Goal: Task Accomplishment & Management: Manage account settings

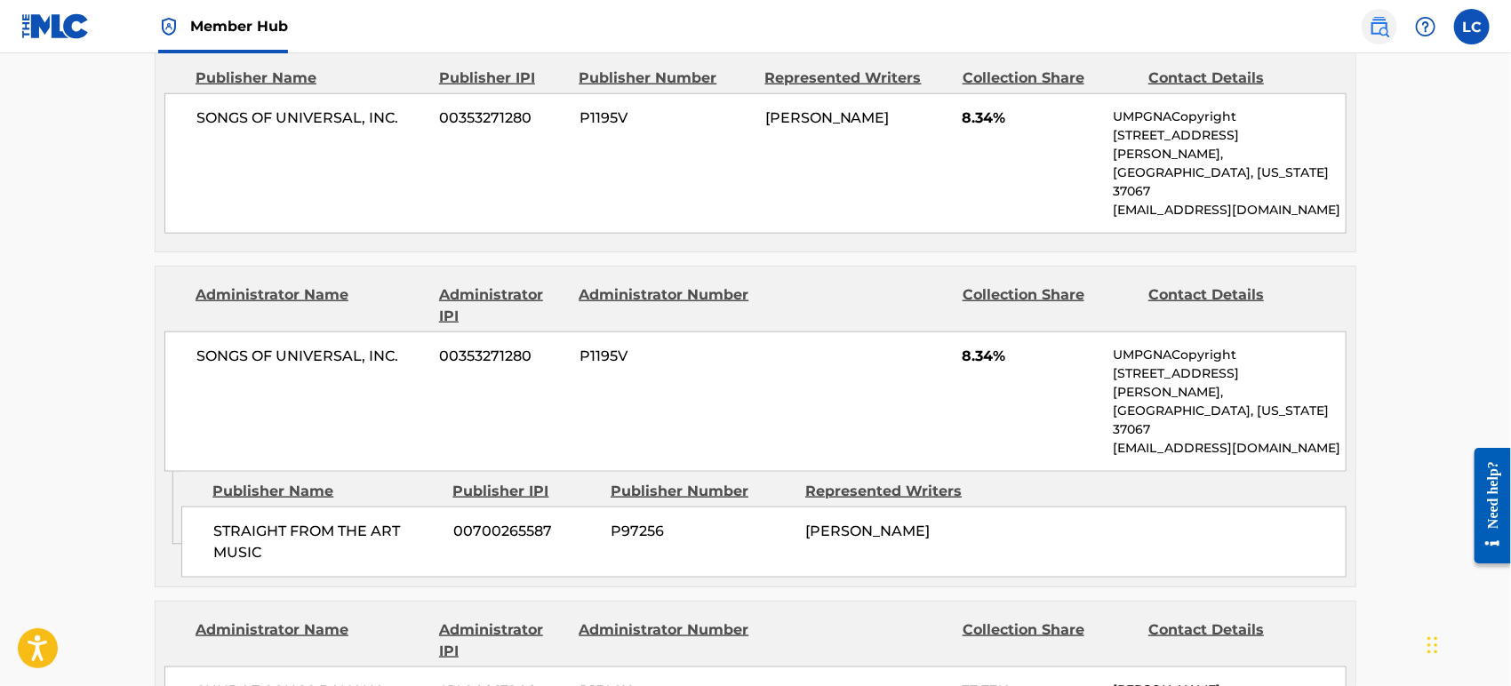
click at [1375, 33] on img at bounding box center [1379, 26] width 21 height 21
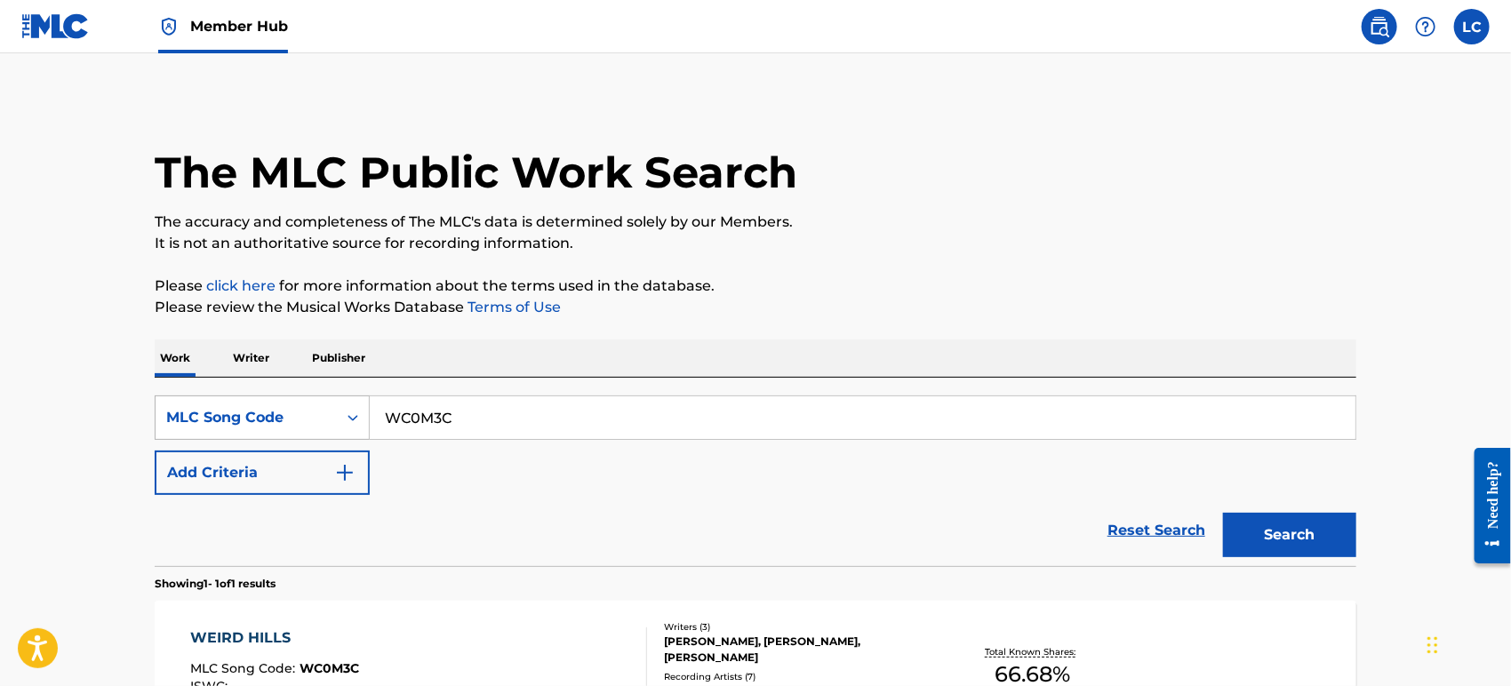
click at [298, 407] on div "MLC Song Code" at bounding box center [246, 417] width 160 height 21
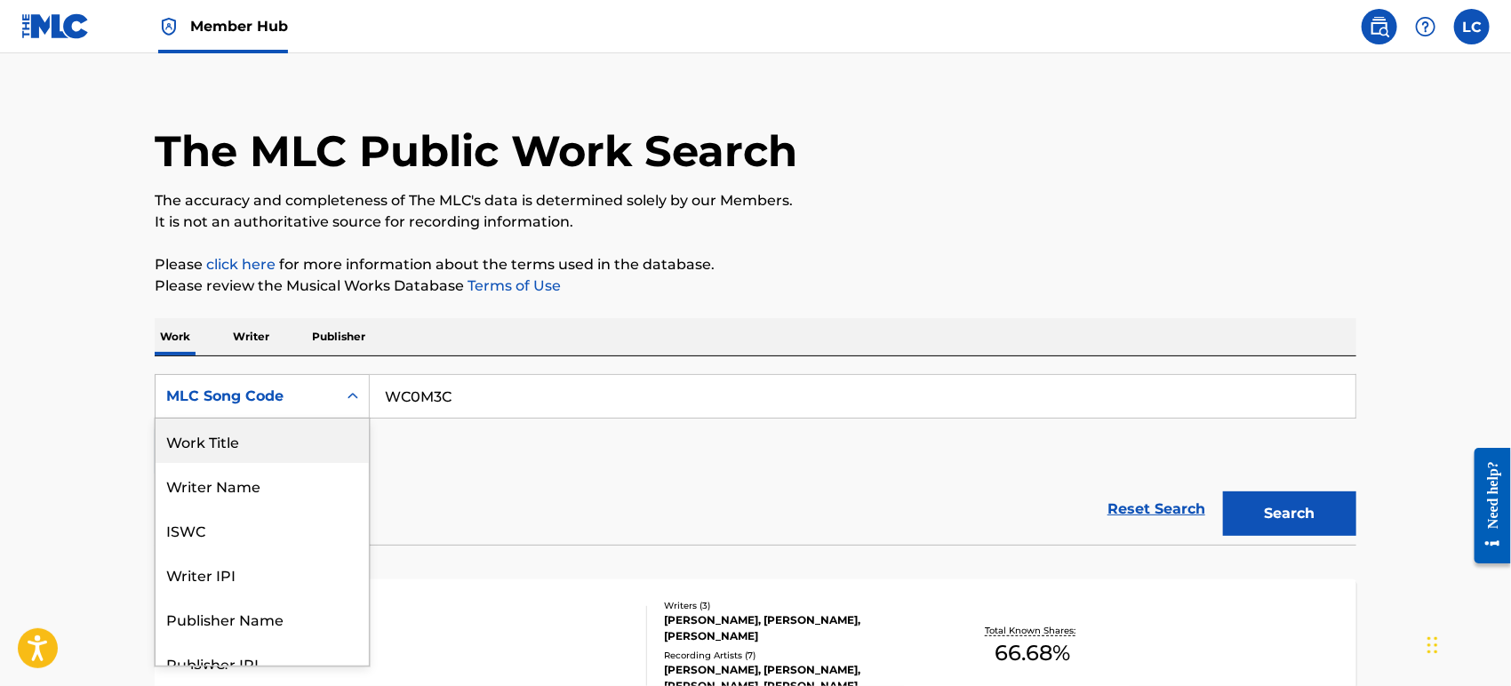
click at [287, 435] on div "Work Title" at bounding box center [262, 441] width 213 height 44
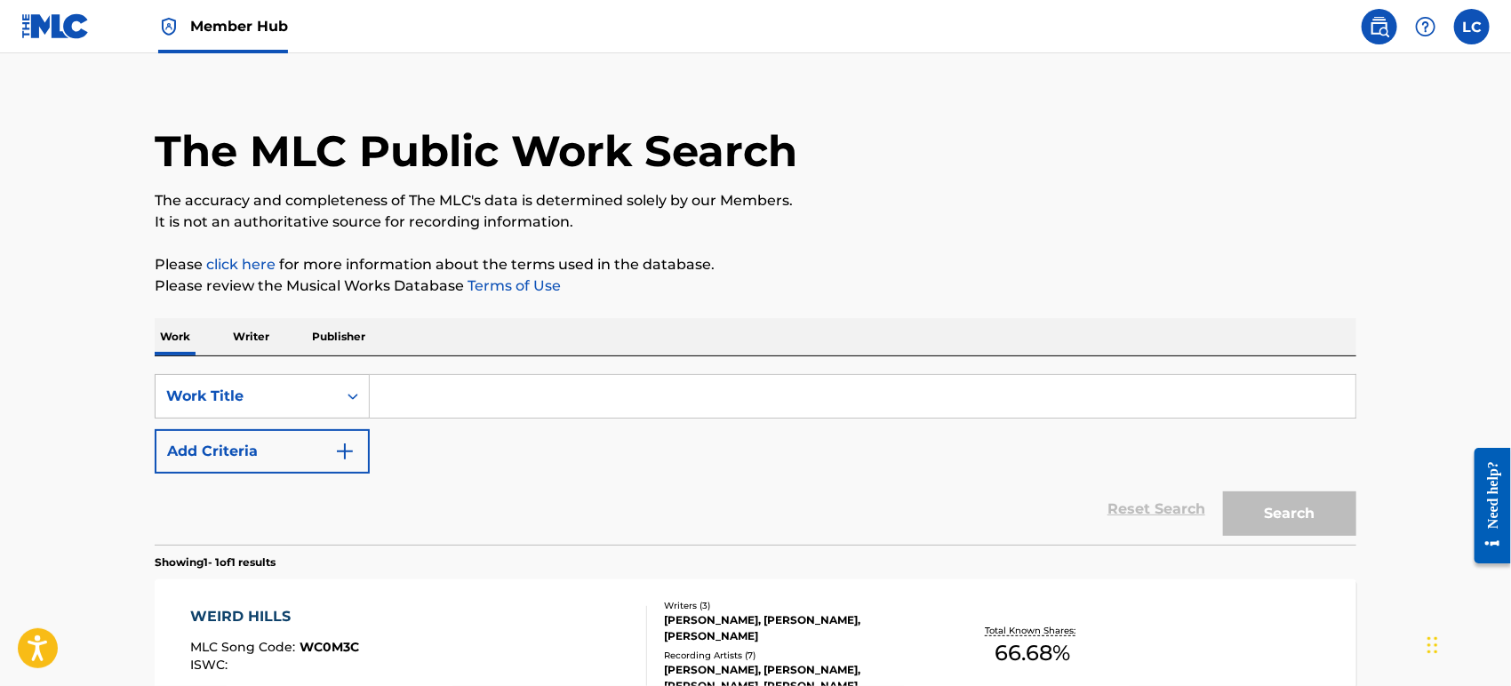
click at [453, 403] on input "Search Form" at bounding box center [863, 396] width 986 height 43
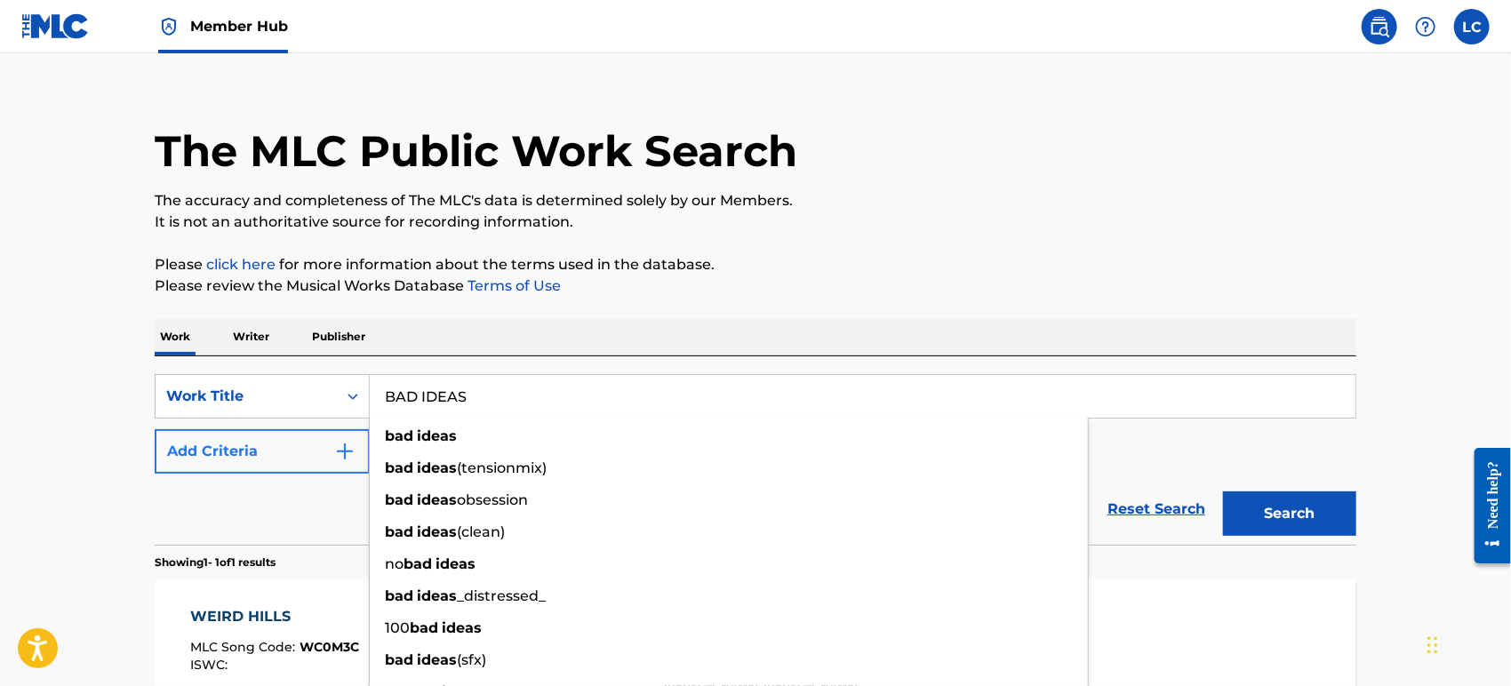
type input "BAD IDEAS"
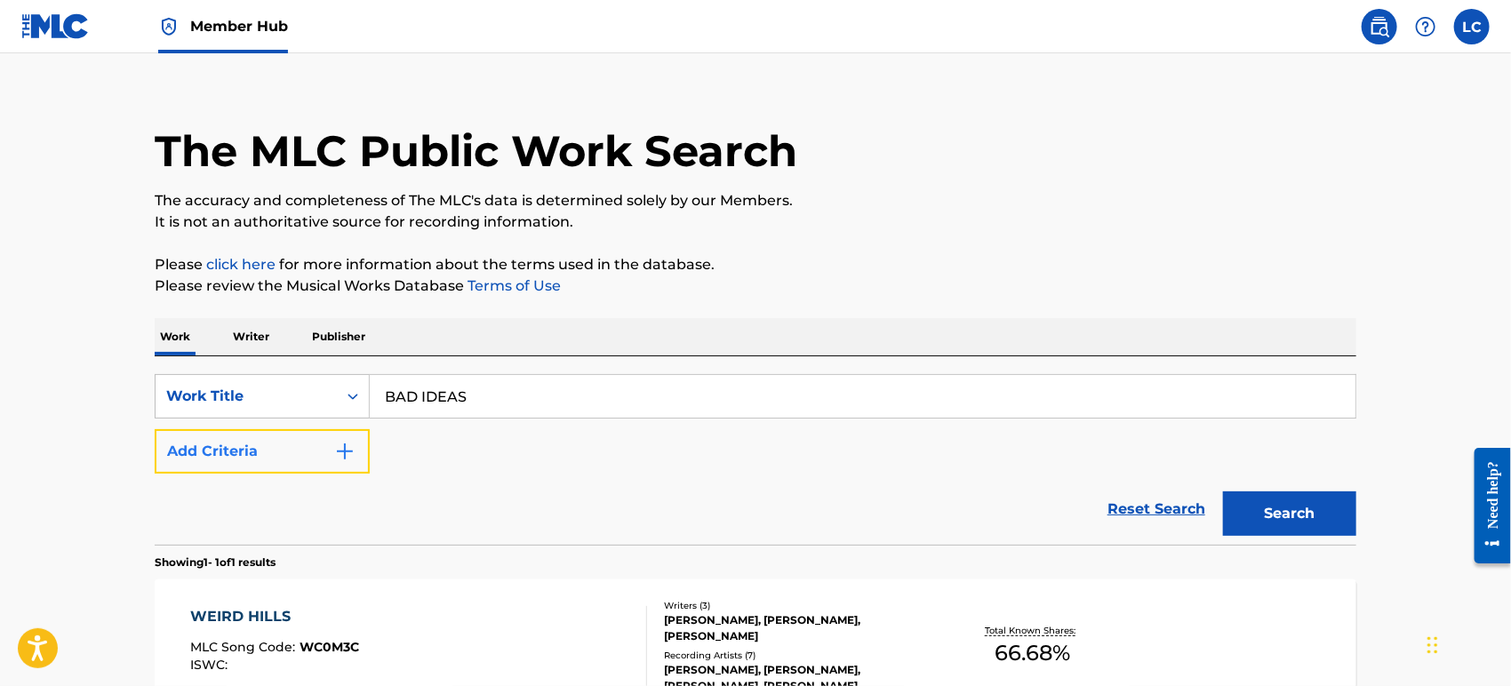
click at [240, 461] on button "Add Criteria" at bounding box center [262, 451] width 215 height 44
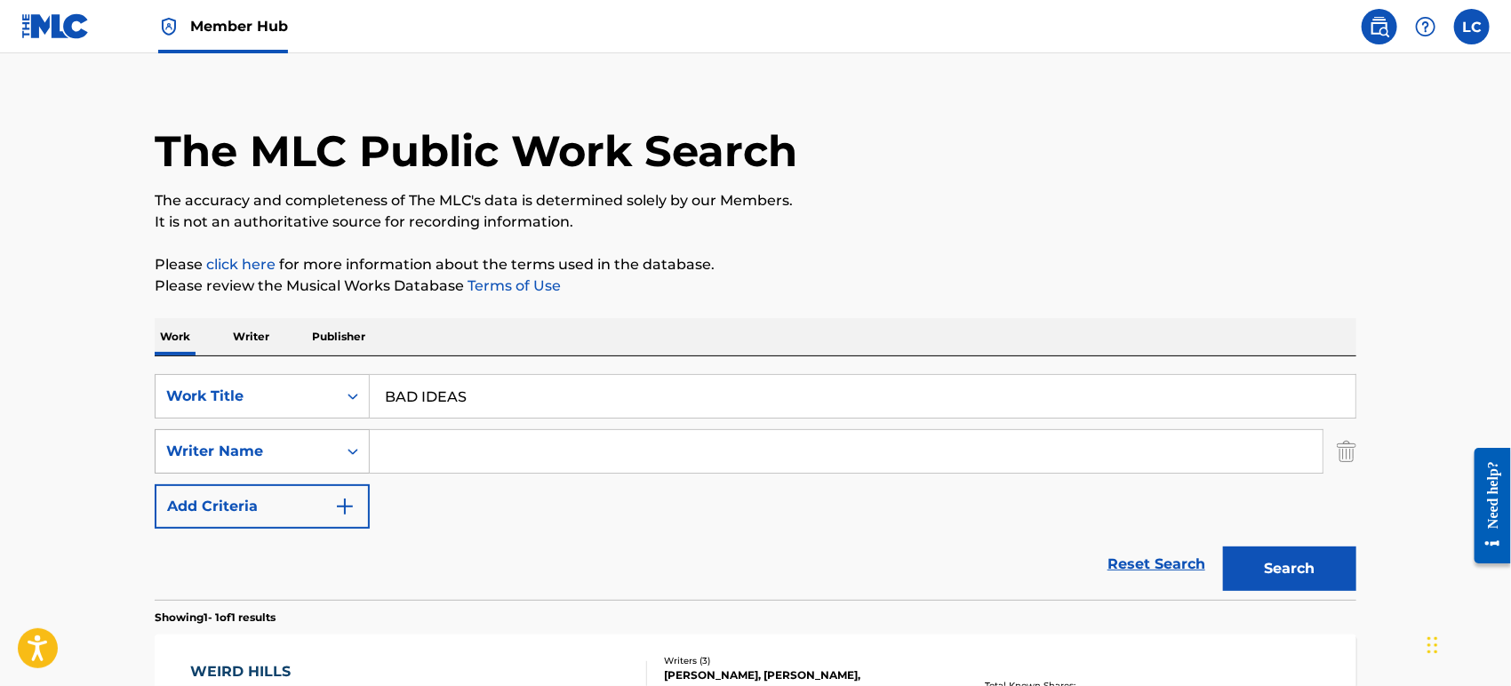
scroll to position [31, 0]
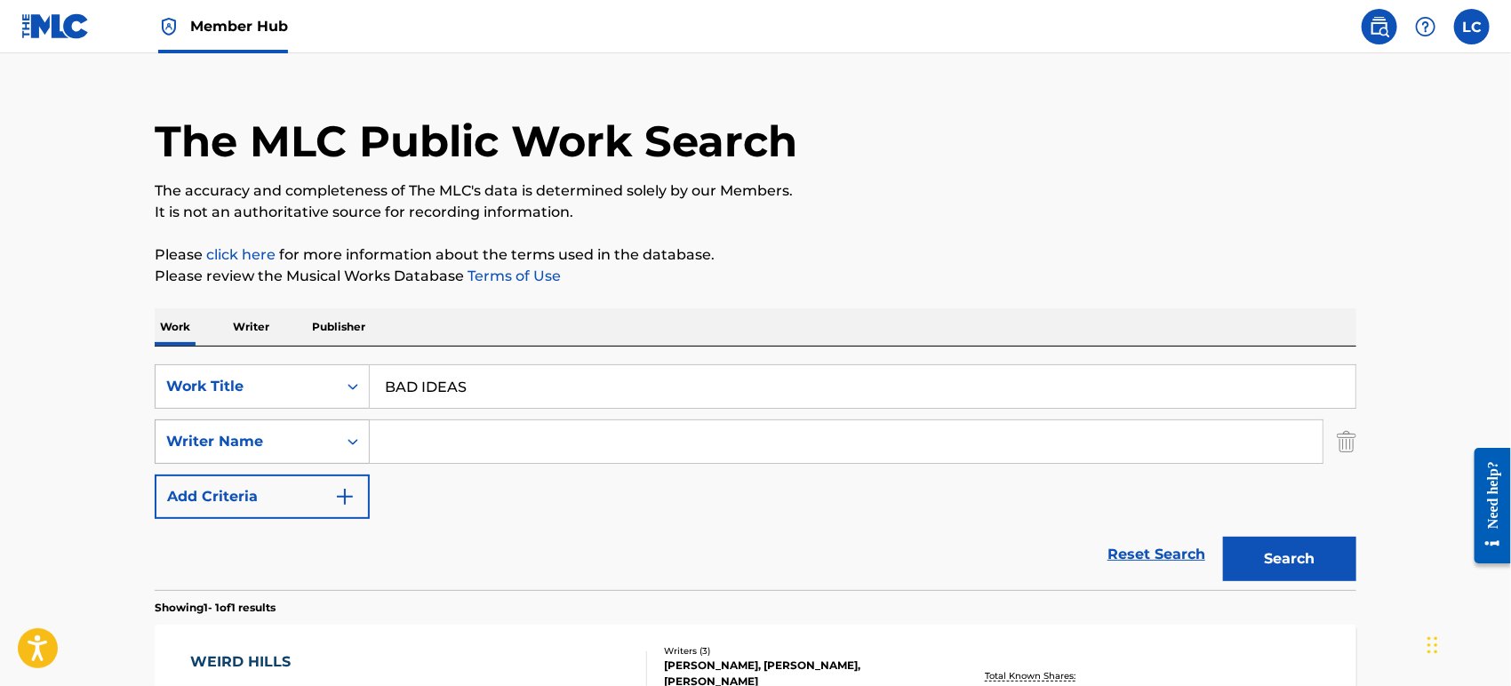
drag, startPoint x: 263, startPoint y: 456, endPoint x: 304, endPoint y: 453, distance: 41.0
click at [265, 456] on div "Writer Name" at bounding box center [246, 442] width 181 height 34
click at [418, 432] on input "Search Form" at bounding box center [846, 442] width 953 height 43
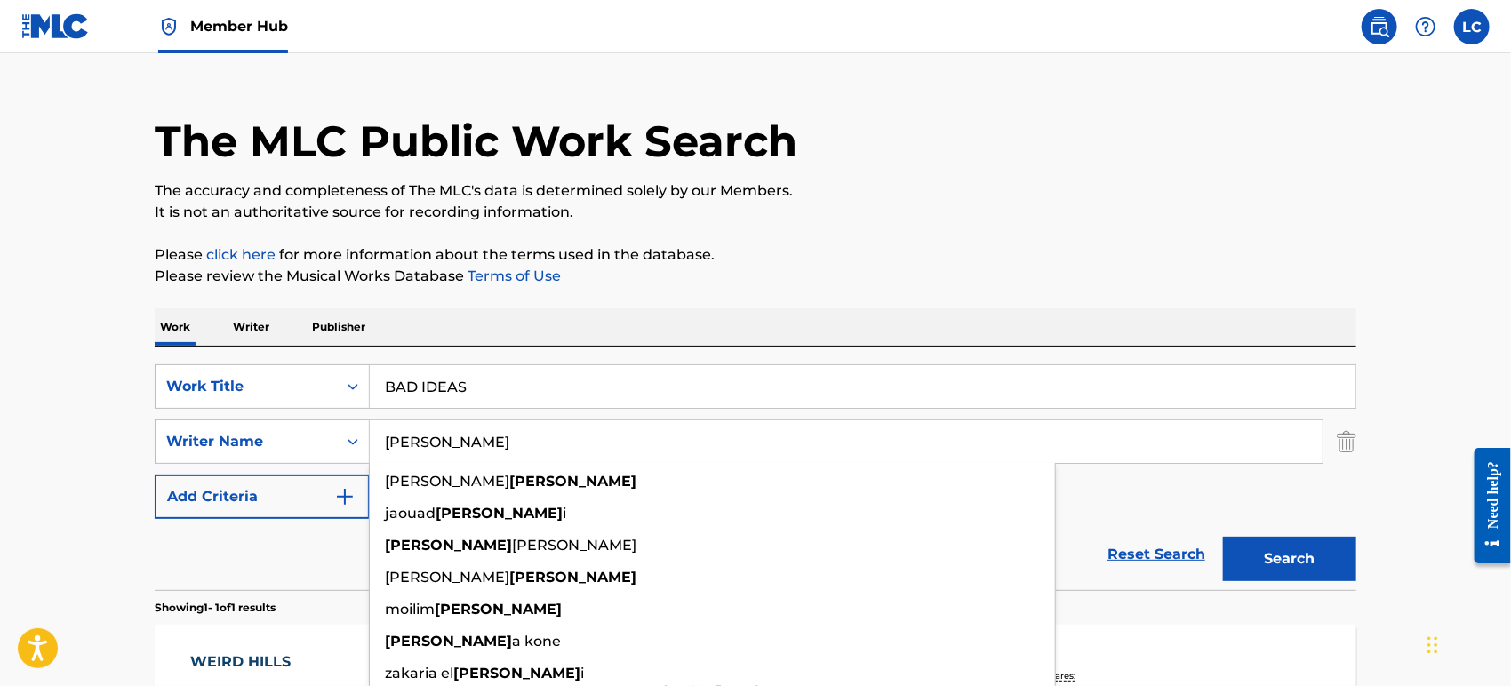
type input "[PERSON_NAME]"
click at [1223, 537] on button "Search" at bounding box center [1289, 559] width 133 height 44
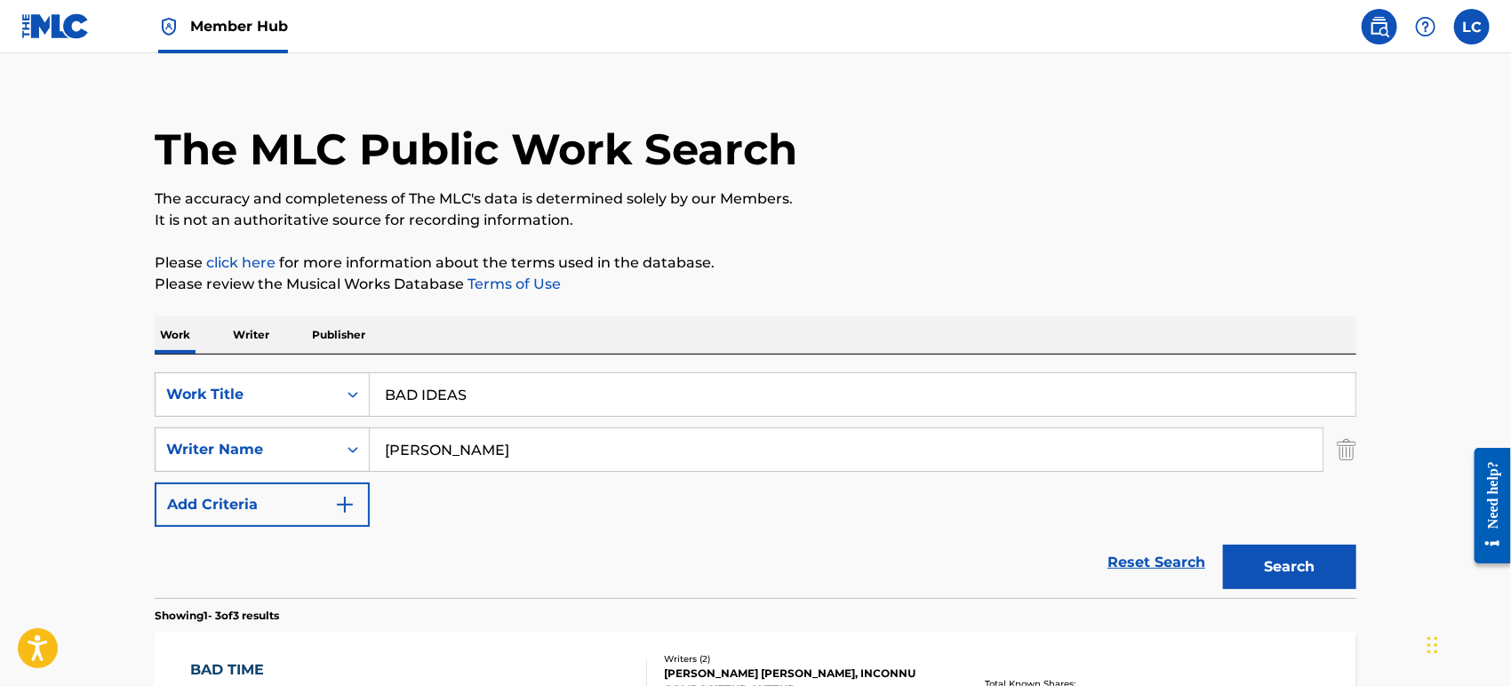
scroll to position [0, 0]
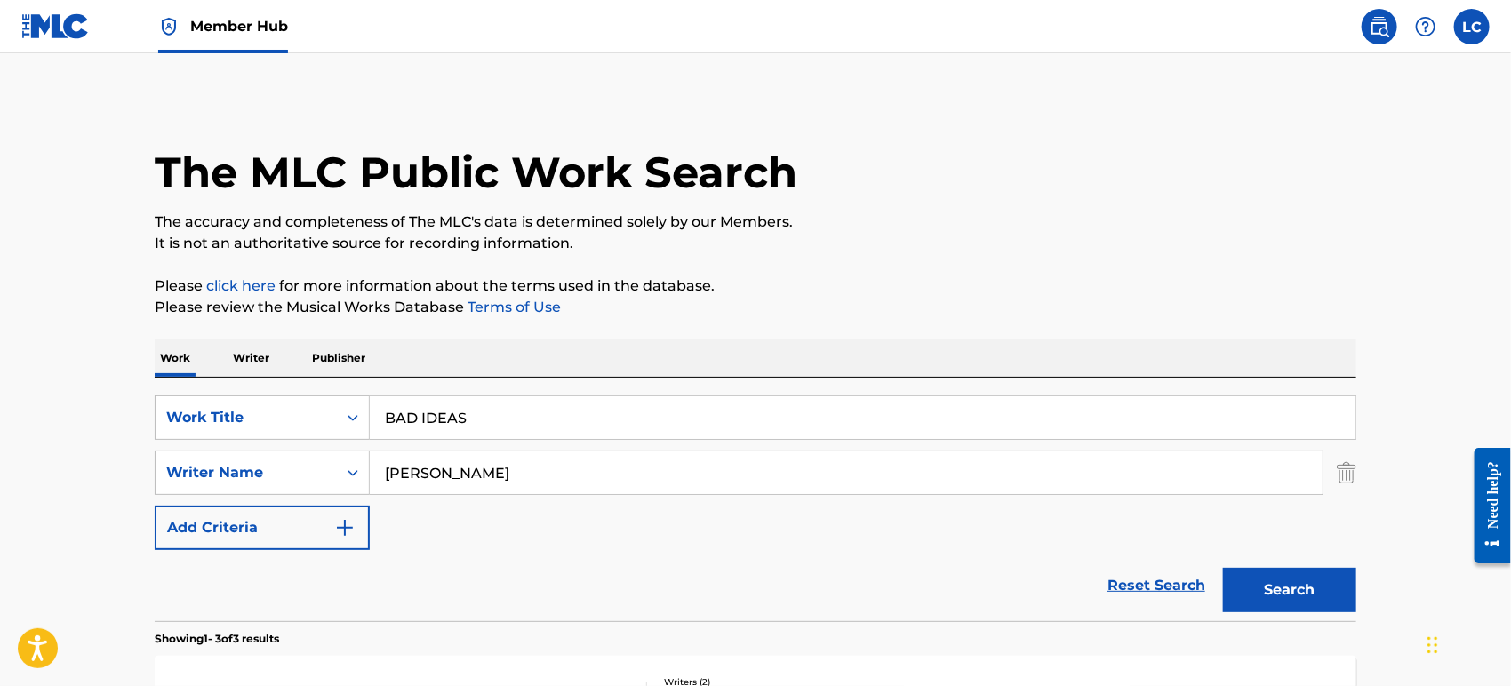
drag, startPoint x: 541, startPoint y: 413, endPoint x: 415, endPoint y: 398, distance: 126.2
click at [415, 398] on input "BAD IDEAS" at bounding box center [863, 418] width 986 height 43
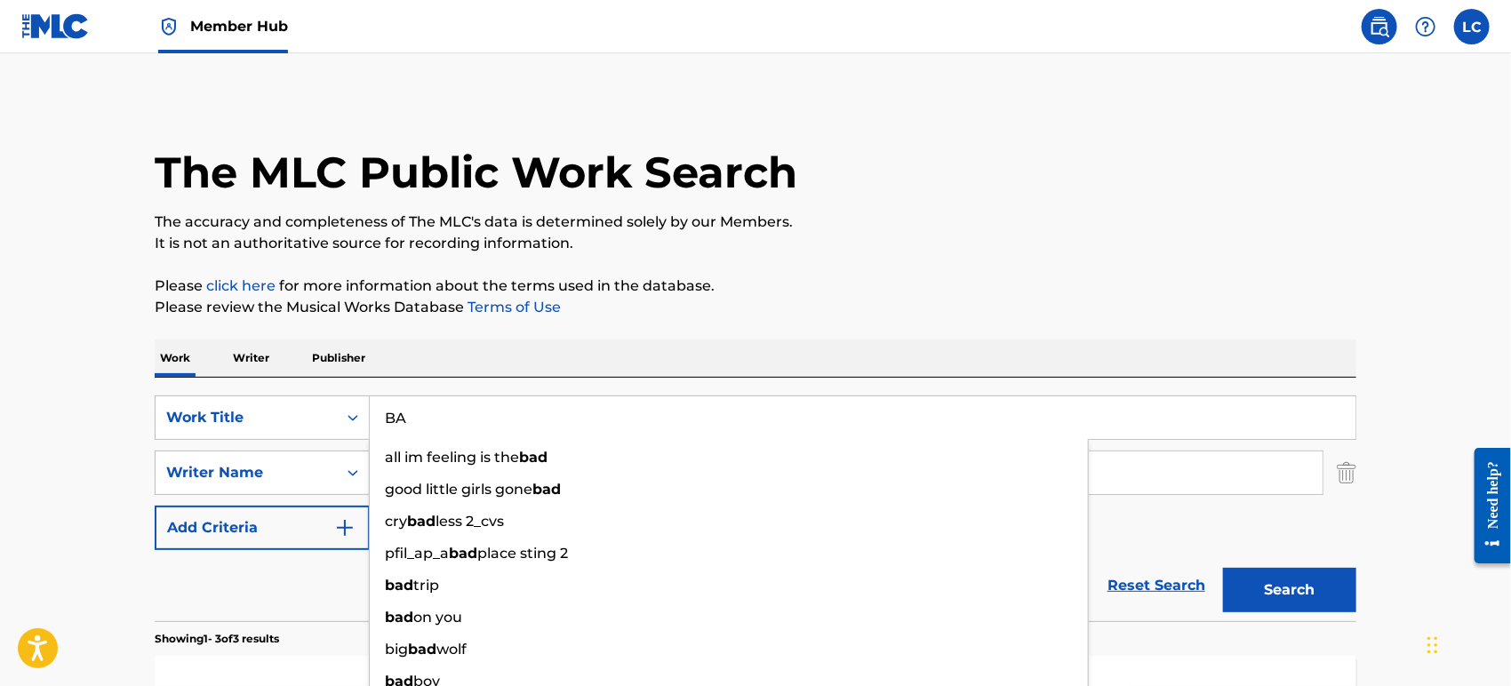
type input "B"
click at [1223, 568] on button "Search" at bounding box center [1289, 590] width 133 height 44
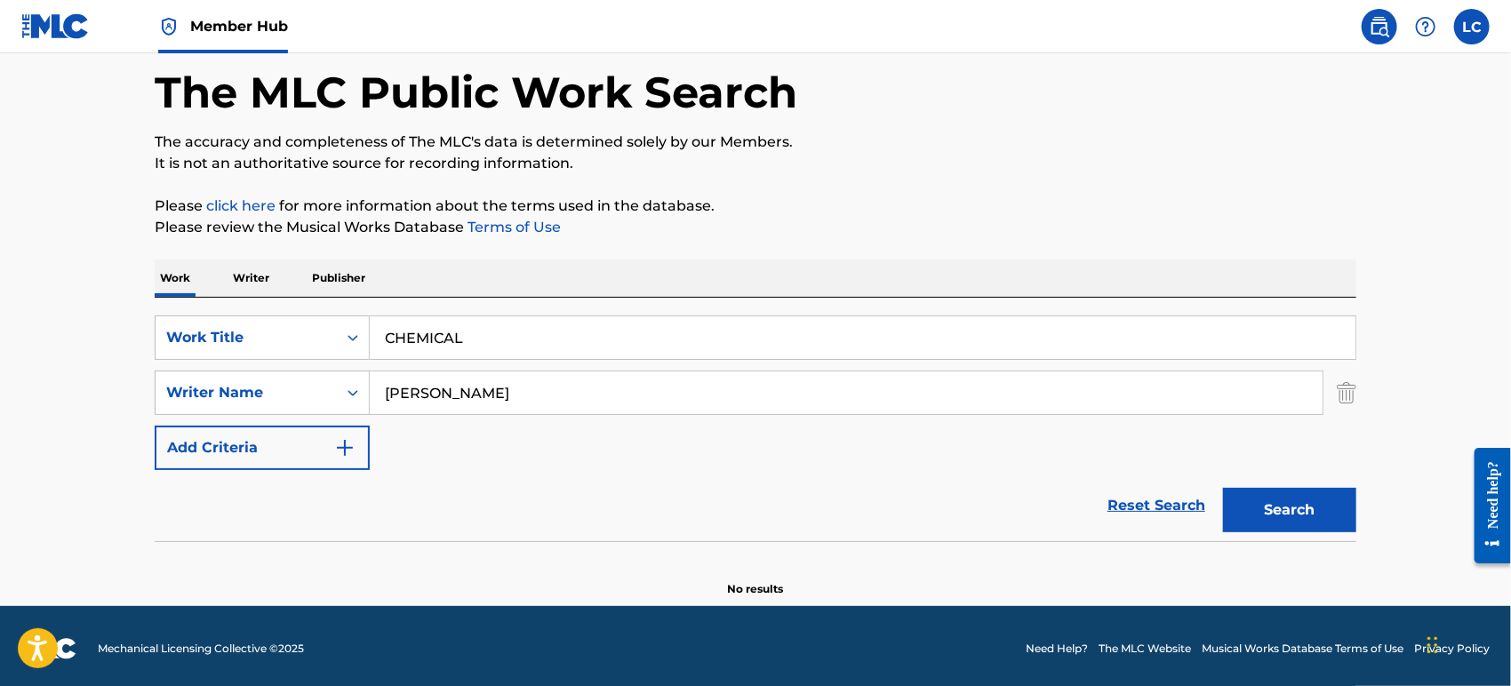
scroll to position [84, 0]
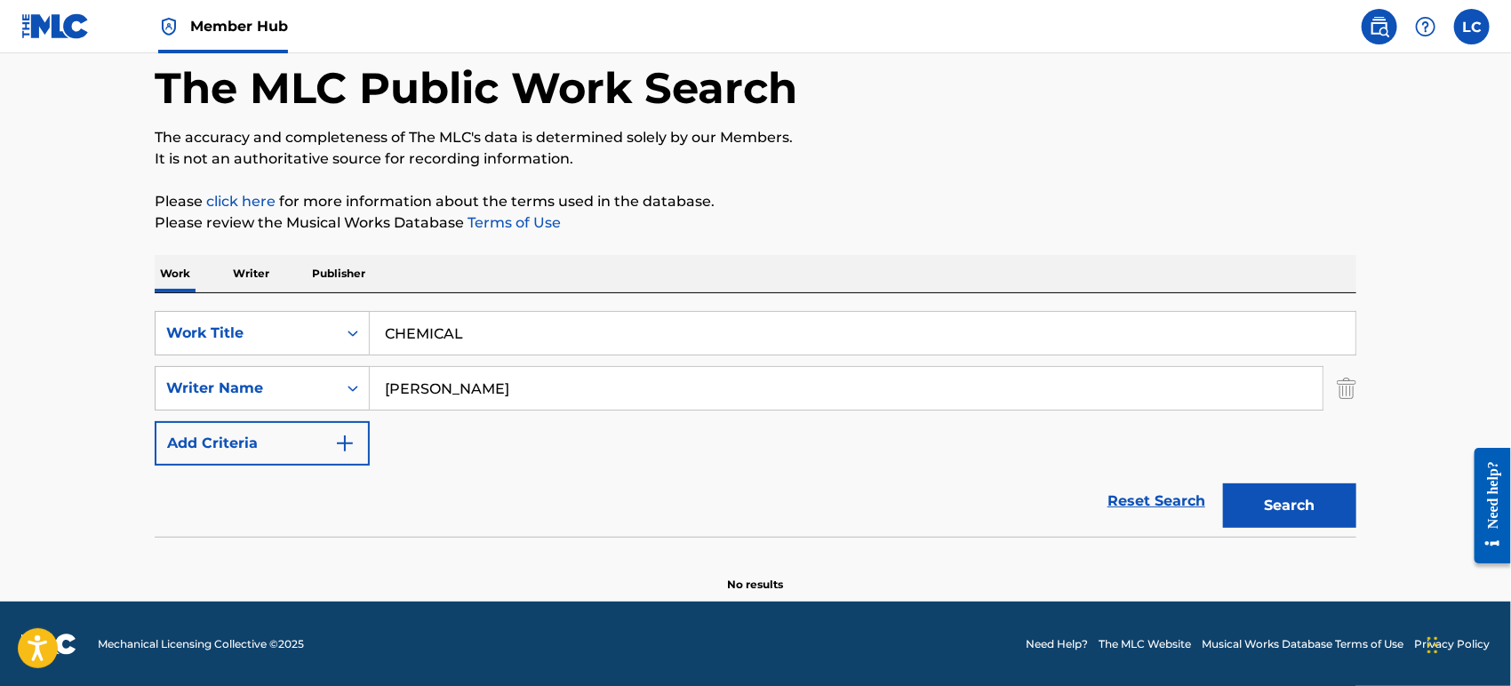
drag, startPoint x: 497, startPoint y: 341, endPoint x: -106, endPoint y: 322, distance: 603.1
click at [0, 322] on html "Accessibility Screen-Reader Guide, Feedback, and Issue Reporting | New window C…" at bounding box center [755, 259] width 1511 height 686
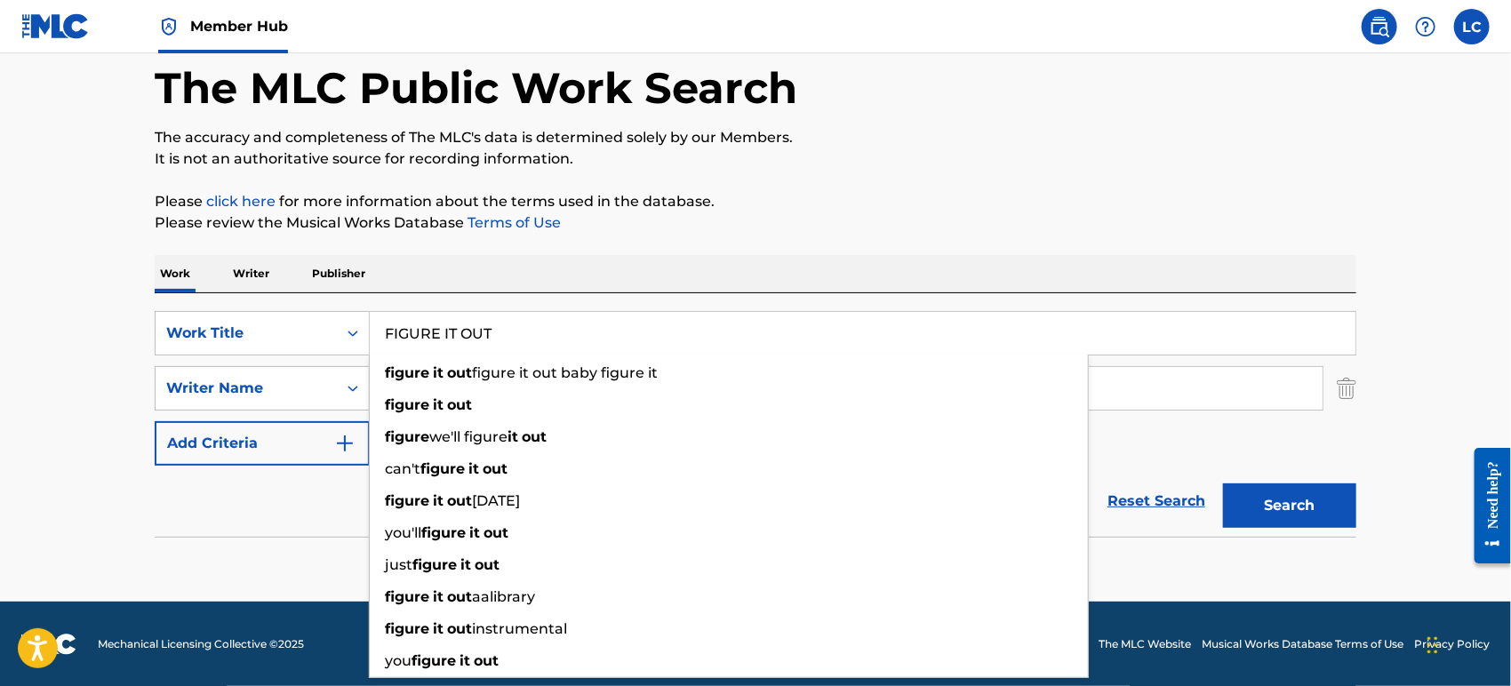
click at [1223, 484] on button "Search" at bounding box center [1289, 506] width 133 height 44
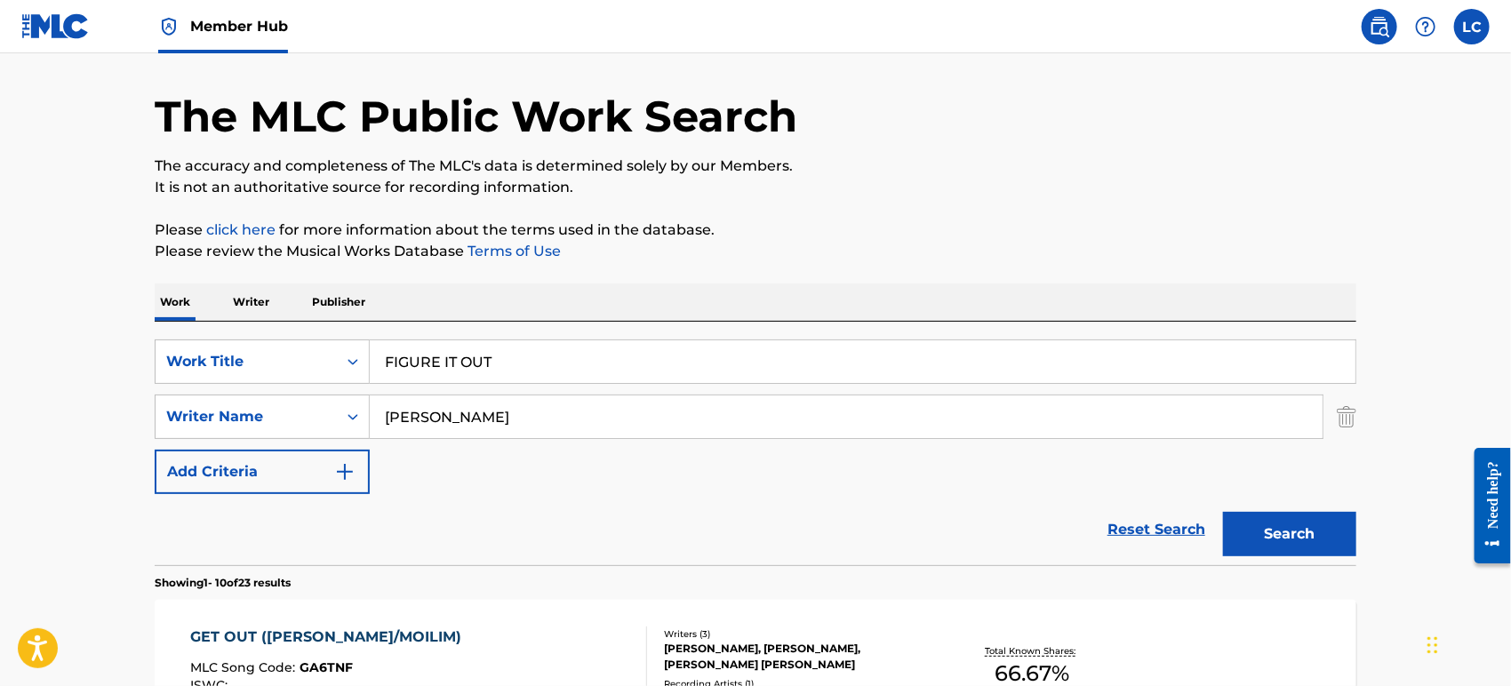
scroll to position [0, 0]
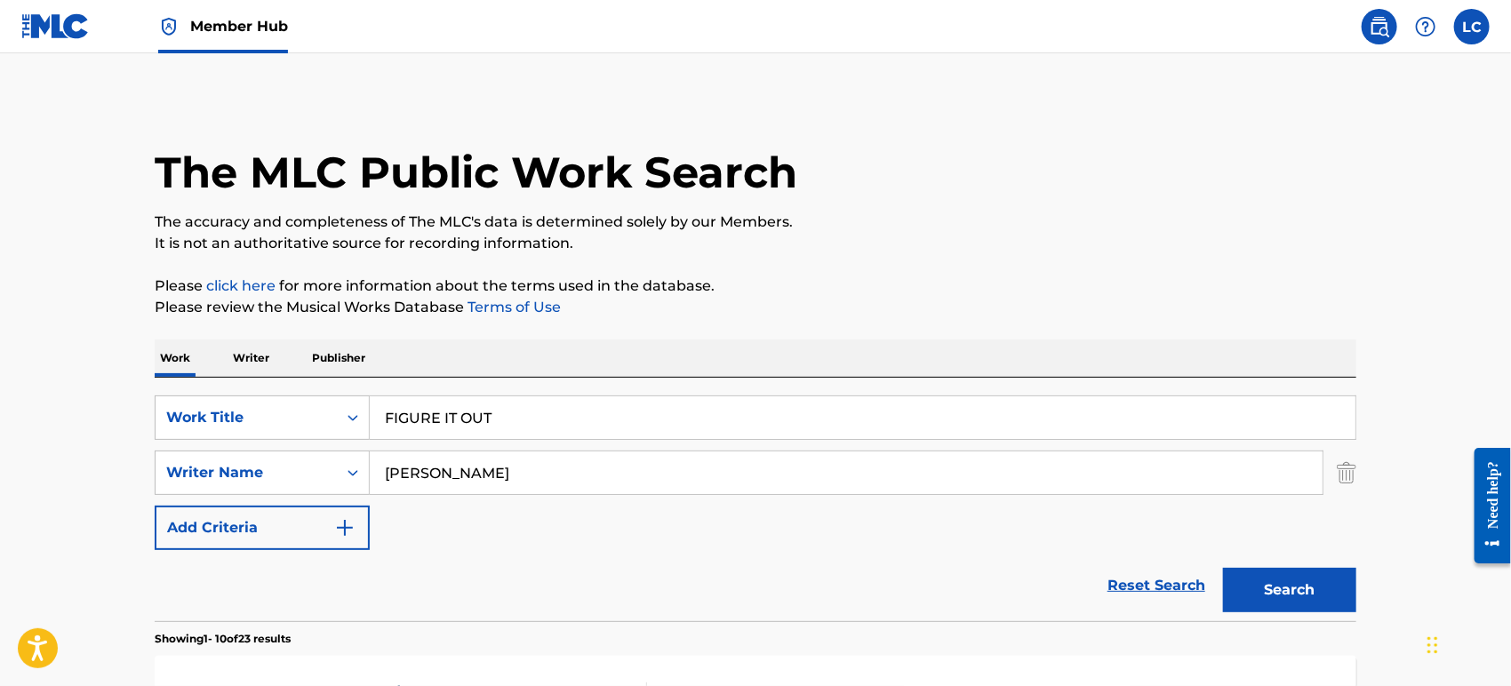
drag, startPoint x: 521, startPoint y: 416, endPoint x: 109, endPoint y: 415, distance: 411.6
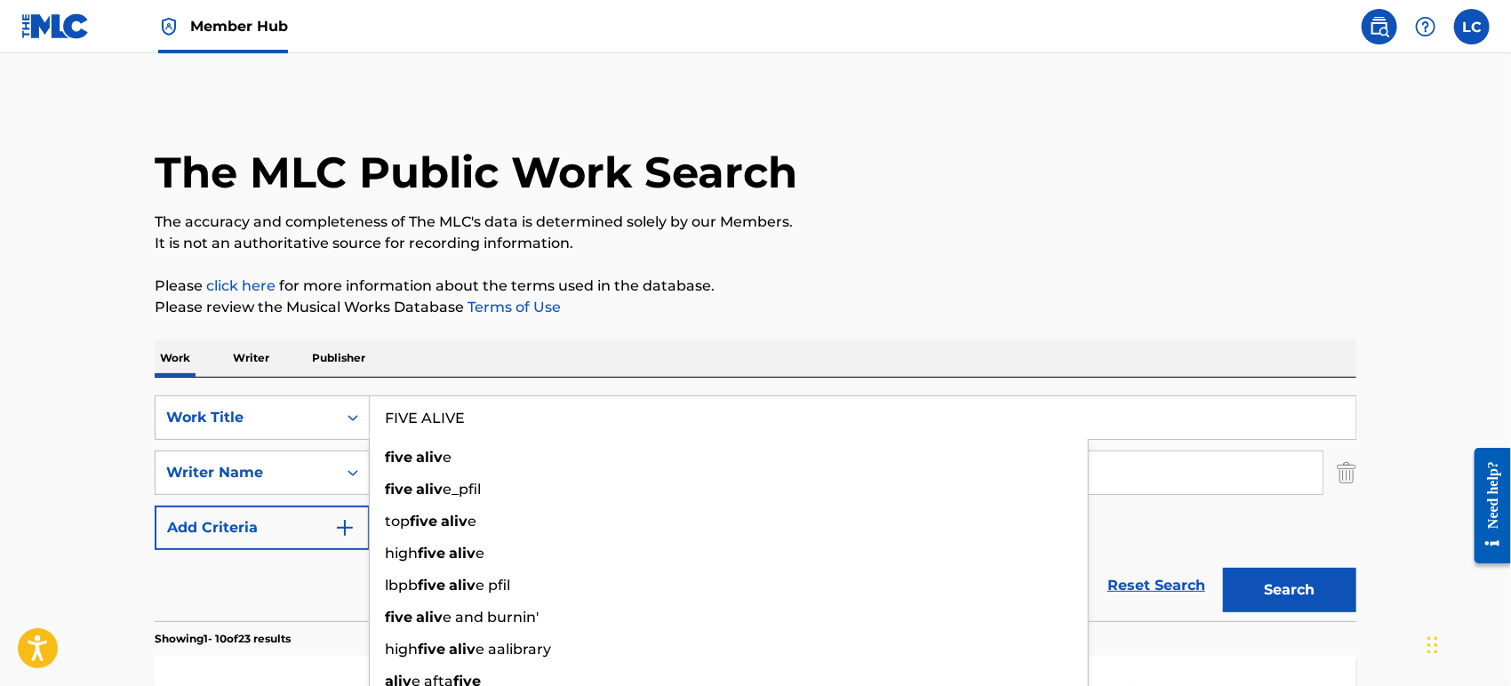
click at [1223, 568] on button "Search" at bounding box center [1289, 590] width 133 height 44
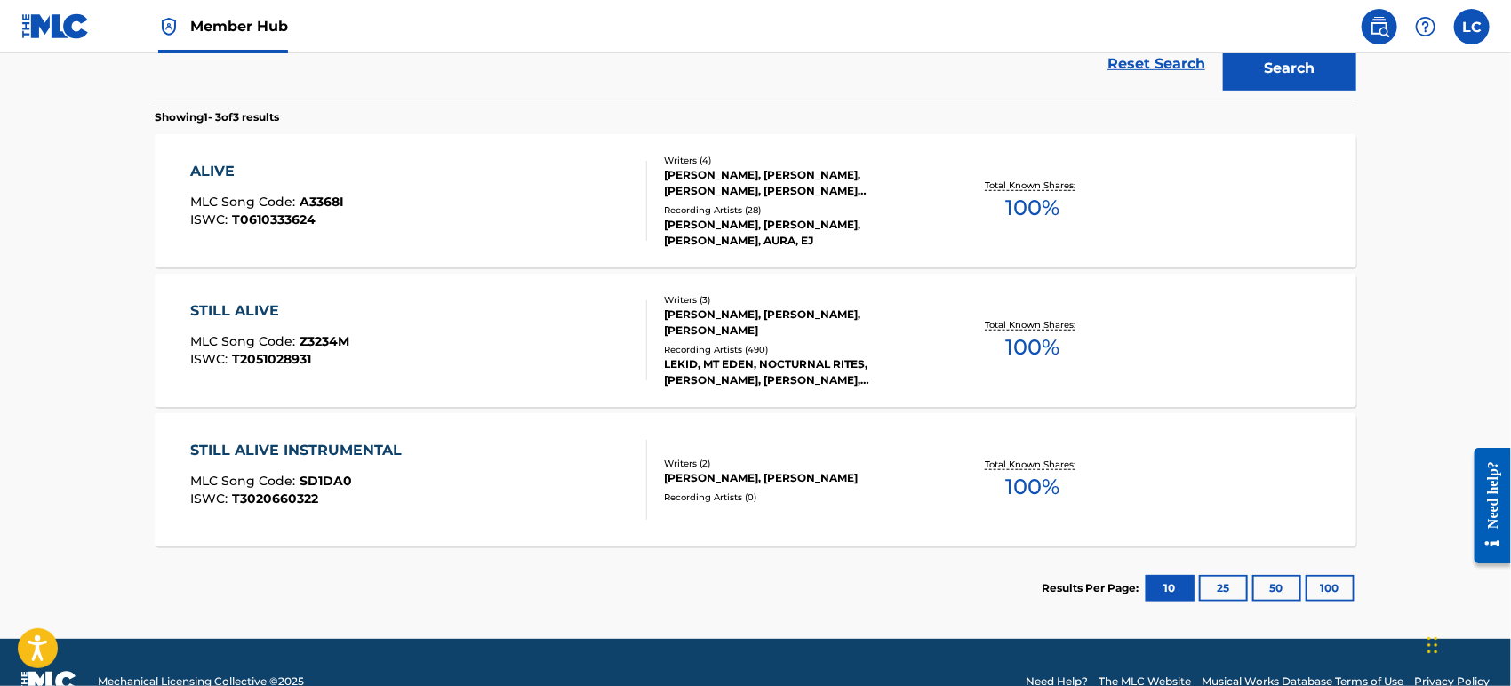
scroll to position [164, 0]
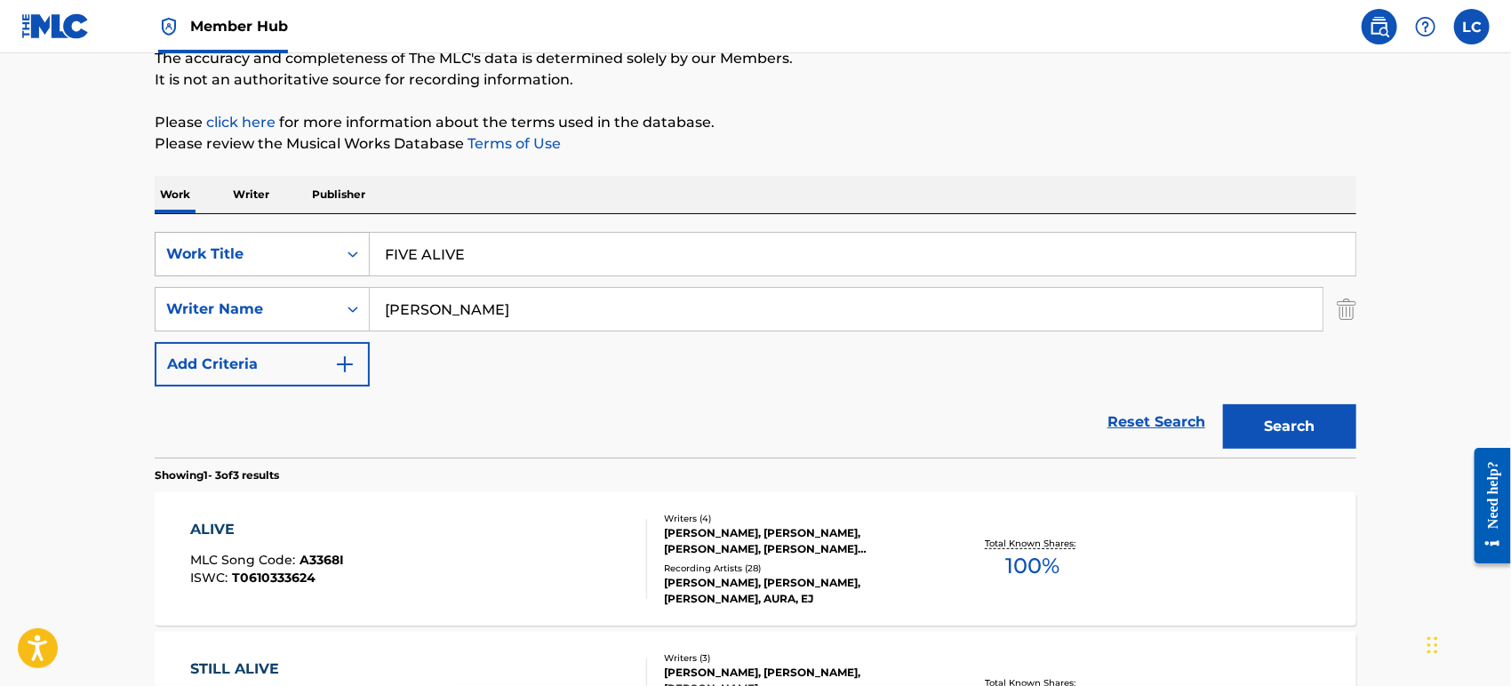
drag, startPoint x: 525, startPoint y: 254, endPoint x: 221, endPoint y: 244, distance: 304.3
click at [221, 244] on div "SearchWithCriteria2180406b-54f2-4204-87c0-8aecfd361189 Work Title FIVE ALIVE" at bounding box center [756, 254] width 1202 height 44
click at [1223, 405] on button "Search" at bounding box center [1289, 427] width 133 height 44
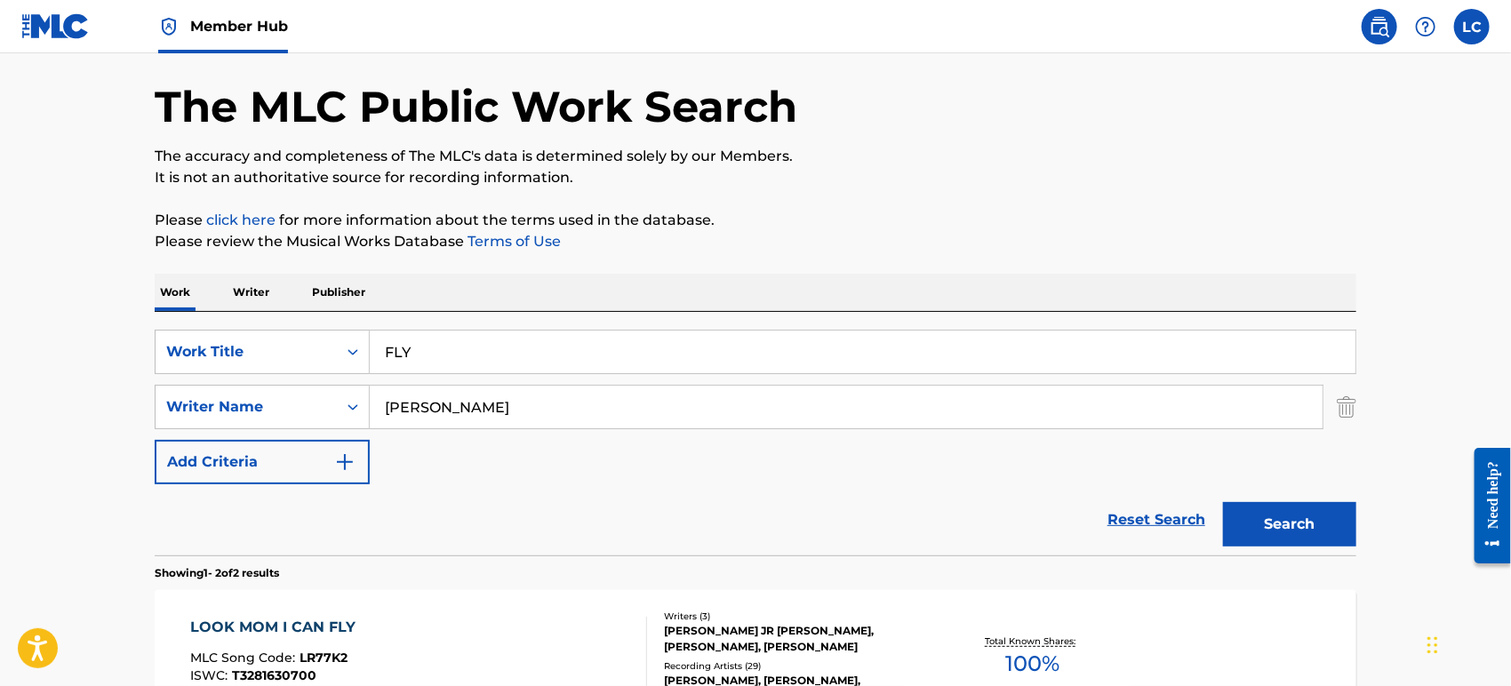
scroll to position [65, 0]
drag, startPoint x: 485, startPoint y: 340, endPoint x: 25, endPoint y: 325, distance: 459.9
click at [60, 325] on main "The MLC Public Work Search The accuracy and completeness of The MLC's data is d…" at bounding box center [755, 472] width 1511 height 968
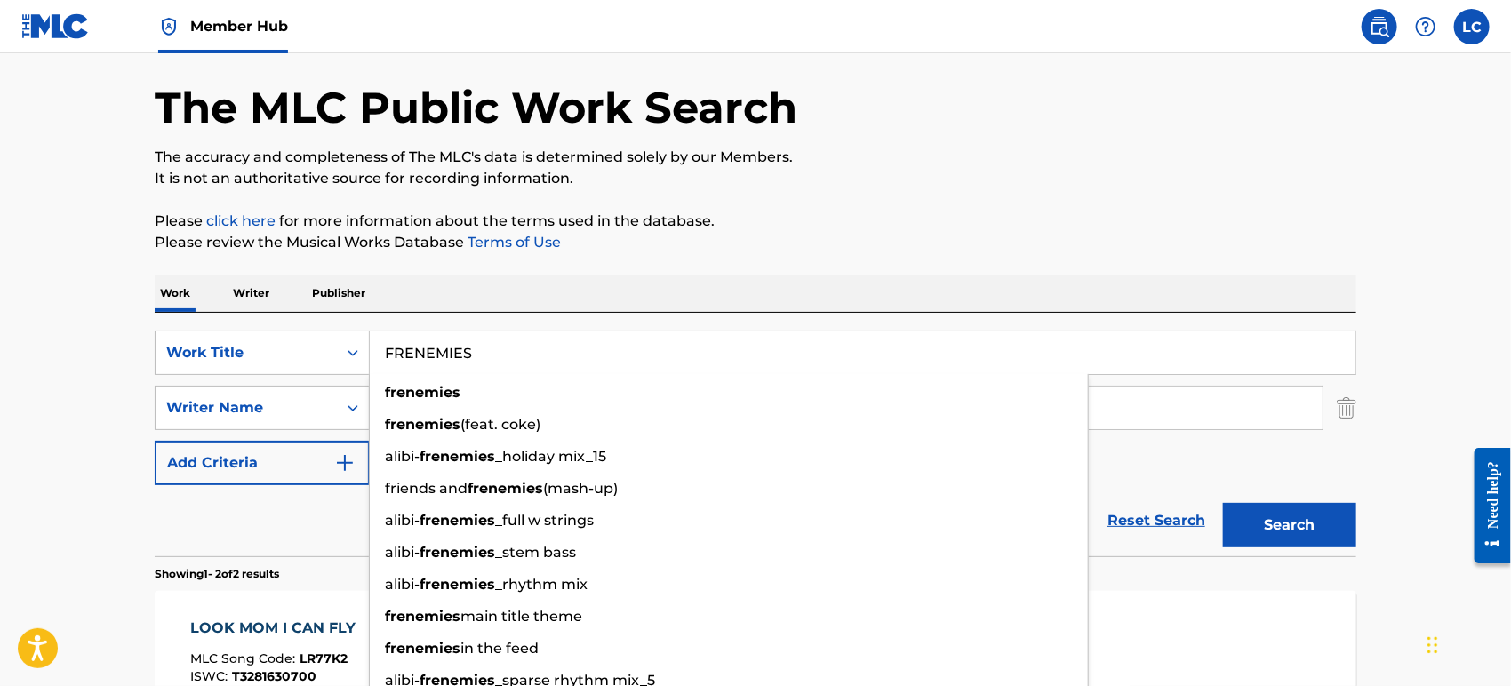
type input "FRENEMIES"
click at [1223, 503] on button "Search" at bounding box center [1289, 525] width 133 height 44
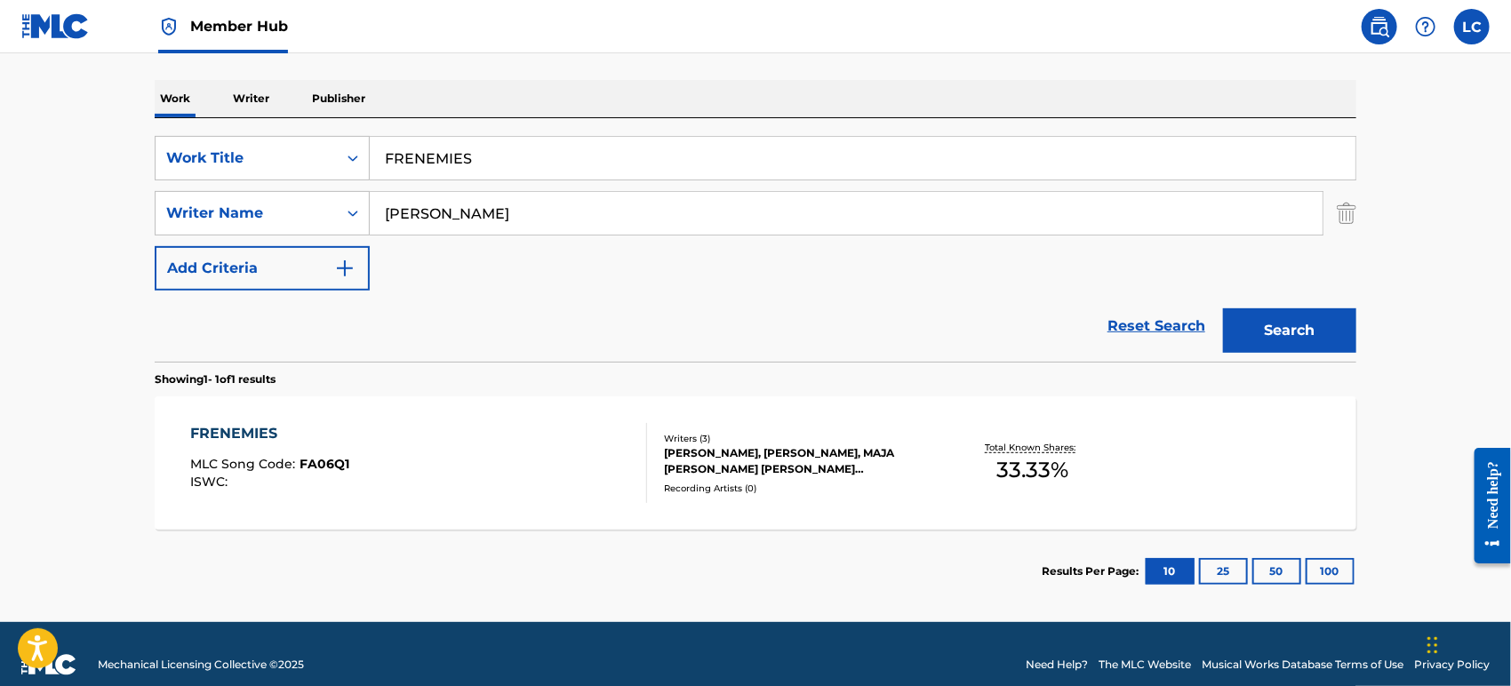
scroll to position [263, 0]
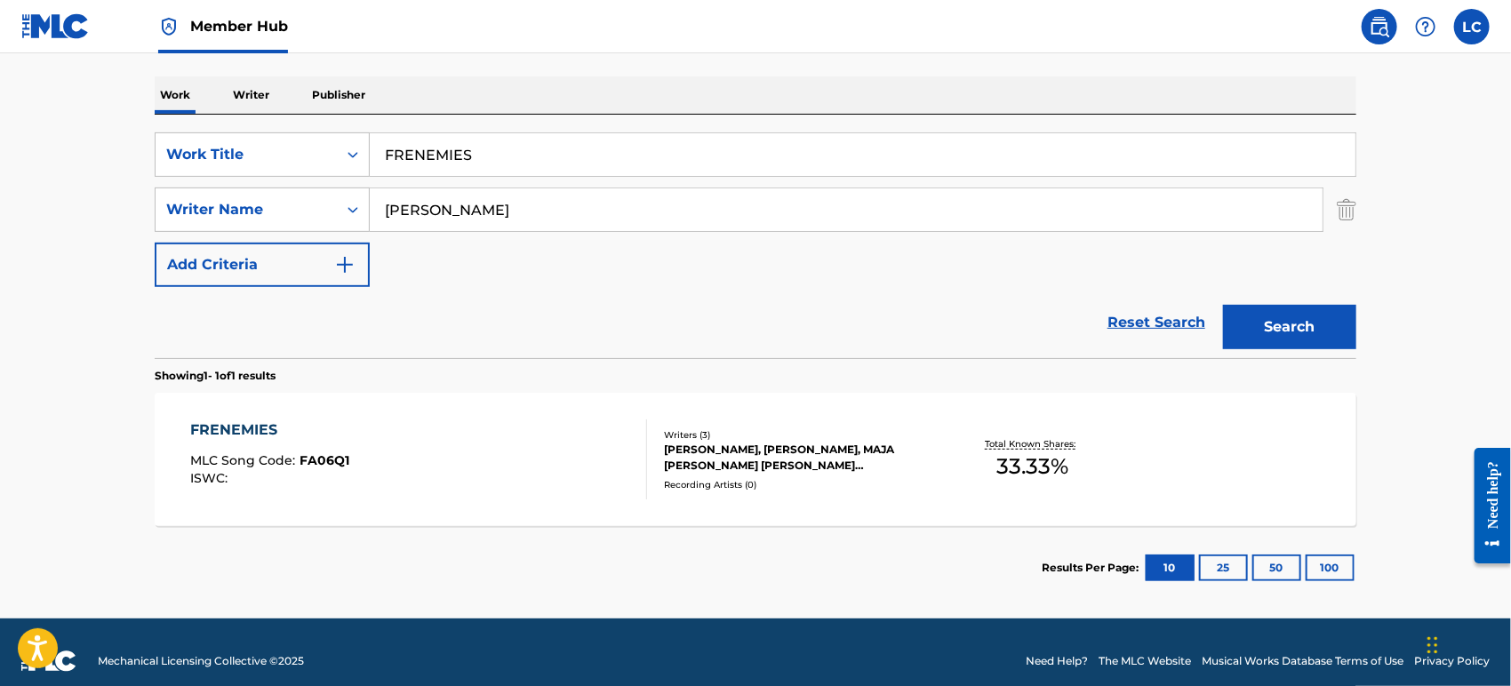
click at [751, 447] on div "[PERSON_NAME], [PERSON_NAME], MAJA [PERSON_NAME] [PERSON_NAME] STROEMSTEDT" at bounding box center [798, 458] width 269 height 32
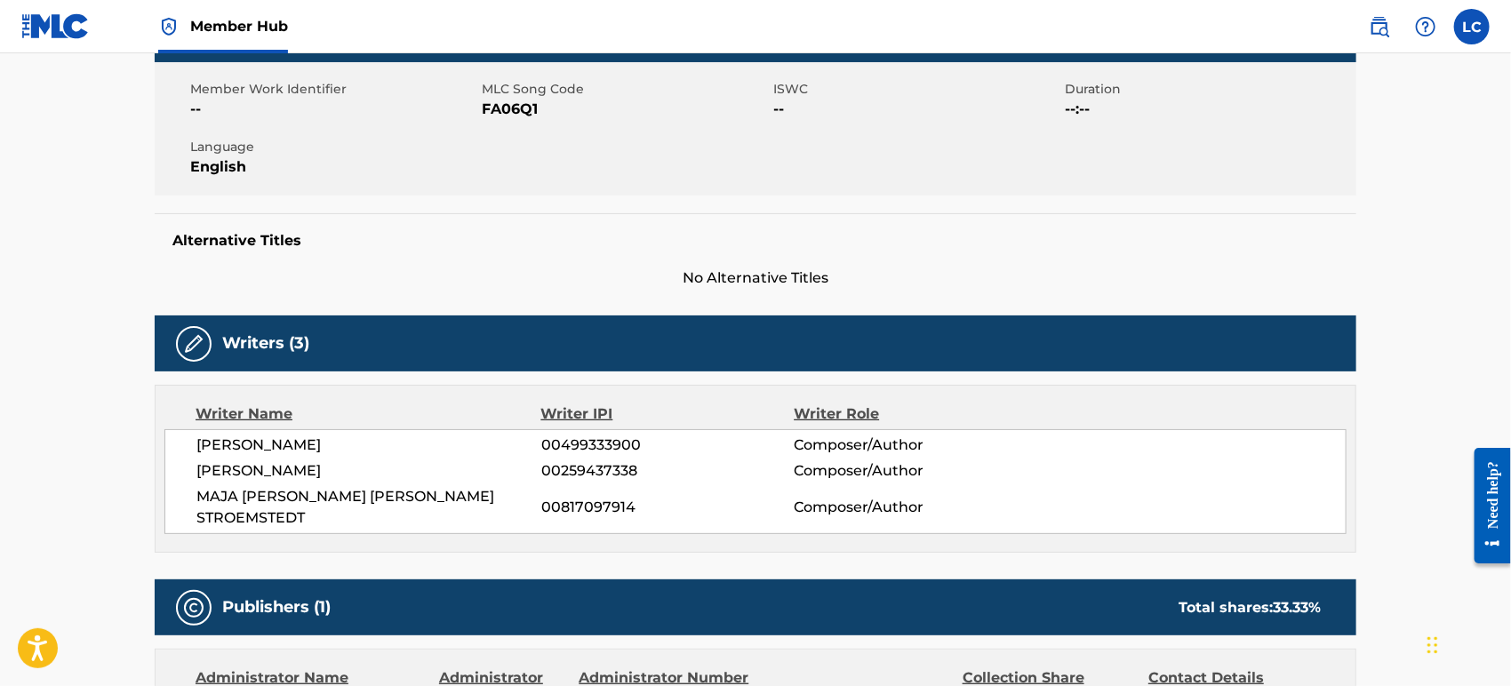
scroll to position [230, 0]
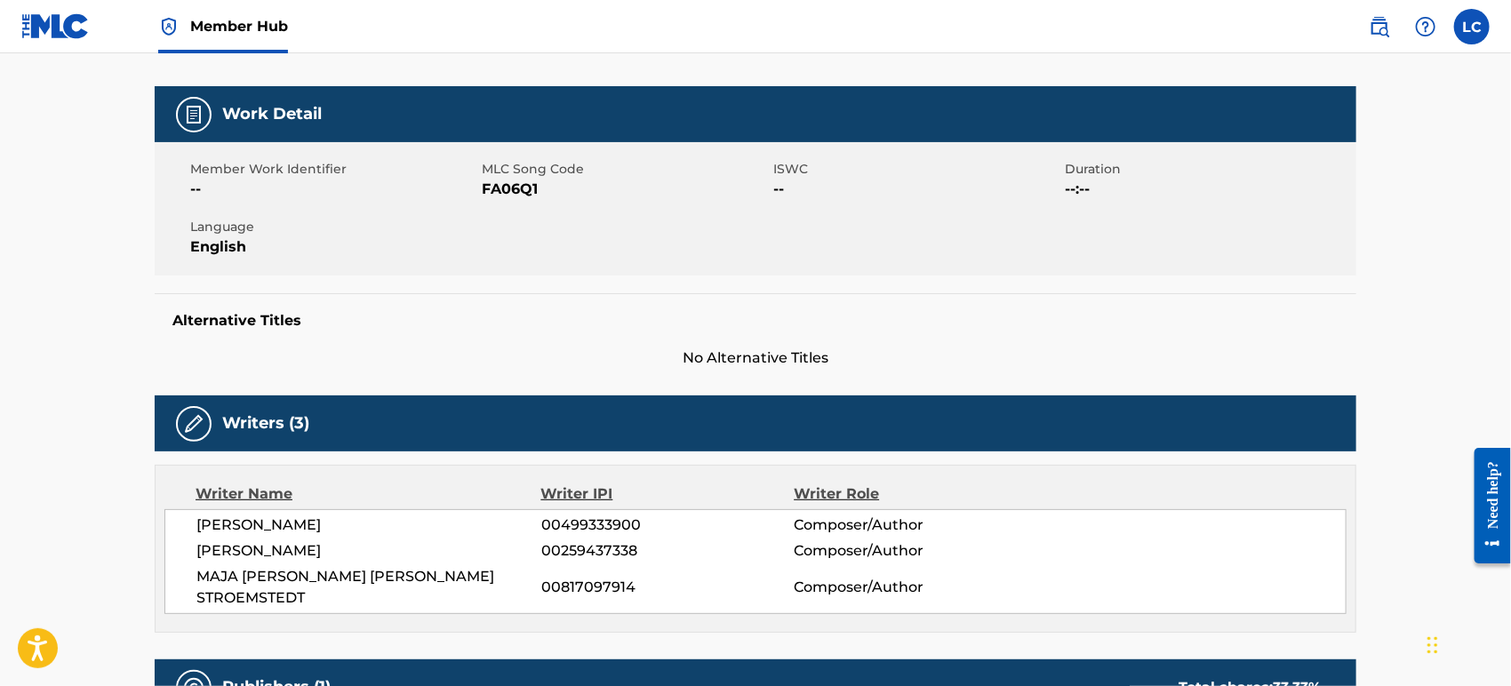
click at [526, 188] on span "FA06Q1" at bounding box center [625, 189] width 287 height 21
copy span "FA06Q1"
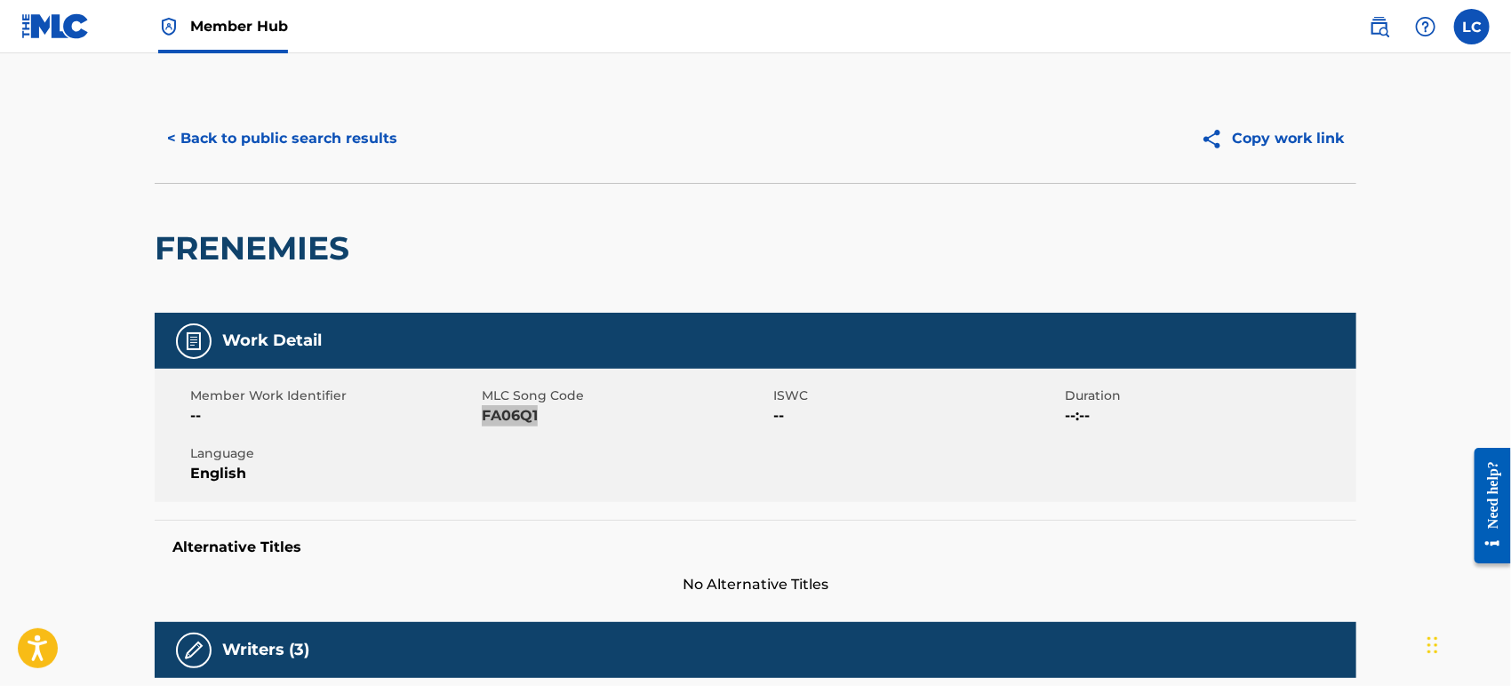
scroll to position [0, 0]
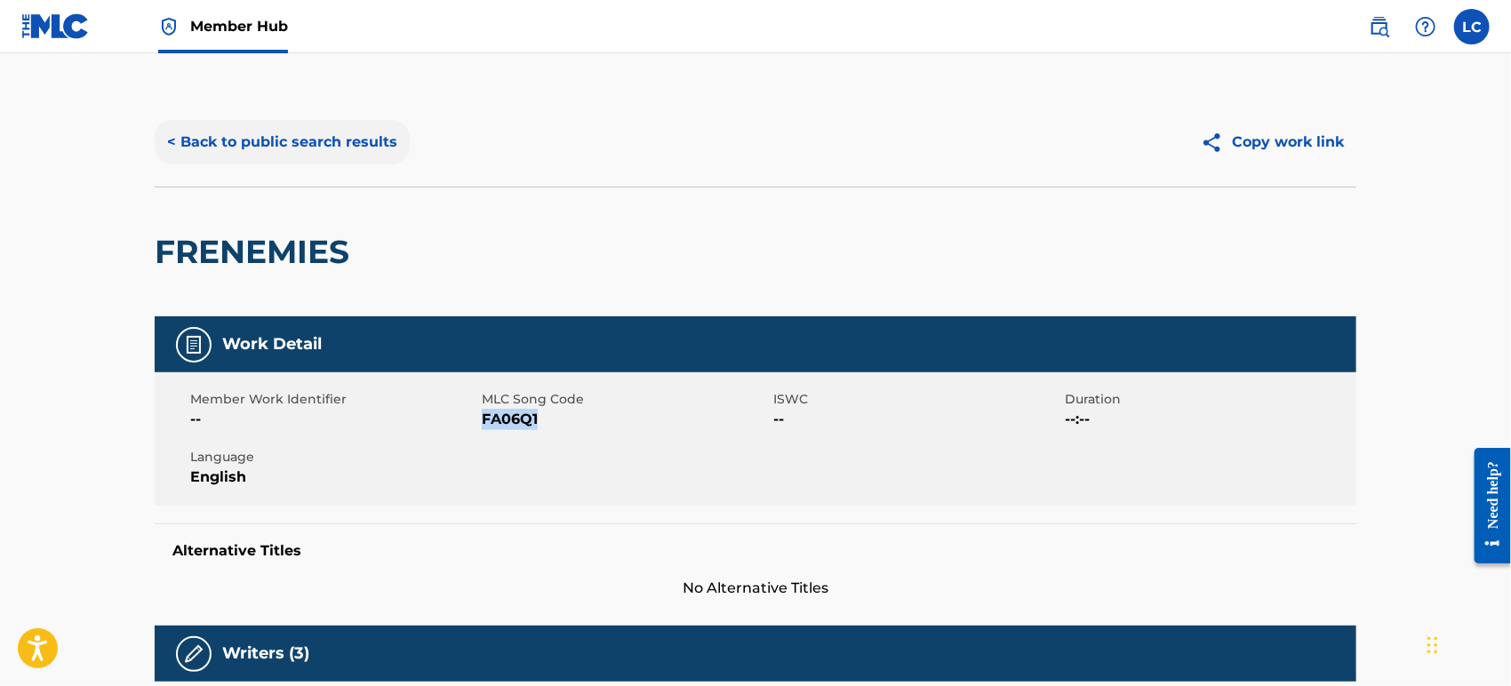
click at [283, 153] on button "< Back to public search results" at bounding box center [282, 142] width 255 height 44
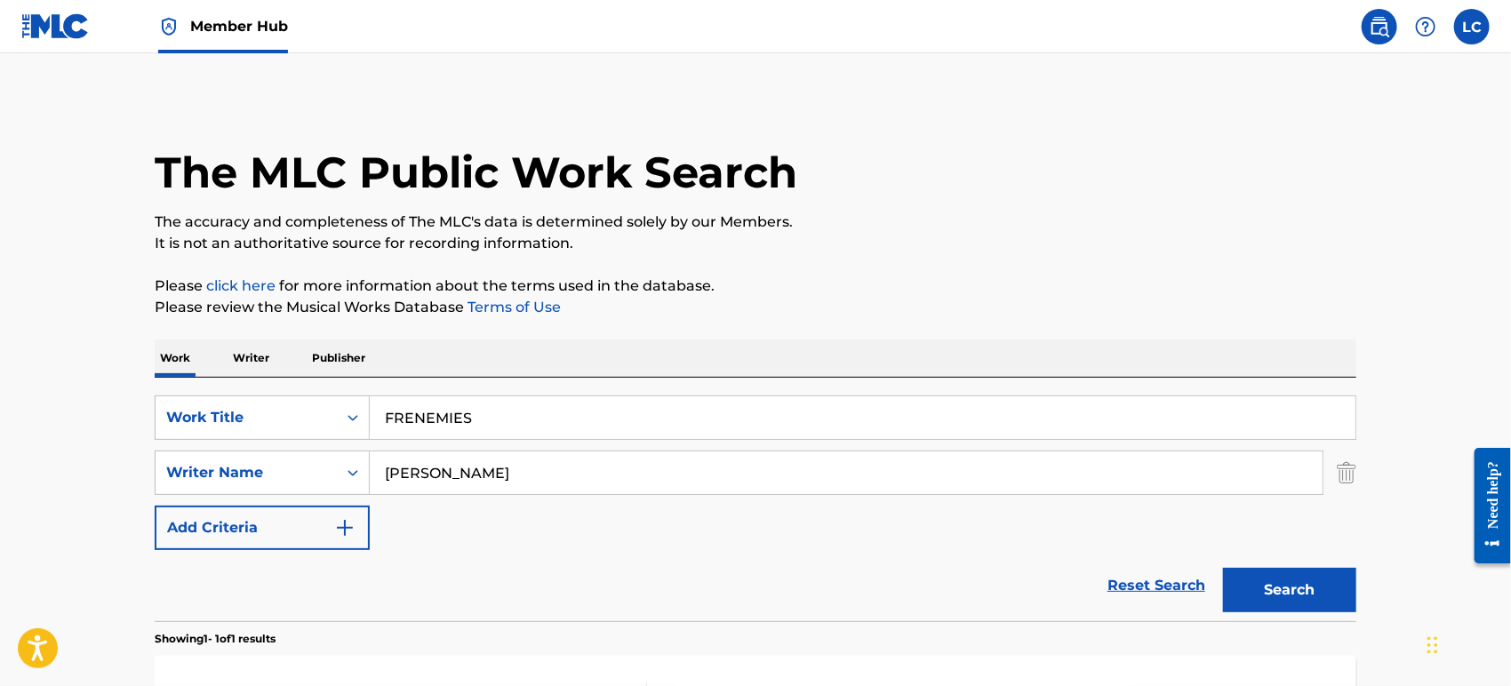
scroll to position [179, 0]
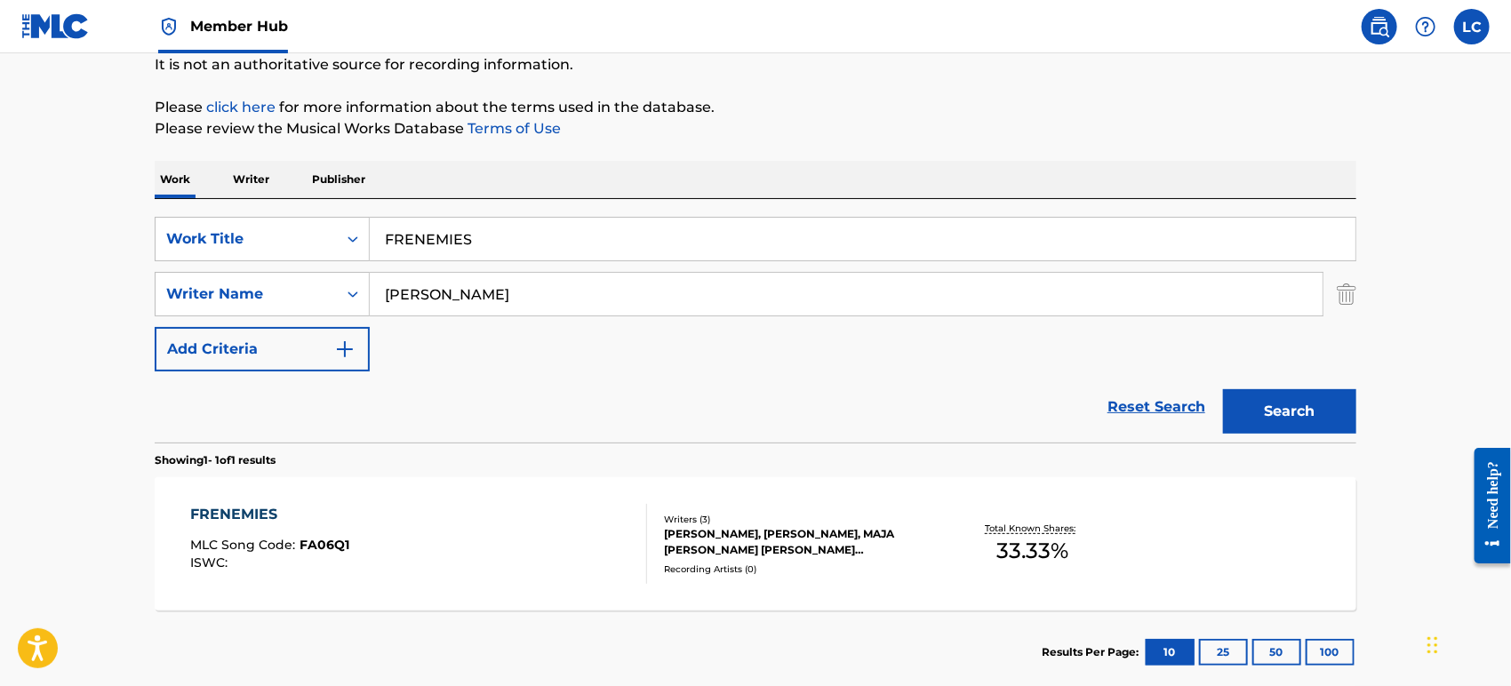
drag, startPoint x: 489, startPoint y: 234, endPoint x: -44, endPoint y: 240, distance: 533.5
click at [0, 240] on html "Accessibility Screen-Reader Guide, Feedback, and Issue Reporting | New window C…" at bounding box center [755, 164] width 1511 height 686
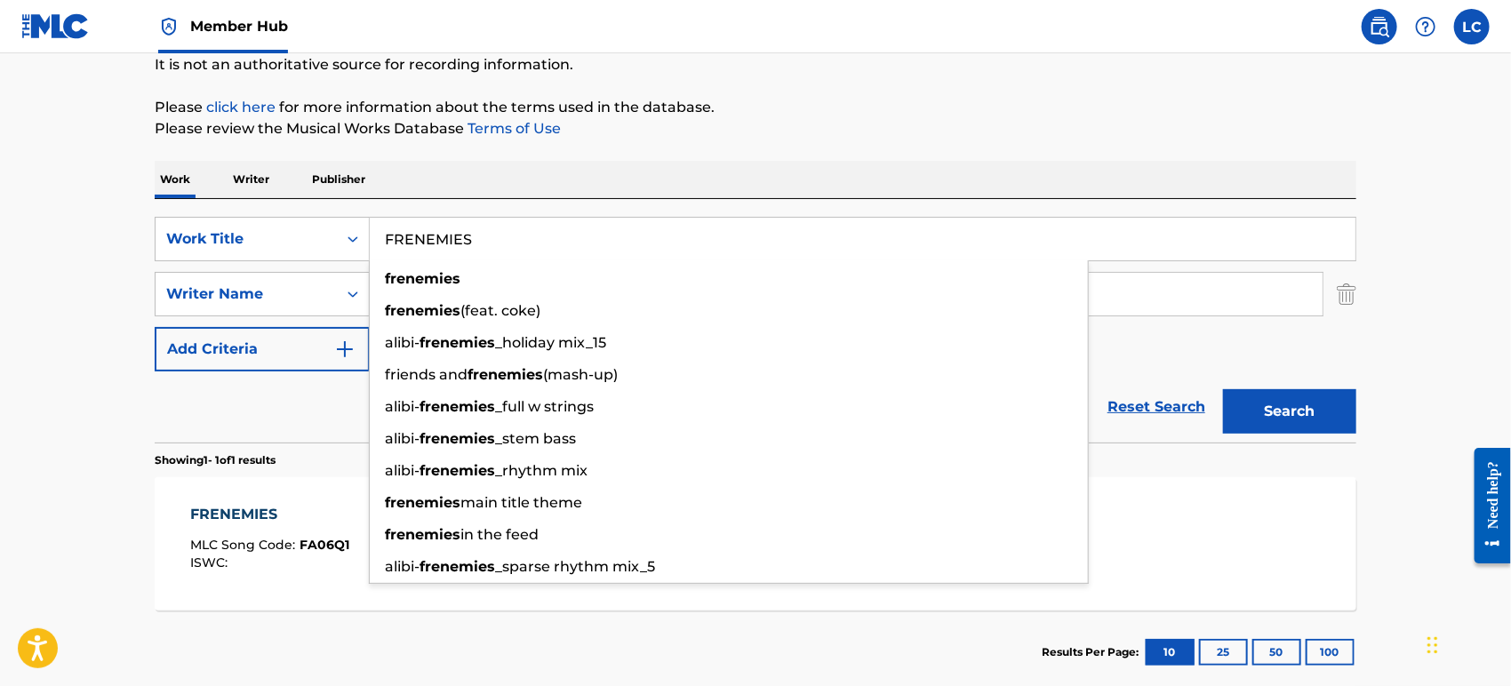
type input "G"
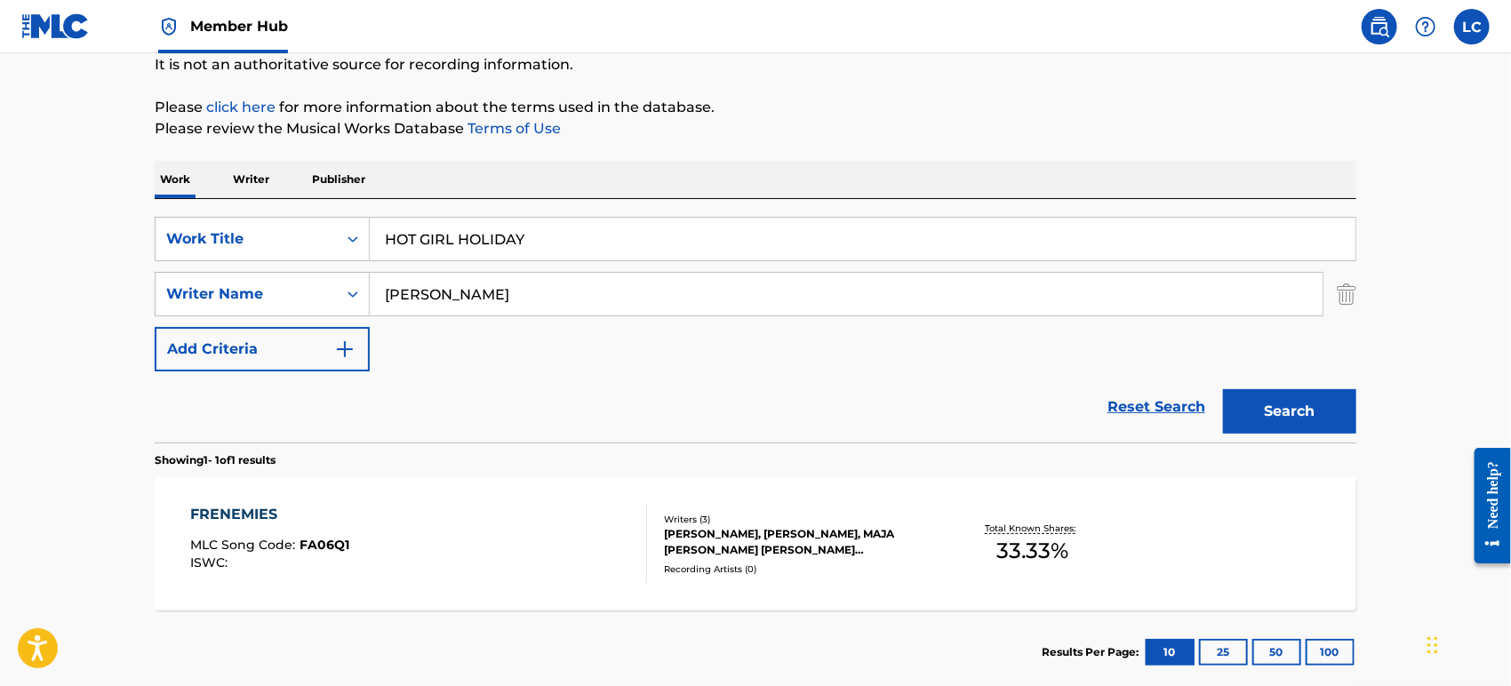
click at [1223, 389] on button "Search" at bounding box center [1289, 411] width 133 height 44
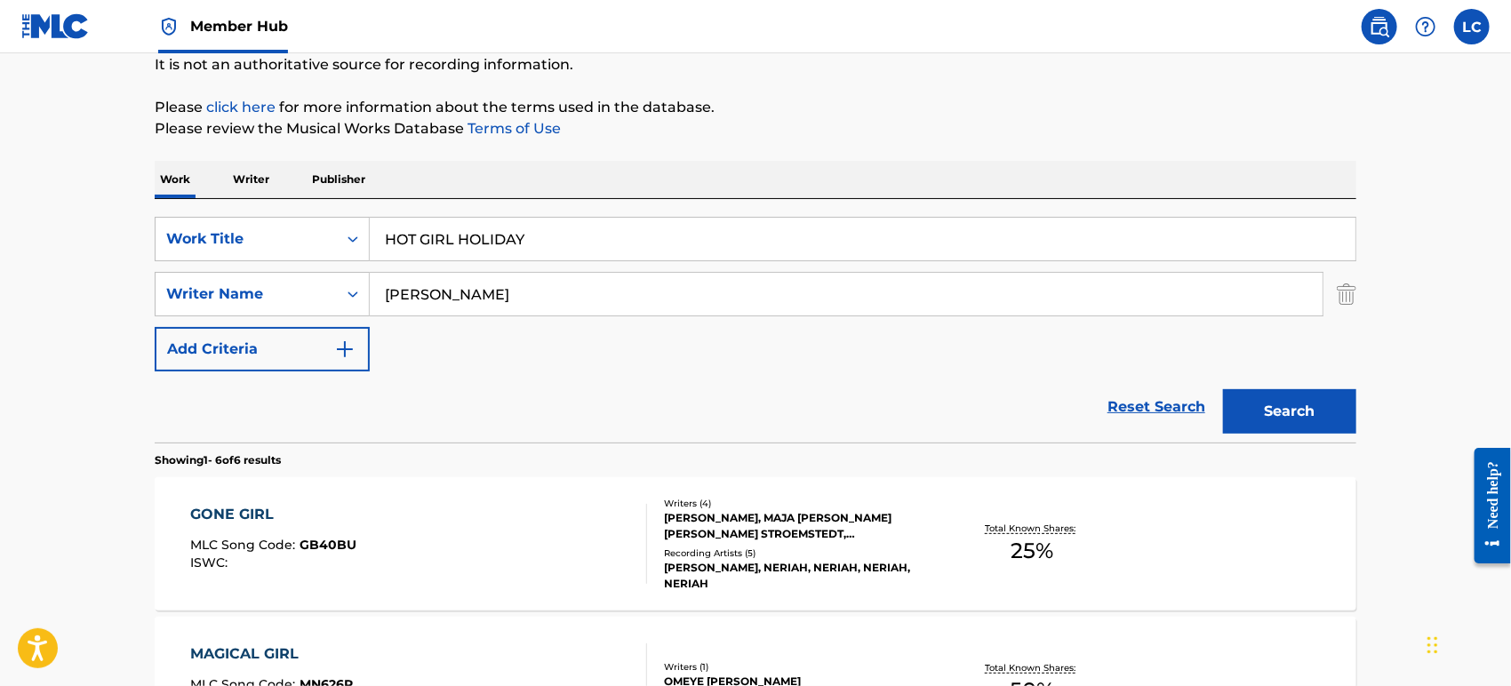
drag, startPoint x: 446, startPoint y: 232, endPoint x: -25, endPoint y: 200, distance: 472.3
click at [0, 200] on html "Accessibility Screen-Reader Guide, Feedback, and Issue Reporting | New window C…" at bounding box center [755, 164] width 1511 height 686
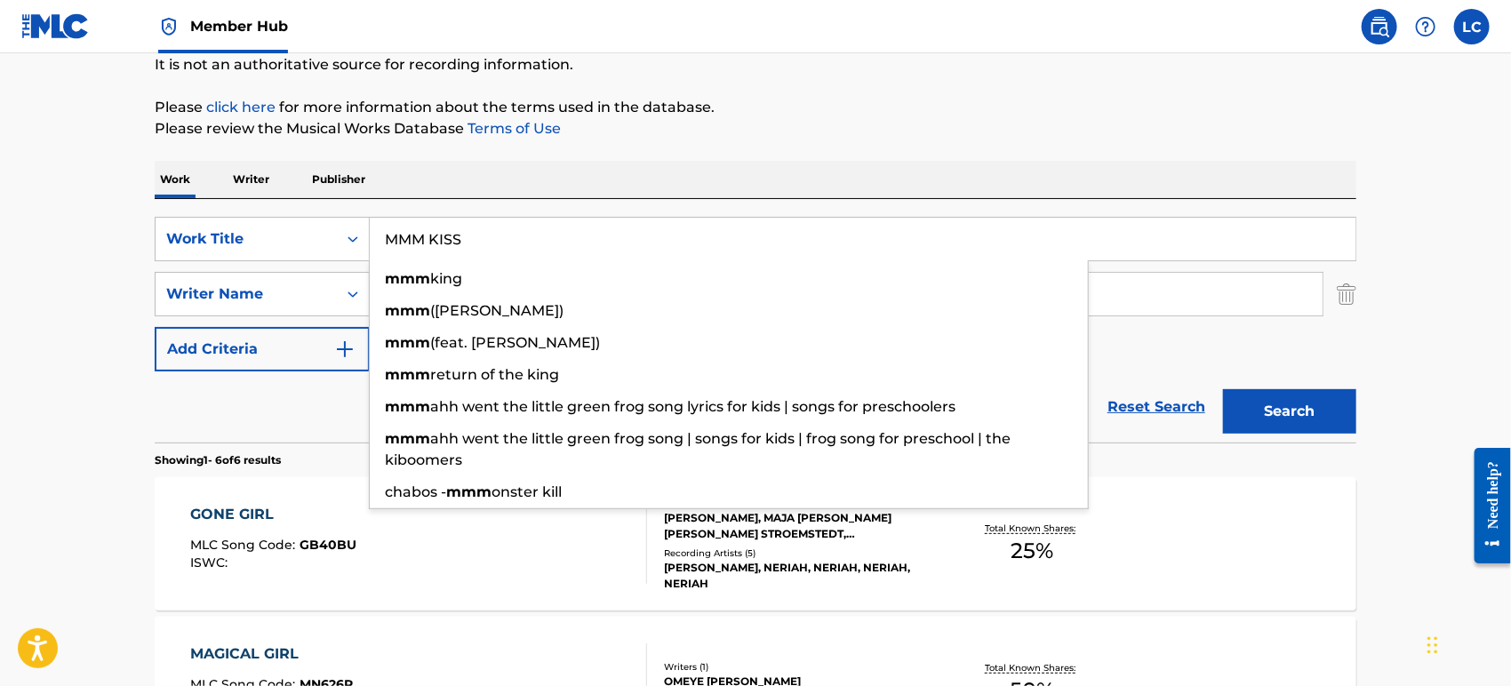
click at [1223, 389] on button "Search" at bounding box center [1289, 411] width 133 height 44
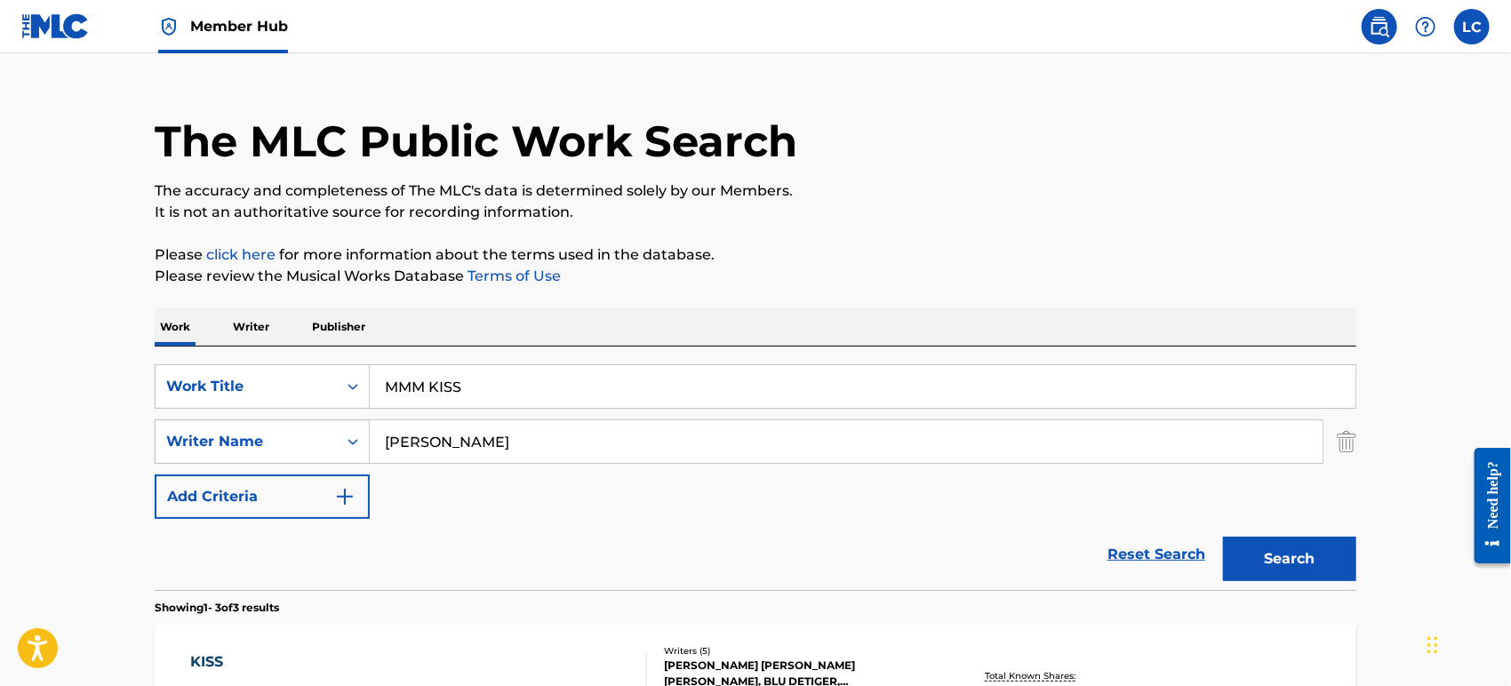
scroll to position [0, 0]
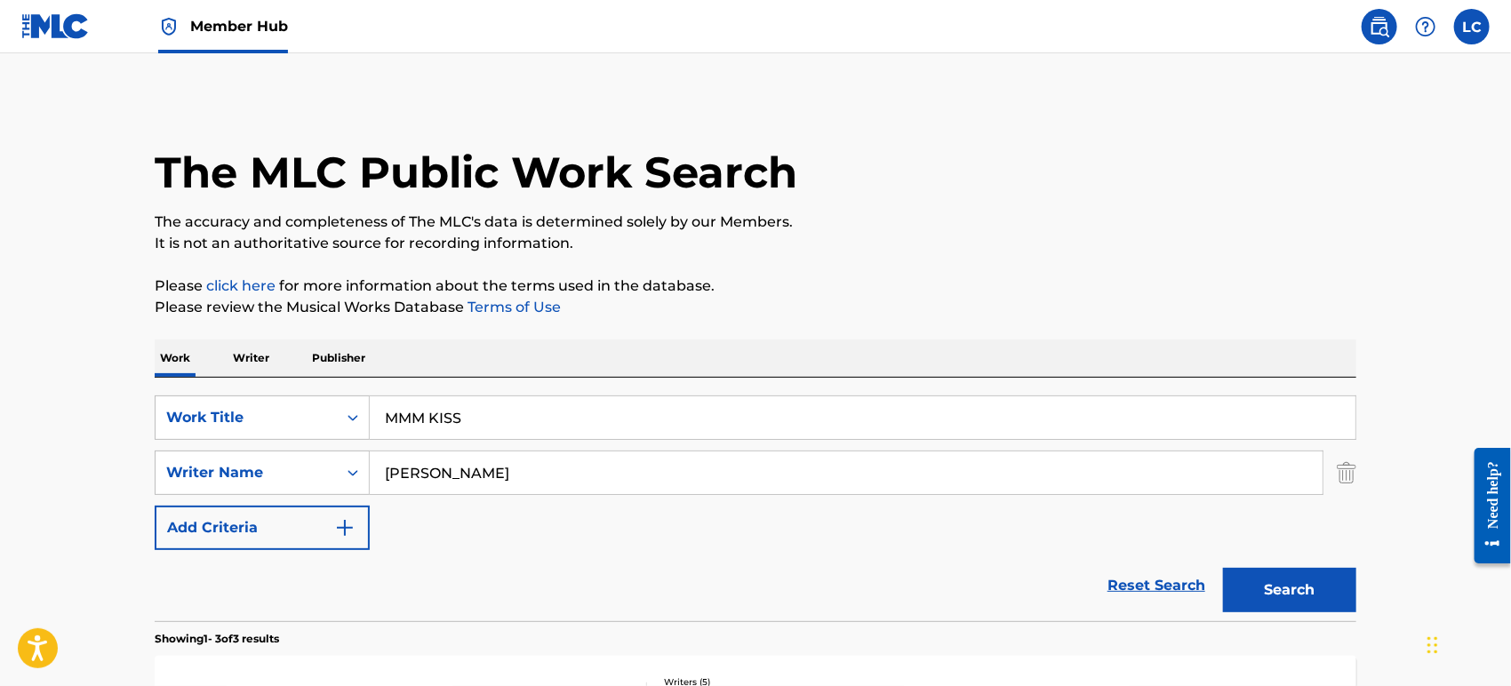
click at [67, 435] on main "The MLC Public Work Search The accuracy and completeness of The MLC's data is d…" at bounding box center [755, 607] width 1511 height 1108
type input "O"
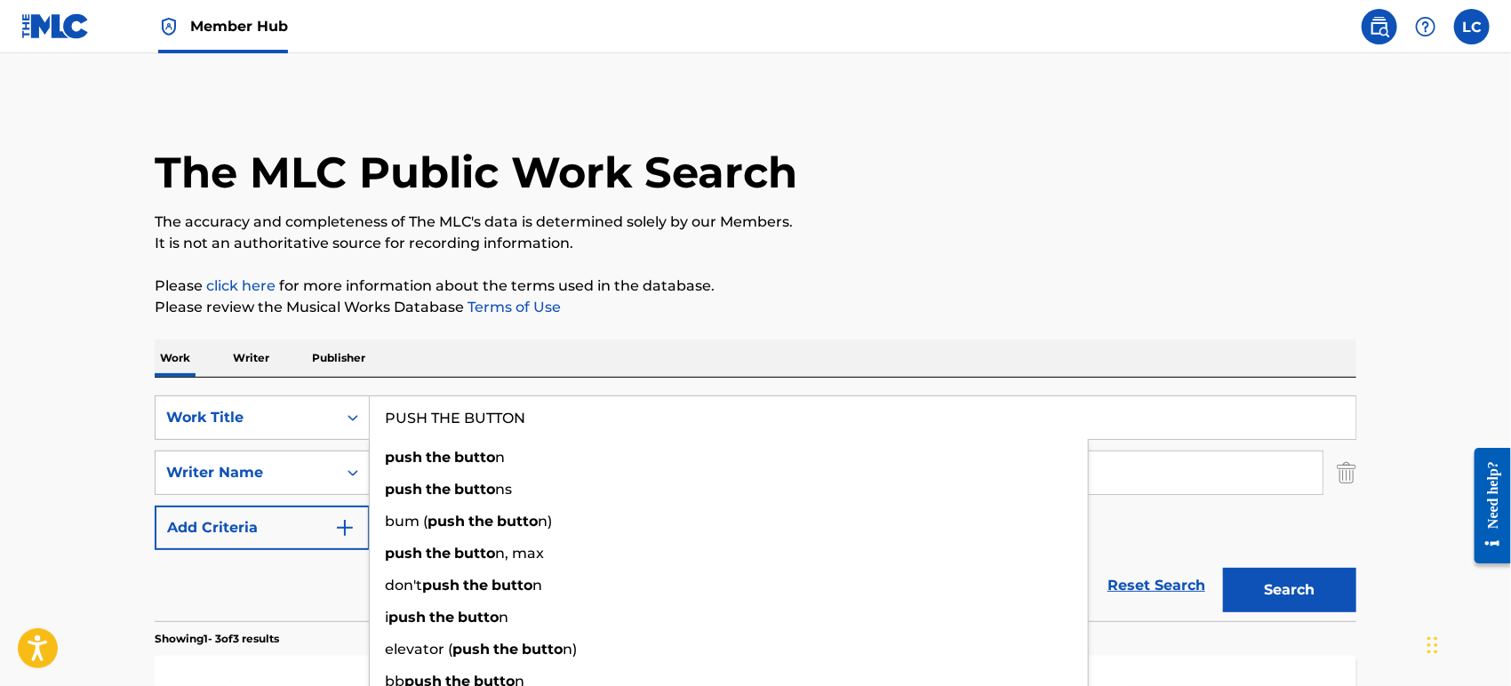
click at [1223, 568] on button "Search" at bounding box center [1289, 590] width 133 height 44
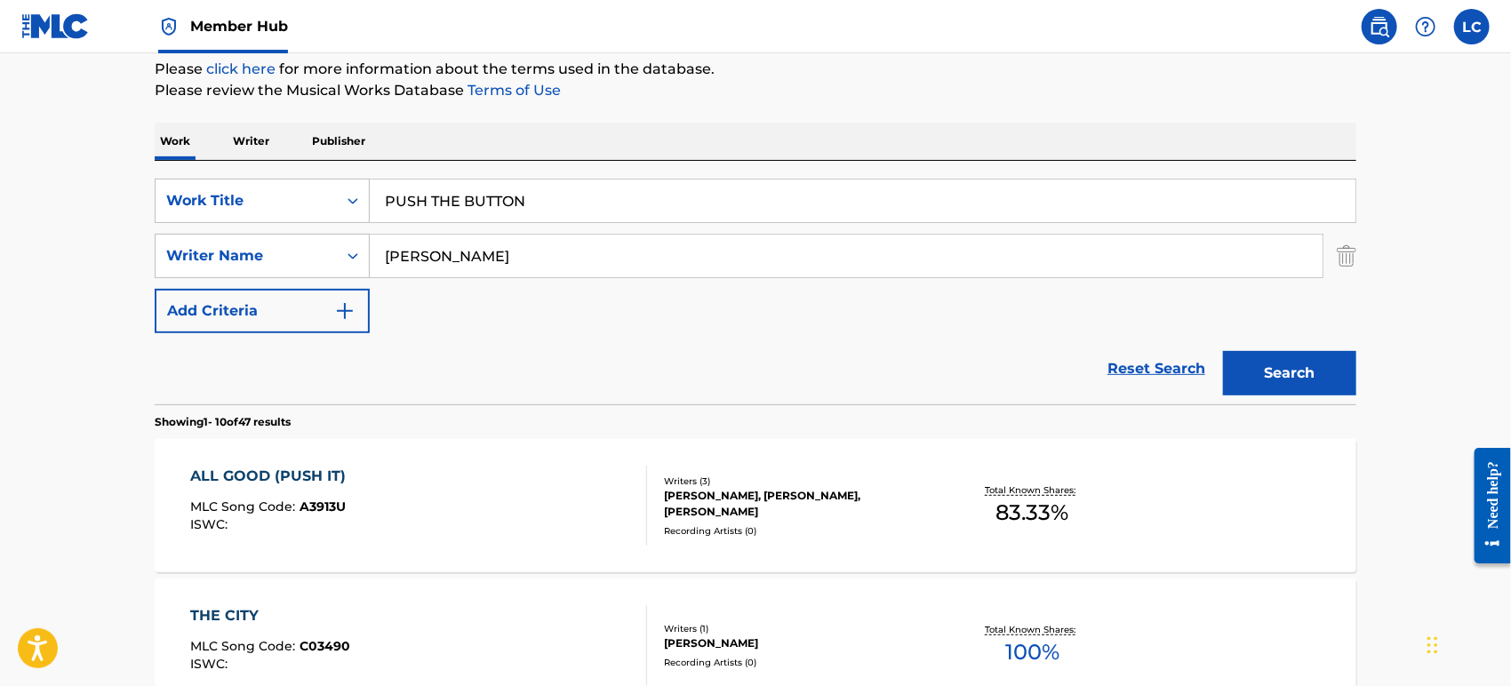
scroll to position [197, 0]
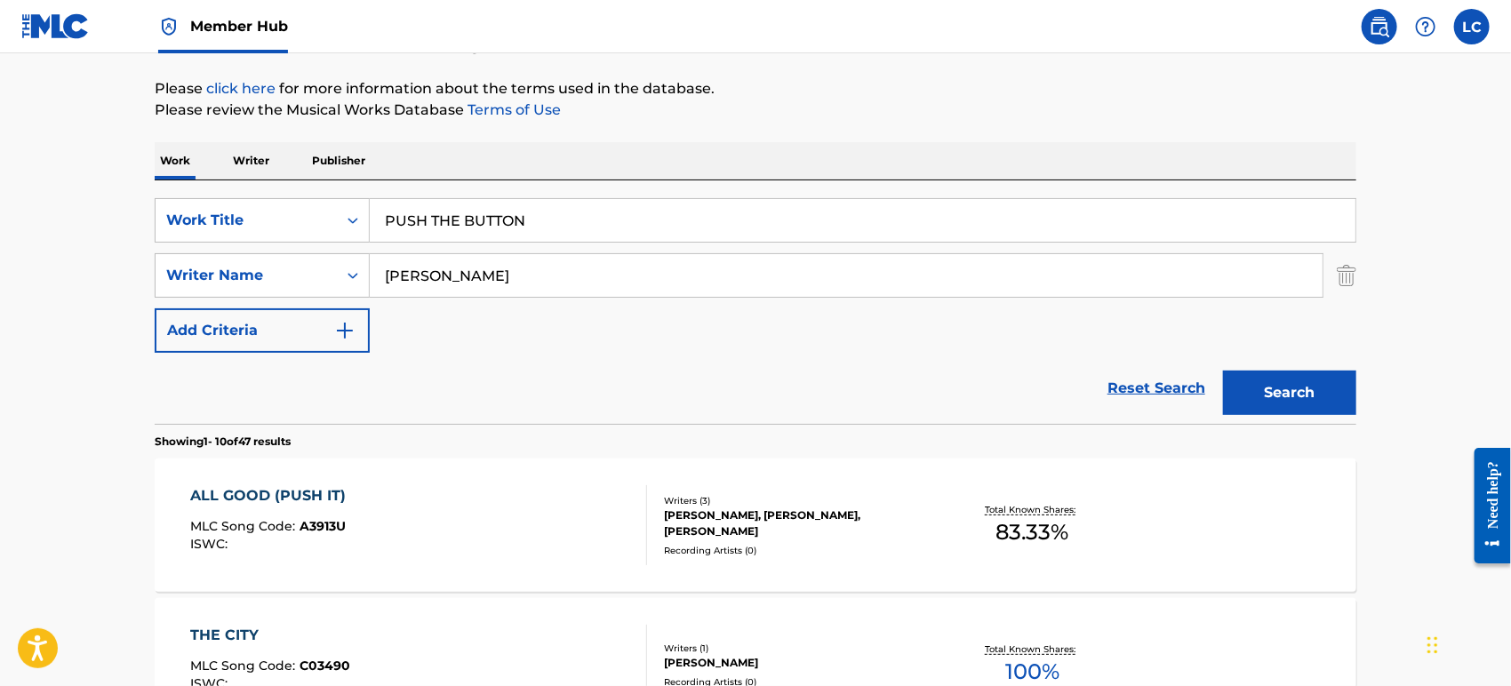
drag, startPoint x: 413, startPoint y: 218, endPoint x: -65, endPoint y: 210, distance: 477.5
click at [0, 210] on html "Accessibility Screen-Reader Guide, Feedback, and Issue Reporting | New window C…" at bounding box center [755, 146] width 1511 height 686
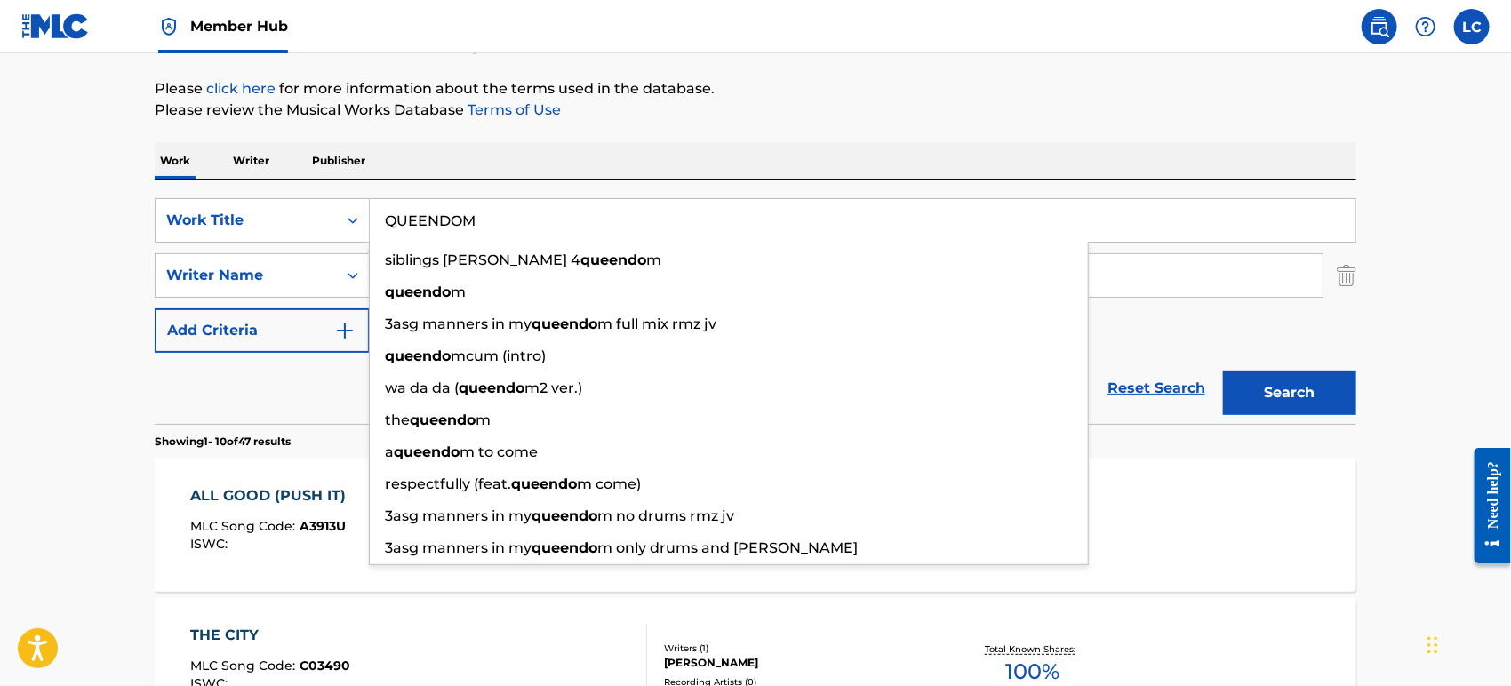
click at [1223, 371] on button "Search" at bounding box center [1289, 393] width 133 height 44
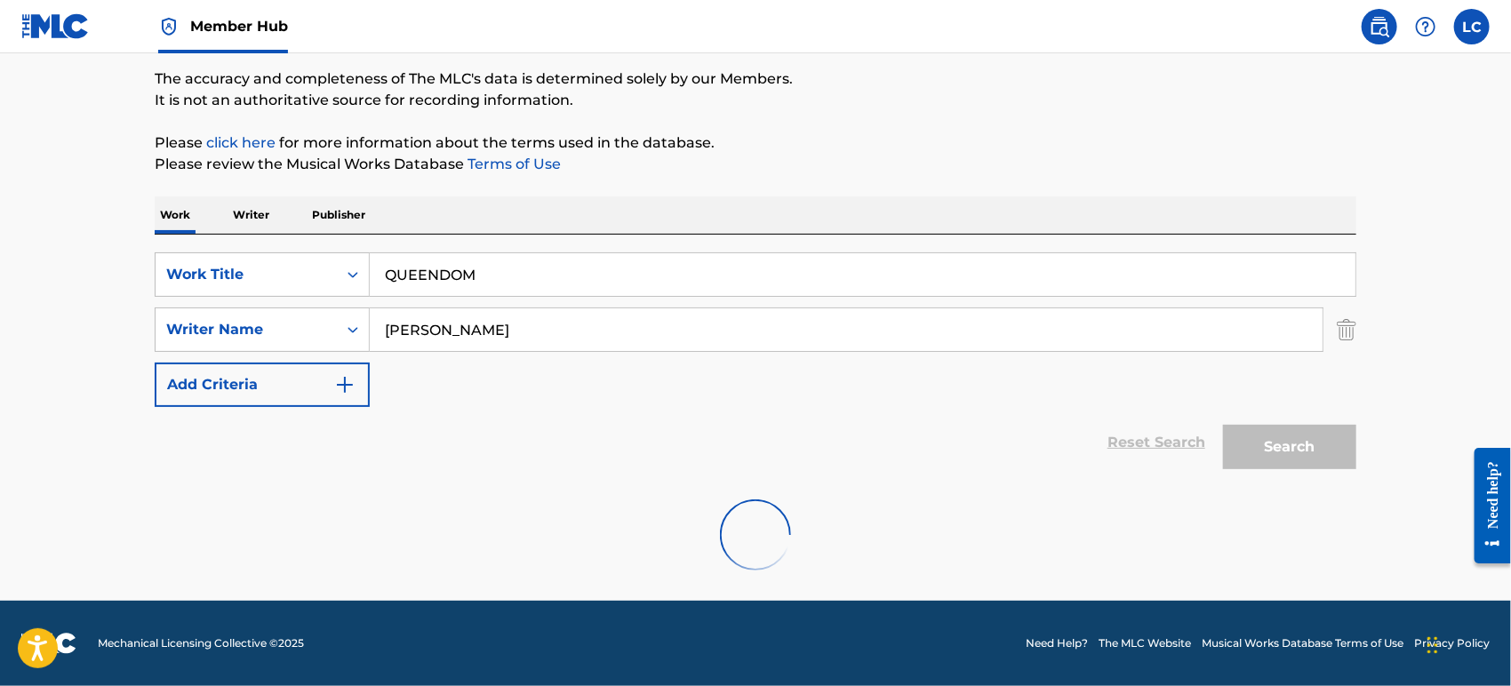
scroll to position [84, 0]
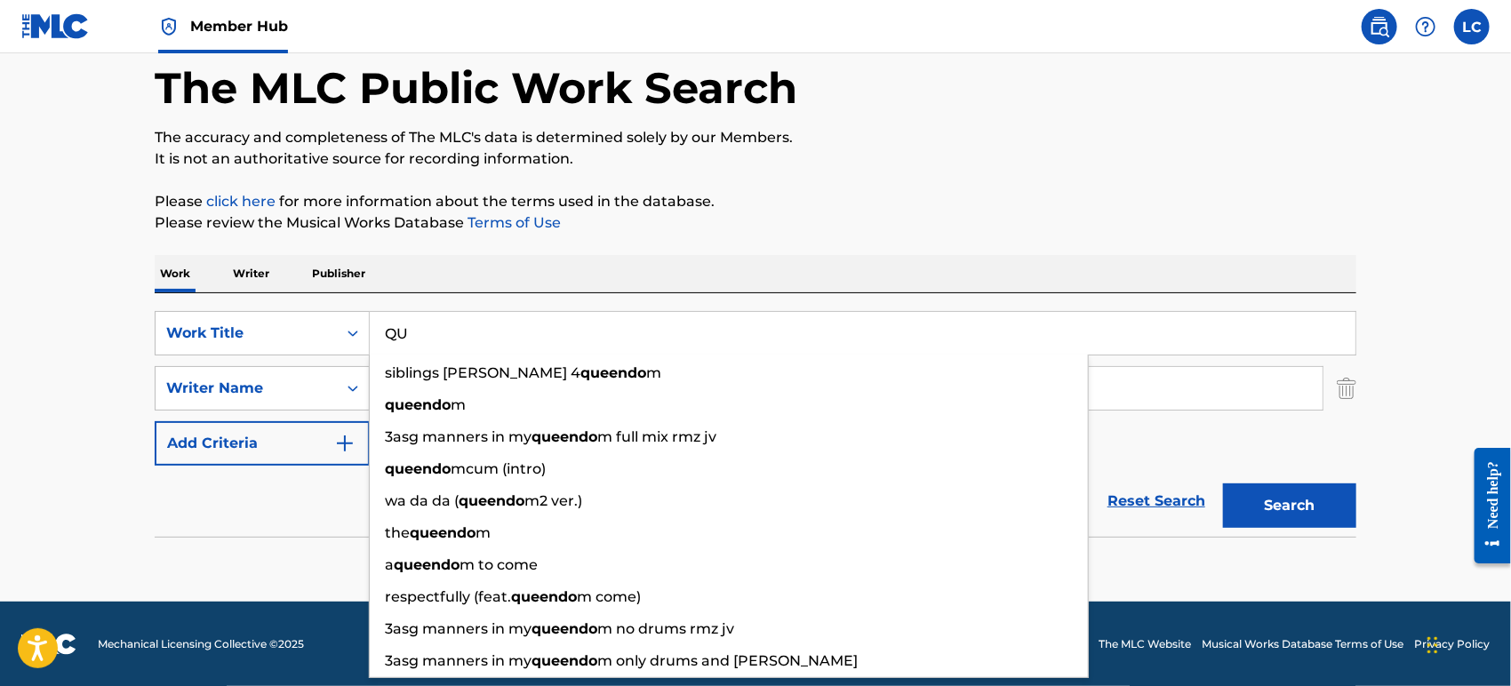
type input "Q"
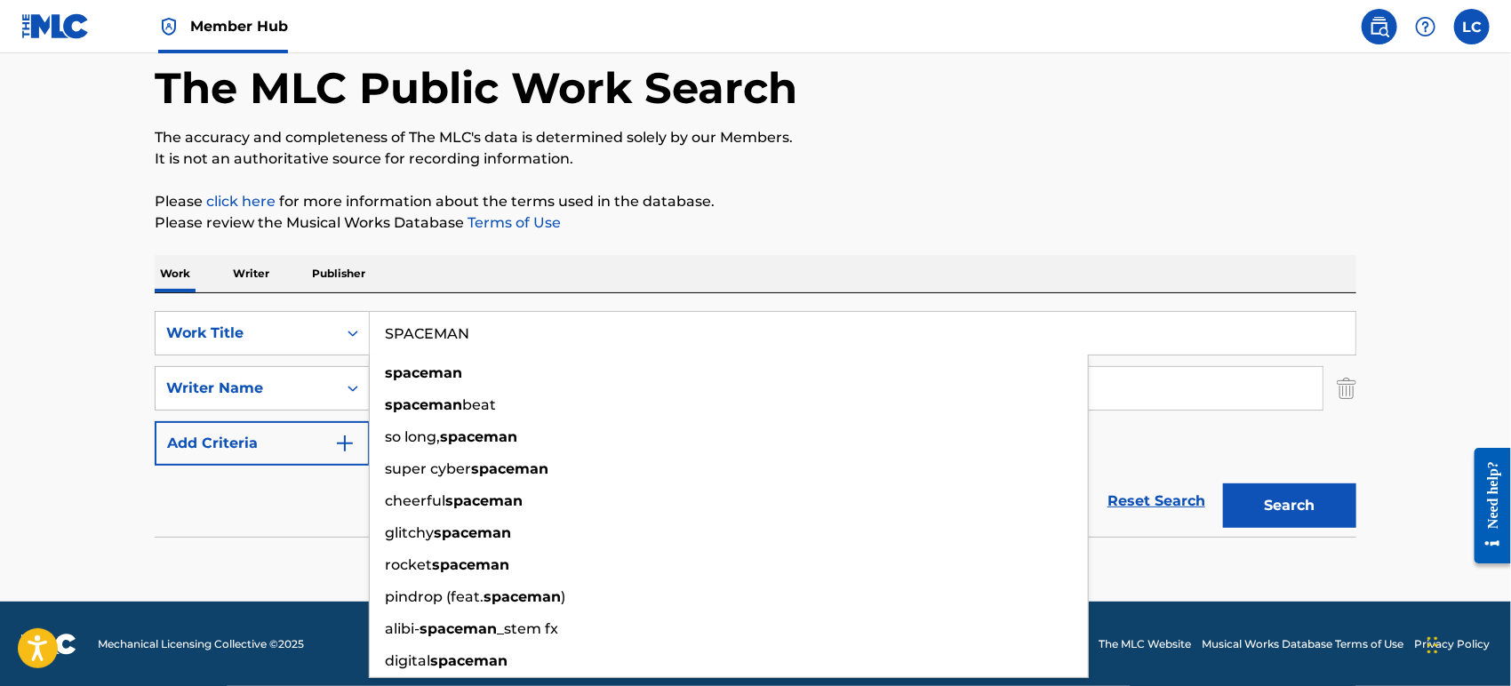
click at [1223, 484] on button "Search" at bounding box center [1289, 506] width 133 height 44
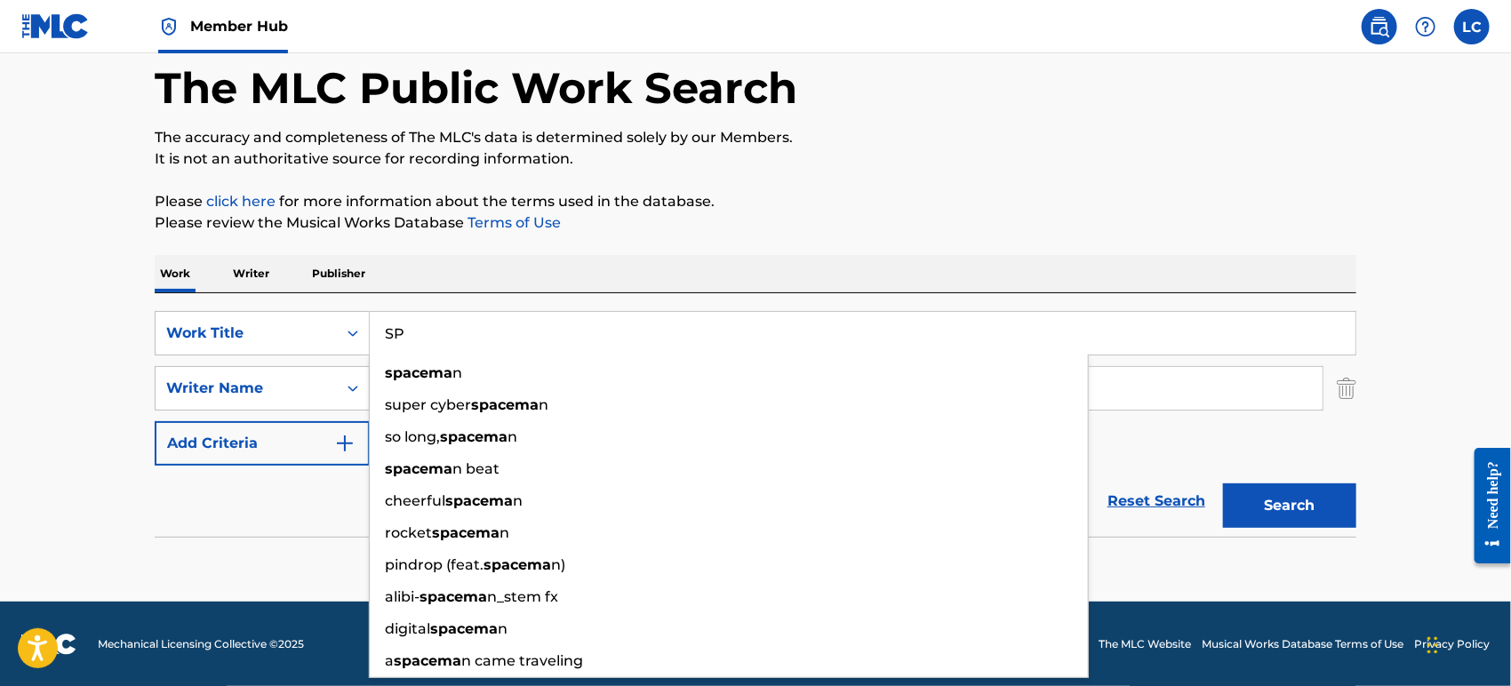
type input "S"
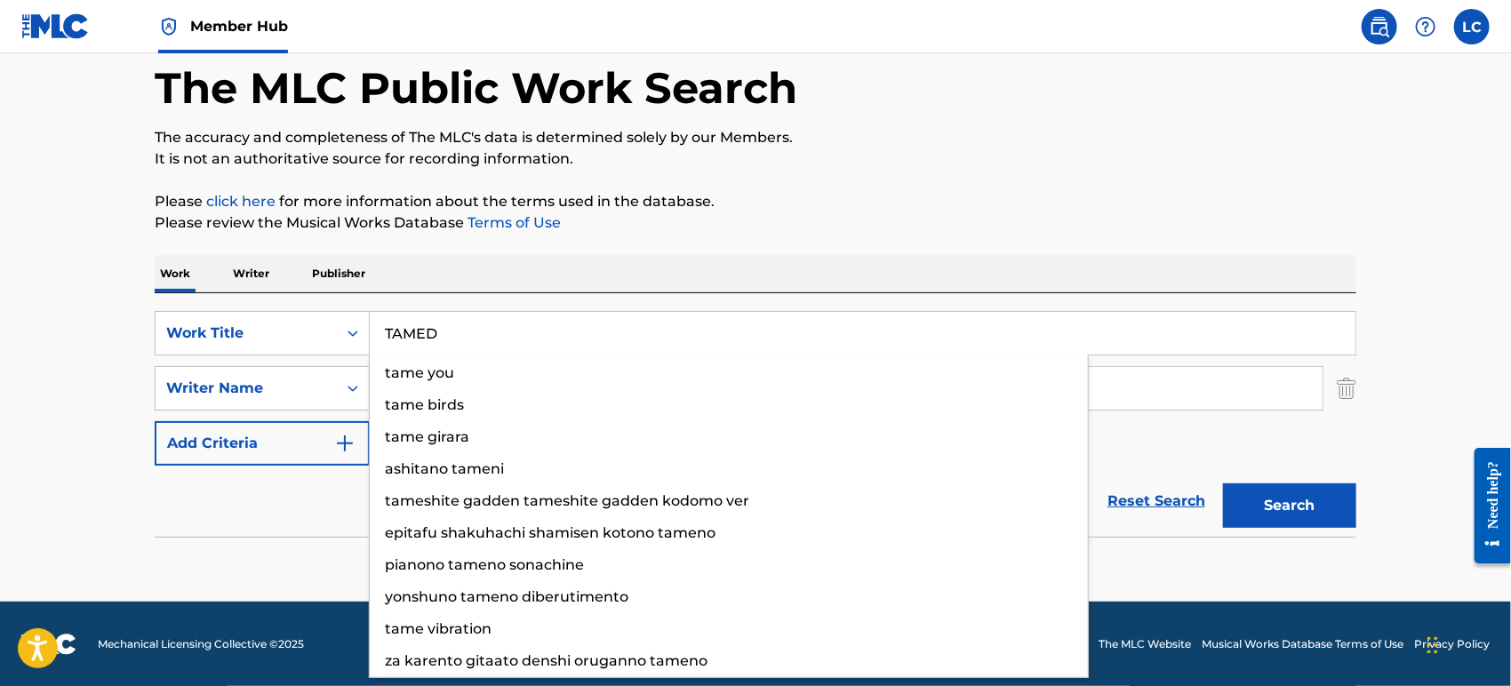
click at [1223, 484] on button "Search" at bounding box center [1289, 506] width 133 height 44
type input "T"
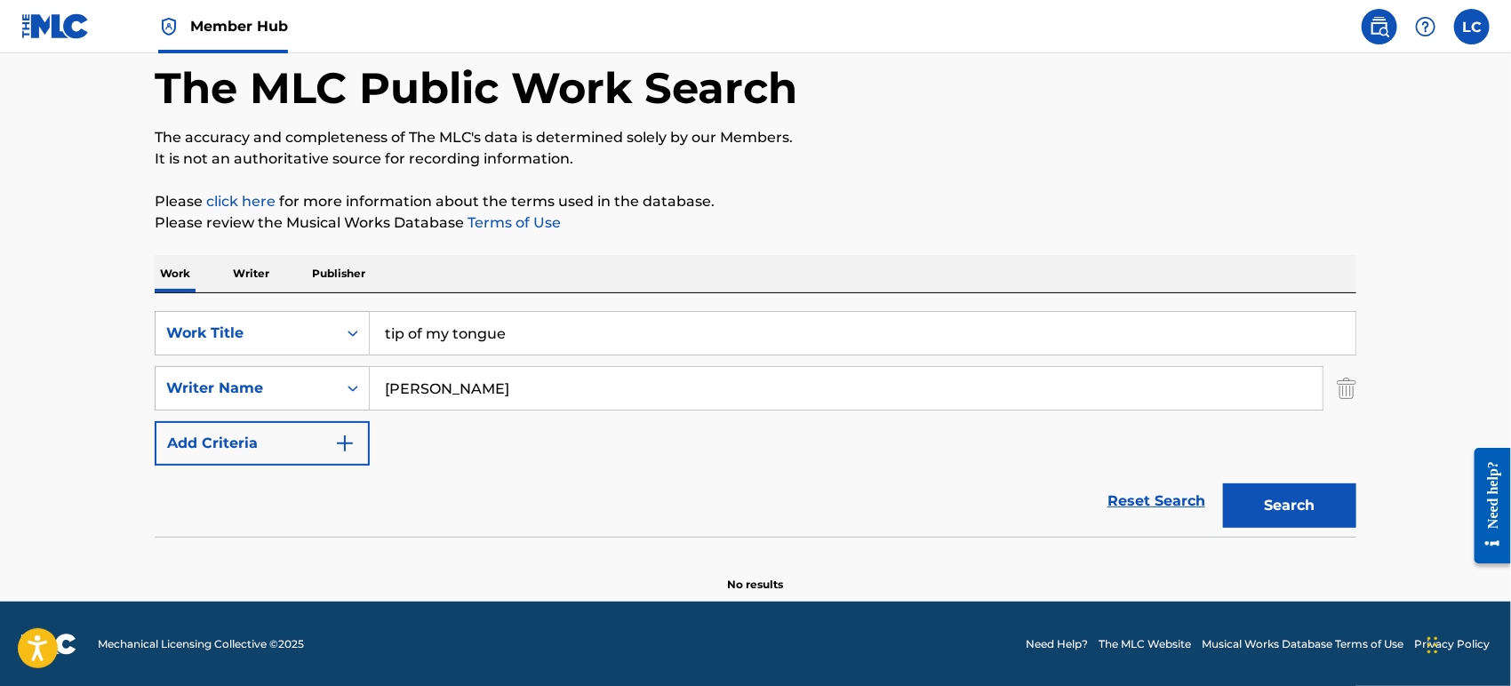
click at [1223, 484] on button "Search" at bounding box center [1289, 506] width 133 height 44
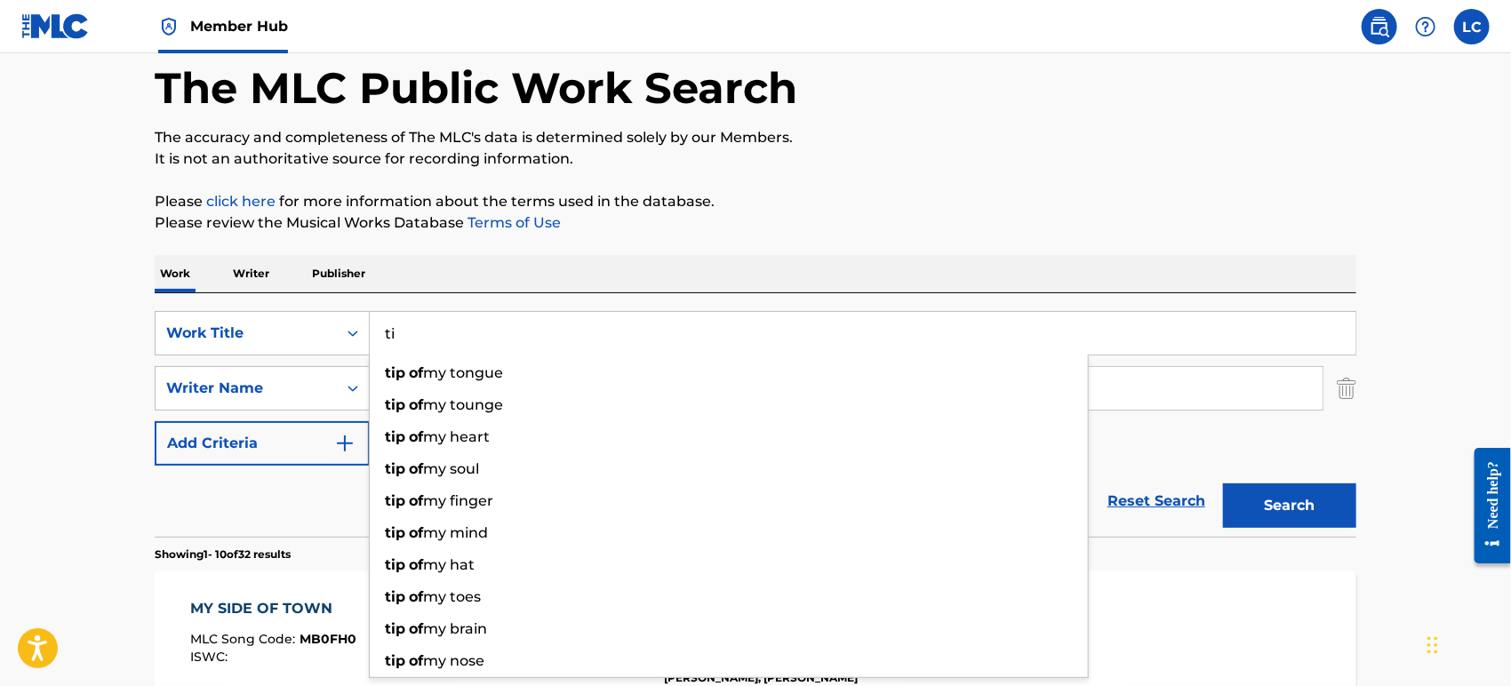
type input "t"
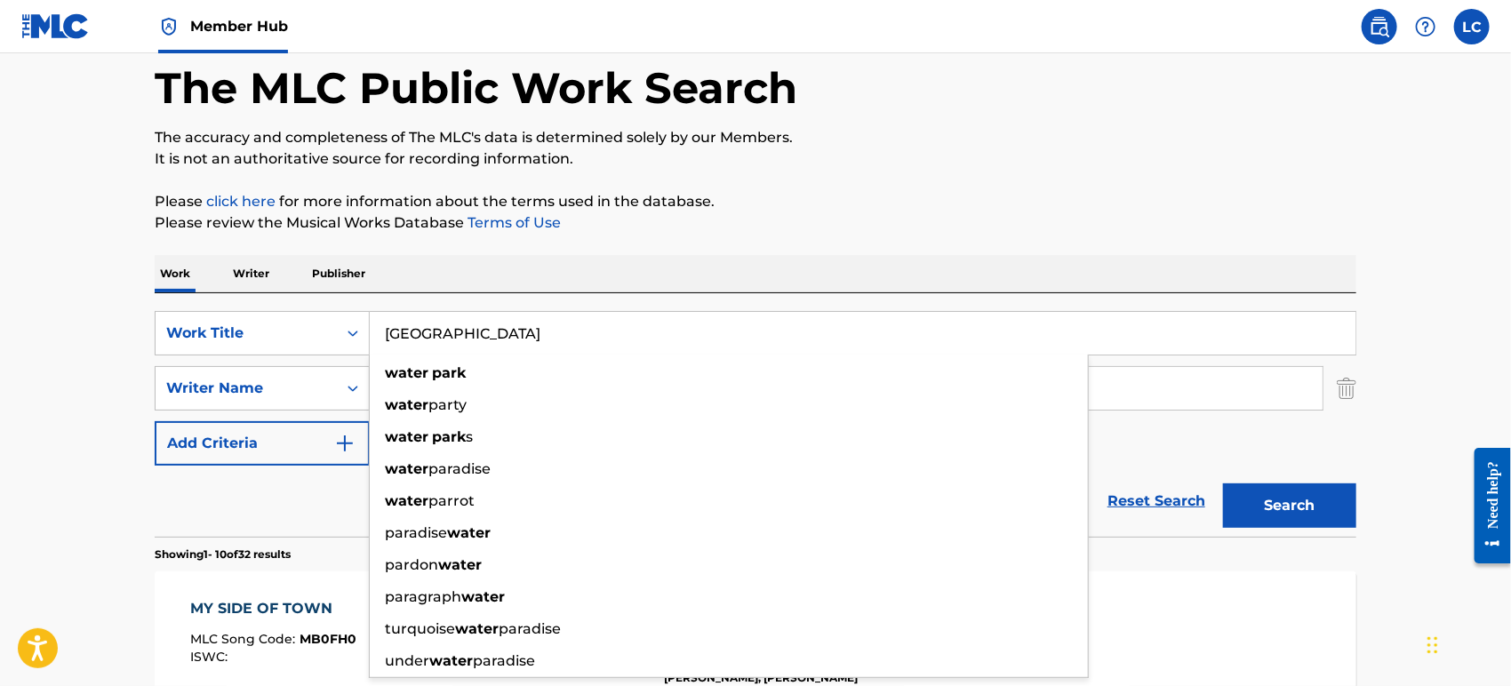
type input "[GEOGRAPHIC_DATA]"
click at [1223, 484] on button "Search" at bounding box center [1289, 506] width 133 height 44
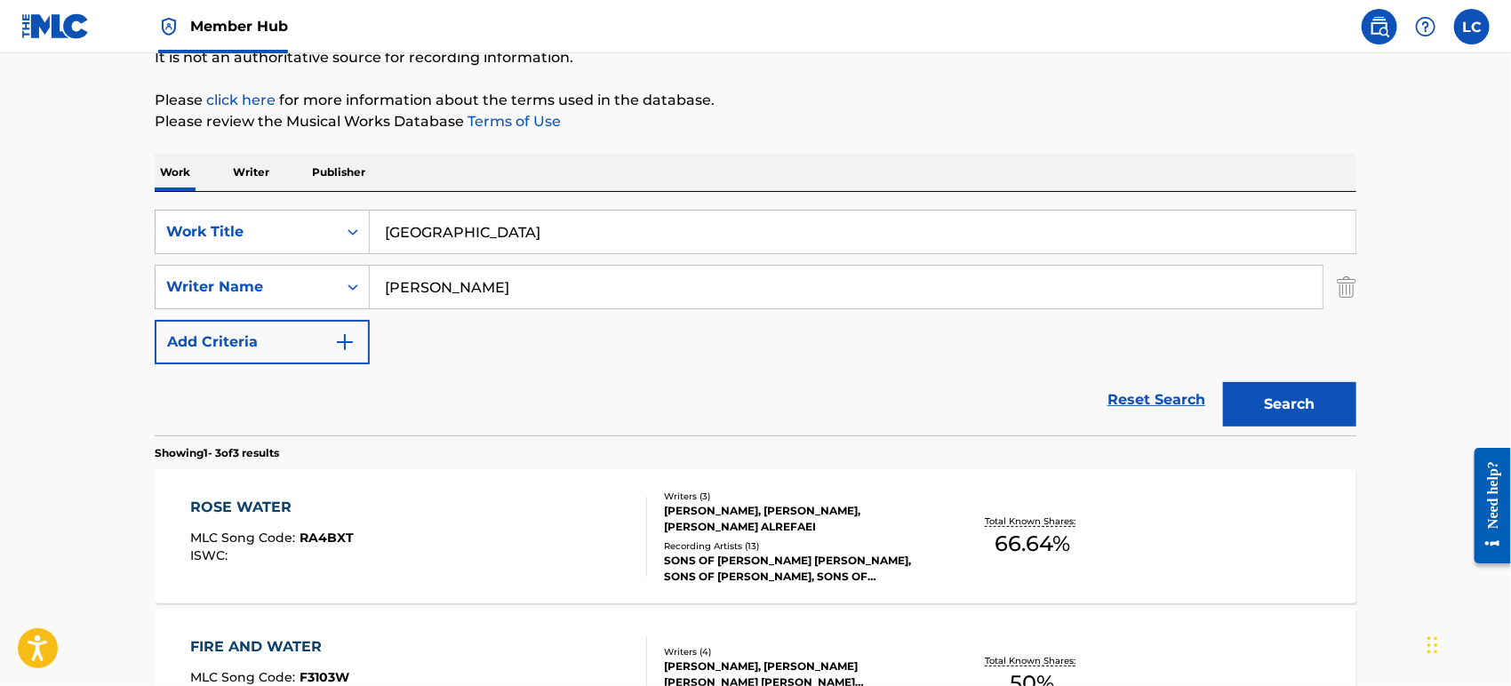
scroll to position [183, 0]
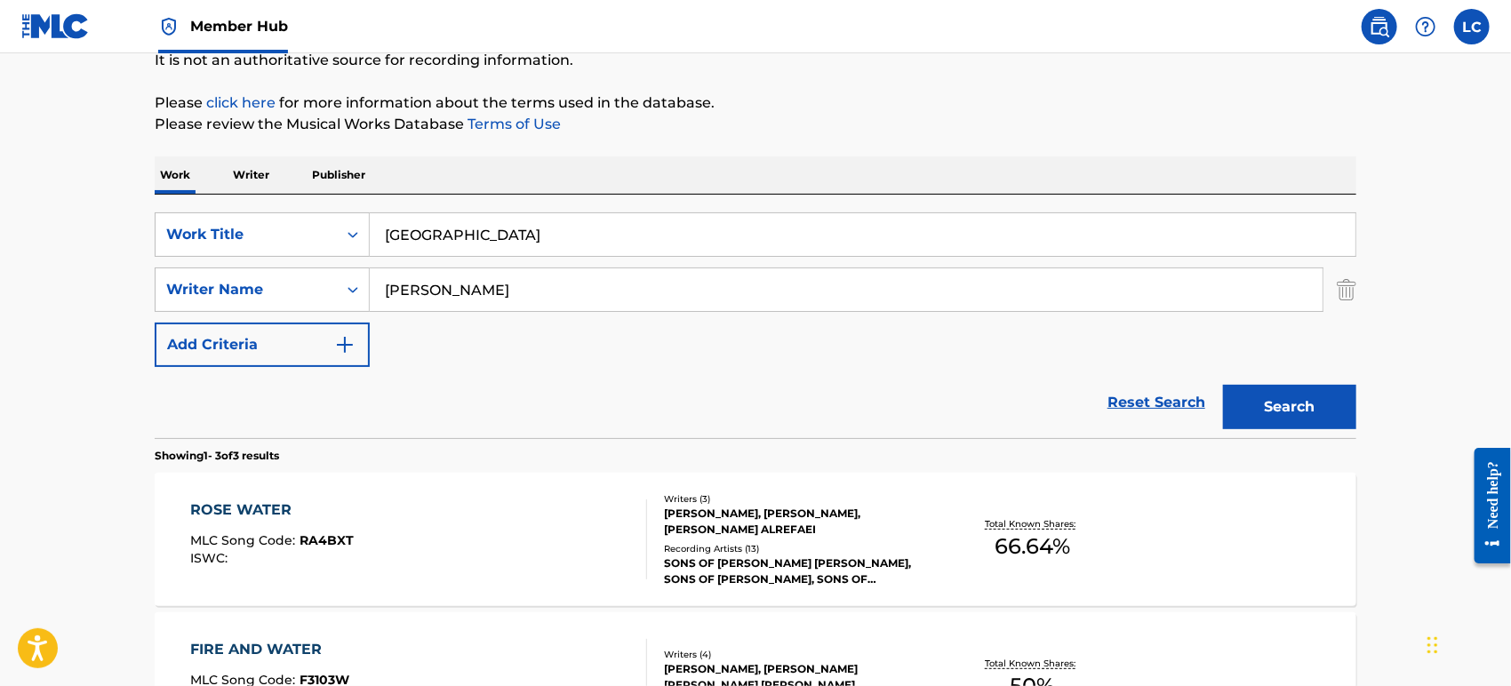
click at [494, 280] on input "[PERSON_NAME]" at bounding box center [846, 290] width 953 height 43
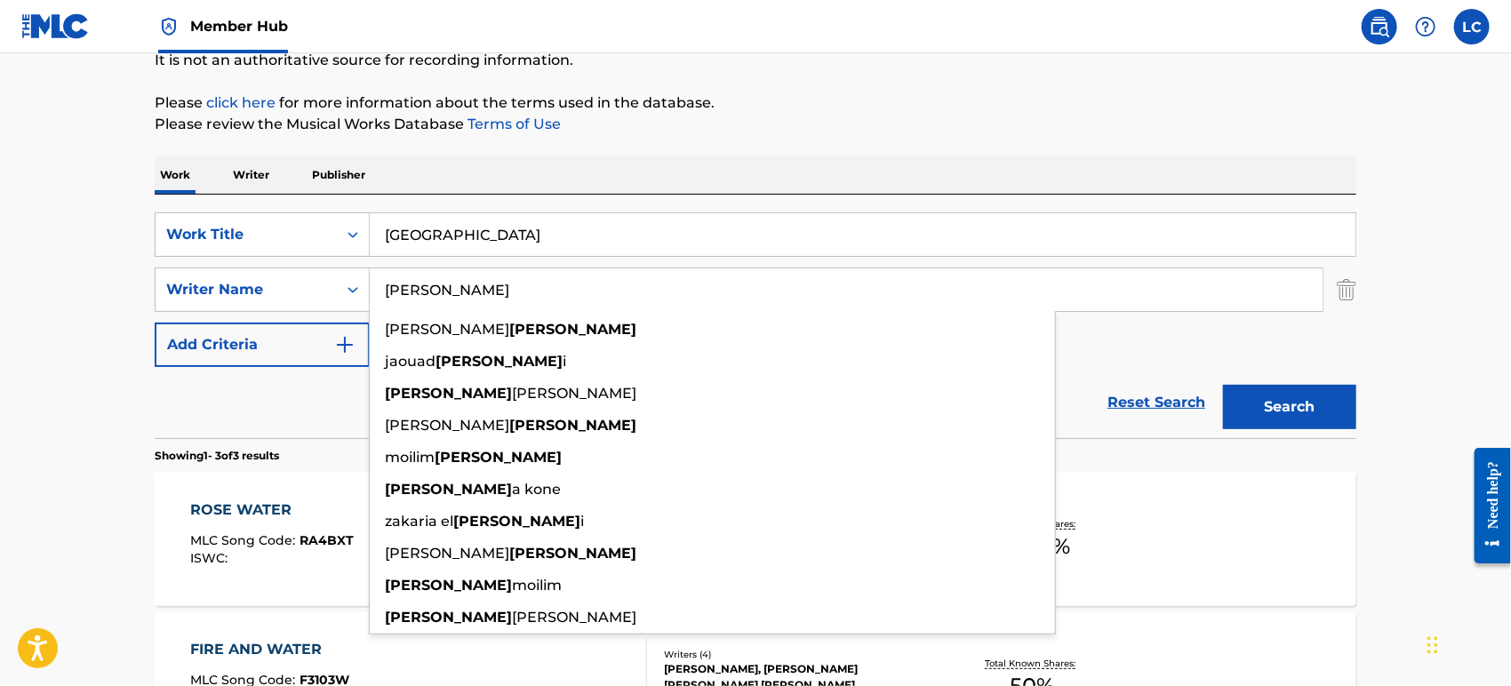
click at [494, 280] on input "[PERSON_NAME]" at bounding box center [846, 290] width 953 height 43
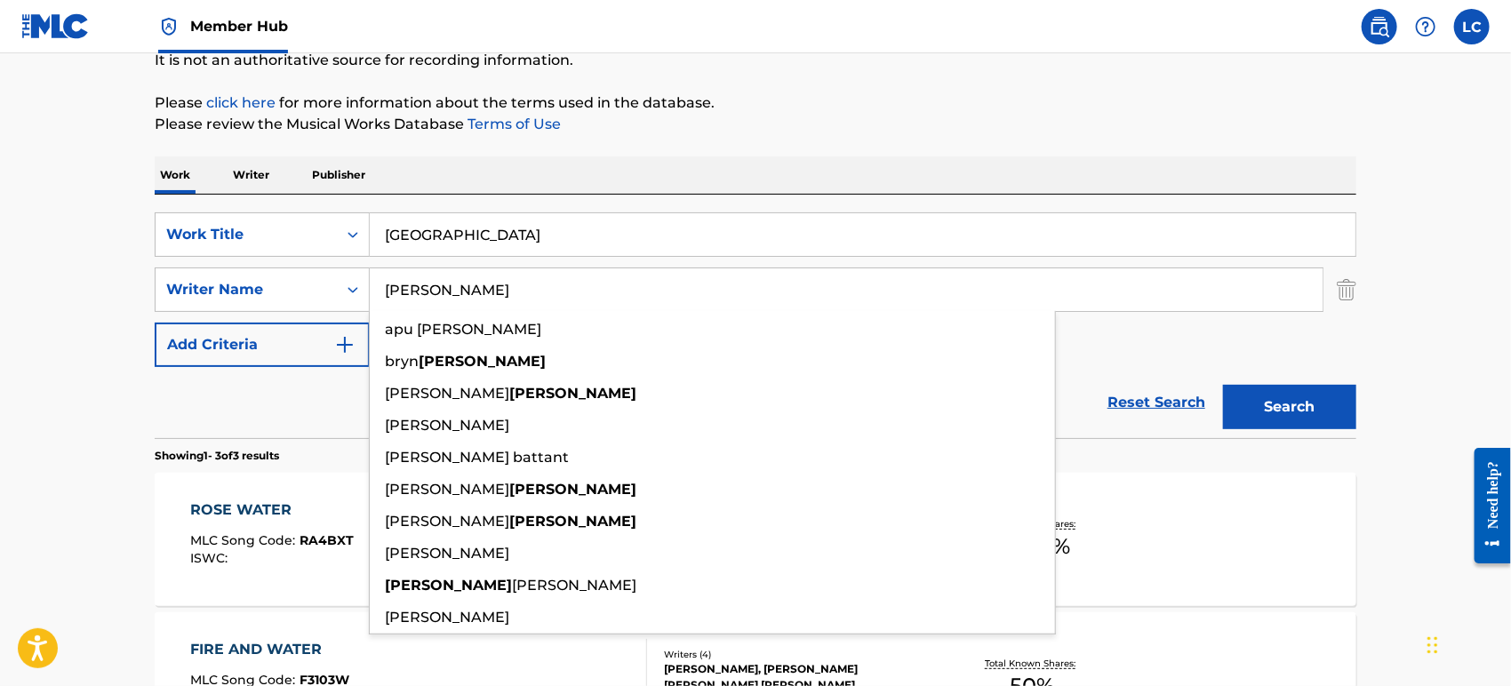
type input "[PERSON_NAME]"
click at [1223, 385] on button "Search" at bounding box center [1289, 407] width 133 height 44
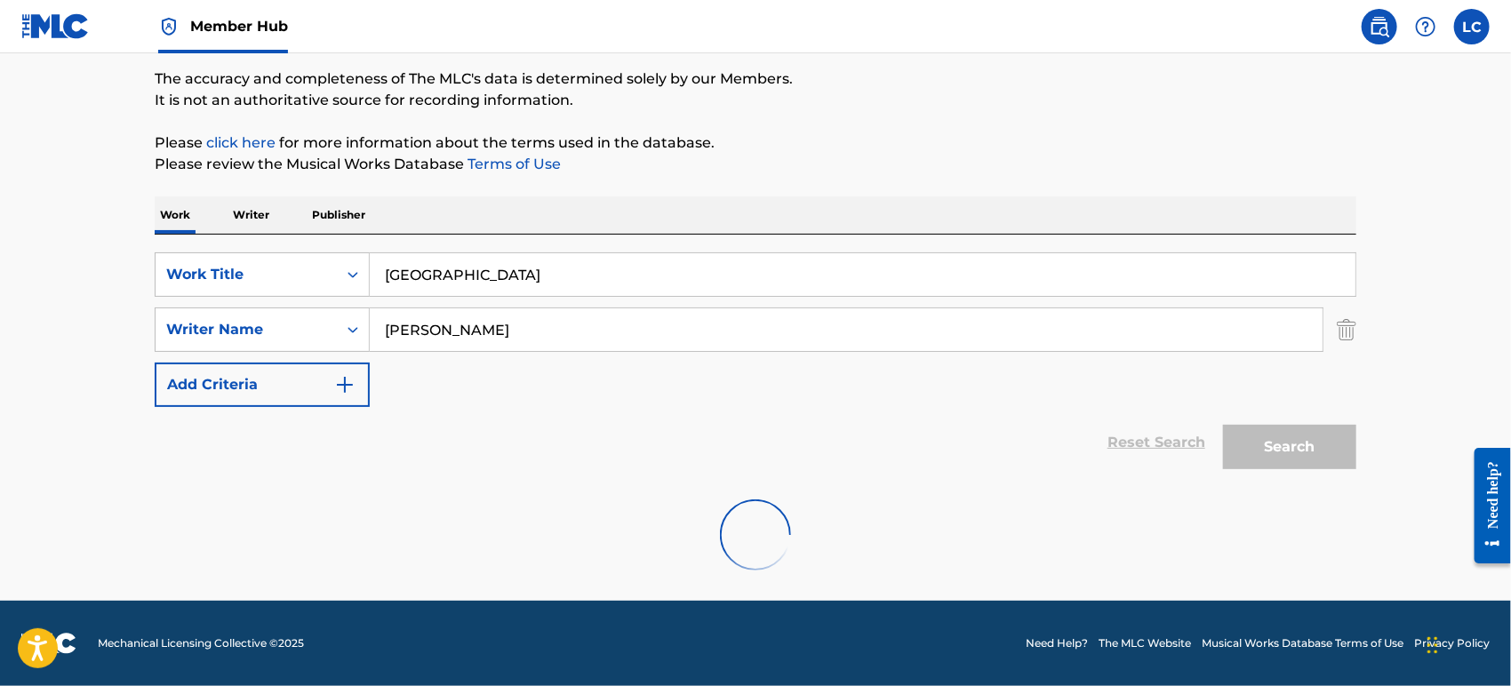
scroll to position [84, 0]
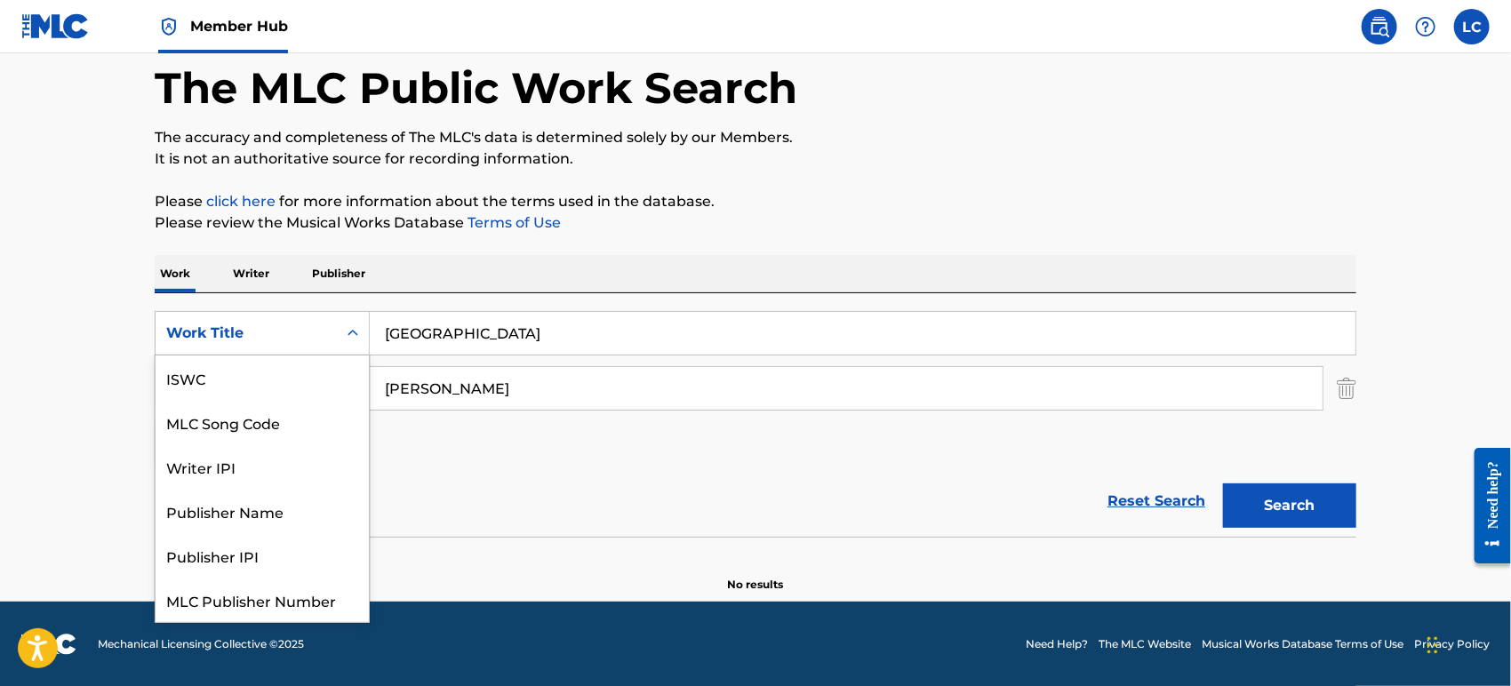
click at [288, 345] on div "Work Title" at bounding box center [246, 334] width 181 height 34
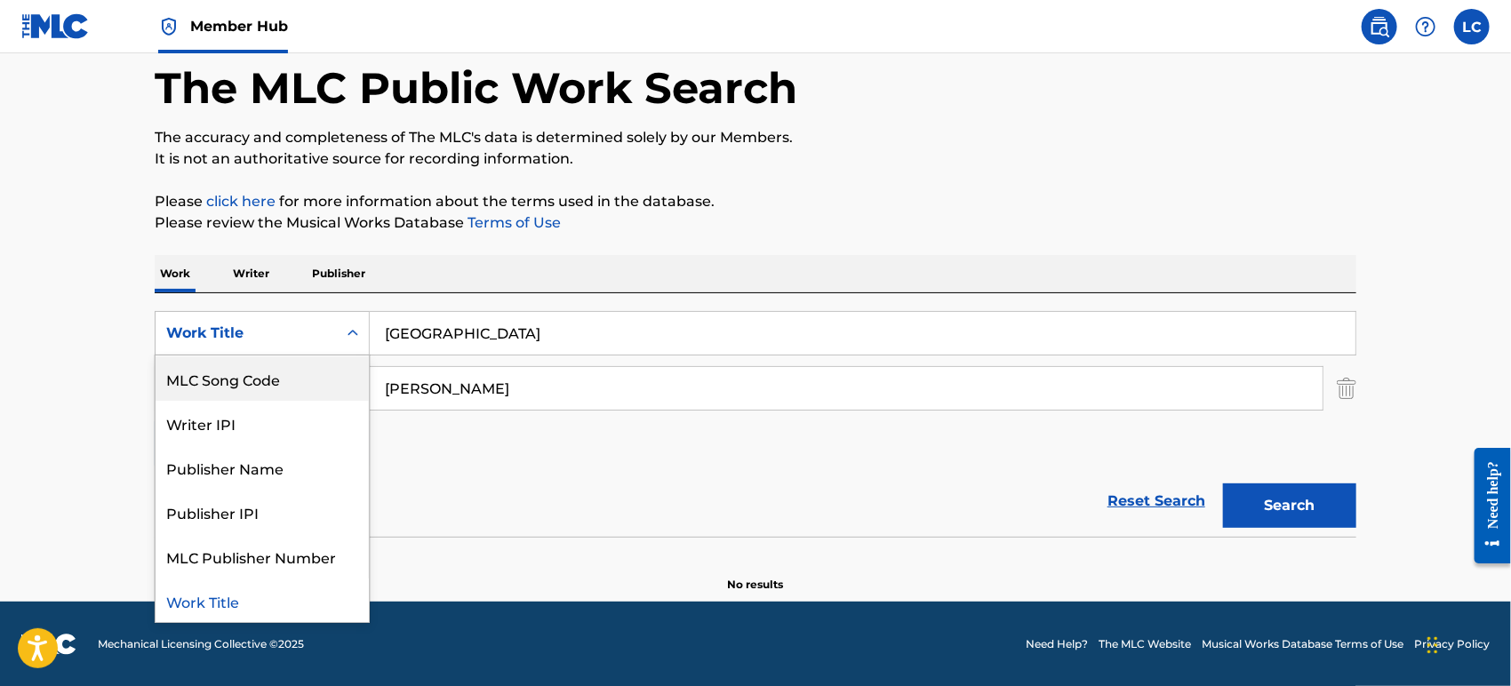
scroll to position [0, 0]
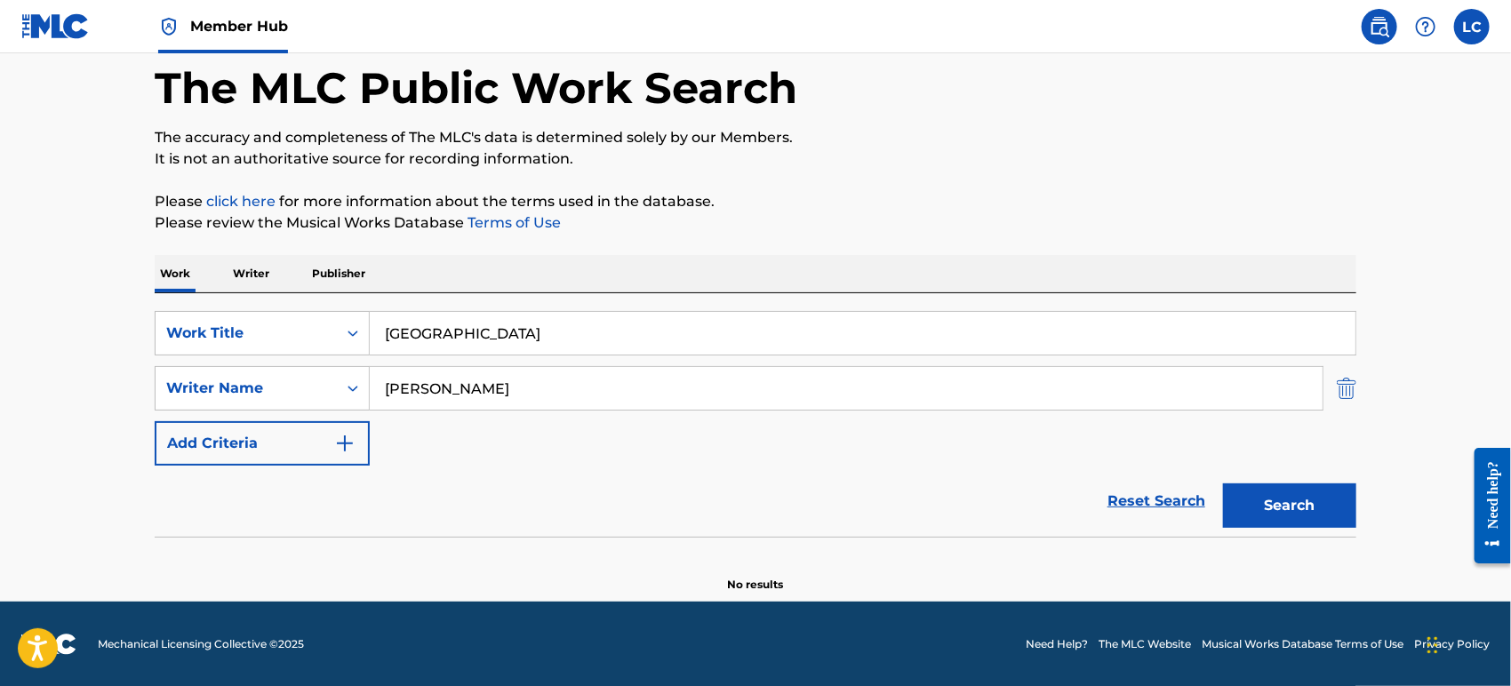
click at [1346, 391] on img "Search Form" at bounding box center [1347, 388] width 20 height 44
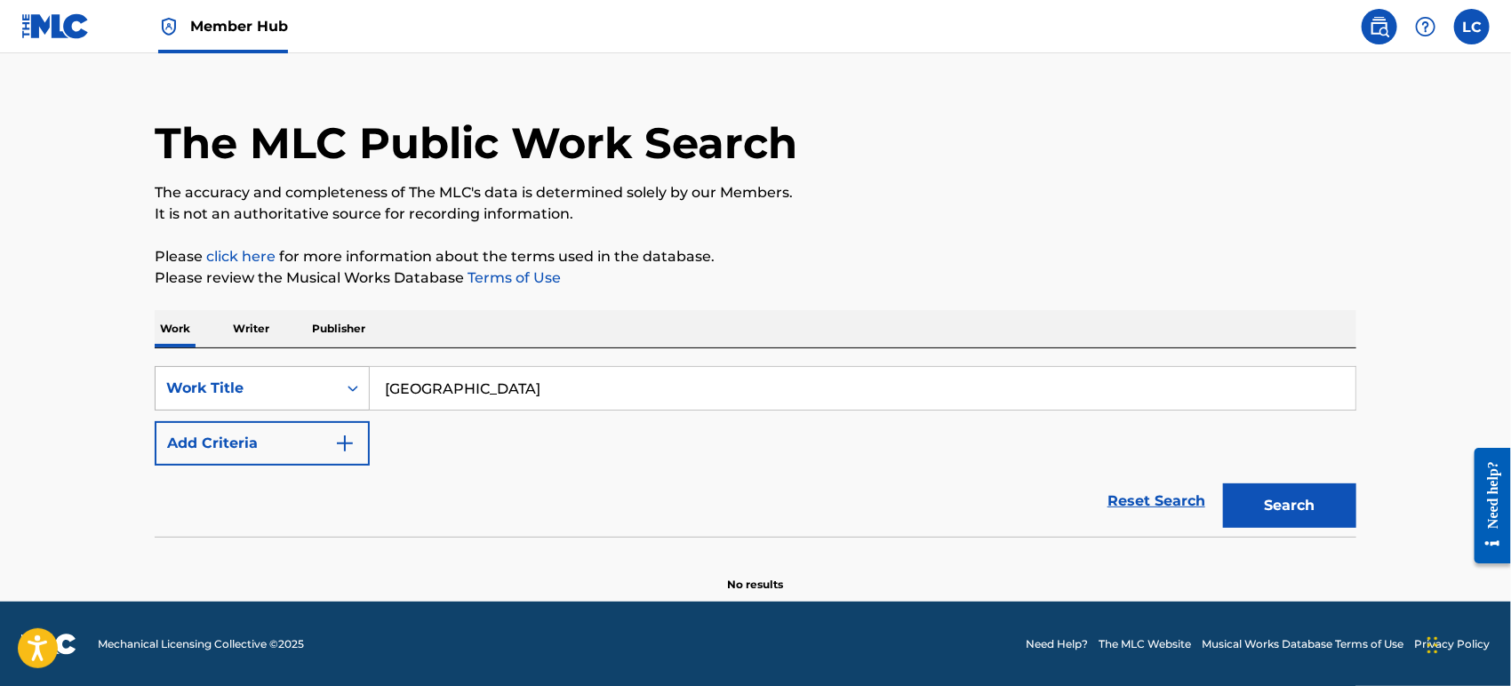
click at [334, 376] on div "Work Title" at bounding box center [246, 389] width 181 height 34
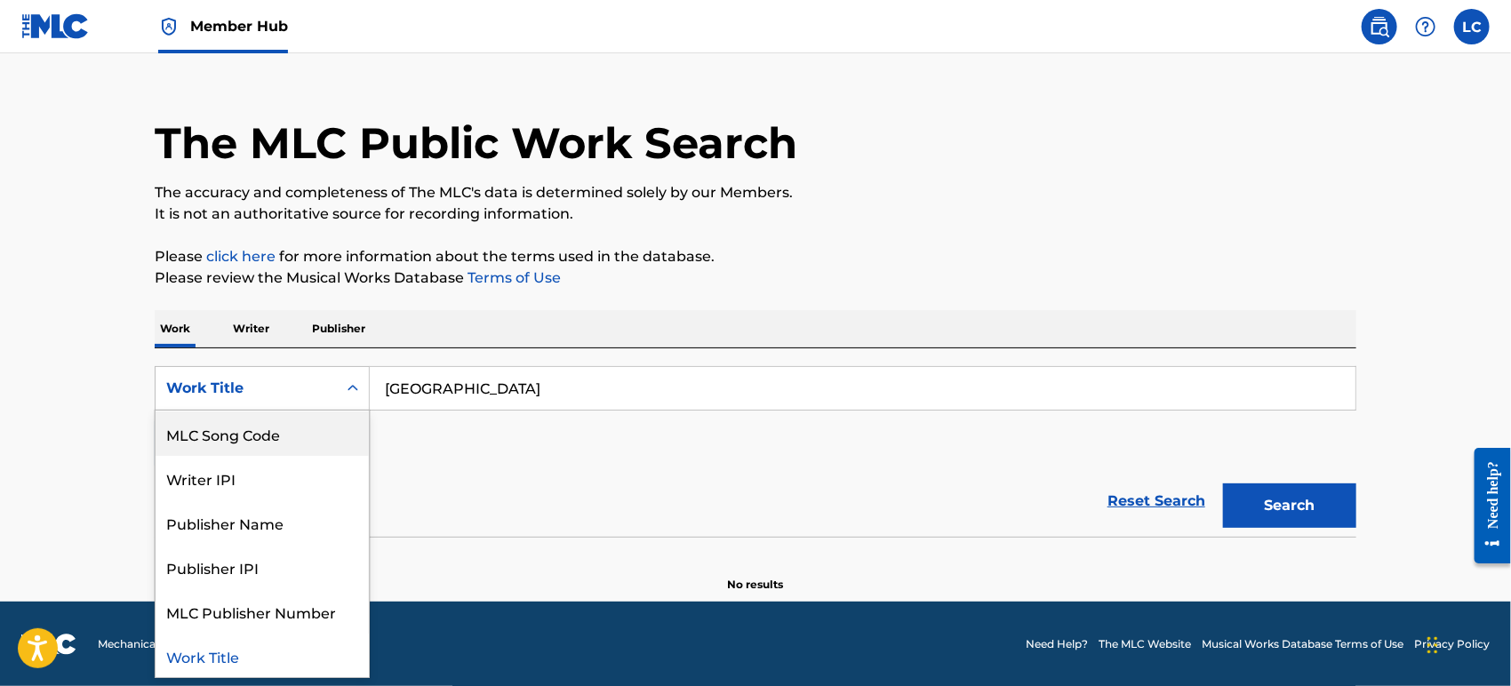
scroll to position [0, 0]
click at [331, 449] on div "Writer Name" at bounding box center [262, 433] width 213 height 44
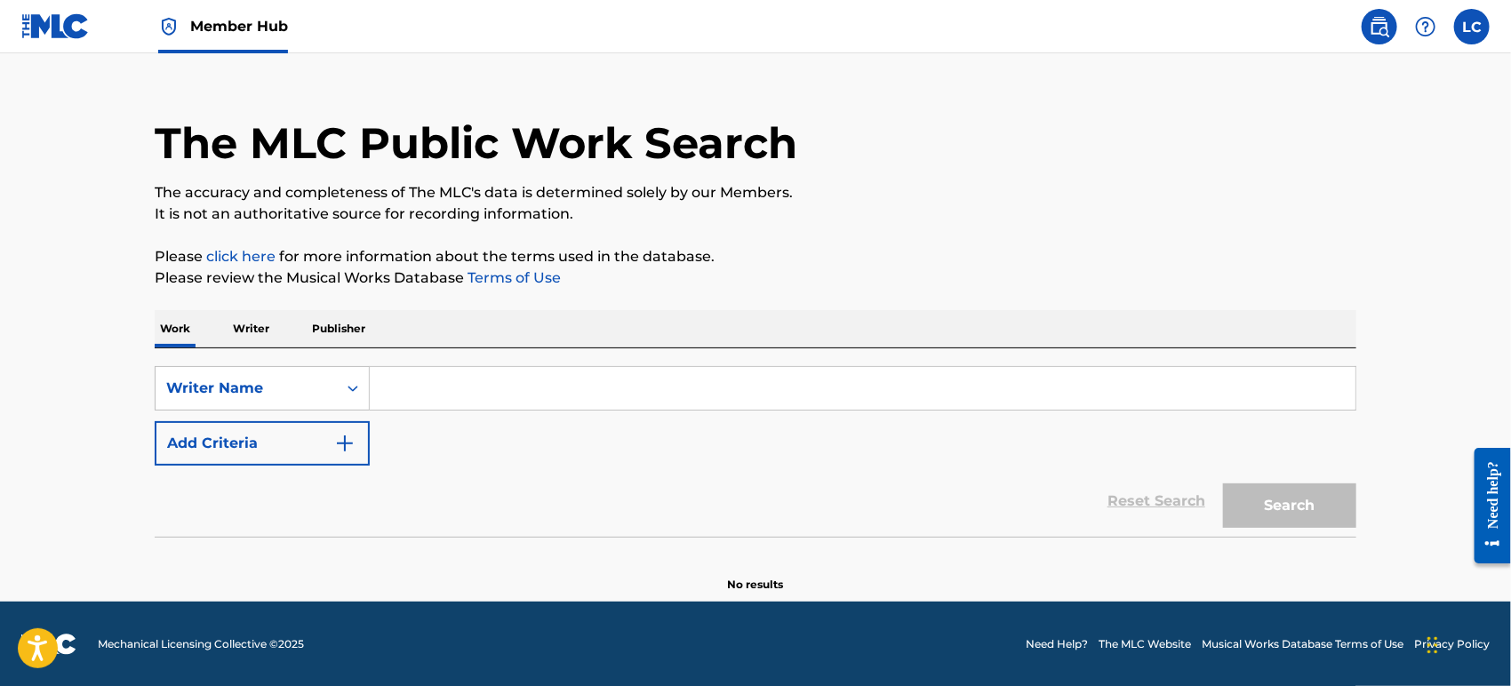
click at [504, 405] on input "Search Form" at bounding box center [863, 388] width 986 height 43
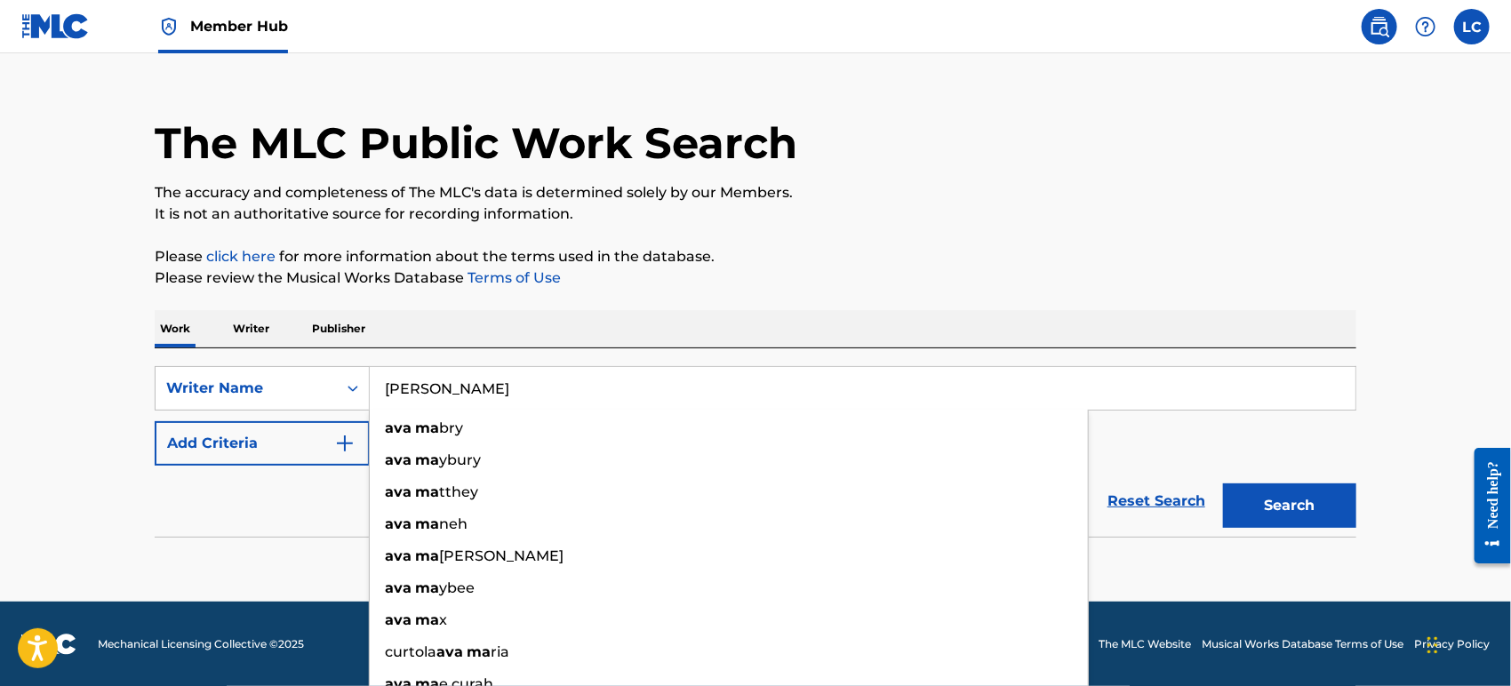
type input "[PERSON_NAME]"
click at [1223, 484] on button "Search" at bounding box center [1289, 506] width 133 height 44
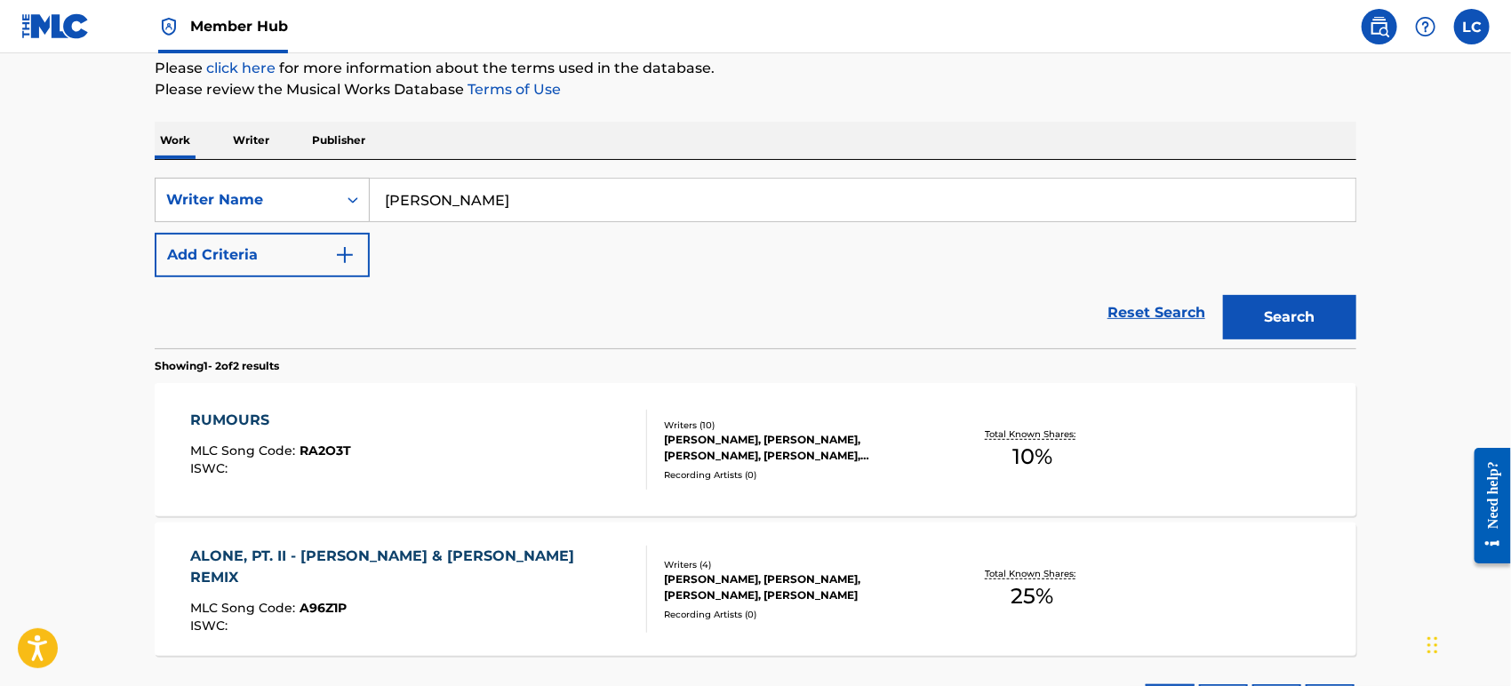
scroll to position [228, 0]
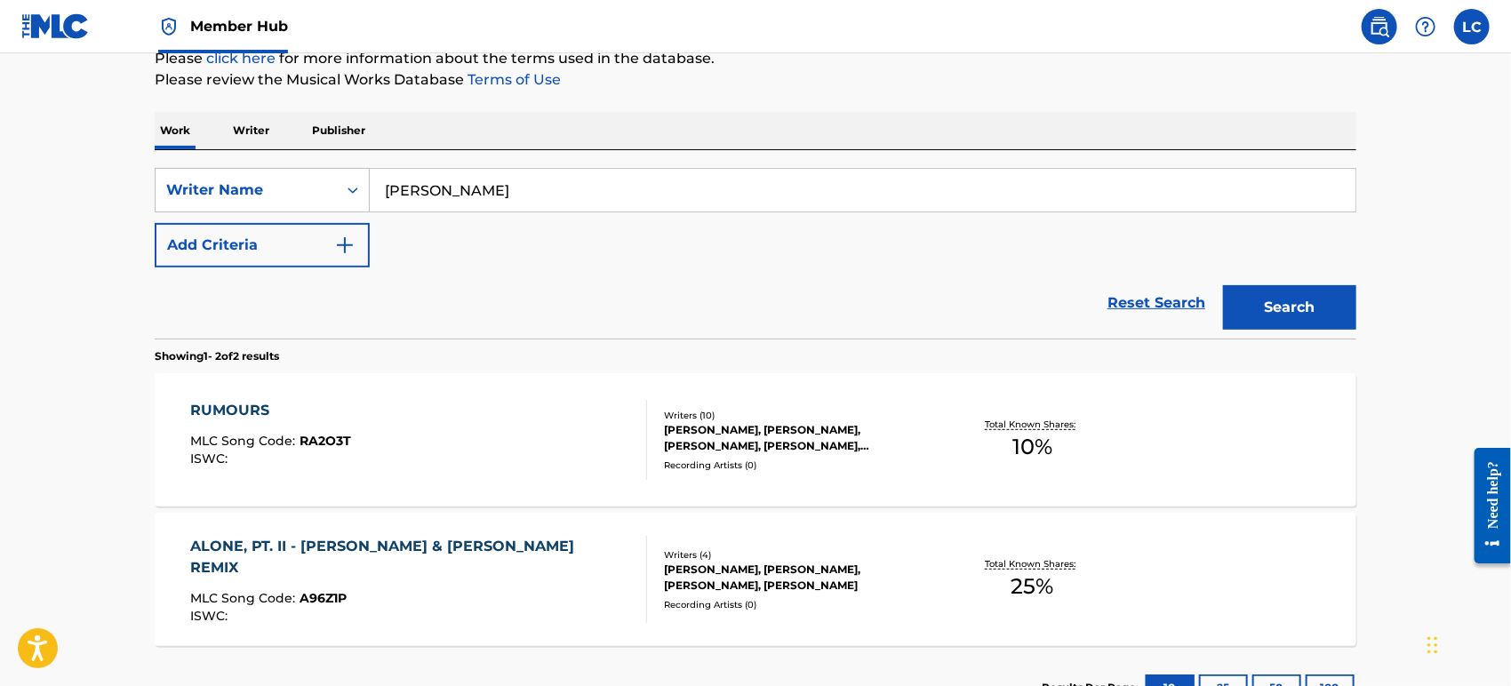
click at [557, 441] on div "RUMOURS MLC Song Code : RA2O3T ISWC :" at bounding box center [419, 440] width 457 height 80
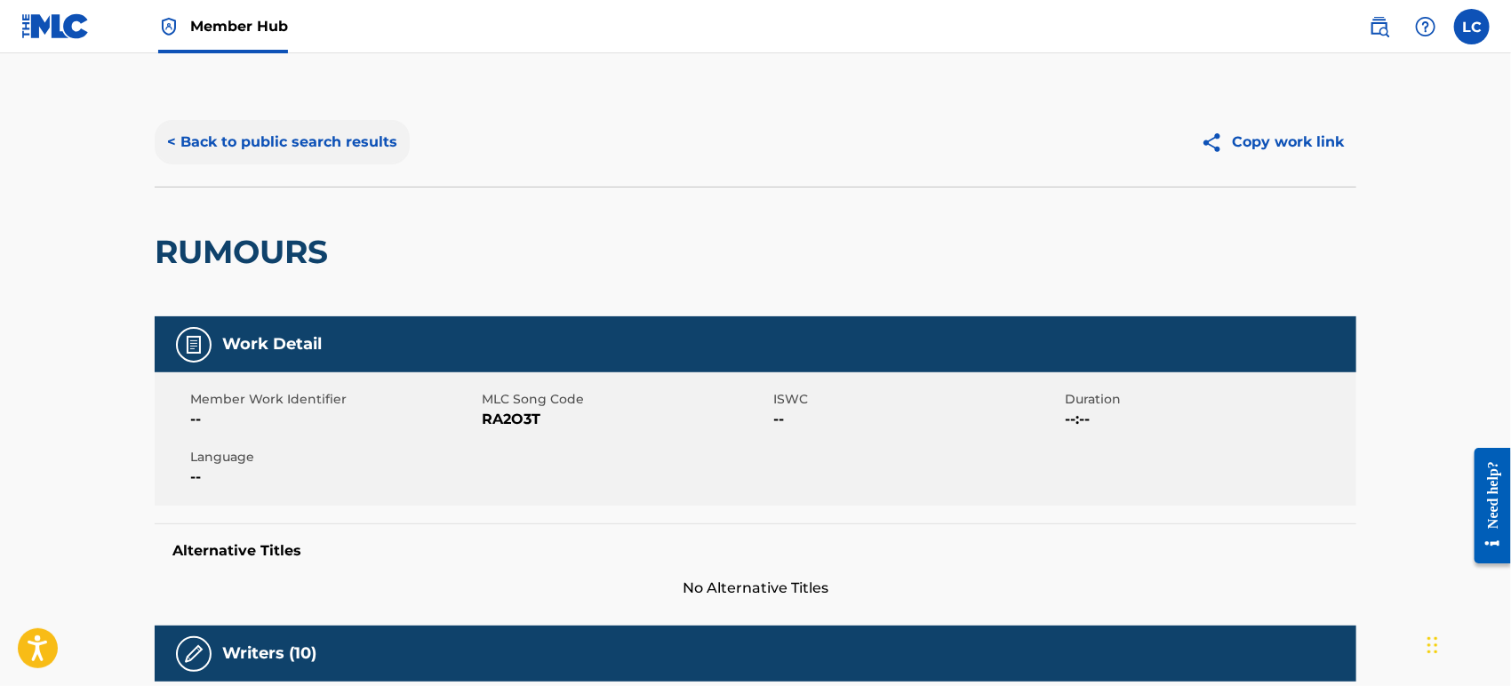
click at [233, 133] on button "< Back to public search results" at bounding box center [282, 142] width 255 height 44
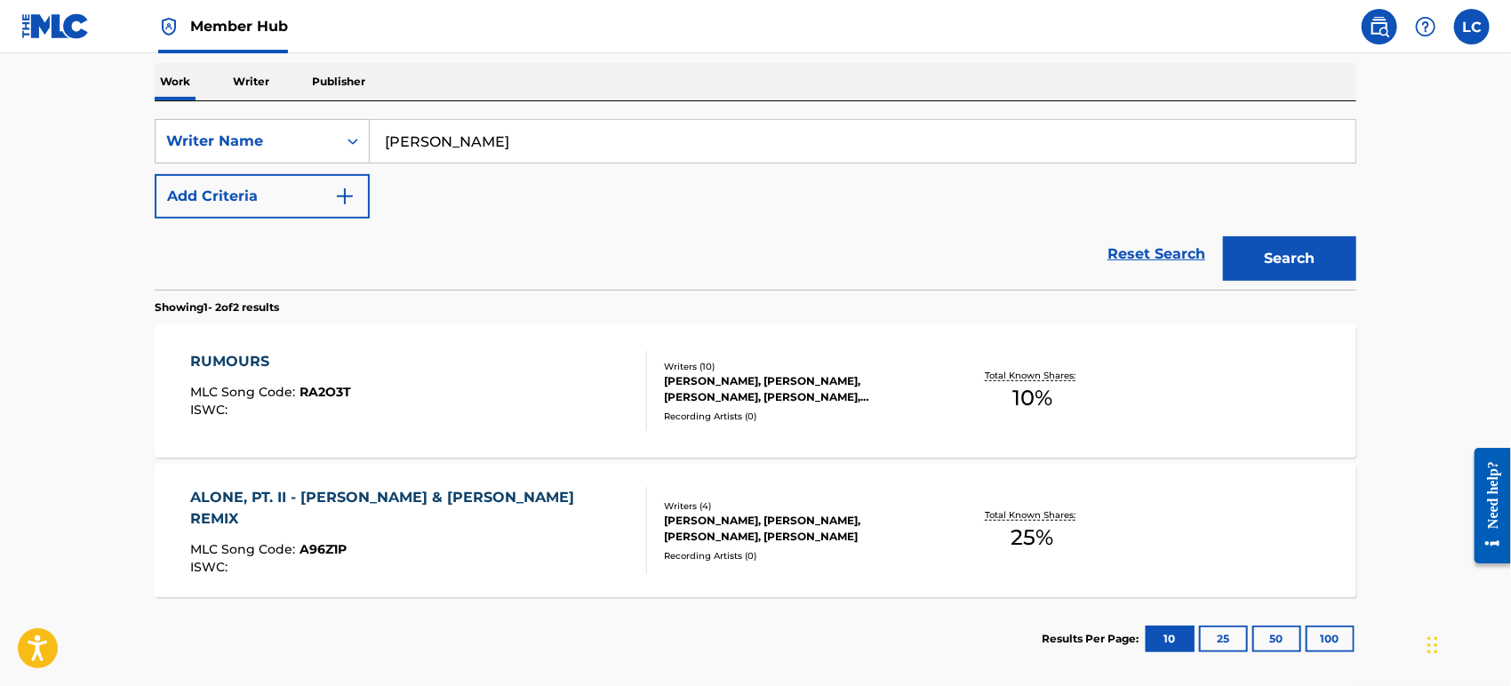
scroll to position [365, 0]
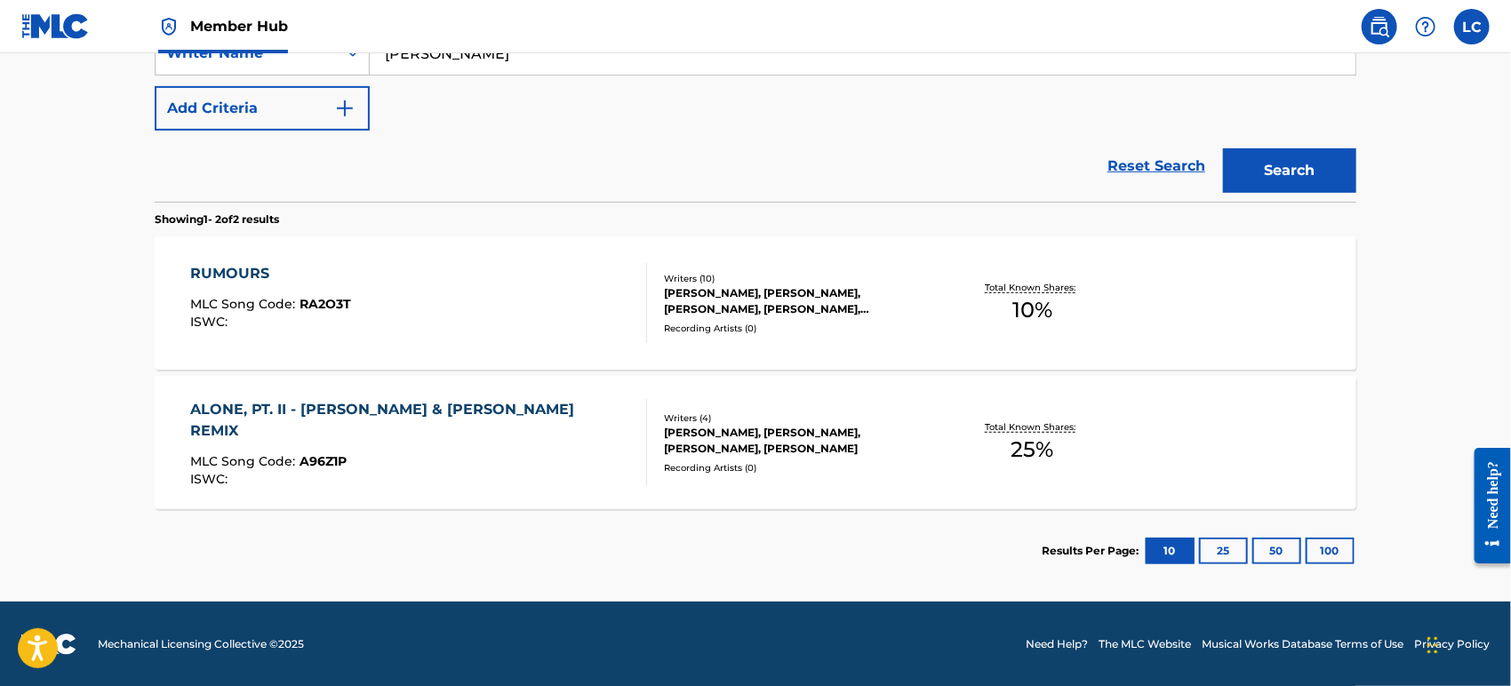
click at [661, 444] on div "Writers ( 4 ) [PERSON_NAME], [PERSON_NAME], [PERSON_NAME], [PERSON_NAME] SKRIND…" at bounding box center [789, 443] width 285 height 63
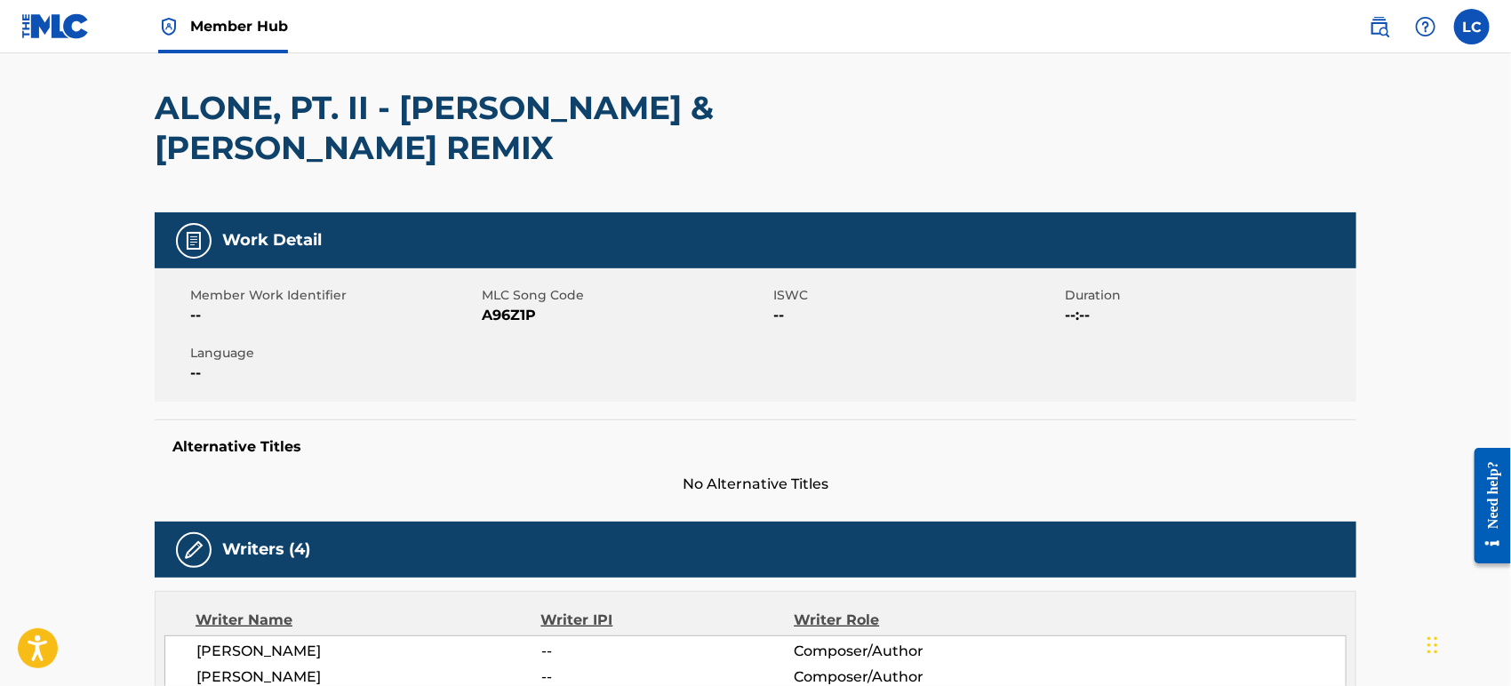
scroll to position [99, 0]
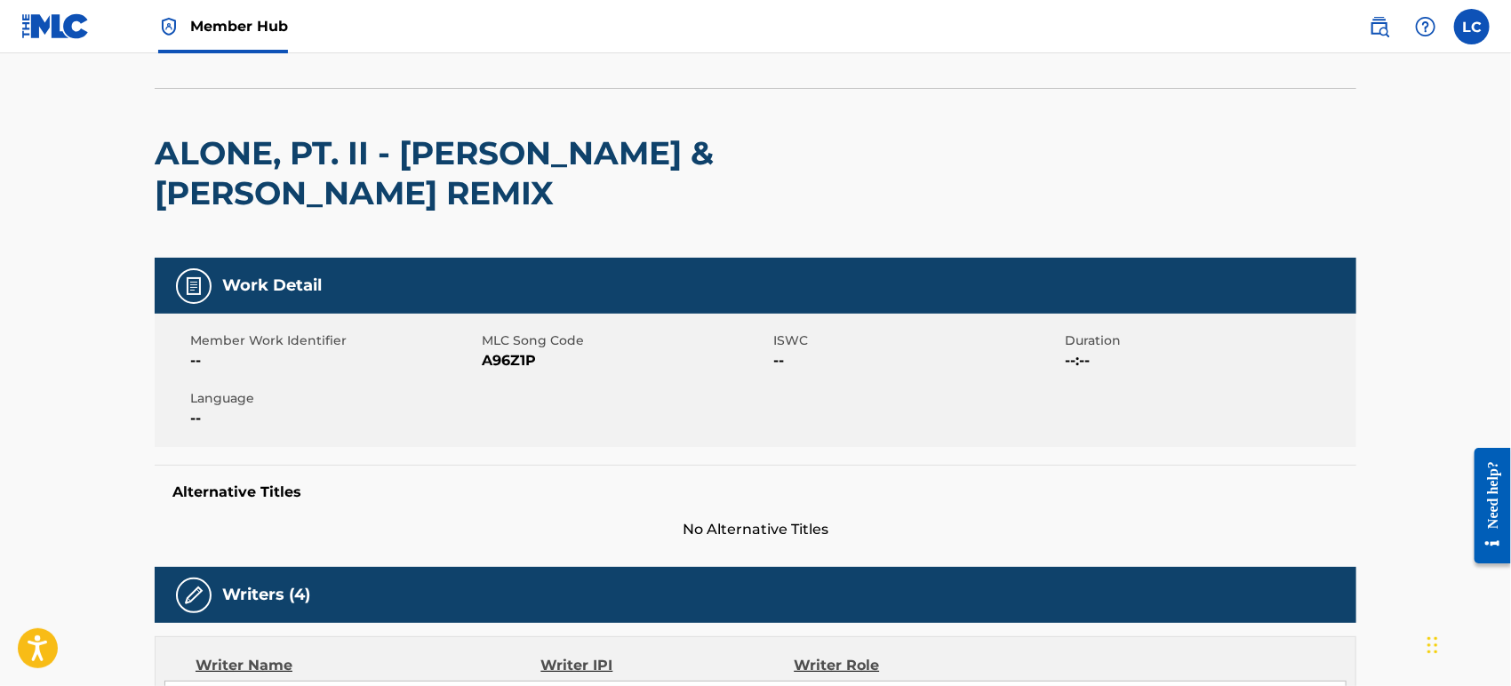
click at [50, 20] on img at bounding box center [55, 26] width 68 height 26
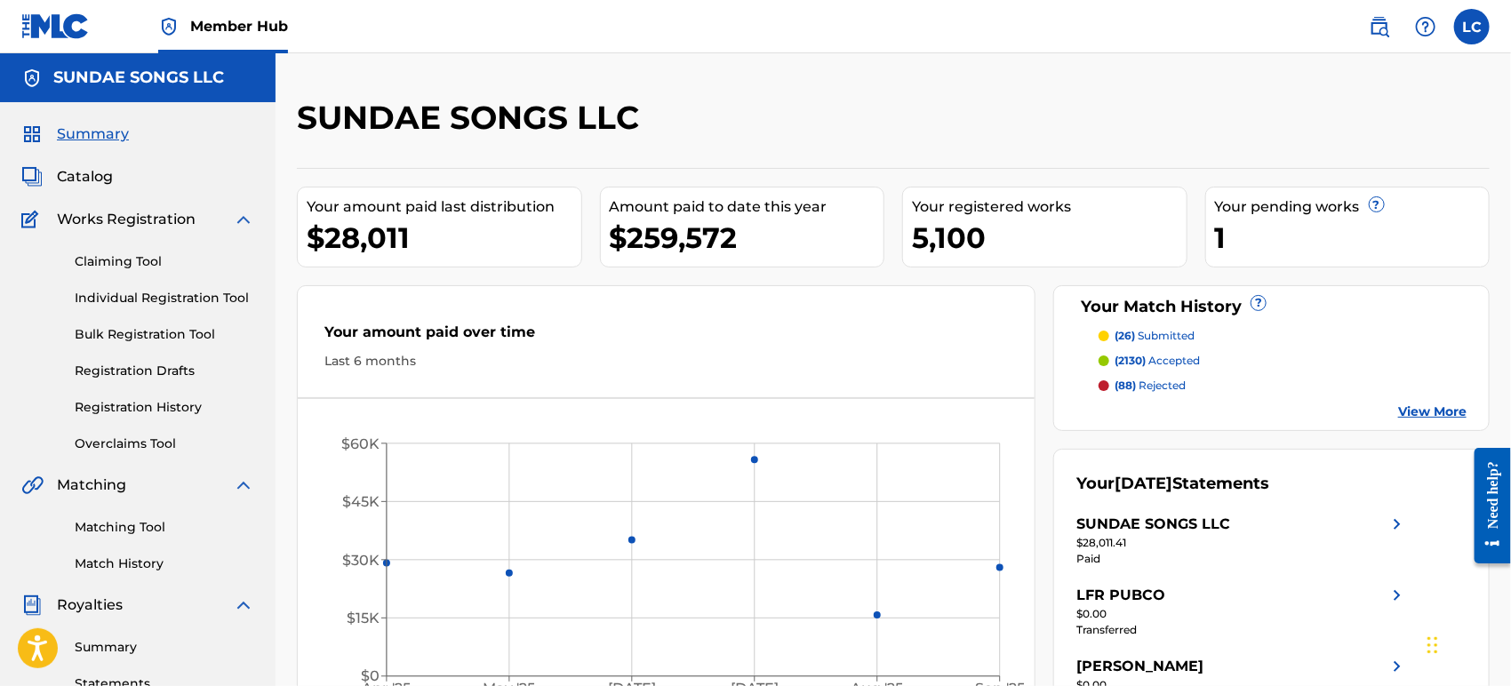
click at [84, 164] on div "Summary Catalog Works Registration Claiming Tool Individual Registration Tool B…" at bounding box center [138, 559] width 276 height 915
click at [94, 175] on span "Catalog" at bounding box center [85, 176] width 56 height 21
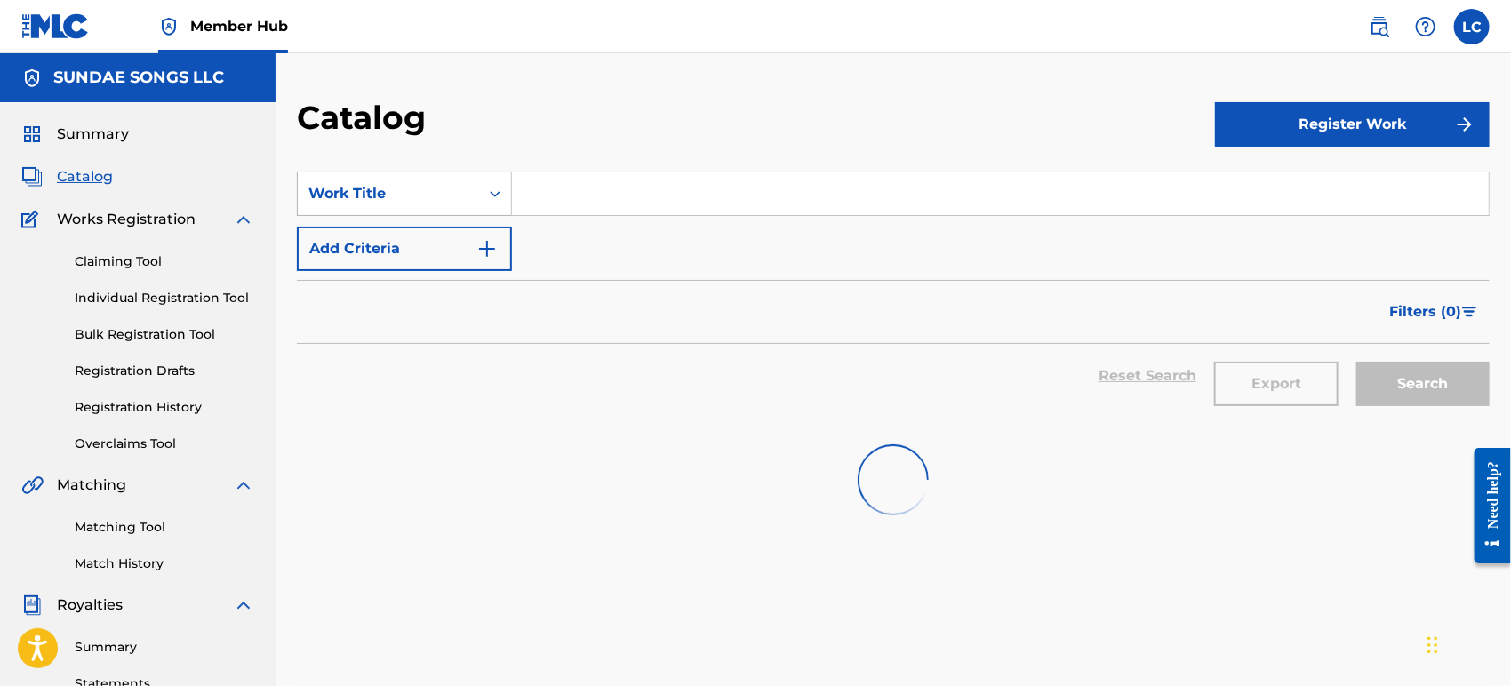
click at [420, 187] on div "Work Title" at bounding box center [389, 193] width 160 height 21
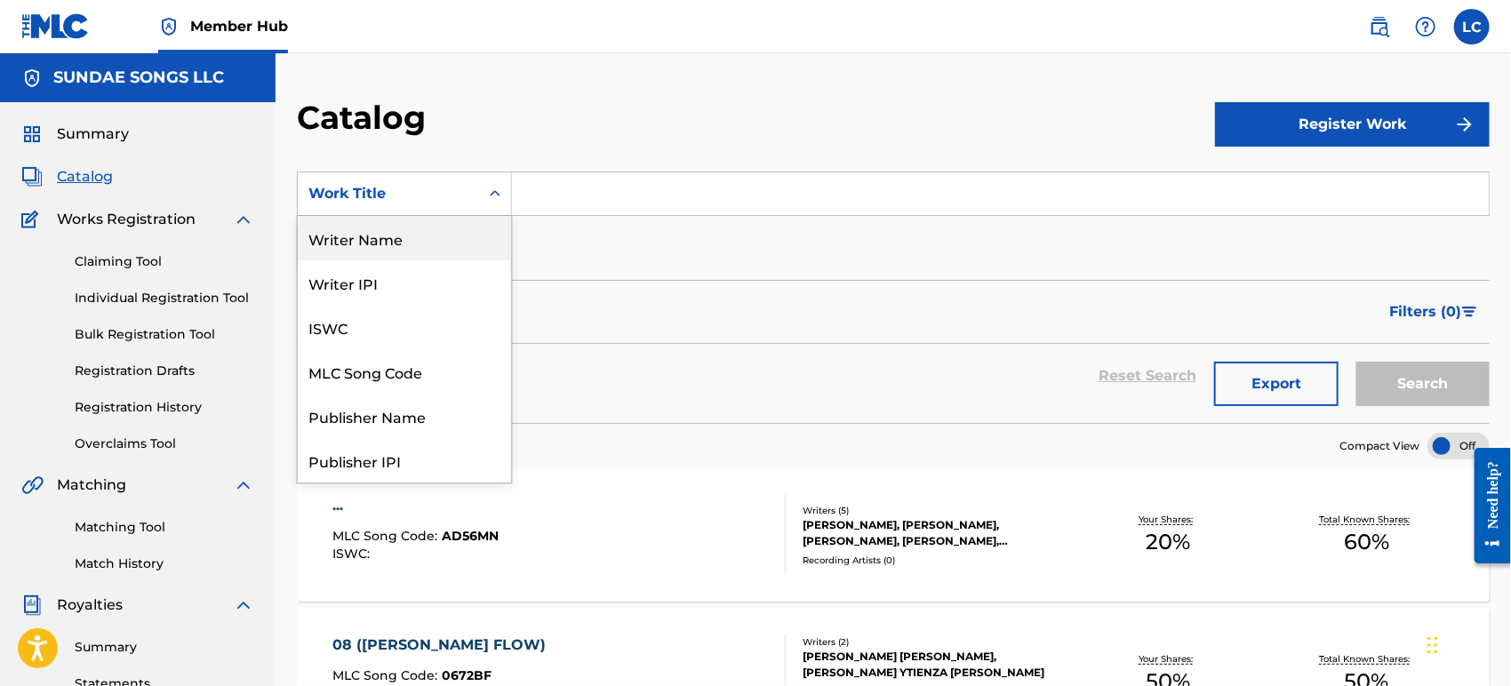
click at [422, 240] on div "Writer Name" at bounding box center [404, 238] width 213 height 44
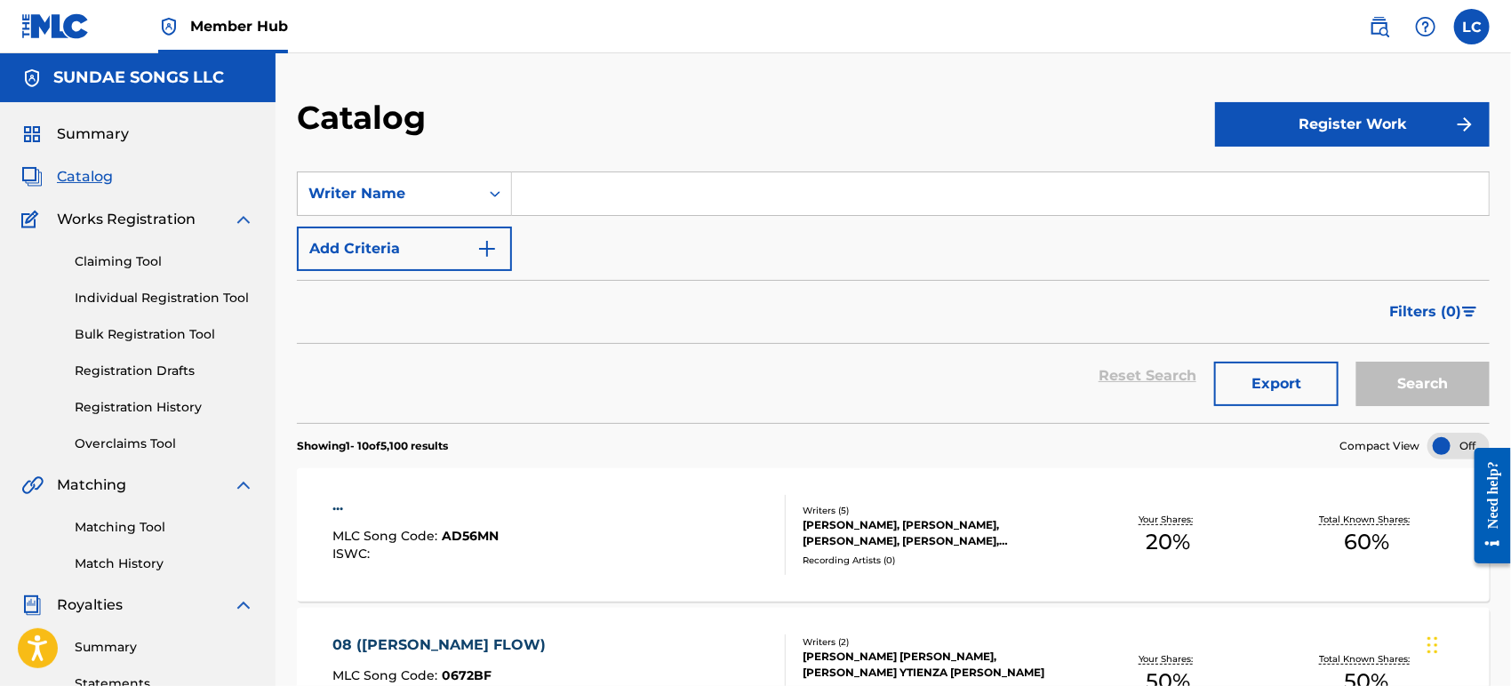
click at [562, 196] on input "Search Form" at bounding box center [1000, 193] width 977 height 43
click at [1357, 362] on button "Search" at bounding box center [1423, 384] width 133 height 44
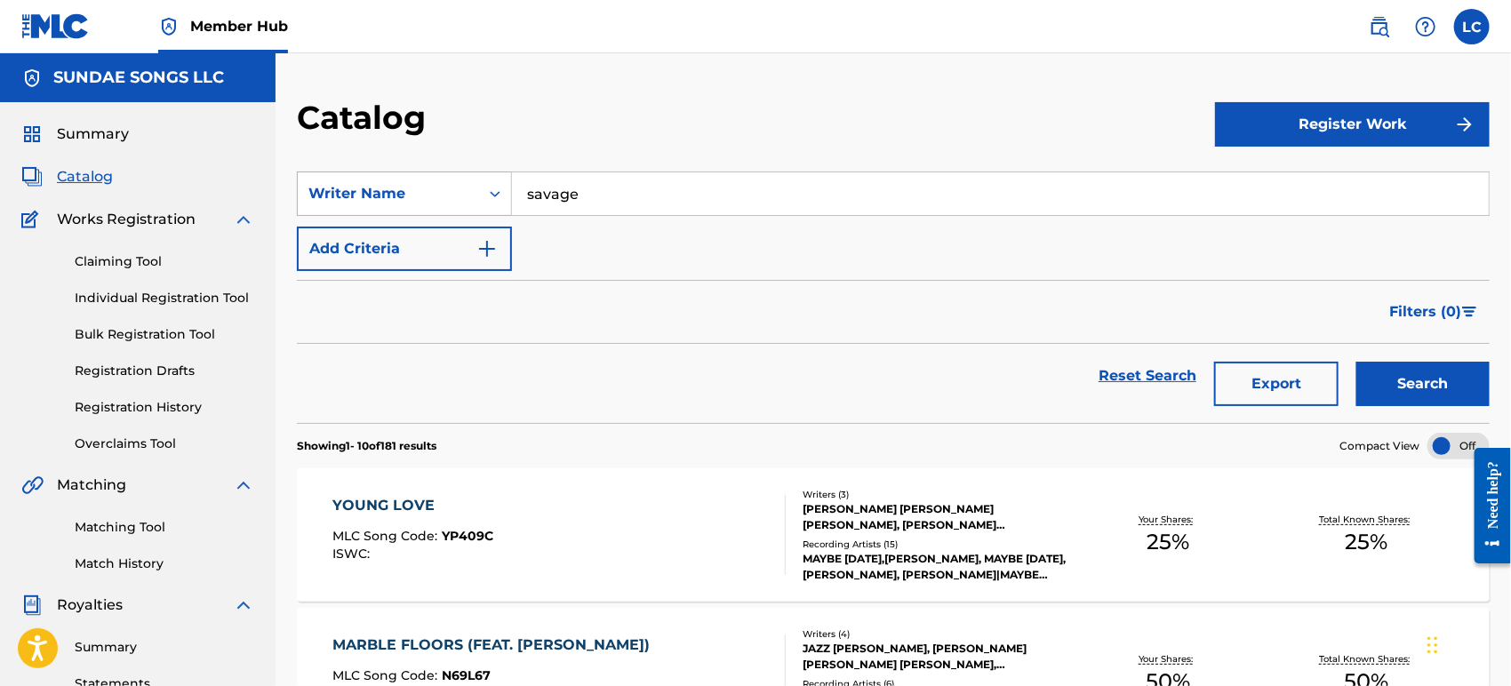
drag, startPoint x: 636, startPoint y: 197, endPoint x: 437, endPoint y: 183, distance: 199.7
click at [458, 187] on div "SearchWithCriteria714e027c-c348-4f86-b12f-48ee465e4a0a Writer Name [PERSON_NAME]" at bounding box center [893, 194] width 1193 height 44
type input "[PERSON_NAME]"
click at [1357, 362] on button "Search" at bounding box center [1423, 384] width 133 height 44
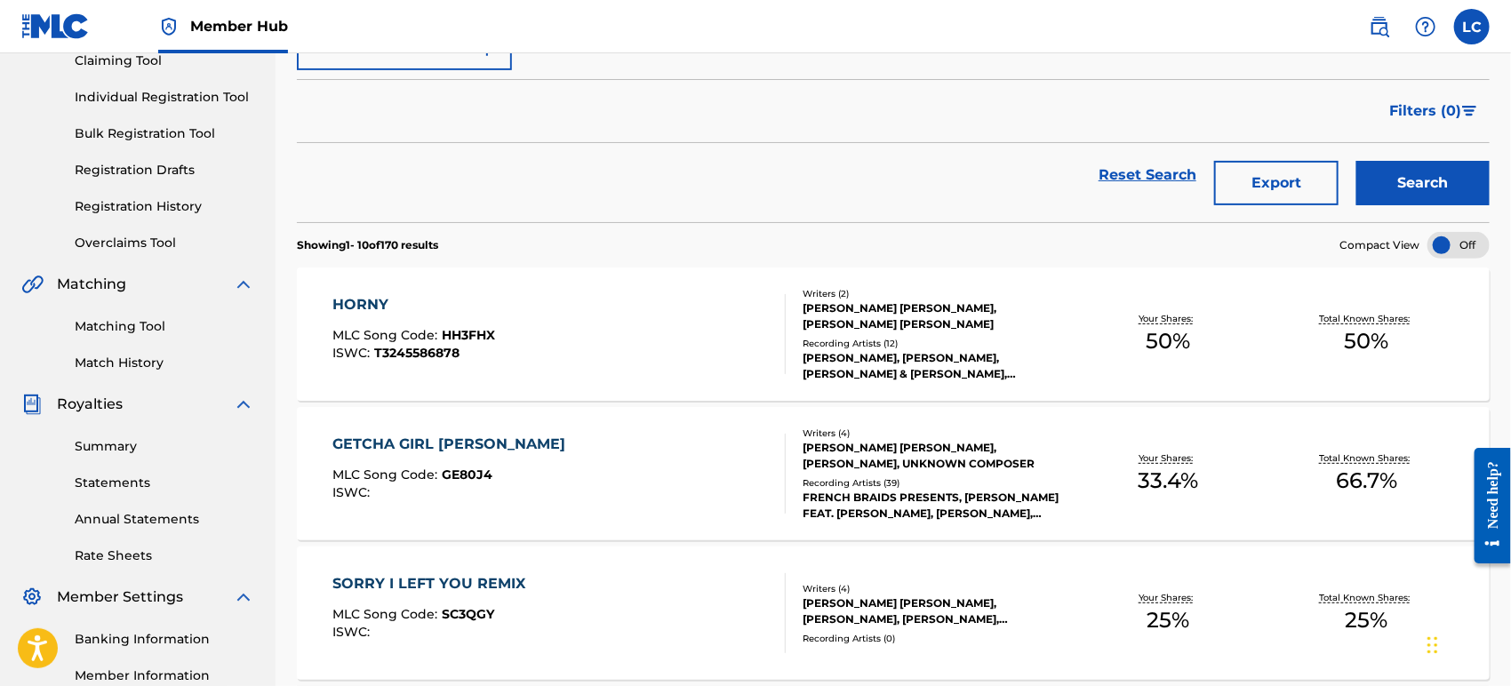
scroll to position [197, 0]
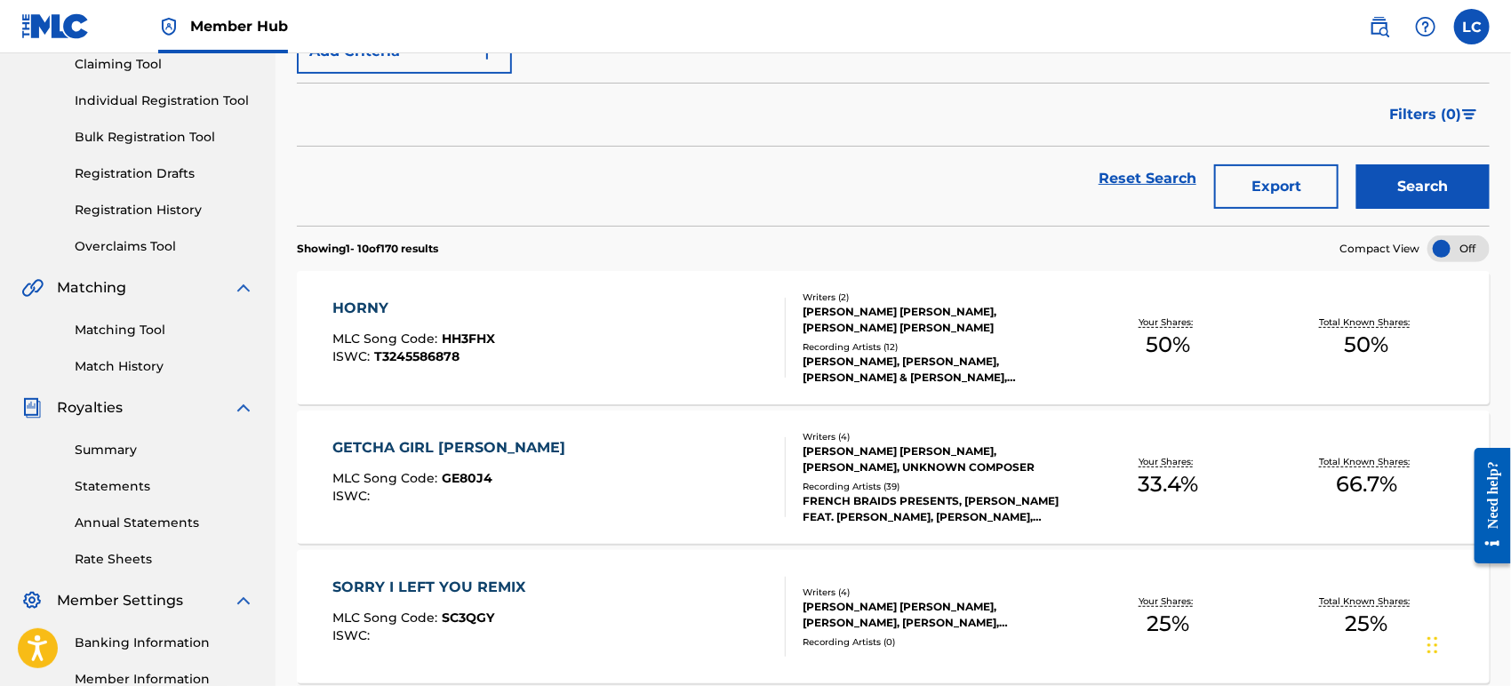
click at [803, 349] on div "Recording Artists ( 12 )" at bounding box center [936, 347] width 267 height 13
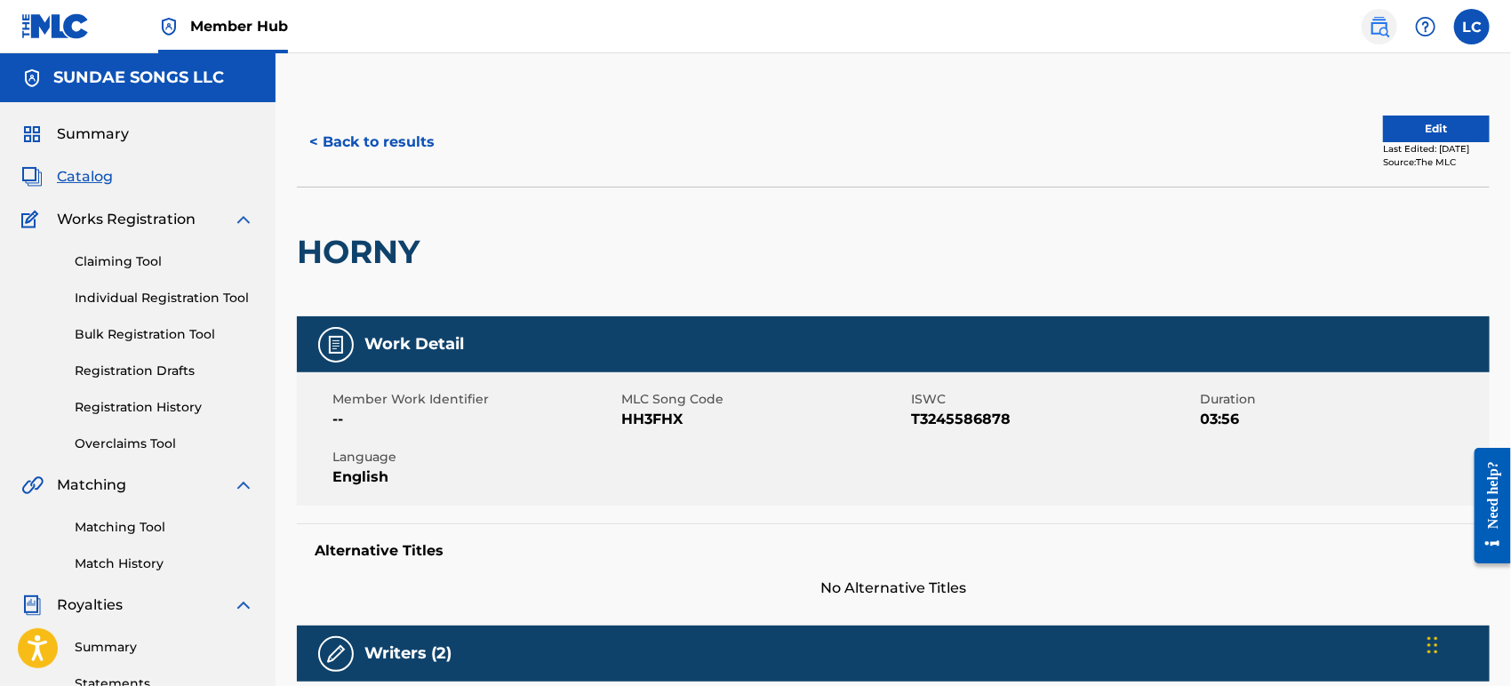
click at [1378, 30] on img at bounding box center [1379, 26] width 21 height 21
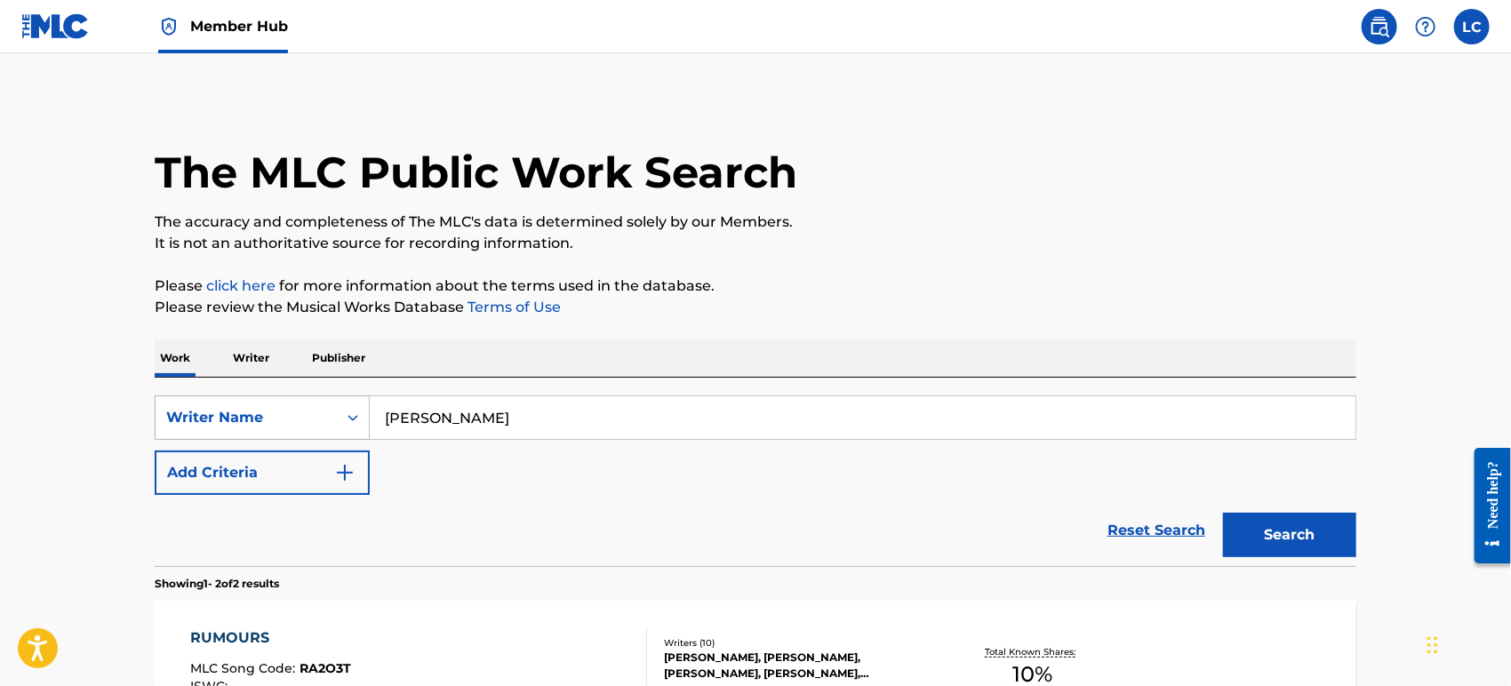
scroll to position [21, 0]
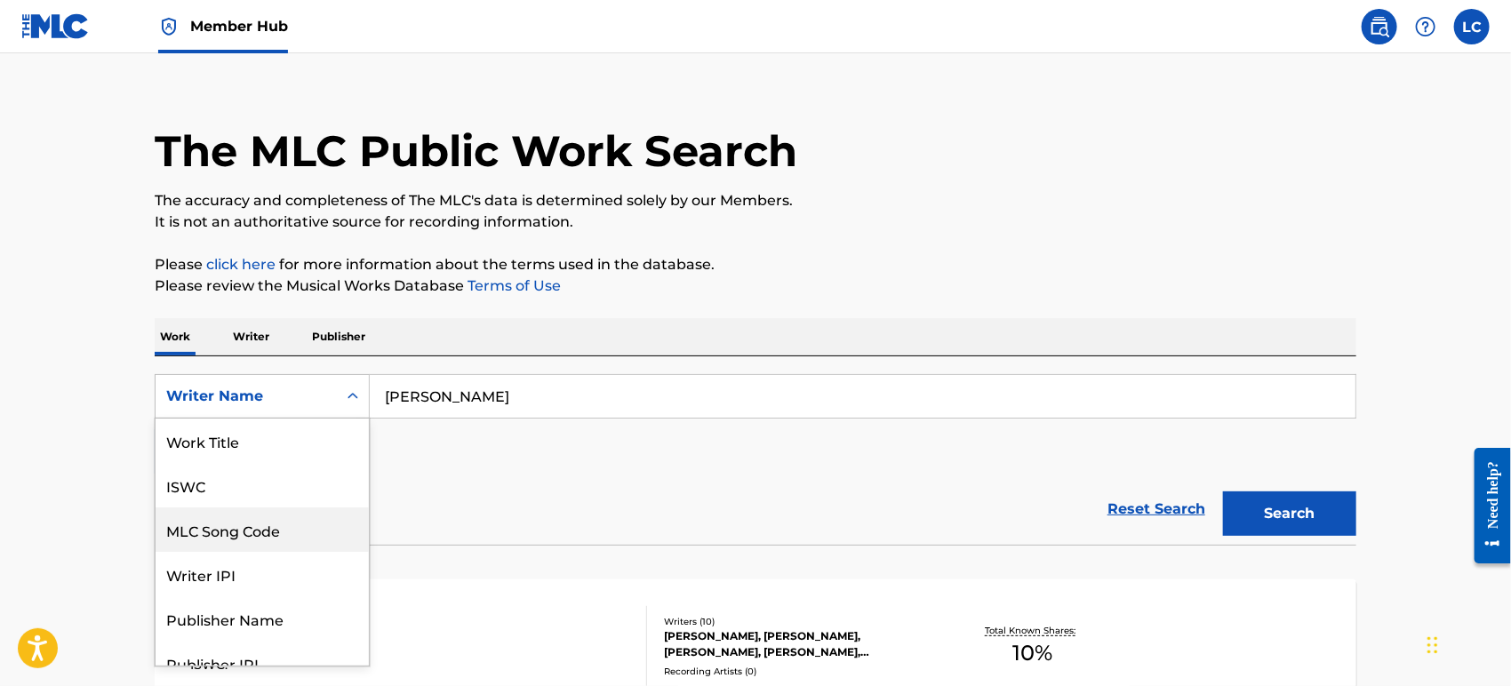
click at [309, 419] on div "8 results available. Use Up and Down to choose options, press Enter to select t…" at bounding box center [262, 396] width 215 height 44
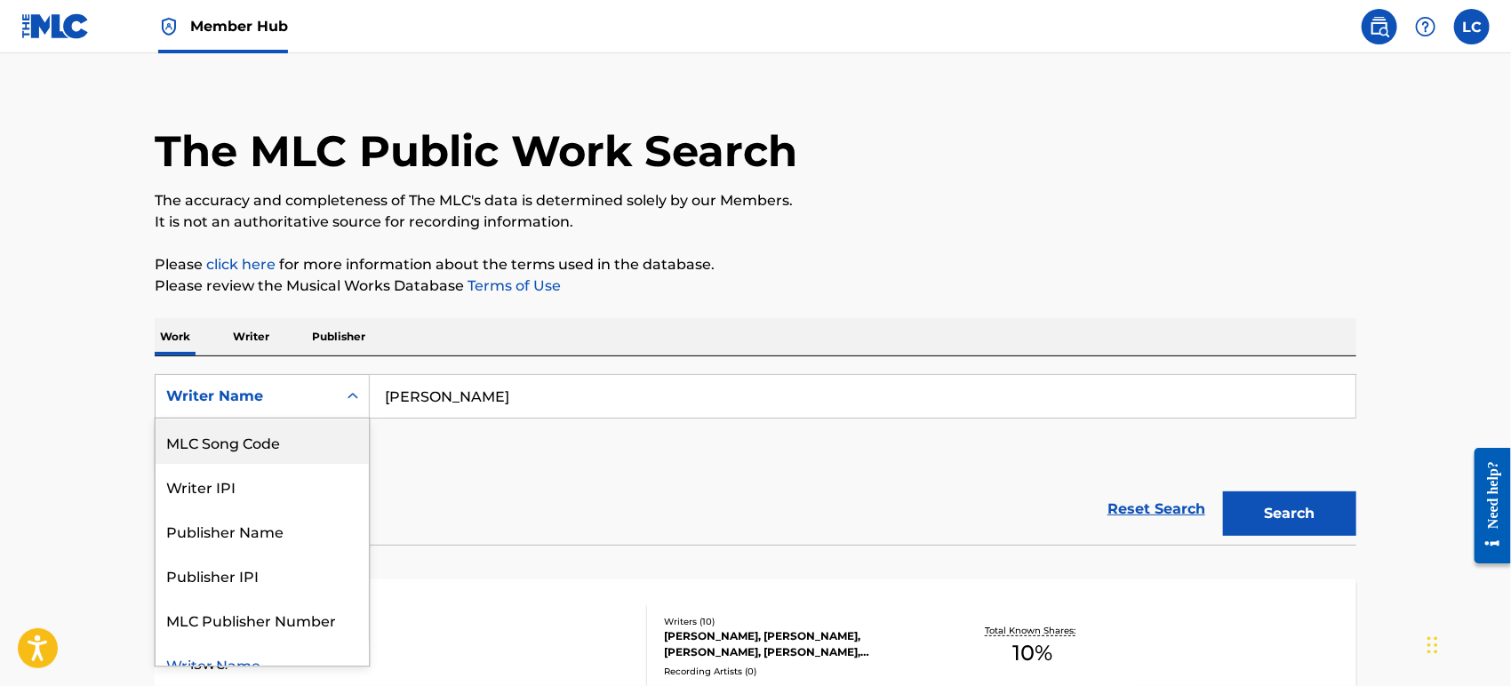
scroll to position [0, 0]
click at [304, 429] on div "Work Title" at bounding box center [262, 441] width 213 height 44
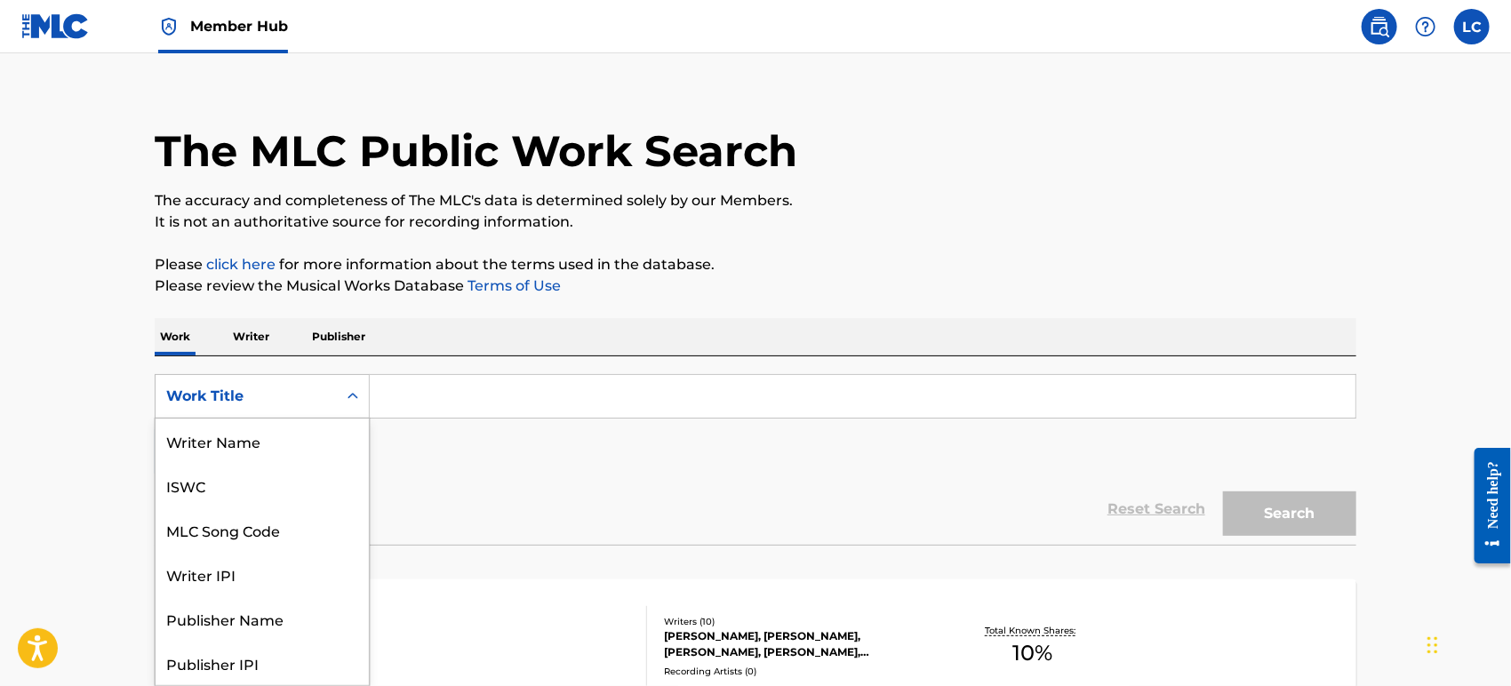
click at [333, 401] on div "Work Title" at bounding box center [246, 397] width 181 height 34
click at [329, 461] on div "MLC Song Code" at bounding box center [262, 442] width 213 height 44
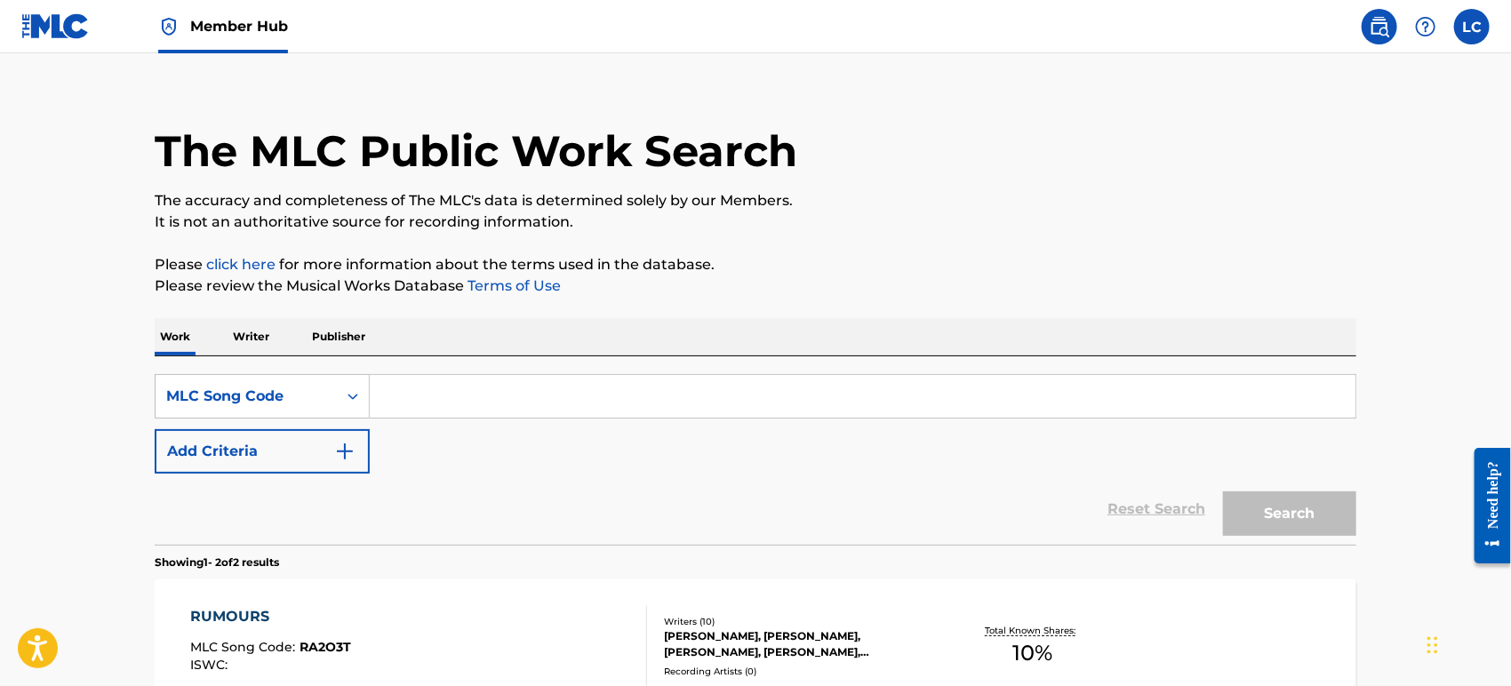
paste input "CD0AG8"
type input "CD0AG8"
click at [1256, 507] on button "Search" at bounding box center [1289, 514] width 133 height 44
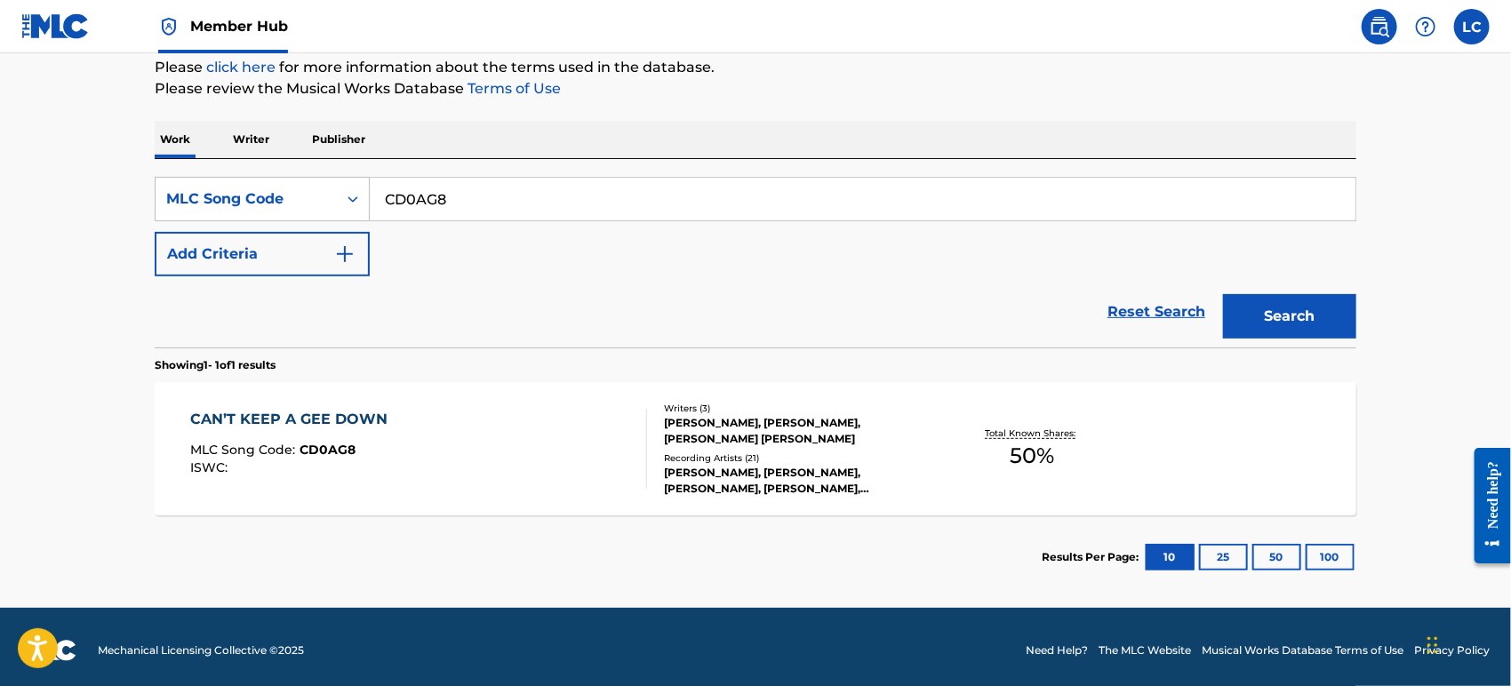
scroll to position [225, 0]
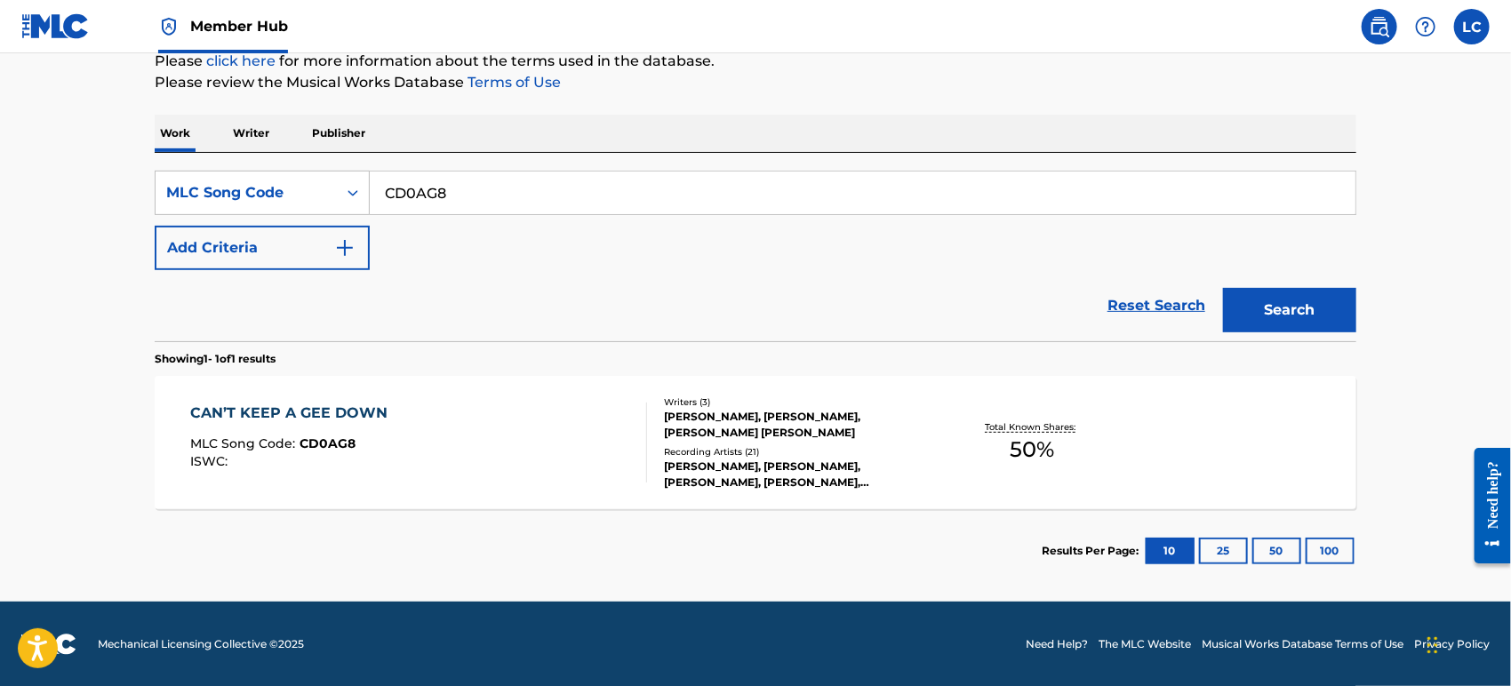
click at [1006, 444] on div "Total Known Shares: 50 %" at bounding box center [1033, 443] width 200 height 54
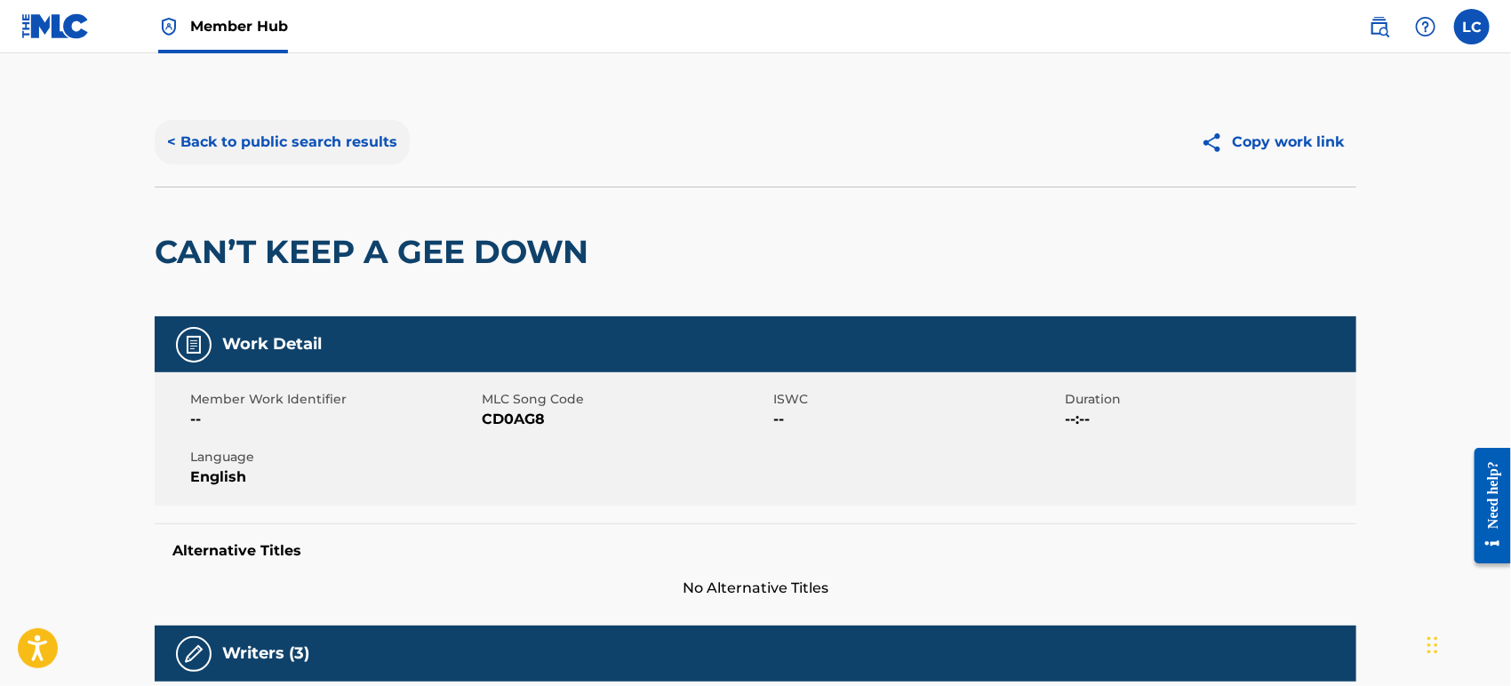
click at [365, 147] on button "< Back to public search results" at bounding box center [282, 142] width 255 height 44
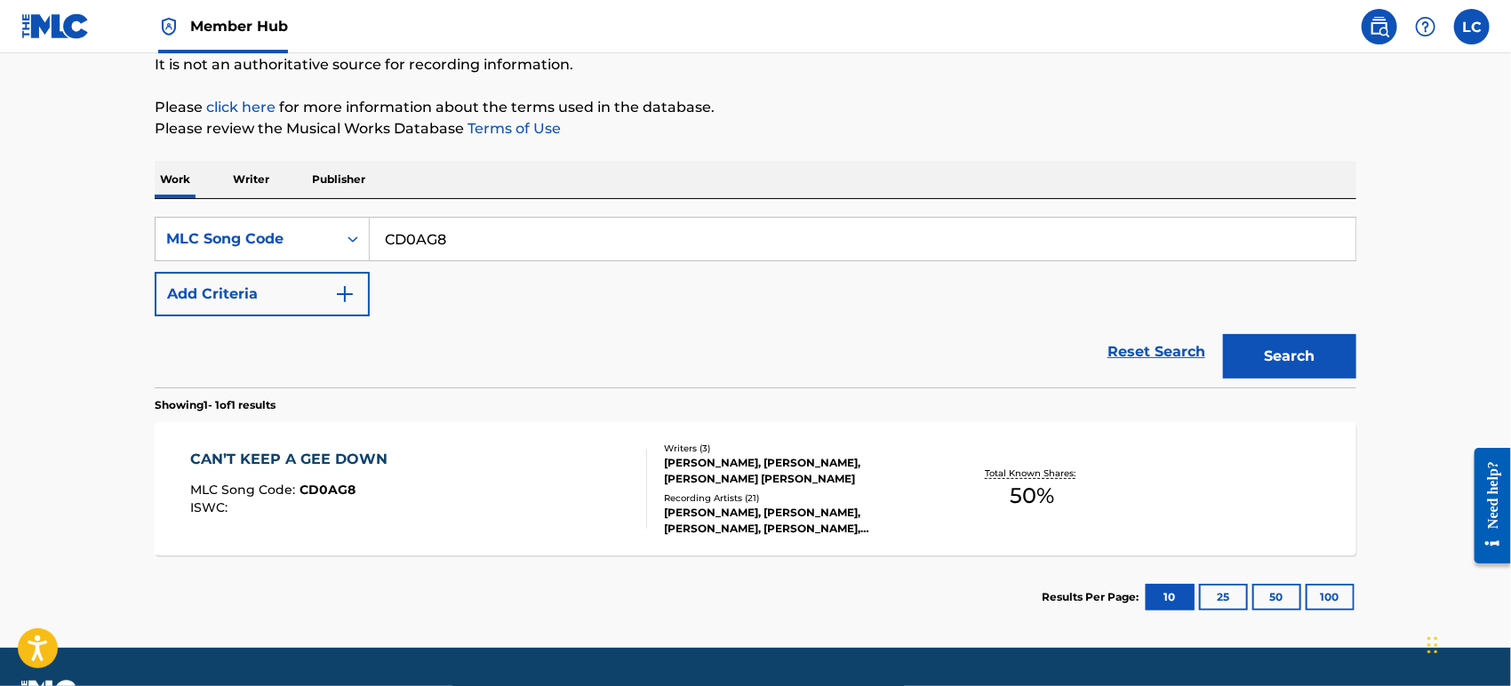
click at [491, 231] on input "CD0AG8" at bounding box center [863, 239] width 986 height 43
paste input "GE64R"
type input "GE64R8"
click at [1244, 343] on button "Search" at bounding box center [1289, 356] width 133 height 44
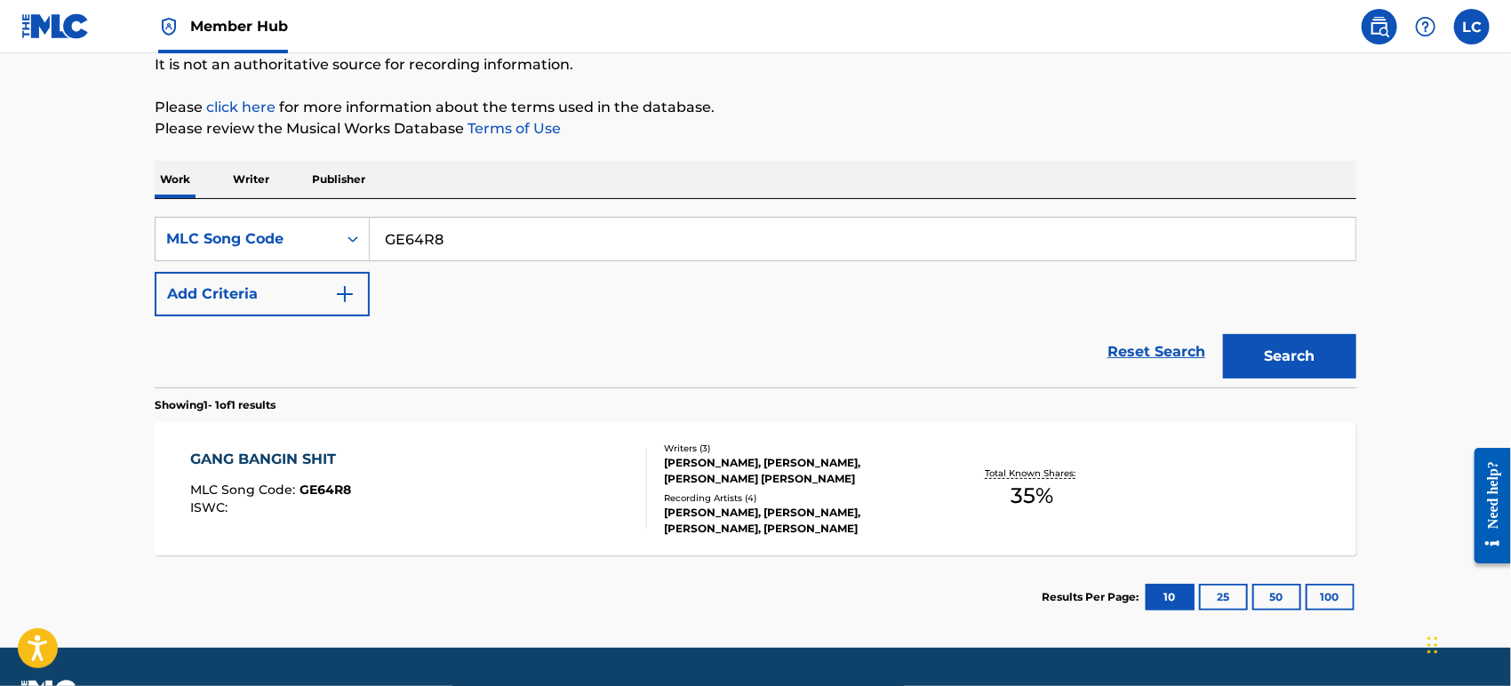
click at [751, 443] on div "Writers ( 3 )" at bounding box center [798, 448] width 269 height 13
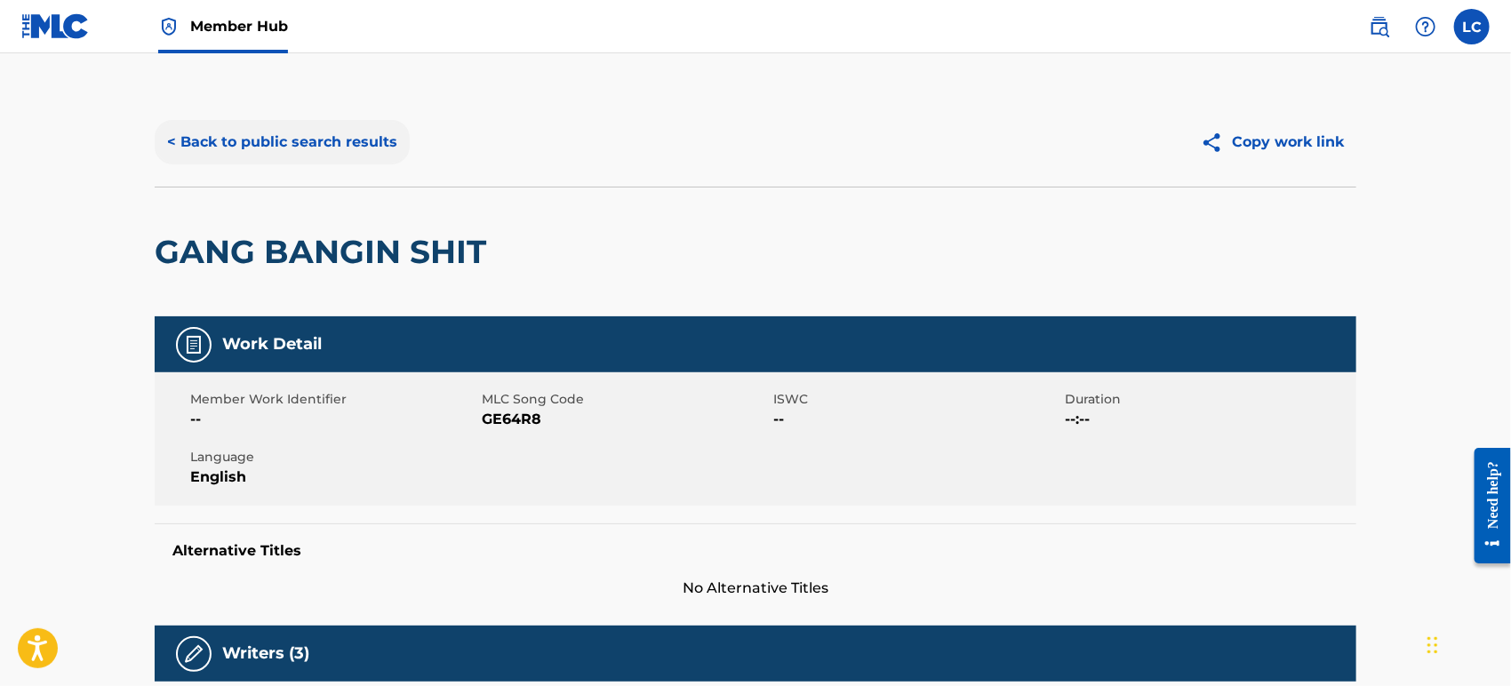
click at [297, 132] on button "< Back to public search results" at bounding box center [282, 142] width 255 height 44
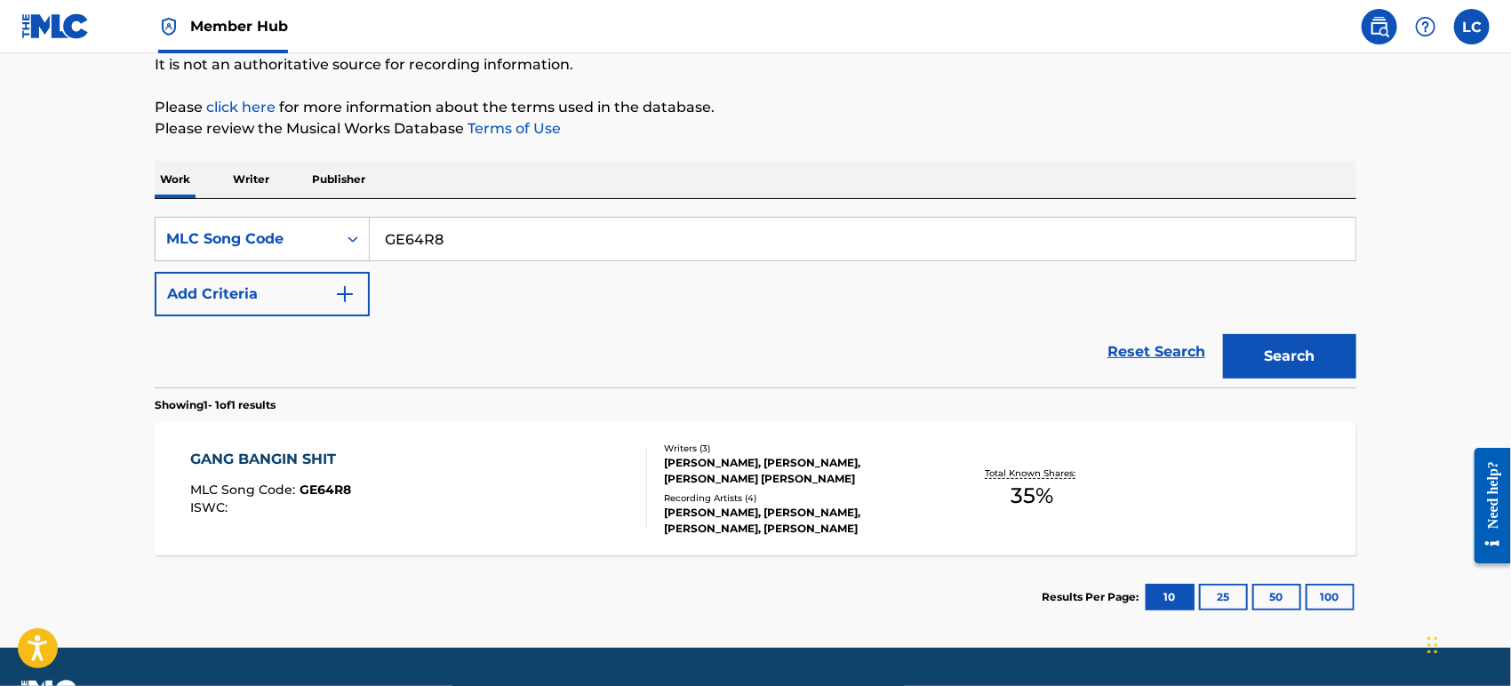
click at [449, 235] on input "GE64R8" at bounding box center [863, 239] width 986 height 43
paste input "80J4"
type input "GE80J4"
click at [1296, 357] on button "Search" at bounding box center [1289, 356] width 133 height 44
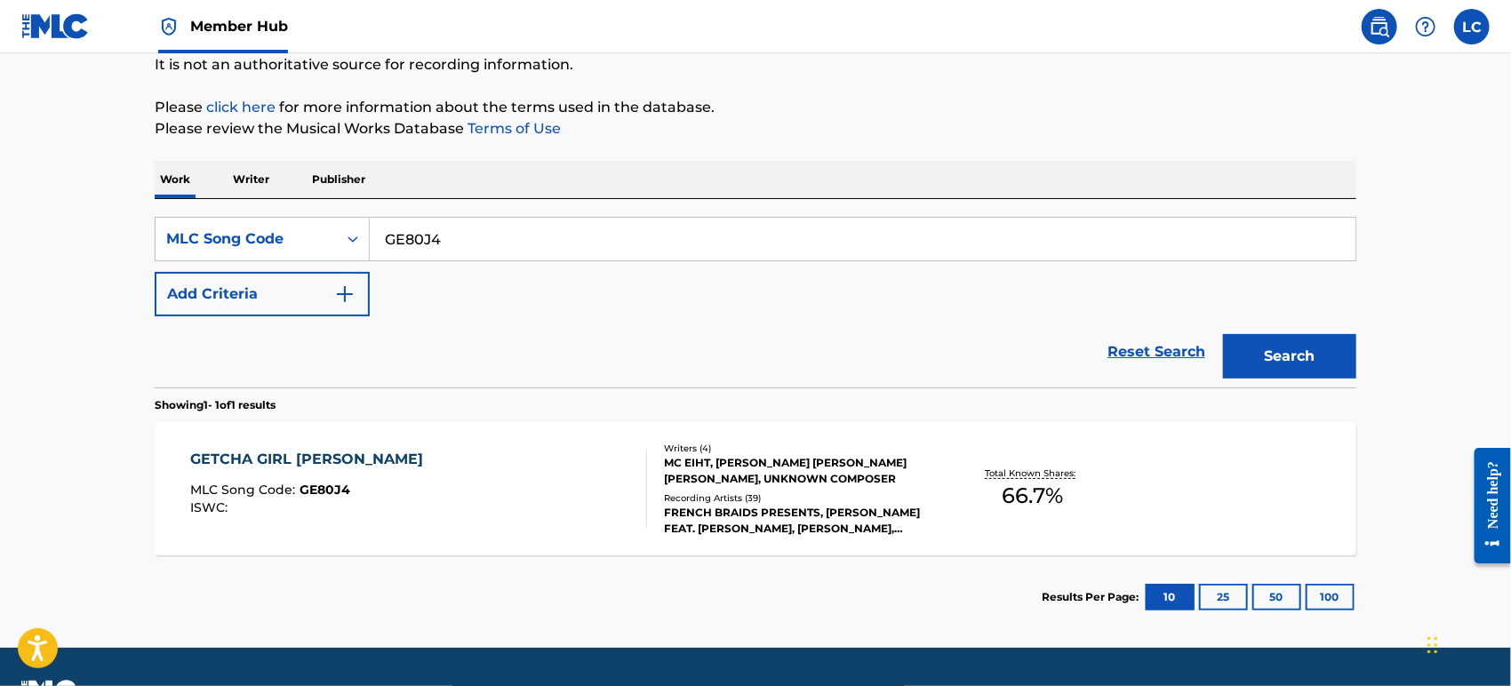
click at [683, 475] on div "MC EIHT, [PERSON_NAME] [PERSON_NAME] [PERSON_NAME], UNKNOWN COMPOSER" at bounding box center [798, 471] width 269 height 32
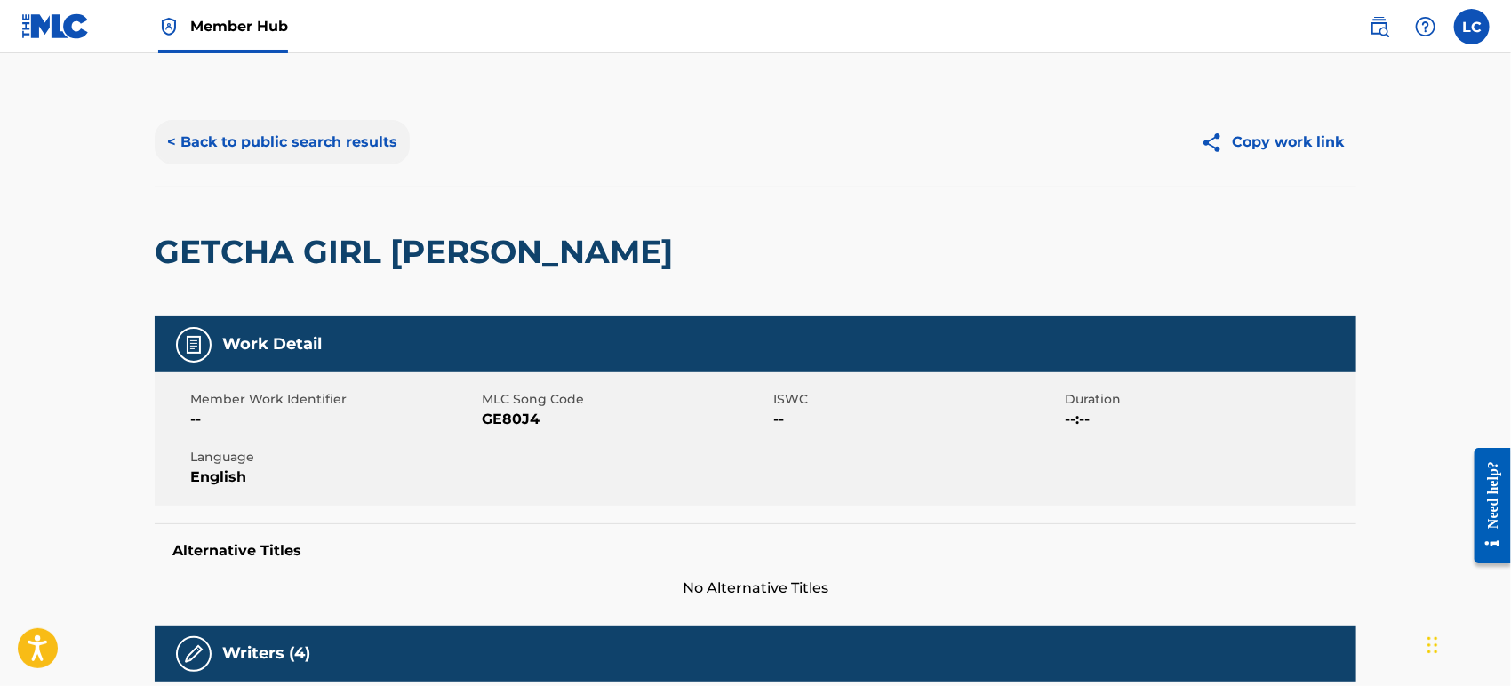
click at [341, 139] on button "< Back to public search results" at bounding box center [282, 142] width 255 height 44
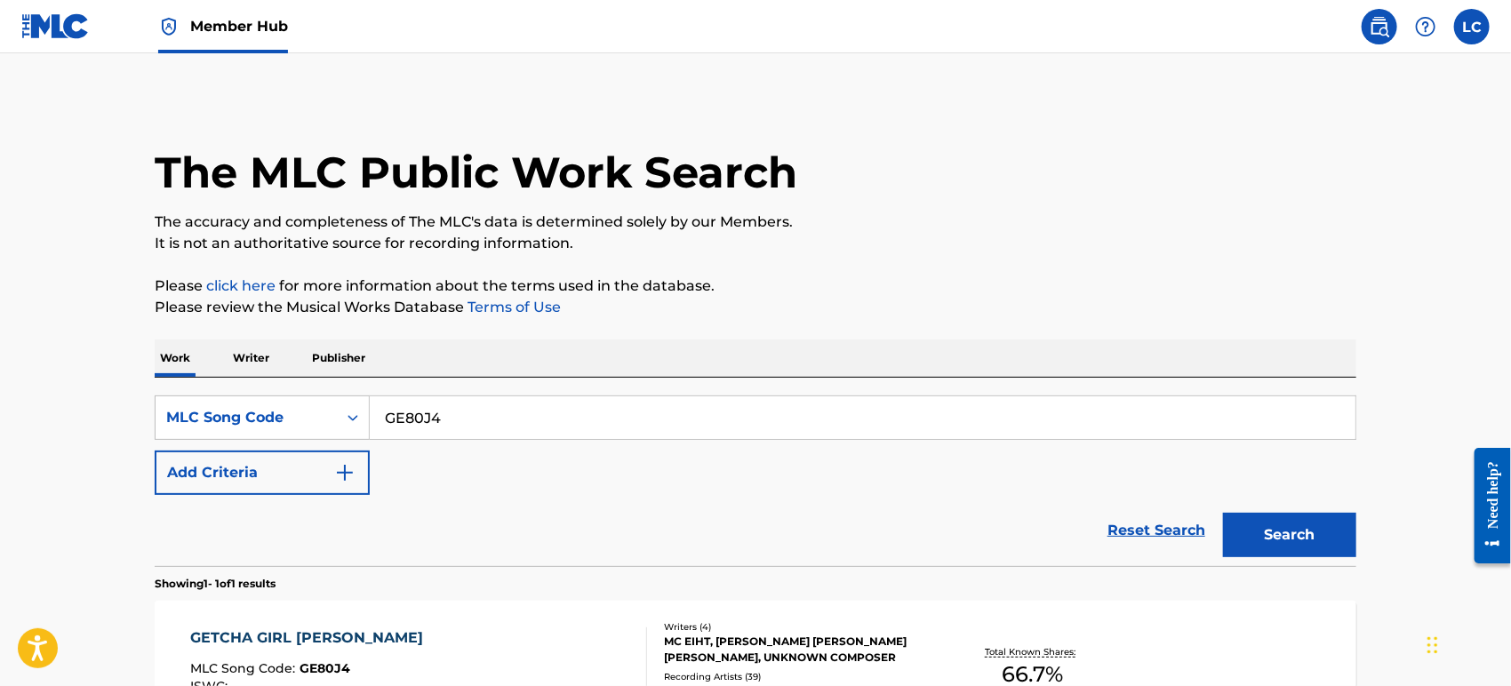
scroll to position [179, 0]
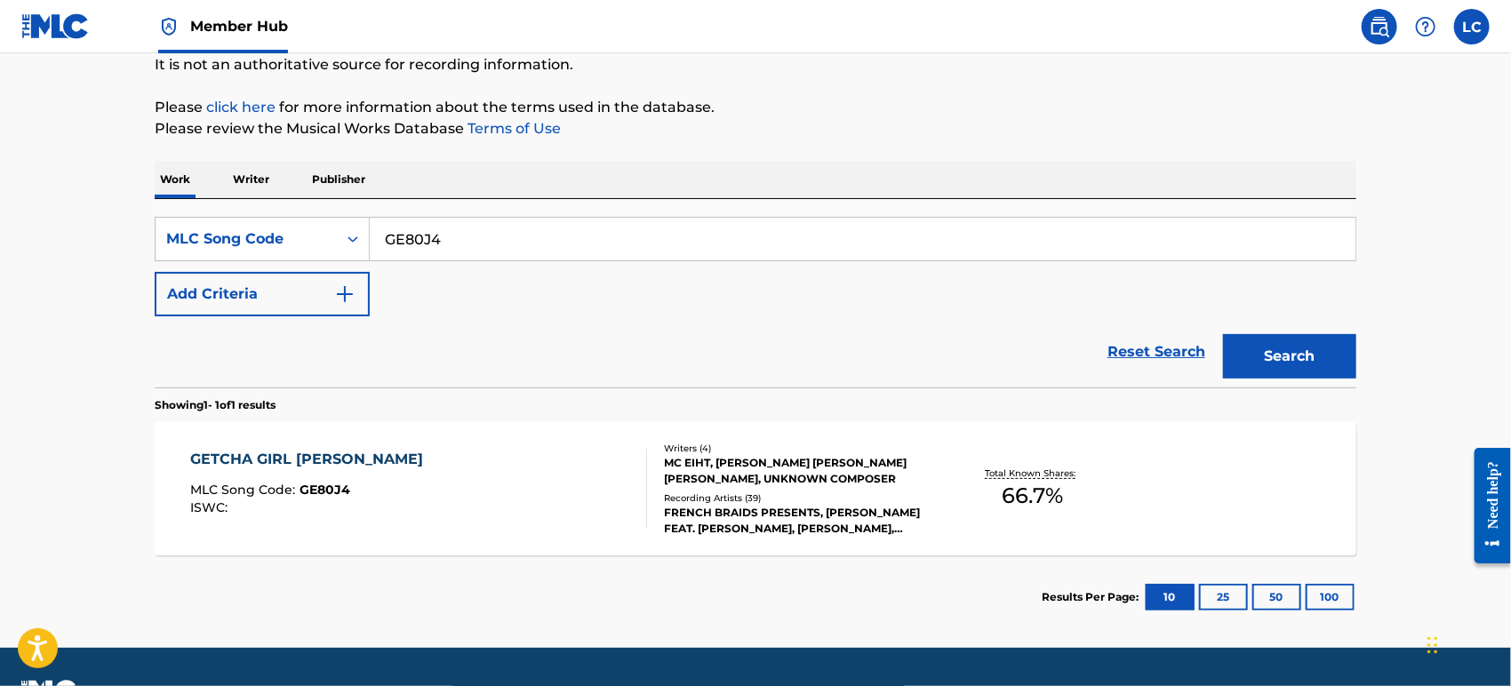
click at [566, 228] on input "GE80J4" at bounding box center [863, 239] width 986 height 43
paste input "HB3NFY"
type input "HB3NFY"
click at [1277, 334] on button "Search" at bounding box center [1289, 356] width 133 height 44
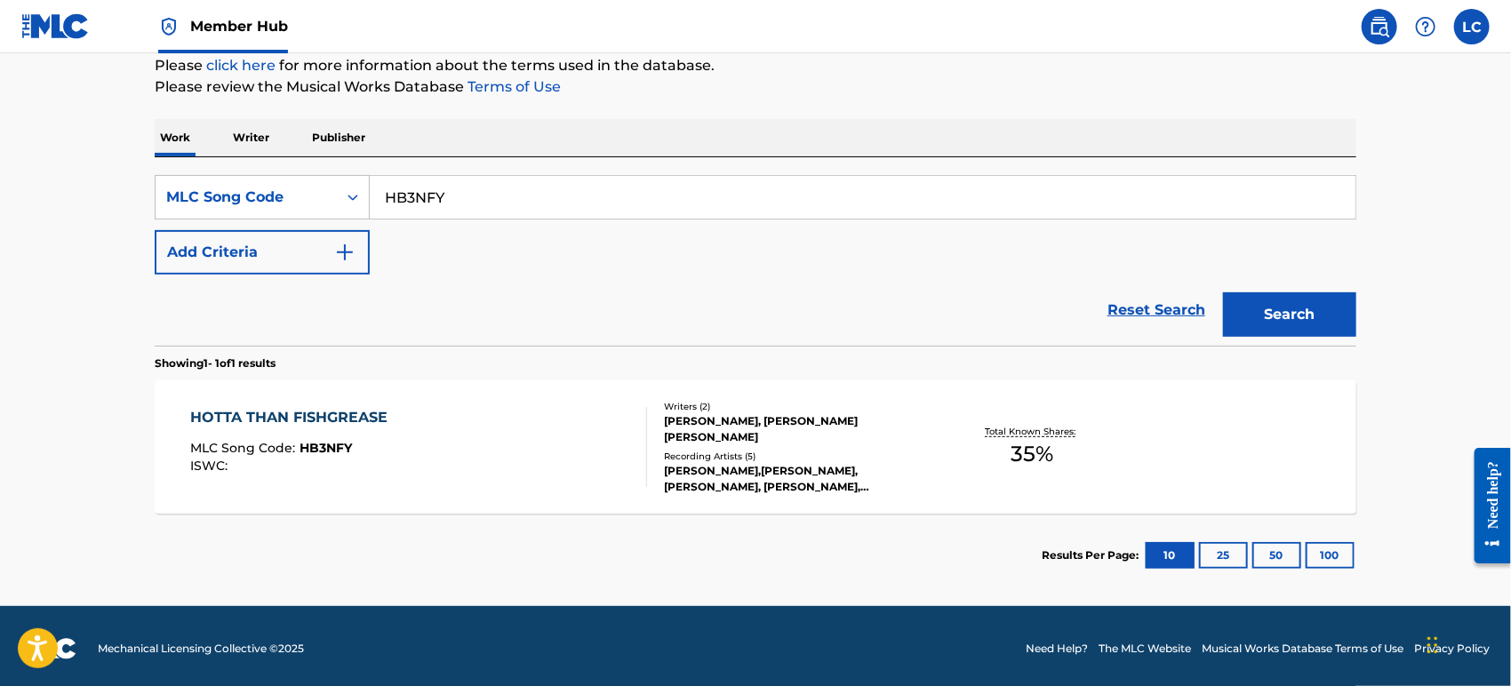
scroll to position [225, 0]
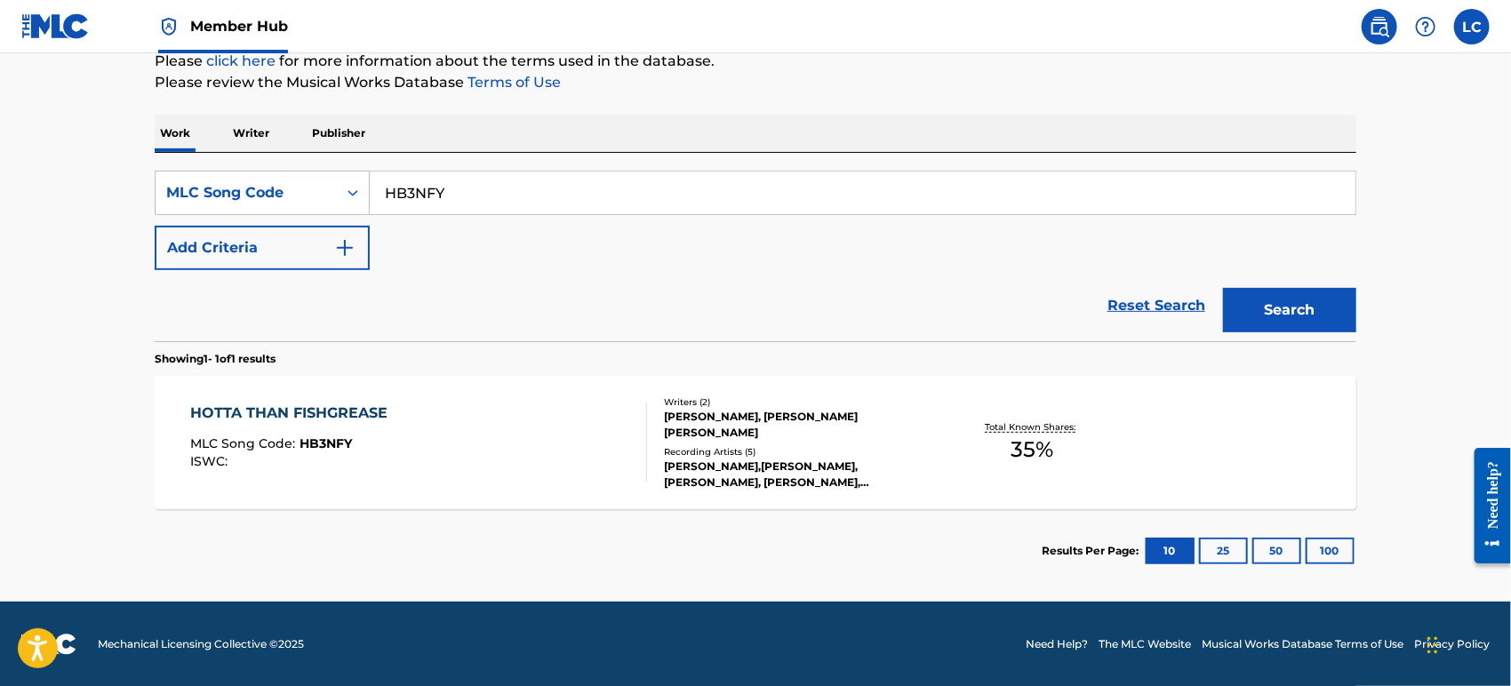
click at [960, 378] on div "HOTTA THAN FISHGREASE MLC Song Code : HB3NFY ISWC : Writers ( 2 ) [PERSON_NAME]…" at bounding box center [756, 442] width 1202 height 133
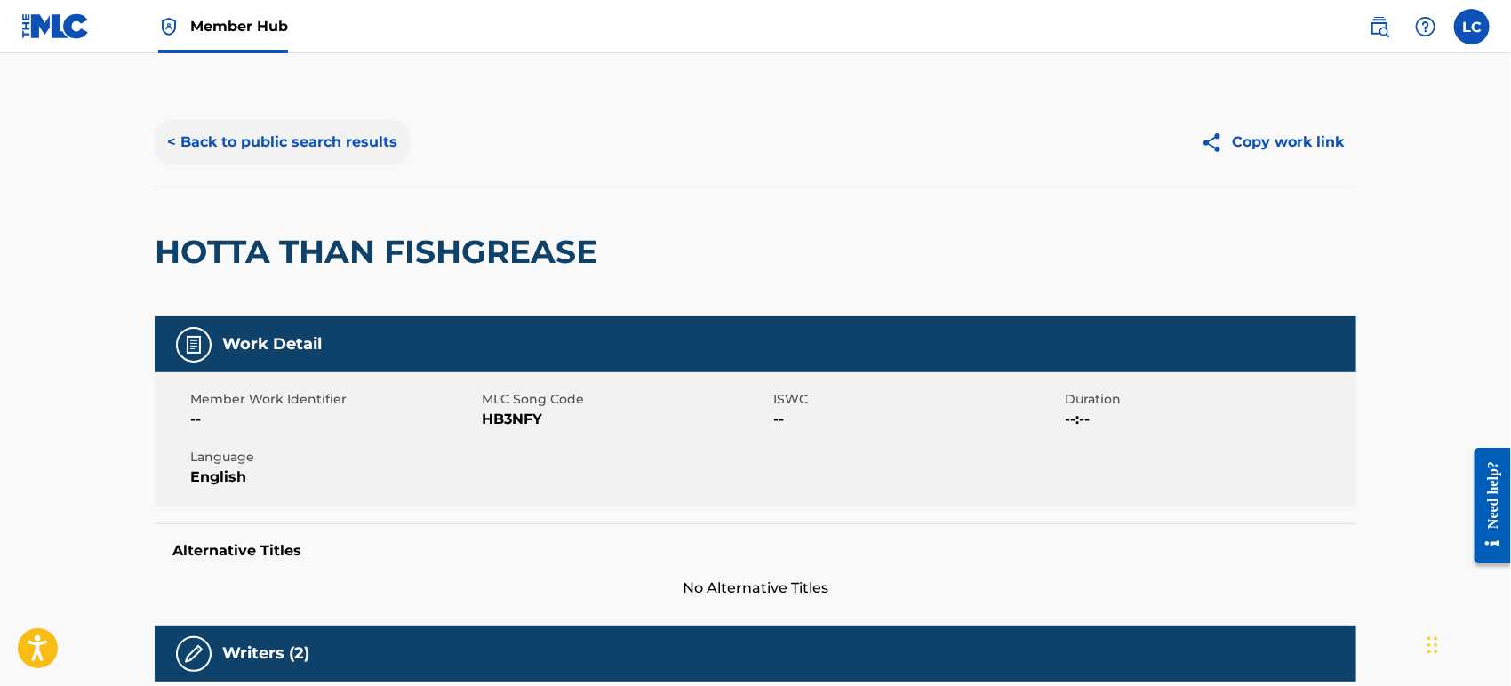
click at [290, 148] on button "< Back to public search results" at bounding box center [282, 142] width 255 height 44
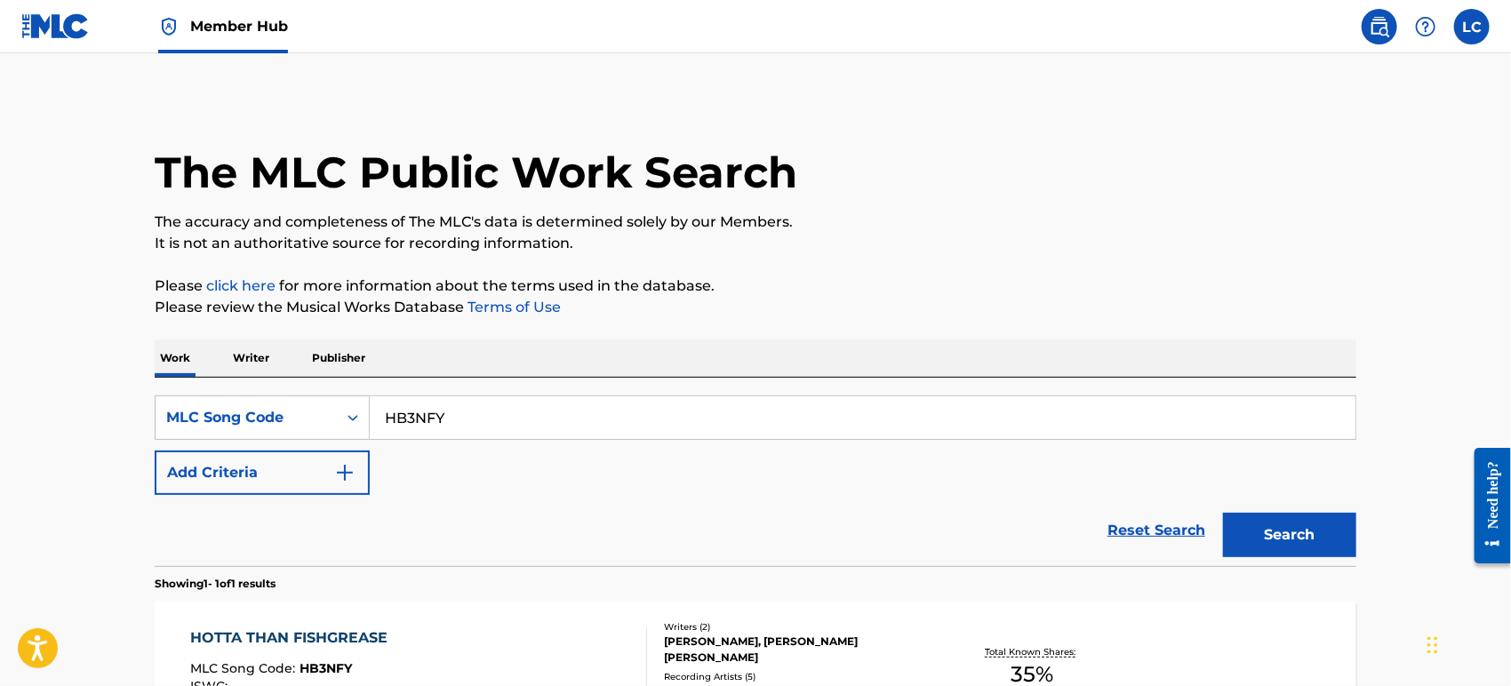
scroll to position [179, 0]
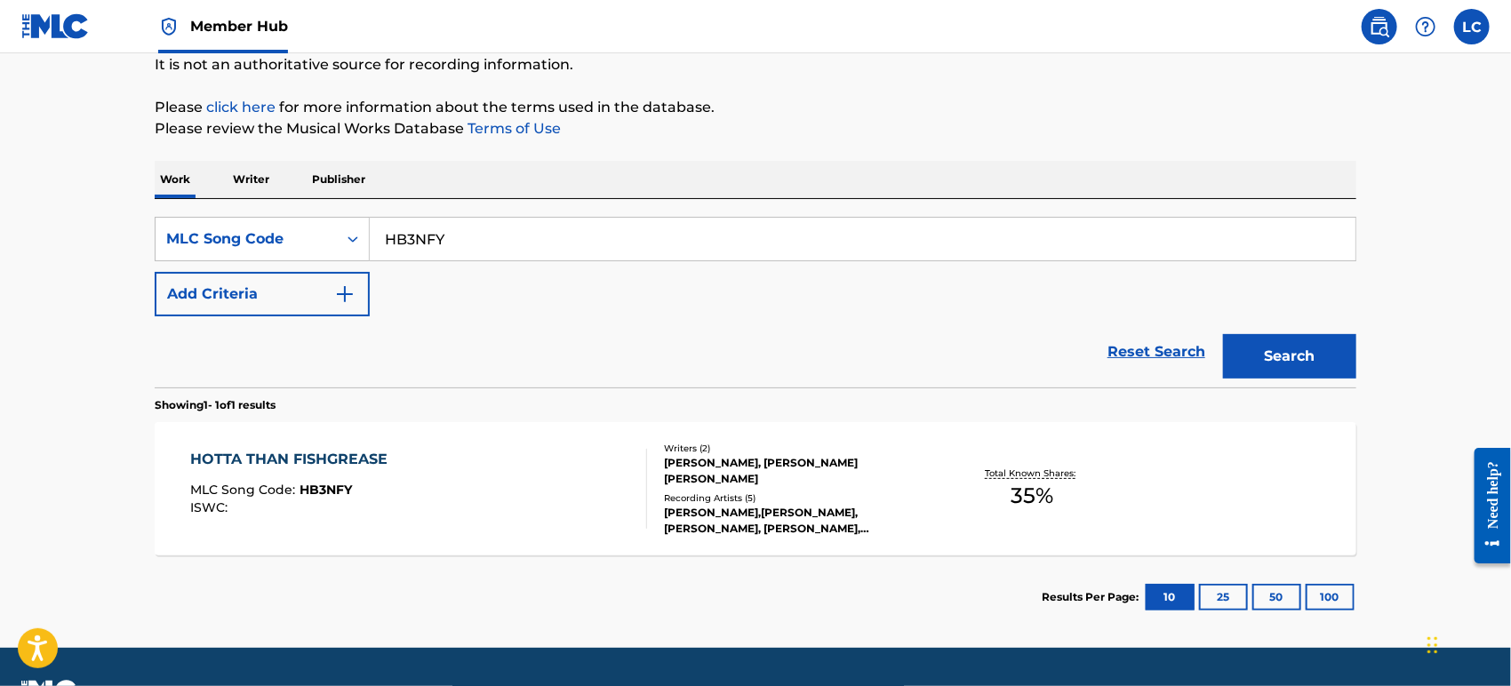
click at [474, 236] on input "HB3NFY" at bounding box center [863, 239] width 986 height 43
paste input "IG3QNX"
type input "IG3QNX"
click at [1263, 357] on button "Search" at bounding box center [1289, 356] width 133 height 44
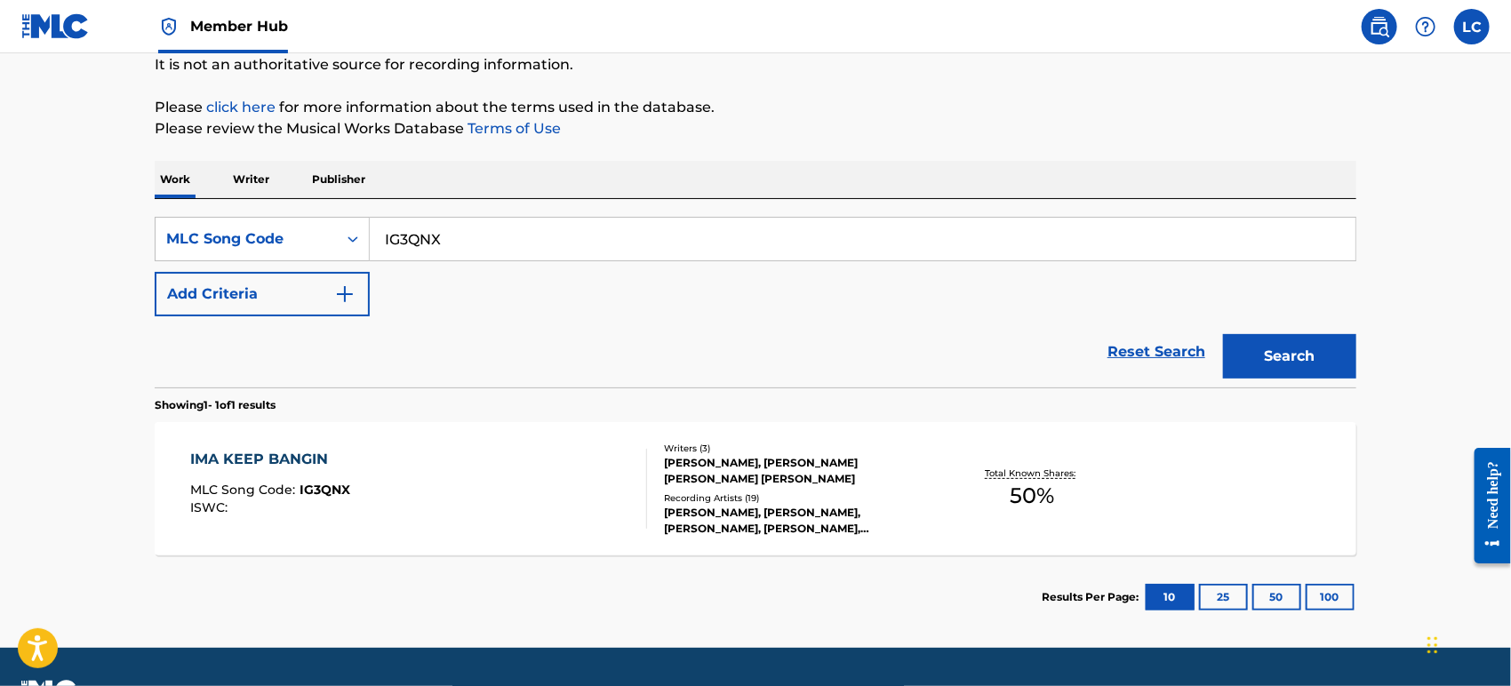
click at [869, 569] on section "Results Per Page: 10 25 50 100" at bounding box center [756, 598] width 1202 height 84
click at [832, 477] on div "[PERSON_NAME], [PERSON_NAME] [PERSON_NAME] [PERSON_NAME]" at bounding box center [798, 471] width 269 height 32
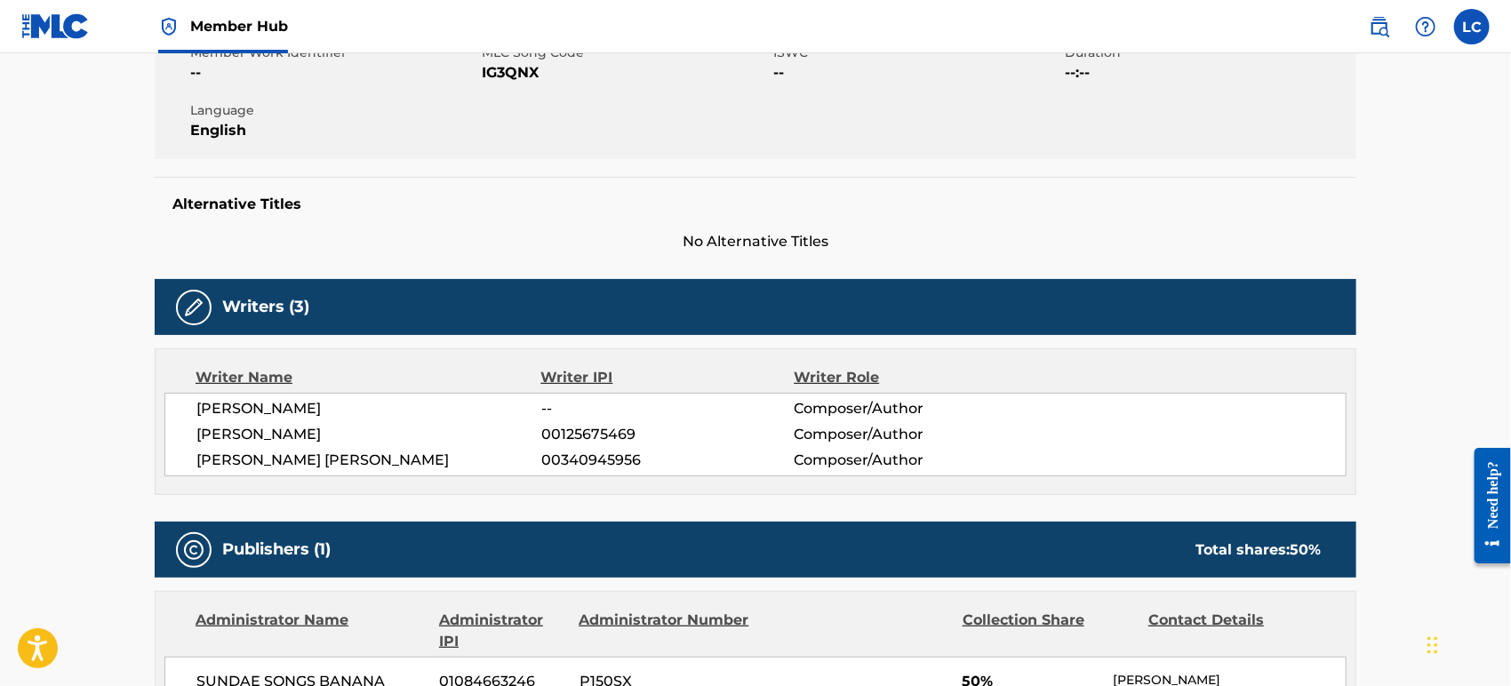
scroll to position [197, 0]
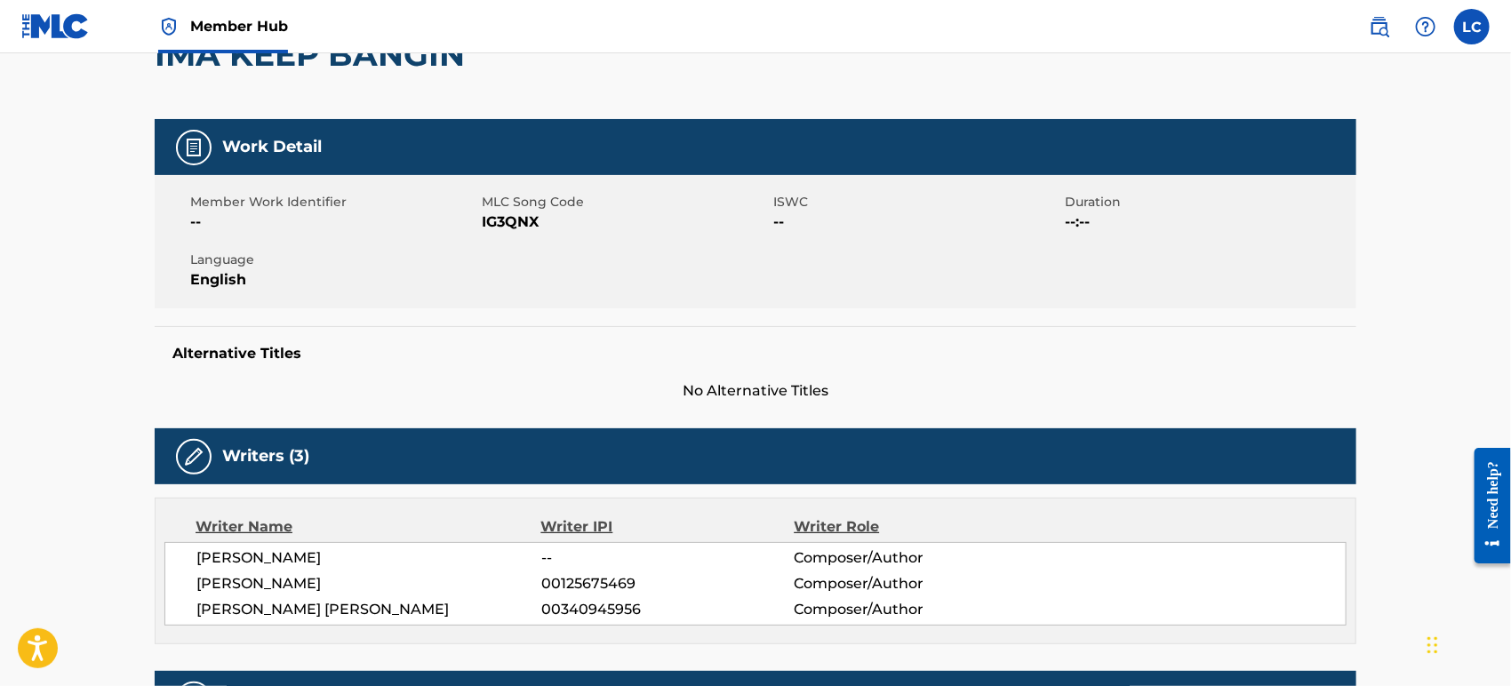
click at [516, 222] on span "IG3QNX" at bounding box center [625, 222] width 287 height 21
copy span "IG3QNX"
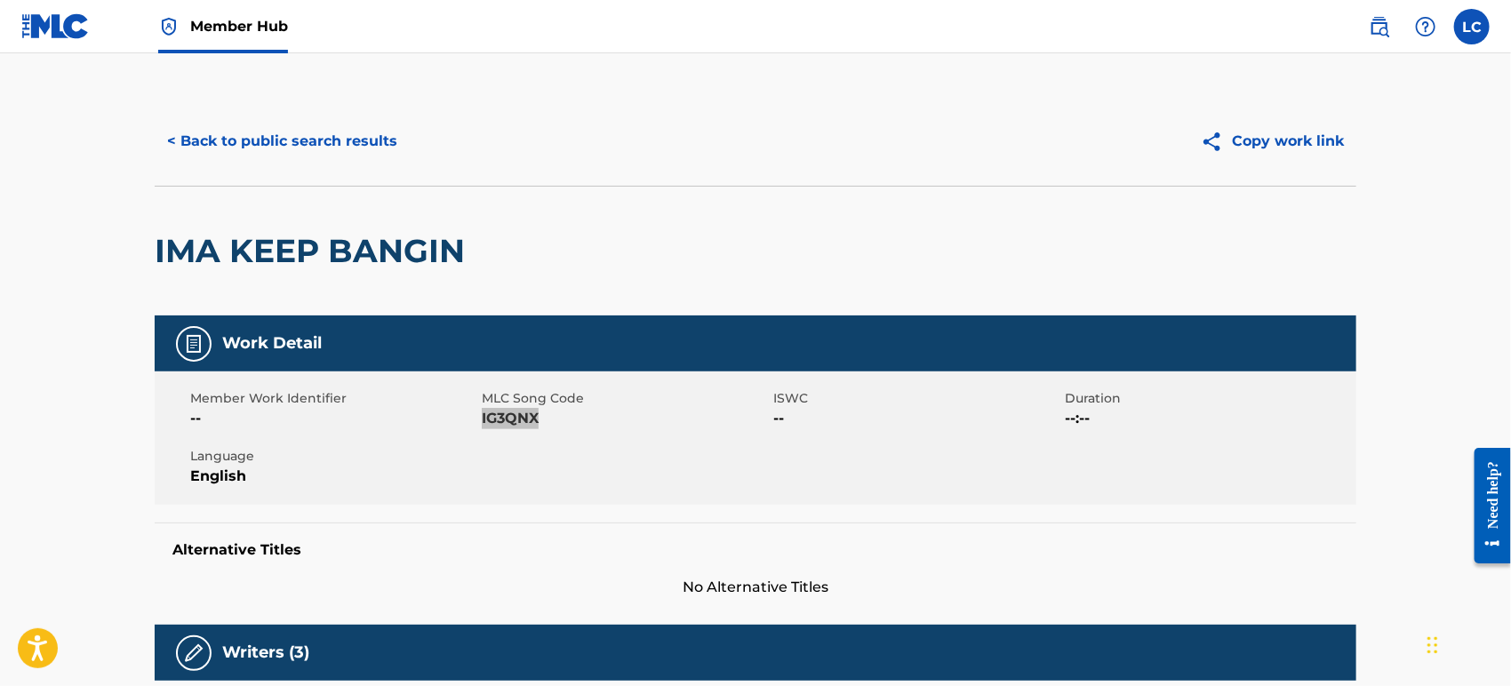
scroll to position [0, 0]
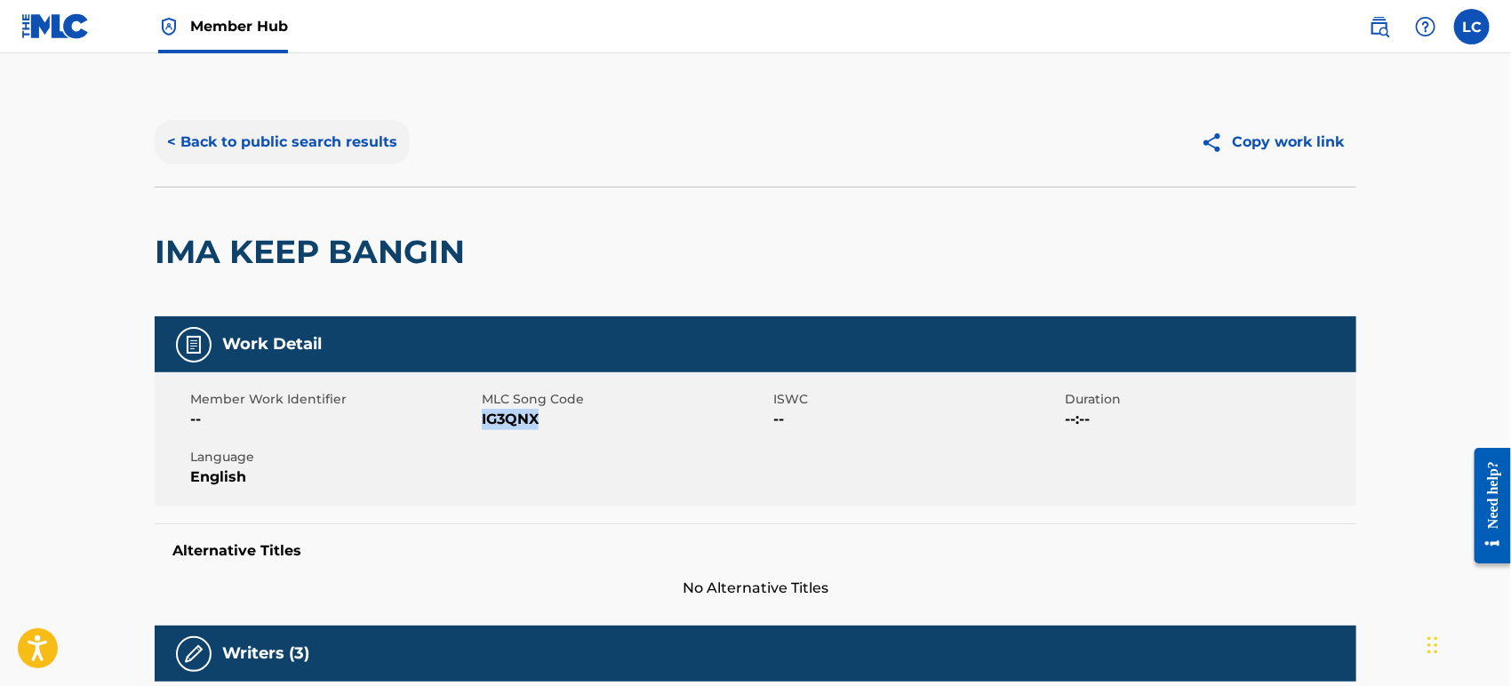
click at [277, 156] on button "< Back to public search results" at bounding box center [282, 142] width 255 height 44
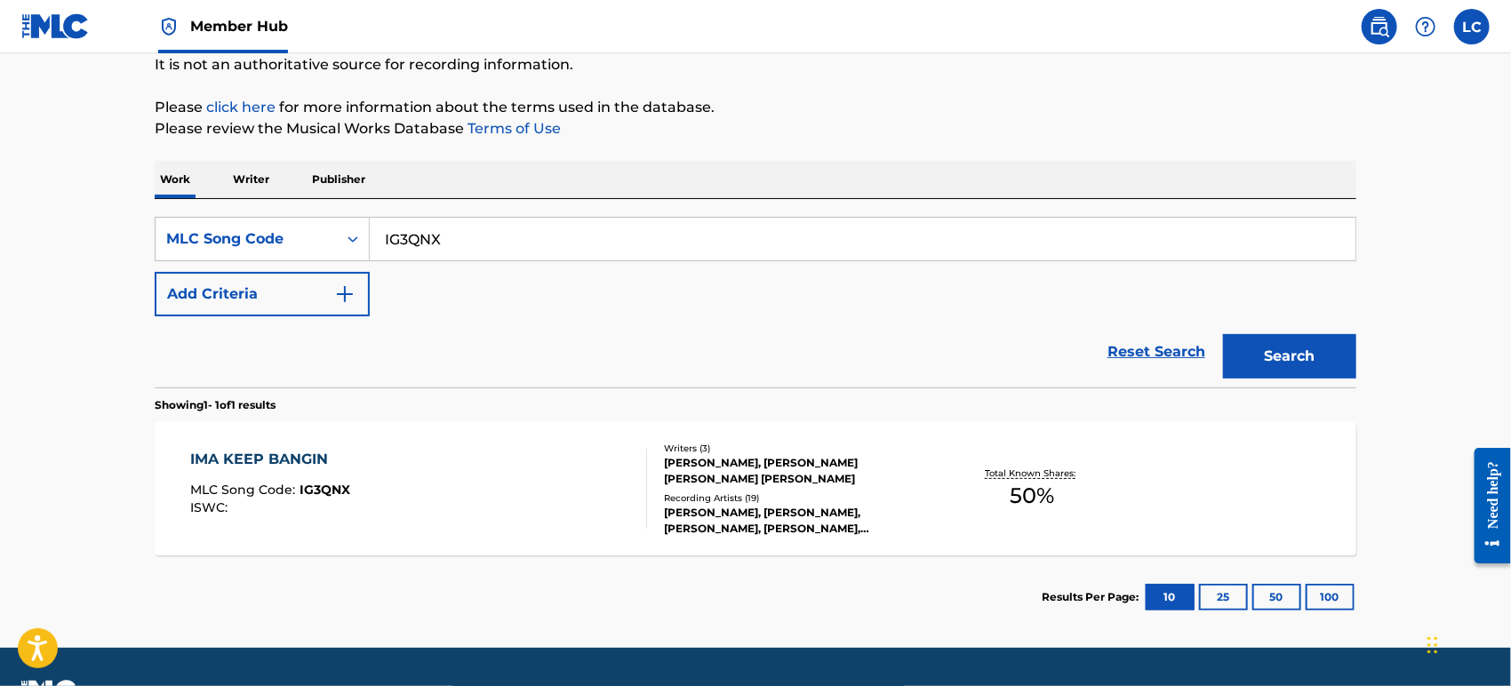
click at [489, 254] on input "IG3QNX" at bounding box center [863, 239] width 986 height 43
paste input "JD0BR2"
type input "JD0BR2"
click at [1243, 343] on button "Search" at bounding box center [1289, 356] width 133 height 44
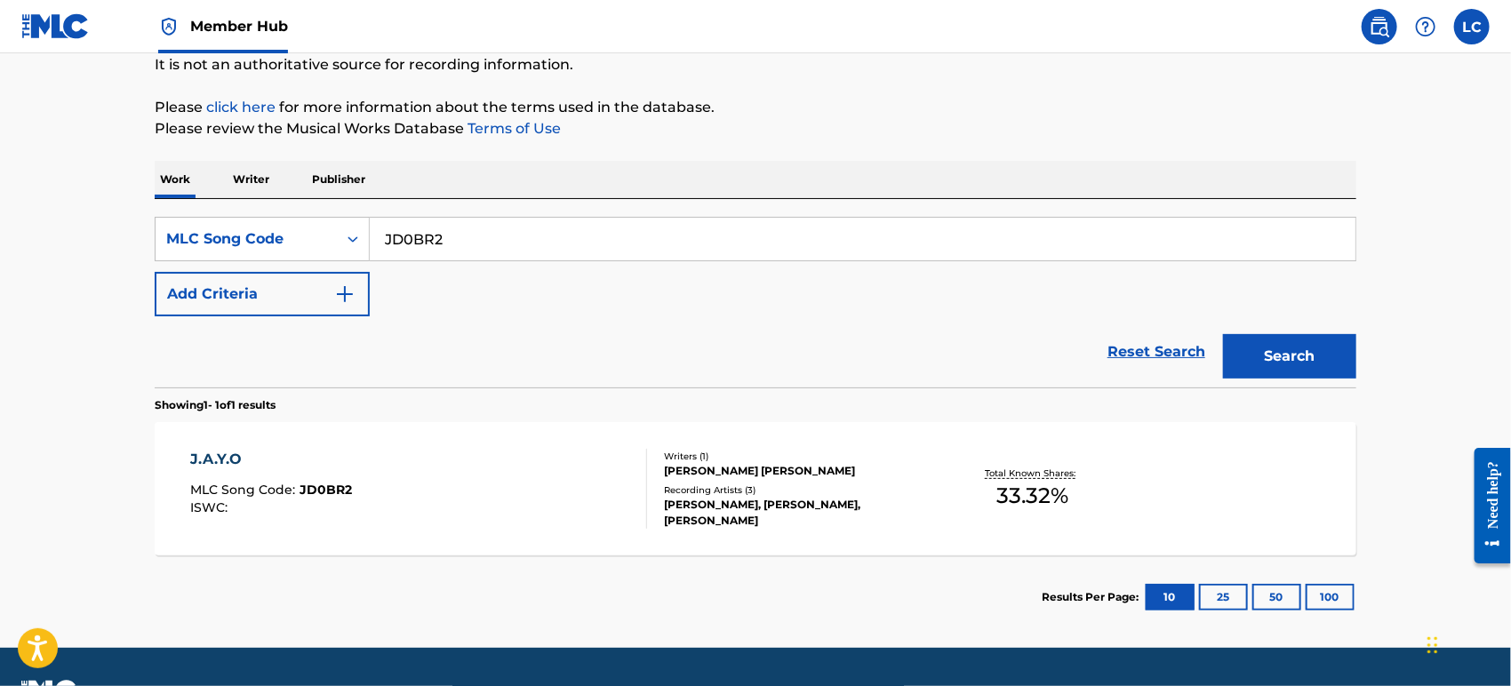
click at [1010, 467] on p "Total Known Shares:" at bounding box center [1032, 473] width 95 height 13
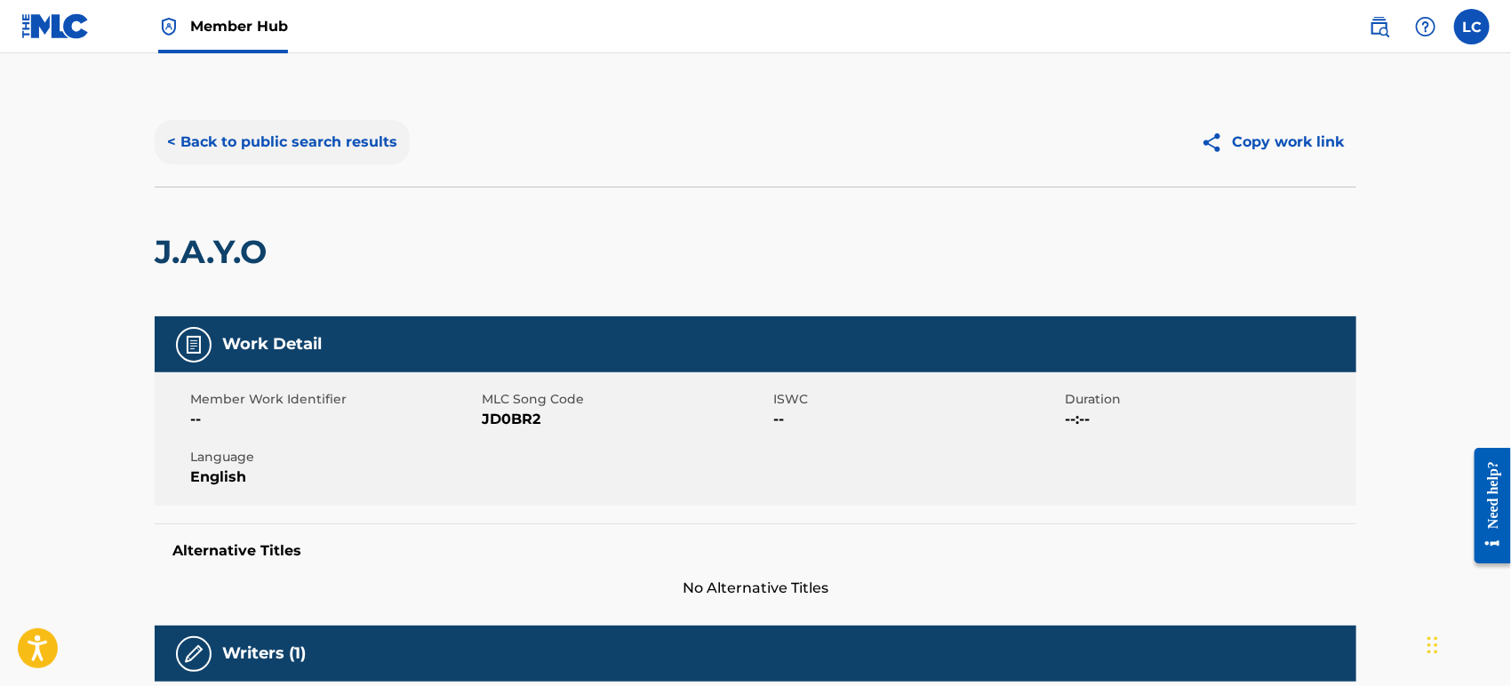
click at [310, 135] on button "< Back to public search results" at bounding box center [282, 142] width 255 height 44
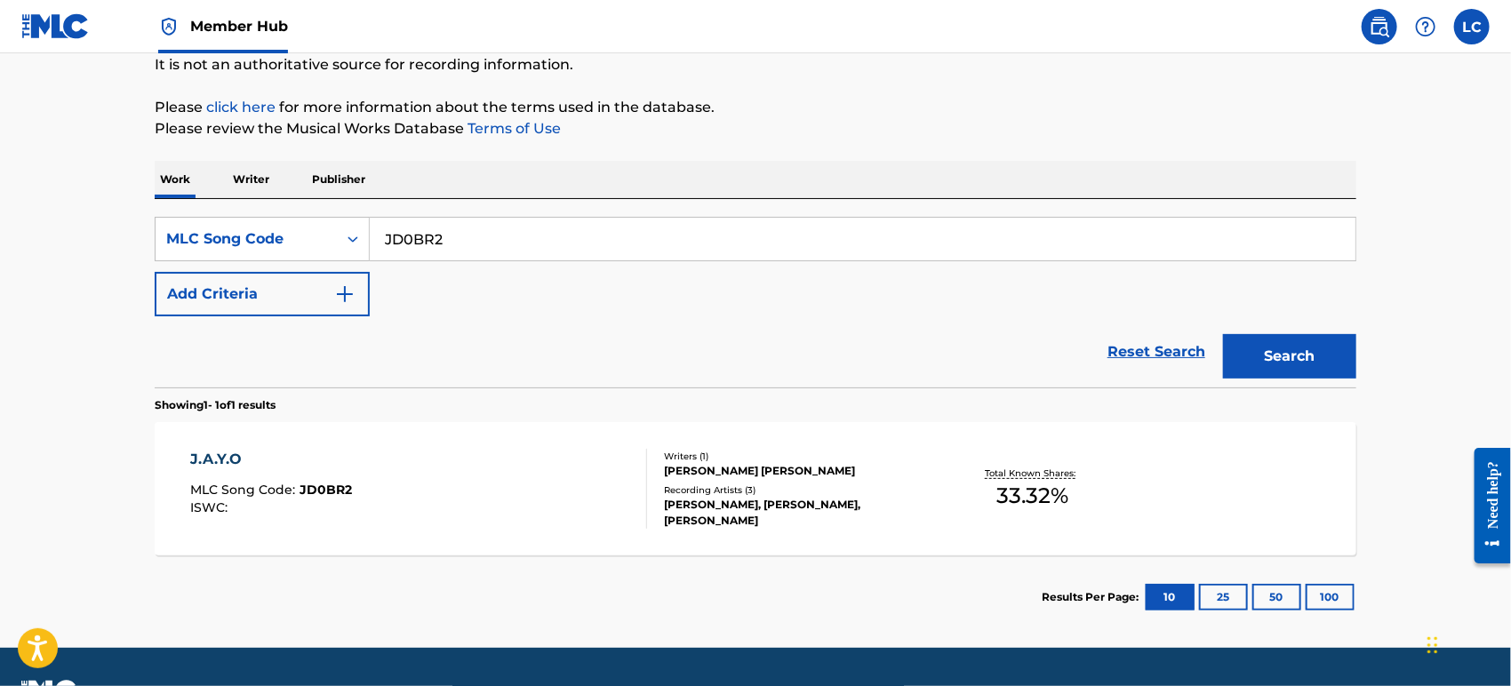
click at [561, 245] on input "JD0BR2" at bounding box center [863, 239] width 986 height 43
paste input "03761"
type input "J03761"
click at [1225, 335] on button "Search" at bounding box center [1289, 356] width 133 height 44
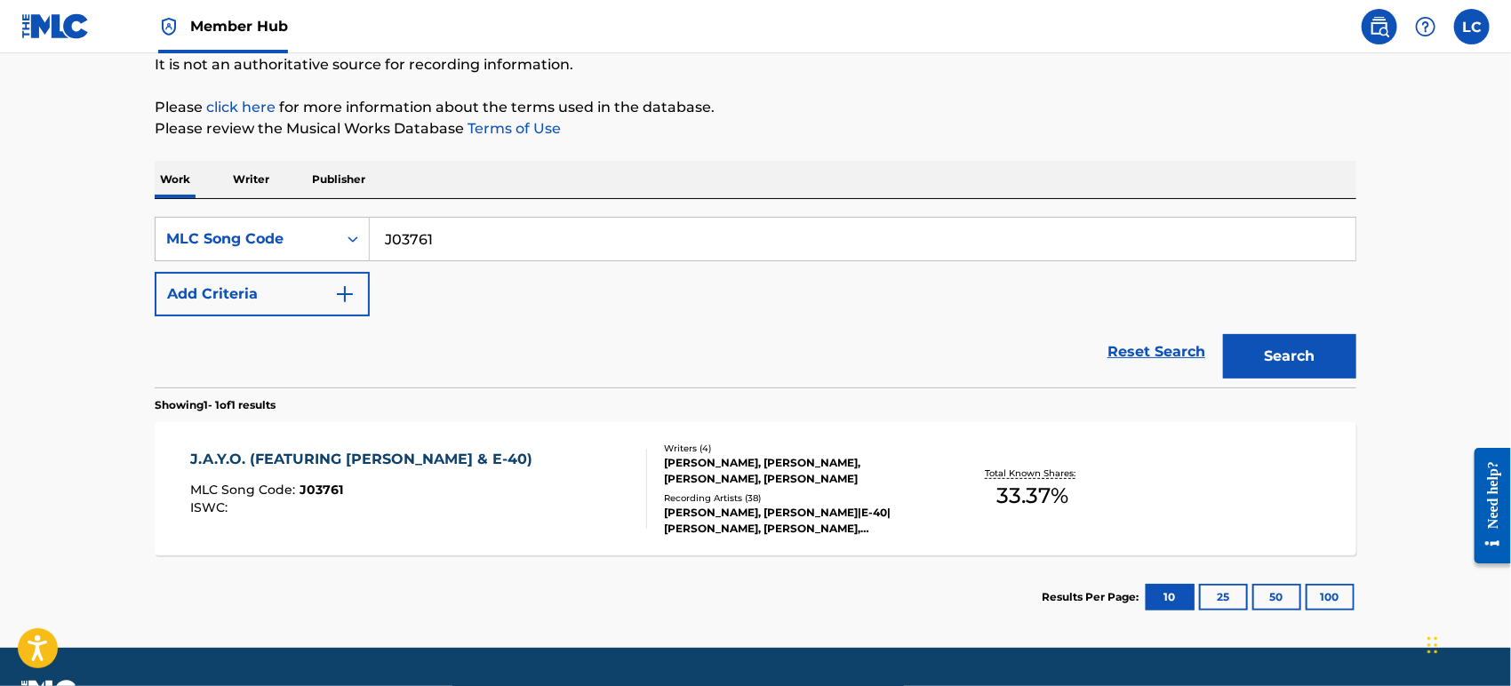
click at [959, 459] on div "J.A.Y.O. (FEATURING [PERSON_NAME] & E-40) MLC Song Code : J03761 ISWC : Writers…" at bounding box center [756, 488] width 1202 height 133
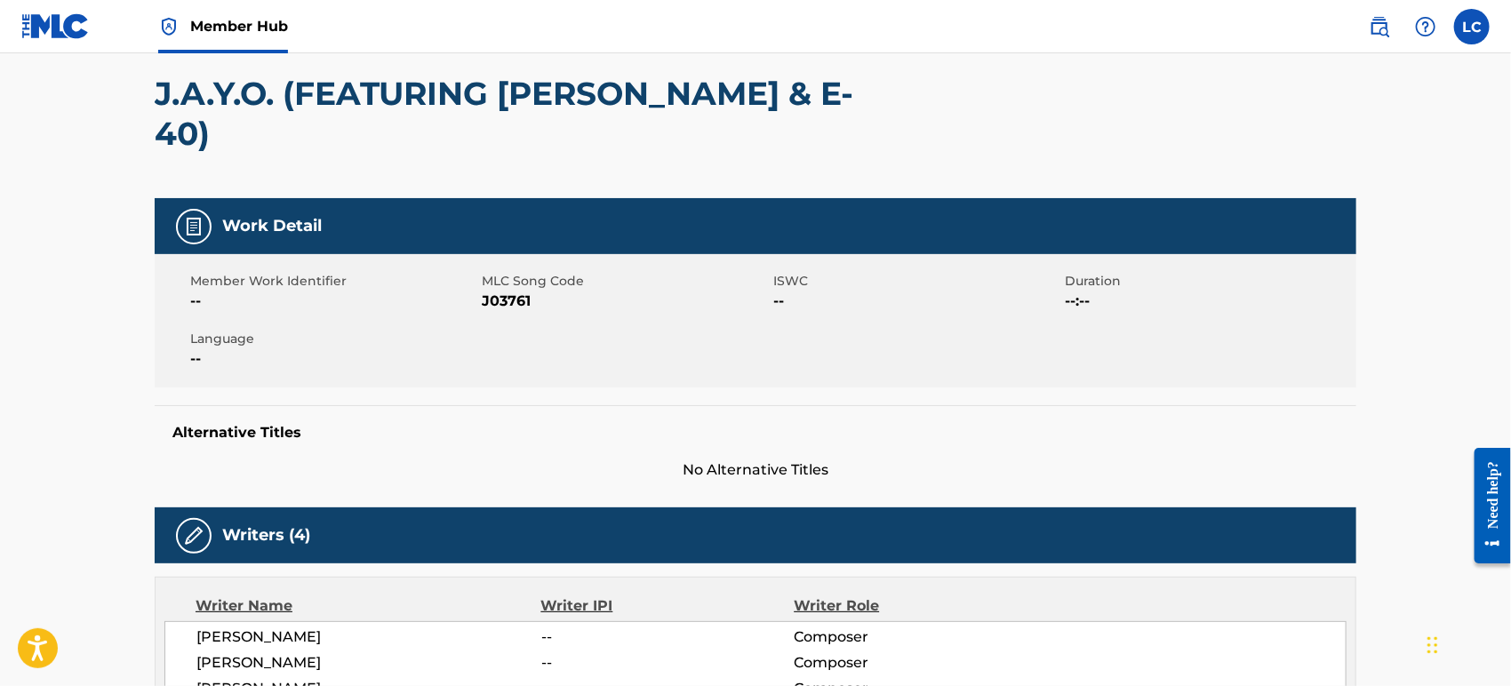
scroll to position [99, 0]
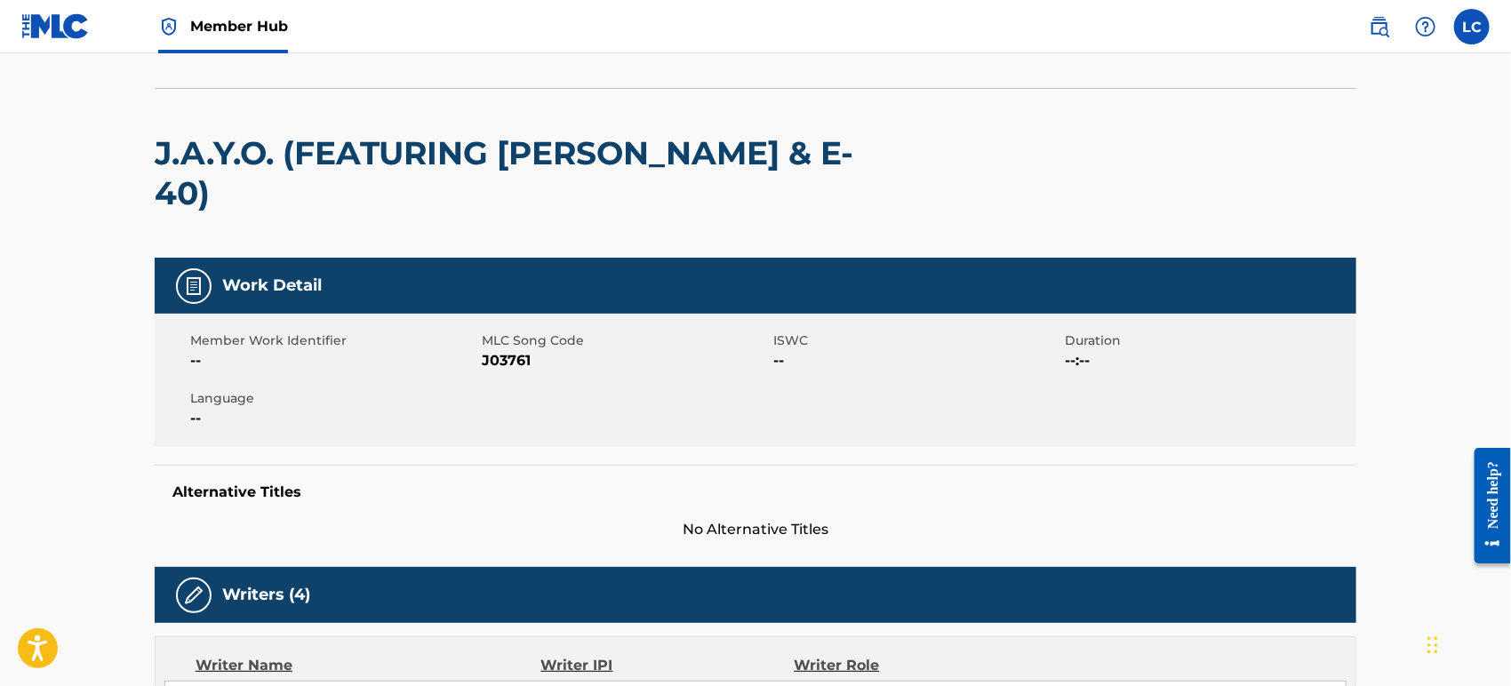
click at [75, 36] on img at bounding box center [55, 26] width 68 height 26
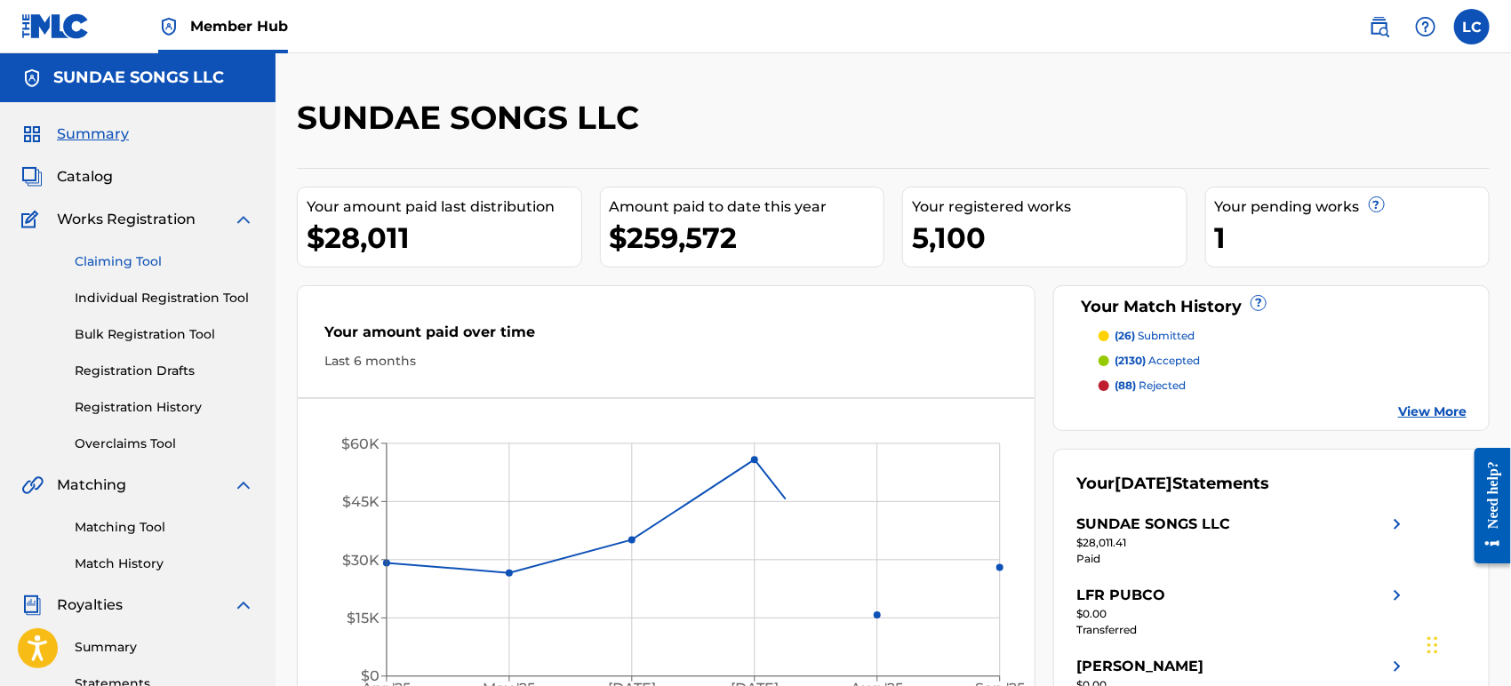
click at [121, 260] on link "Claiming Tool" at bounding box center [165, 262] width 180 height 19
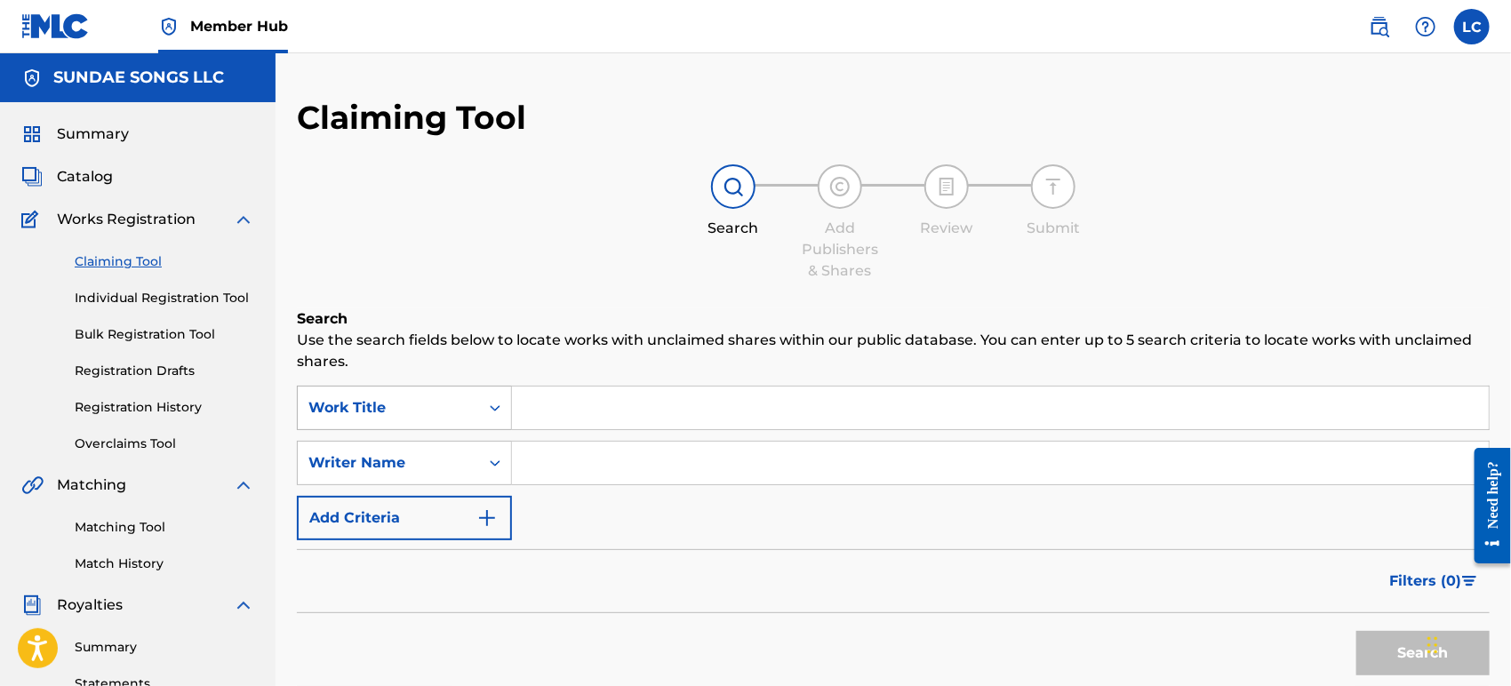
scroll to position [11, 0]
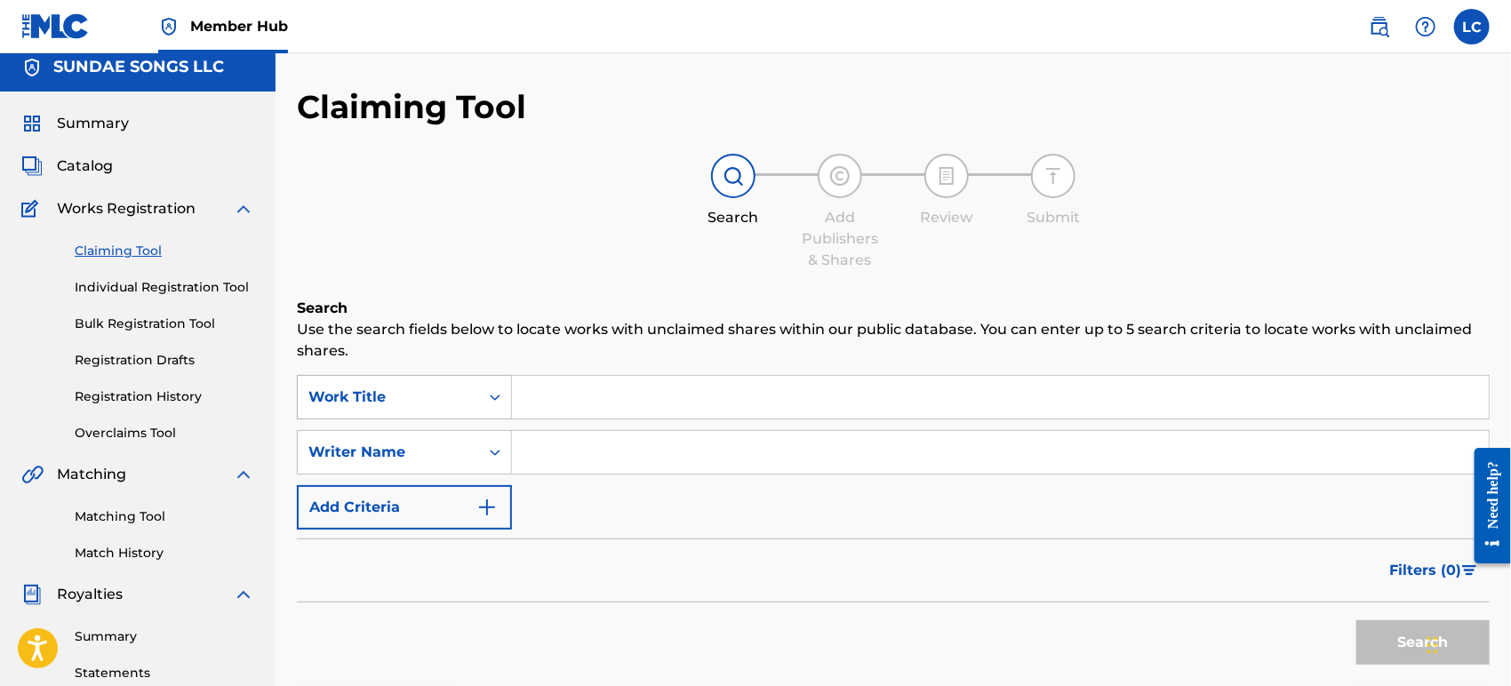
click at [390, 393] on div "Work Title" at bounding box center [388, 398] width 181 height 34
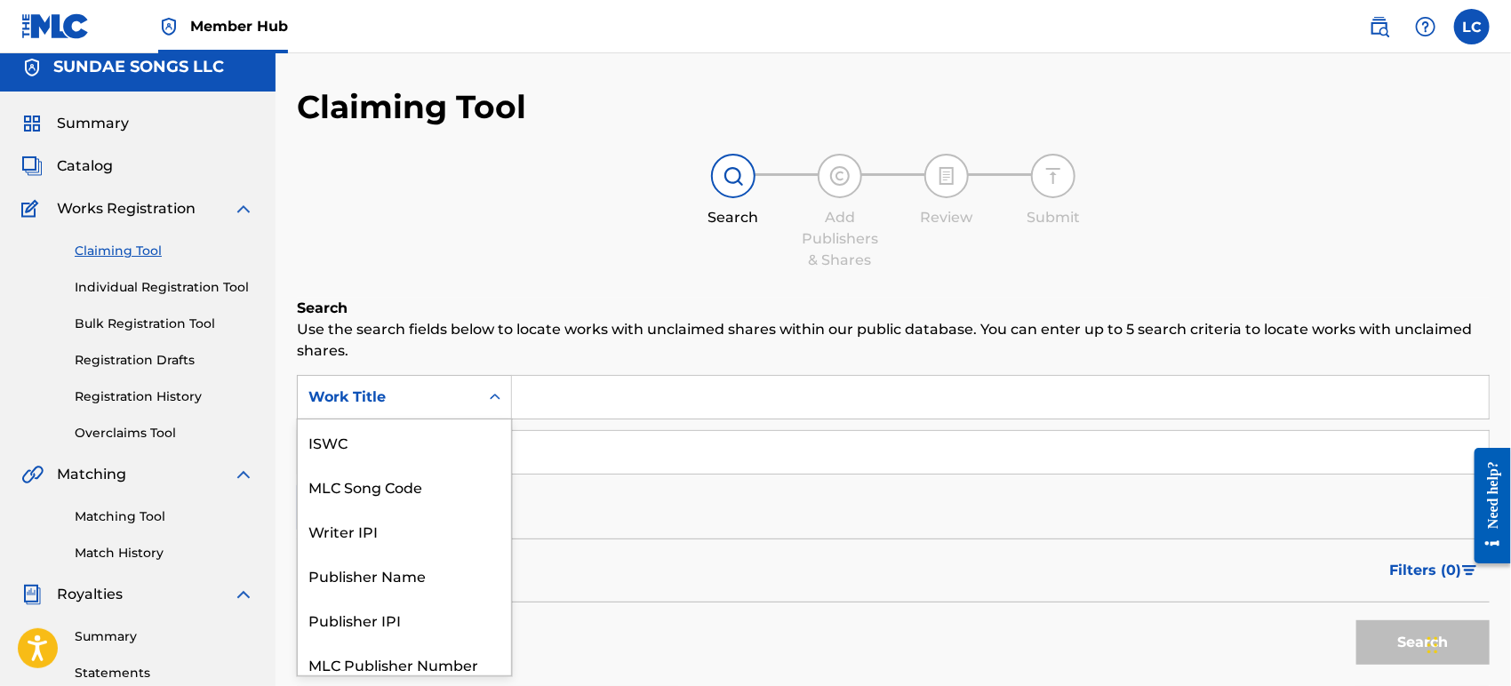
scroll to position [44, 0]
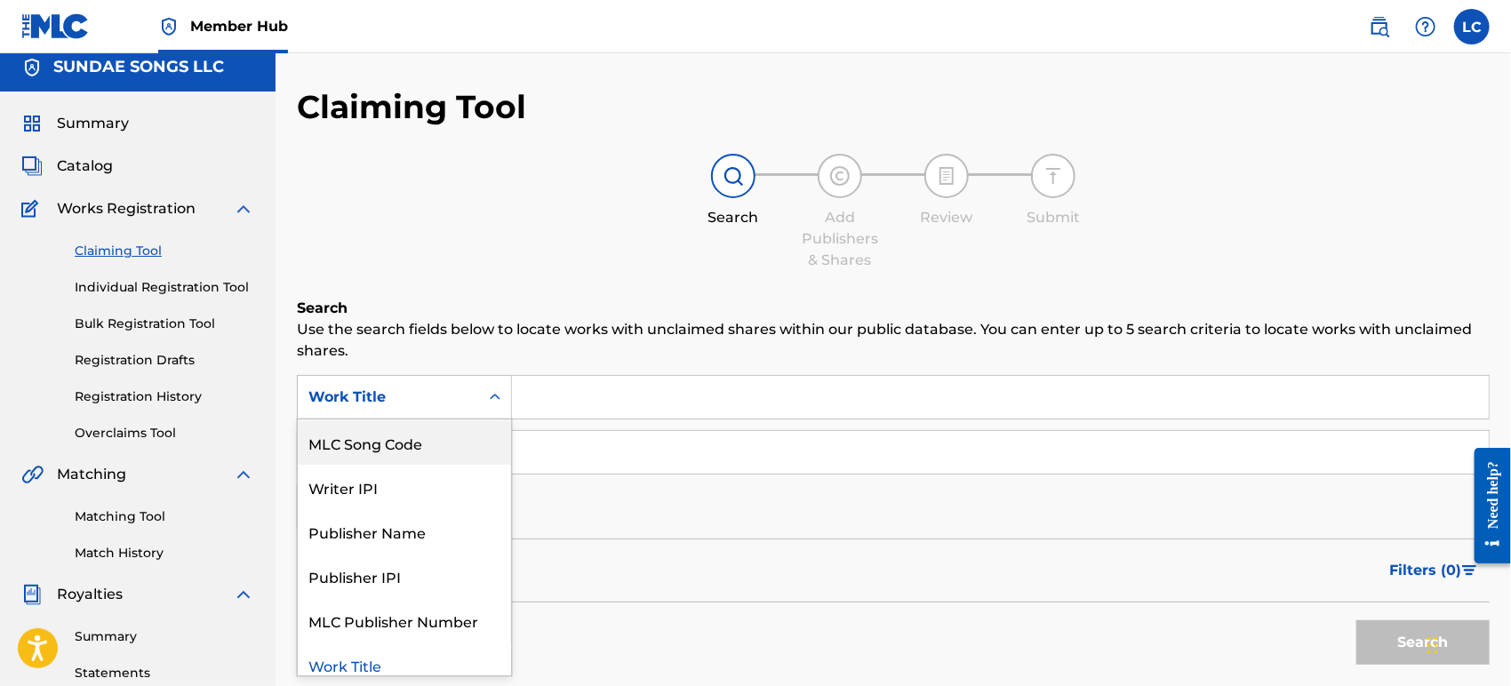
click at [405, 428] on div "MLC Song Code" at bounding box center [404, 443] width 213 height 44
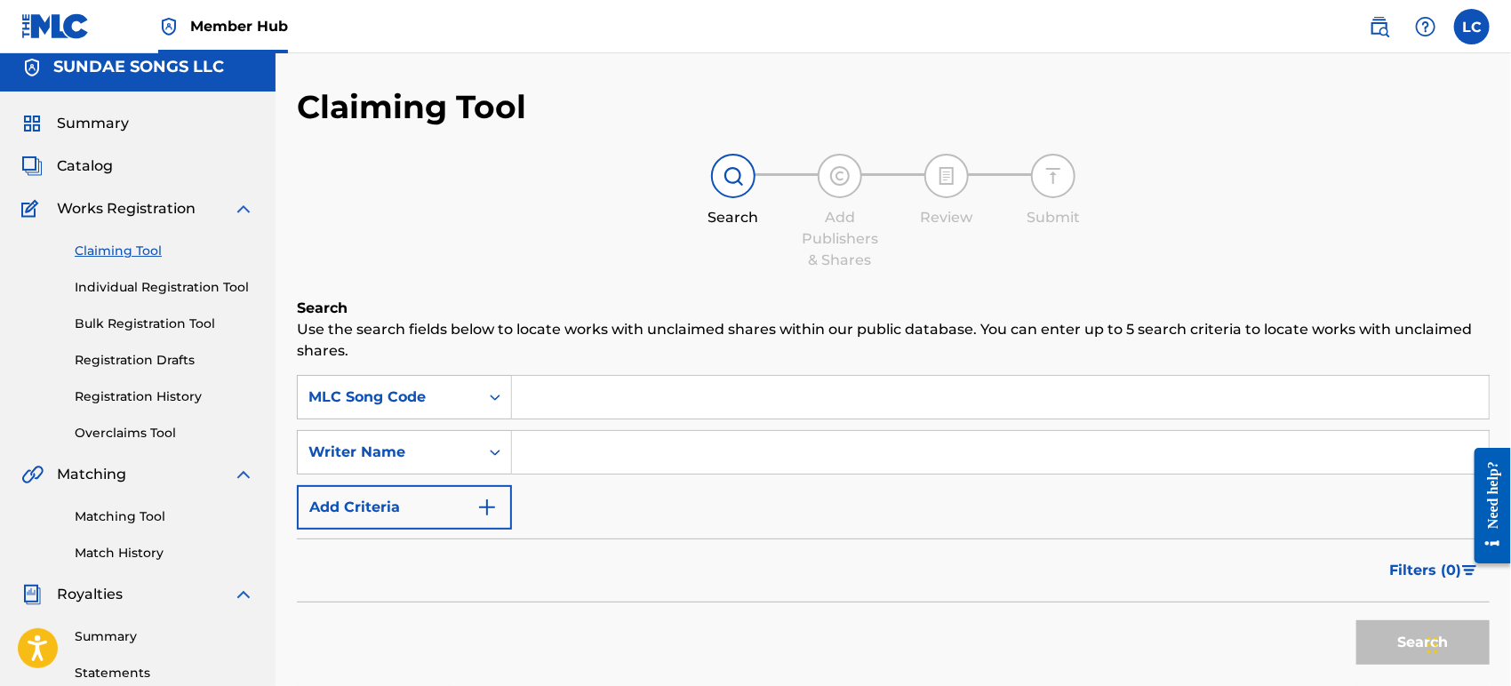
paste input "J03761"
type input "J03761"
click at [1380, 634] on button "Search" at bounding box center [1423, 643] width 133 height 44
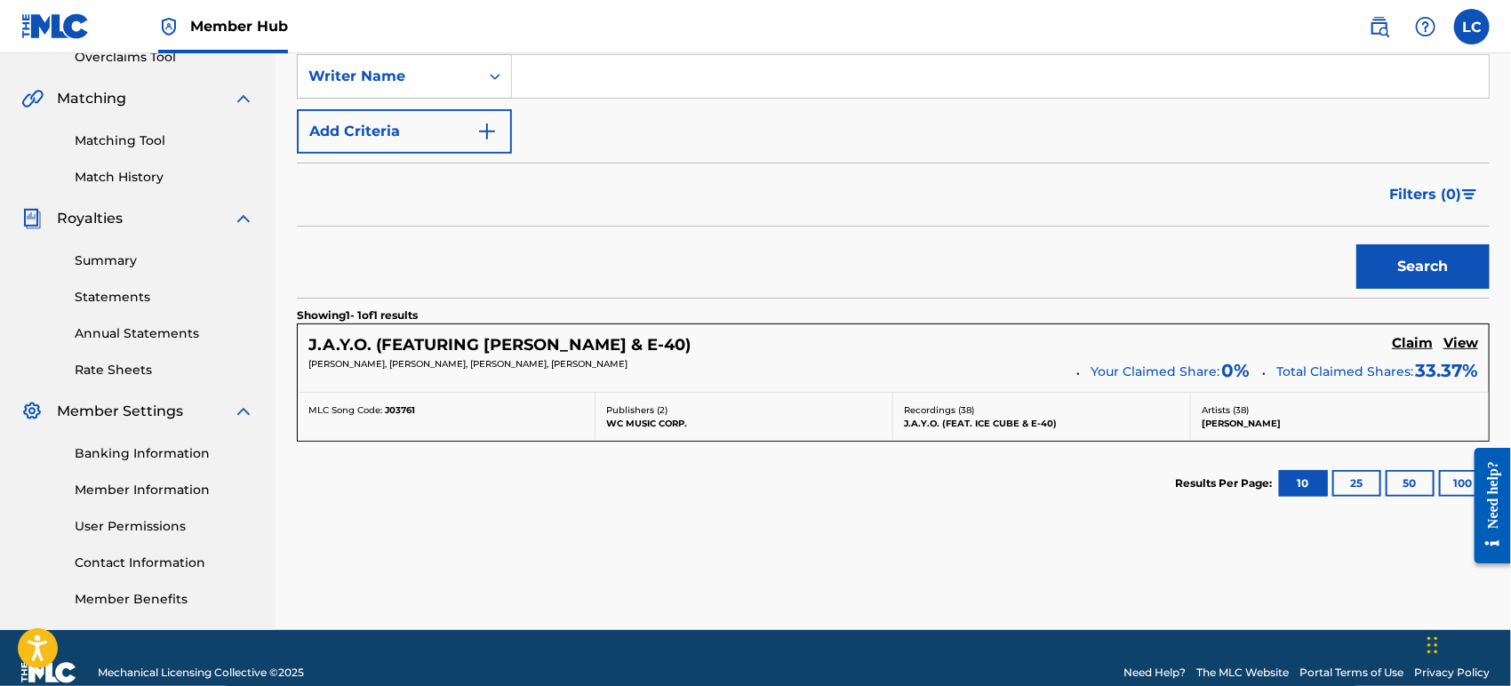
scroll to position [415, 0]
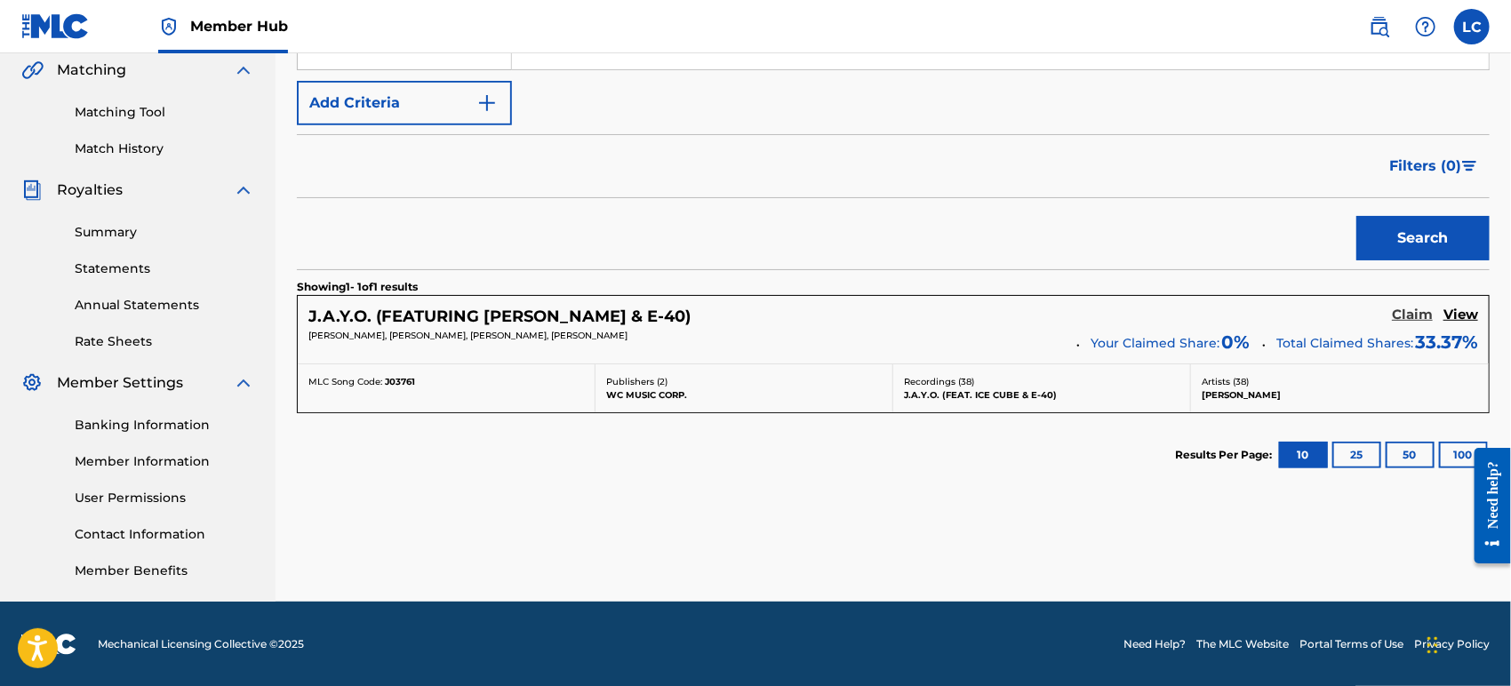
click at [1418, 315] on h5 "Claim" at bounding box center [1412, 315] width 41 height 17
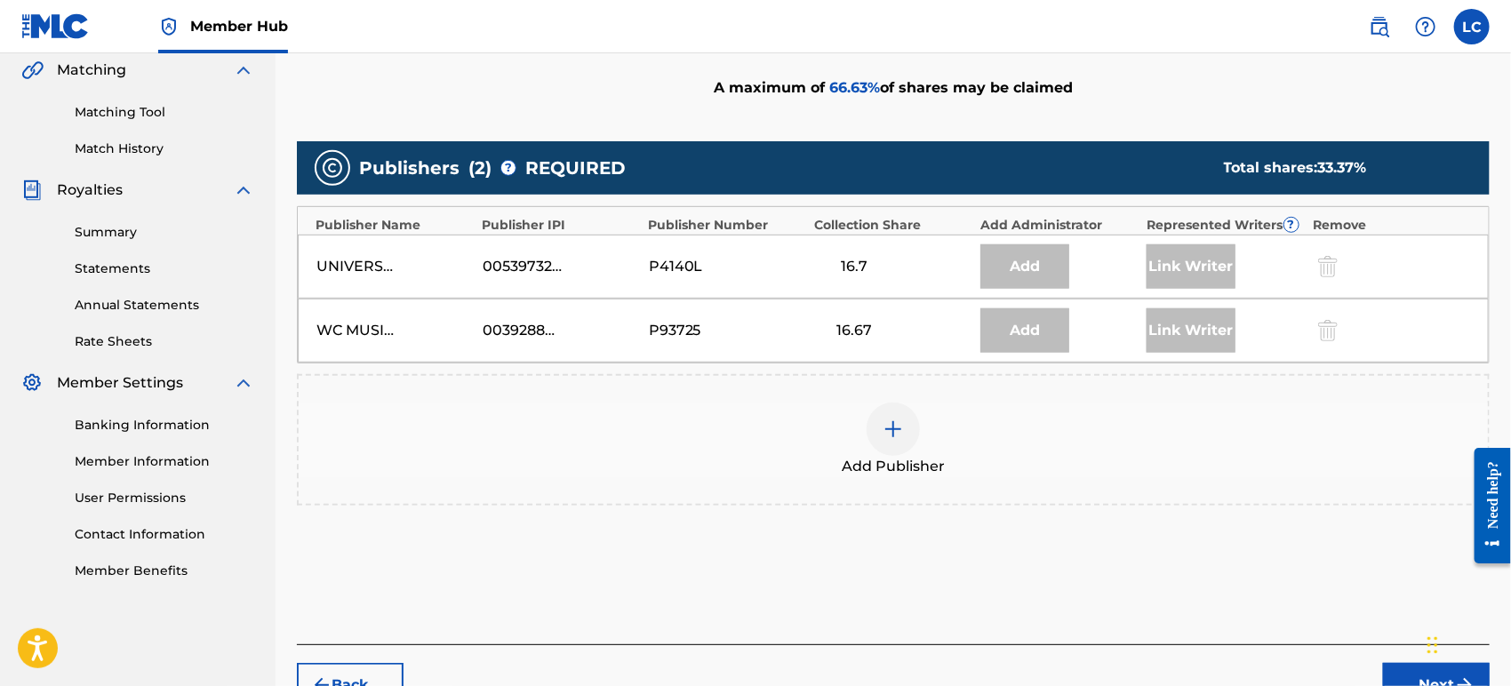
click at [887, 423] on img at bounding box center [893, 429] width 21 height 21
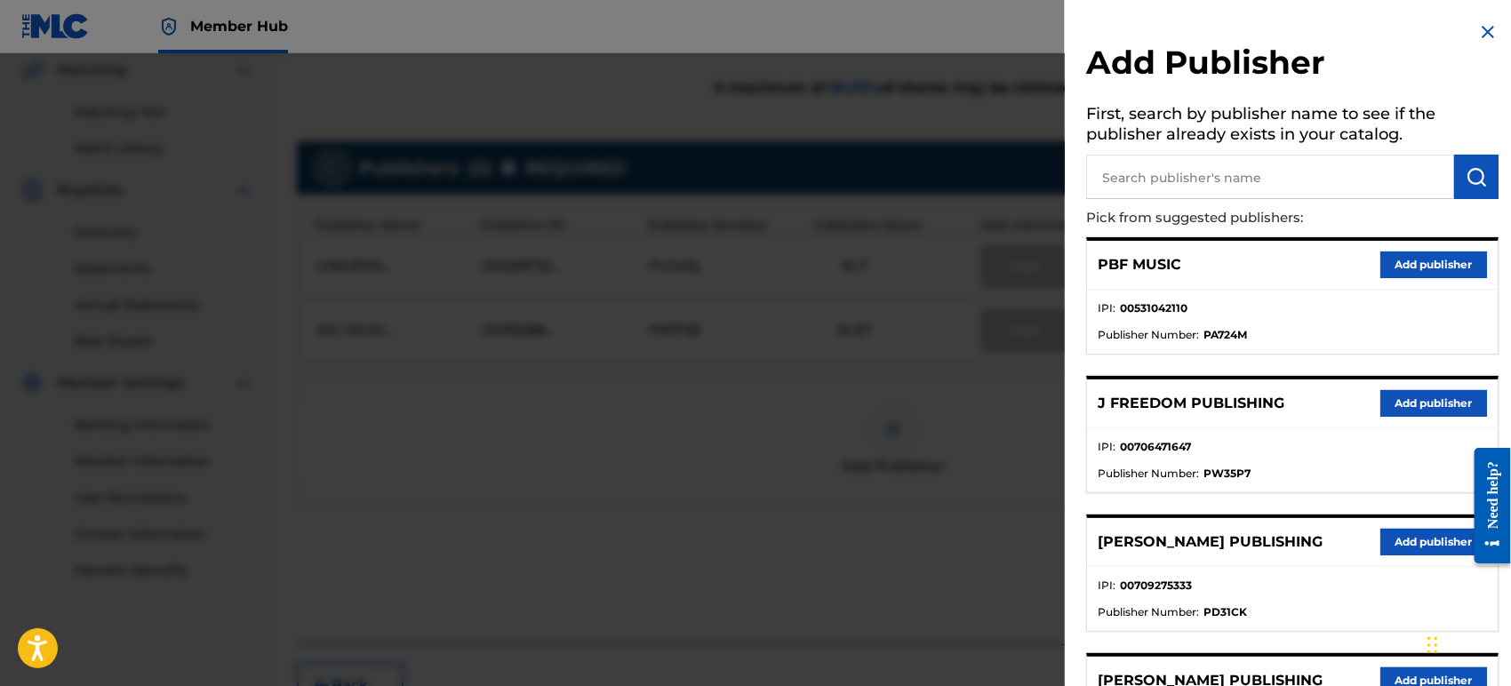
click at [1178, 169] on input "text" at bounding box center [1270, 177] width 368 height 44
type input "big bul"
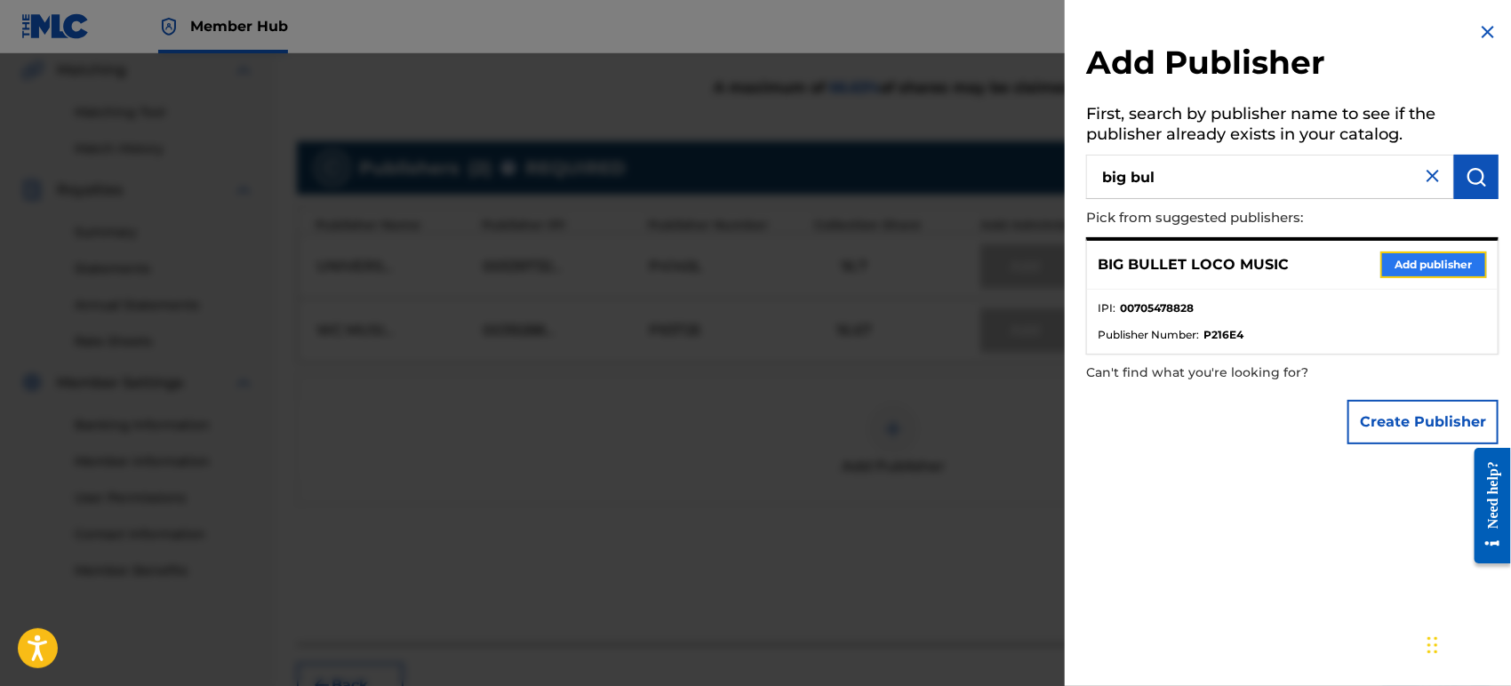
click at [1401, 269] on button "Add publisher" at bounding box center [1434, 265] width 107 height 27
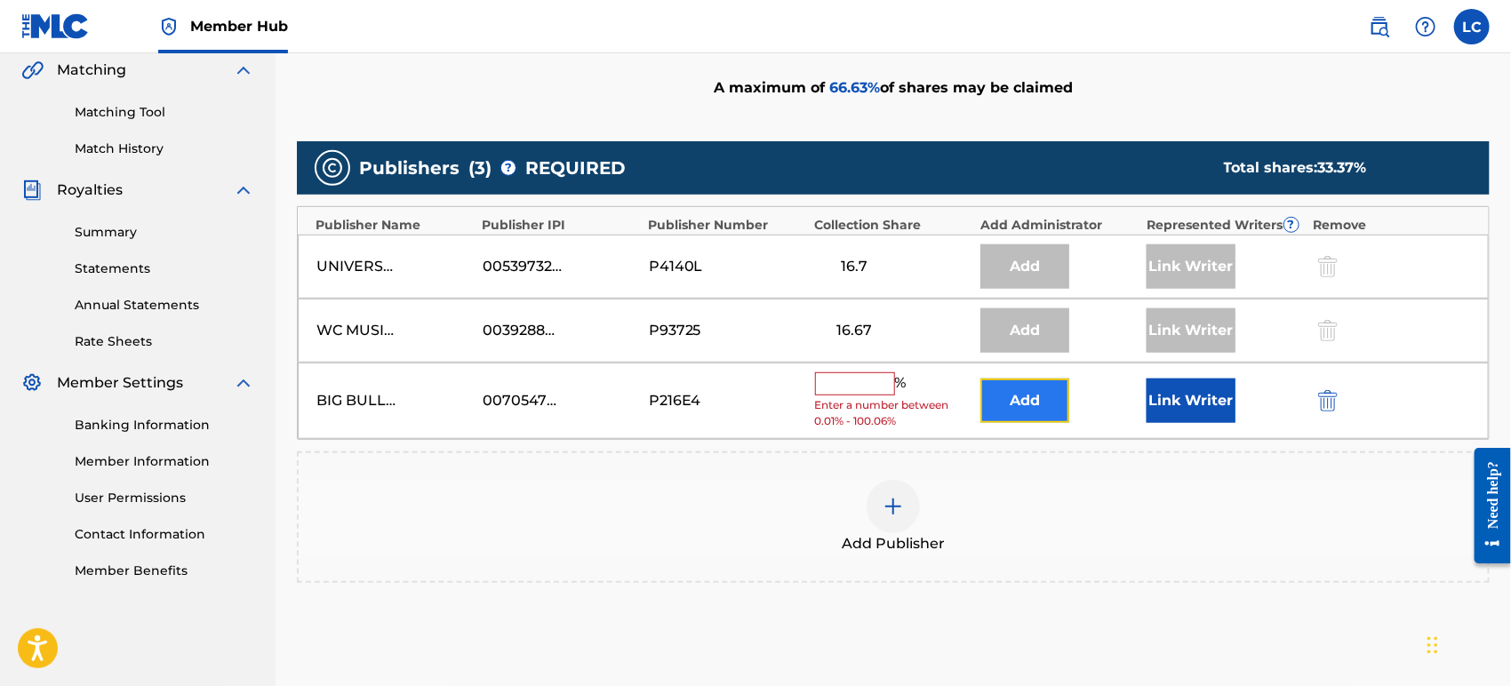
click at [1052, 401] on button "Add" at bounding box center [1025, 401] width 89 height 44
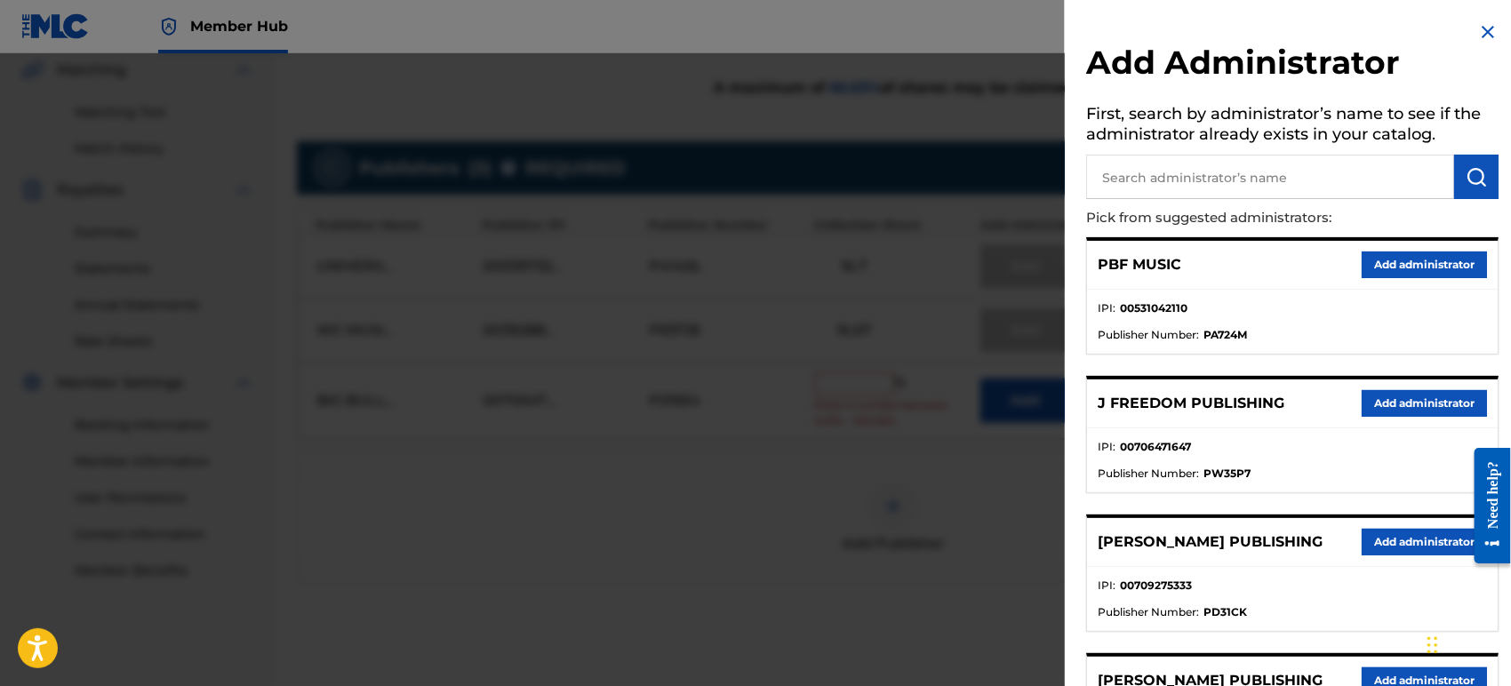
click at [1165, 159] on input "text" at bounding box center [1270, 177] width 368 height 44
type input "bana"
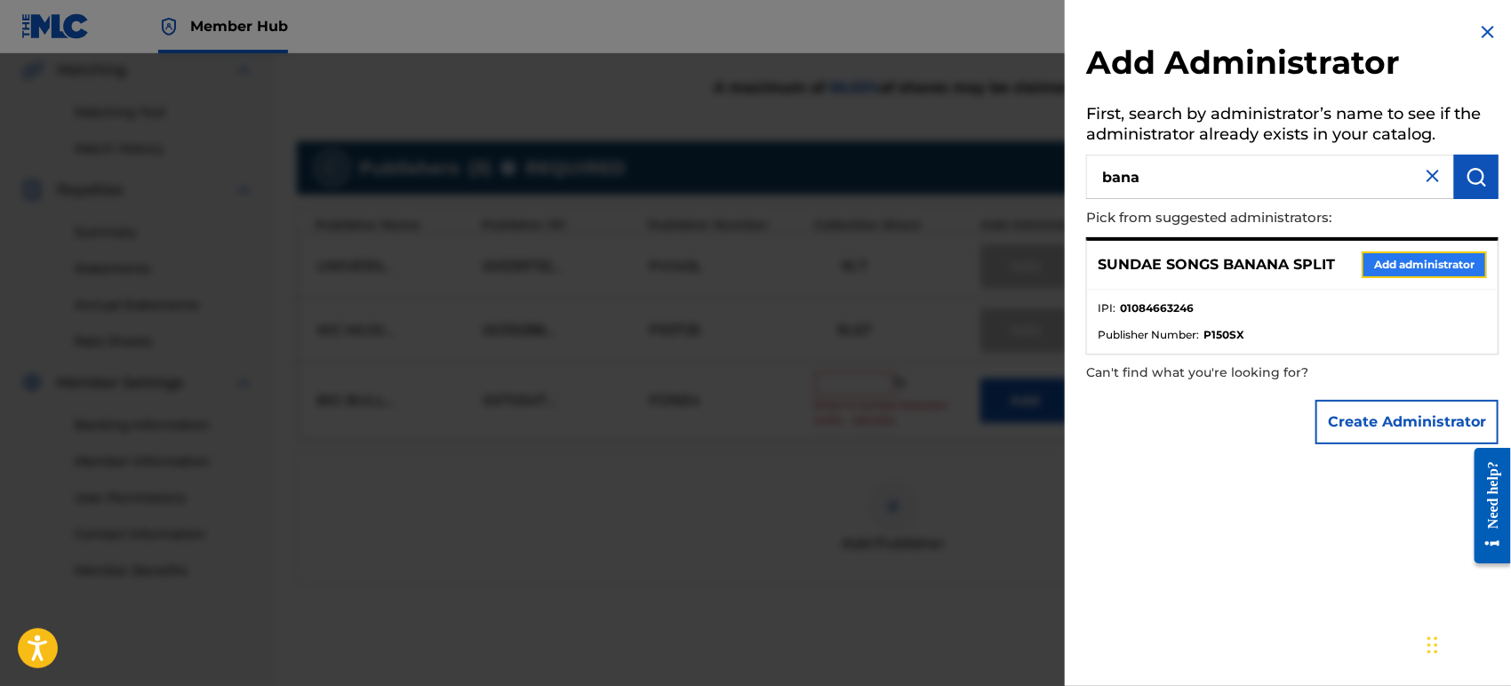
click at [1420, 261] on button "Add administrator" at bounding box center [1424, 265] width 125 height 27
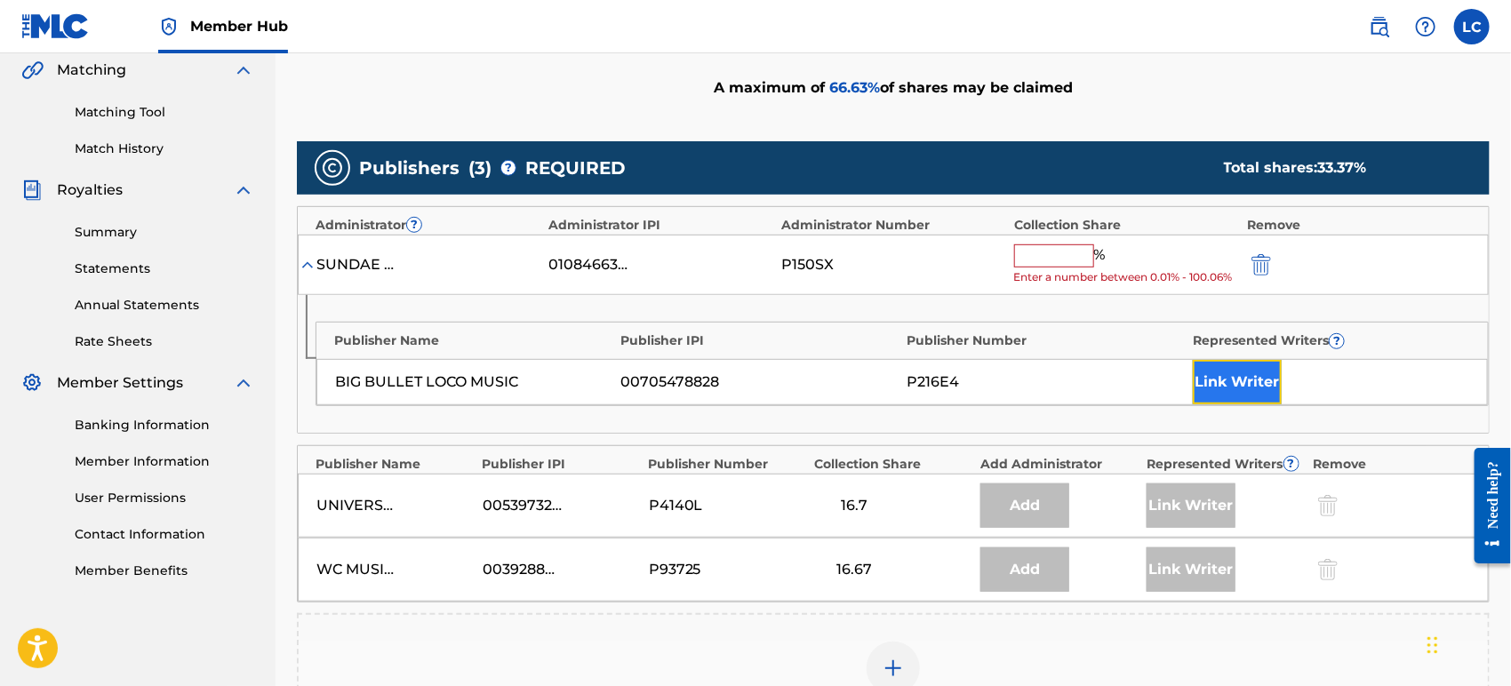
click at [1233, 366] on button "Link Writer" at bounding box center [1237, 382] width 89 height 44
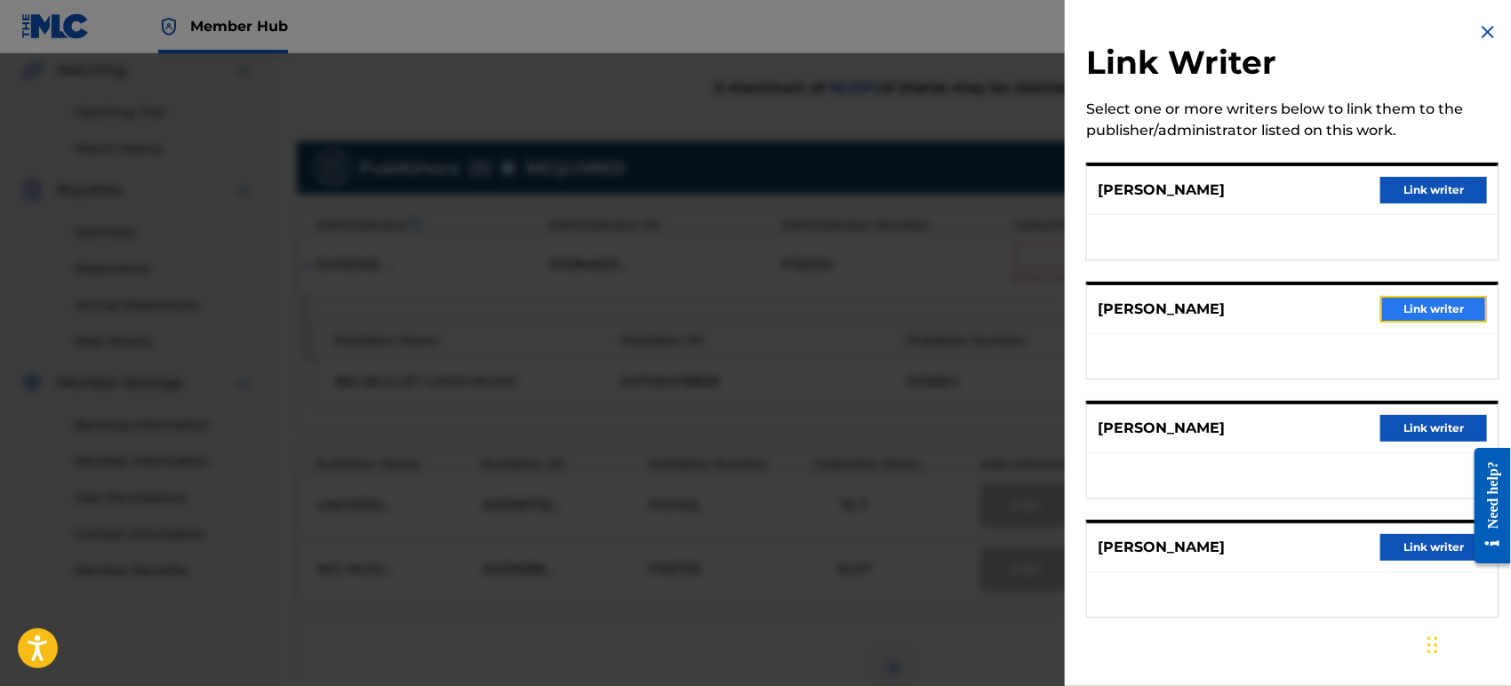
click at [1455, 296] on button "Link writer" at bounding box center [1434, 309] width 107 height 27
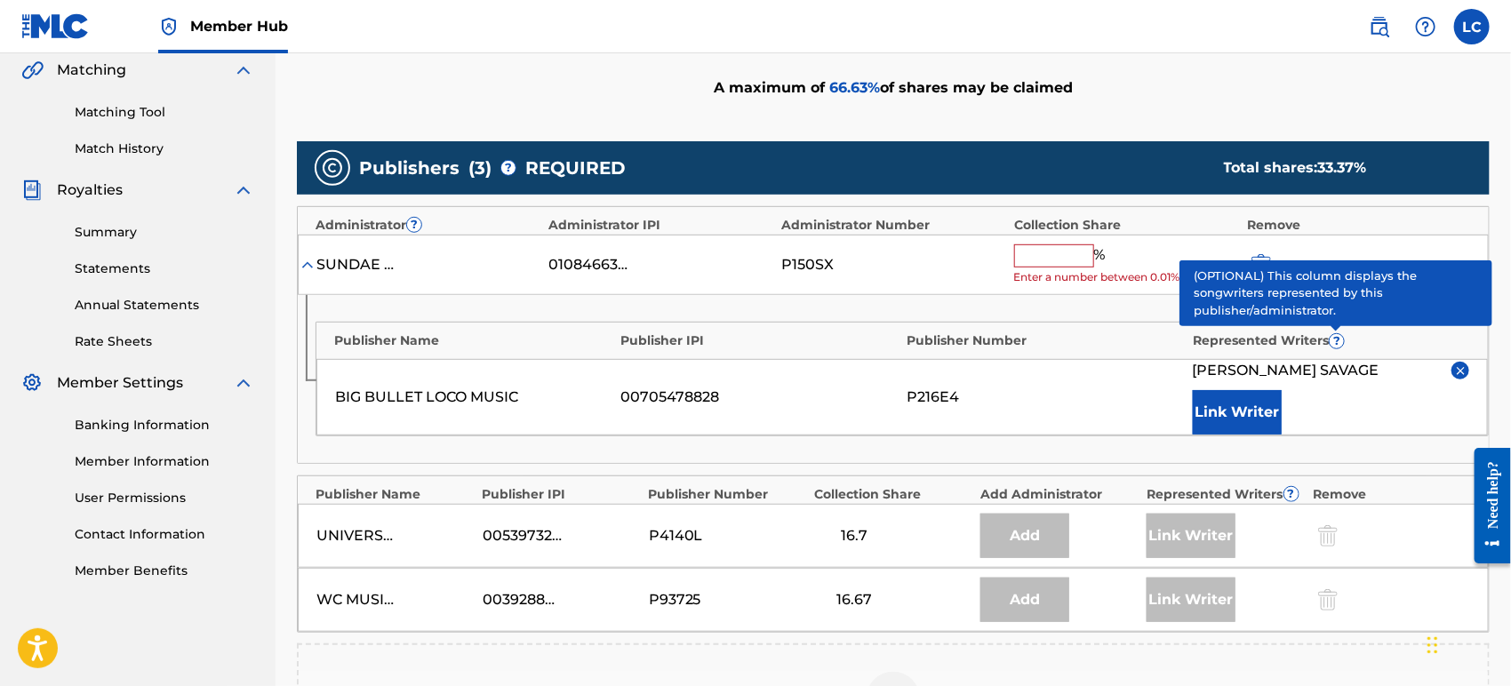
click at [1061, 253] on input "text" at bounding box center [1054, 255] width 80 height 23
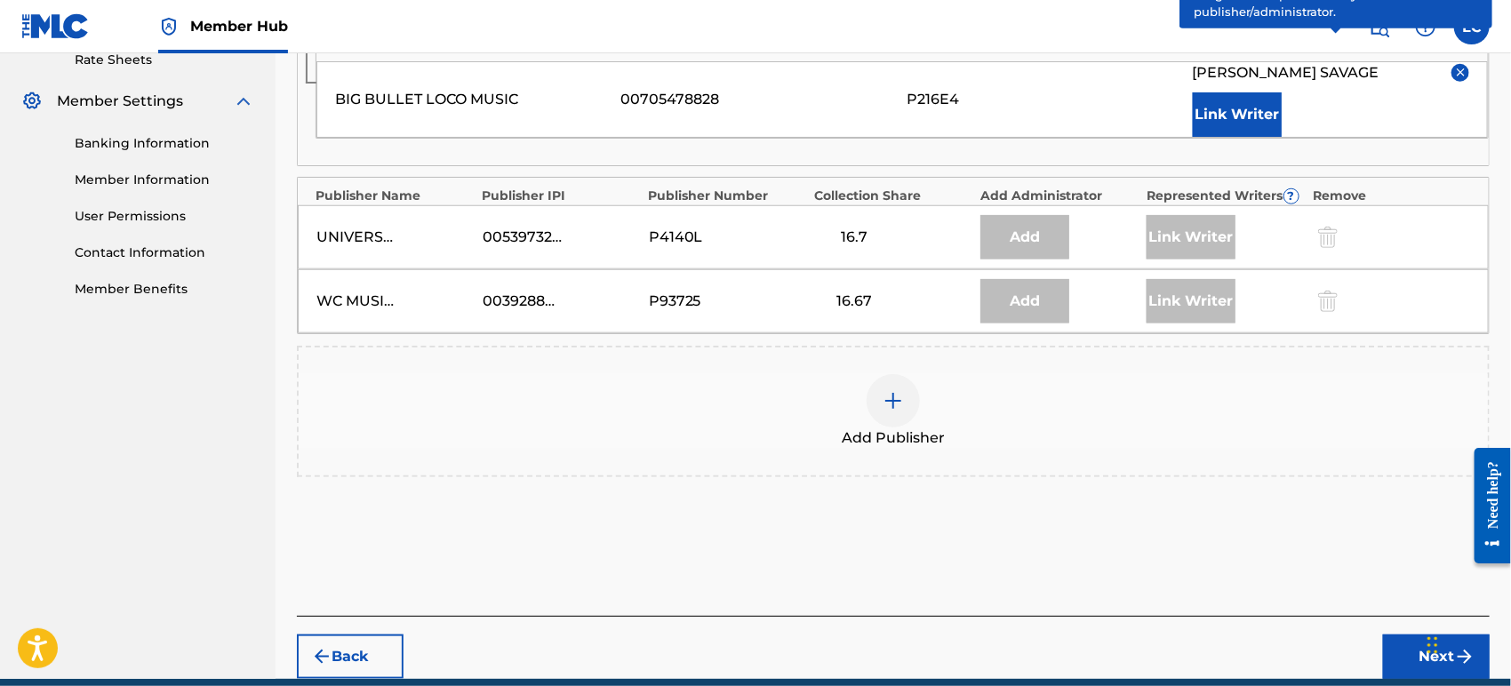
scroll to position [711, 0]
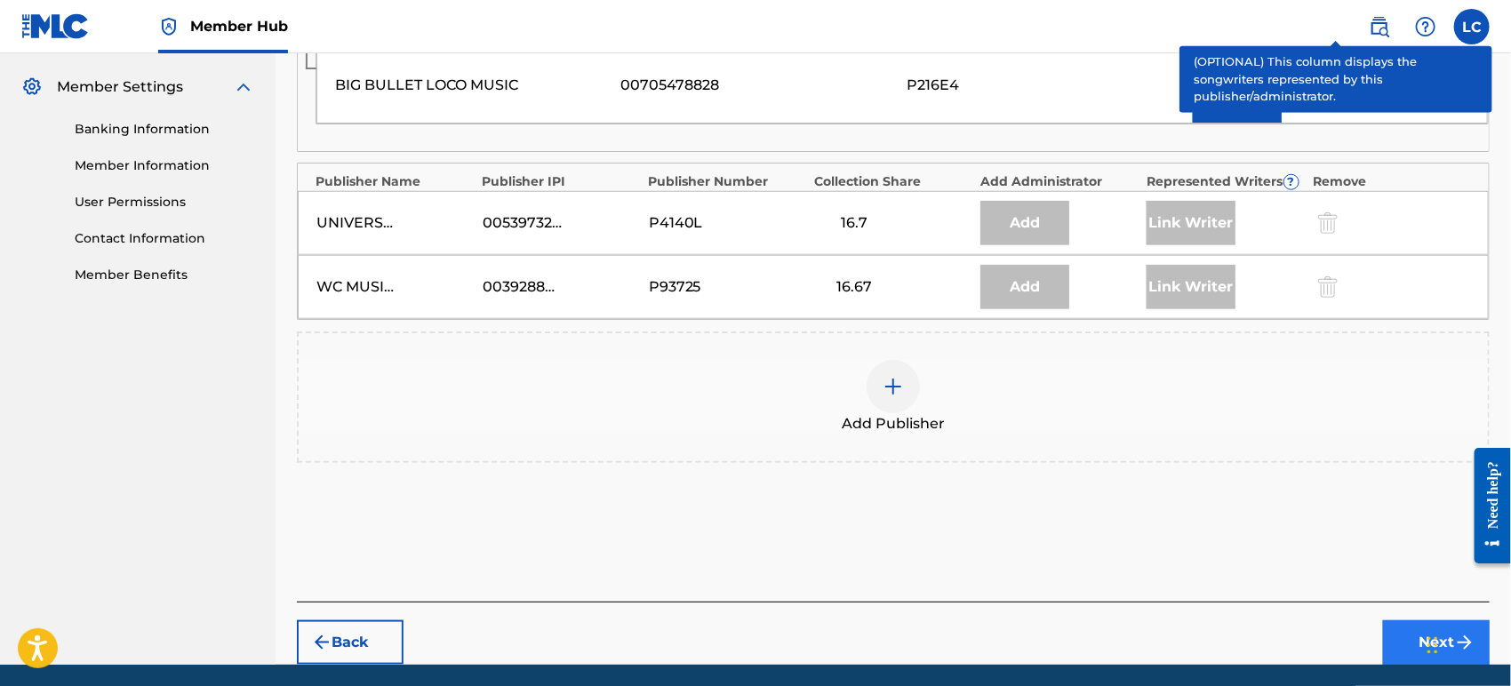
type input "16.67"
click at [1397, 631] on button "Next" at bounding box center [1436, 643] width 107 height 44
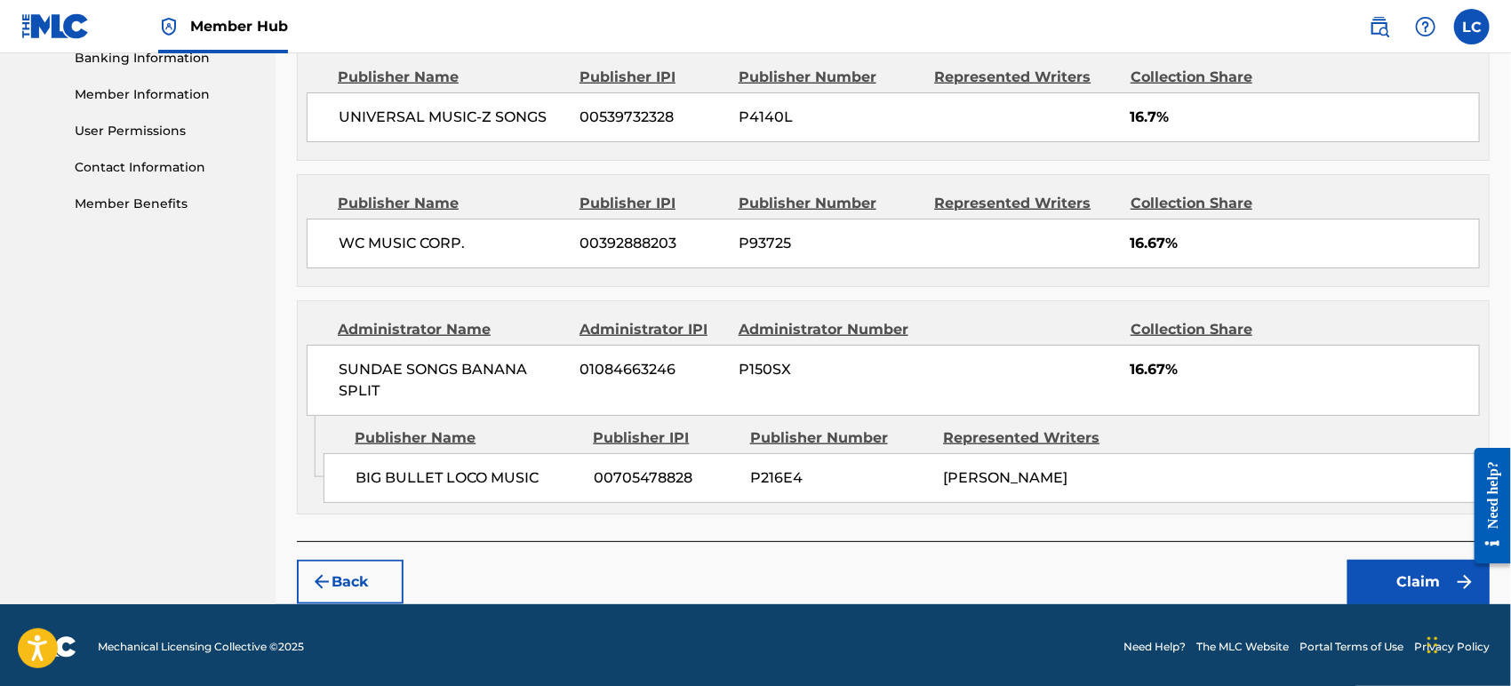
scroll to position [783, 0]
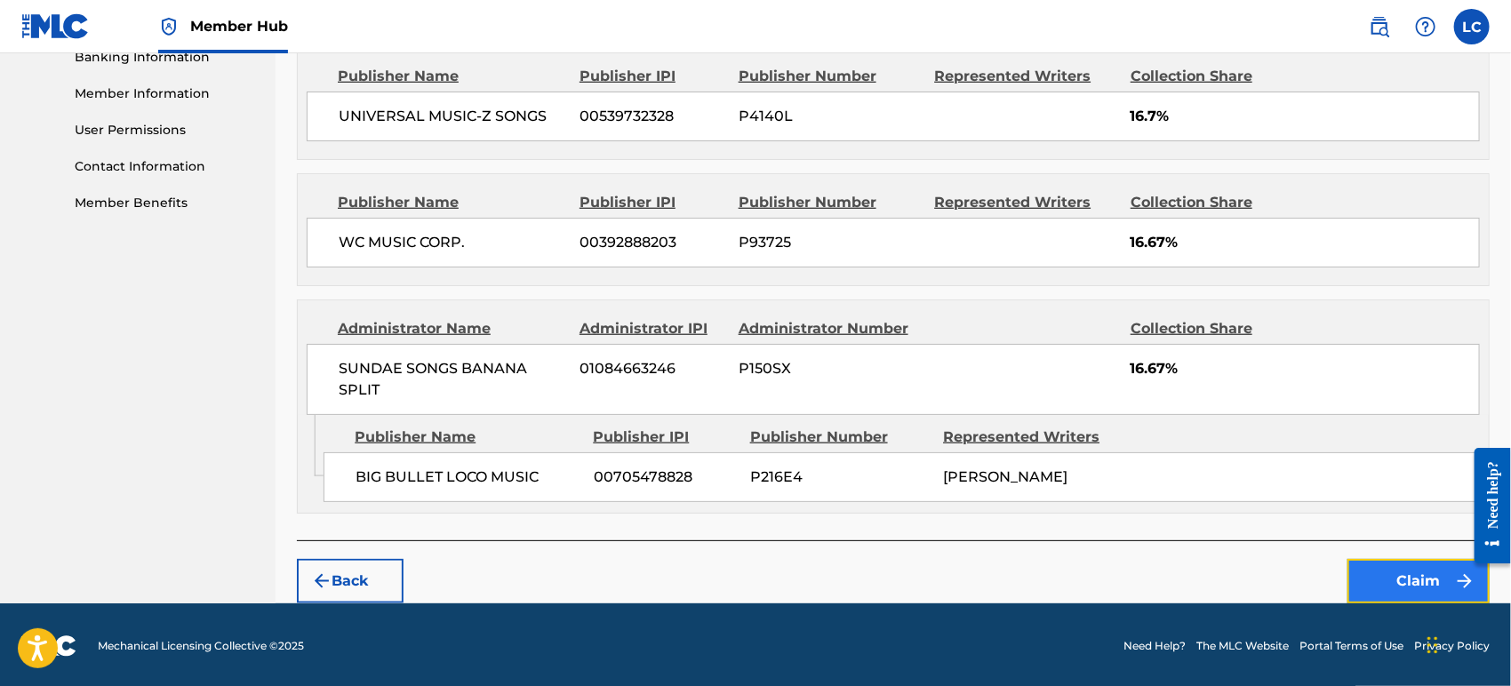
click at [1362, 572] on button "Claim" at bounding box center [1419, 581] width 142 height 44
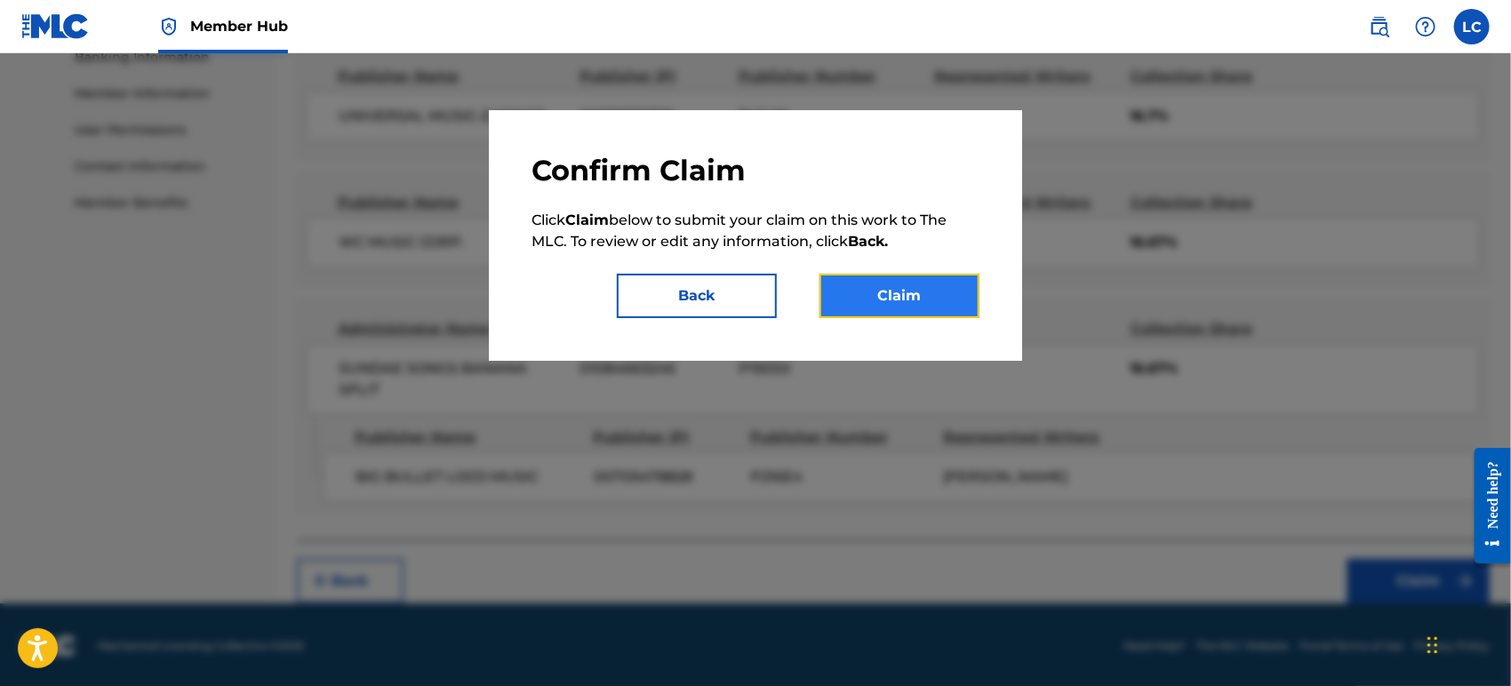
click at [913, 302] on button "Claim" at bounding box center [900, 296] width 160 height 44
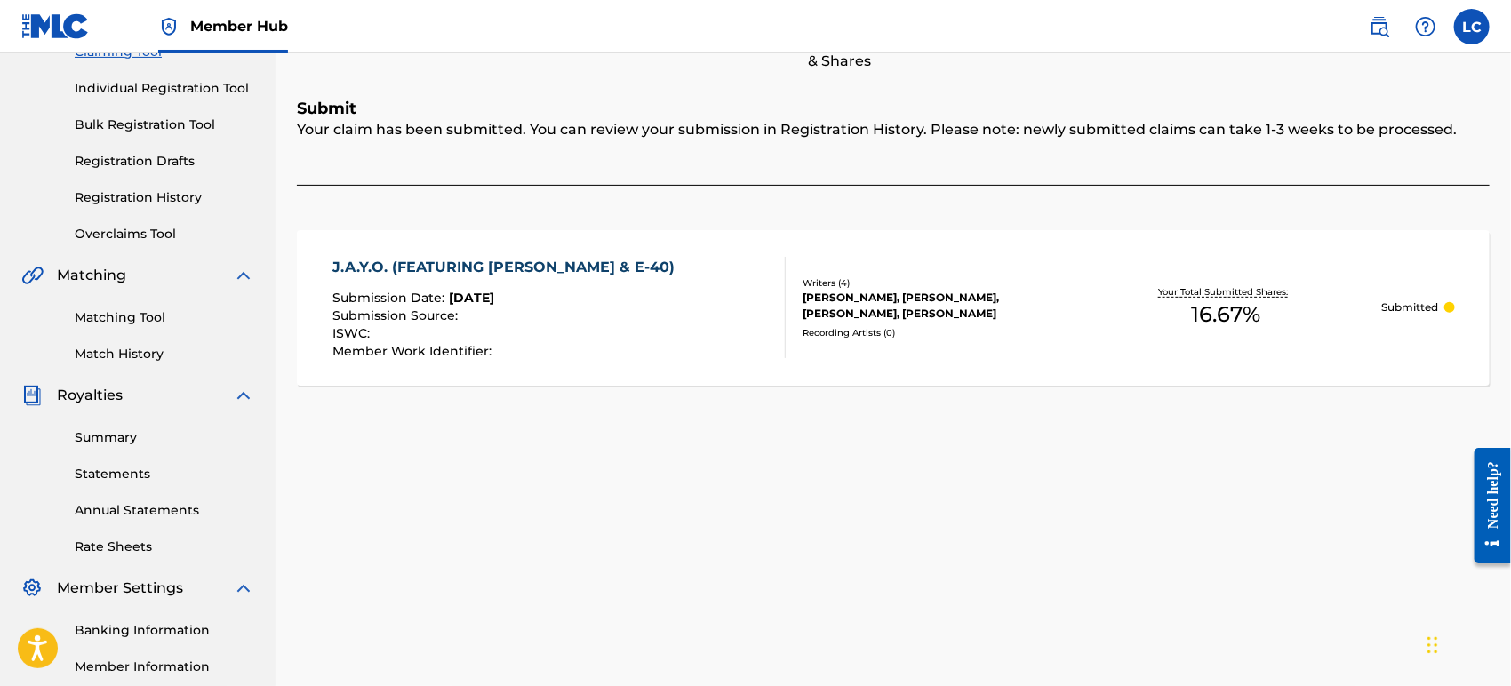
scroll to position [0, 0]
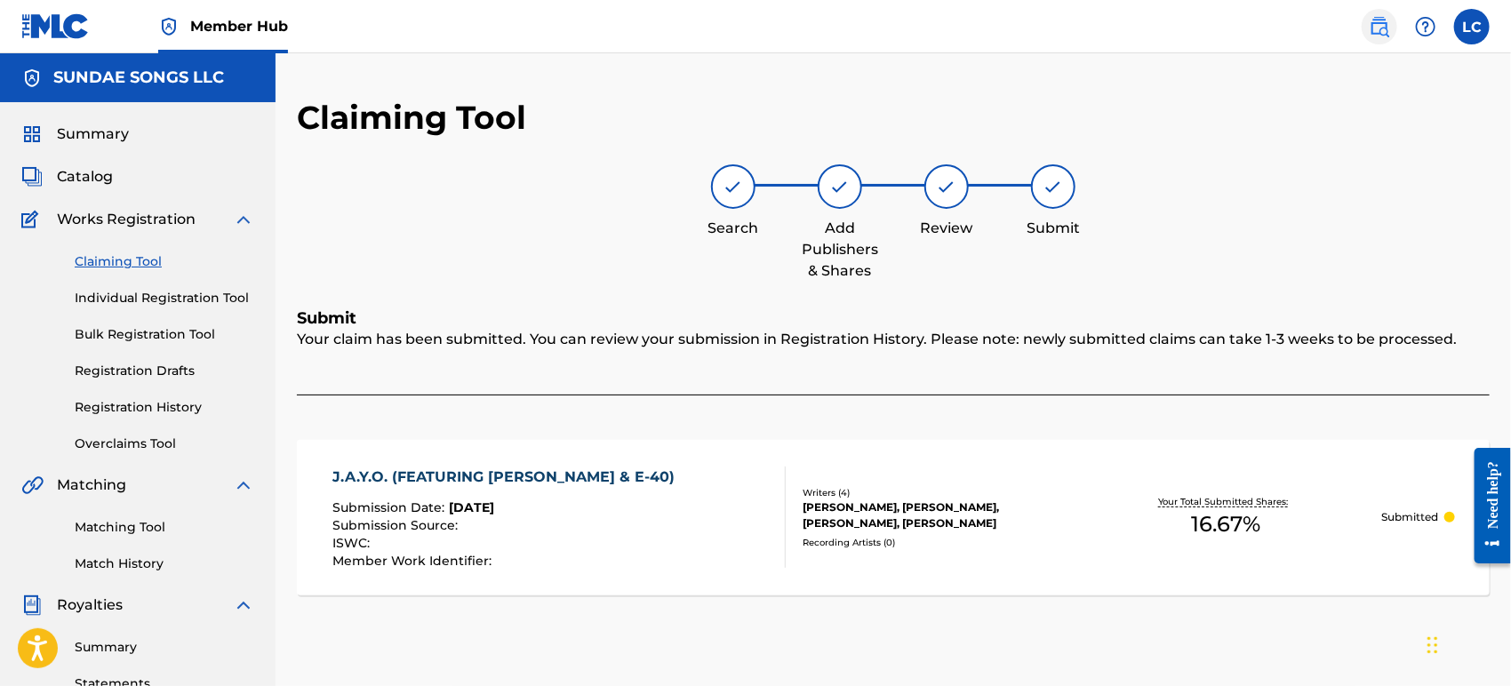
click at [1376, 20] on img at bounding box center [1379, 26] width 21 height 21
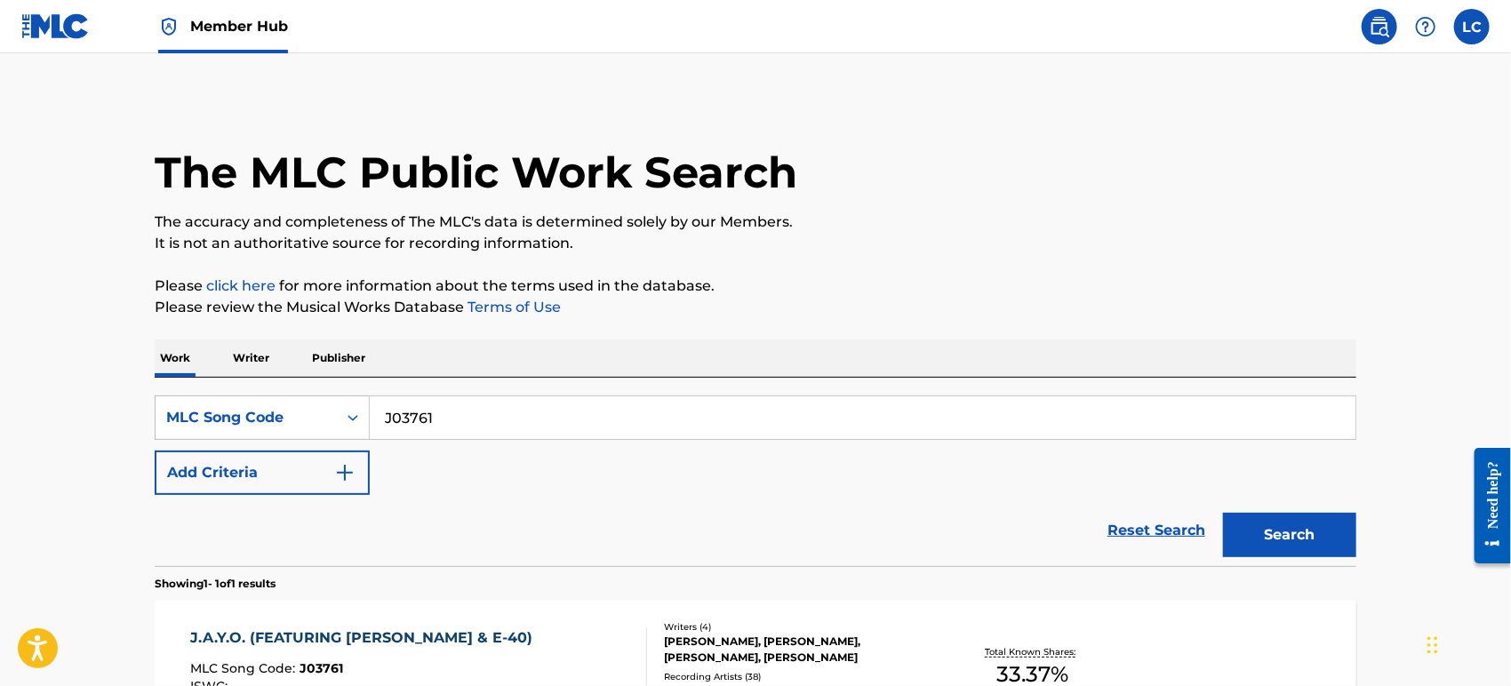
click at [486, 436] on input "J03761" at bounding box center [863, 418] width 986 height 43
click at [477, 428] on input "J03761" at bounding box center [863, 418] width 986 height 43
paste input "L7268B"
type input "L7268B"
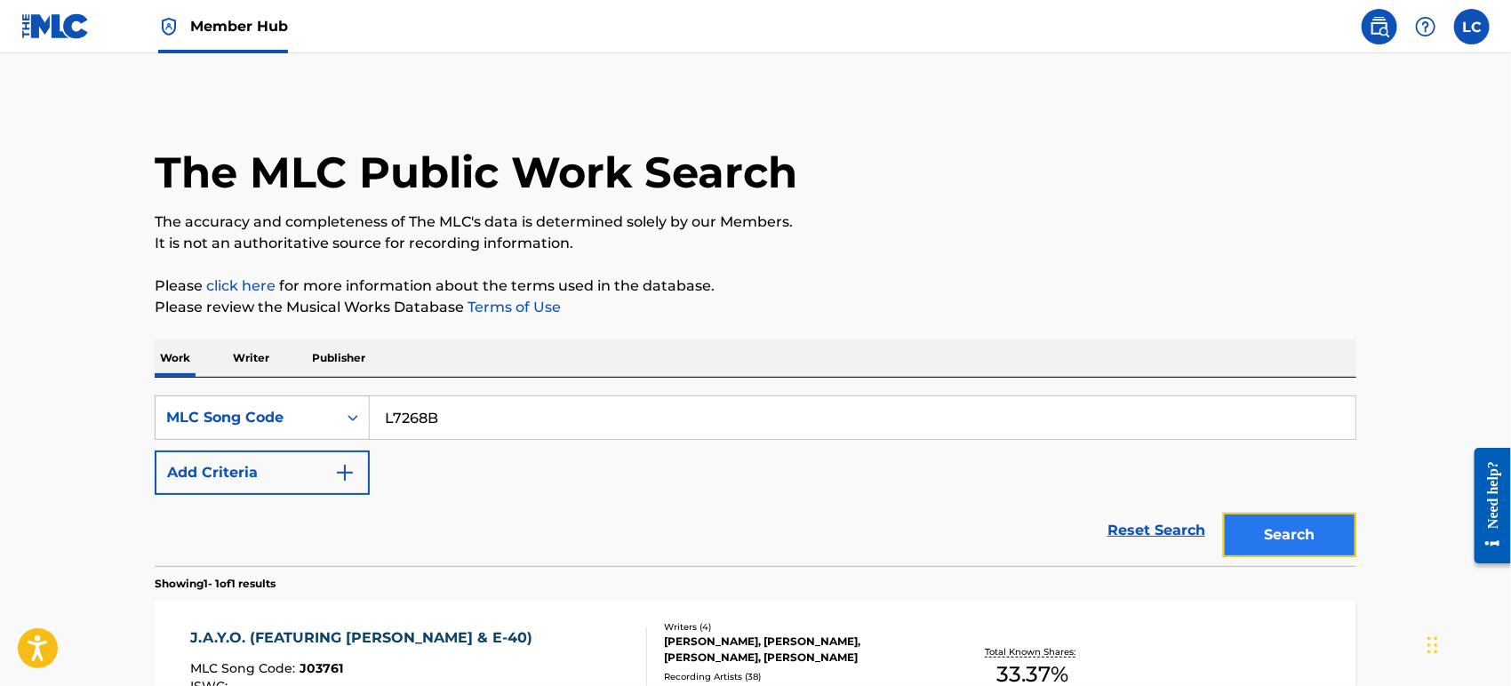
click at [1240, 533] on button "Search" at bounding box center [1289, 535] width 133 height 44
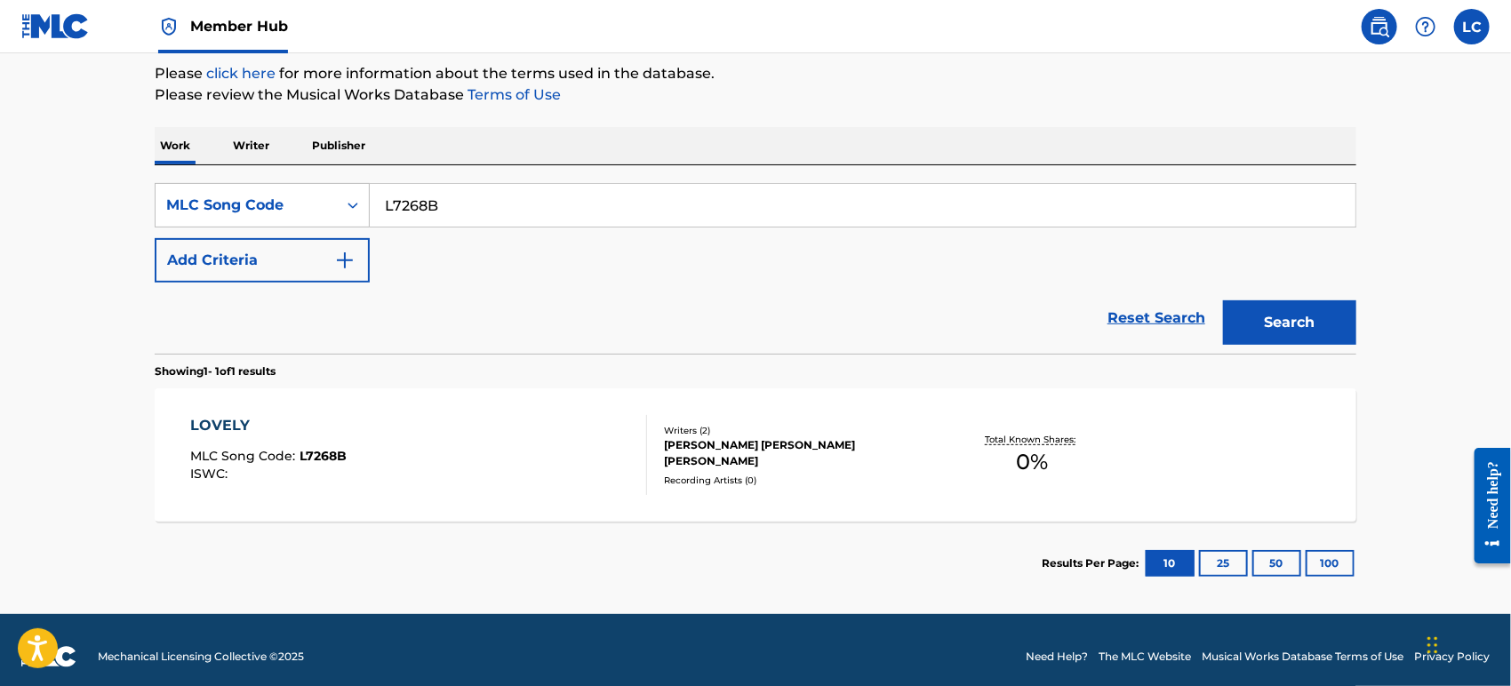
scroll to position [225, 0]
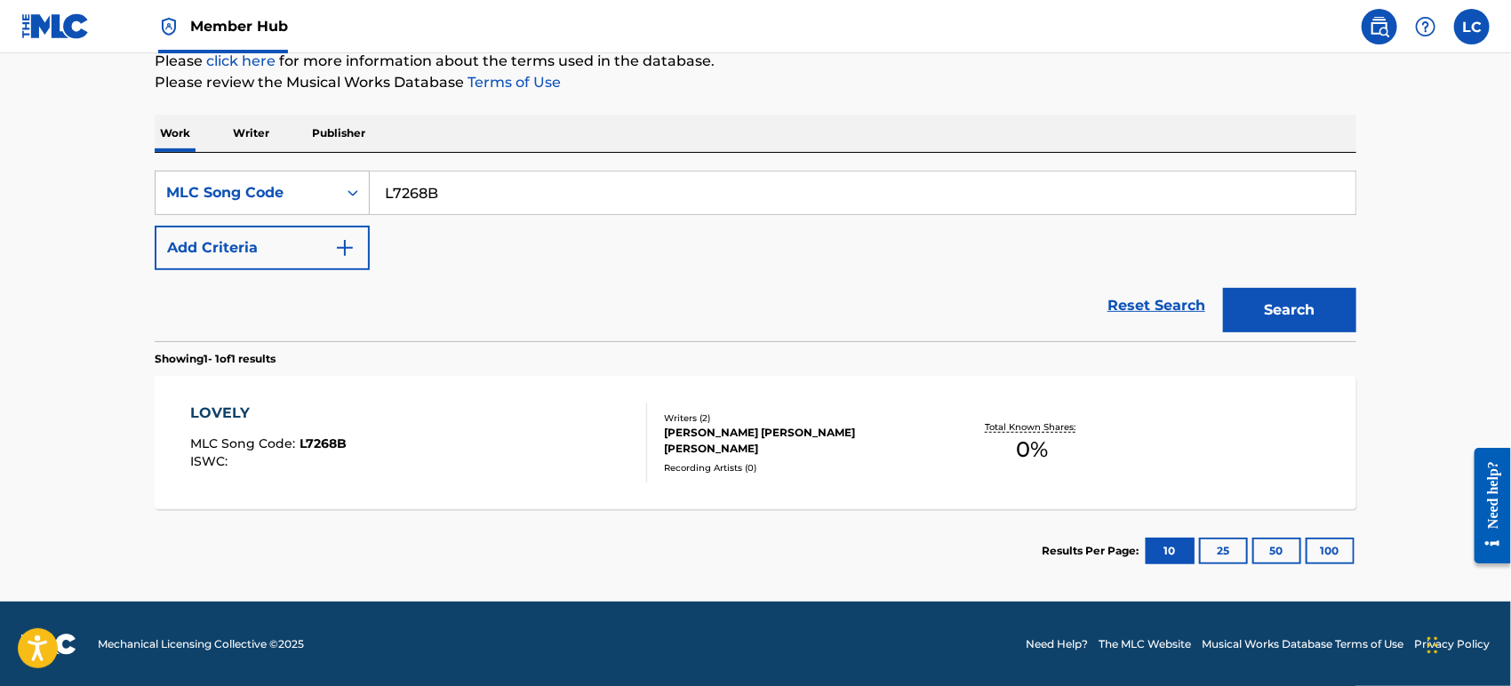
click at [946, 420] on div "Total Known Shares: 0 %" at bounding box center [1033, 443] width 200 height 54
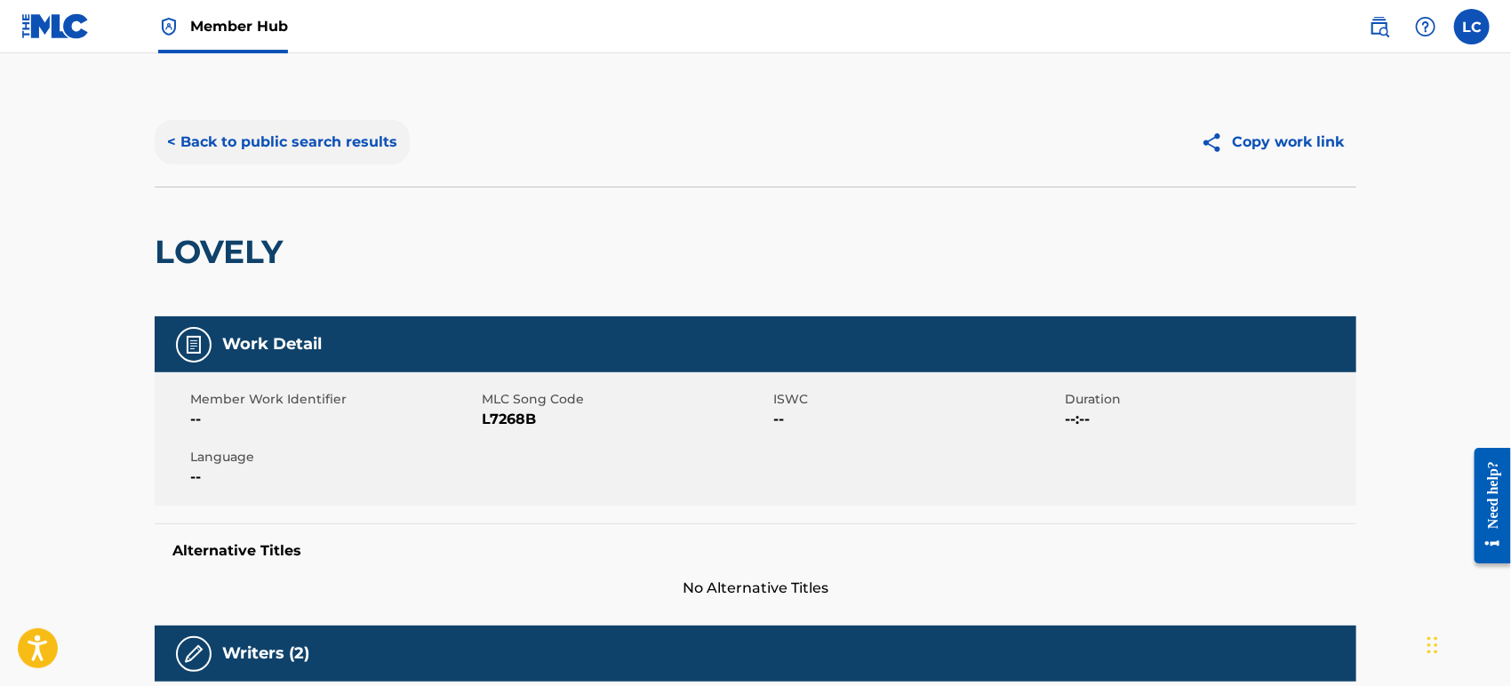
click at [208, 139] on button "< Back to public search results" at bounding box center [282, 142] width 255 height 44
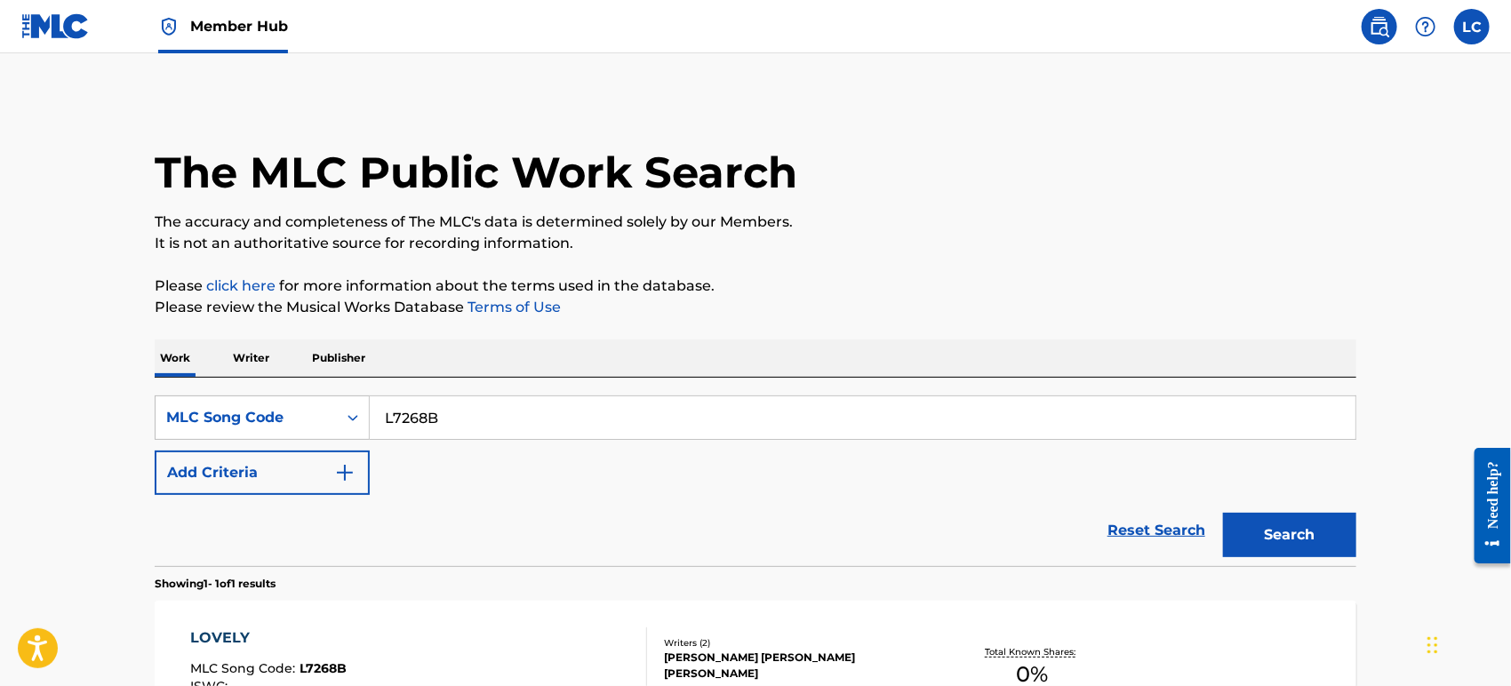
scroll to position [179, 0]
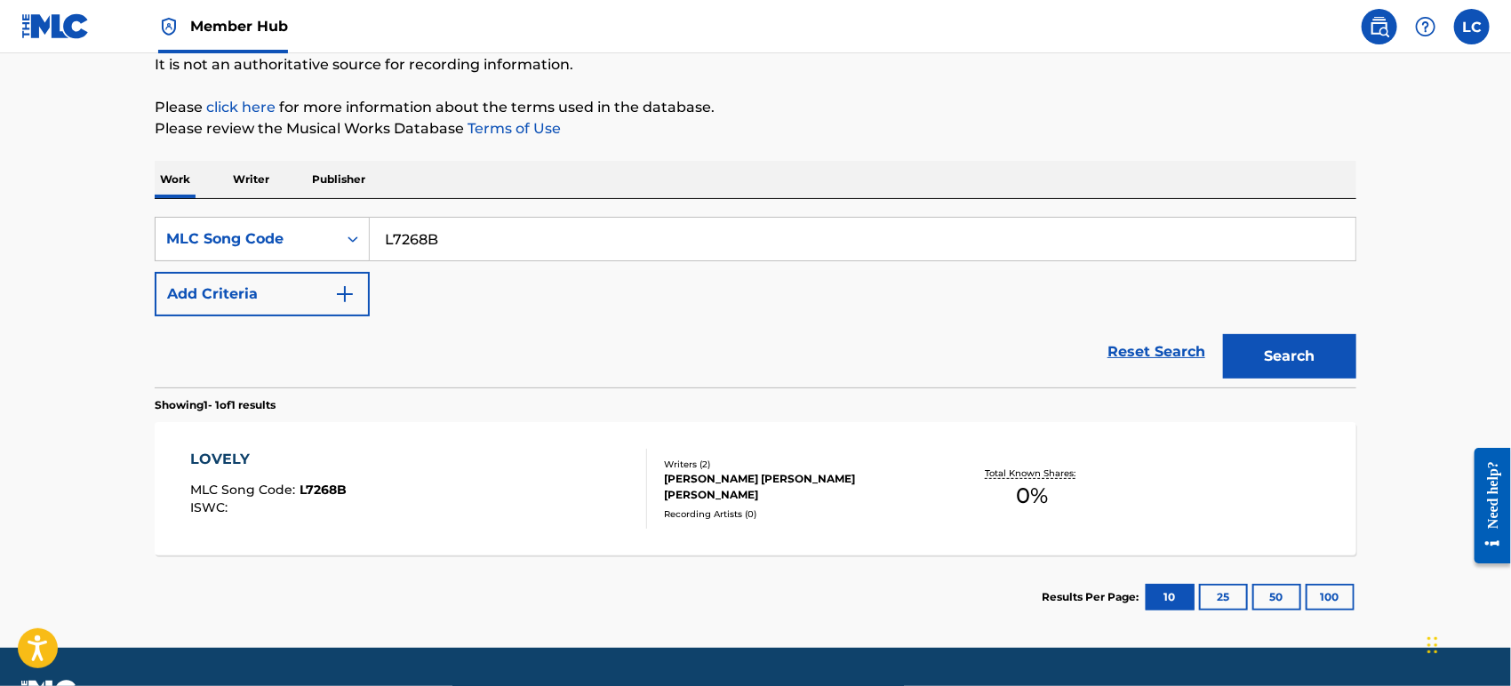
click at [94, 42] on div "Member Hub" at bounding box center [154, 26] width 267 height 52
click at [68, 33] on img at bounding box center [55, 26] width 68 height 26
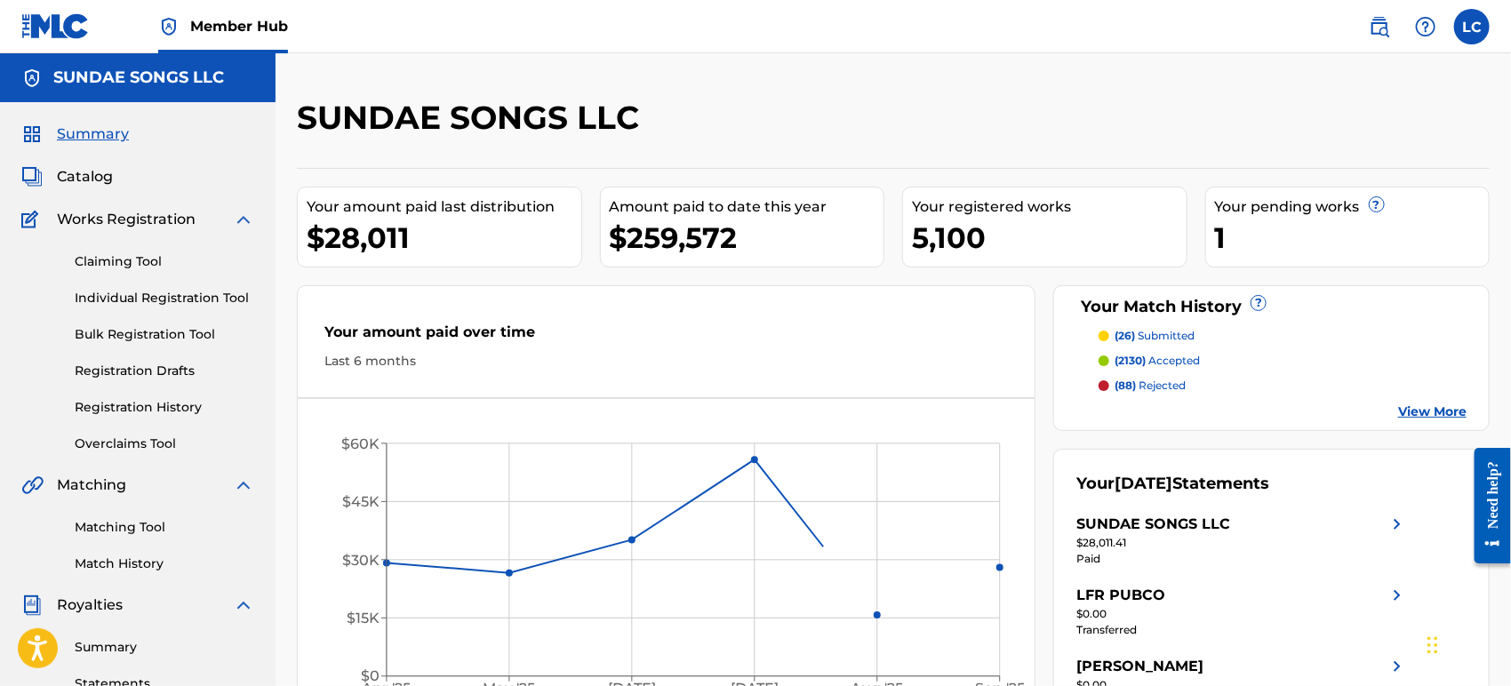
click at [147, 271] on div "Claiming Tool Individual Registration Tool Bulk Registration Tool Registration …" at bounding box center [137, 341] width 233 height 223
click at [139, 249] on div "Claiming Tool Individual Registration Tool Bulk Registration Tool Registration …" at bounding box center [137, 341] width 233 height 223
click at [155, 260] on link "Claiming Tool" at bounding box center [165, 262] width 180 height 19
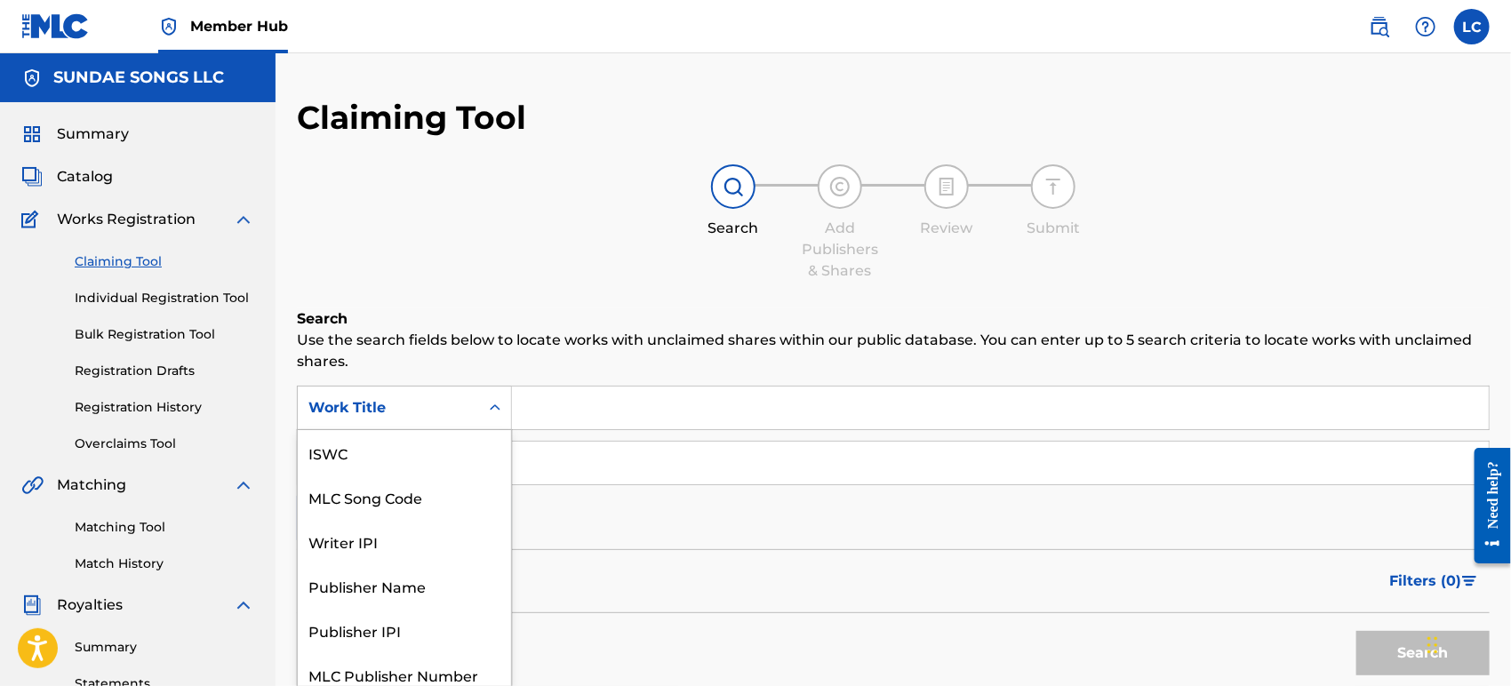
scroll to position [11, 0]
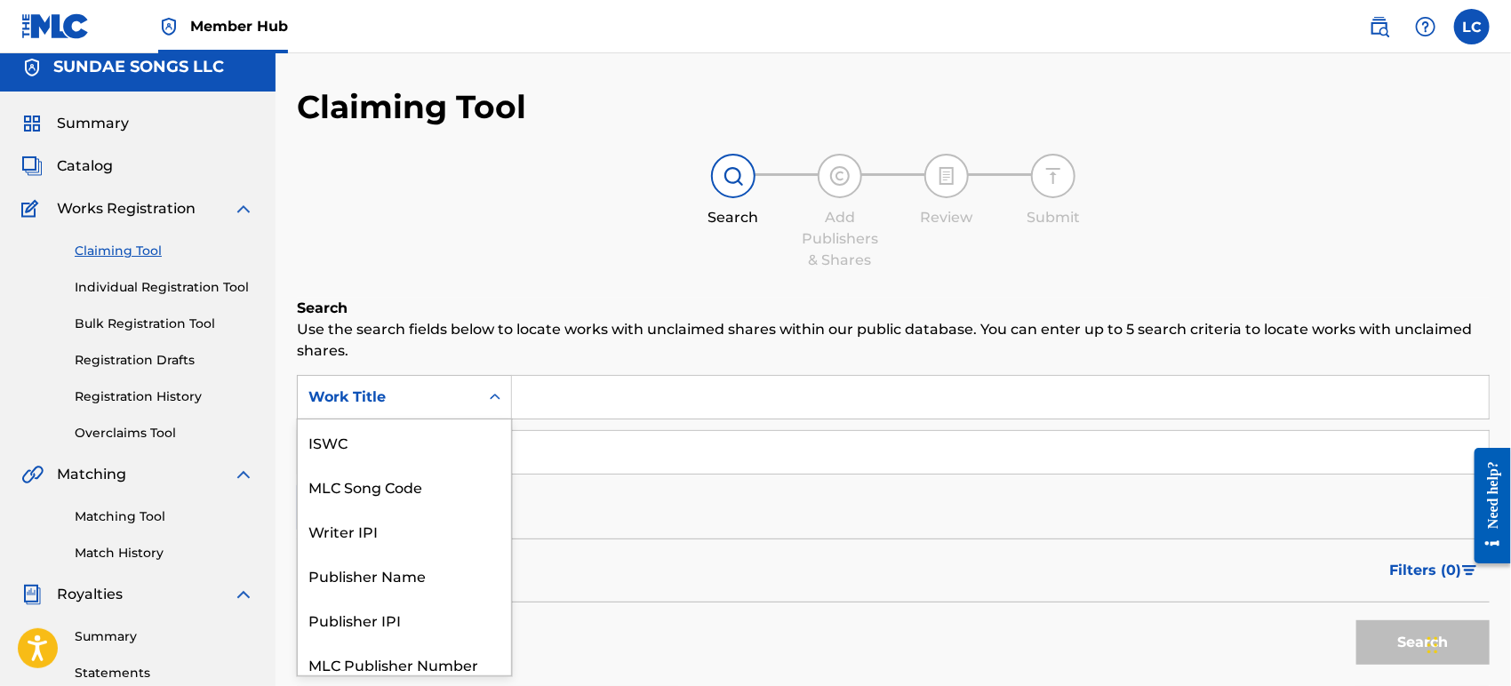
click at [405, 408] on div "Work Title" at bounding box center [388, 398] width 181 height 34
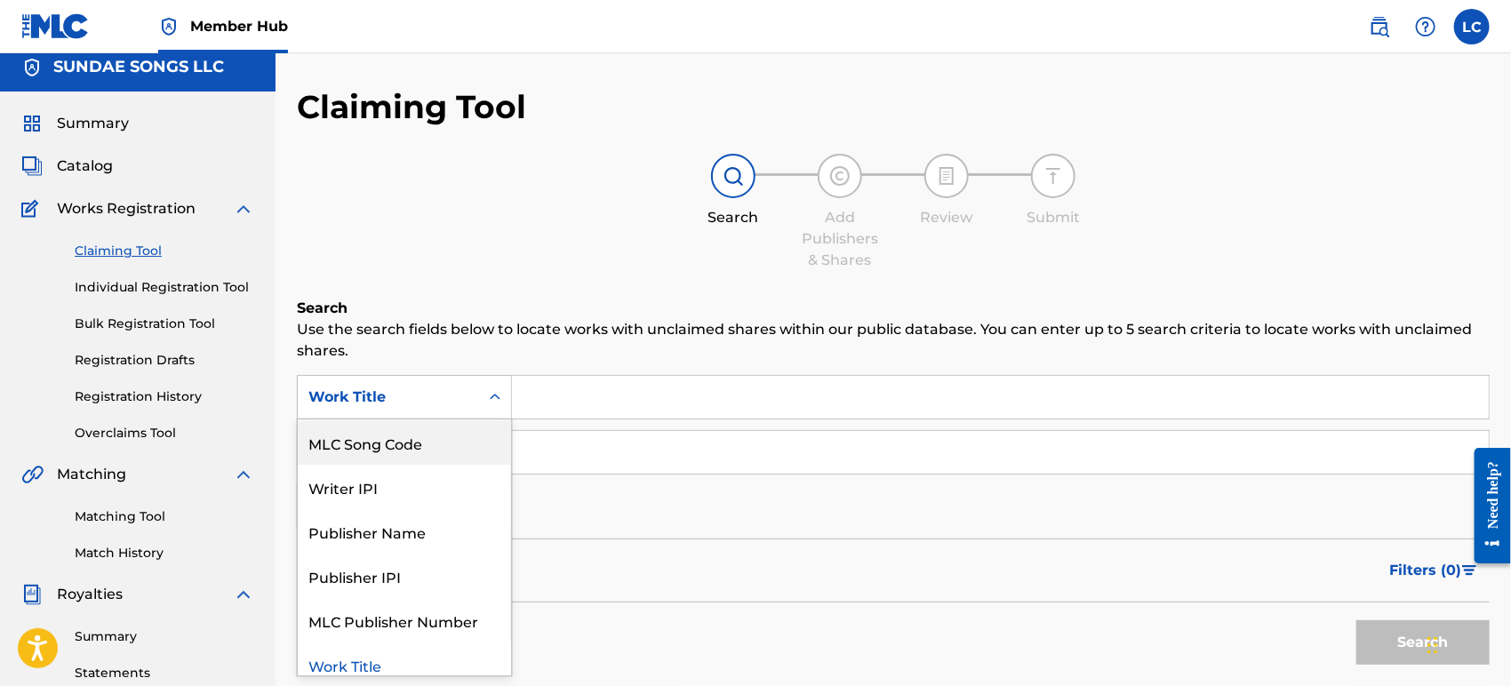
click at [413, 424] on div "MLC Song Code" at bounding box center [404, 443] width 213 height 44
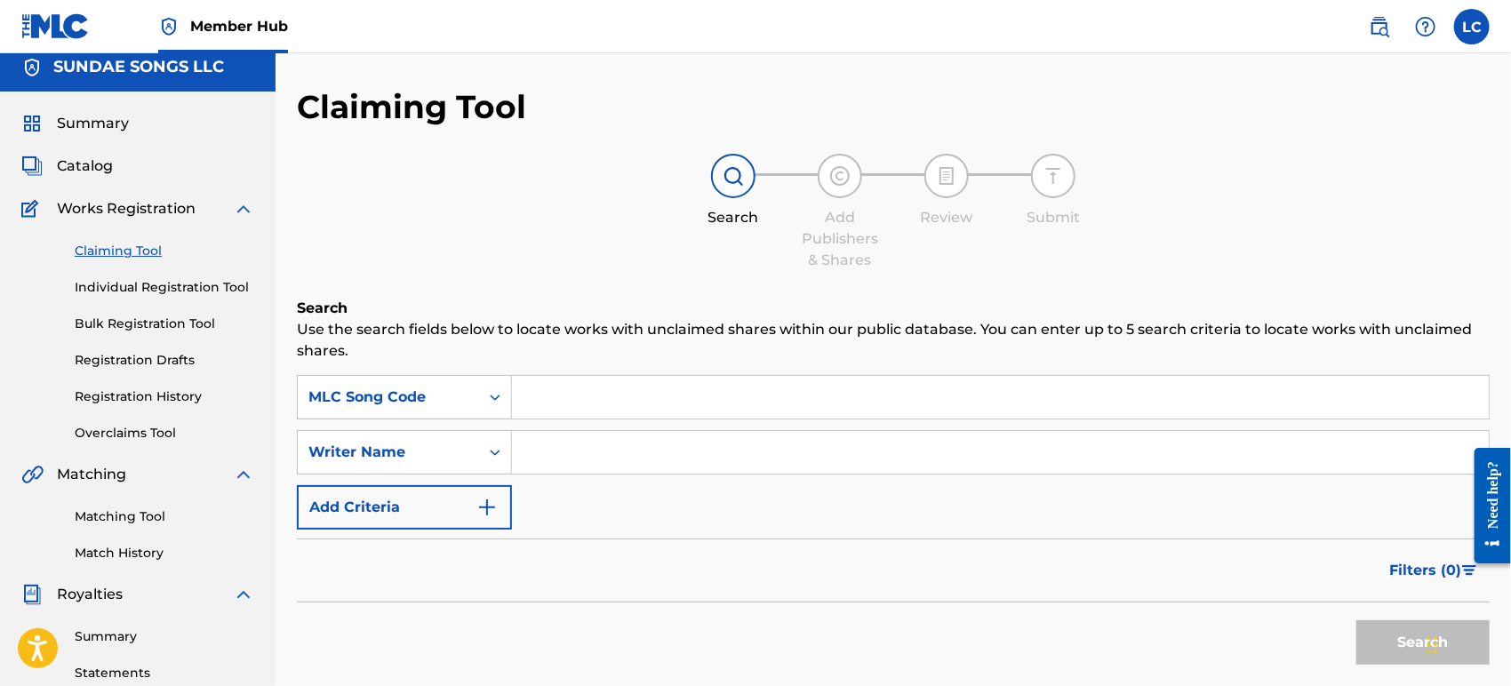
paste input "L7268B"
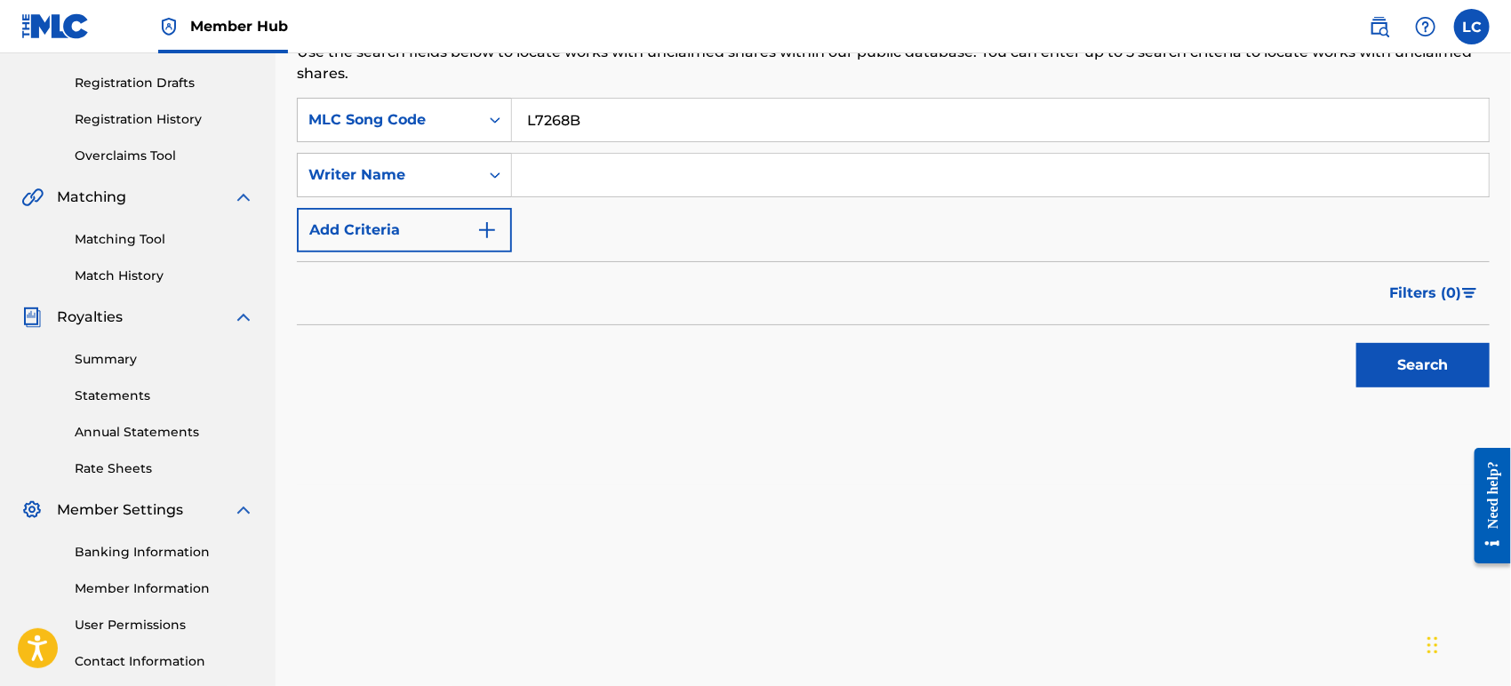
scroll to position [307, 0]
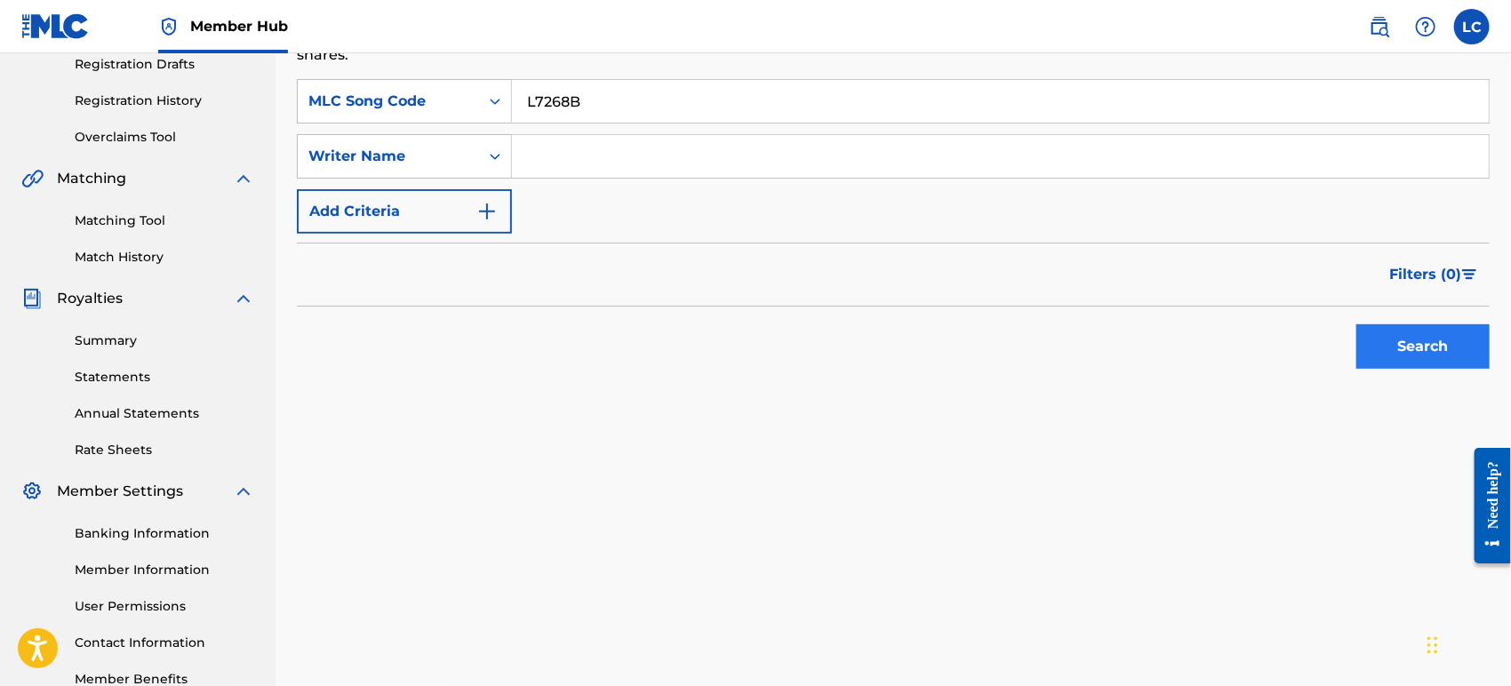
type input "L7268B"
click at [1390, 344] on button "Search" at bounding box center [1423, 347] width 133 height 44
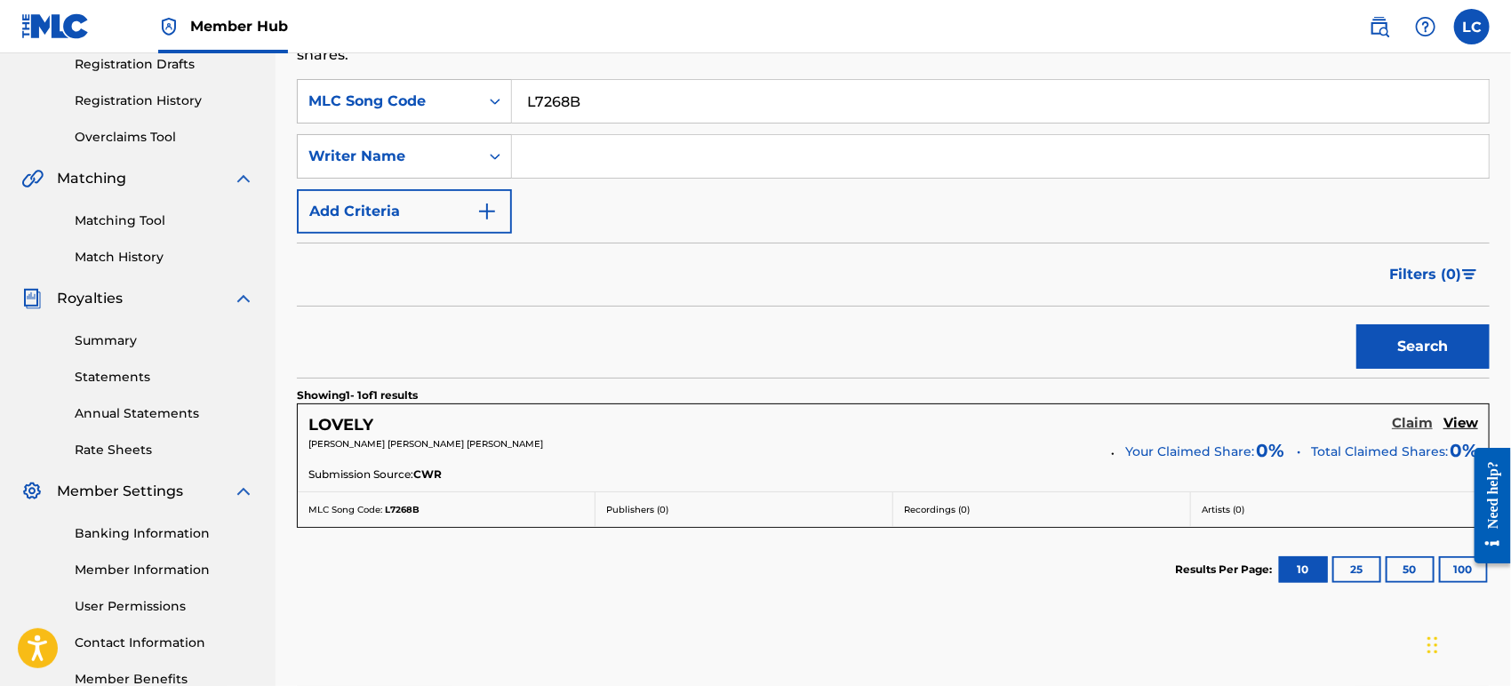
click at [1405, 419] on h5 "Claim" at bounding box center [1412, 423] width 41 height 17
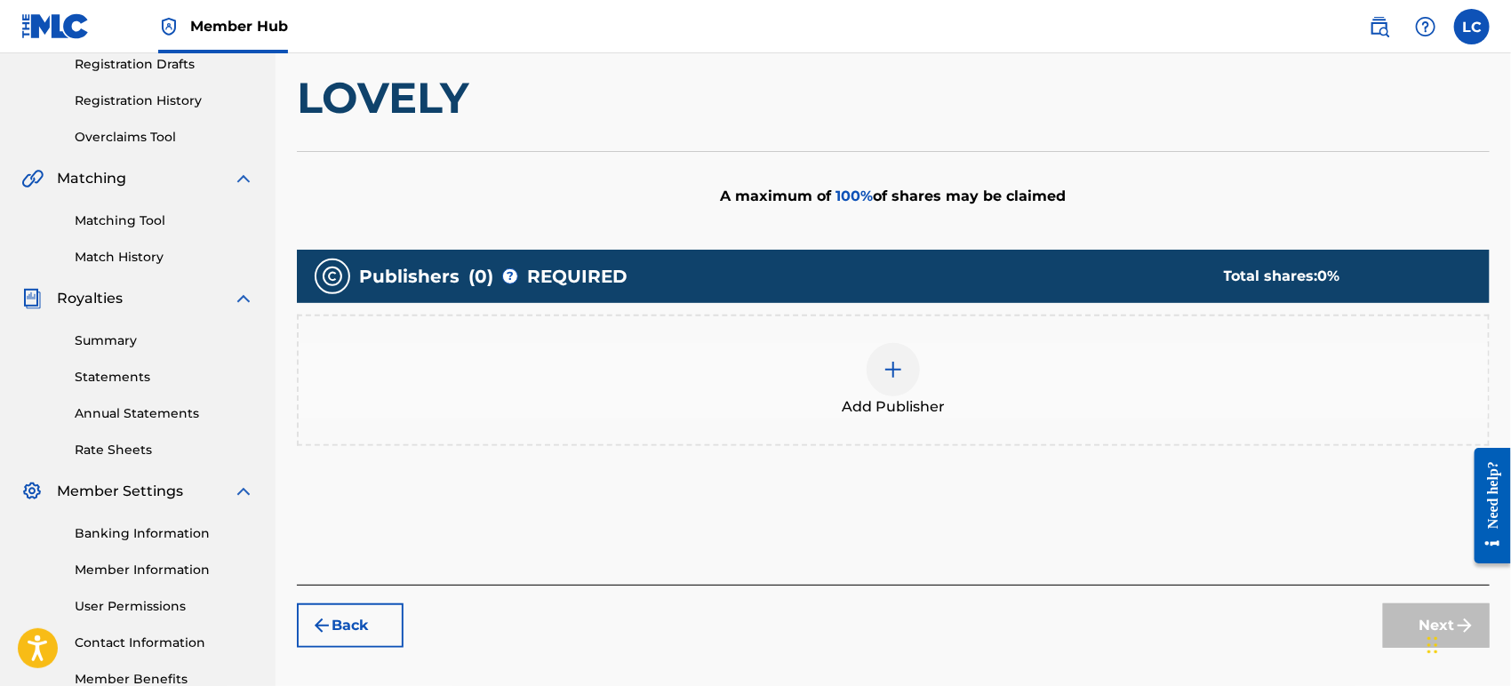
click at [862, 381] on div "Add Publisher" at bounding box center [894, 380] width 1190 height 75
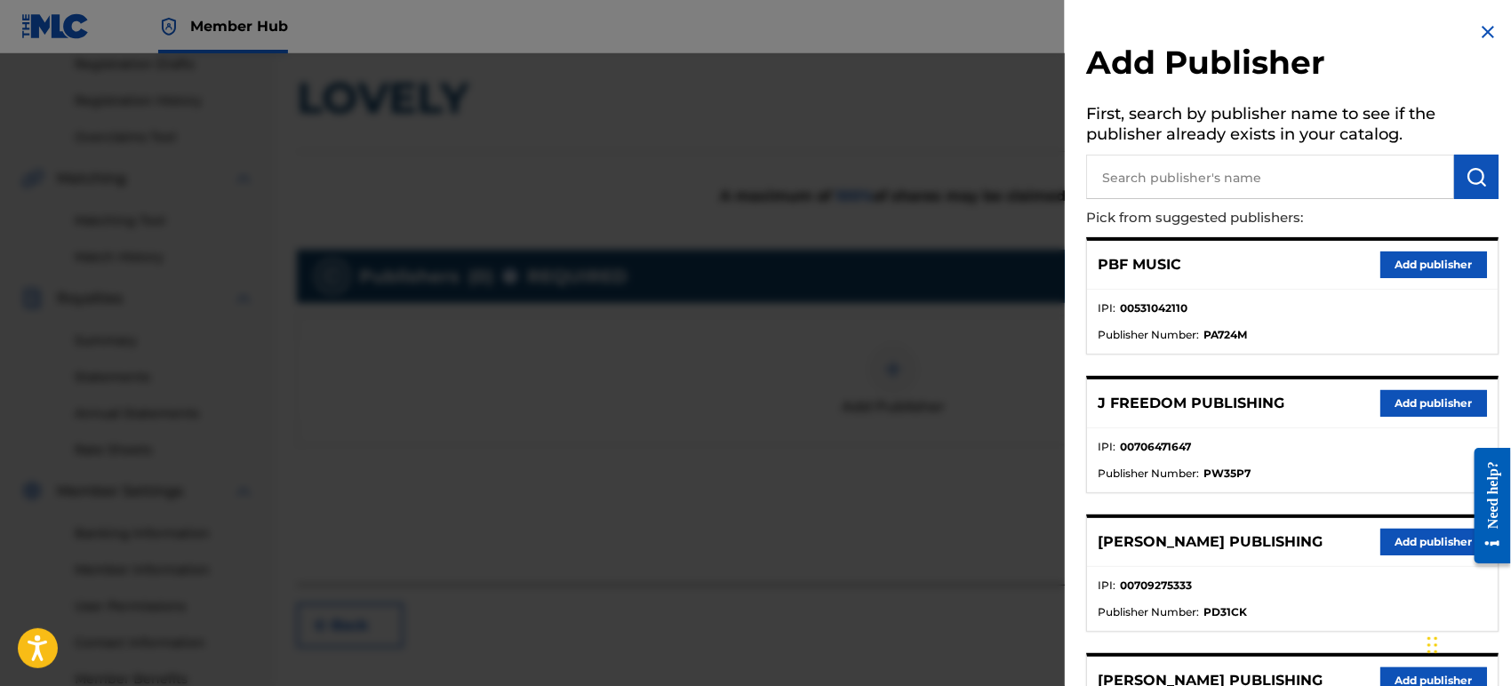
click at [1216, 185] on input "text" at bounding box center [1270, 177] width 368 height 44
type input "big b"
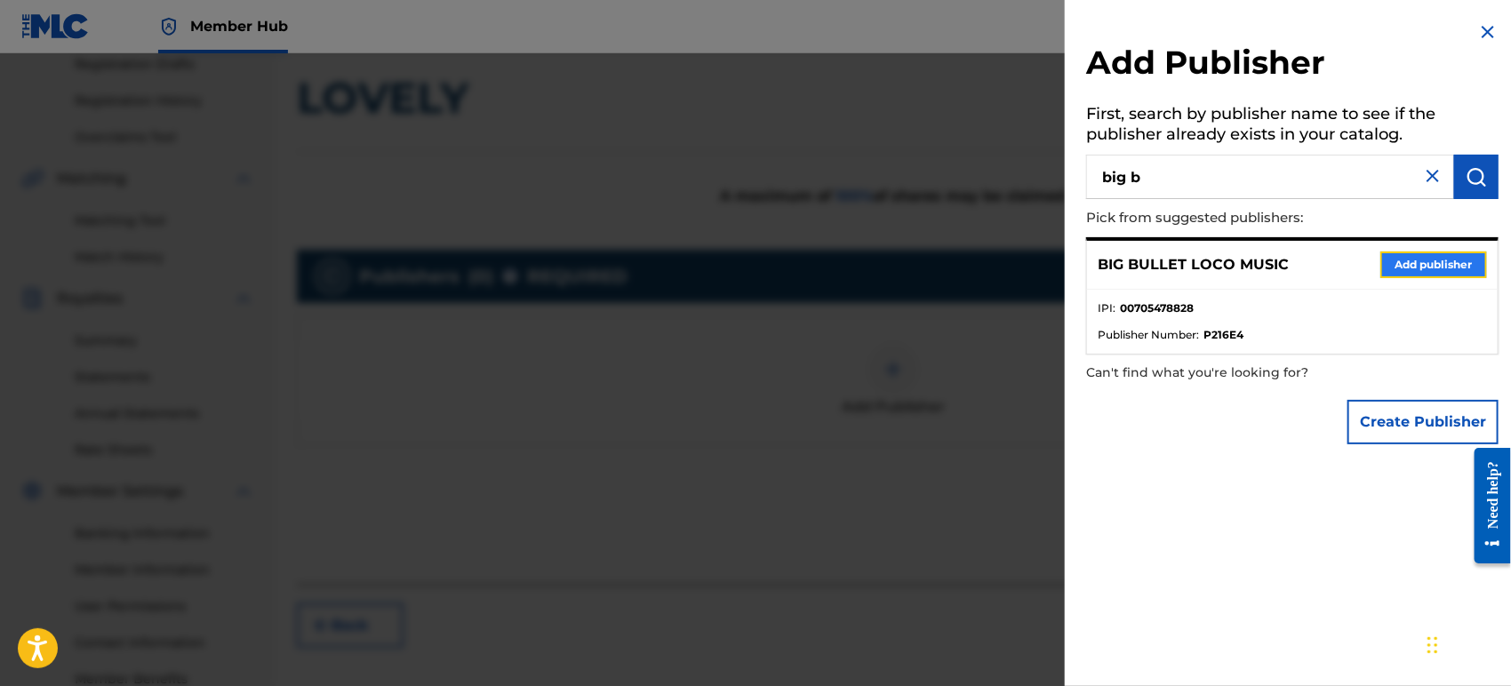
click at [1448, 266] on button "Add publisher" at bounding box center [1434, 265] width 107 height 27
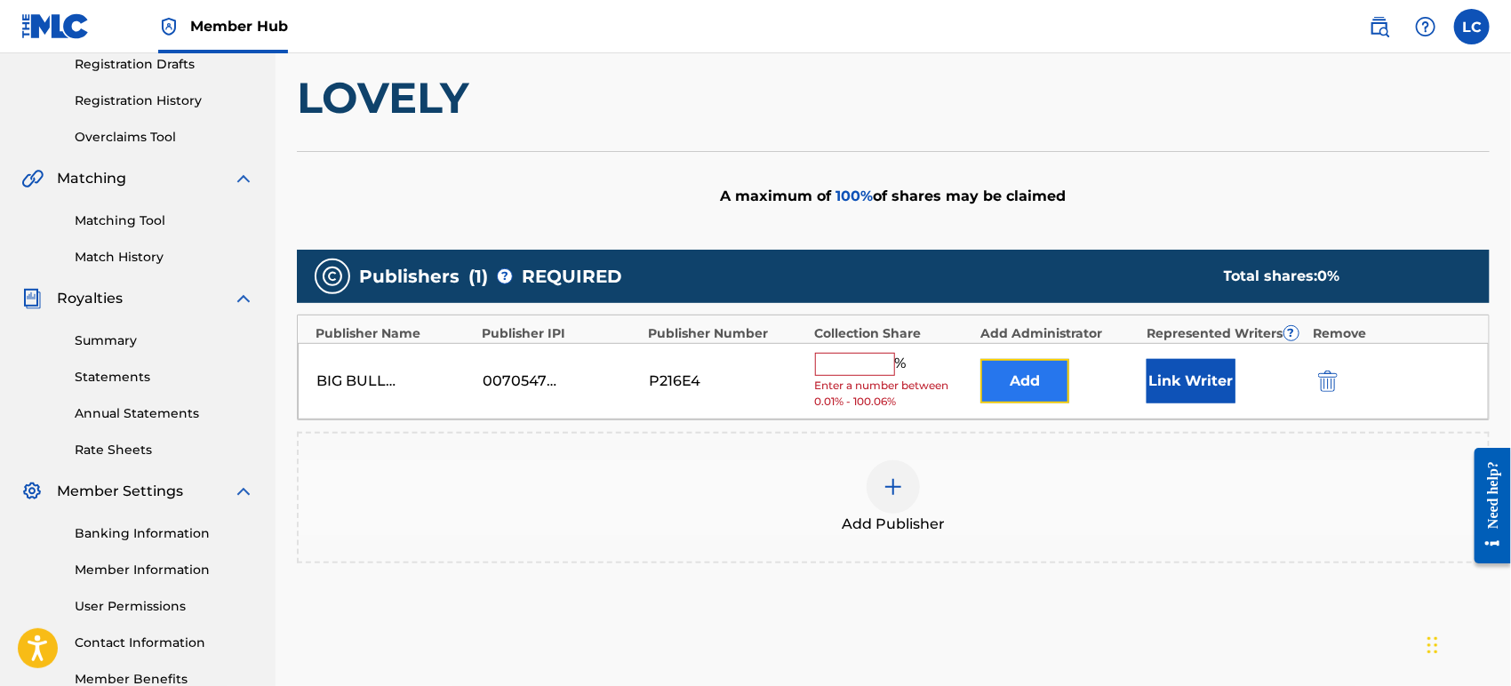
click at [1042, 384] on button "Add" at bounding box center [1025, 381] width 89 height 44
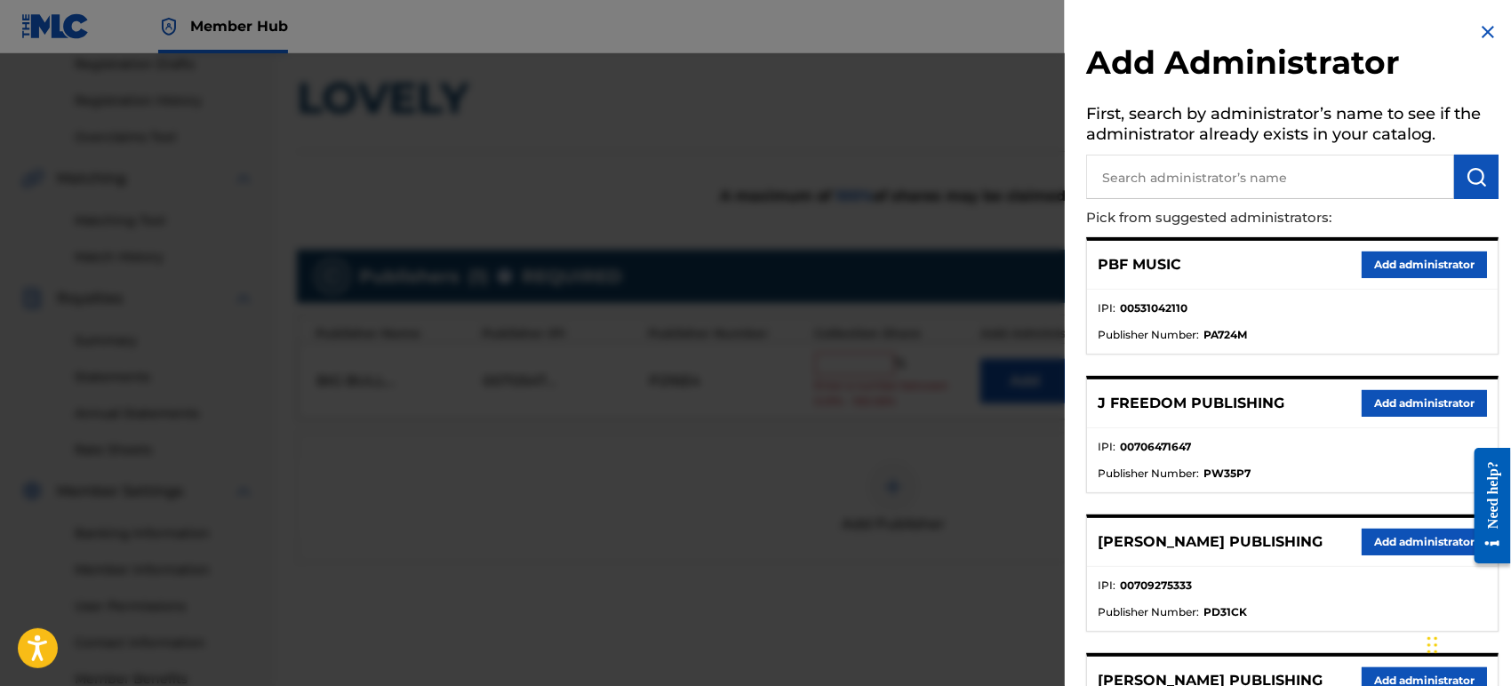
click at [1199, 190] on input "text" at bounding box center [1270, 177] width 368 height 44
type input "bana"
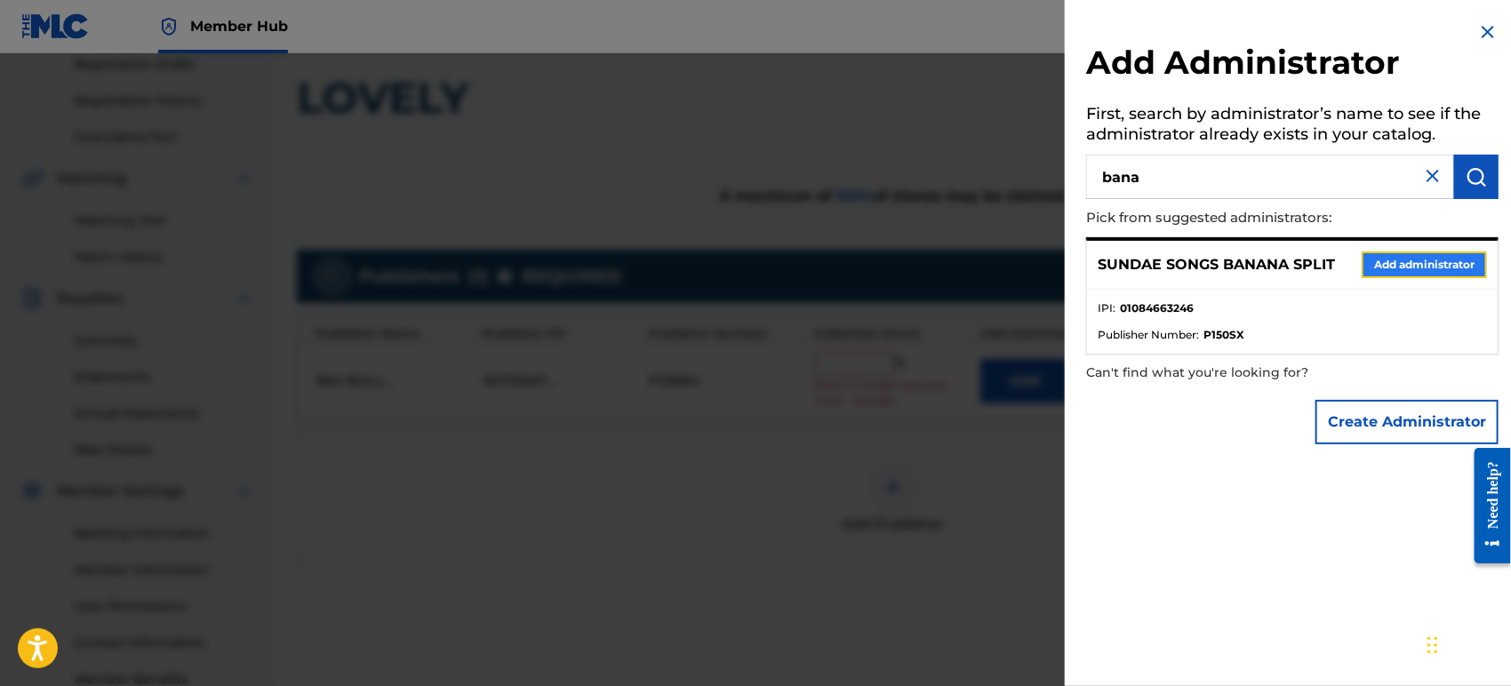
drag, startPoint x: 1445, startPoint y: 265, endPoint x: 1297, endPoint y: 295, distance: 150.7
click at [1444, 265] on button "Add administrator" at bounding box center [1424, 265] width 125 height 27
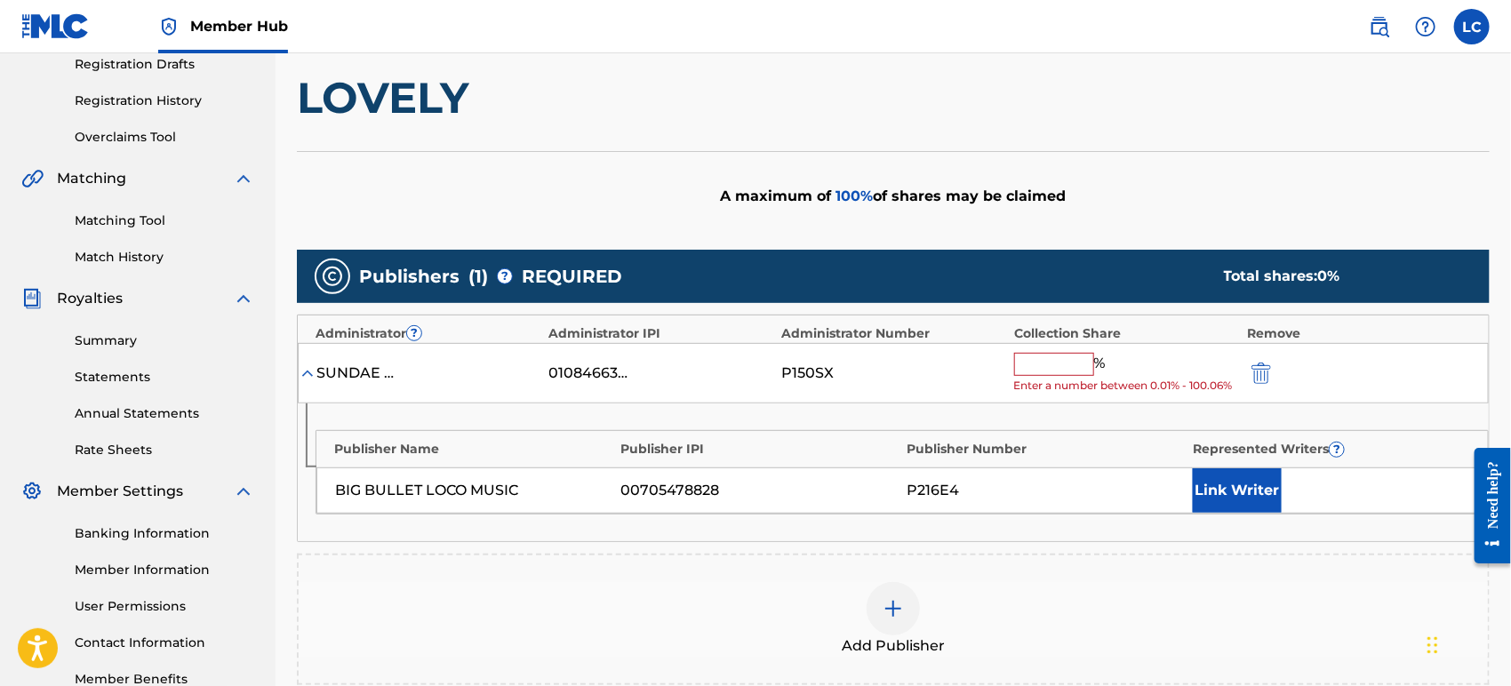
click at [1056, 367] on input "text" at bounding box center [1054, 364] width 80 height 23
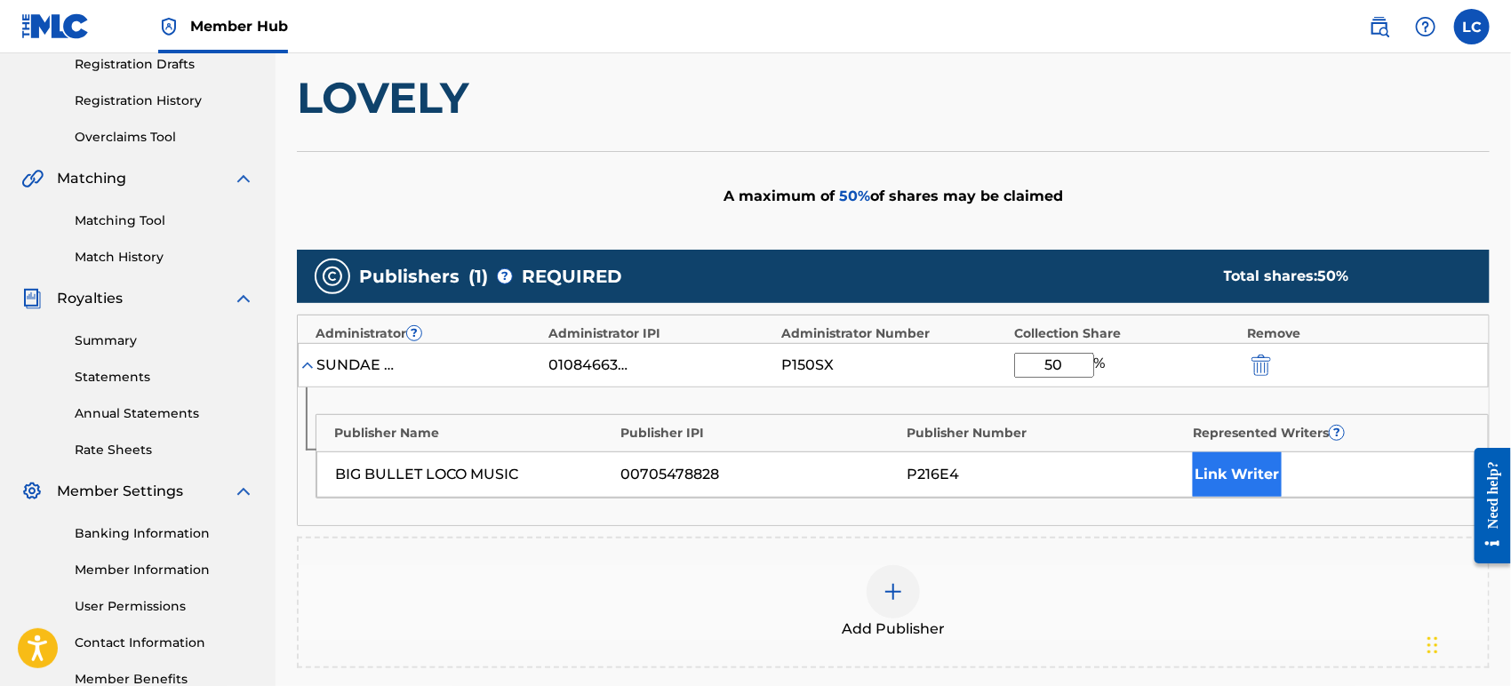
type input "50"
click at [1240, 477] on button "Link Writer" at bounding box center [1237, 475] width 89 height 44
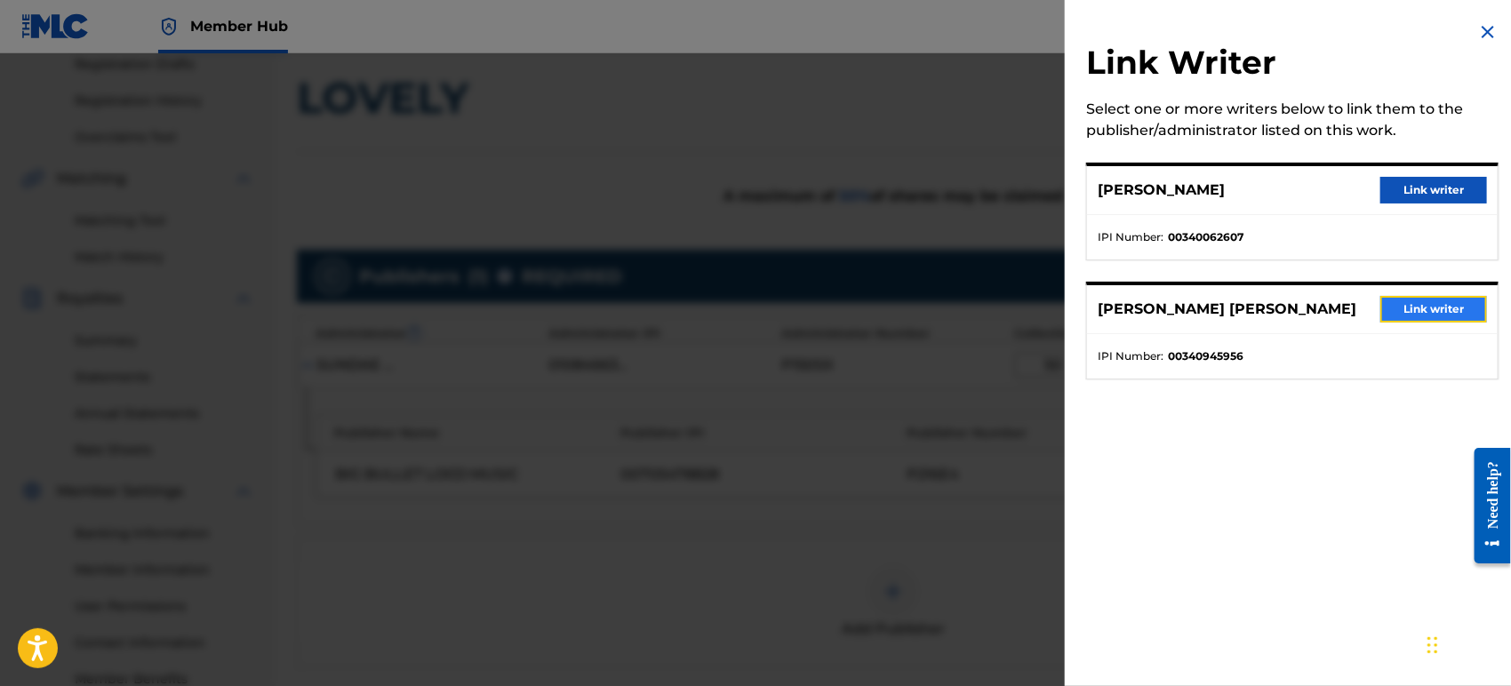
click at [1391, 307] on button "Link writer" at bounding box center [1434, 309] width 107 height 27
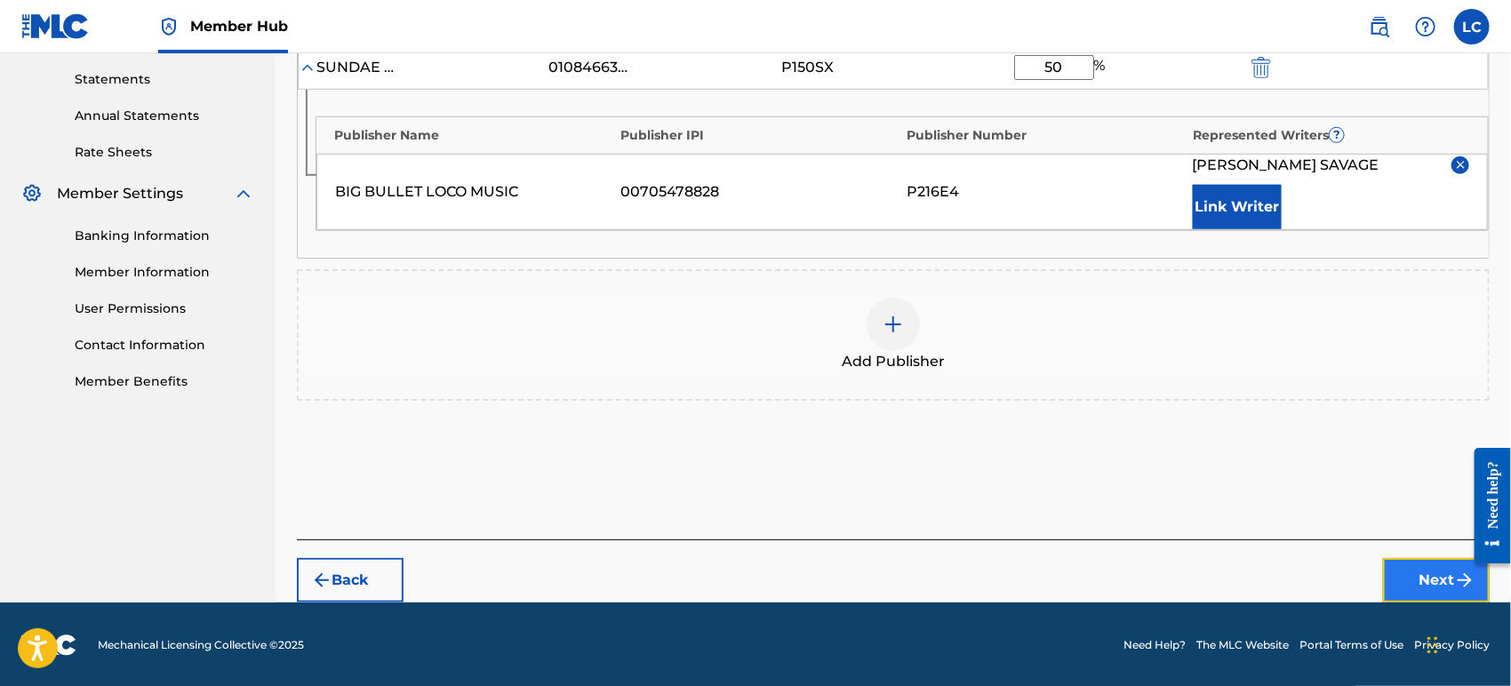
click at [1422, 594] on button "Next" at bounding box center [1436, 580] width 107 height 44
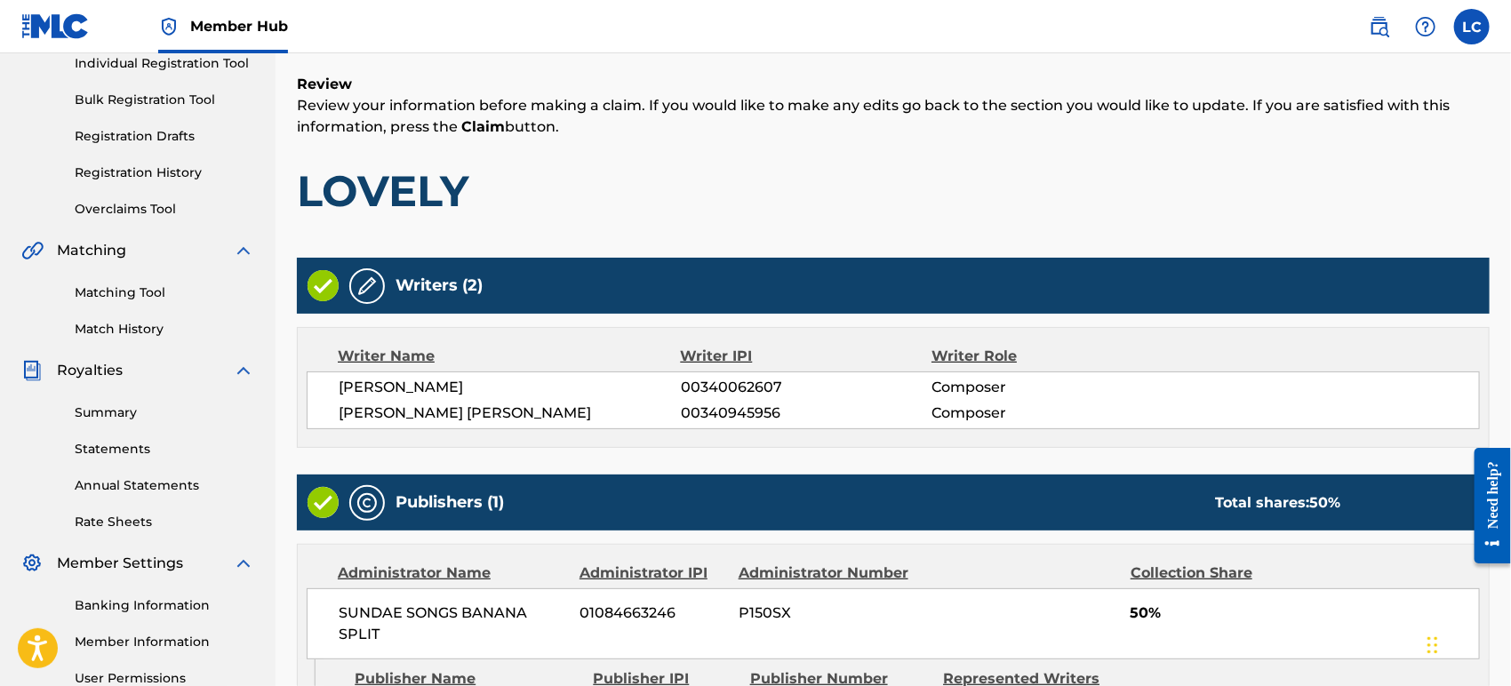
scroll to position [497, 0]
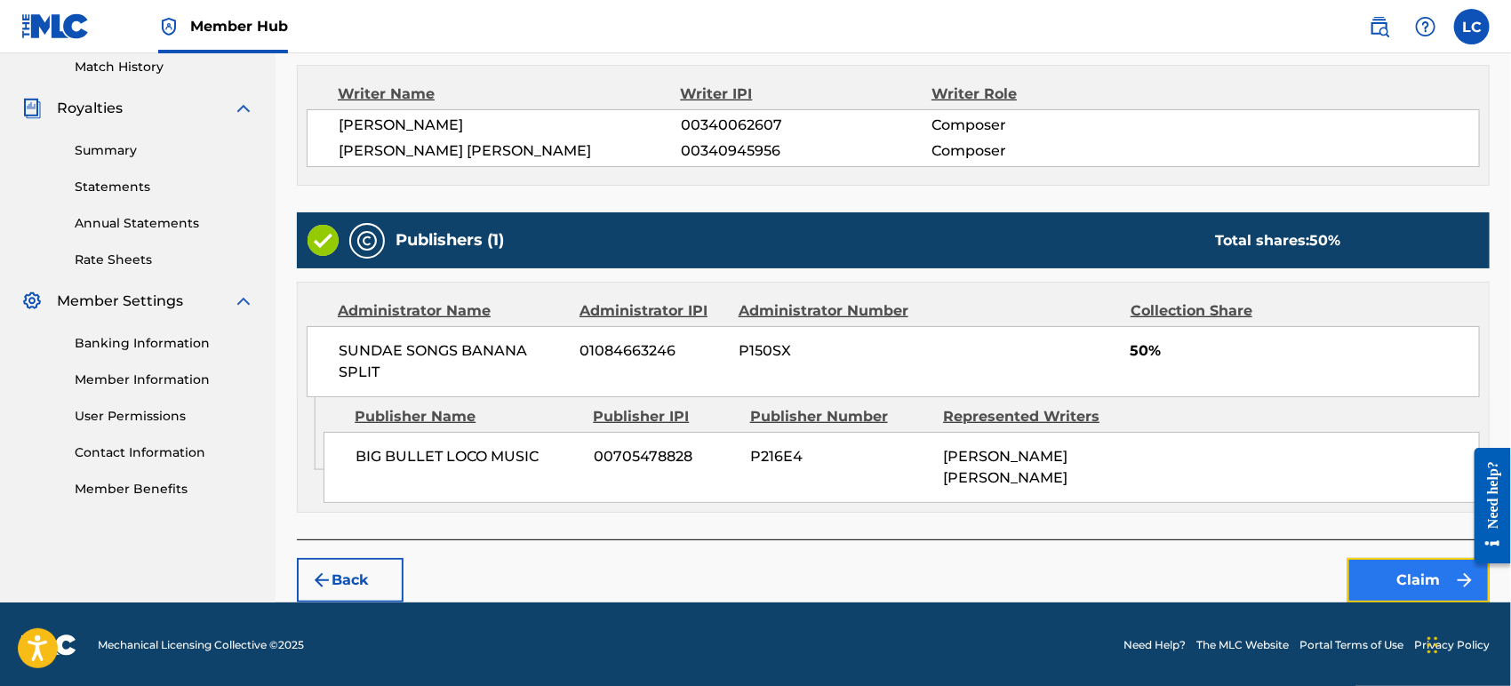
click at [1390, 566] on button "Claim" at bounding box center [1419, 580] width 142 height 44
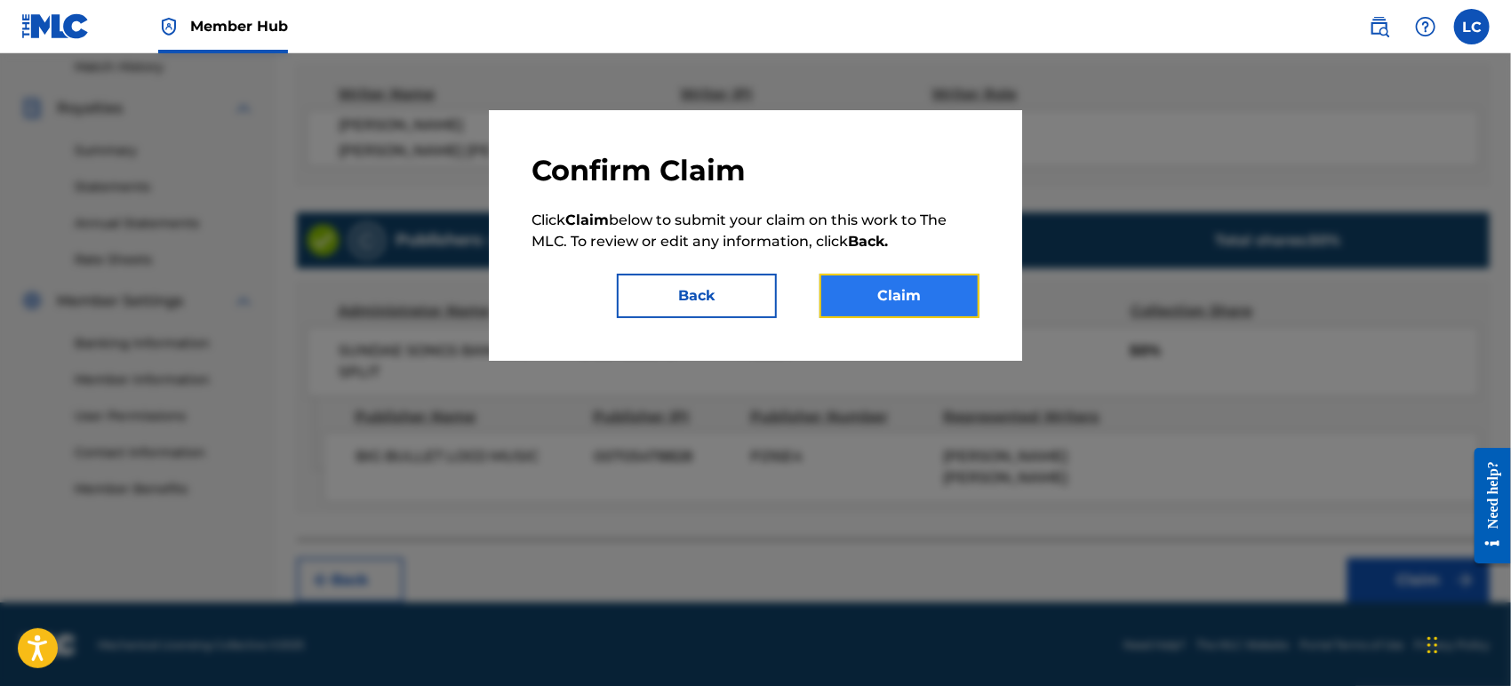
click at [846, 276] on button "Claim" at bounding box center [900, 296] width 160 height 44
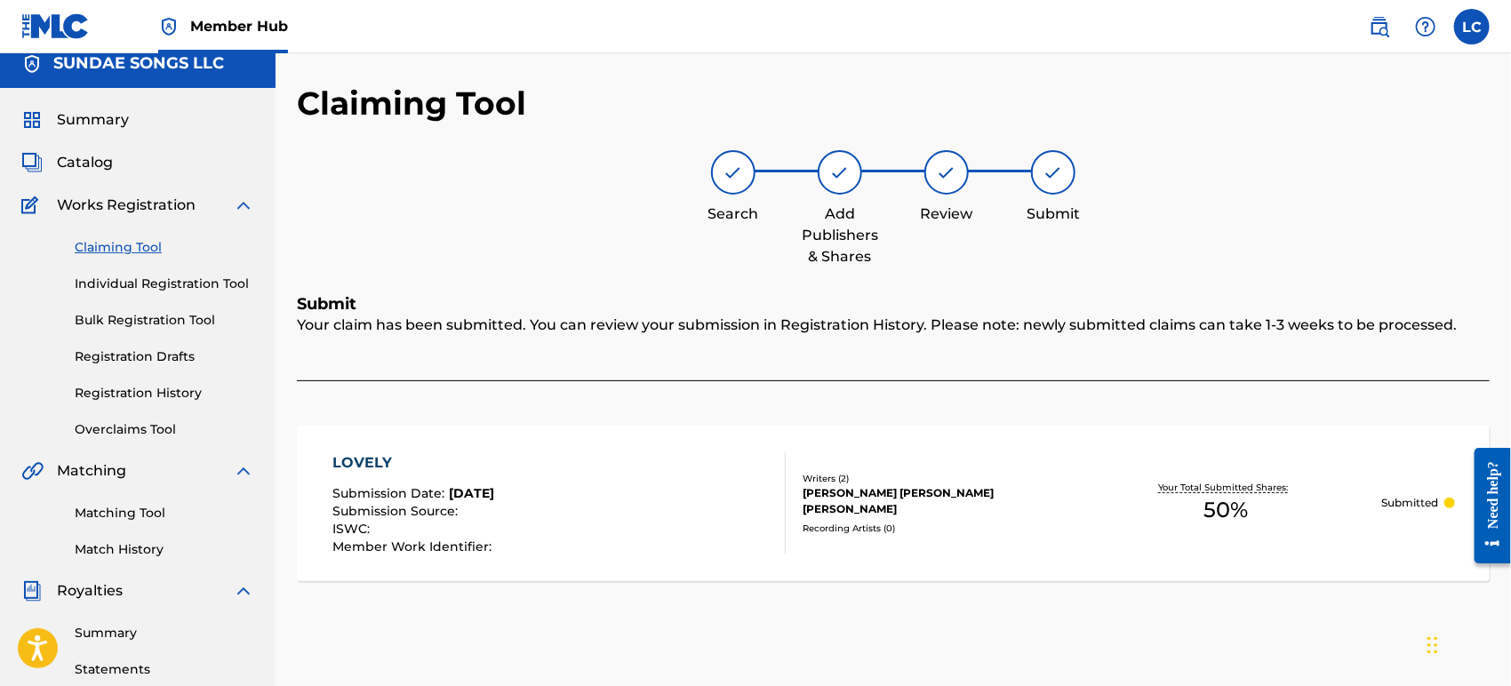
scroll to position [0, 0]
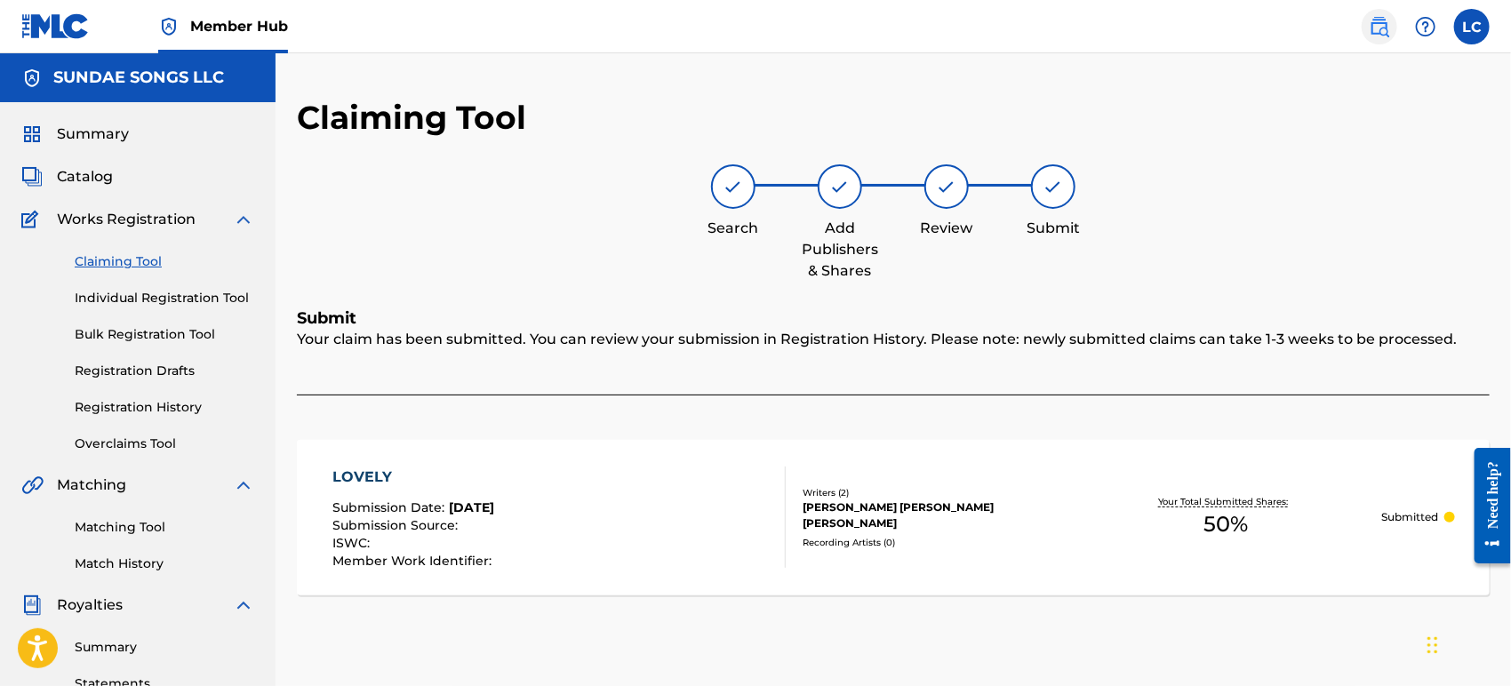
click at [1369, 20] on img at bounding box center [1379, 26] width 21 height 21
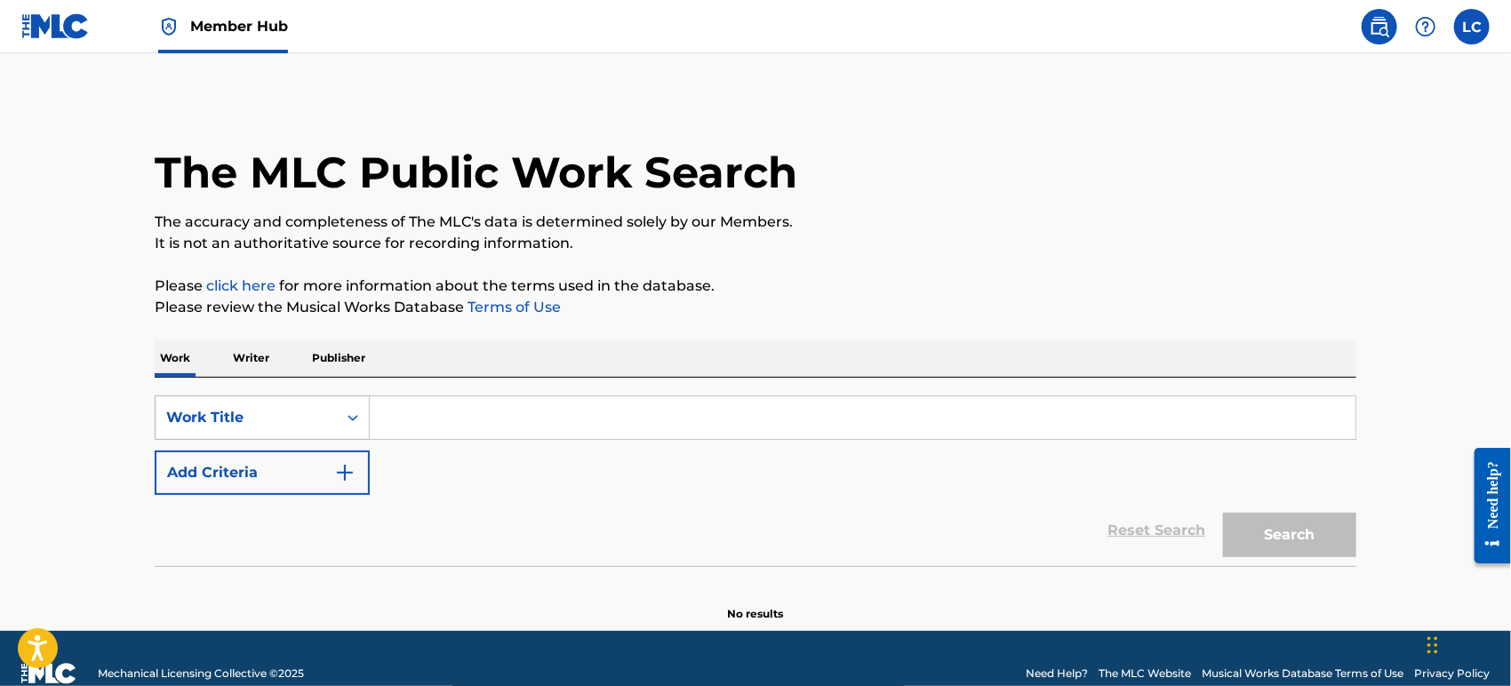
scroll to position [21, 0]
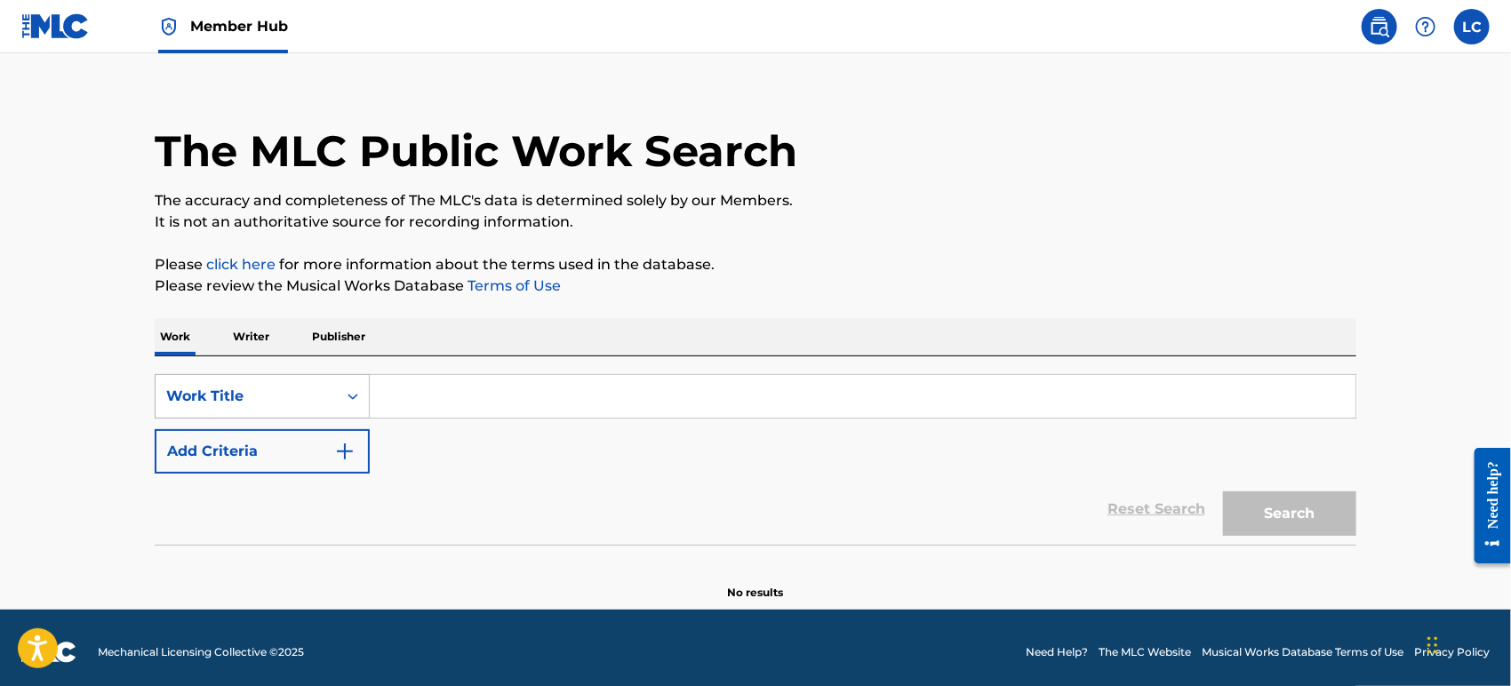
click at [229, 419] on div "Work Title" at bounding box center [262, 396] width 215 height 44
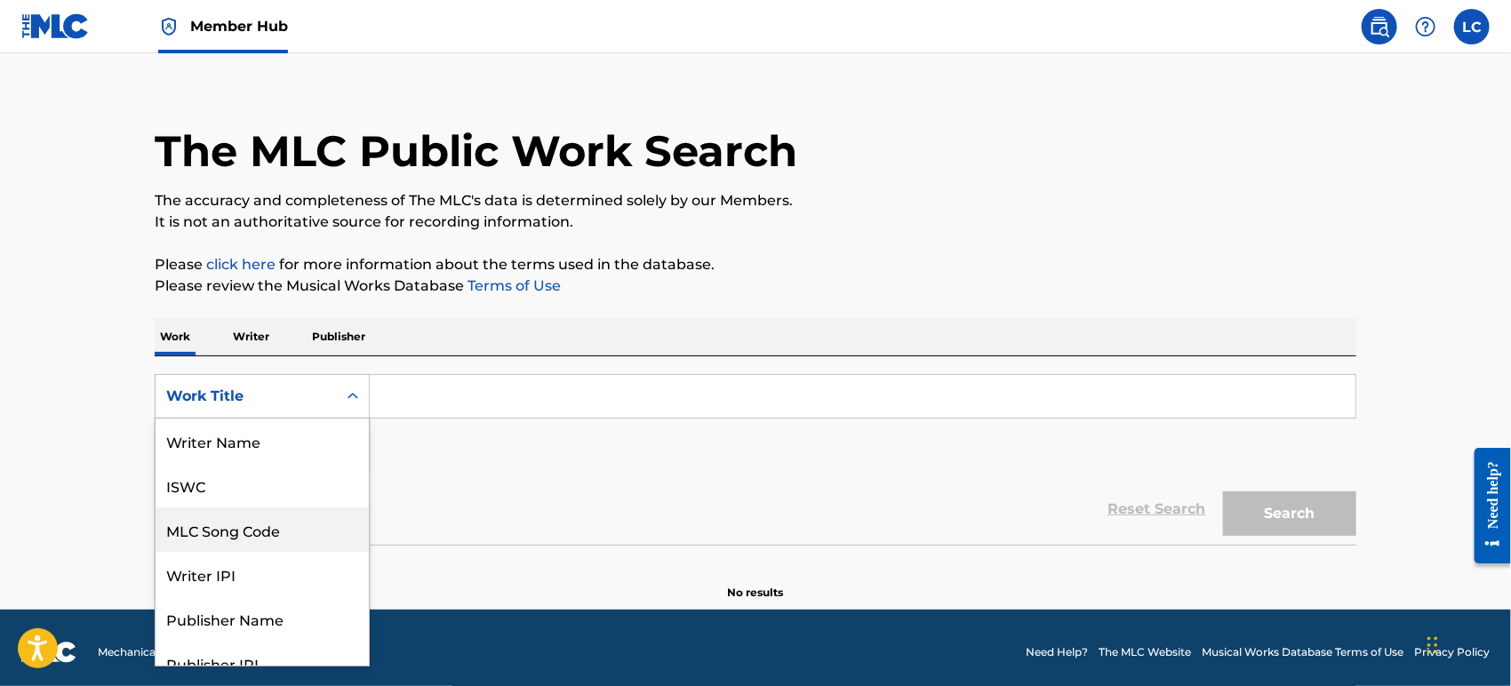
scroll to position [88, 0]
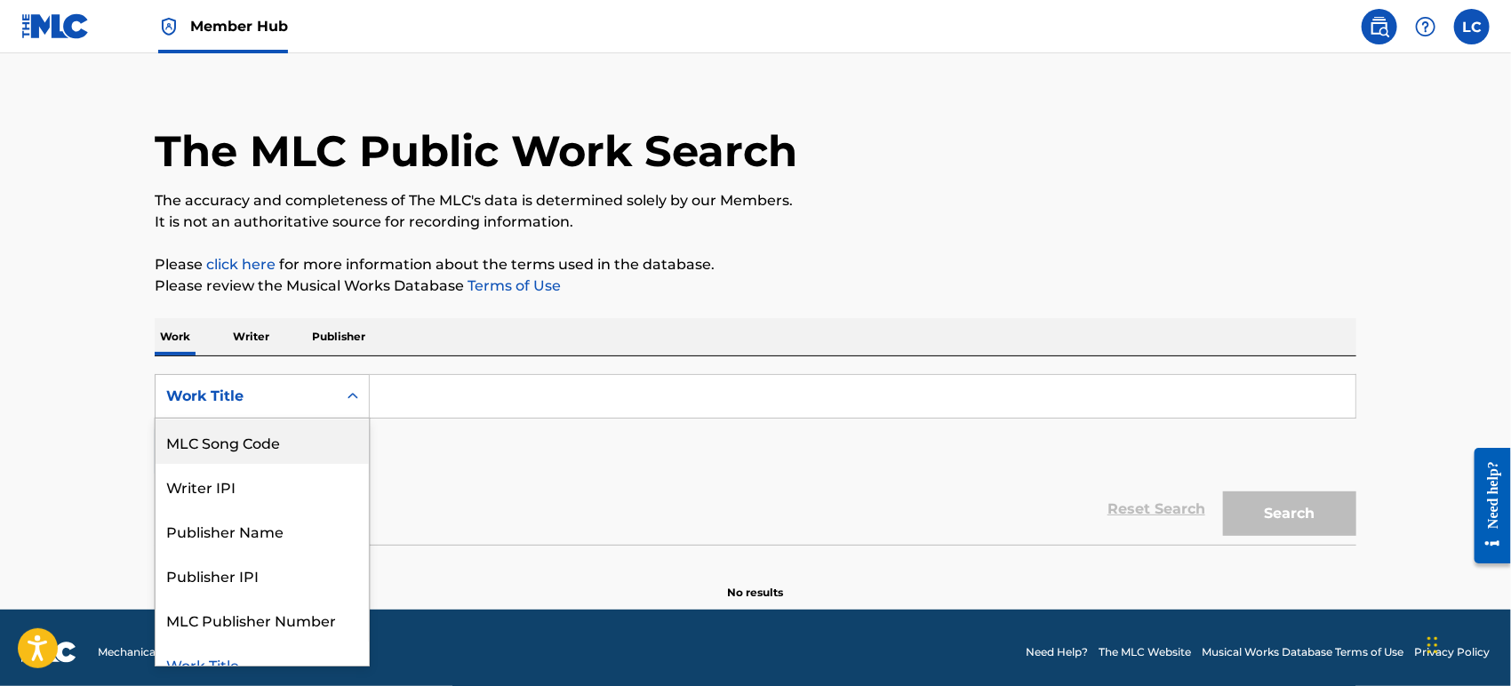
click at [261, 439] on div "MLC Song Code" at bounding box center [262, 442] width 213 height 44
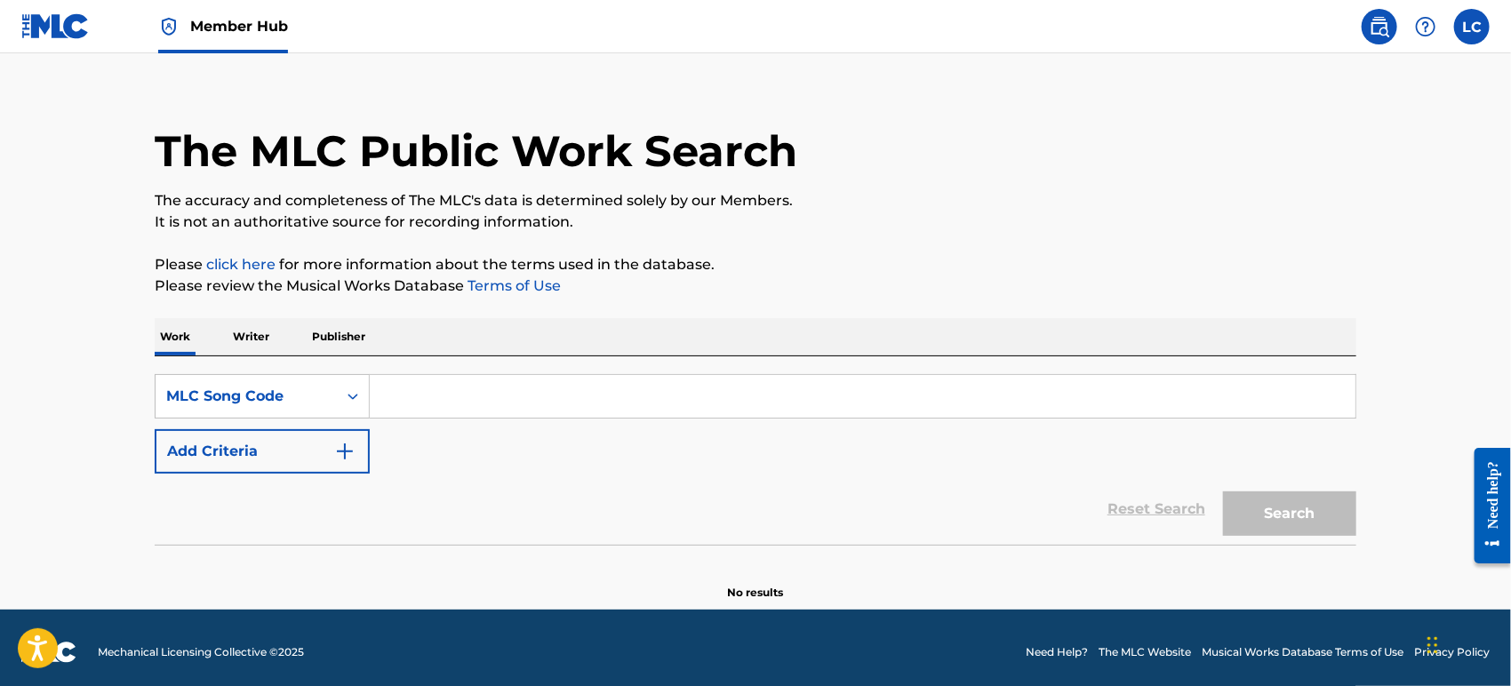
paste input "N41234"
type input "N41234"
click at [1282, 496] on button "Search" at bounding box center [1289, 514] width 133 height 44
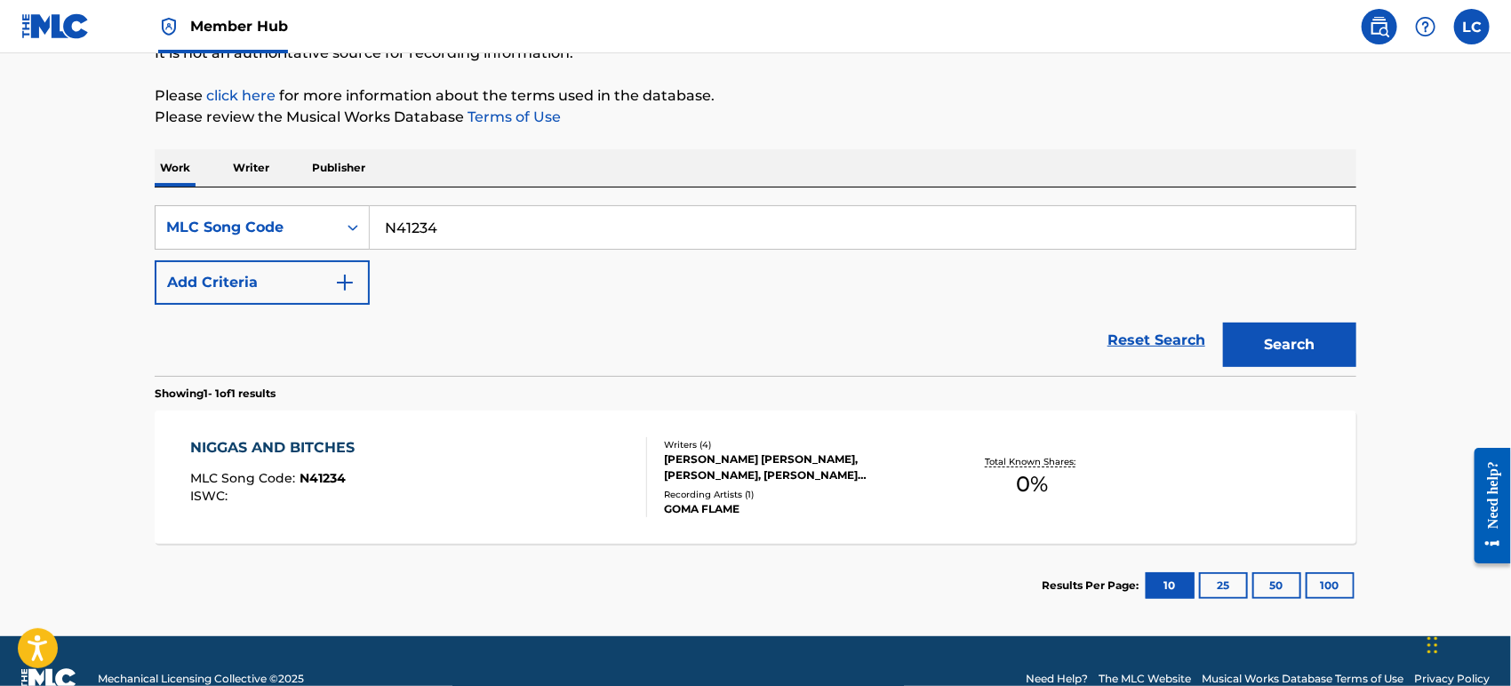
scroll to position [219, 0]
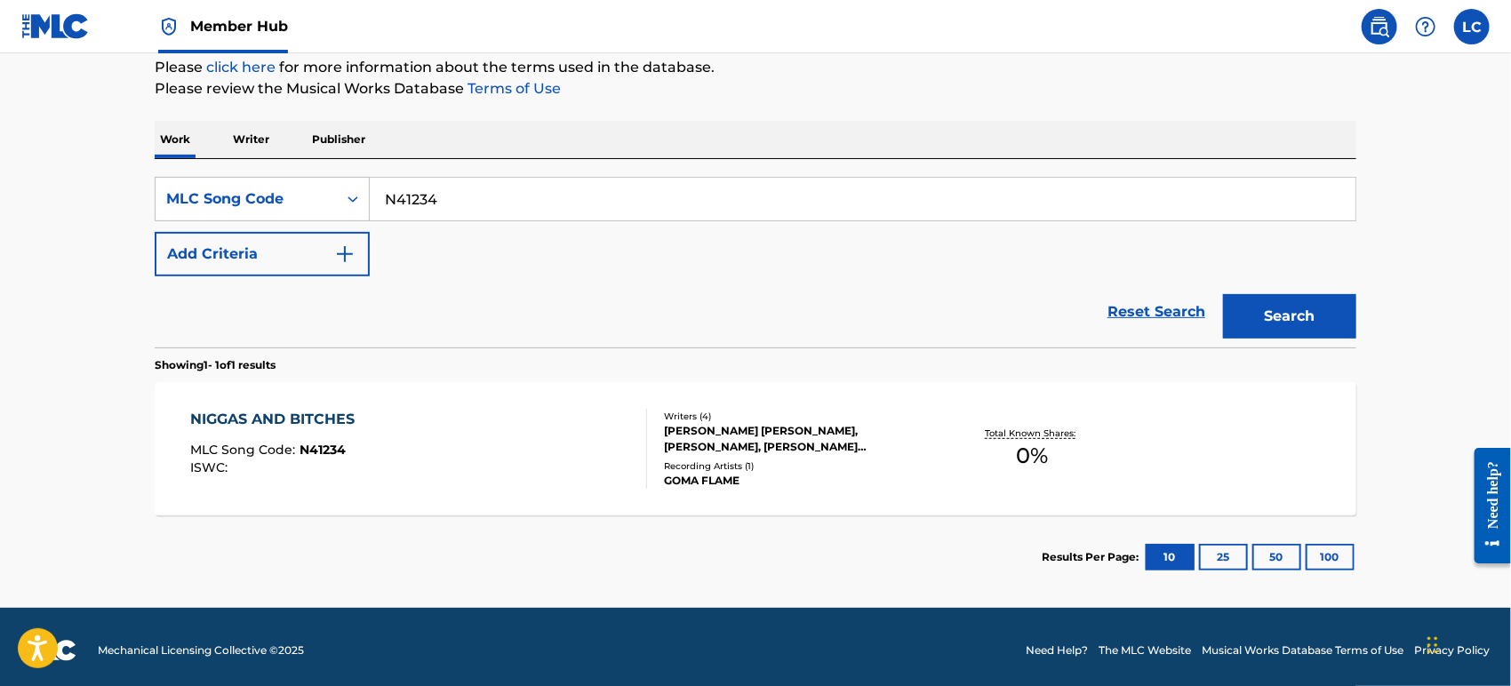
click at [807, 464] on div "Recording Artists ( 1 )" at bounding box center [798, 466] width 269 height 13
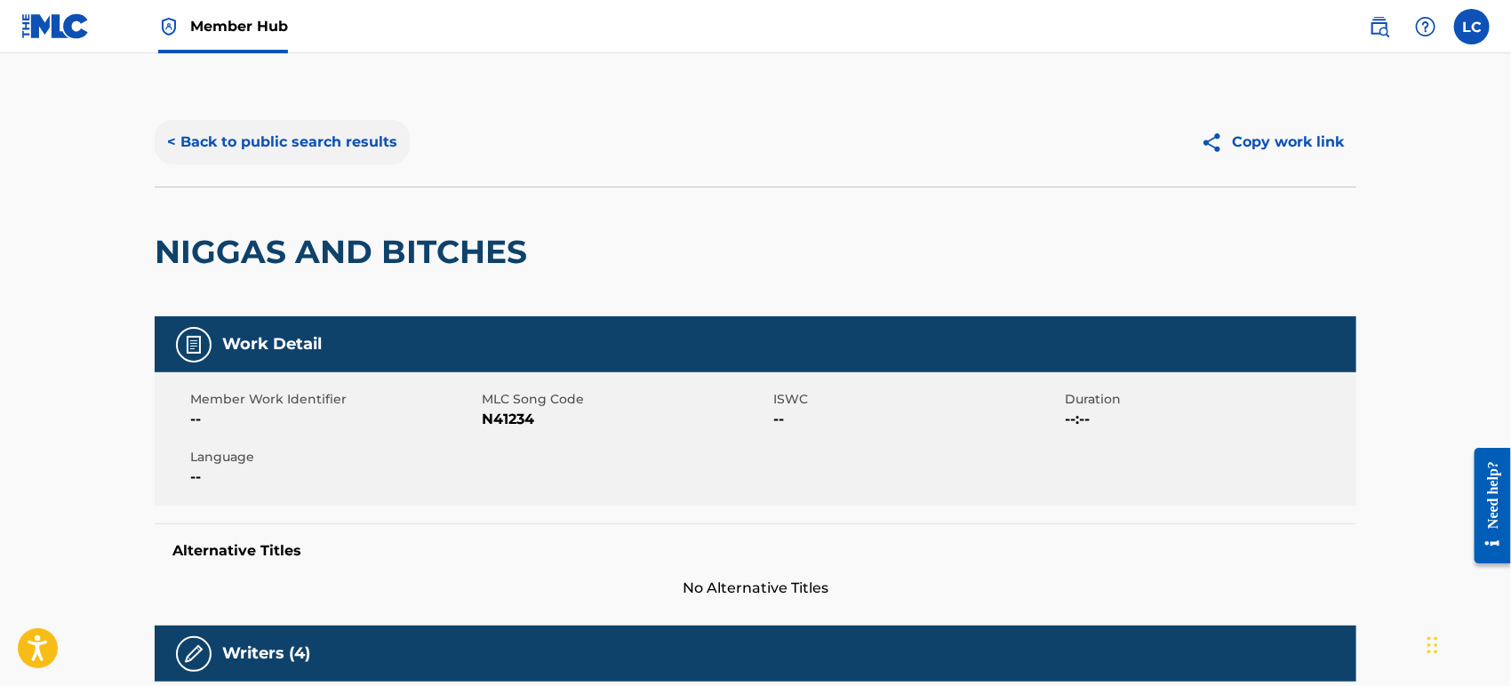
click at [278, 140] on button "< Back to public search results" at bounding box center [282, 142] width 255 height 44
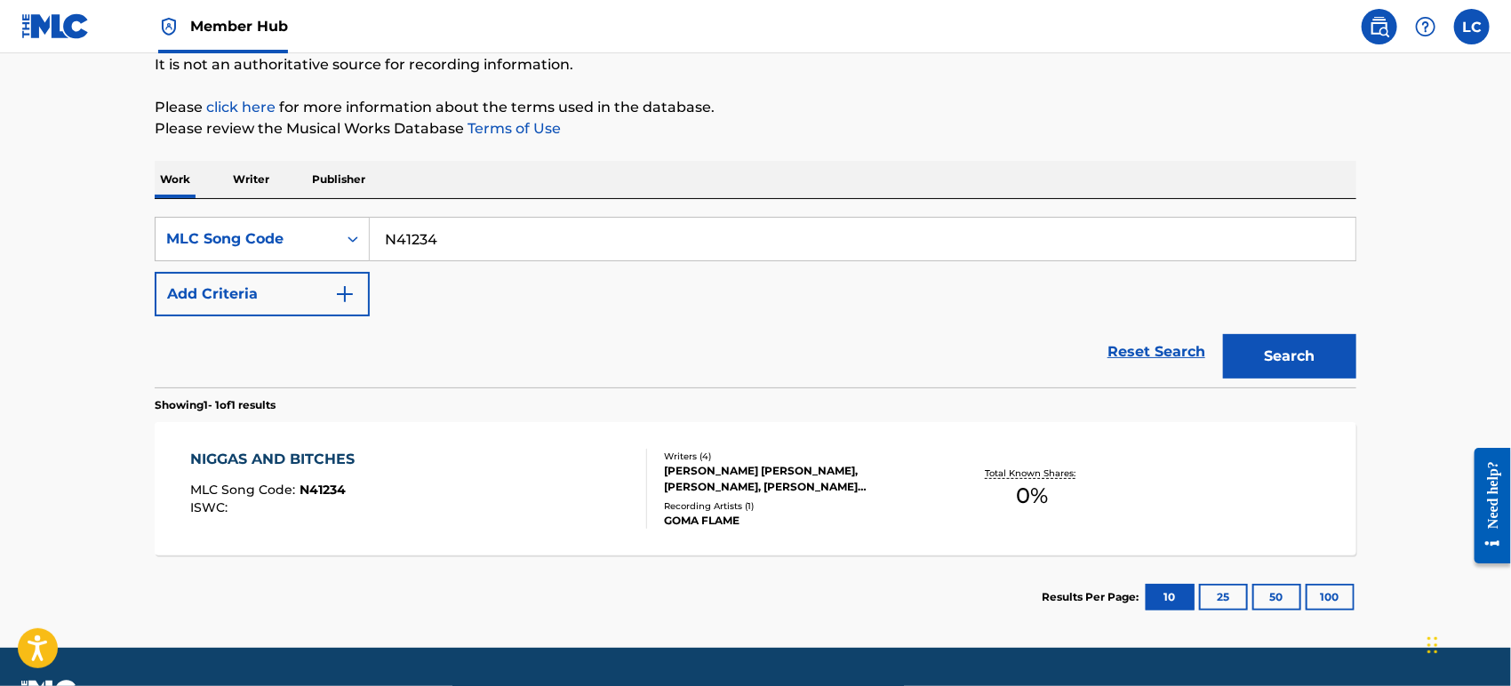
click at [488, 238] on input "N41234" at bounding box center [863, 239] width 986 height 43
paste input "H34BN"
type input "NH34BN"
click at [1272, 347] on button "Search" at bounding box center [1289, 356] width 133 height 44
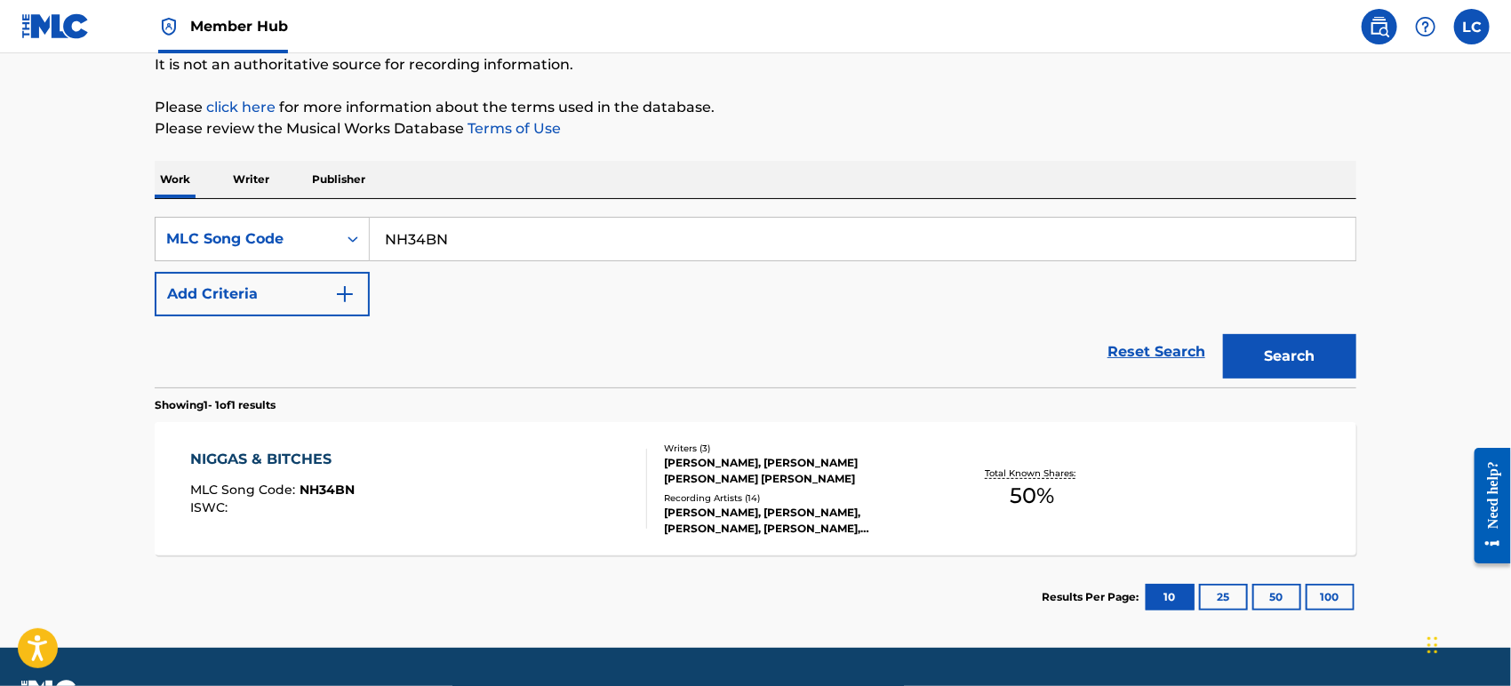
click at [1002, 500] on div "Total Known Shares: 50 %" at bounding box center [1033, 489] width 200 height 54
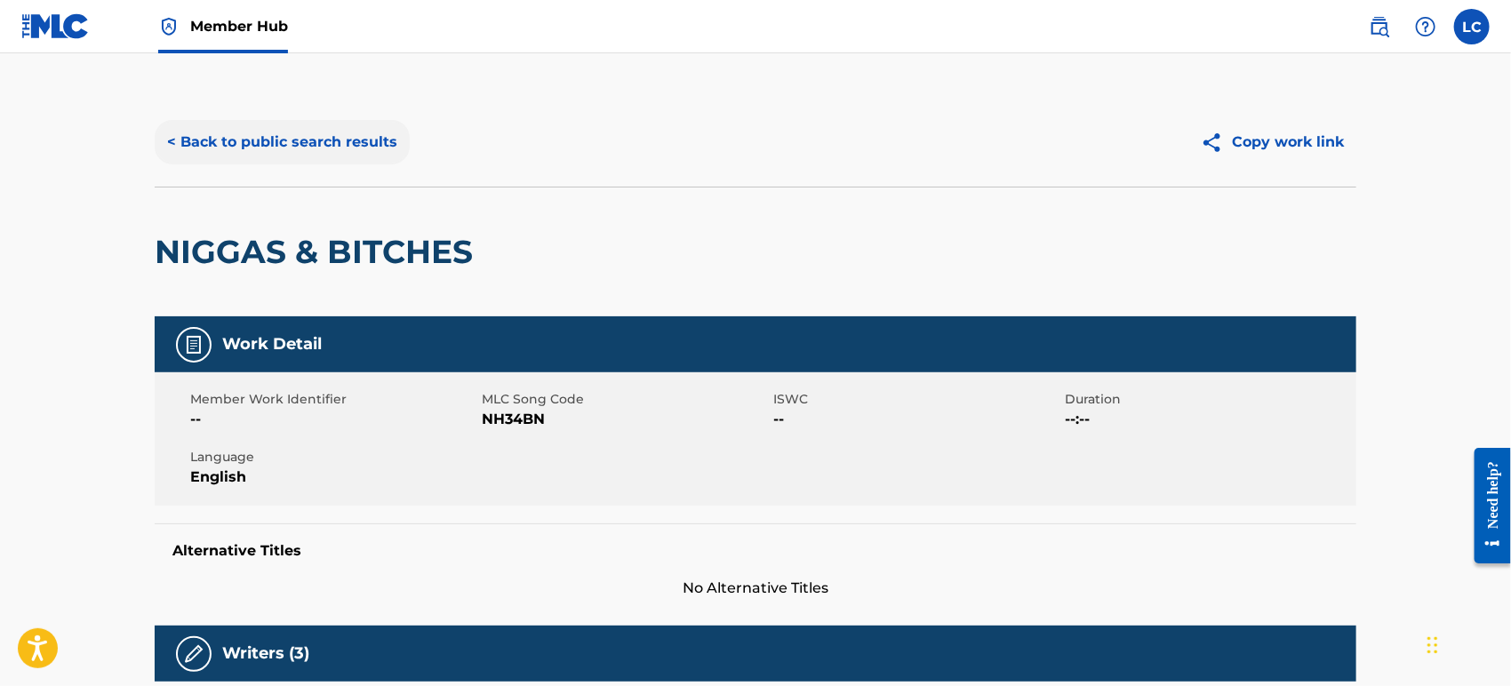
click at [272, 127] on button "< Back to public search results" at bounding box center [282, 142] width 255 height 44
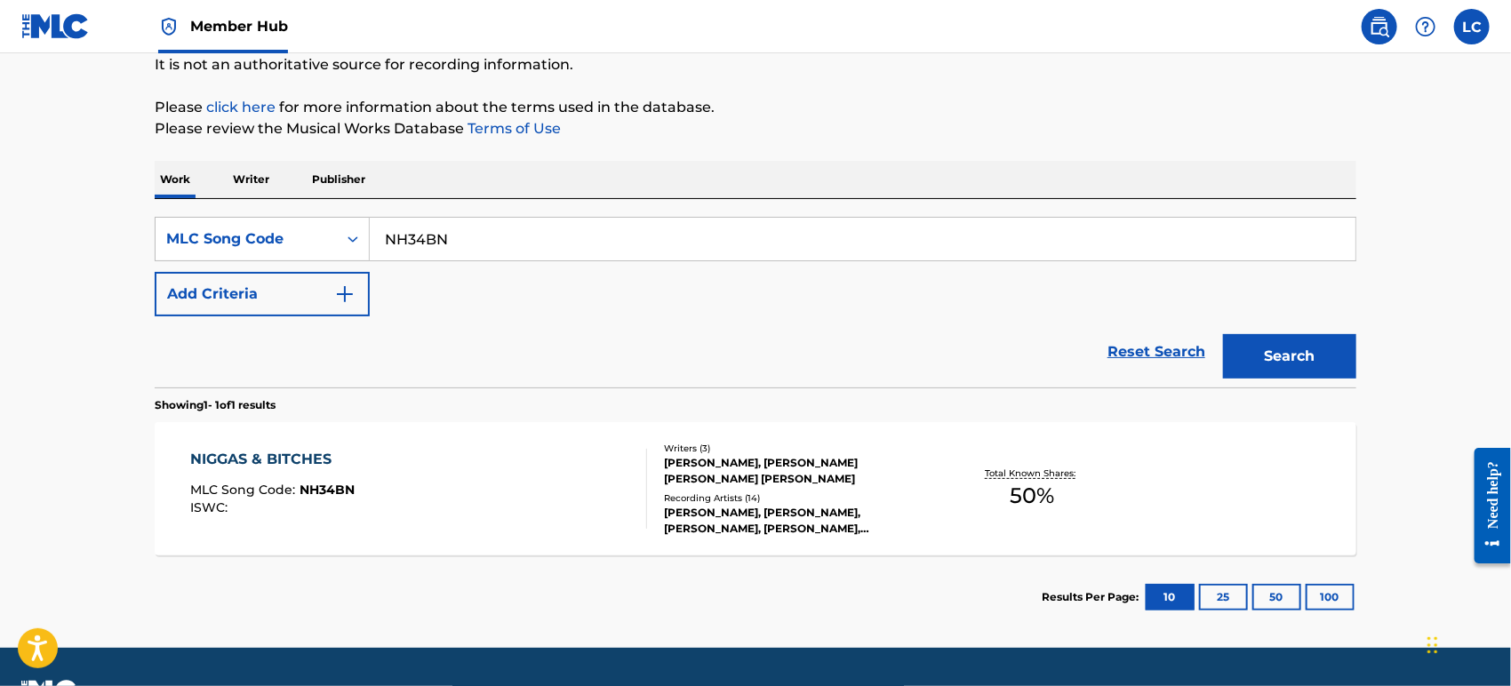
click at [438, 237] on input "NH34BN" at bounding box center [863, 239] width 986 height 43
paste input "09514"
type input "N09514"
click at [1326, 350] on button "Search" at bounding box center [1289, 356] width 133 height 44
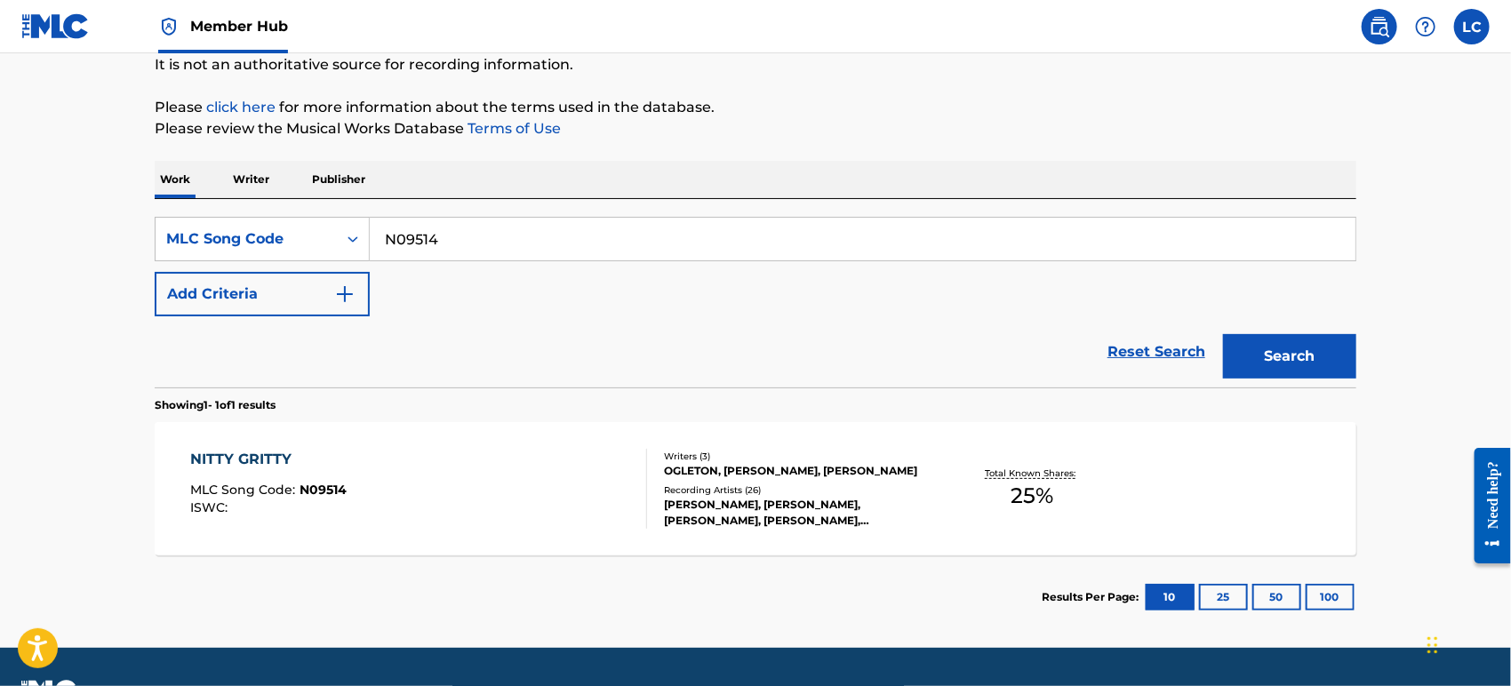
click at [933, 512] on div "Total Known Shares: 25 %" at bounding box center [1033, 489] width 200 height 54
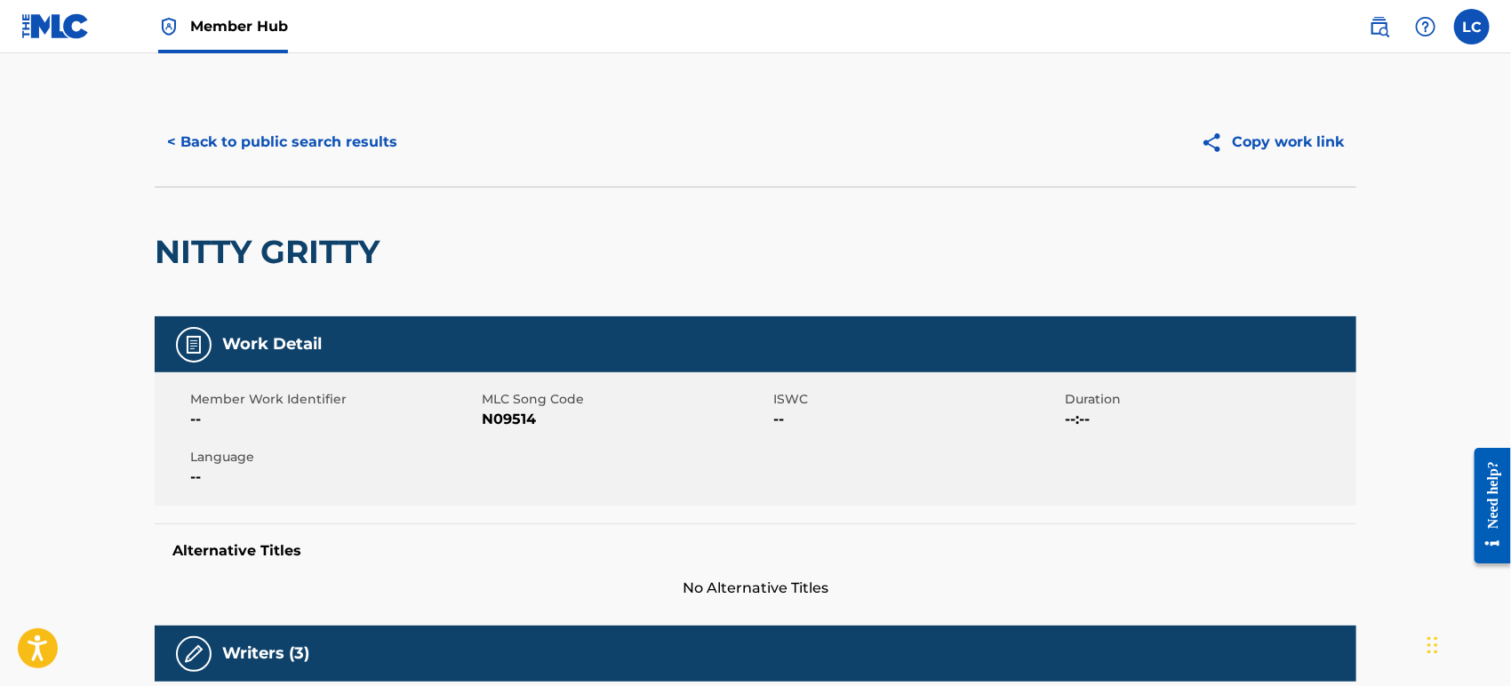
click at [53, 29] on img at bounding box center [55, 26] width 68 height 26
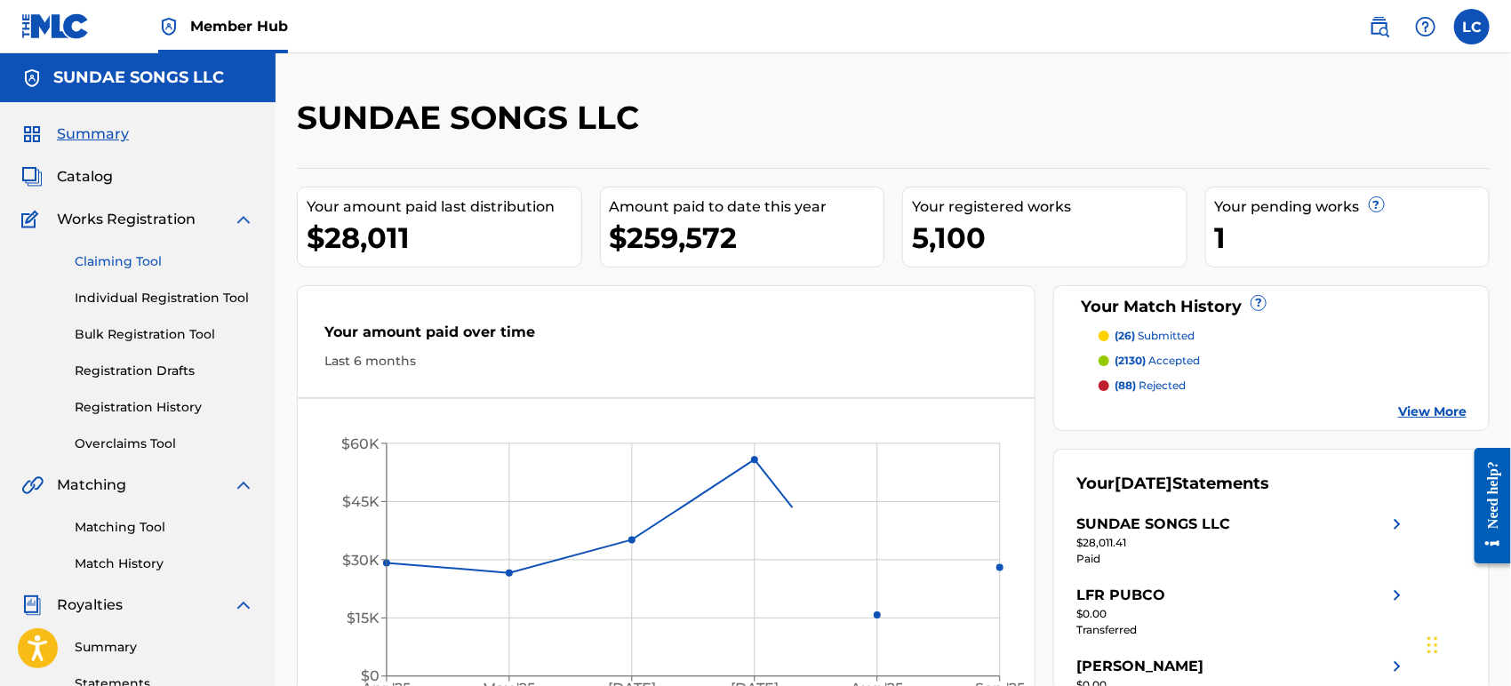
click at [123, 253] on link "Claiming Tool" at bounding box center [165, 262] width 180 height 19
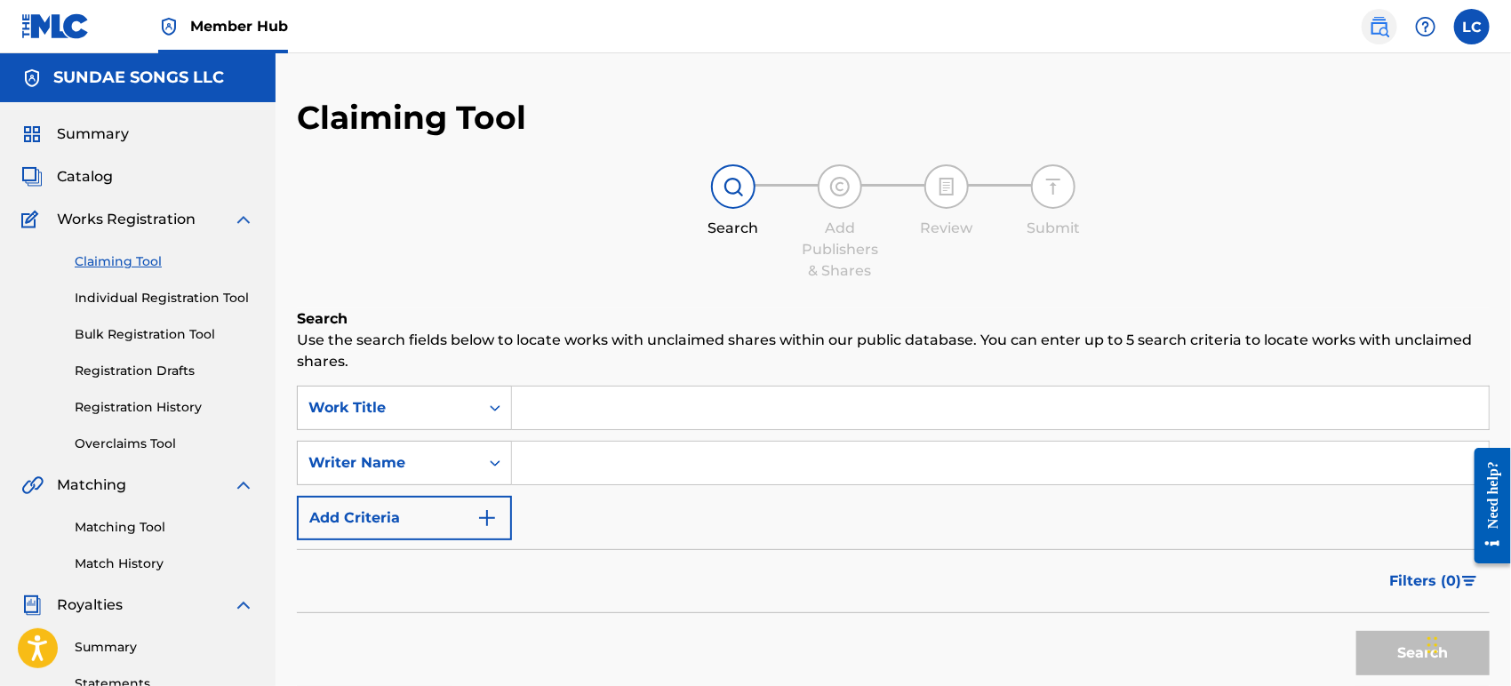
click at [1368, 30] on link at bounding box center [1380, 27] width 36 height 36
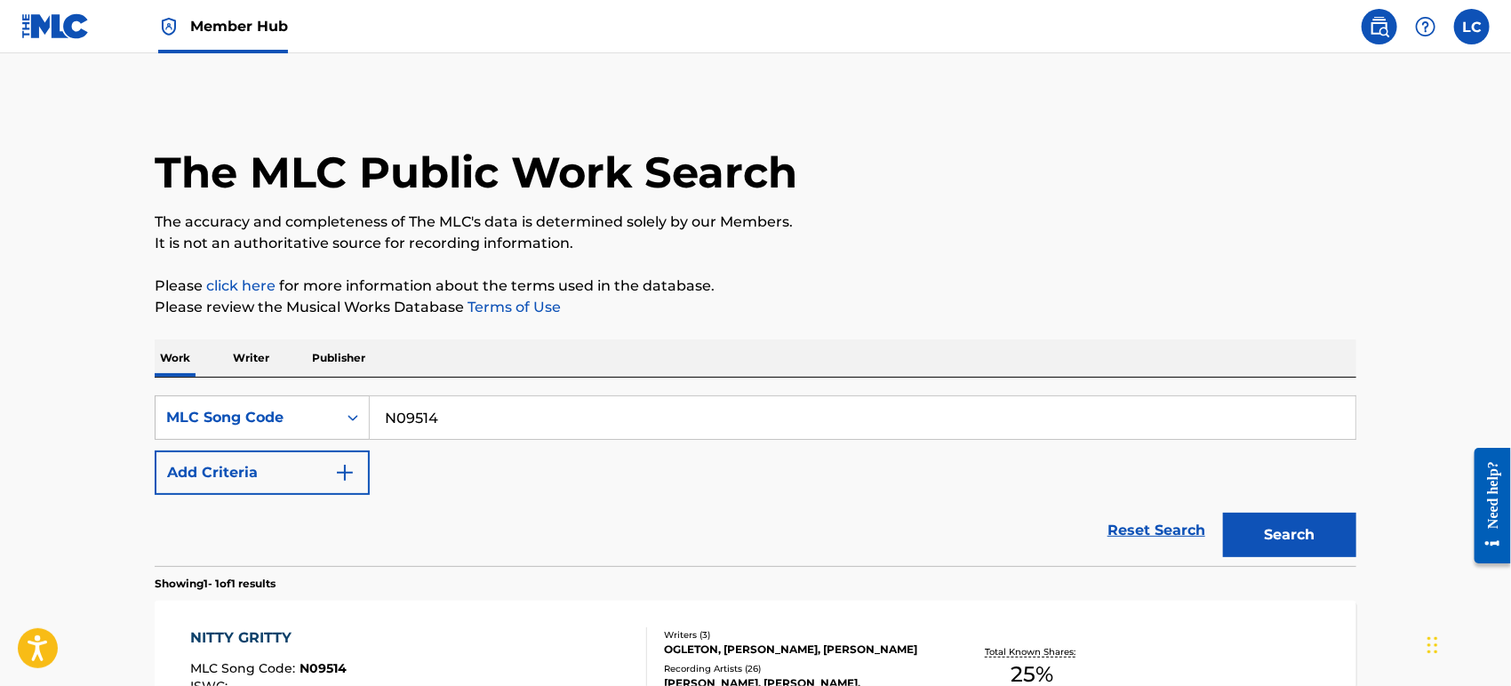
click at [397, 408] on input "N09514" at bounding box center [863, 418] width 986 height 43
paste input "H34B2"
type input "NH34B2"
click at [1311, 549] on button "Search" at bounding box center [1289, 535] width 133 height 44
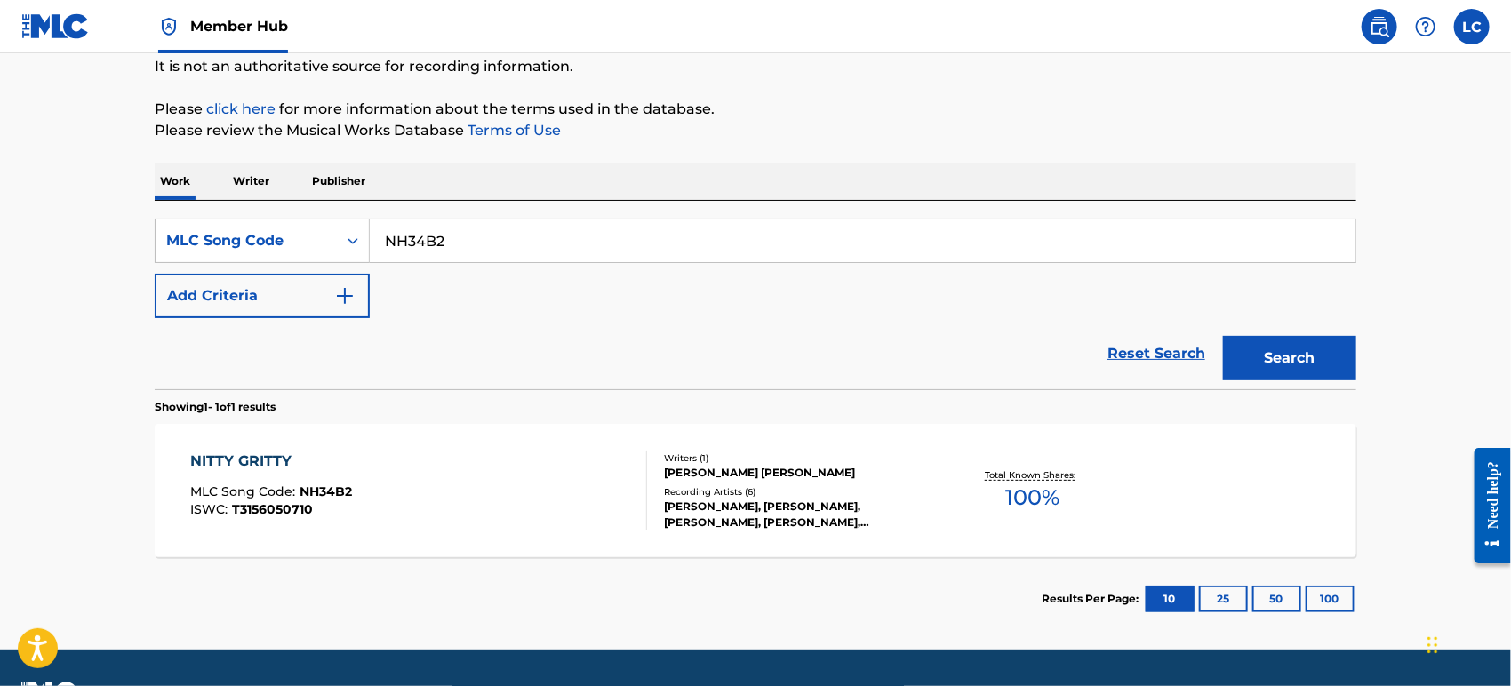
scroll to position [197, 0]
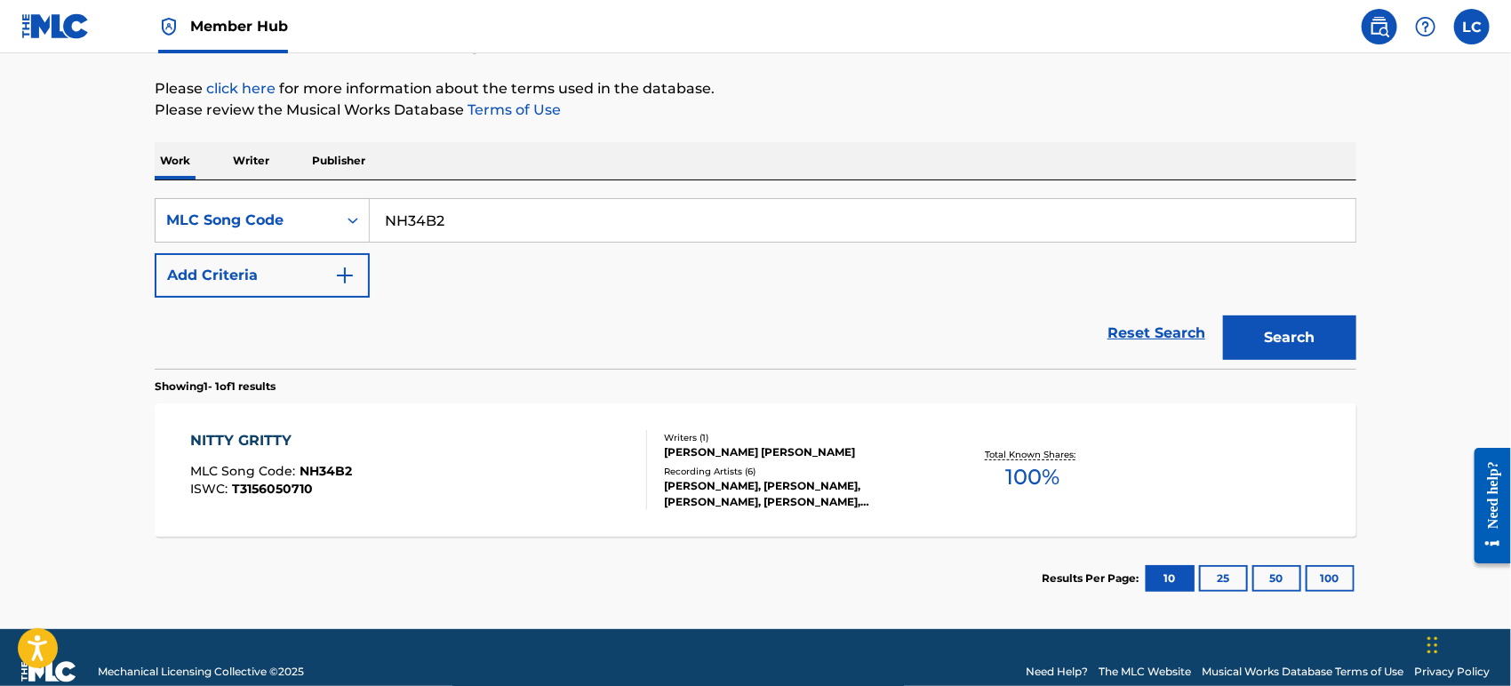
click at [651, 499] on div "Writers ( 1 ) [PERSON_NAME] [PERSON_NAME] Recording Artists ( 6 ) [PERSON_NAME]…" at bounding box center [789, 470] width 285 height 79
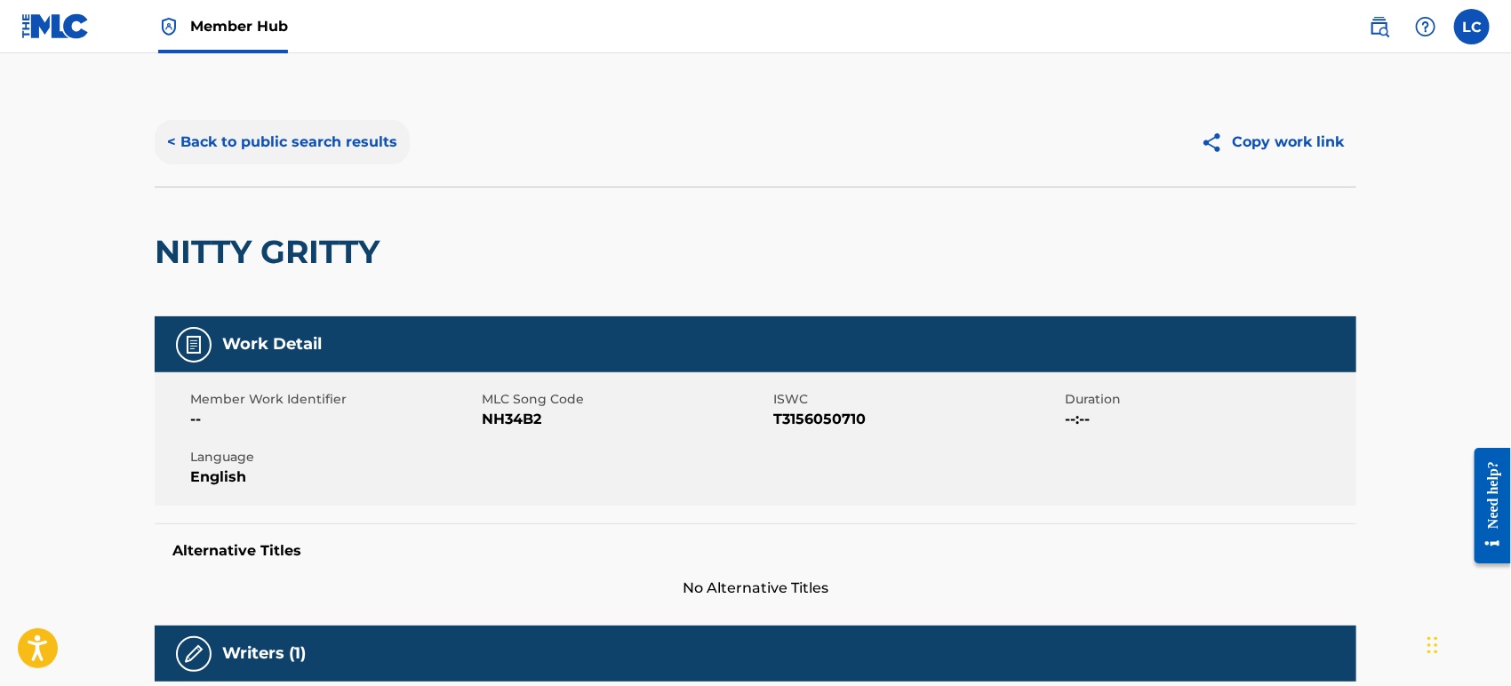
click at [301, 152] on button "< Back to public search results" at bounding box center [282, 142] width 255 height 44
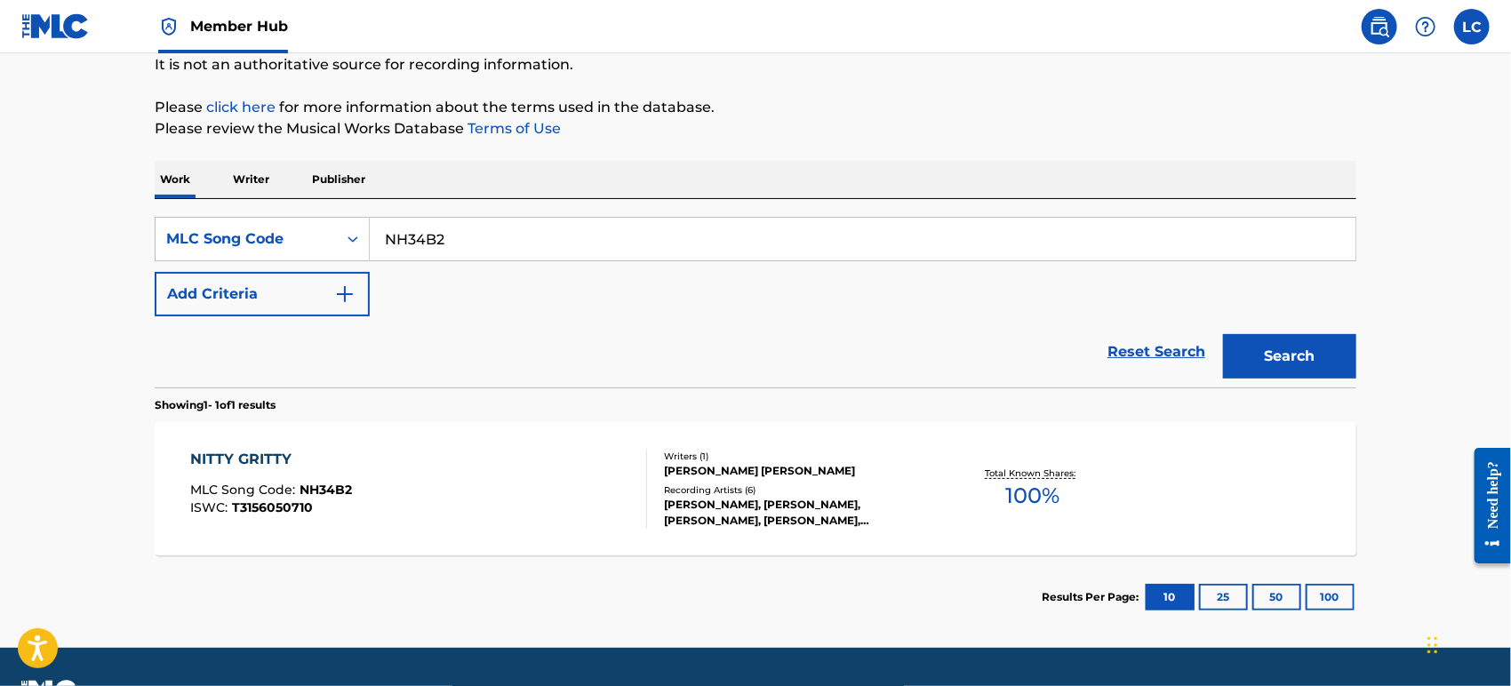
click at [393, 238] on input "NH34B2" at bounding box center [863, 239] width 986 height 43
click at [501, 228] on input "NH34B2" at bounding box center [863, 239] width 986 height 43
paste input "1123D"
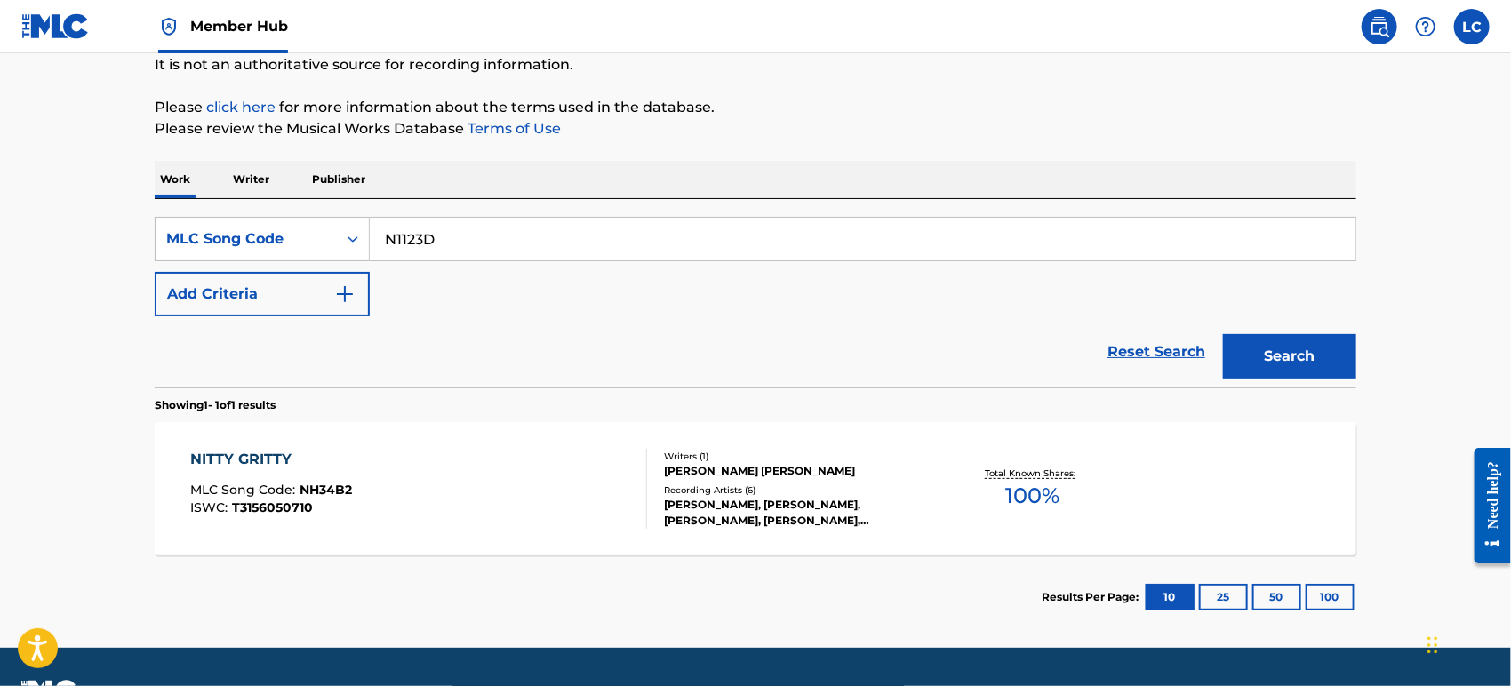
type input "N1123D"
click at [1299, 389] on section "Showing 1 - 1 of 1 results" at bounding box center [756, 401] width 1202 height 26
click at [1299, 373] on button "Search" at bounding box center [1289, 356] width 133 height 44
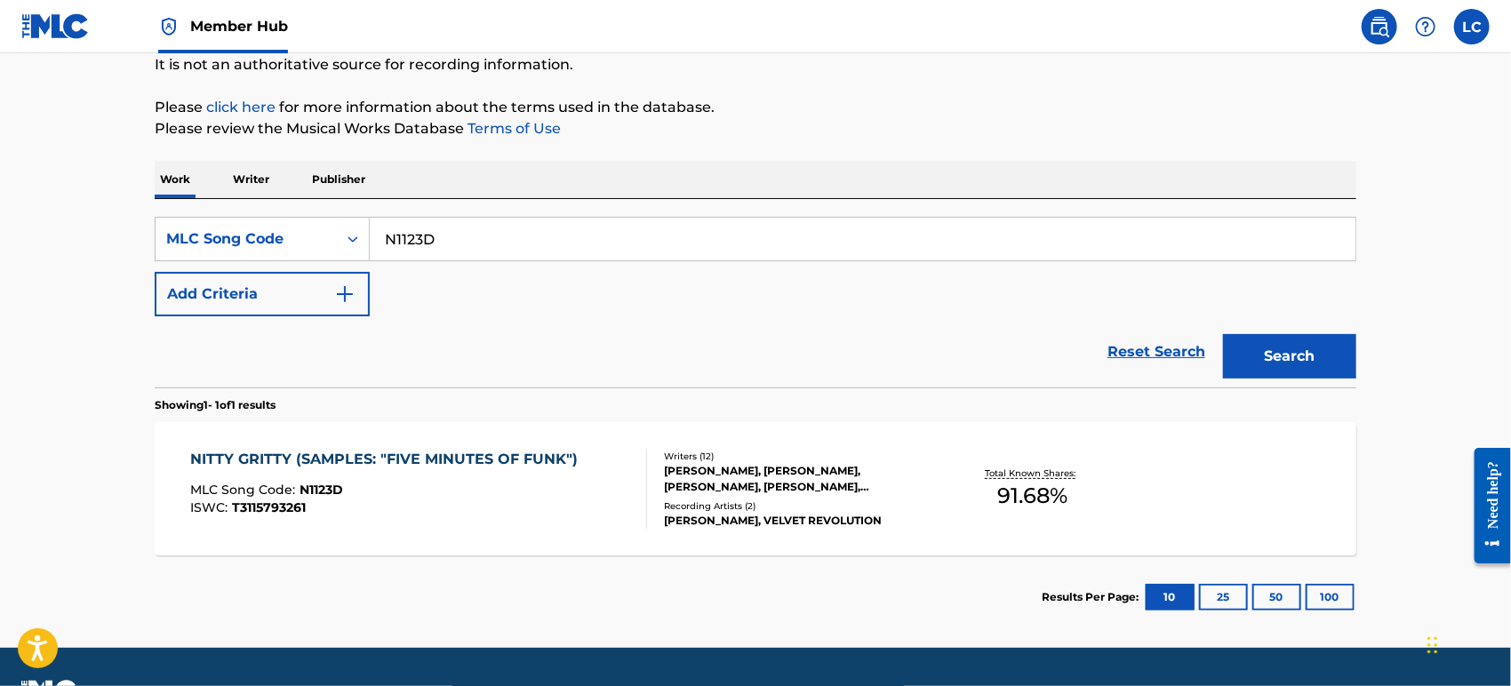
click at [886, 493] on div "[PERSON_NAME], [PERSON_NAME], [PERSON_NAME], [PERSON_NAME], [PERSON_NAME] [PERS…" at bounding box center [798, 479] width 269 height 32
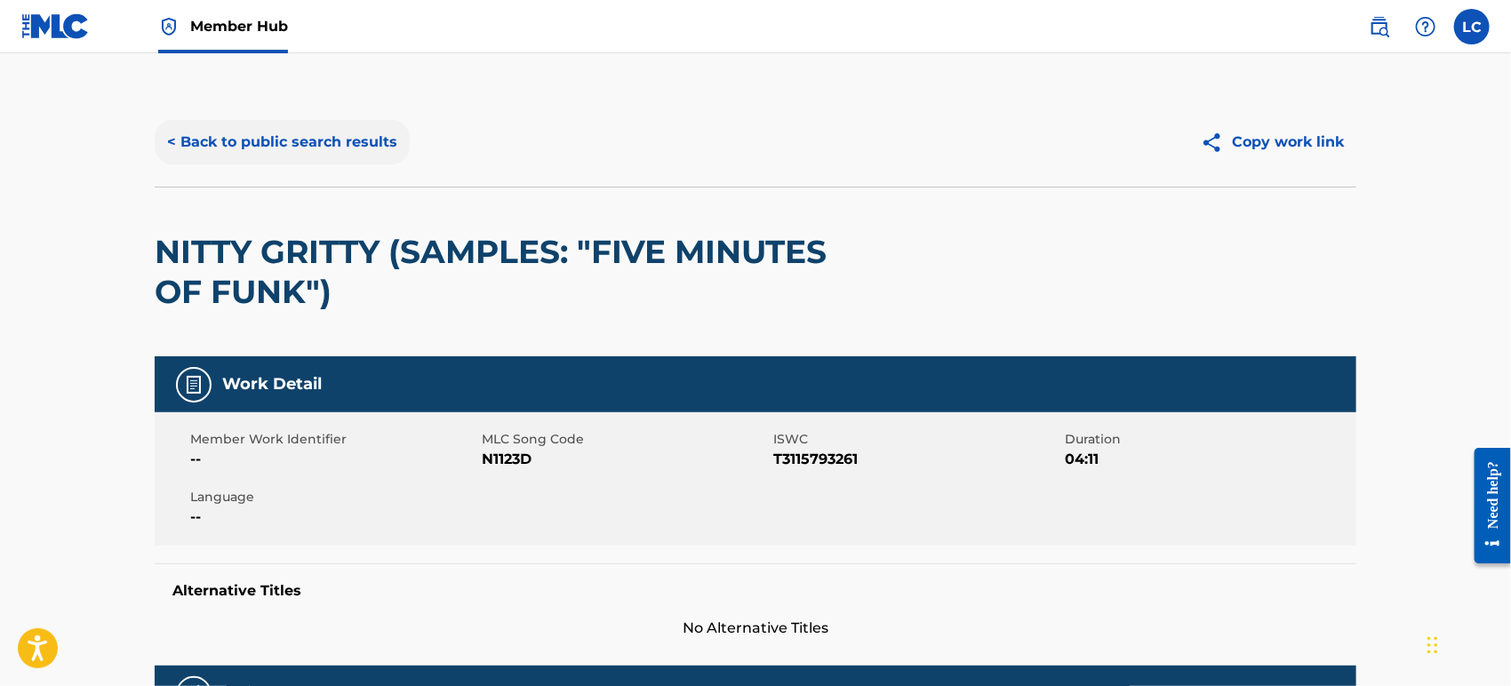
click at [327, 139] on button "< Back to public search results" at bounding box center [282, 142] width 255 height 44
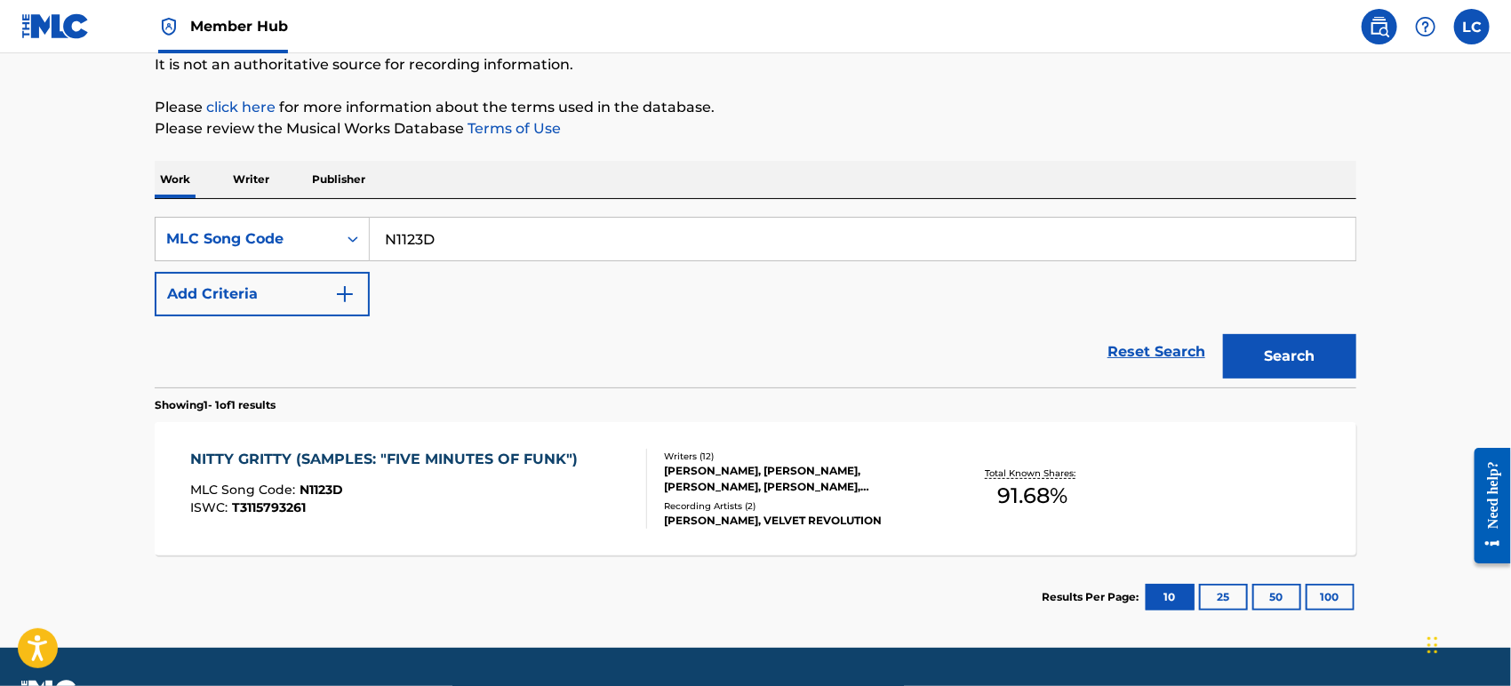
click at [433, 235] on input "N1123D" at bounding box center [863, 239] width 986 height 43
paste input "41235"
type input "N41235"
click at [1303, 376] on div "Search" at bounding box center [1285, 352] width 142 height 71
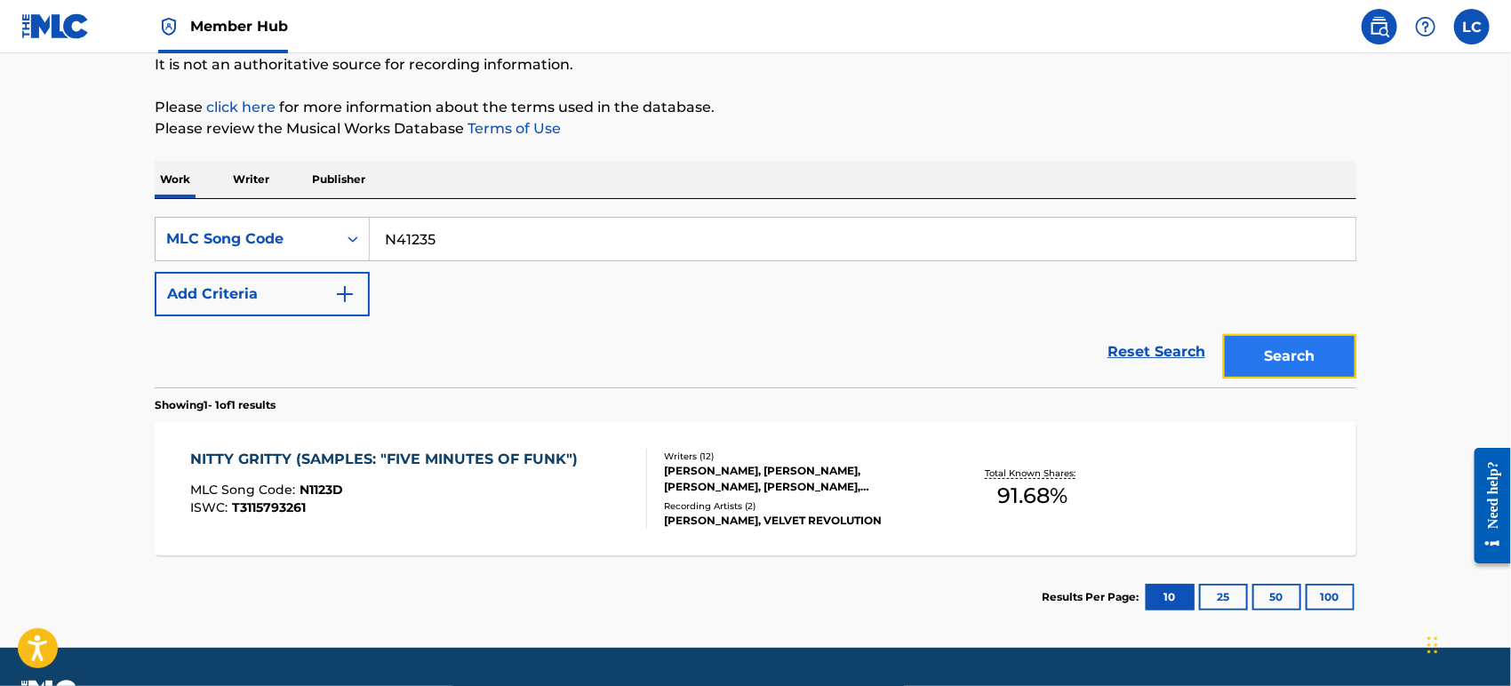
click at [1302, 365] on button "Search" at bounding box center [1289, 356] width 133 height 44
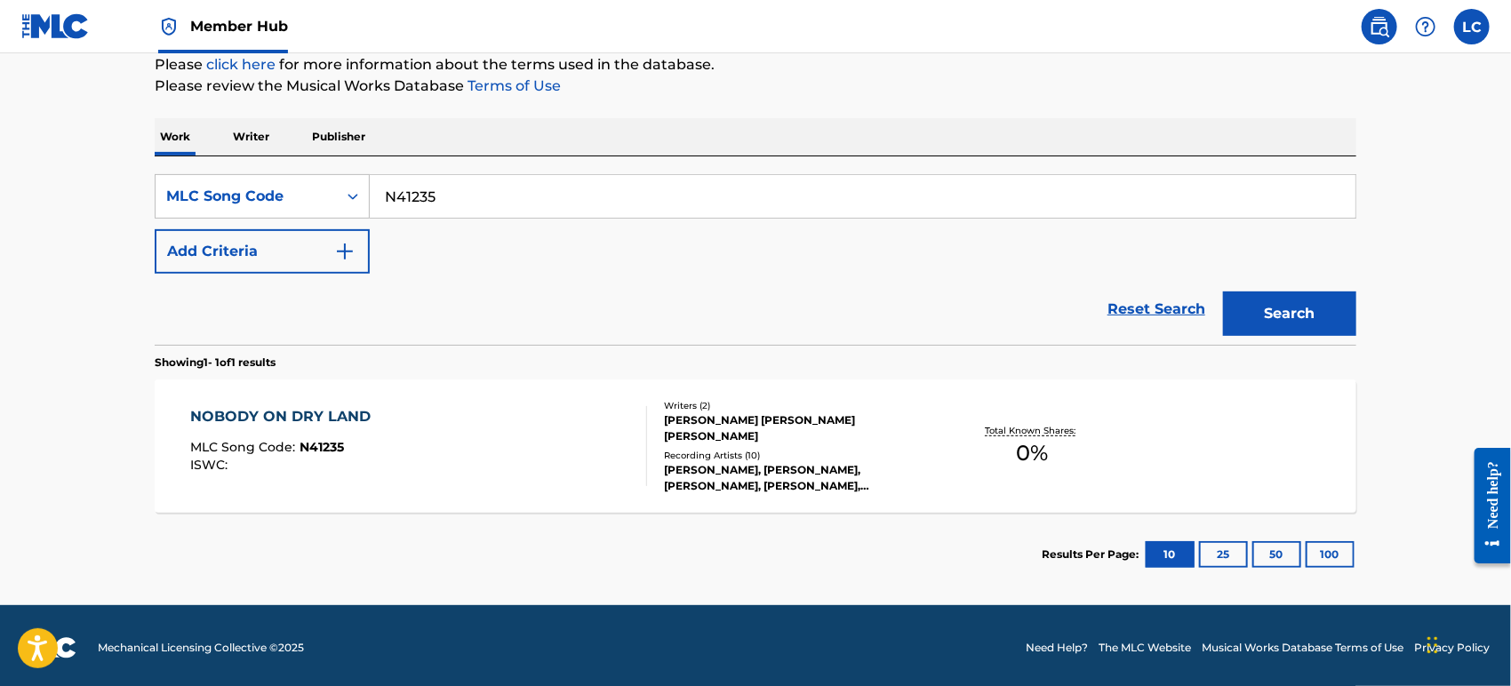
scroll to position [225, 0]
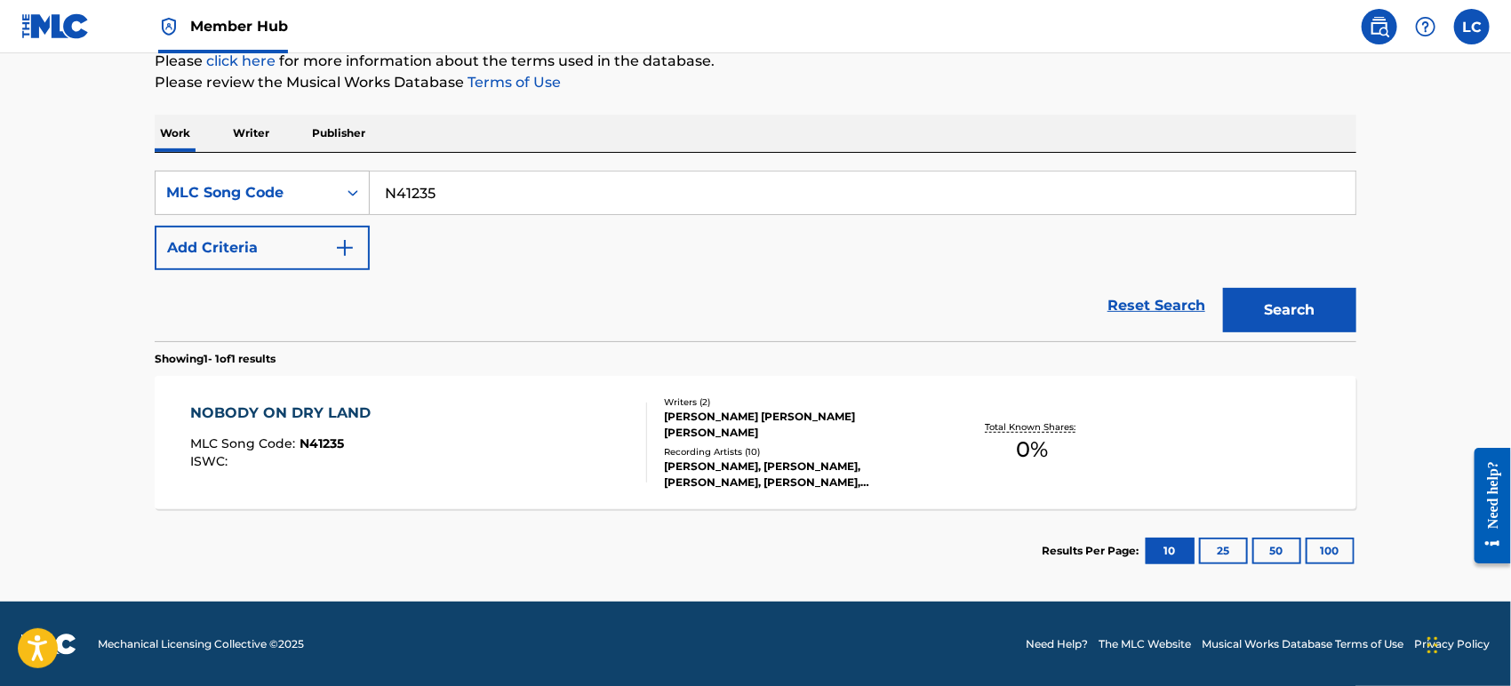
click at [862, 430] on div "[PERSON_NAME] [PERSON_NAME] [PERSON_NAME]" at bounding box center [798, 425] width 269 height 32
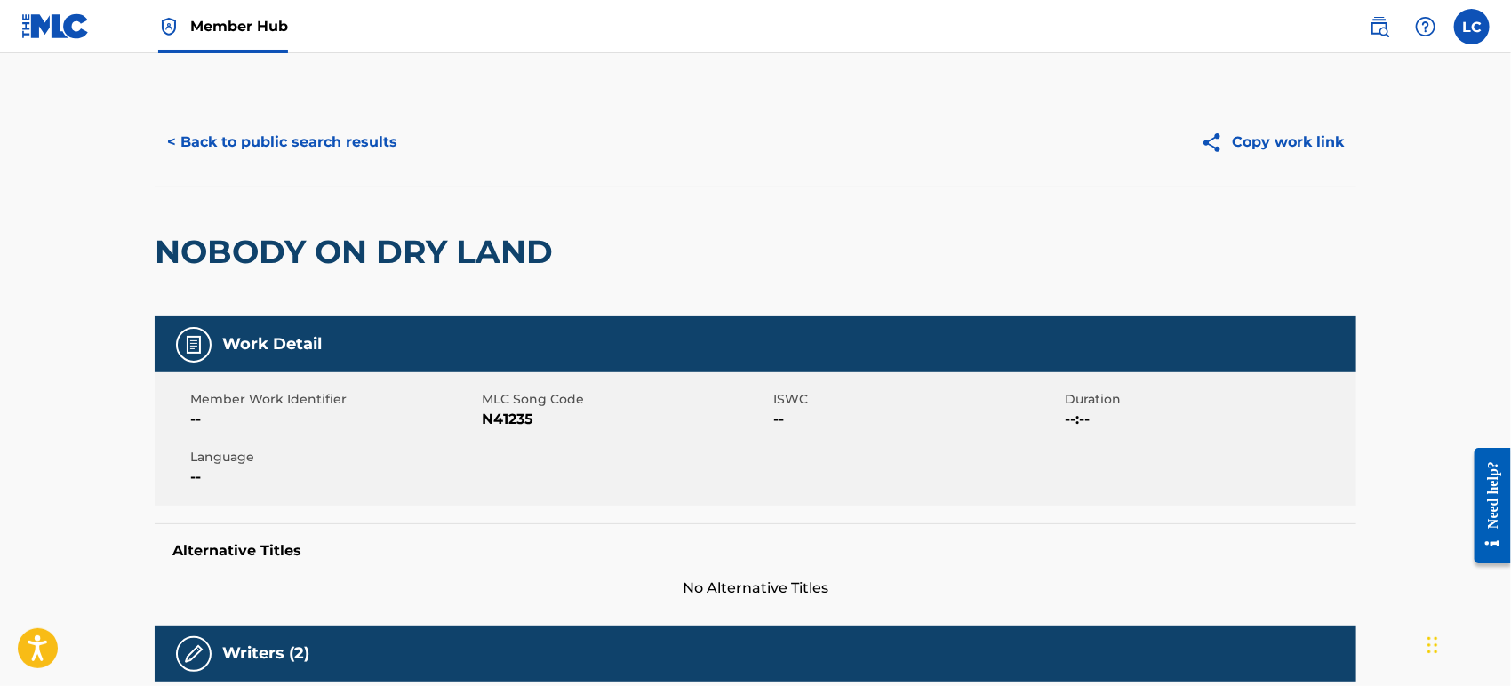
click at [43, 12] on link at bounding box center [55, 26] width 68 height 52
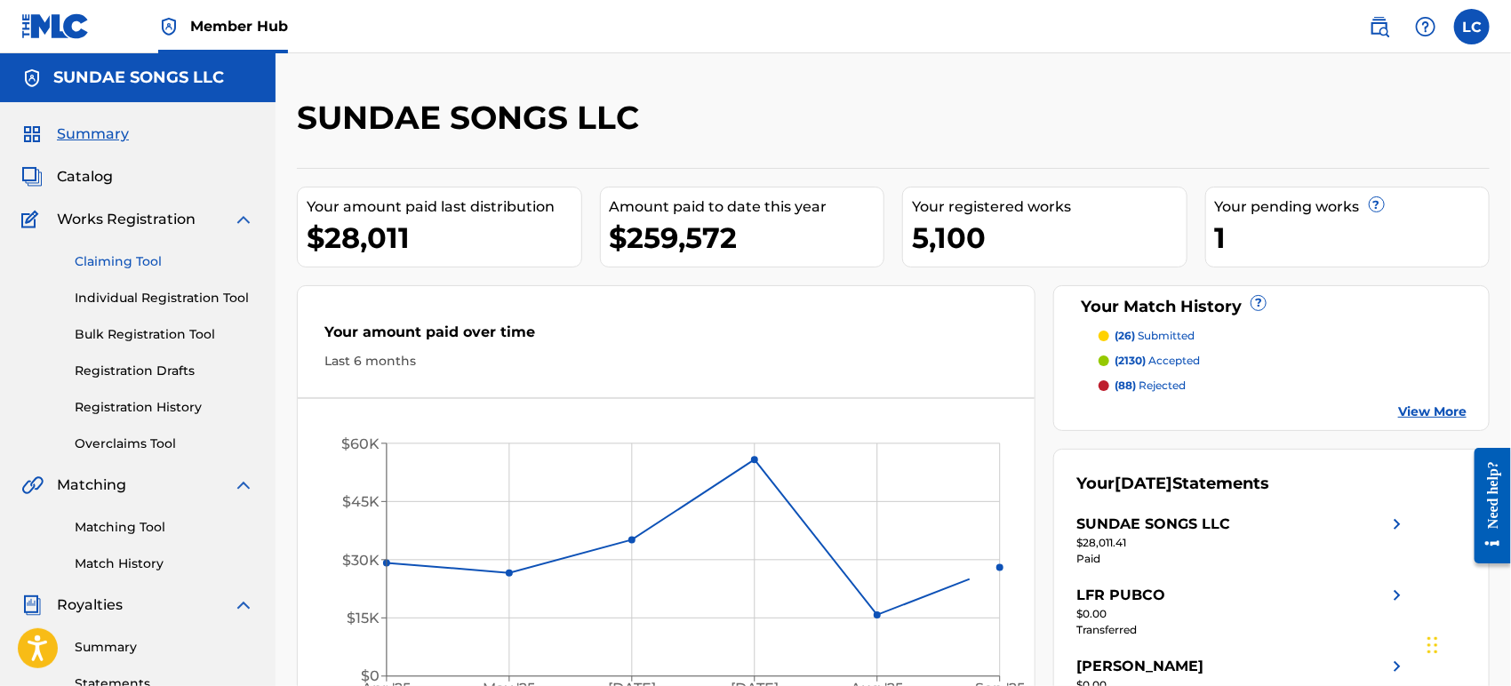
click at [132, 261] on link "Claiming Tool" at bounding box center [165, 262] width 180 height 19
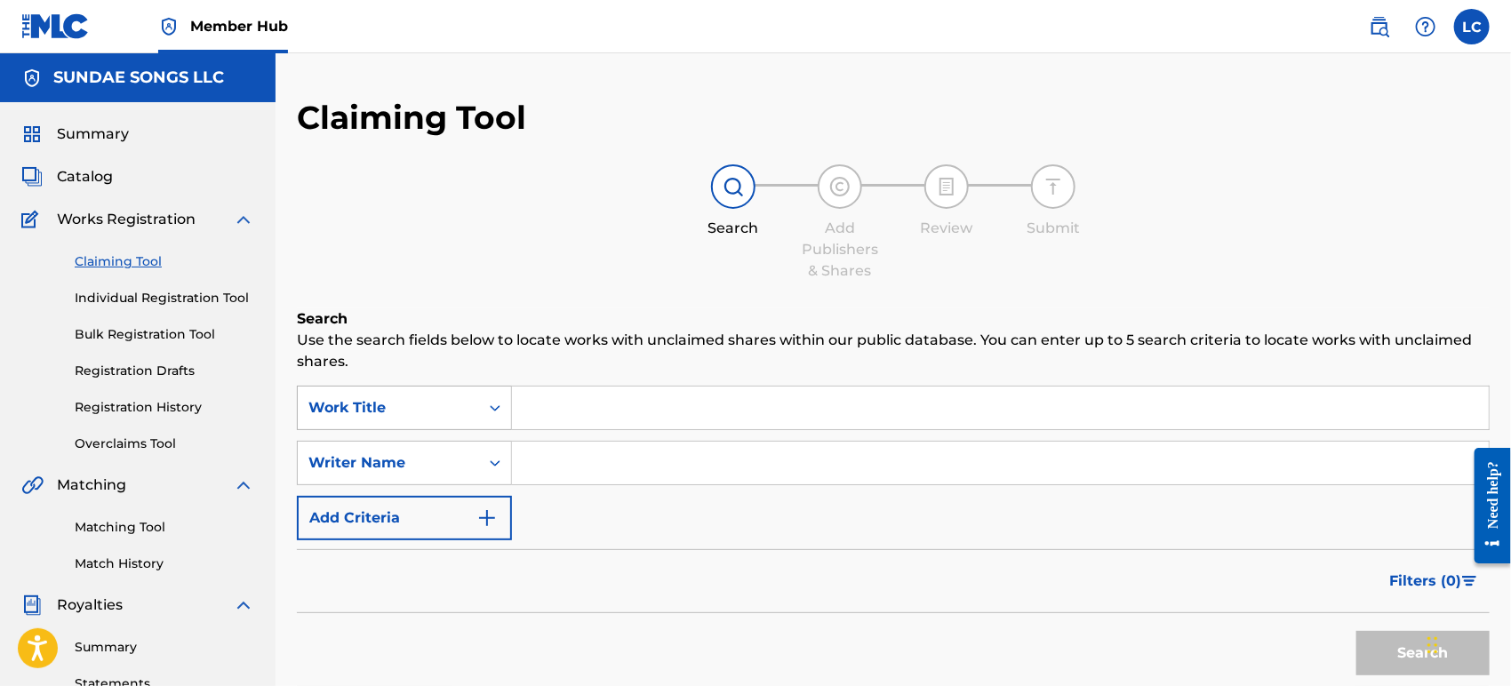
scroll to position [11, 0]
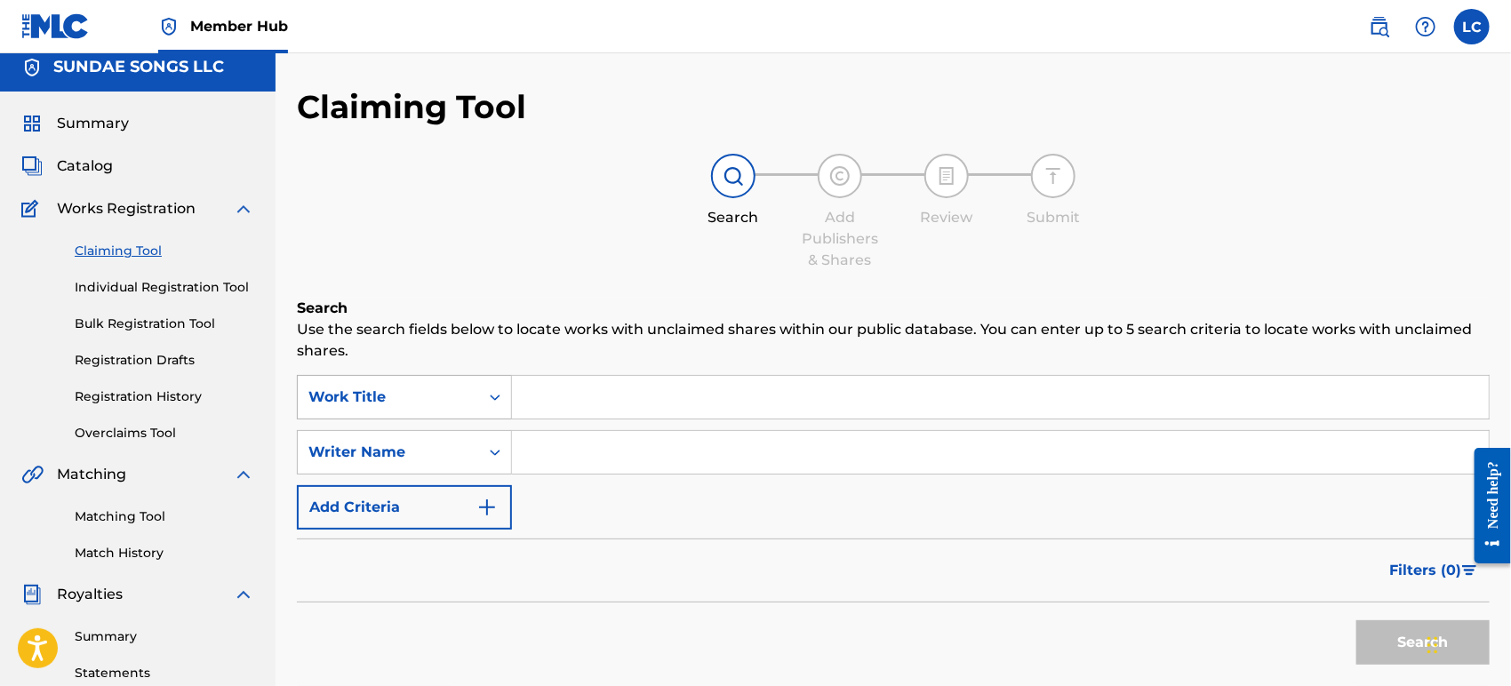
click at [462, 391] on div "Work Title" at bounding box center [388, 398] width 181 height 34
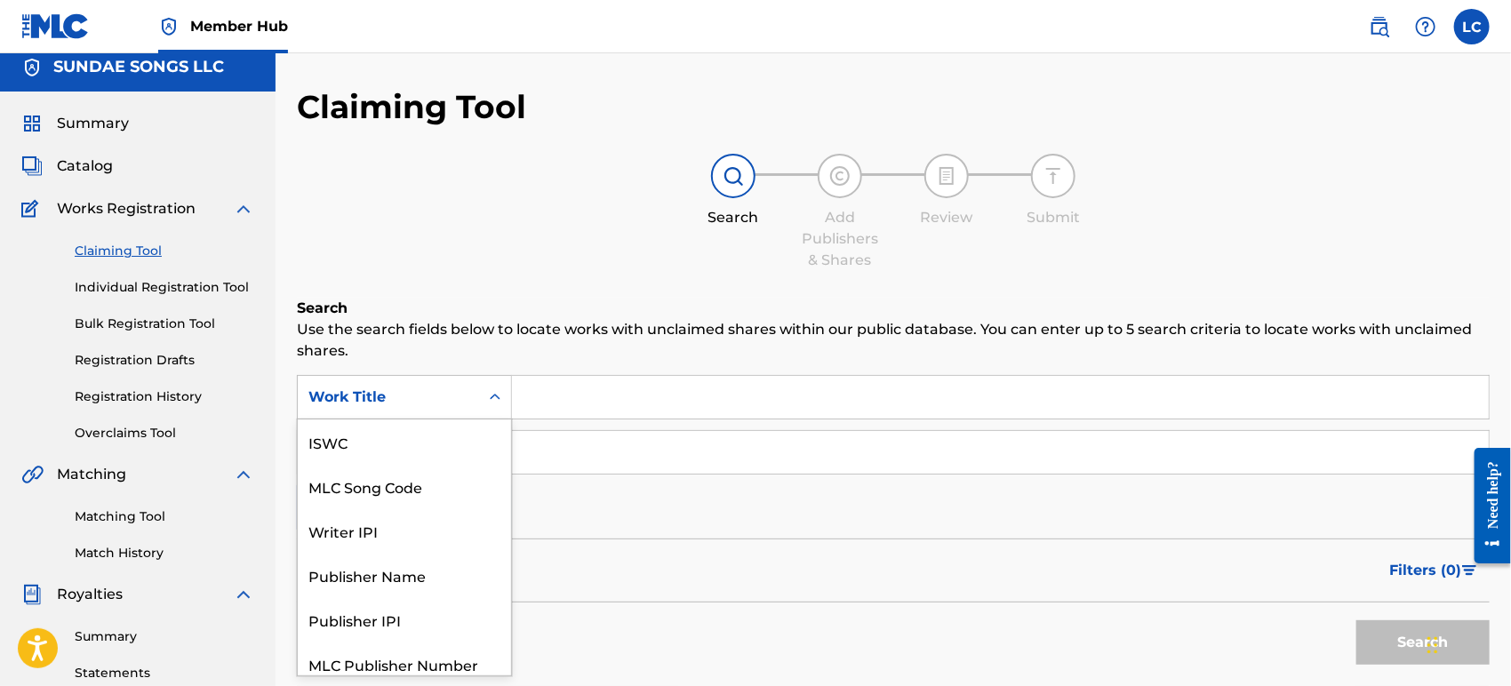
scroll to position [44, 0]
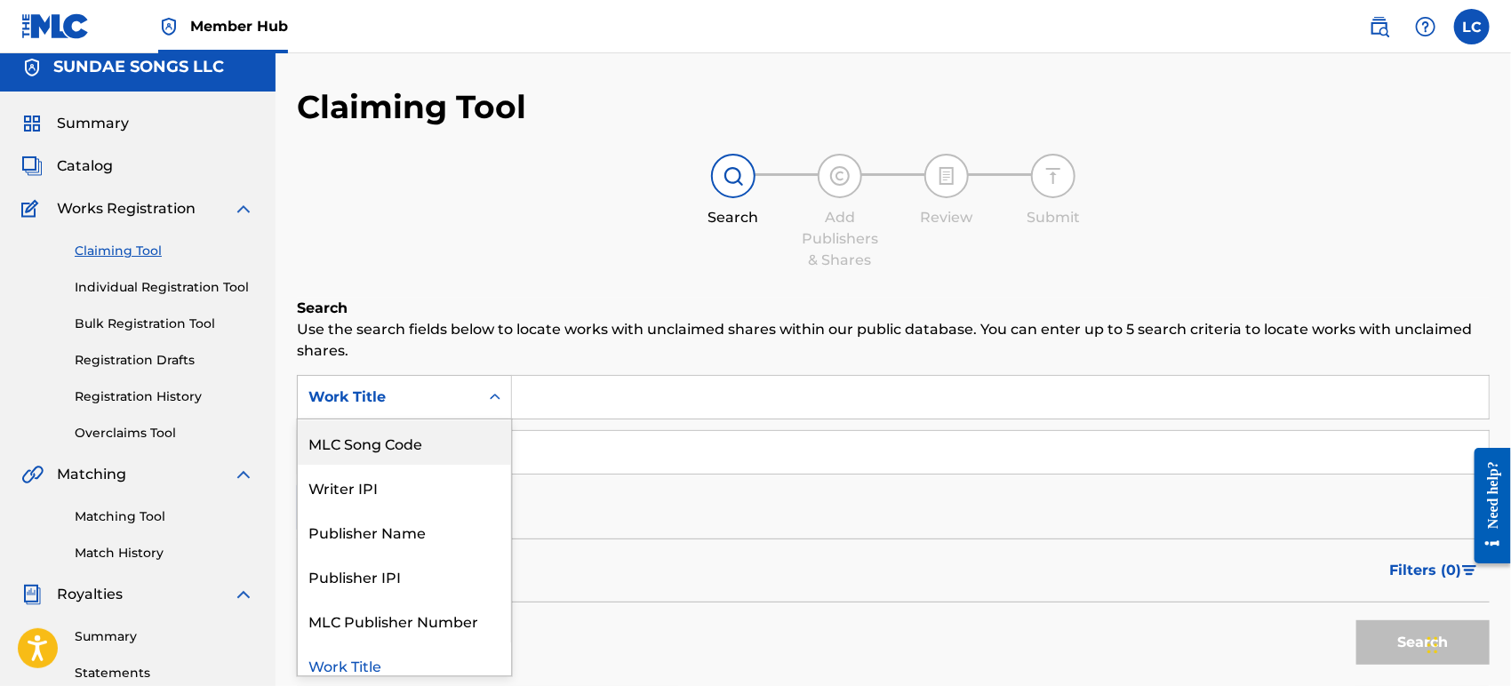
click at [429, 445] on div "MLC Song Code" at bounding box center [404, 443] width 213 height 44
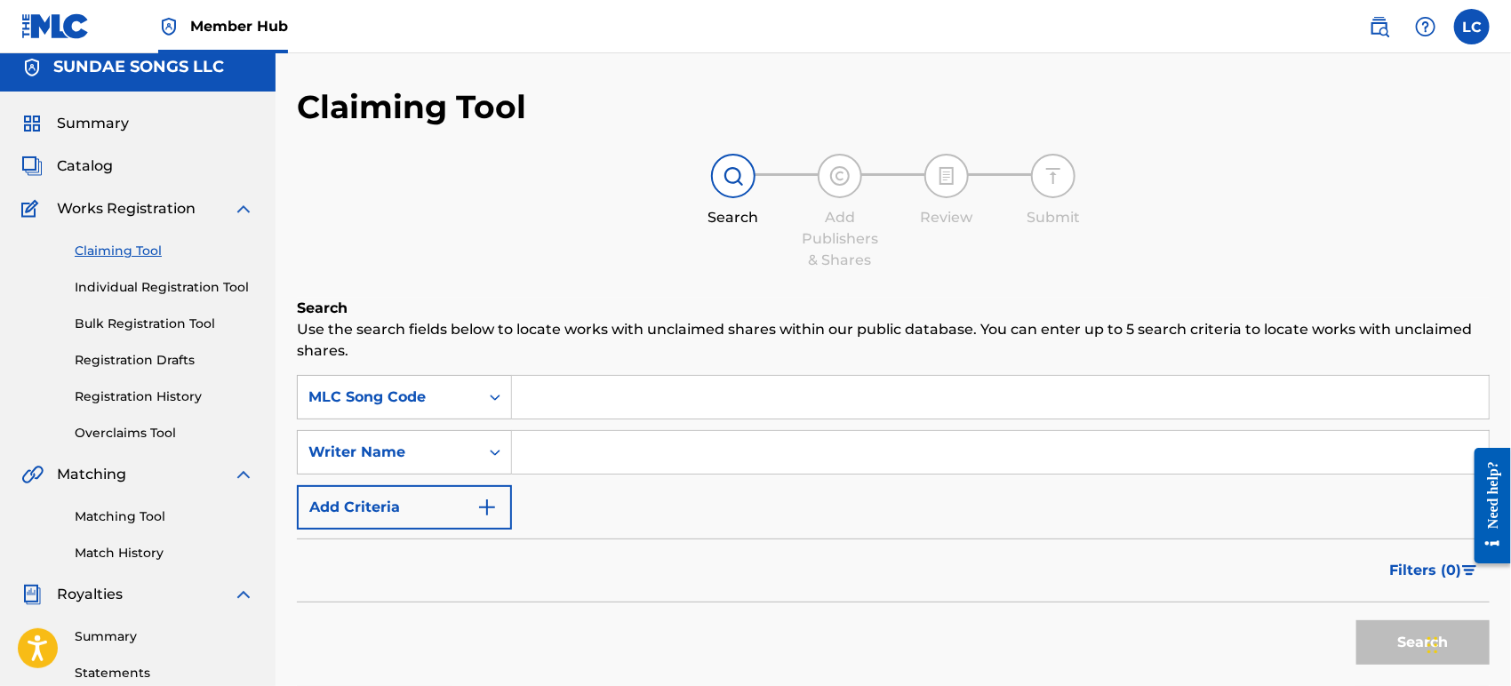
paste input "N41235"
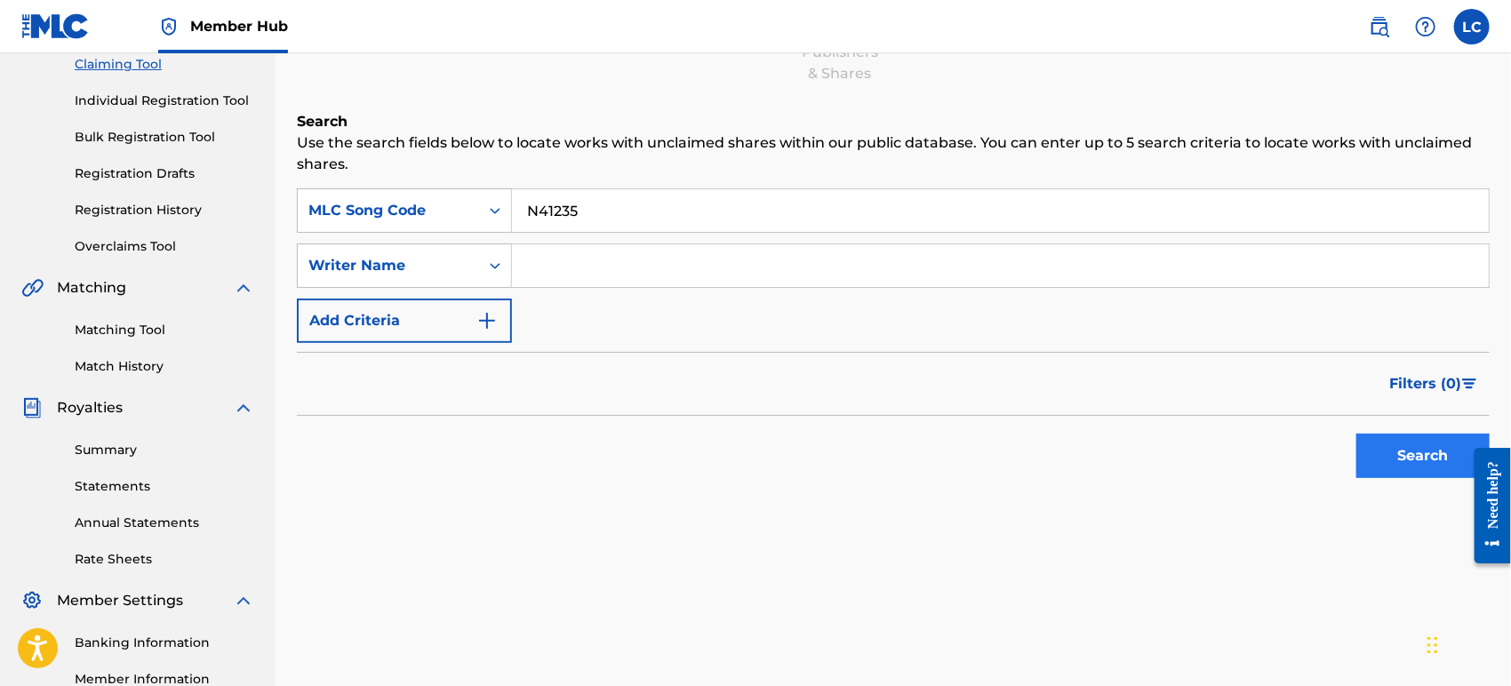
scroll to position [208, 0]
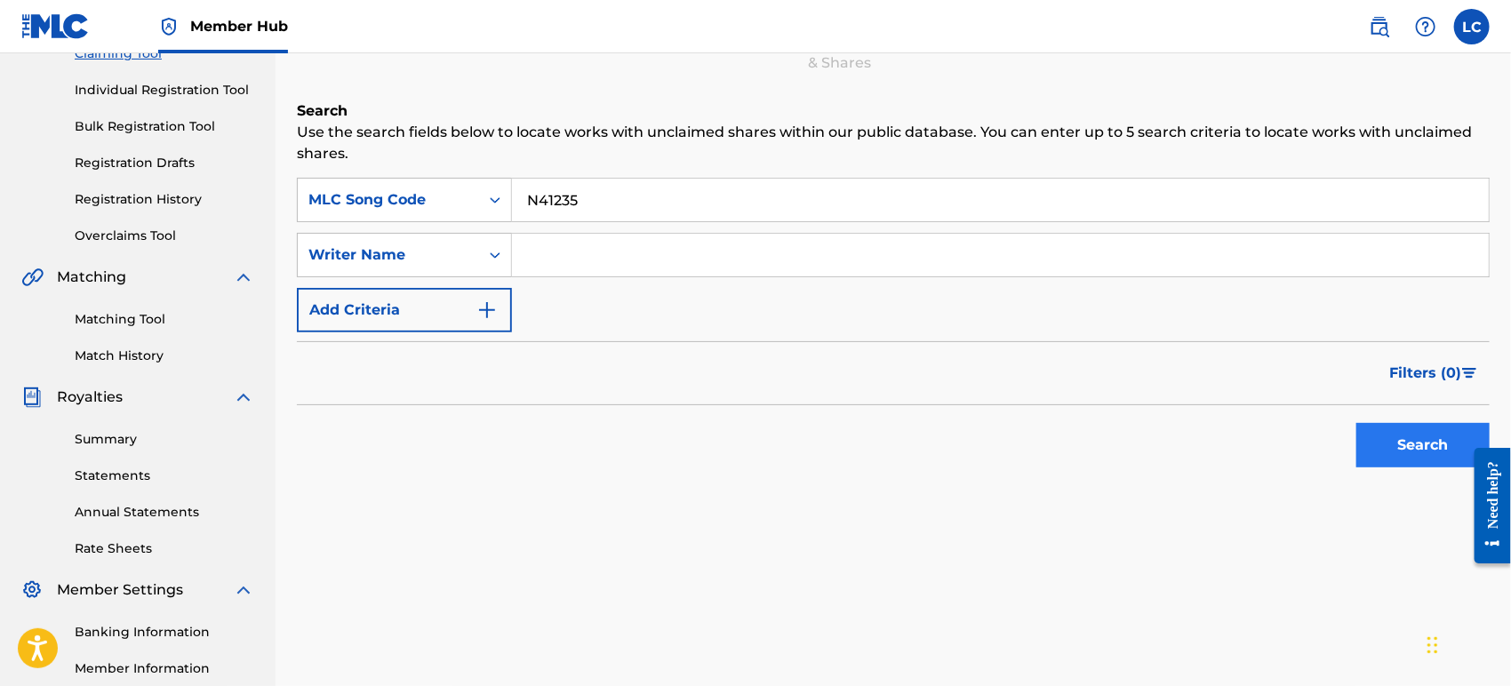
type input "N41235"
click at [1417, 452] on button "Search" at bounding box center [1423, 445] width 133 height 44
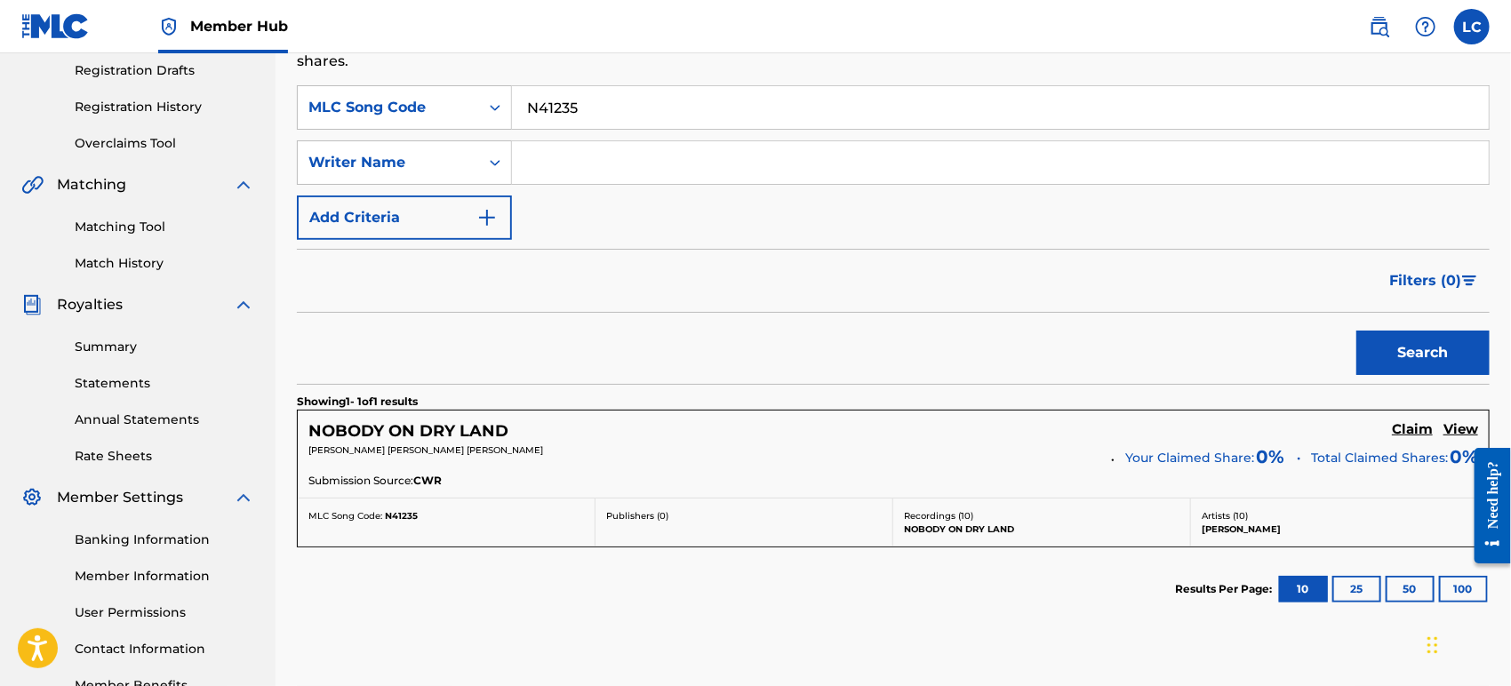
scroll to position [307, 0]
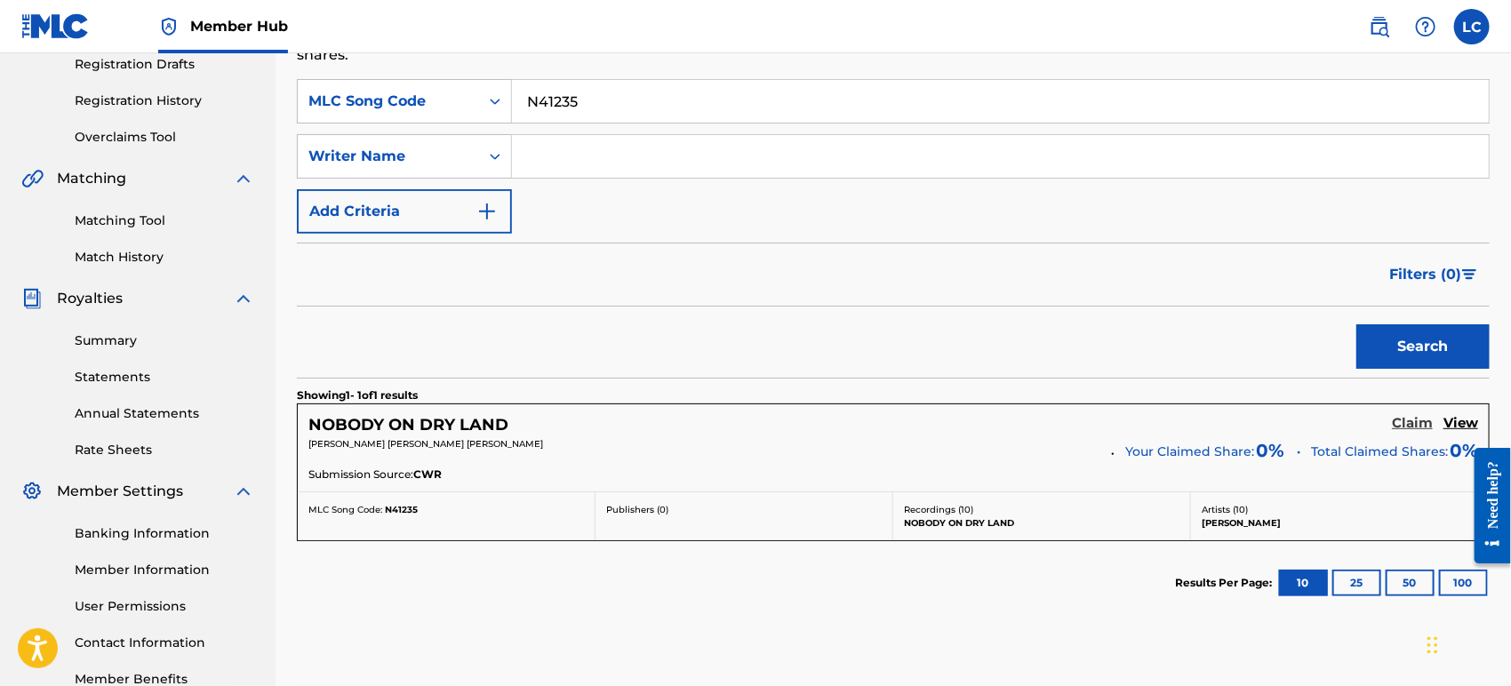
click at [1413, 419] on h5 "Claim" at bounding box center [1412, 423] width 41 height 17
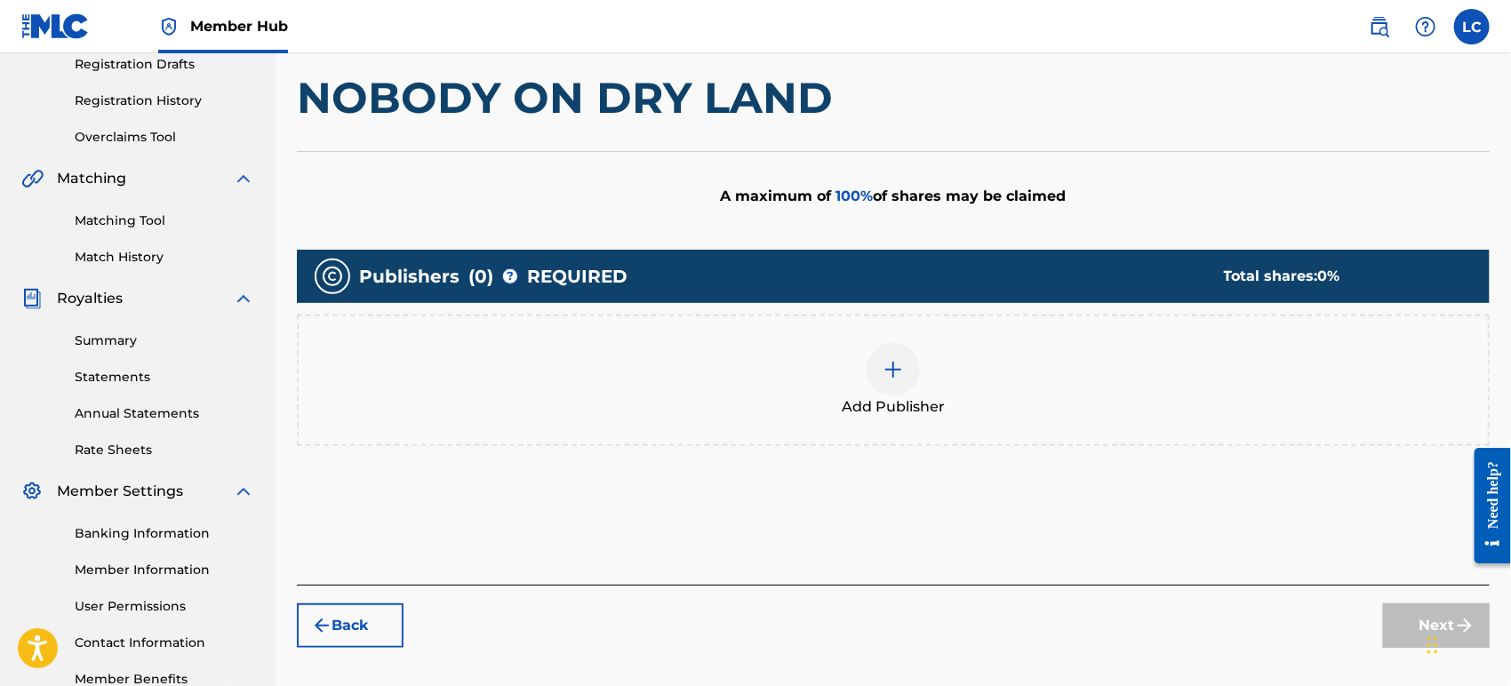
click at [862, 384] on div "Add Publisher" at bounding box center [894, 380] width 1190 height 75
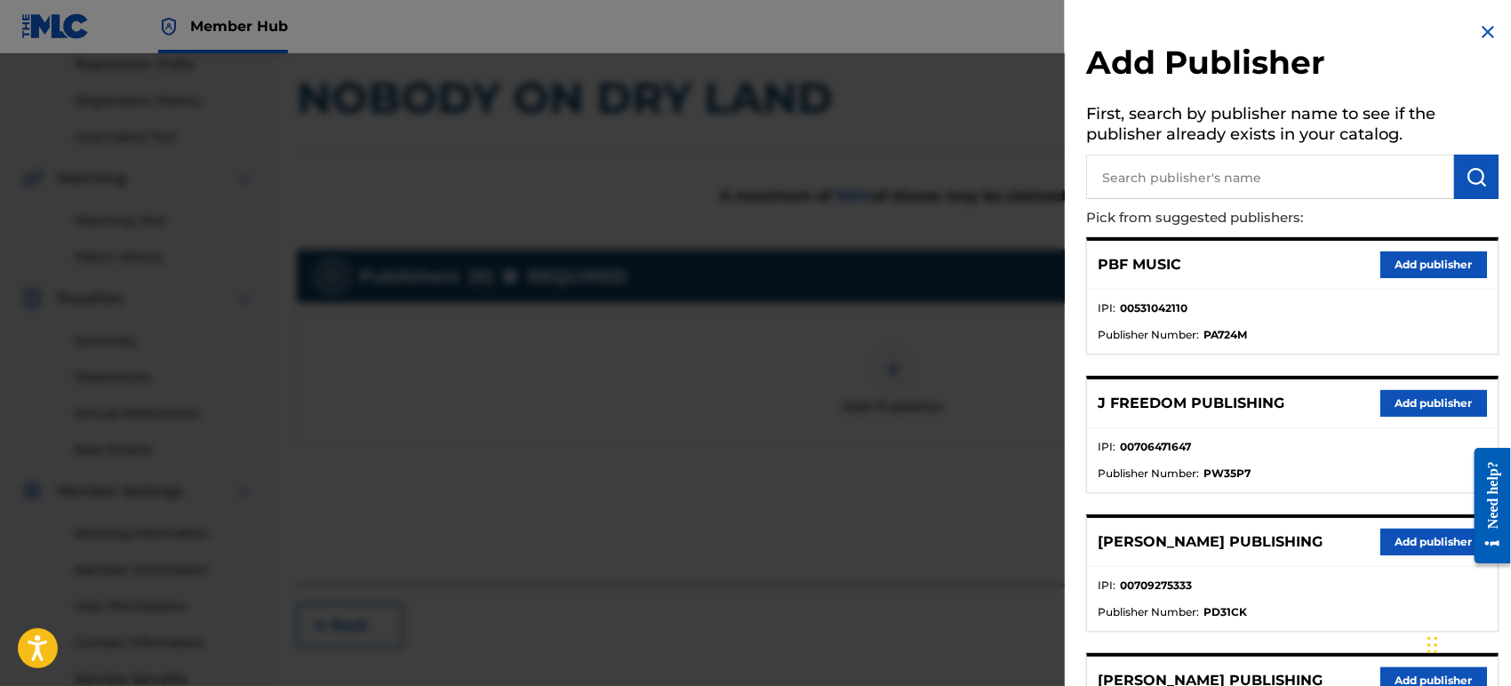
click at [1159, 172] on input "text" at bounding box center [1270, 177] width 368 height 44
type input "big bul"
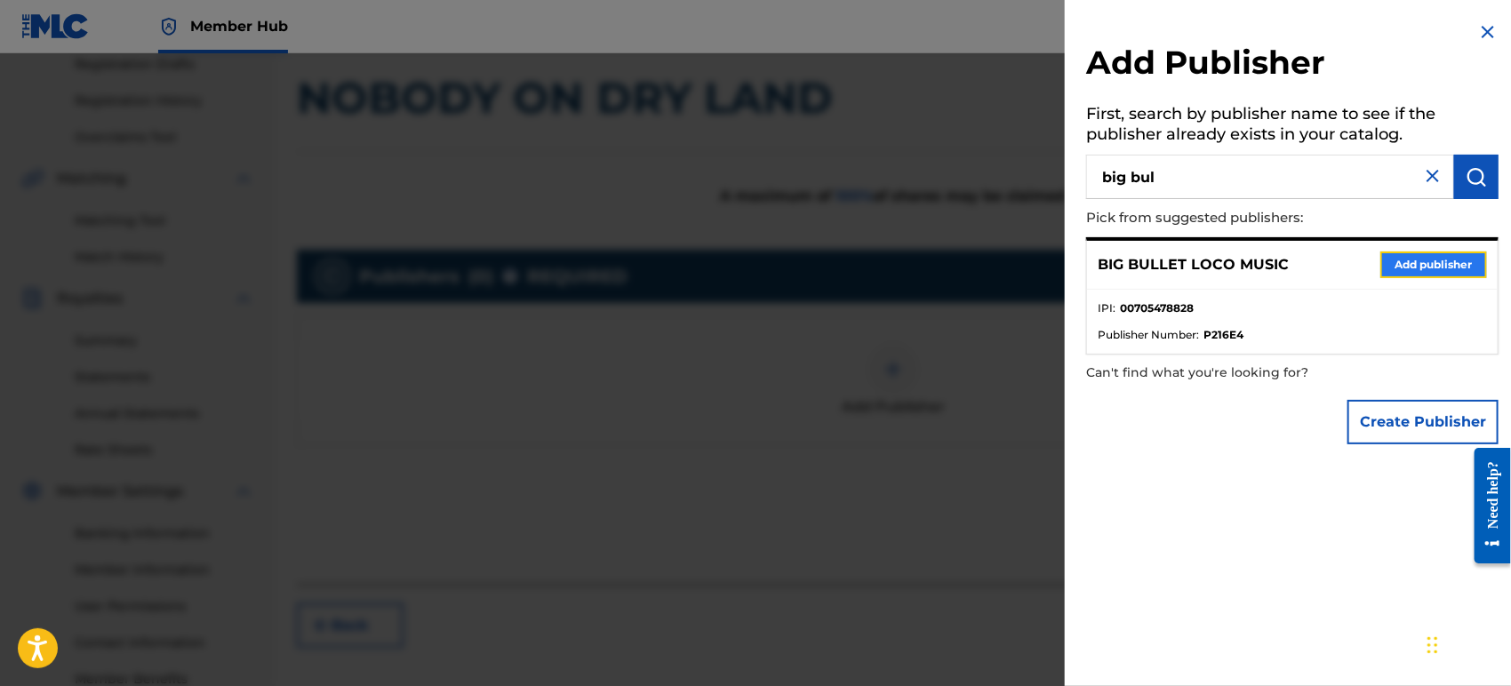
click at [1415, 268] on button "Add publisher" at bounding box center [1434, 265] width 107 height 27
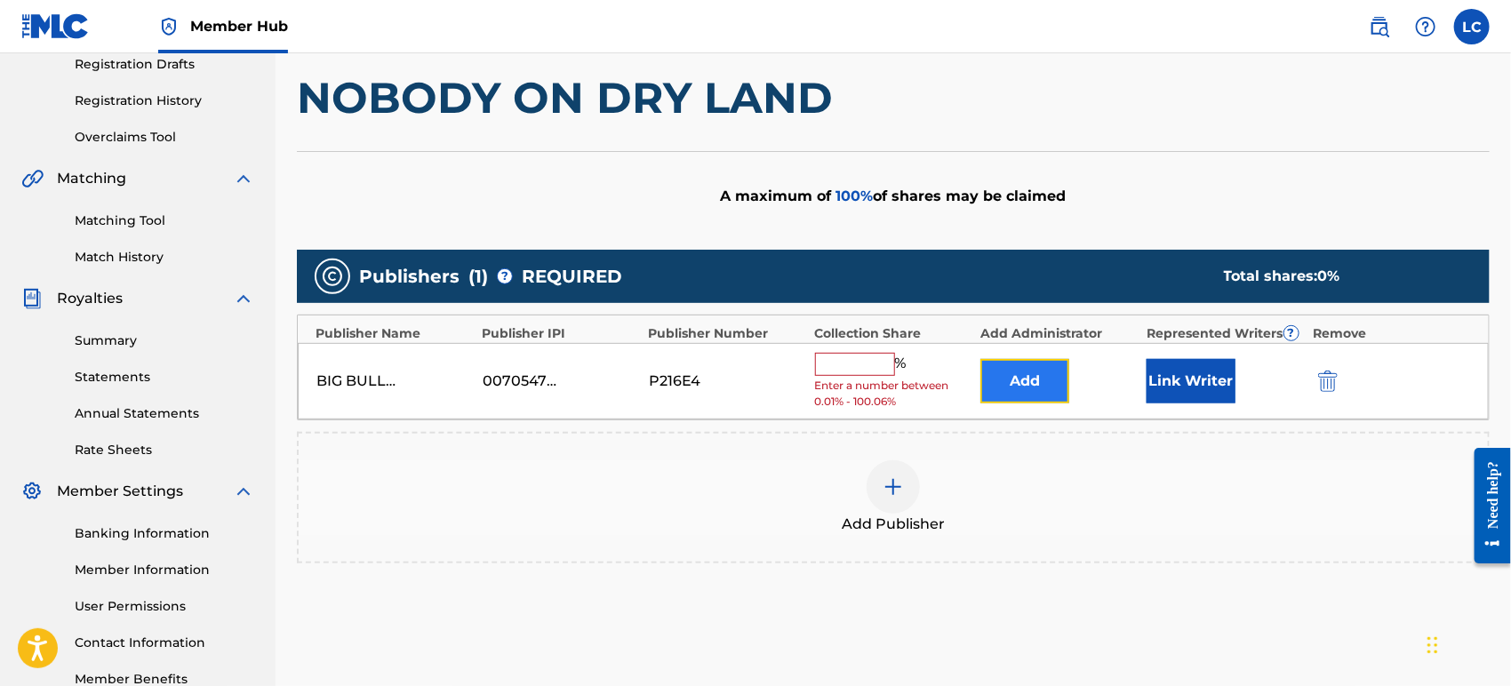
click at [1023, 372] on button "Add" at bounding box center [1025, 381] width 89 height 44
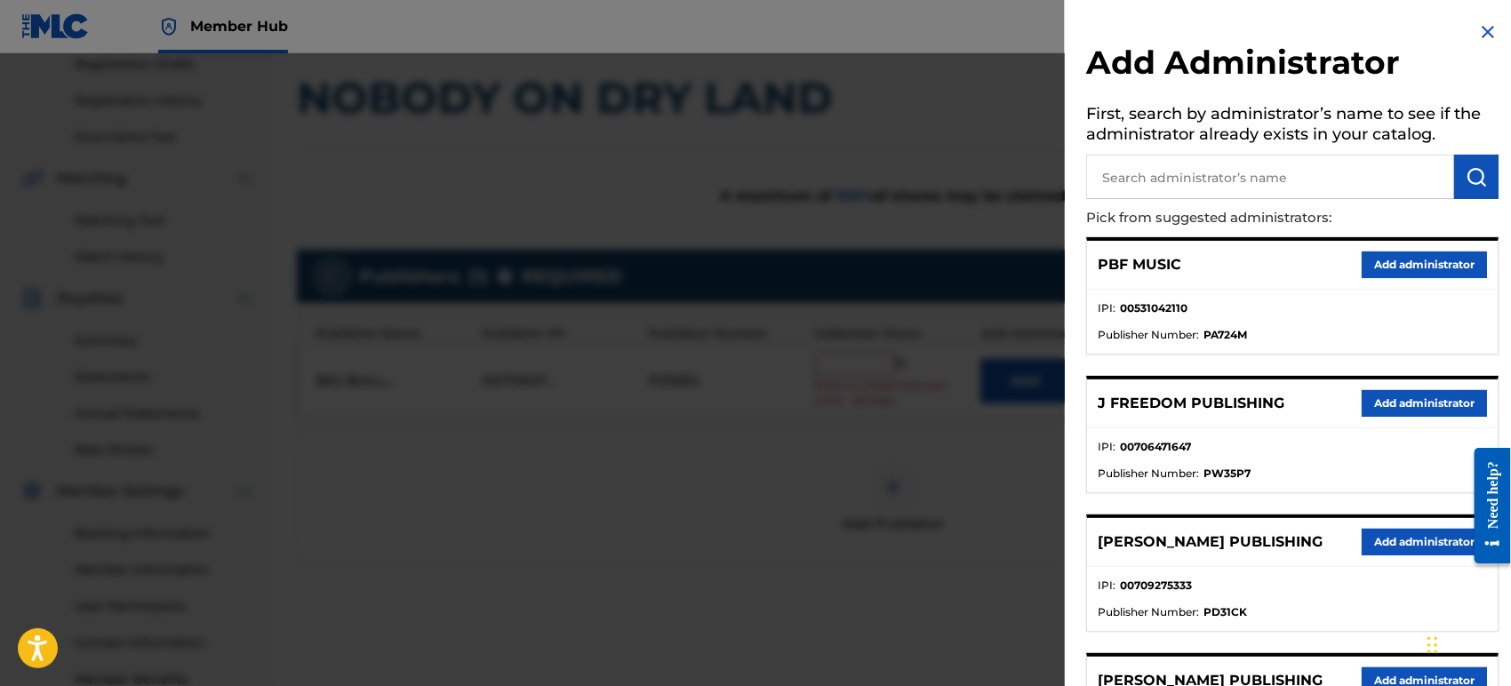
click at [1241, 190] on input "text" at bounding box center [1270, 177] width 368 height 44
type input "bana"
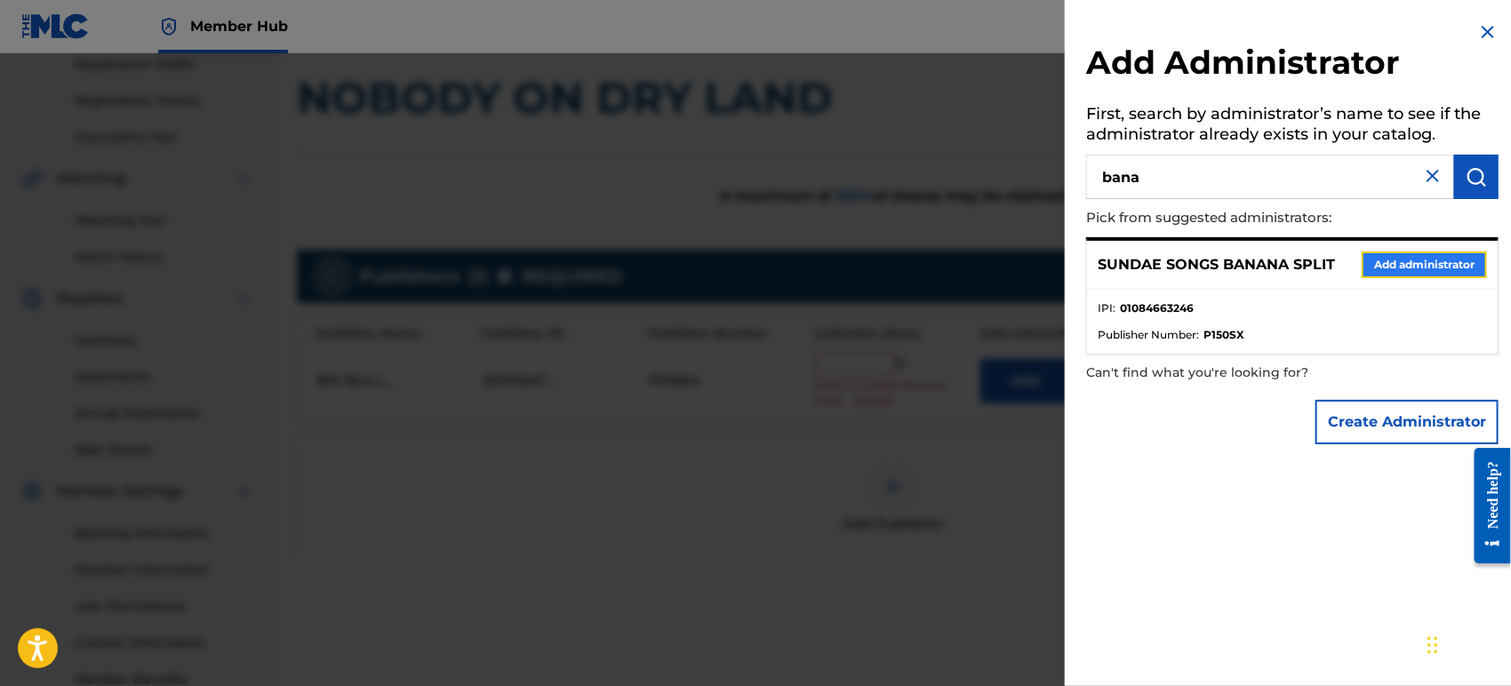
click at [1389, 266] on button "Add administrator" at bounding box center [1424, 265] width 125 height 27
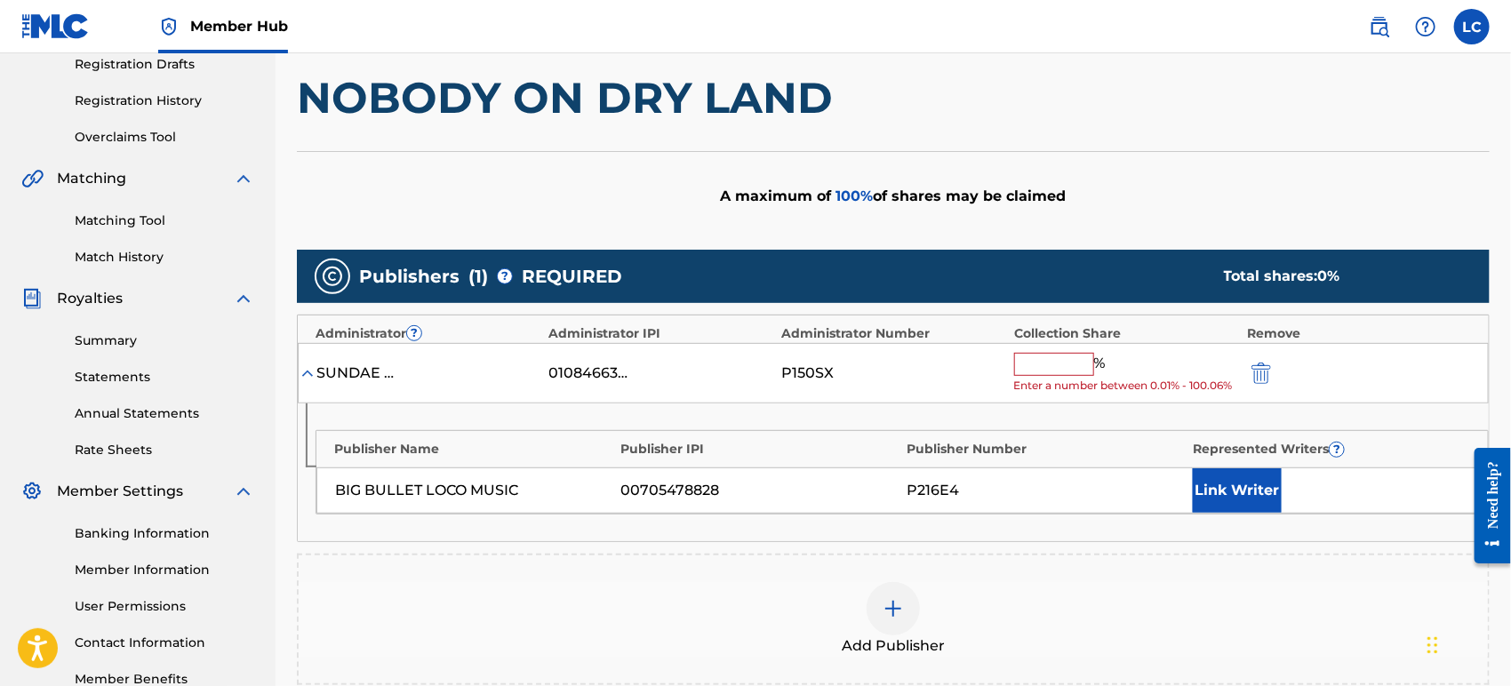
click at [1058, 353] on input "text" at bounding box center [1054, 364] width 80 height 23
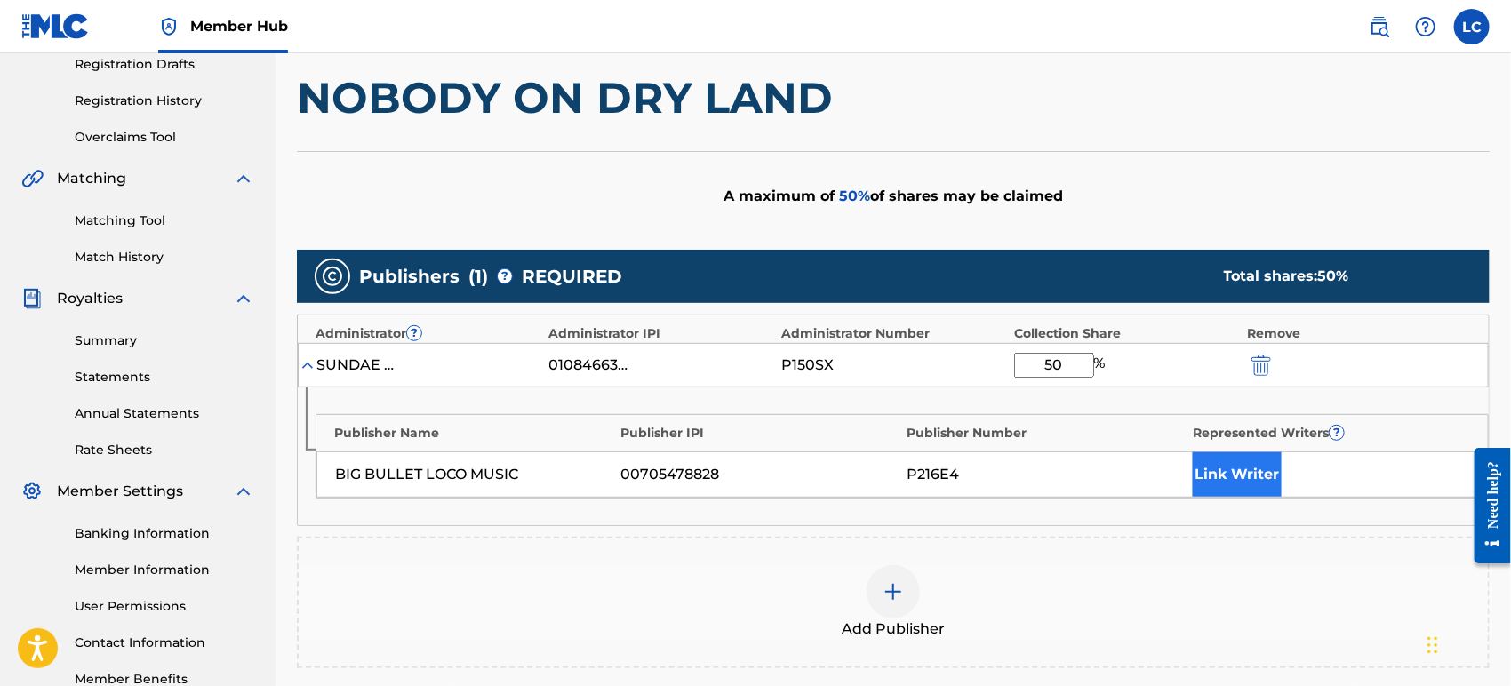
type input "50"
click at [1267, 461] on button "Link Writer" at bounding box center [1237, 475] width 89 height 44
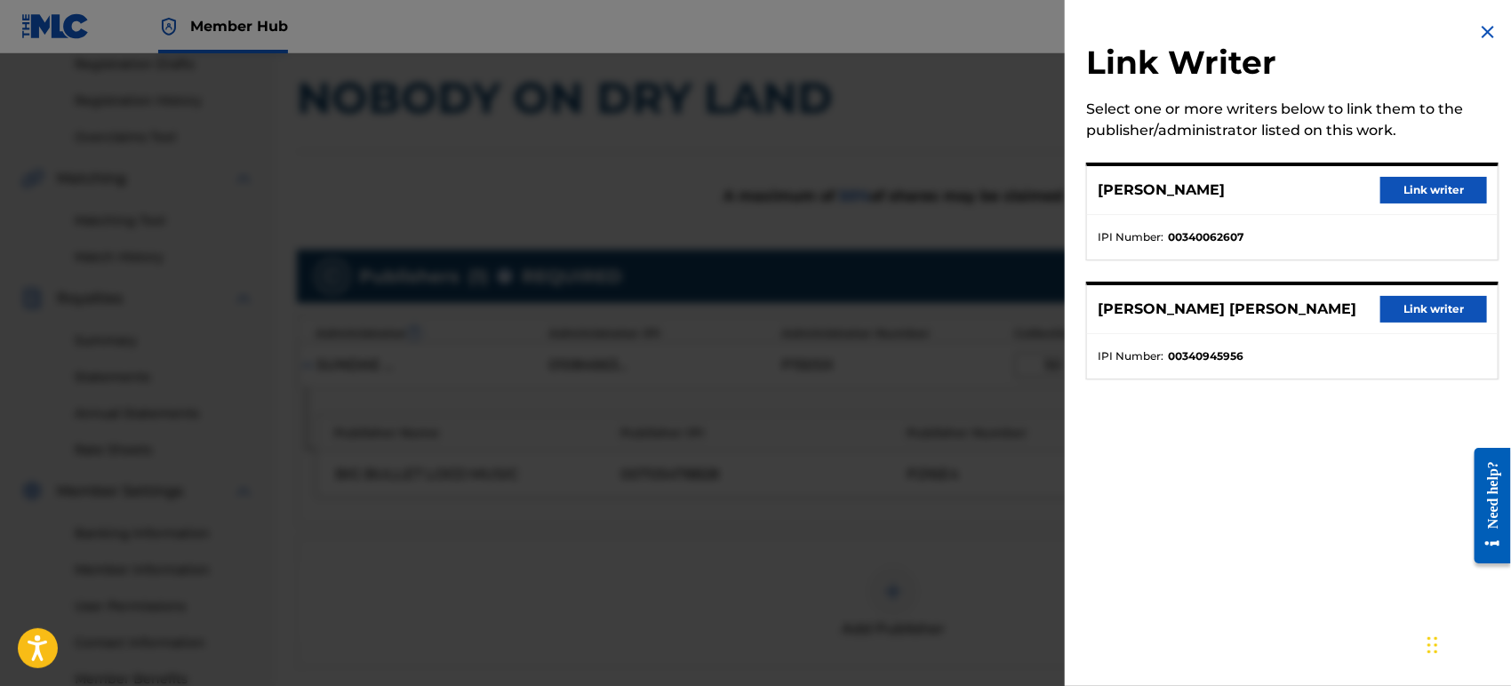
click at [1437, 293] on div "[PERSON_NAME] [PERSON_NAME] Link writer" at bounding box center [1292, 309] width 411 height 49
click at [1437, 307] on button "Link writer" at bounding box center [1434, 309] width 107 height 27
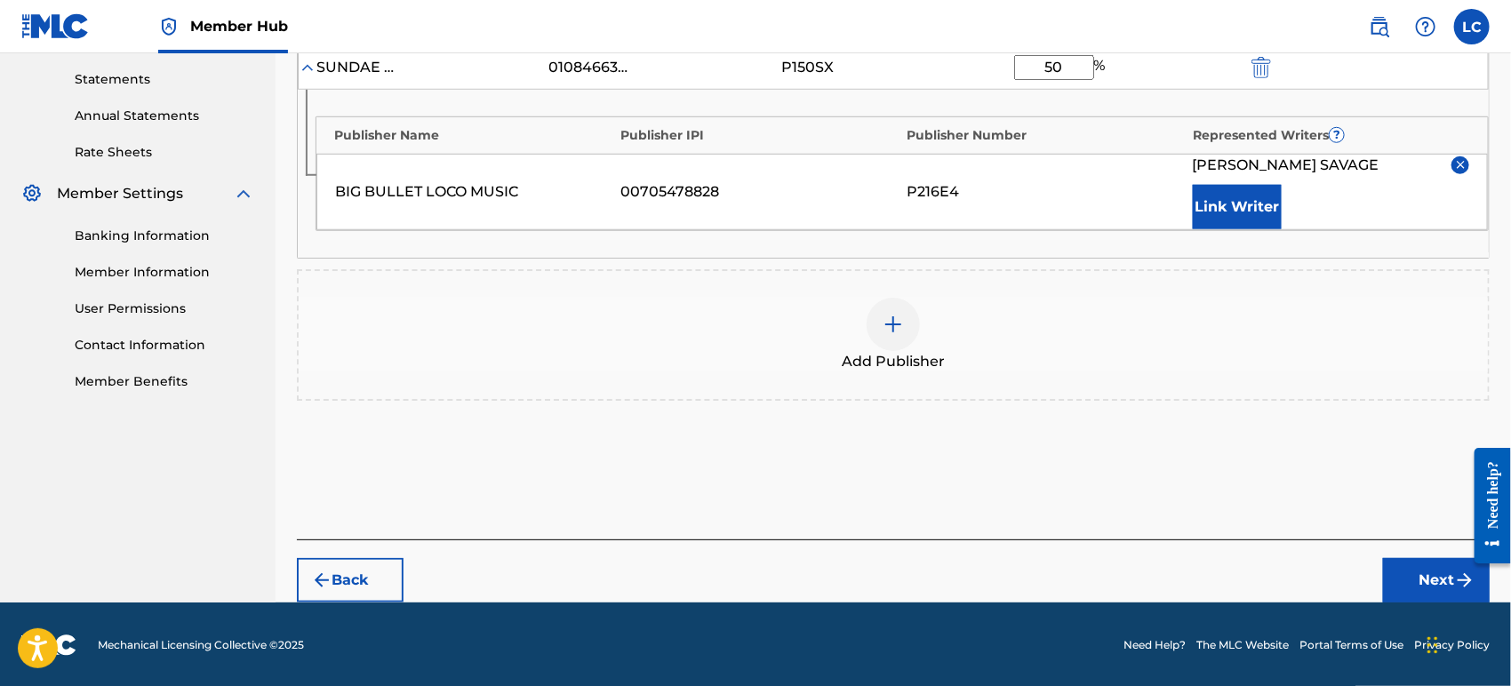
click at [1404, 605] on footer "Mechanical Licensing Collective © 2025 Need Help? The MLC Website Portal Terms …" at bounding box center [755, 645] width 1511 height 85
click at [1415, 596] on button "Next" at bounding box center [1436, 580] width 107 height 44
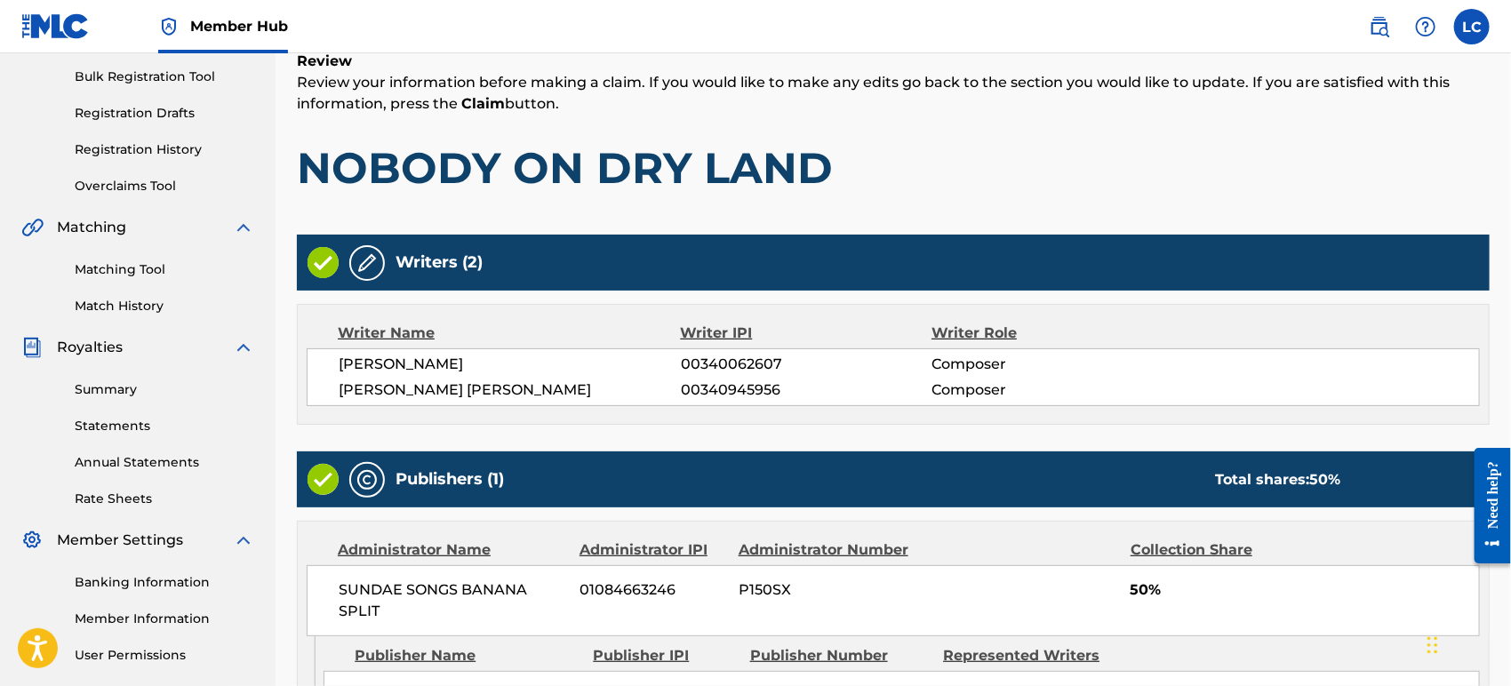
scroll to position [497, 0]
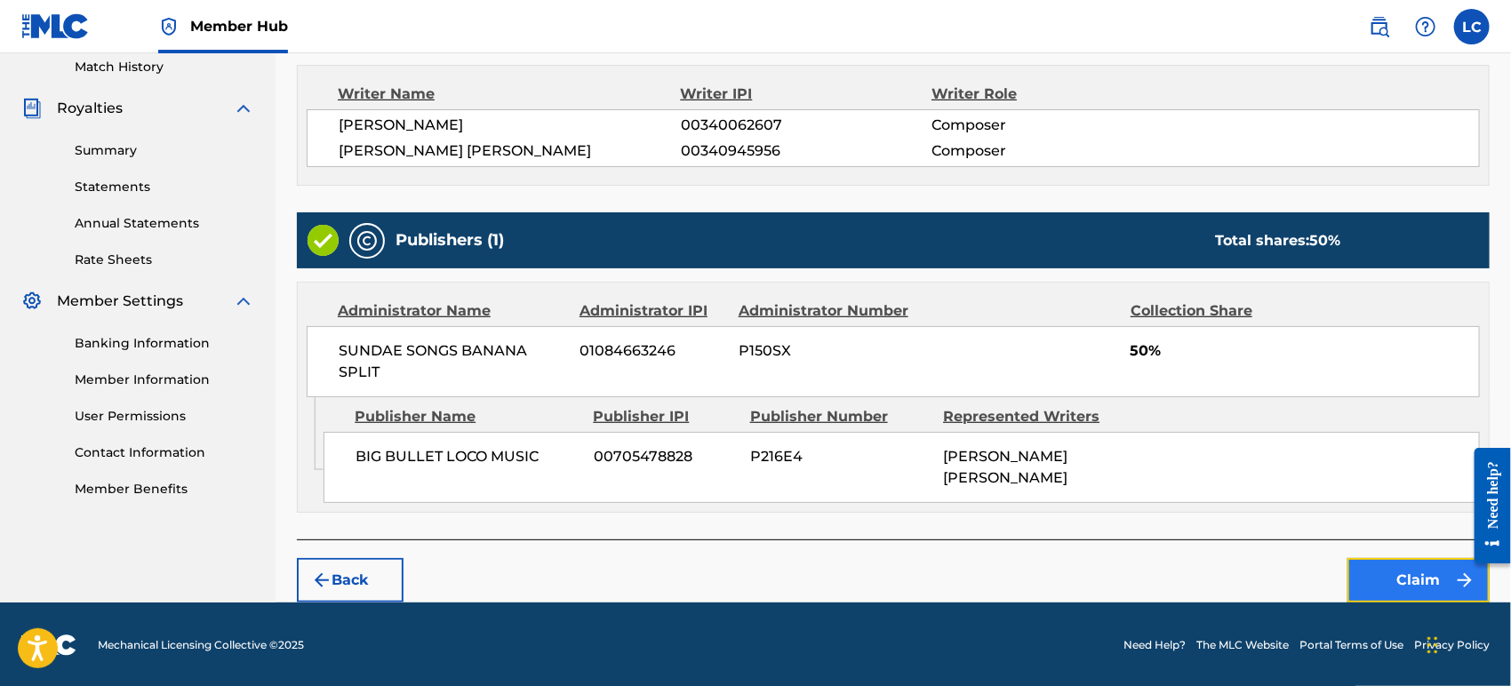
click at [1367, 569] on button "Claim" at bounding box center [1419, 580] width 142 height 44
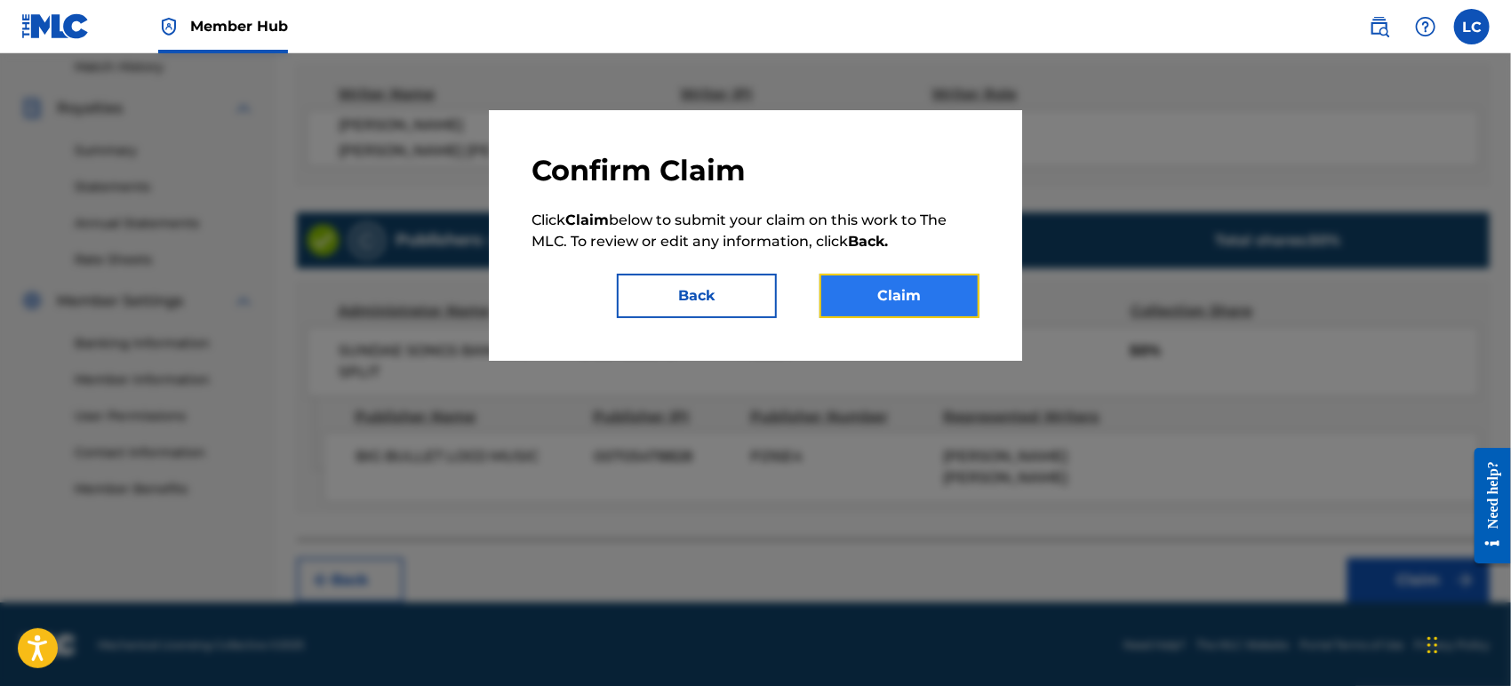
click at [907, 296] on button "Claim" at bounding box center [900, 296] width 160 height 44
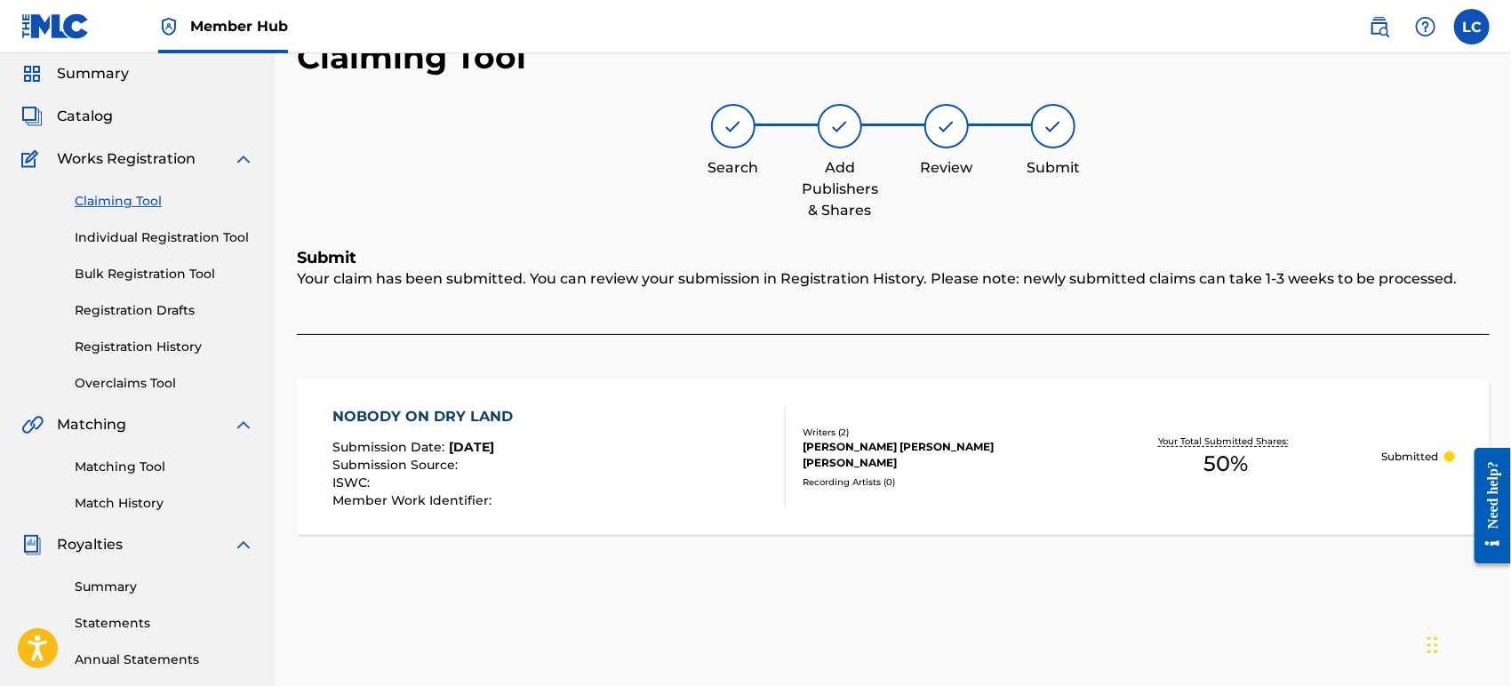
scroll to position [0, 0]
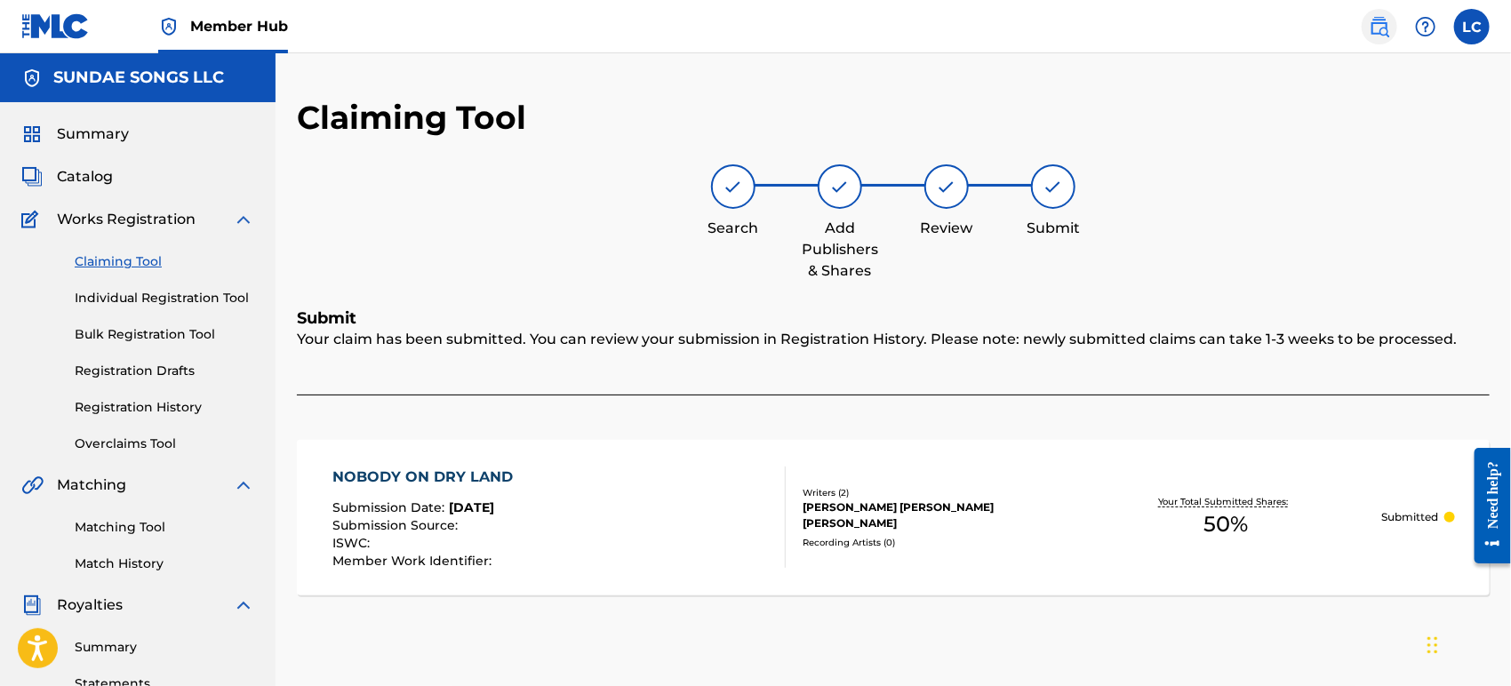
click at [1388, 25] on img at bounding box center [1379, 26] width 21 height 21
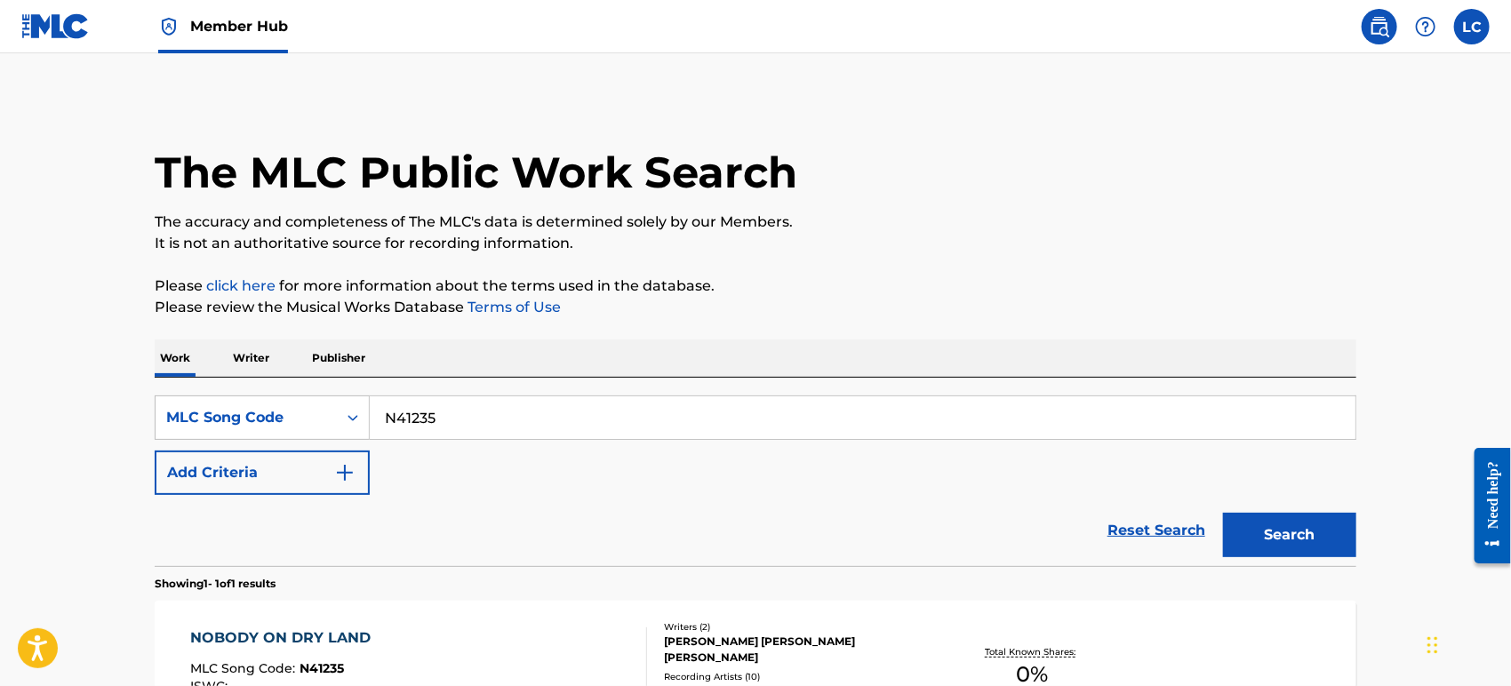
click at [576, 428] on input "N41235" at bounding box center [863, 418] width 986 height 43
paste input "P6156V"
type input "P6156V"
click at [1317, 548] on button "Search" at bounding box center [1289, 535] width 133 height 44
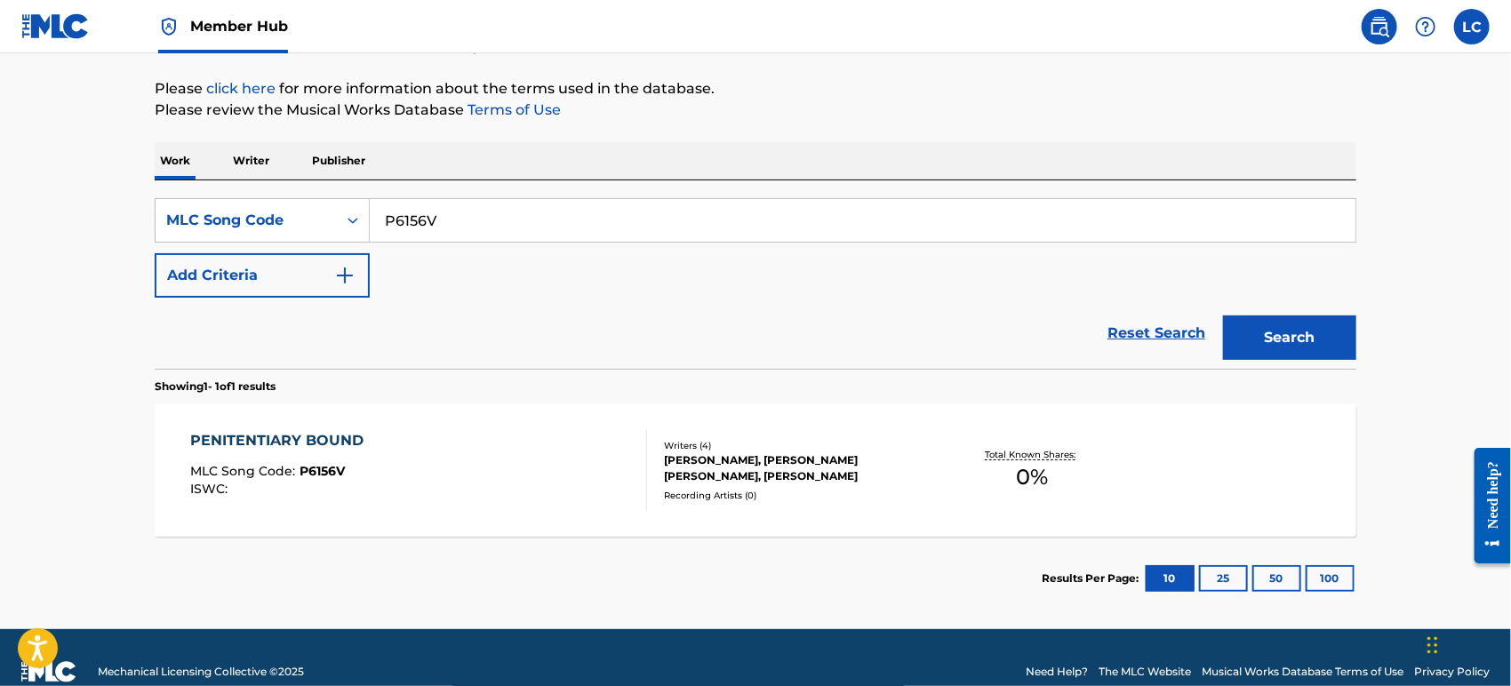
scroll to position [225, 0]
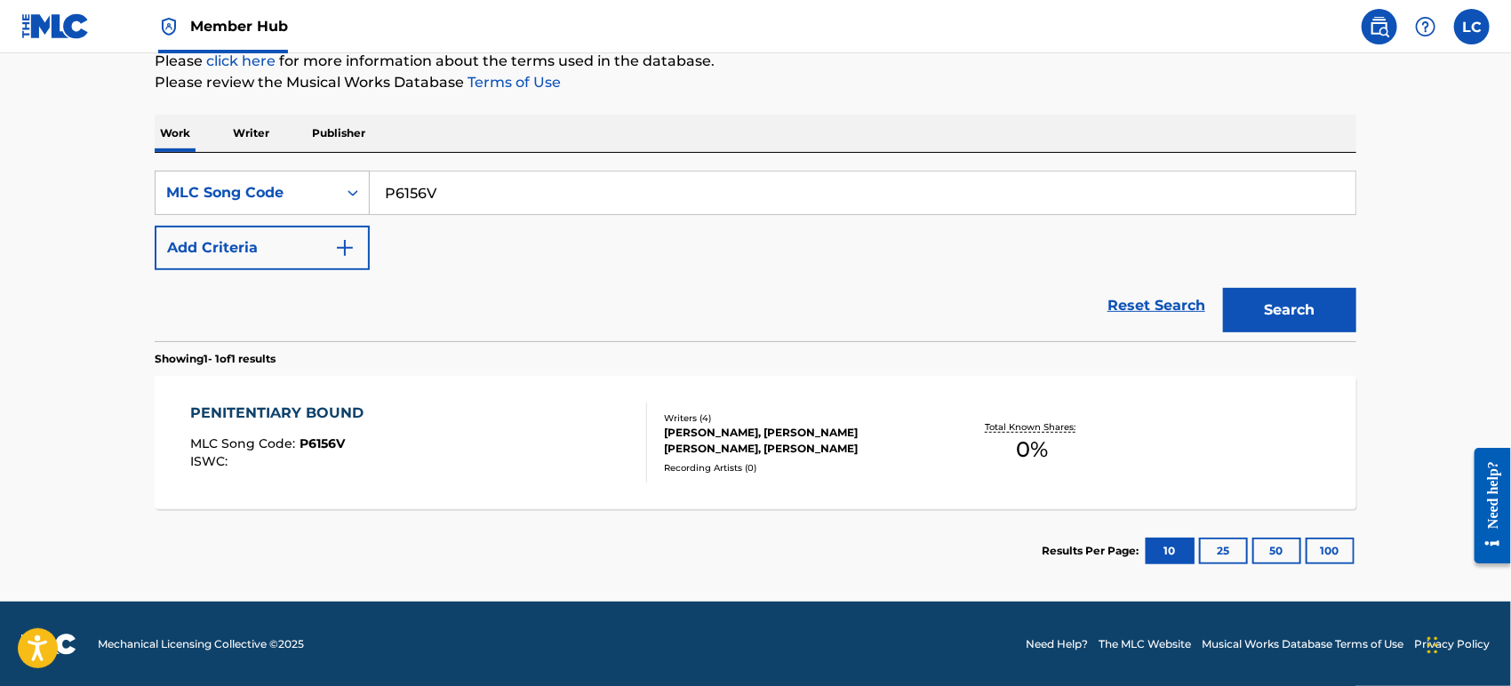
click at [944, 453] on div "Total Known Shares: 0 %" at bounding box center [1033, 443] width 200 height 54
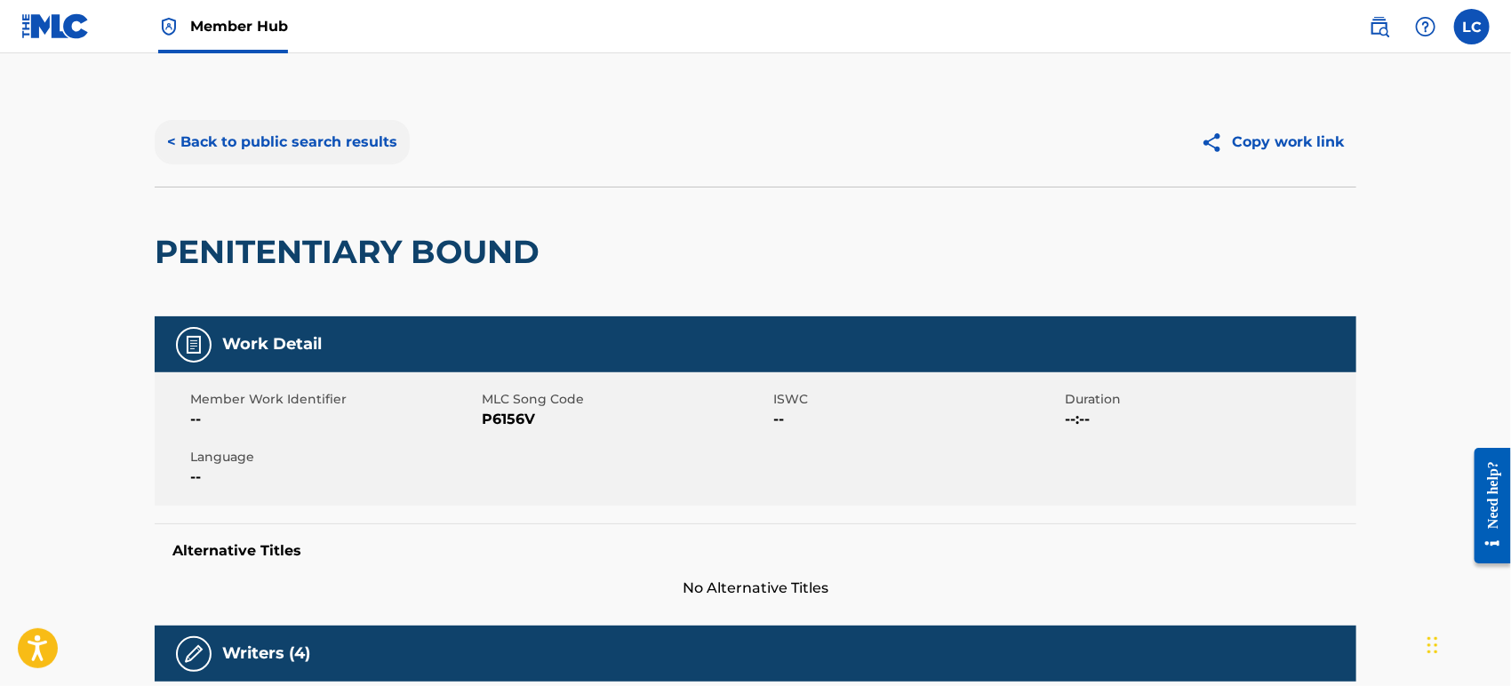
click at [301, 125] on button "< Back to public search results" at bounding box center [282, 142] width 255 height 44
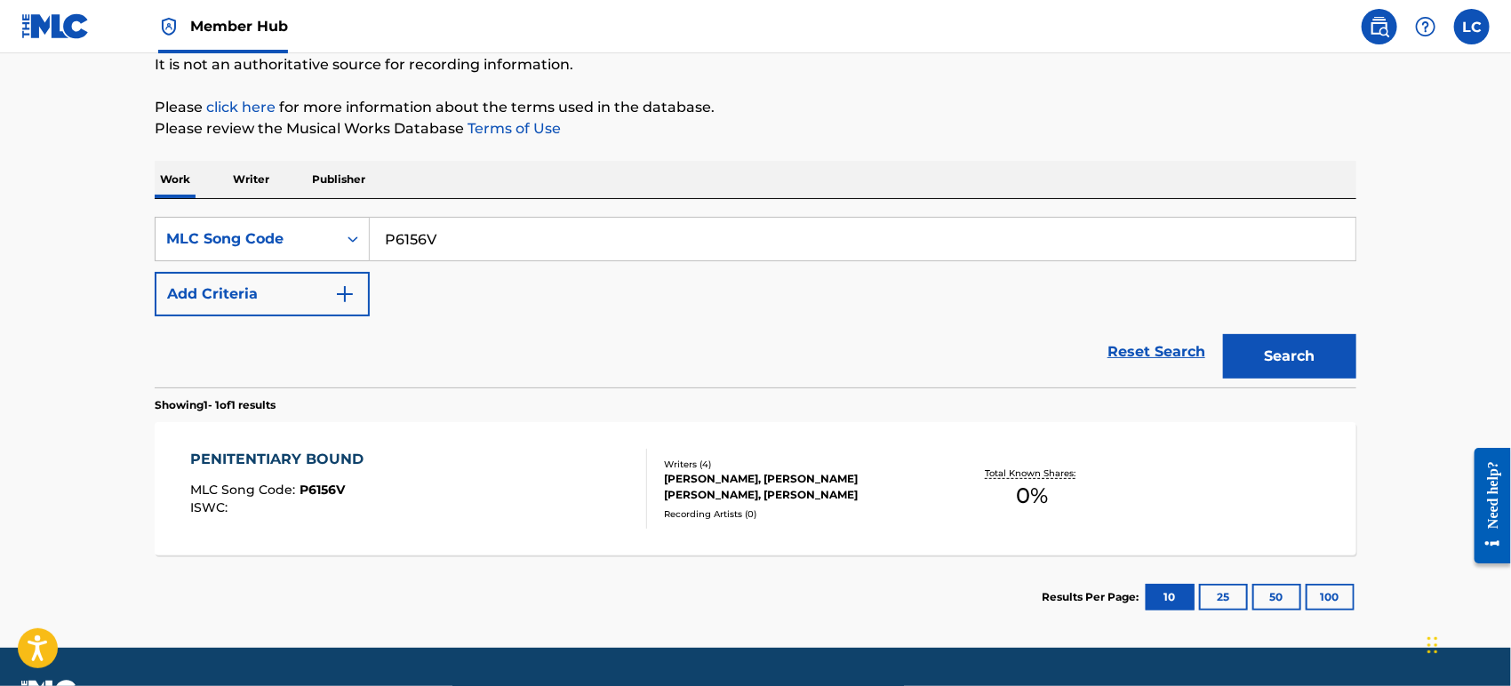
click at [437, 236] on input "P6156V" at bounding box center [863, 239] width 986 height 43
paste input "J7DEG"
type input "PJ7DEG"
click at [1242, 357] on button "Search" at bounding box center [1289, 356] width 133 height 44
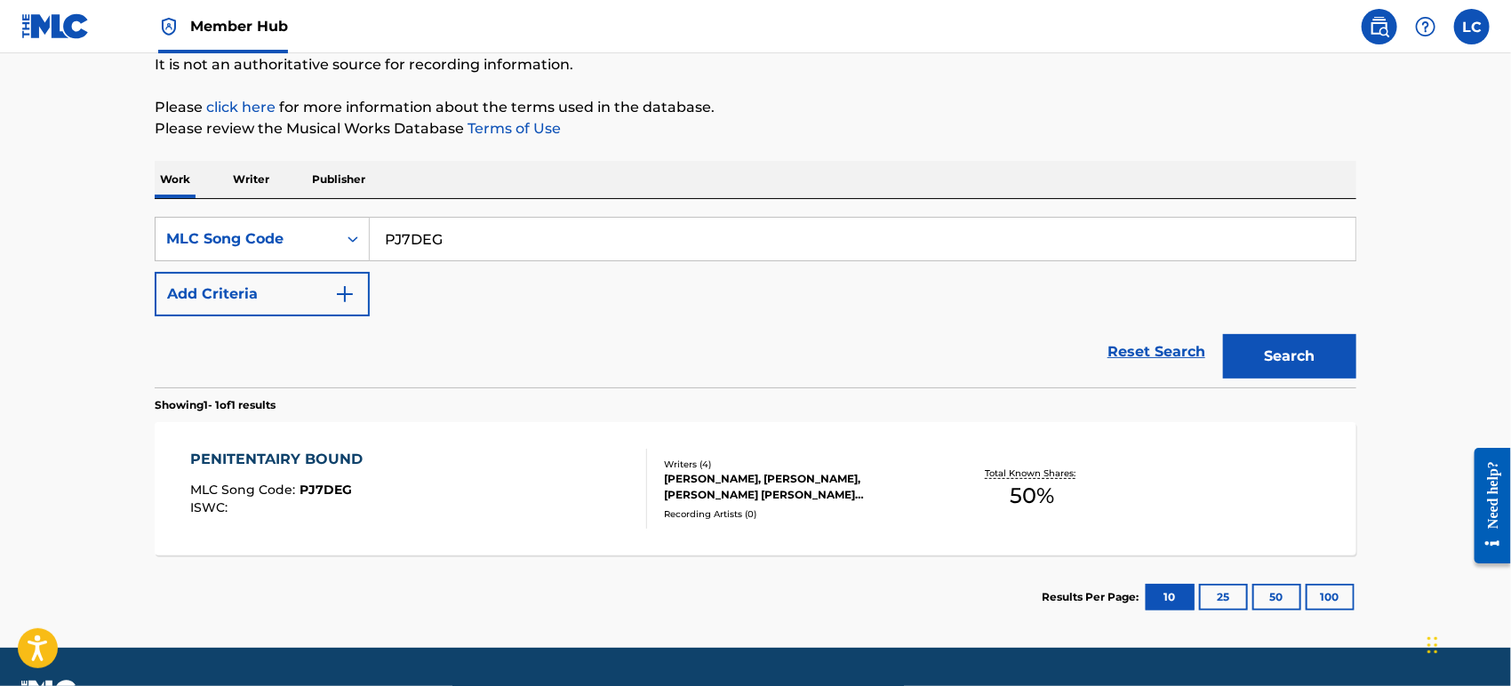
click at [1052, 499] on span "50 %" at bounding box center [1033, 496] width 44 height 32
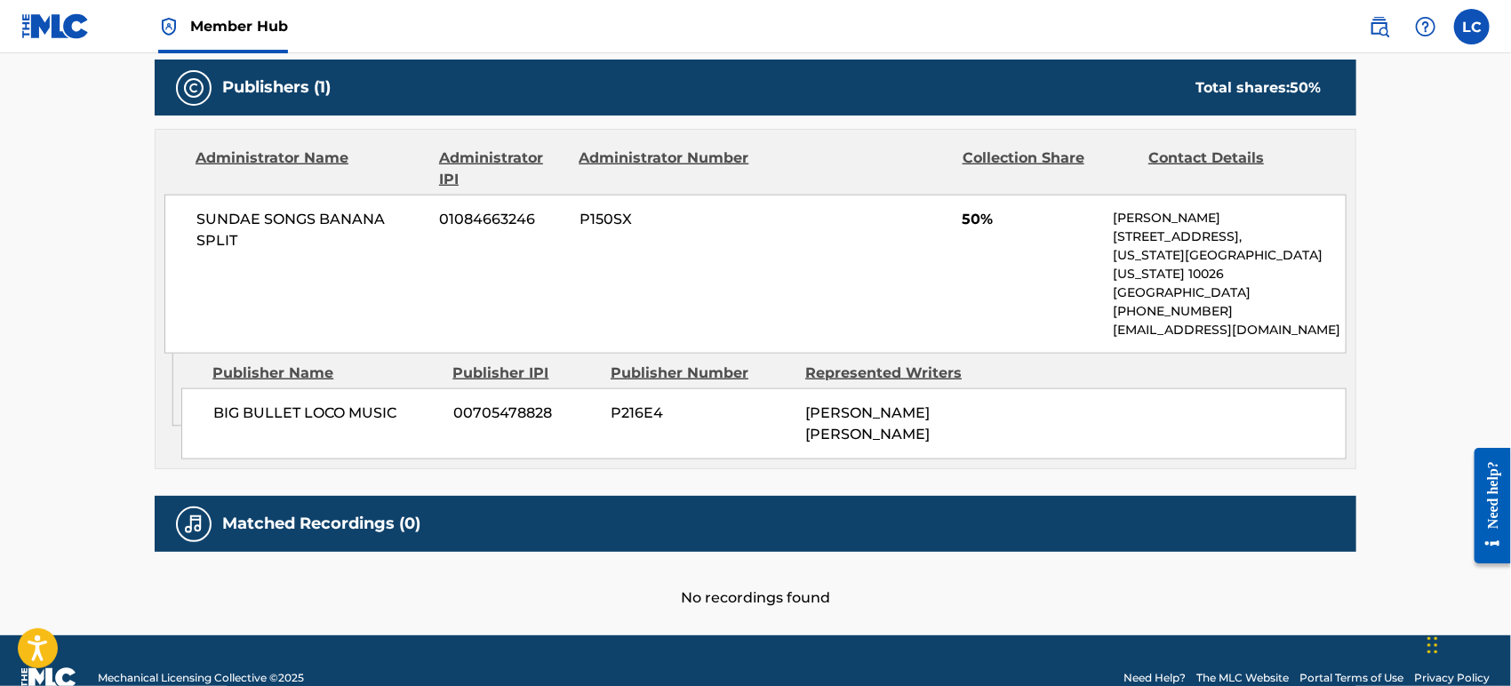
scroll to position [849, 0]
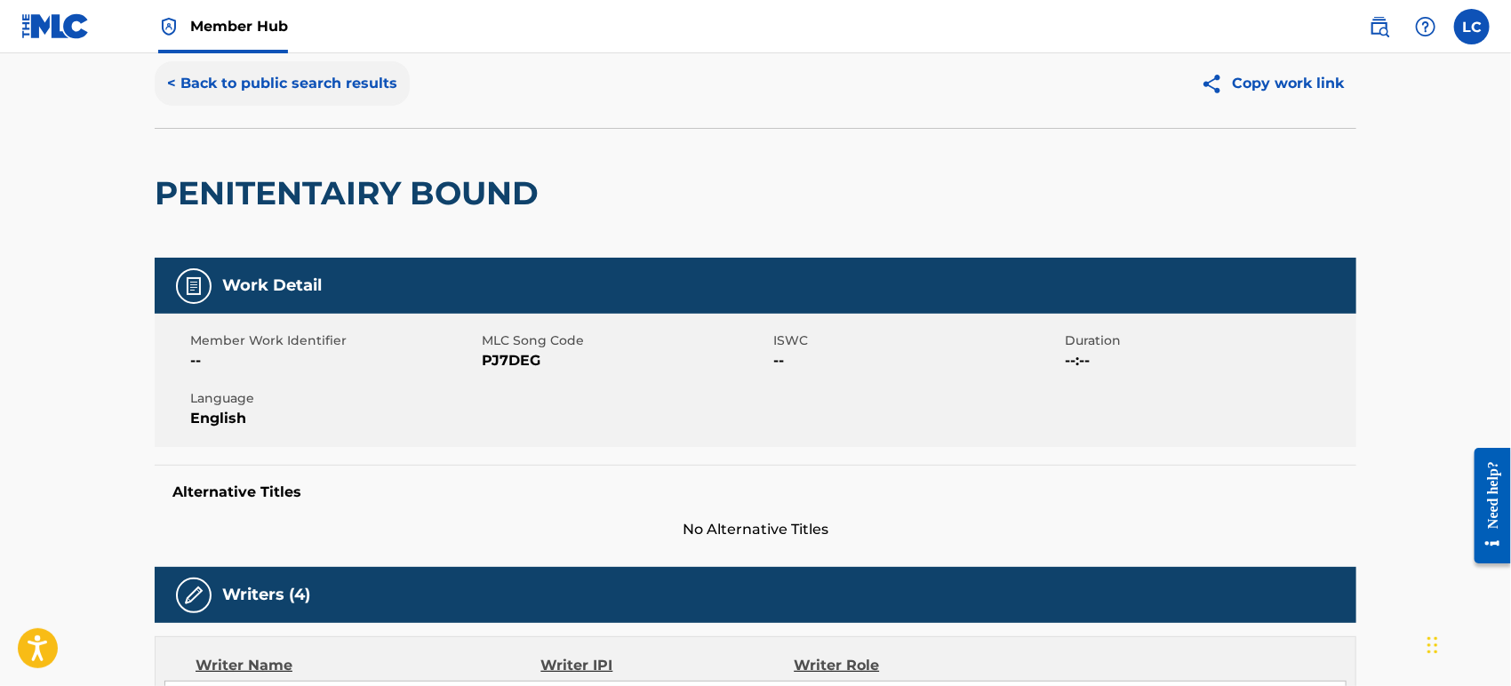
click at [325, 92] on button "< Back to public search results" at bounding box center [282, 83] width 255 height 44
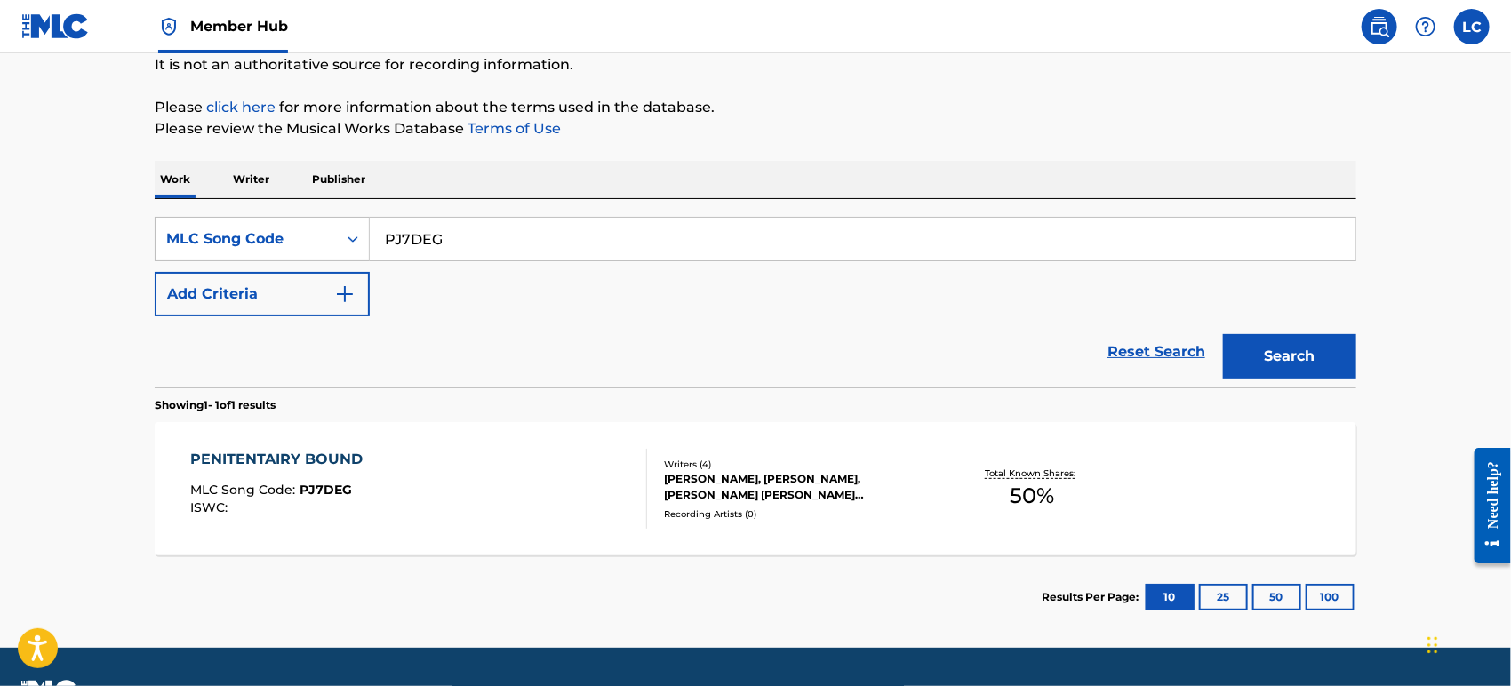
click at [501, 236] on input "PJ7DEG" at bounding box center [863, 239] width 986 height 43
paste input "S8235V"
type input "S8235V"
click at [1255, 352] on button "Search" at bounding box center [1289, 356] width 133 height 44
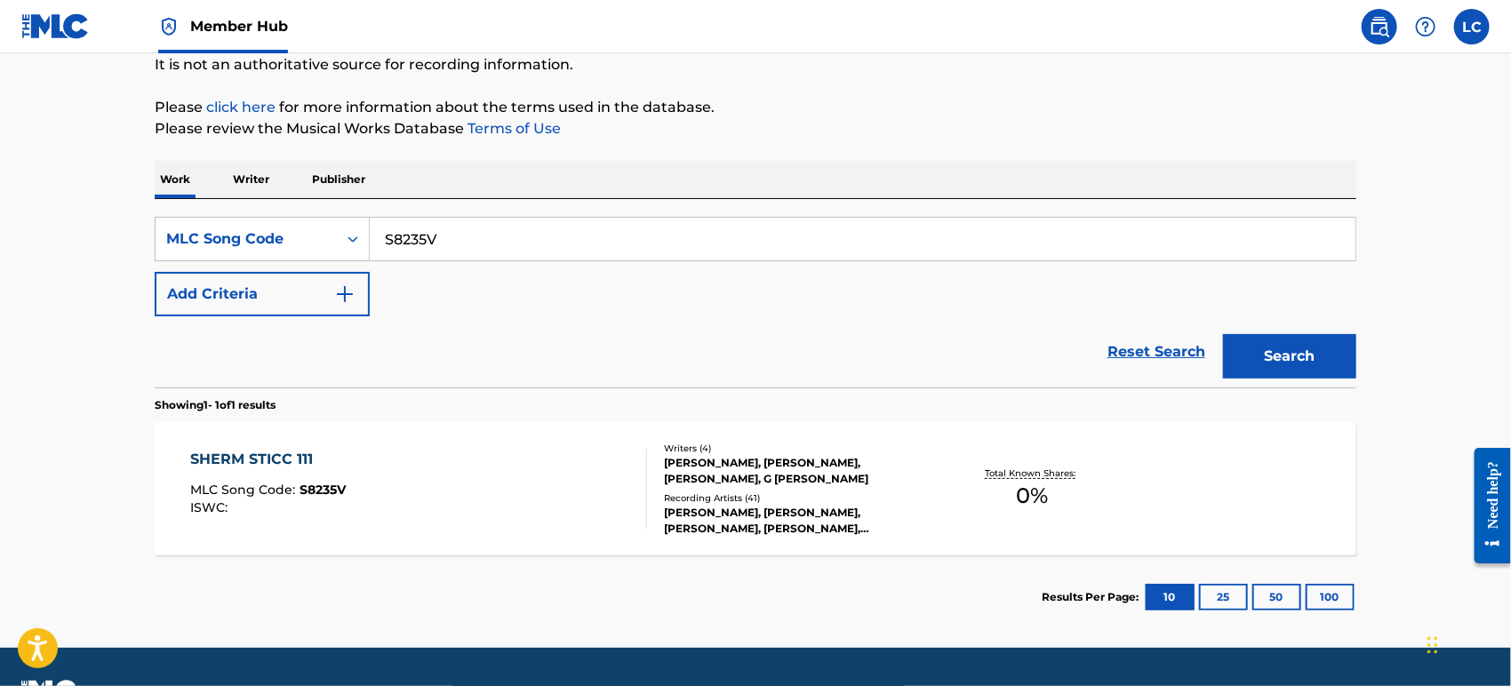
drag, startPoint x: 840, startPoint y: 509, endPoint x: 782, endPoint y: 483, distance: 63.3
click at [782, 483] on div "[PERSON_NAME], [PERSON_NAME], [PERSON_NAME], G [PERSON_NAME]" at bounding box center [798, 471] width 269 height 32
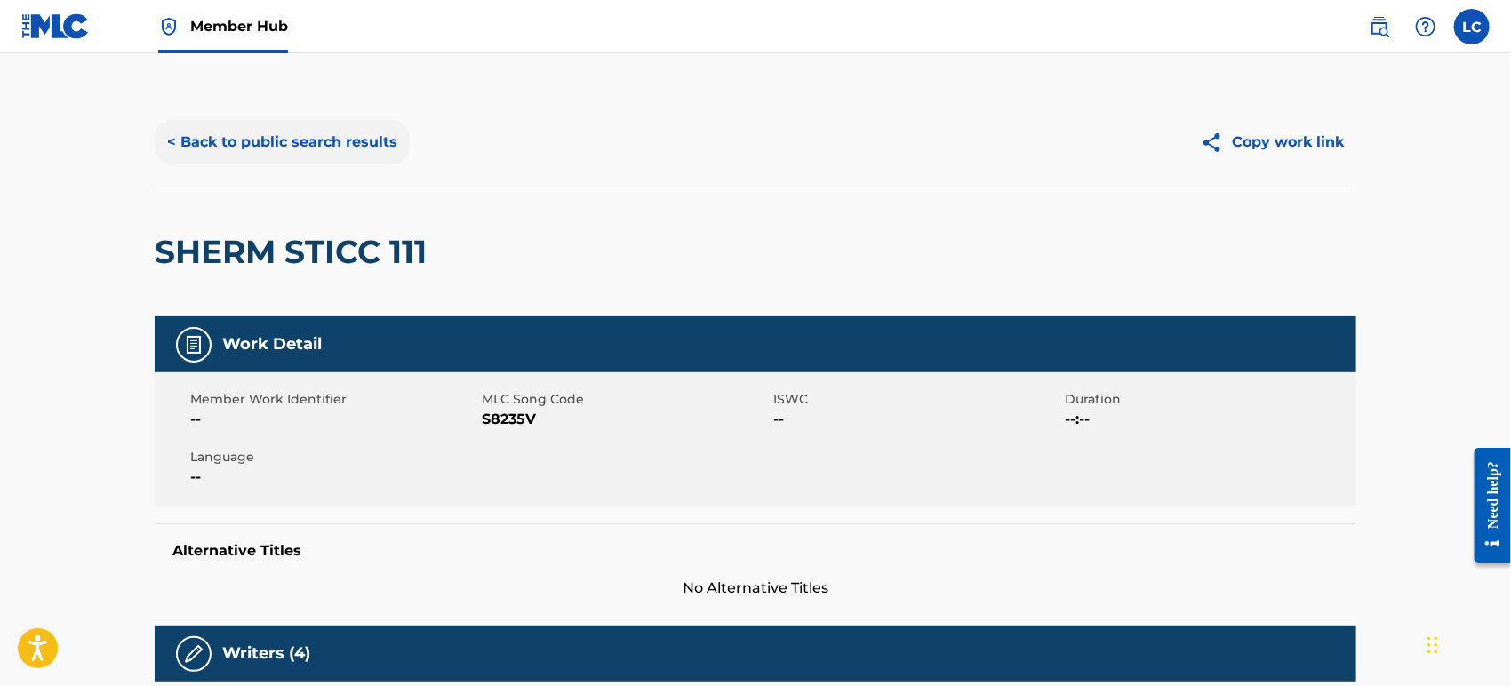
click at [350, 162] on button "< Back to public search results" at bounding box center [282, 142] width 255 height 44
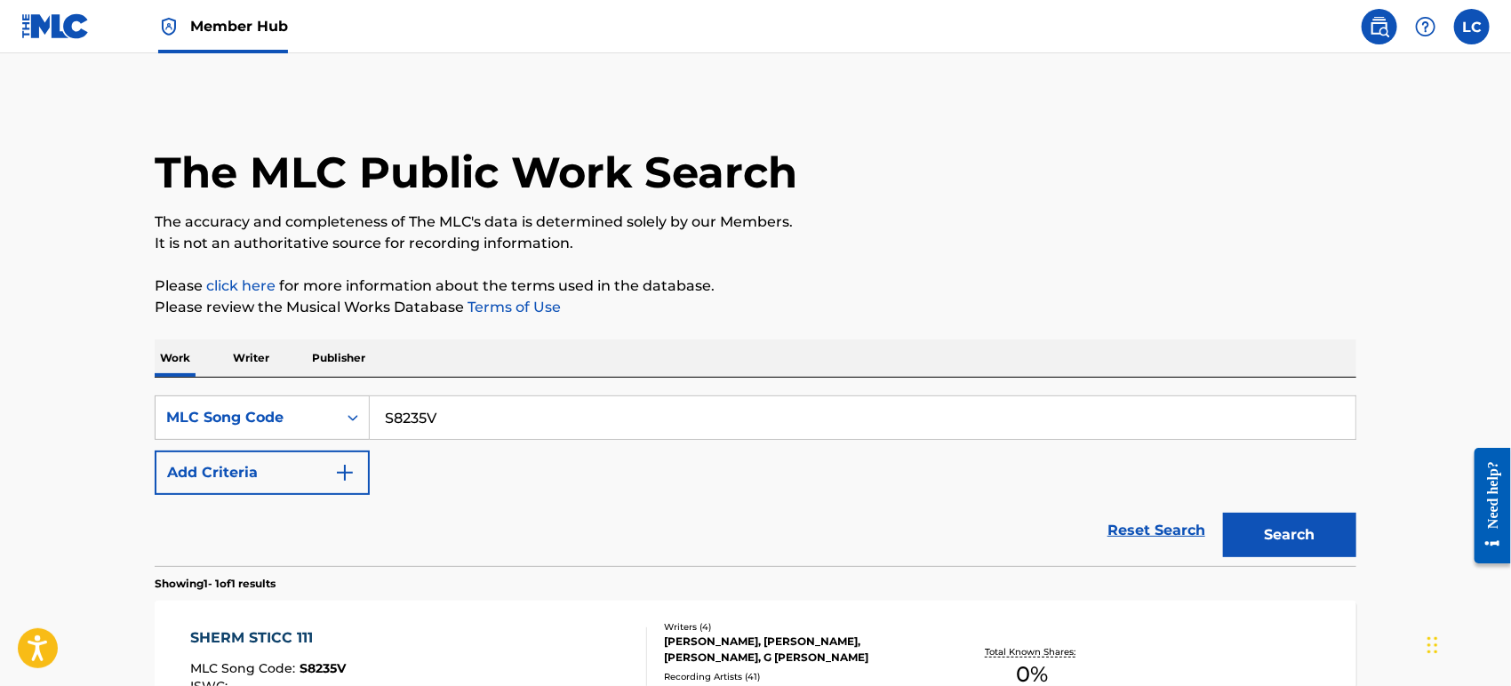
scroll to position [179, 0]
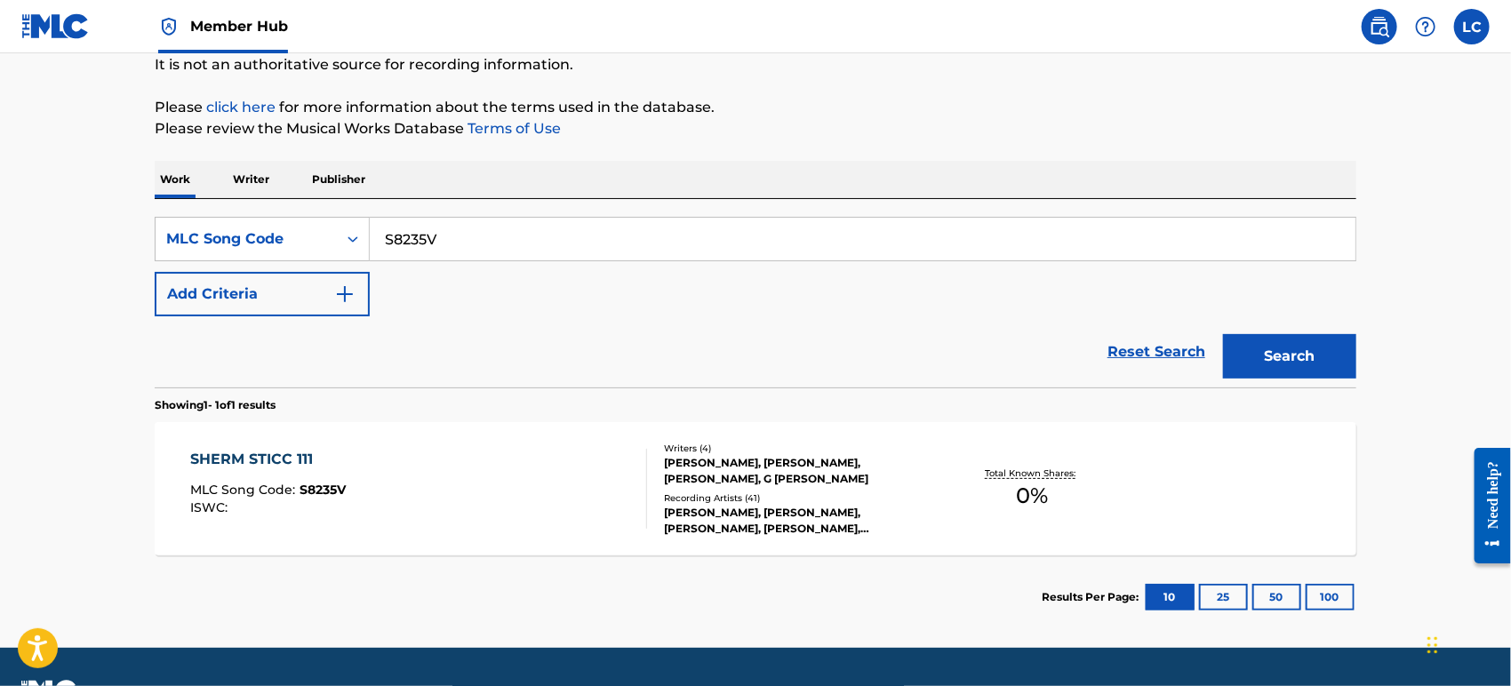
click at [487, 230] on input "S8235V" at bounding box center [863, 239] width 986 height 43
paste input "C0IDM"
type input "SC0IDM"
click at [1255, 349] on button "Search" at bounding box center [1289, 356] width 133 height 44
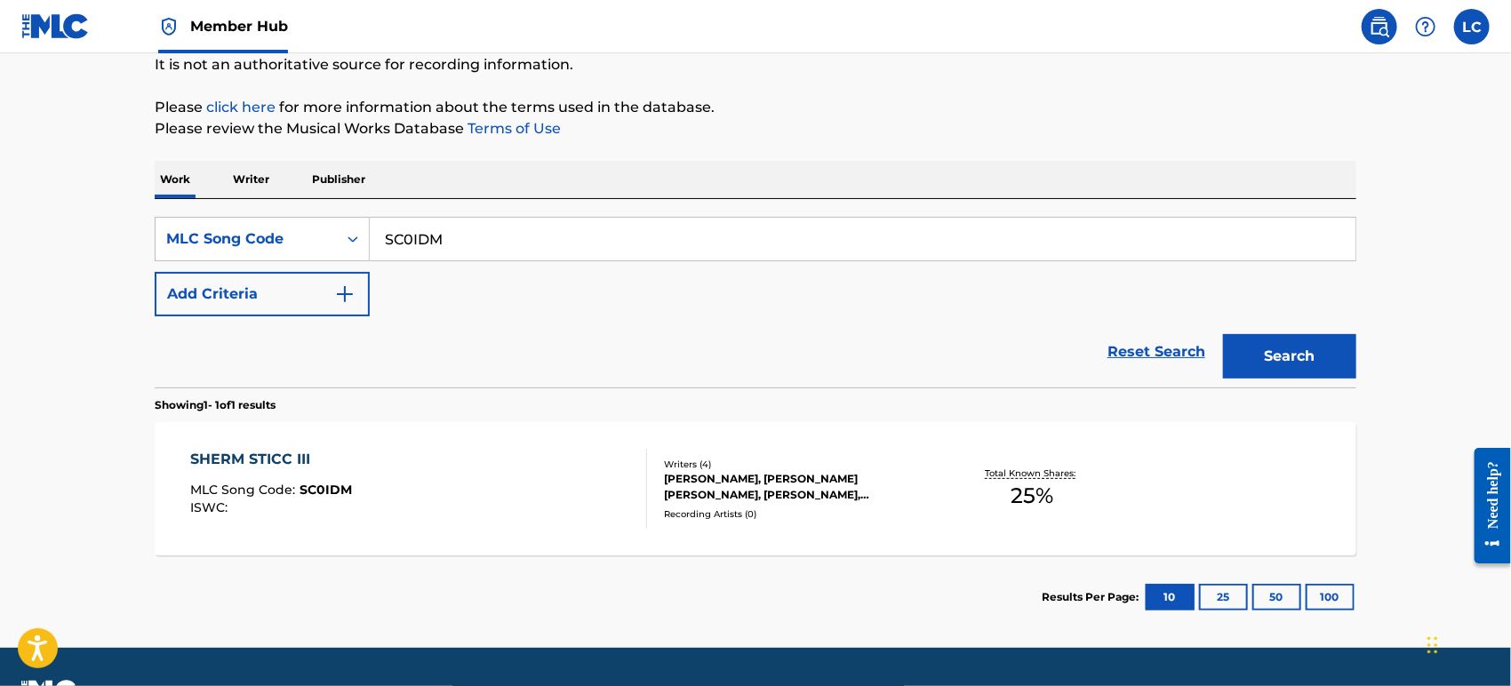
click at [958, 462] on div "Total Known Shares: 25 %" at bounding box center [1033, 489] width 200 height 54
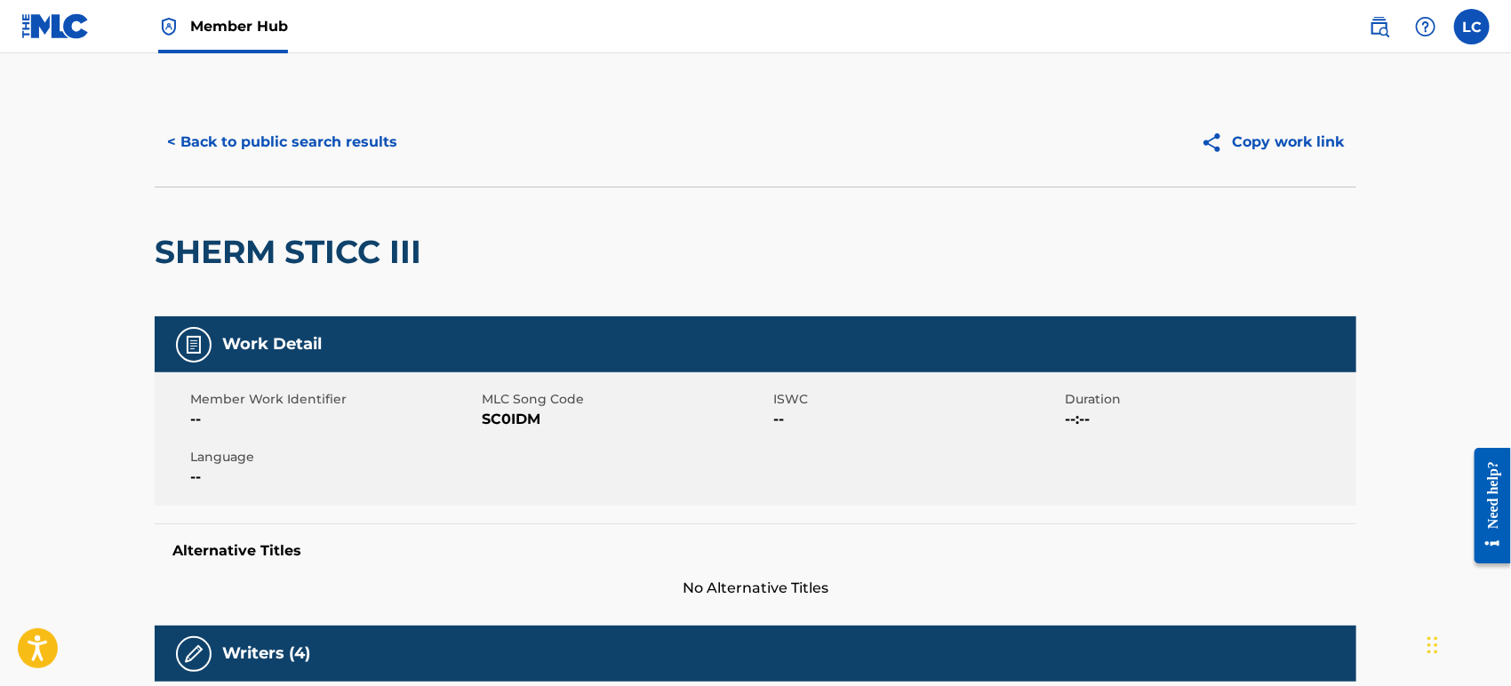
click at [82, 41] on link at bounding box center [55, 26] width 68 height 52
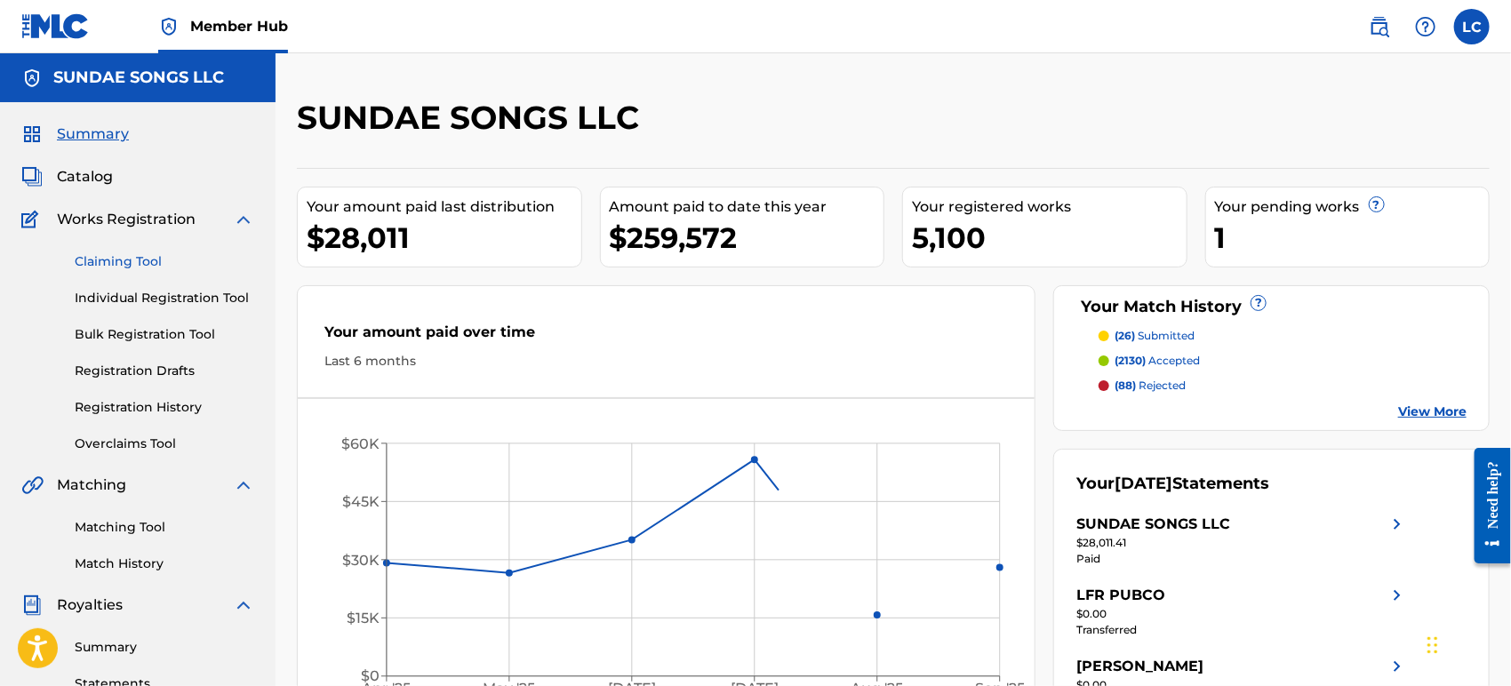
drag, startPoint x: 148, startPoint y: 261, endPoint x: 193, endPoint y: 274, distance: 47.3
click at [148, 261] on link "Claiming Tool" at bounding box center [165, 262] width 180 height 19
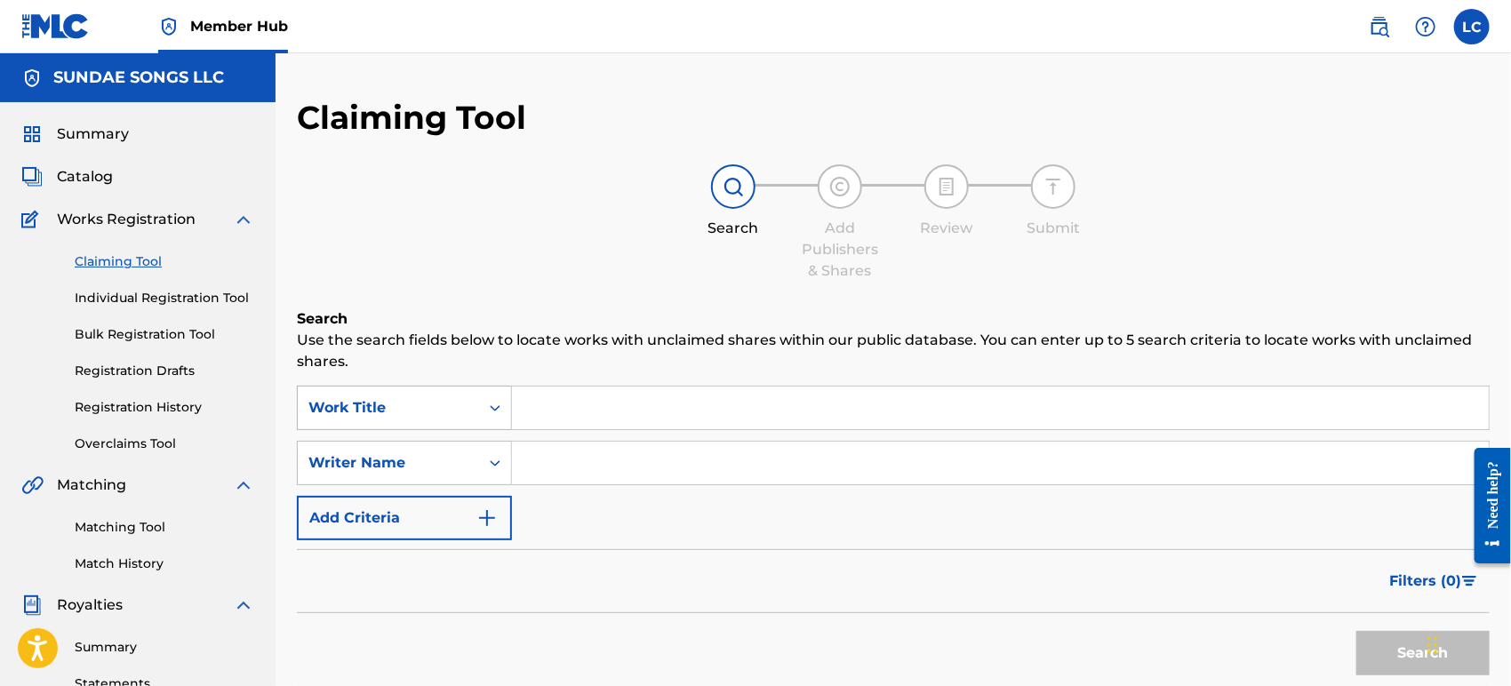
click at [448, 418] on div "Work Title" at bounding box center [404, 408] width 215 height 44
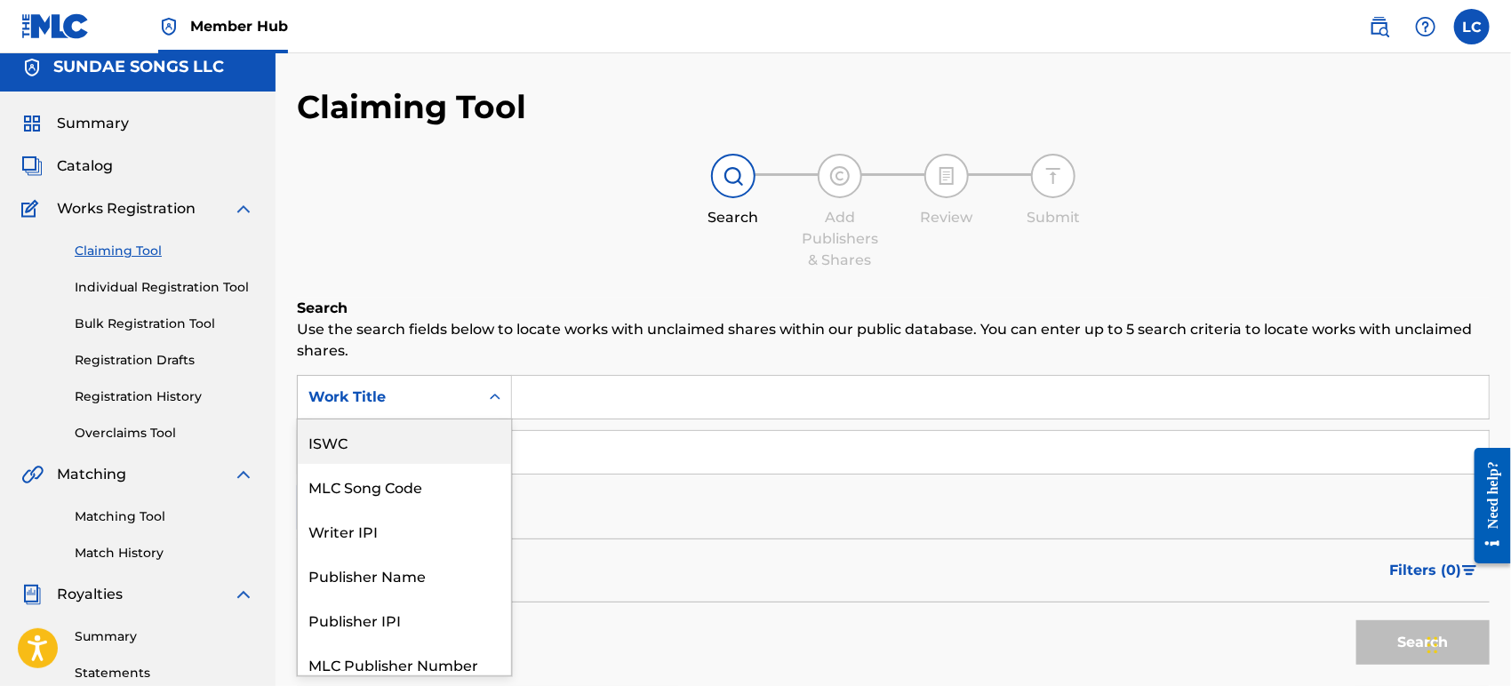
scroll to position [44, 0]
drag, startPoint x: 445, startPoint y: 437, endPoint x: 474, endPoint y: 425, distance: 31.9
click at [445, 439] on div "MLC Song Code" at bounding box center [404, 443] width 213 height 44
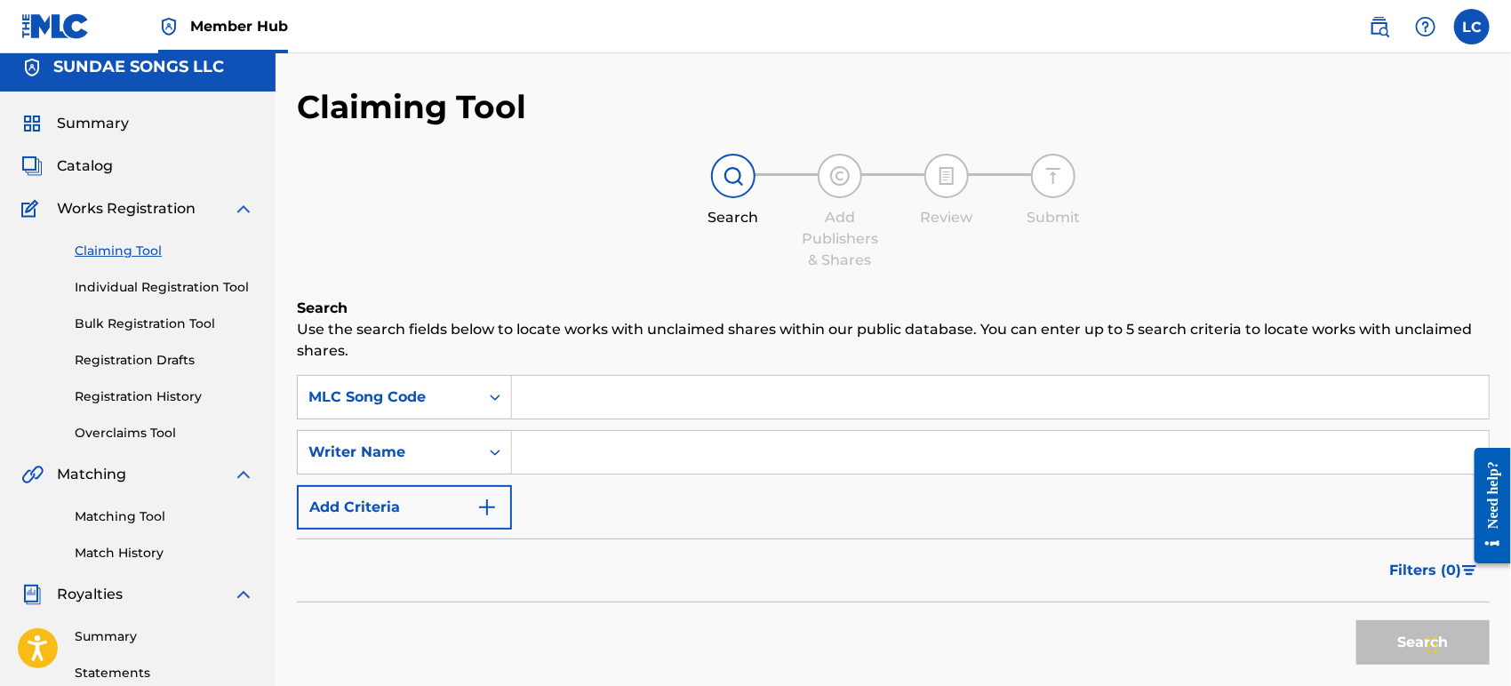
paste input "S8235V"
type input "S8235V"
click at [1368, 649] on button "Search" at bounding box center [1423, 643] width 133 height 44
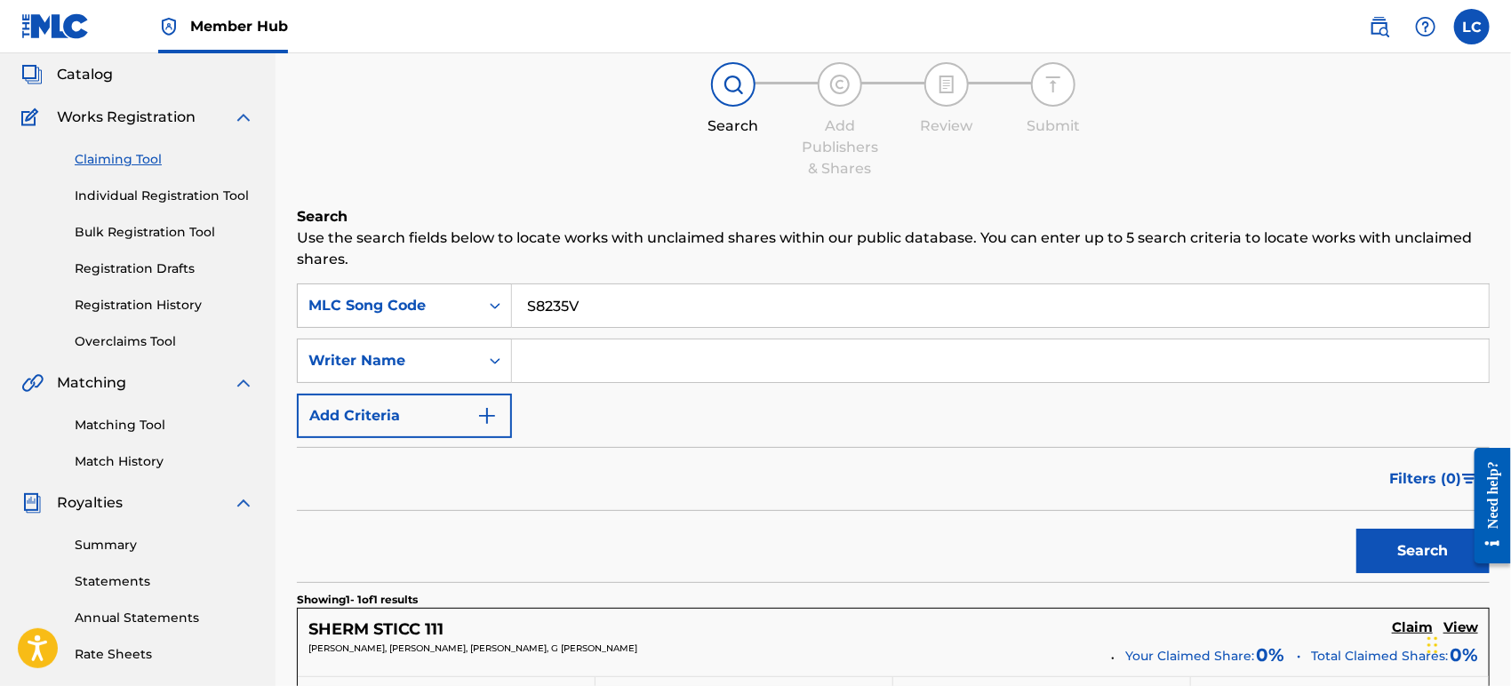
scroll to position [405, 0]
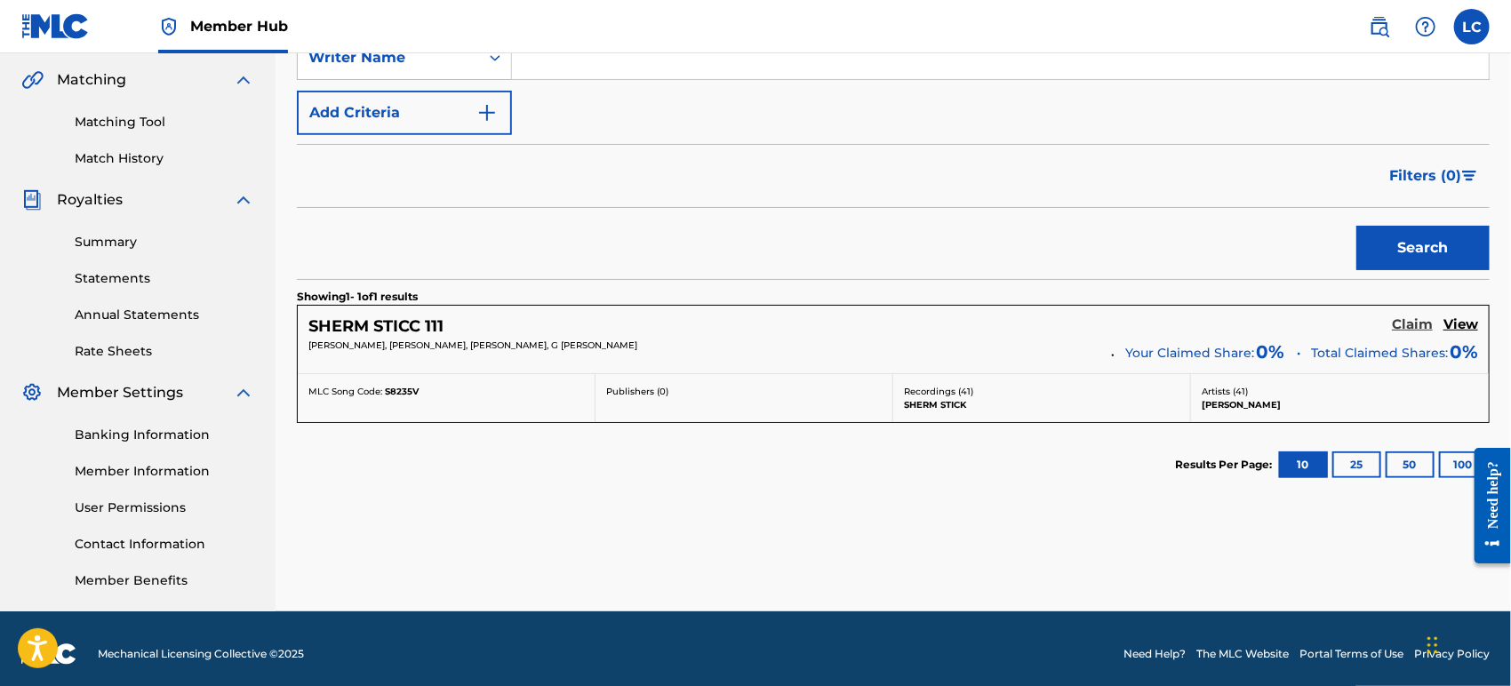
click at [1406, 317] on h5 "Claim" at bounding box center [1412, 325] width 41 height 17
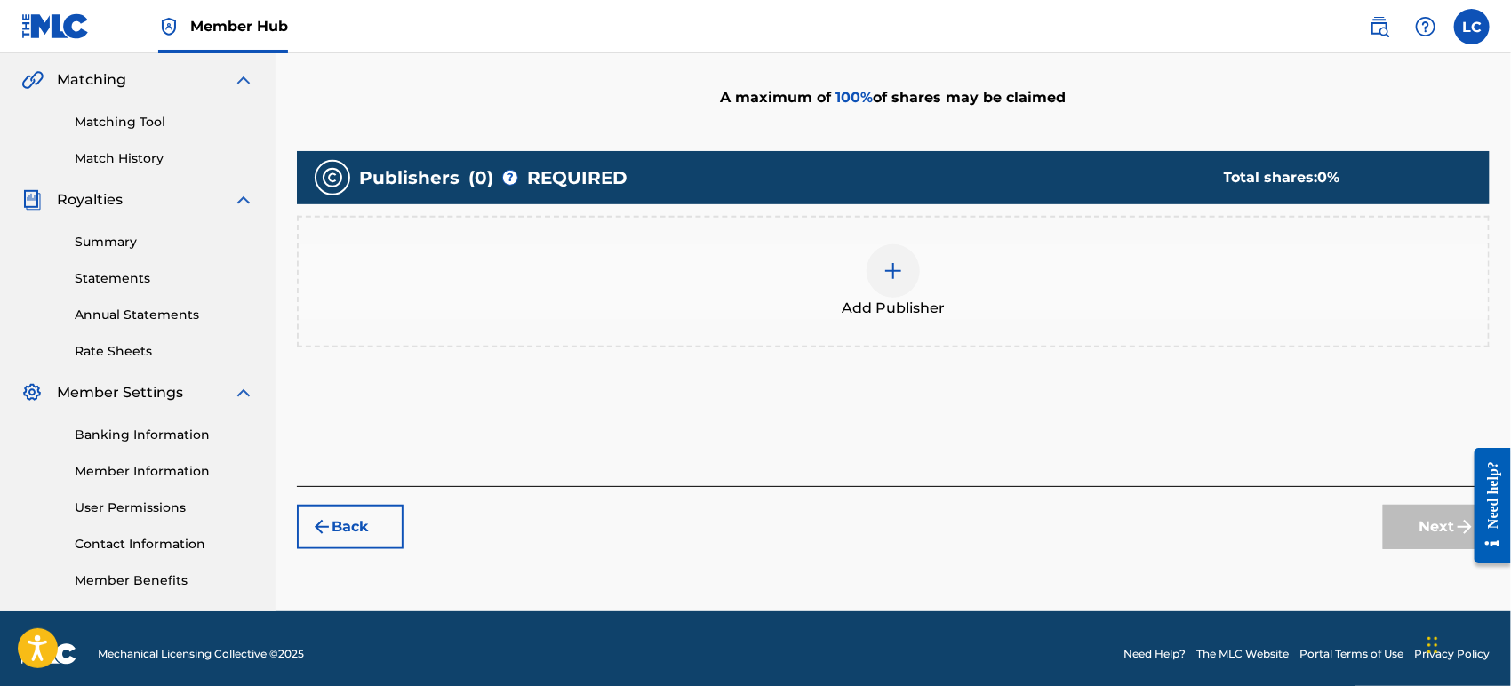
click at [825, 260] on div "Add Publisher" at bounding box center [894, 281] width 1190 height 75
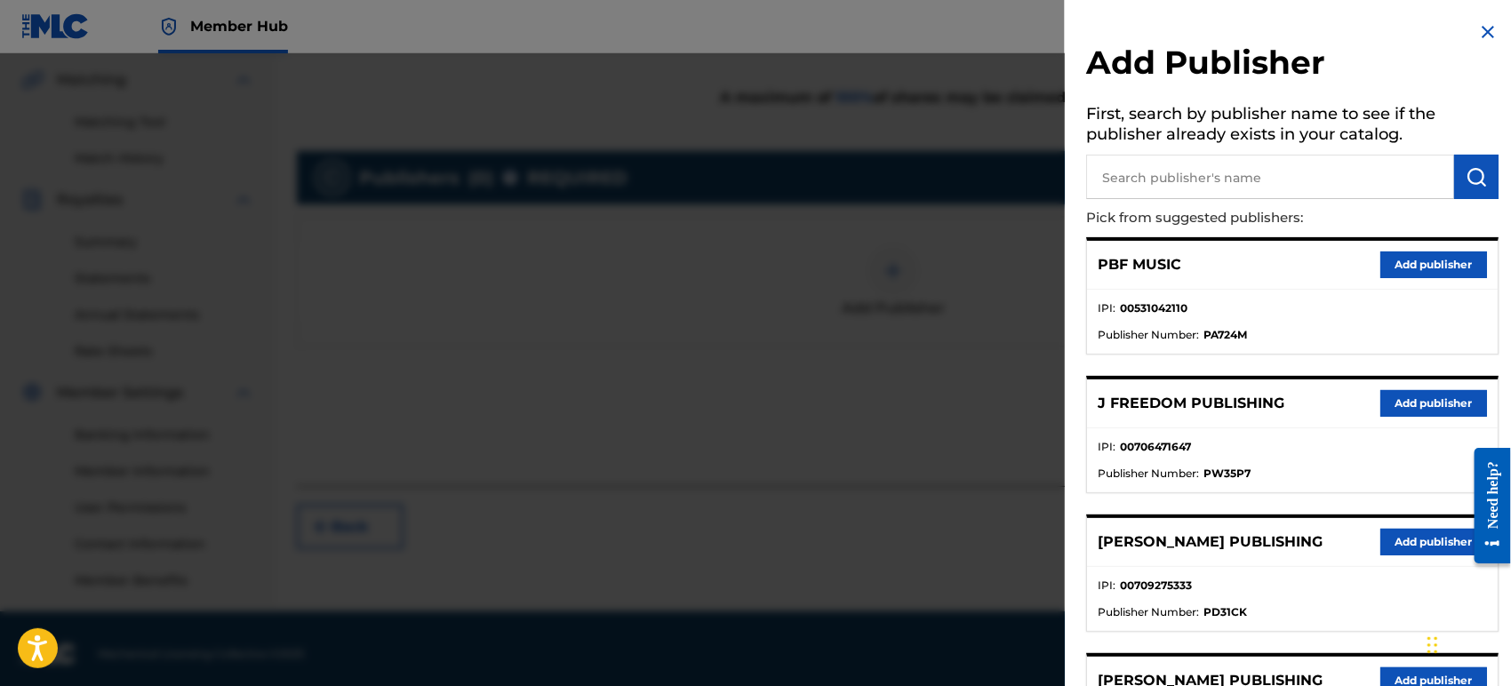
click at [1230, 160] on input "text" at bounding box center [1270, 177] width 368 height 44
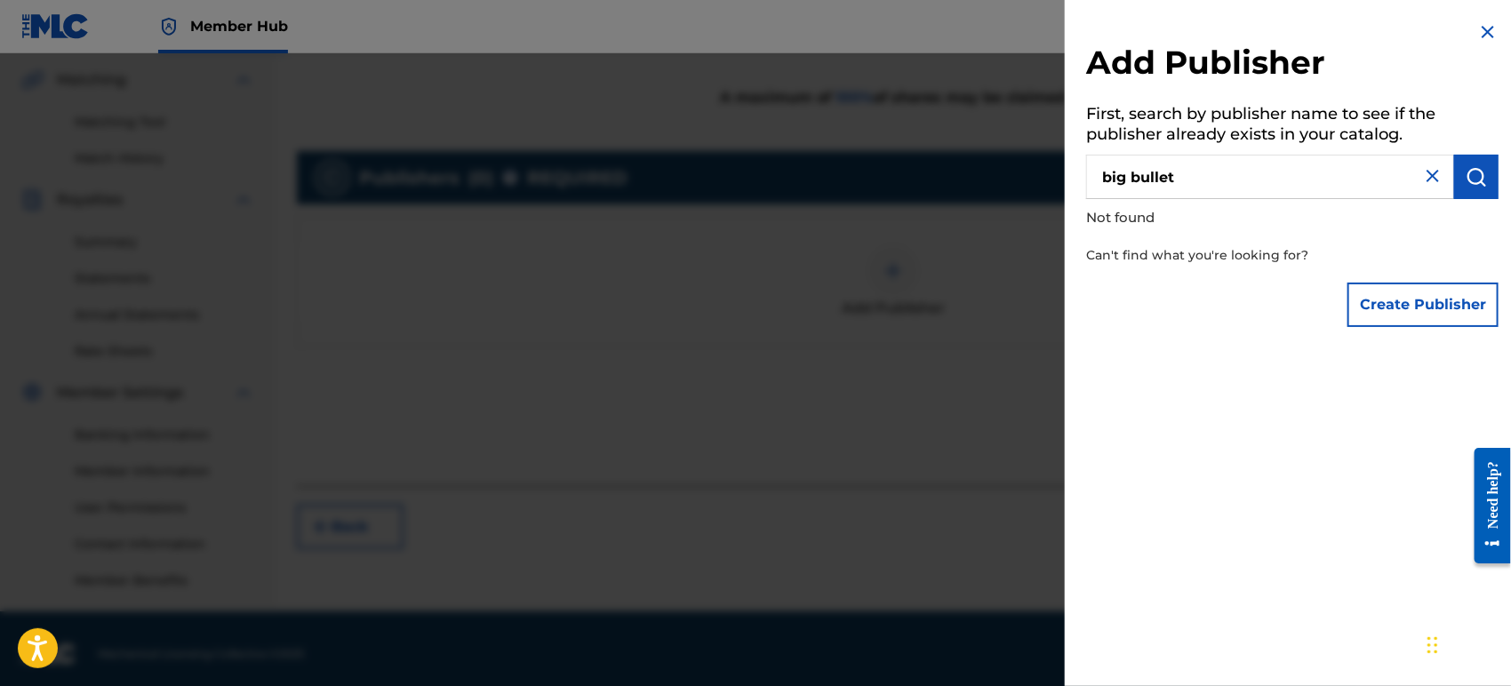
type input "big bullet"
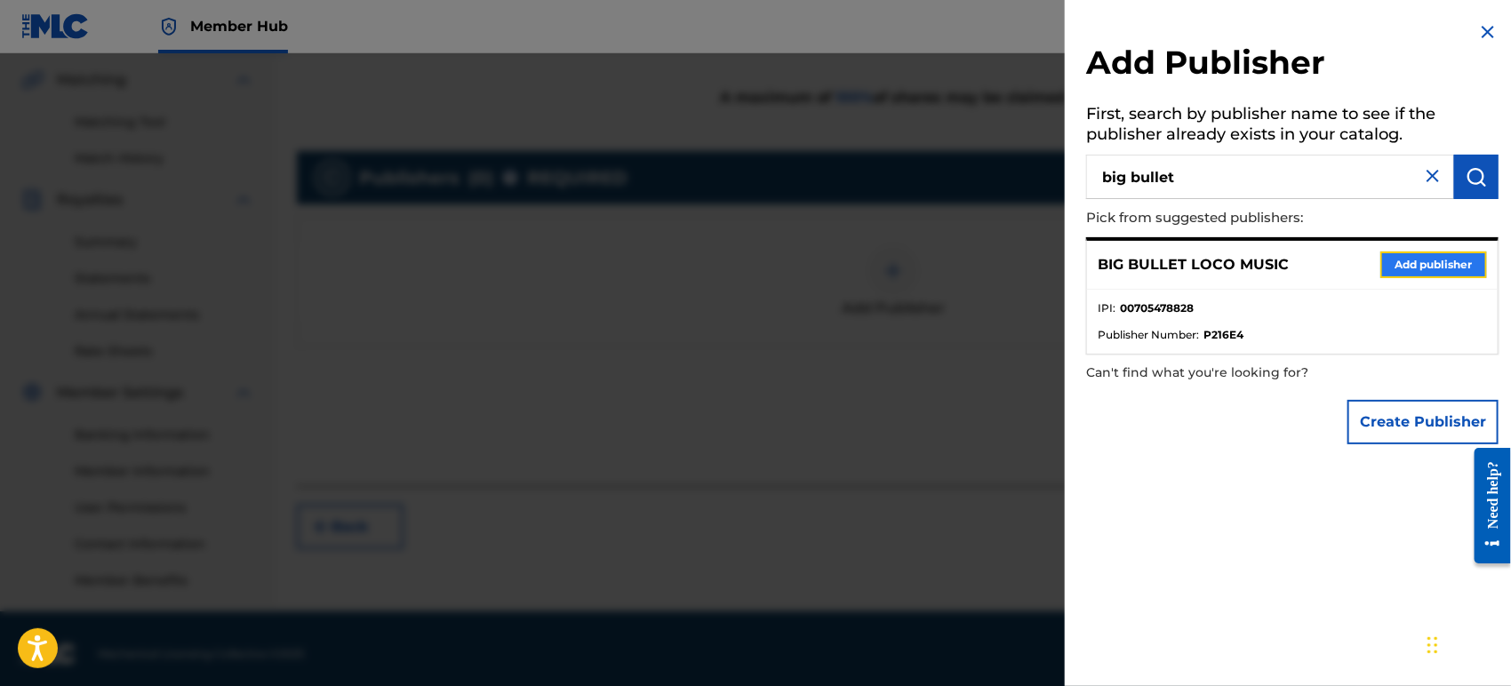
click at [1394, 257] on button "Add publisher" at bounding box center [1434, 265] width 107 height 27
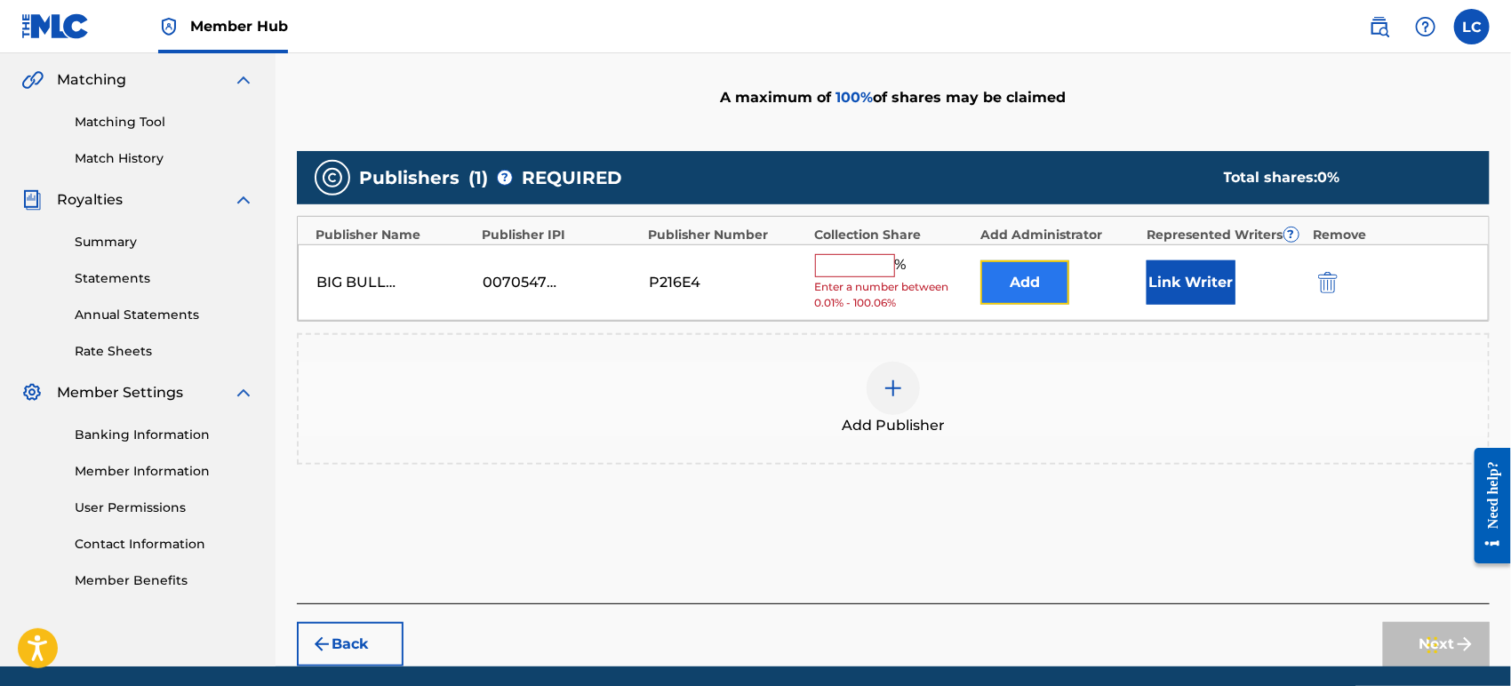
click at [1031, 285] on button "Add" at bounding box center [1025, 283] width 89 height 44
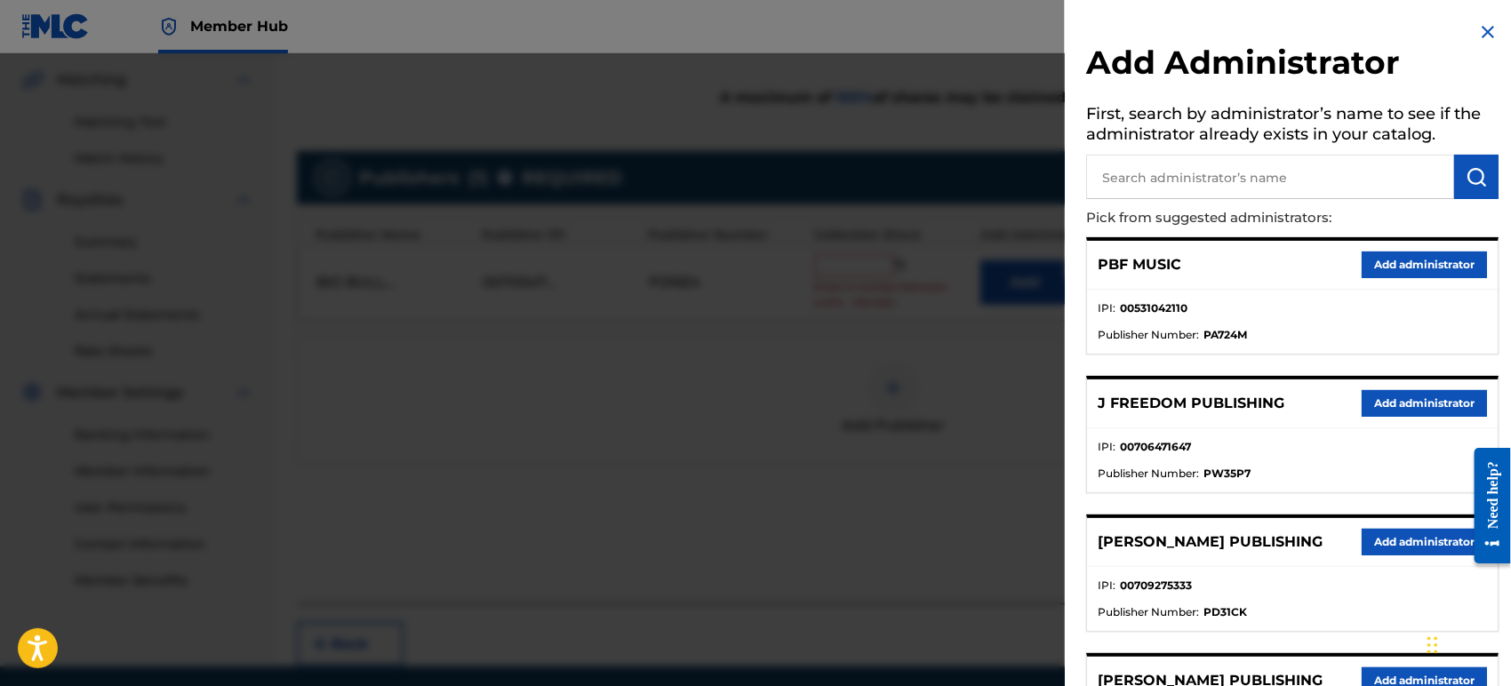
click at [1262, 168] on input "text" at bounding box center [1270, 177] width 368 height 44
type input "bana"
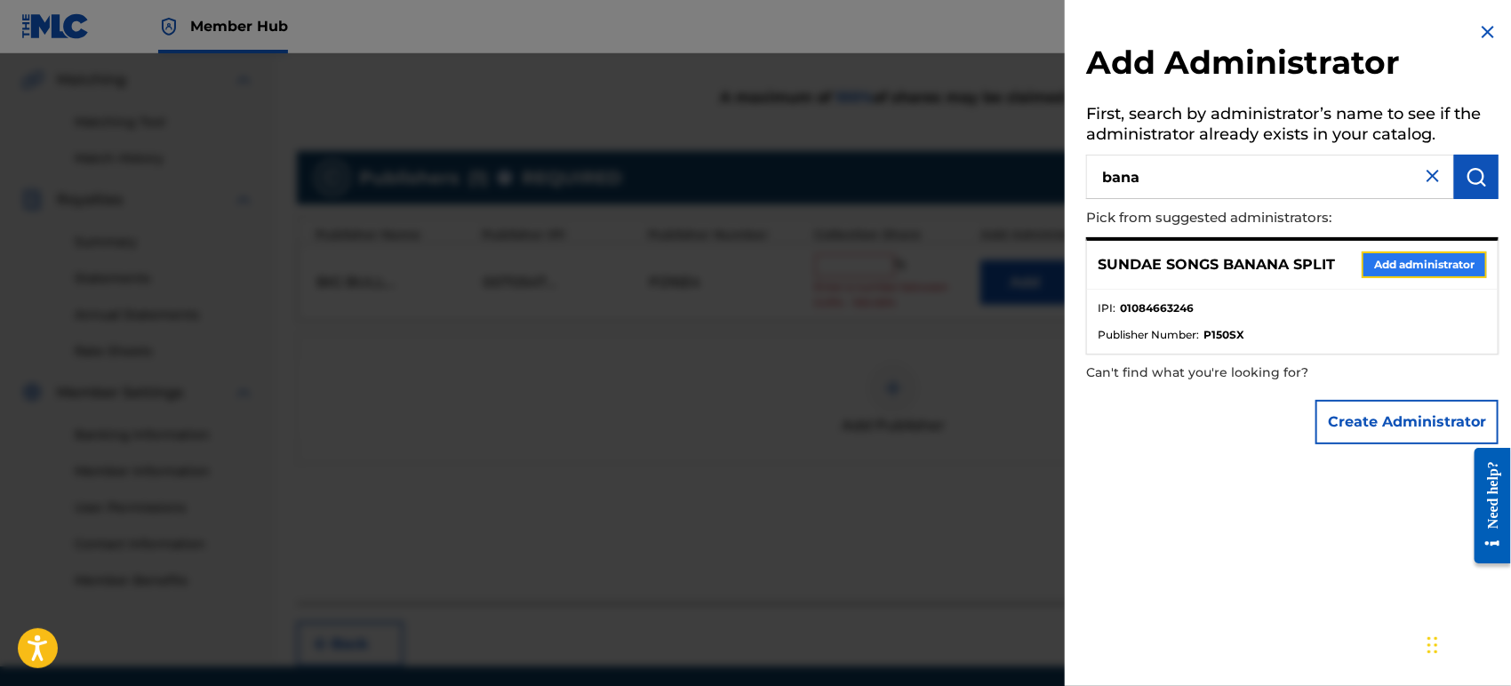
click at [1397, 276] on button "Add administrator" at bounding box center [1424, 265] width 125 height 27
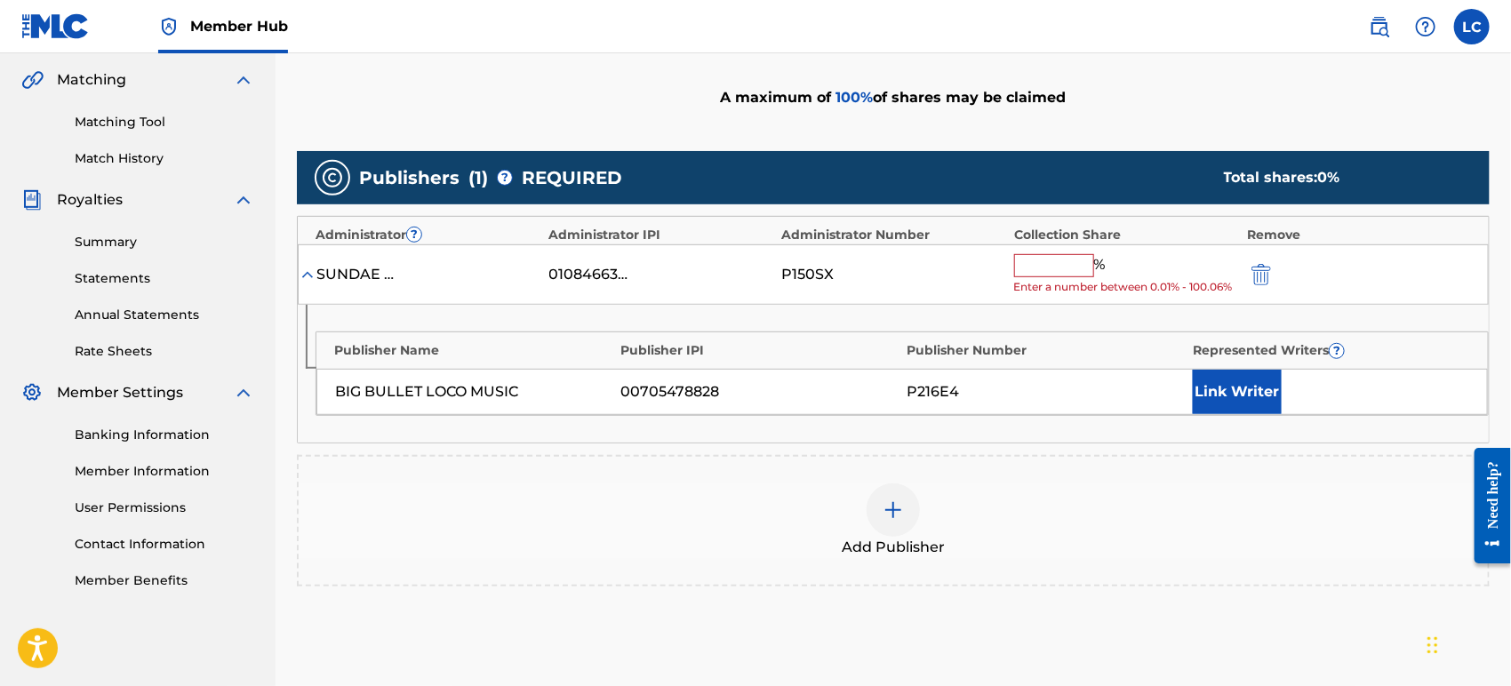
click at [1046, 276] on div "% Enter a number between 0.01% - 100.06%" at bounding box center [1126, 275] width 224 height 42
click at [1049, 268] on input "text" at bounding box center [1054, 265] width 80 height 23
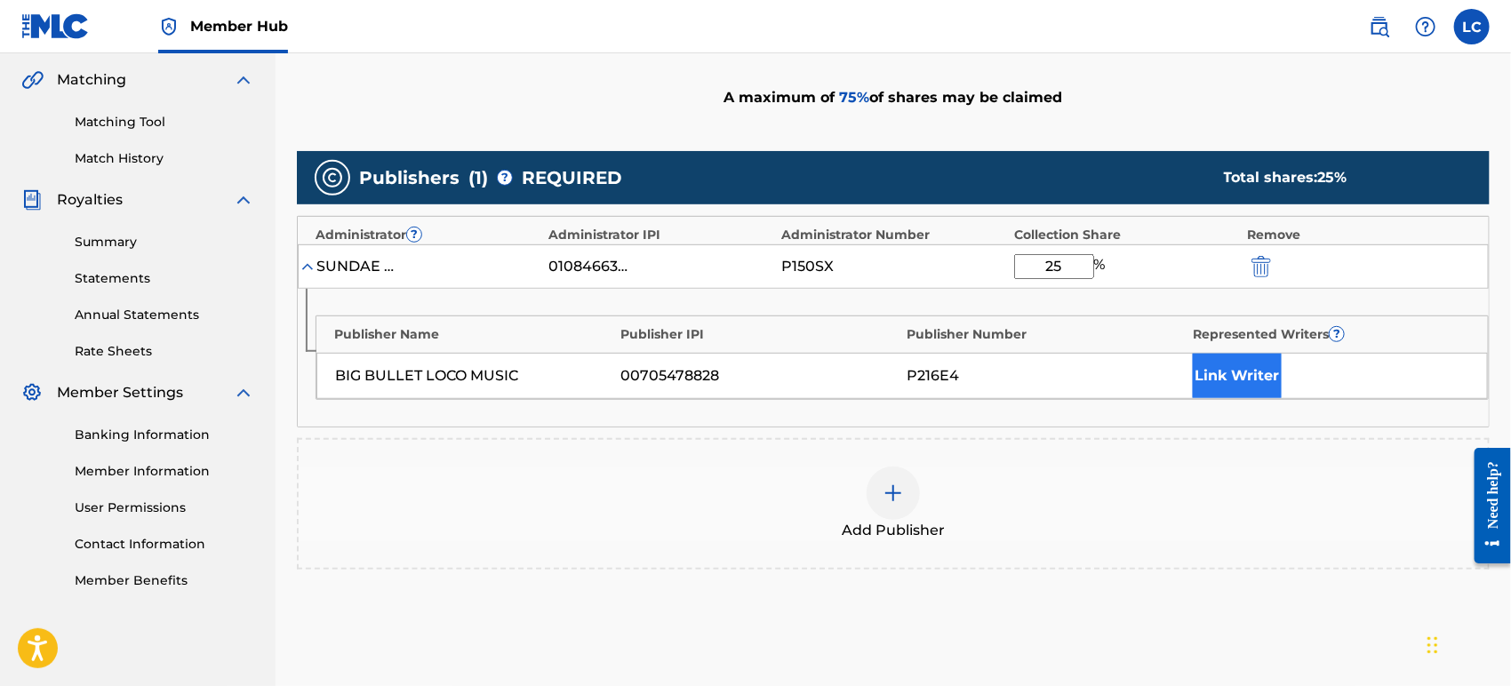
type input "25"
click at [1261, 369] on button "Link Writer" at bounding box center [1237, 376] width 89 height 44
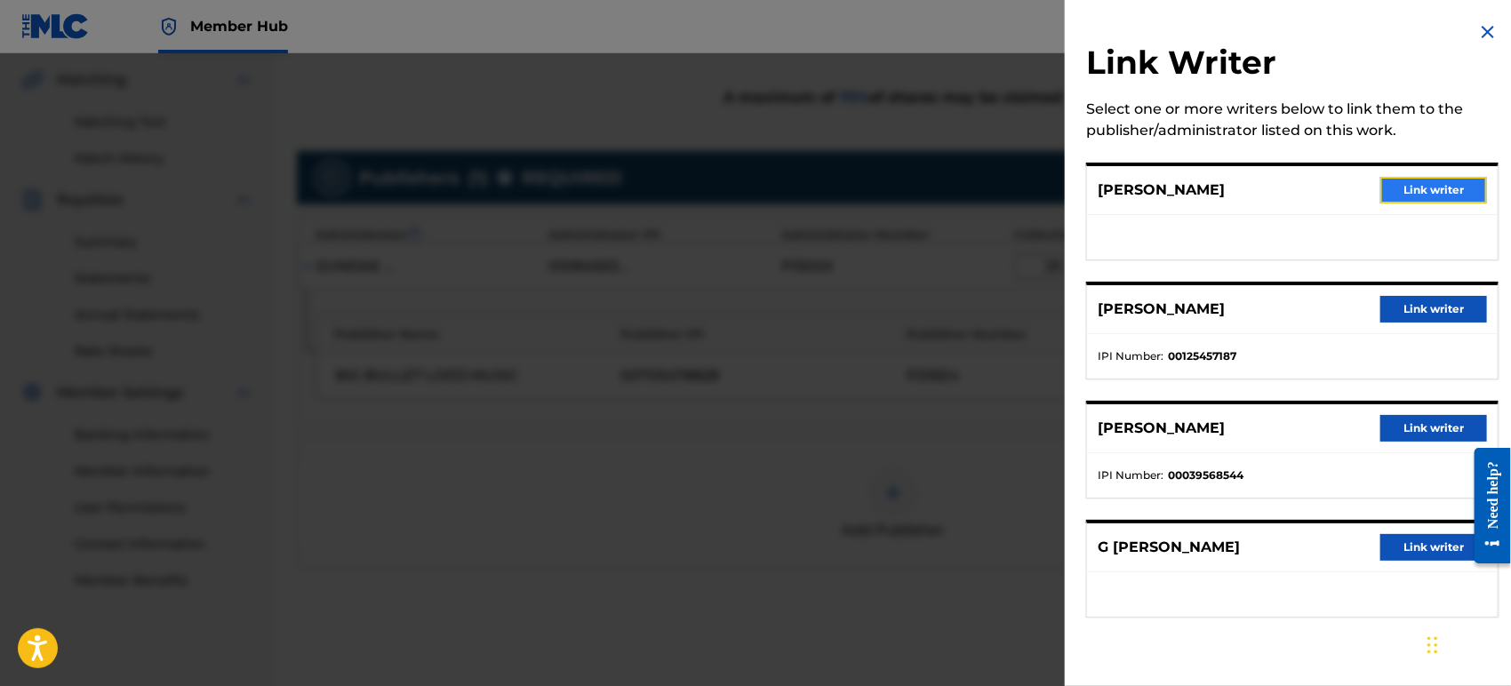
click at [1415, 197] on button "Link writer" at bounding box center [1434, 190] width 107 height 27
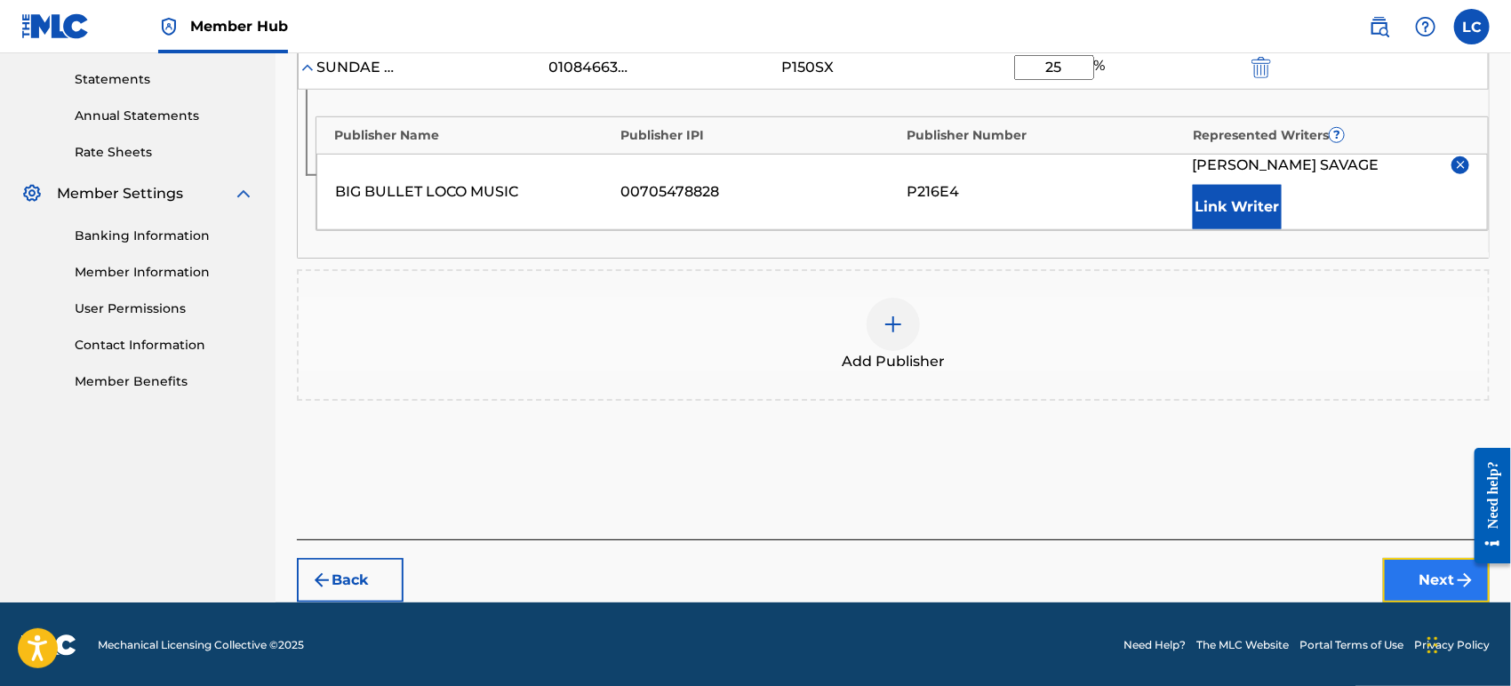
click at [1414, 578] on button "Next" at bounding box center [1436, 580] width 107 height 44
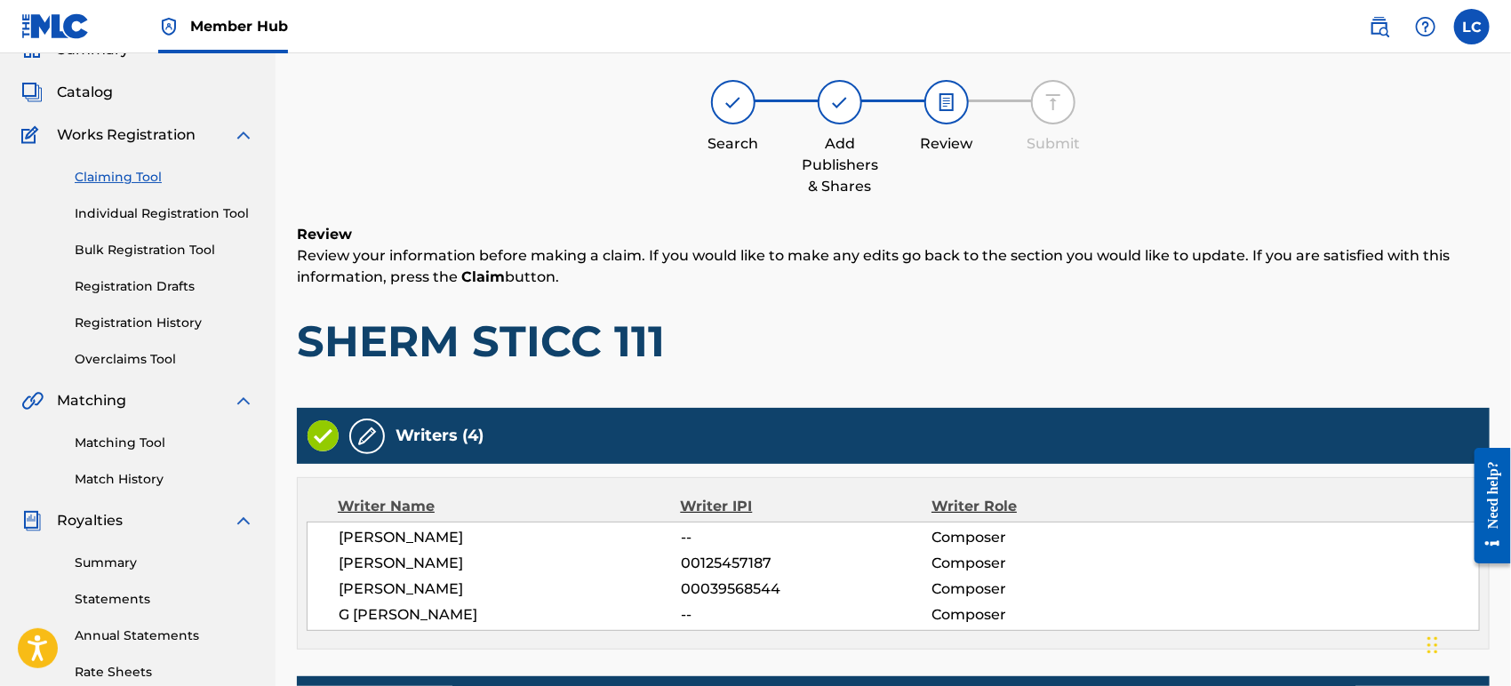
scroll to position [532, 0]
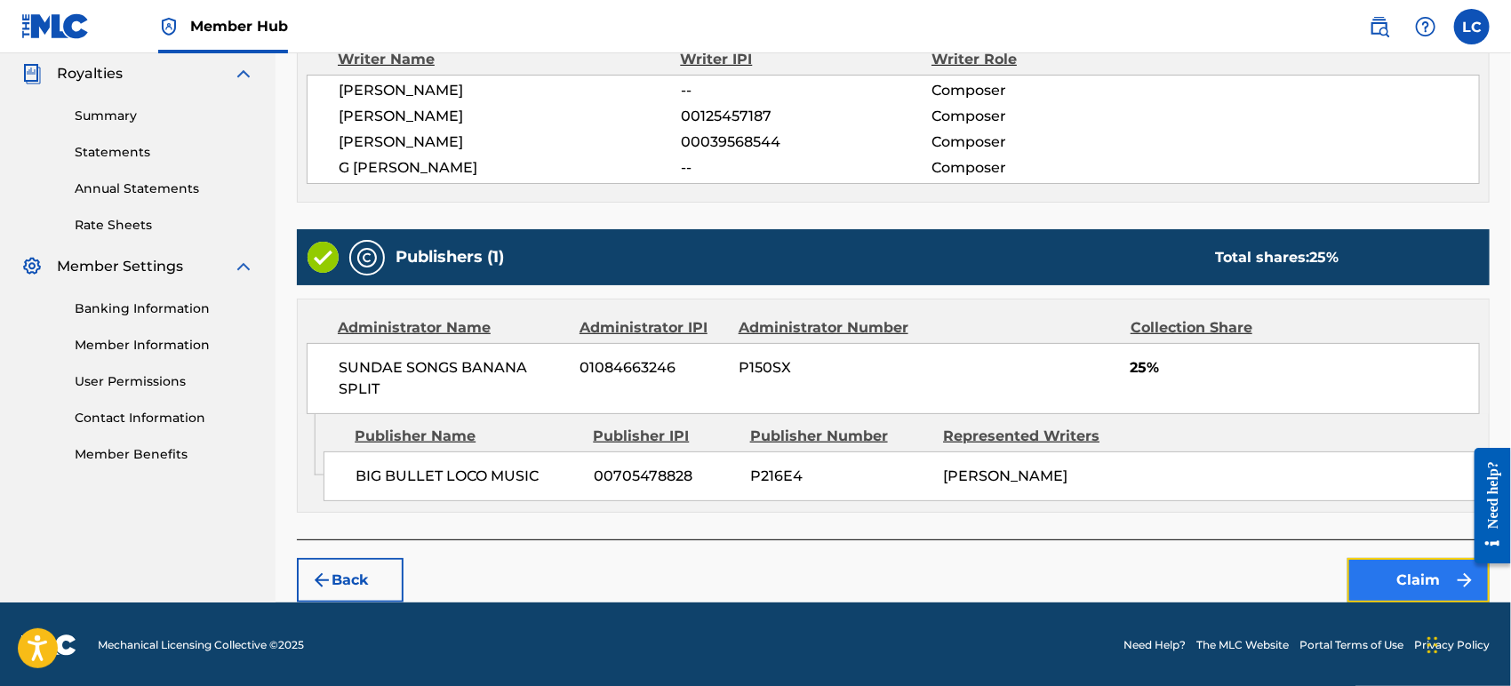
click at [1417, 575] on button "Claim" at bounding box center [1419, 580] width 142 height 44
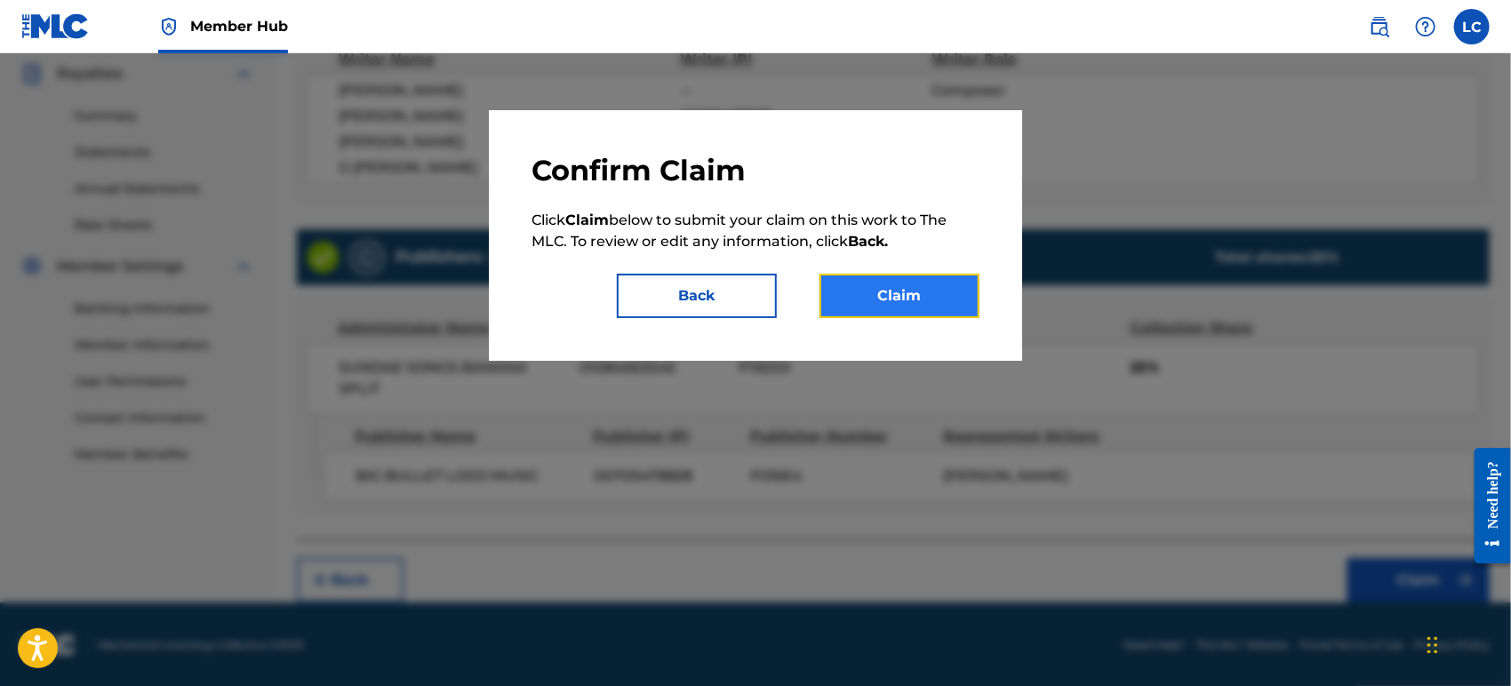
click at [918, 290] on button "Claim" at bounding box center [900, 296] width 160 height 44
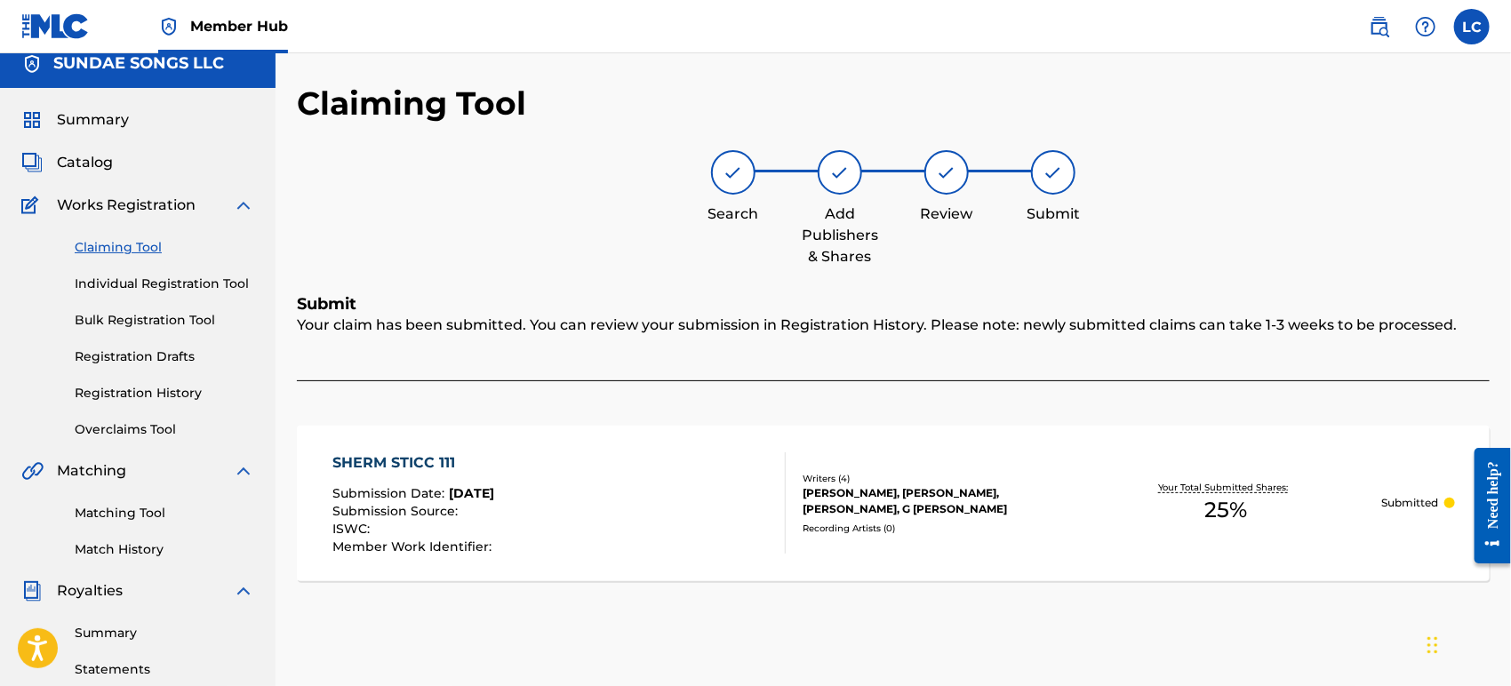
scroll to position [0, 0]
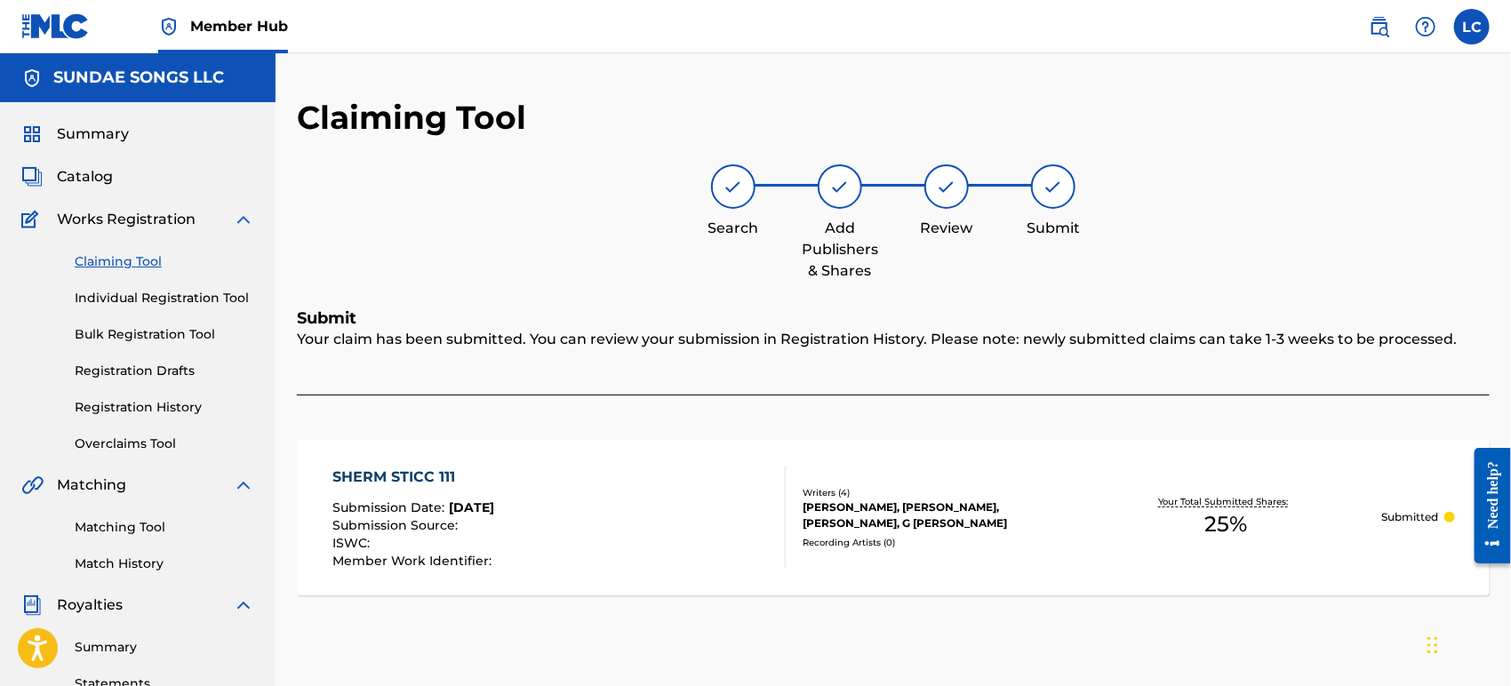
drag, startPoint x: 1371, startPoint y: 33, endPoint x: 1358, endPoint y: 34, distance: 13.4
click at [1371, 33] on img at bounding box center [1379, 26] width 21 height 21
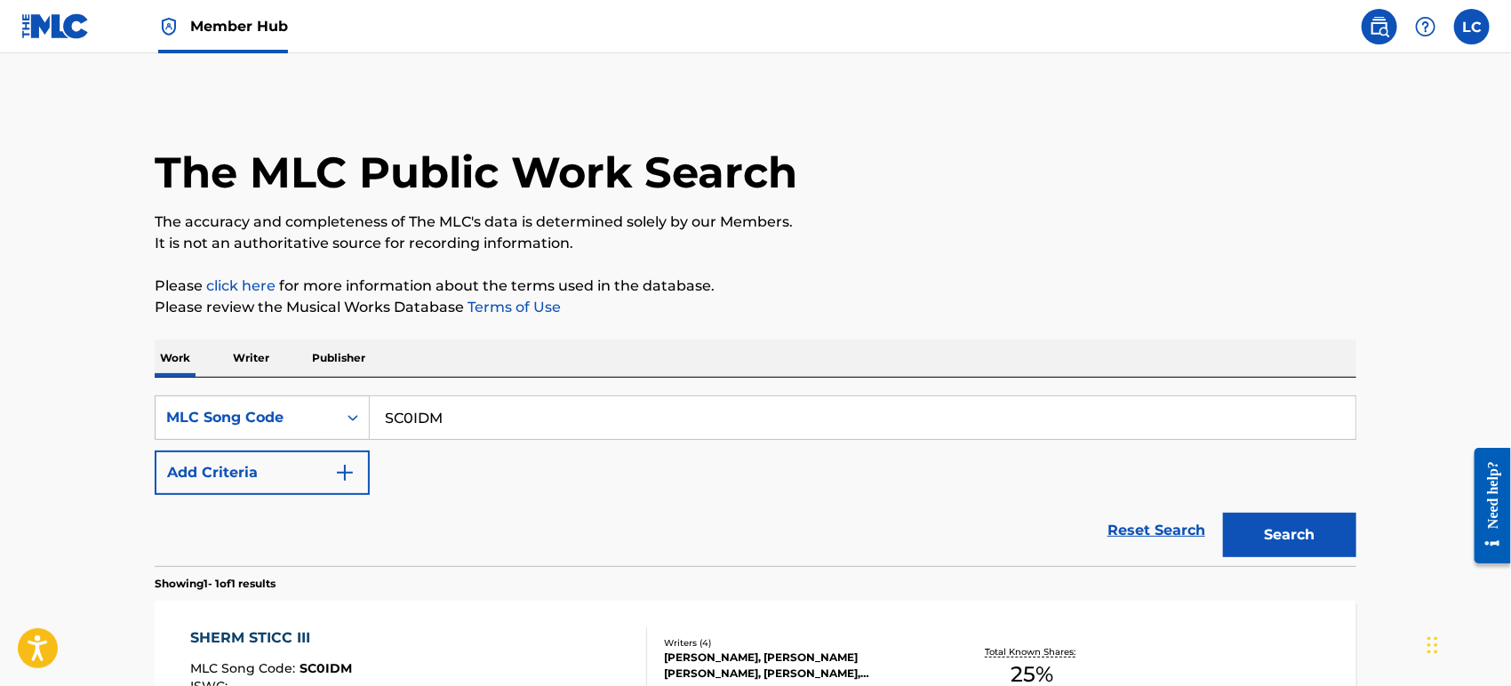
click at [451, 423] on input "SC0IDM" at bounding box center [863, 418] width 986 height 43
paste input "2JRF"
type input "SC2JRF"
click at [1263, 539] on button "Search" at bounding box center [1289, 535] width 133 height 44
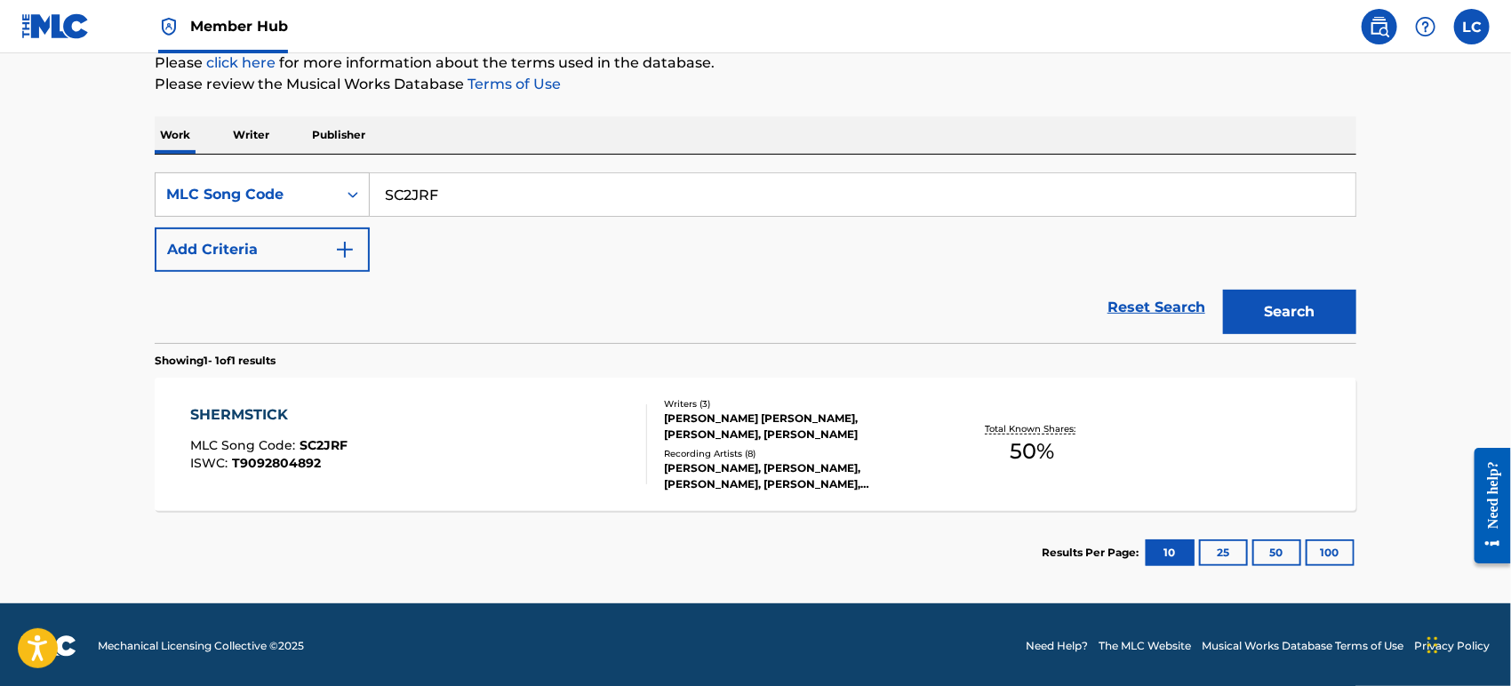
scroll to position [225, 0]
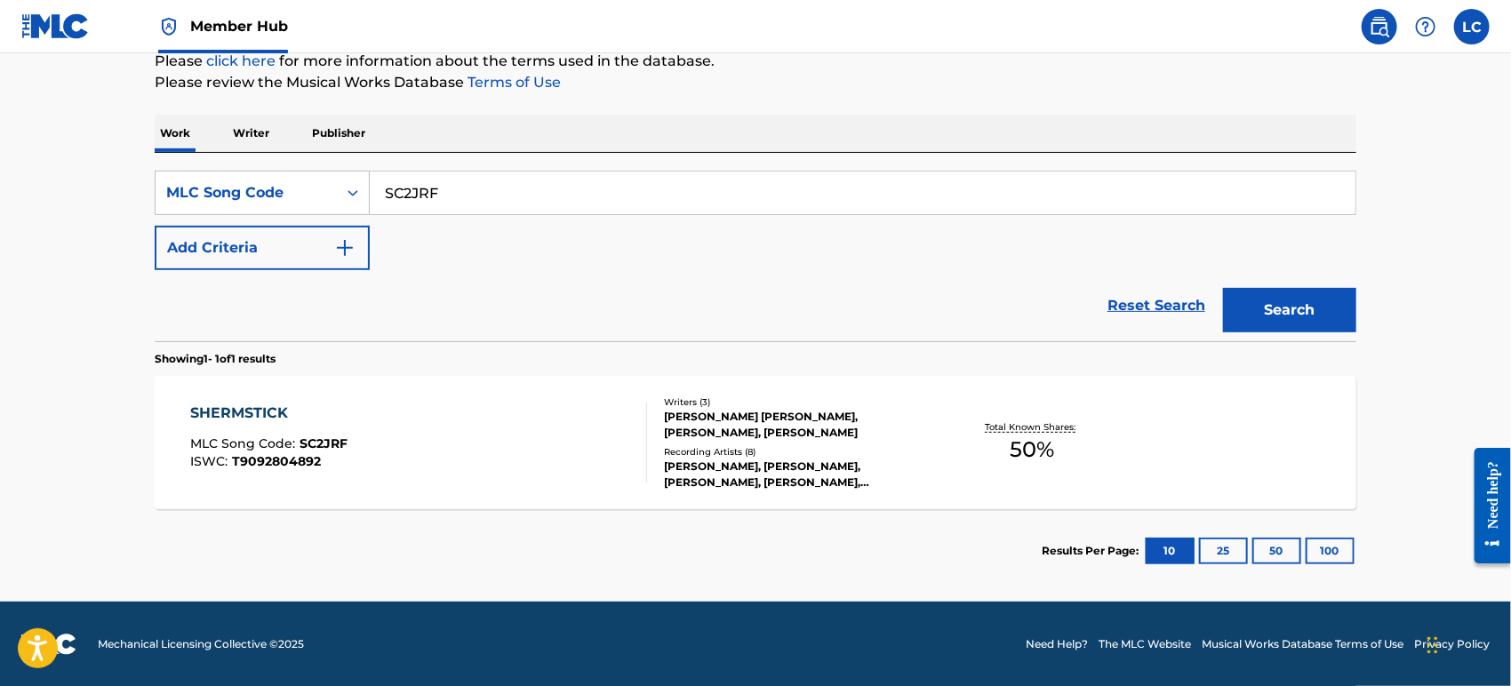
click at [985, 447] on div "Total Known Shares: 50 %" at bounding box center [1033, 443] width 200 height 54
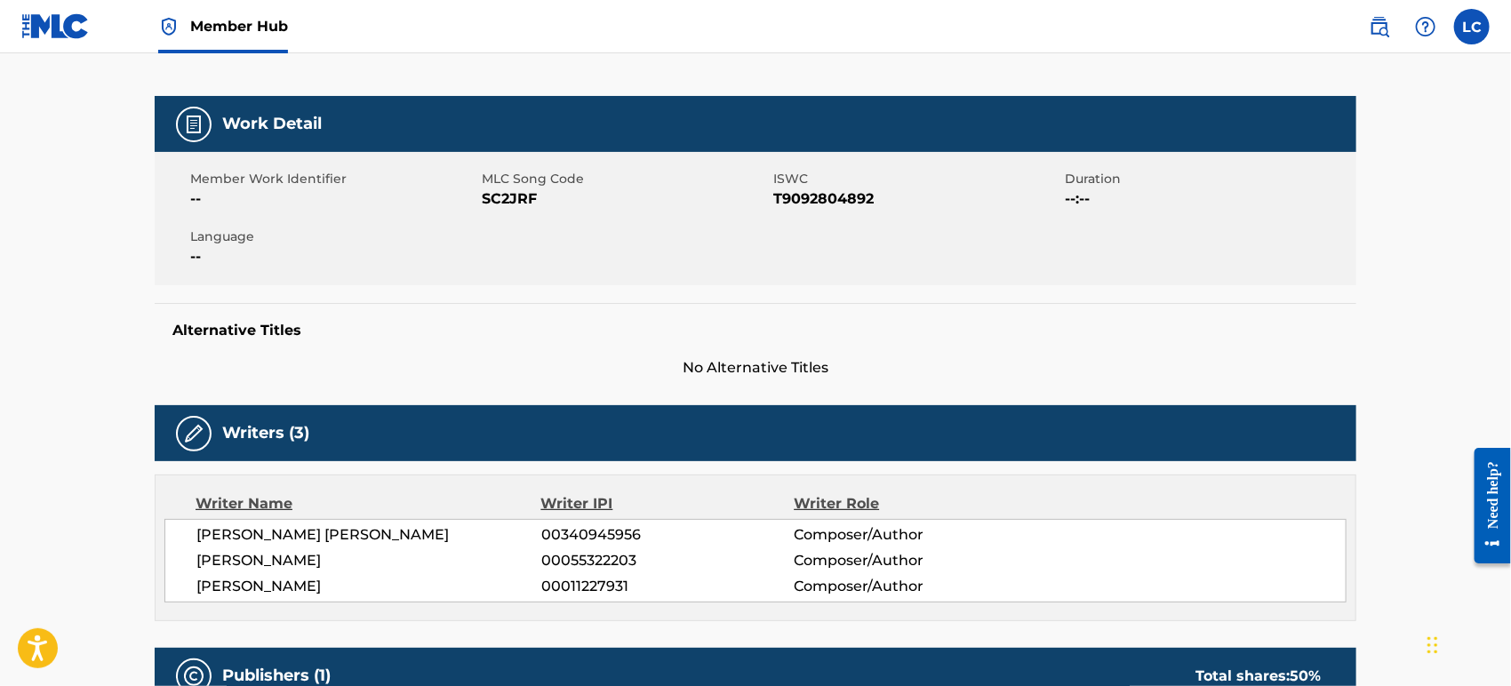
scroll to position [214, 0]
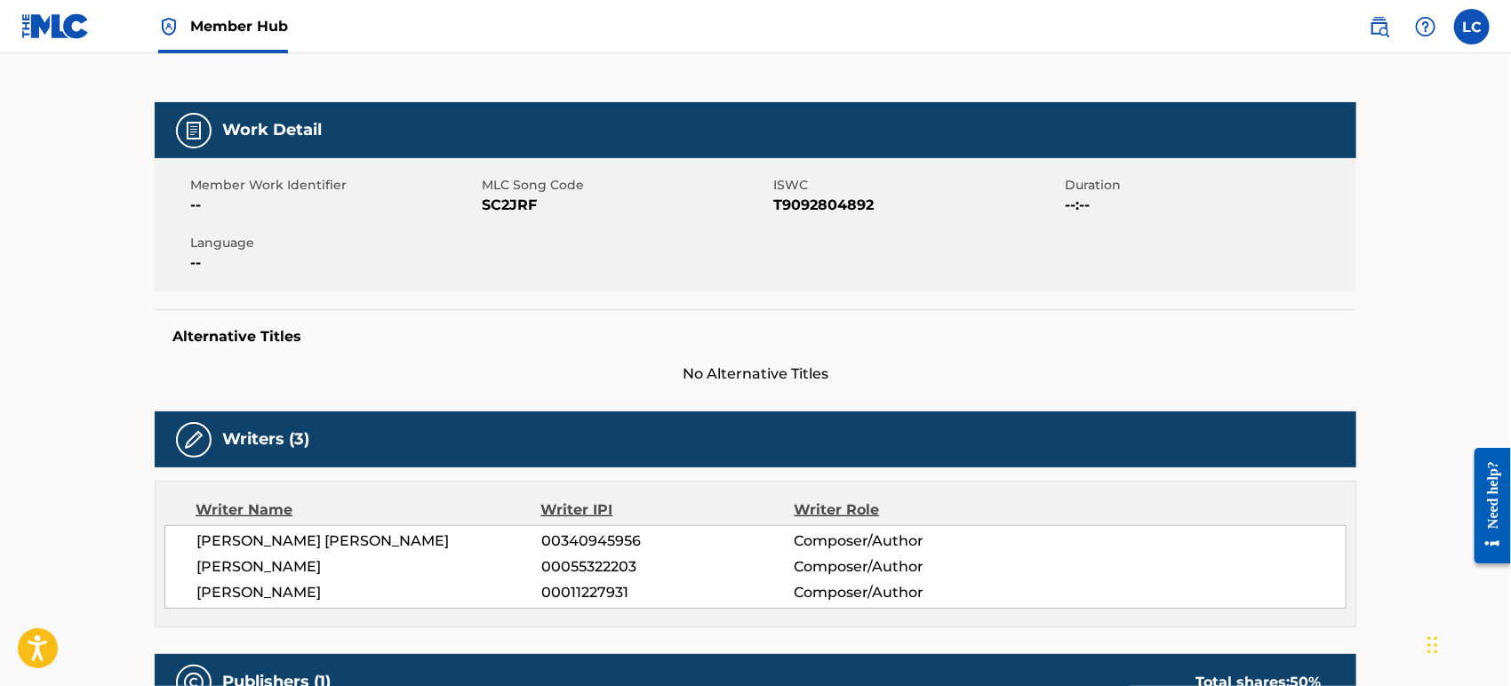
click at [64, 37] on img at bounding box center [55, 26] width 68 height 26
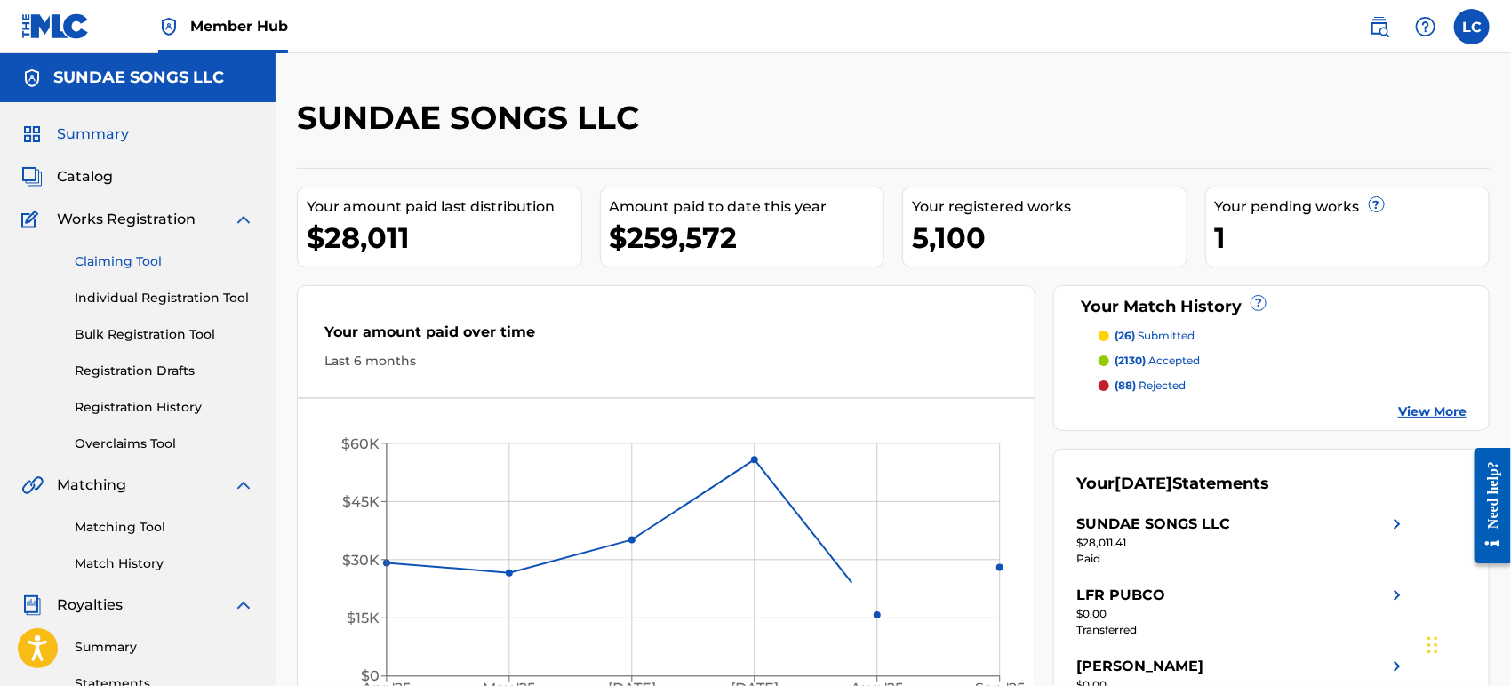
click at [122, 256] on link "Claiming Tool" at bounding box center [165, 262] width 180 height 19
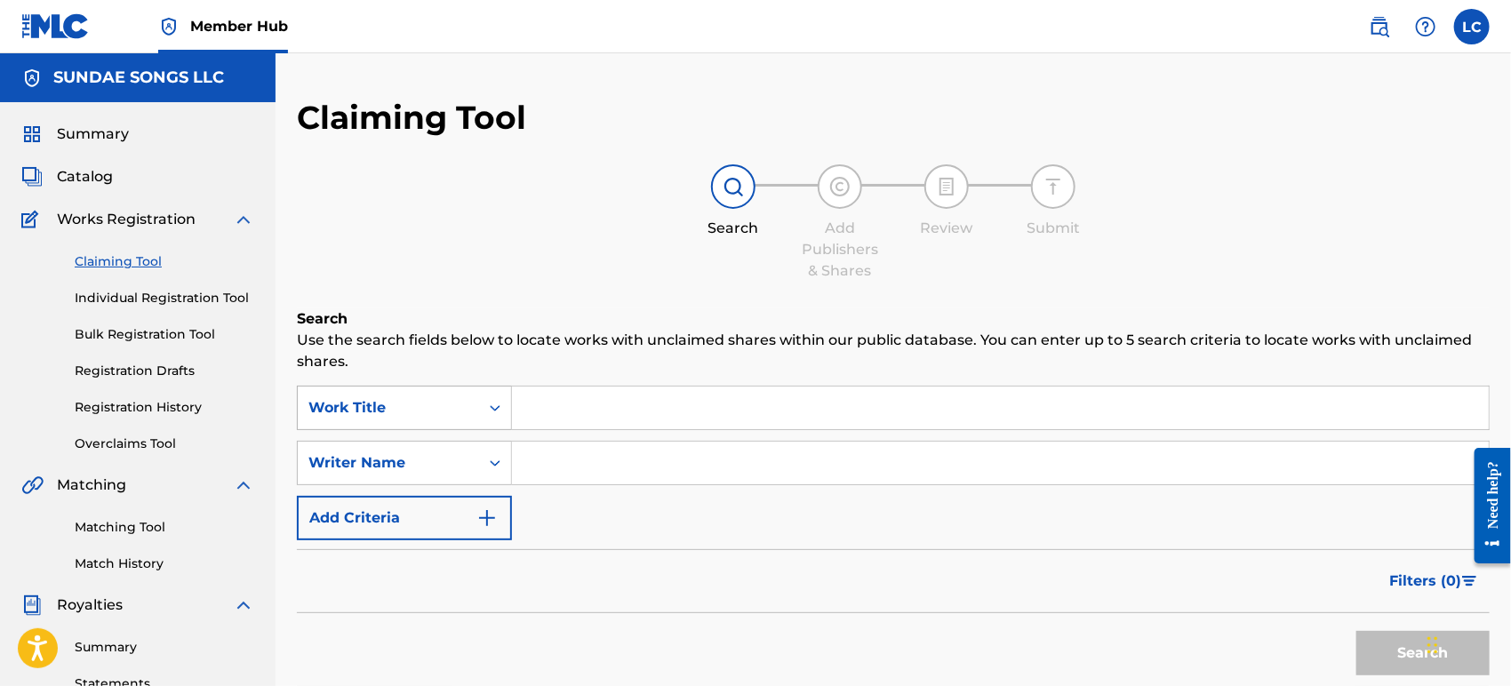
click at [420, 396] on div "Work Title" at bounding box center [388, 408] width 181 height 34
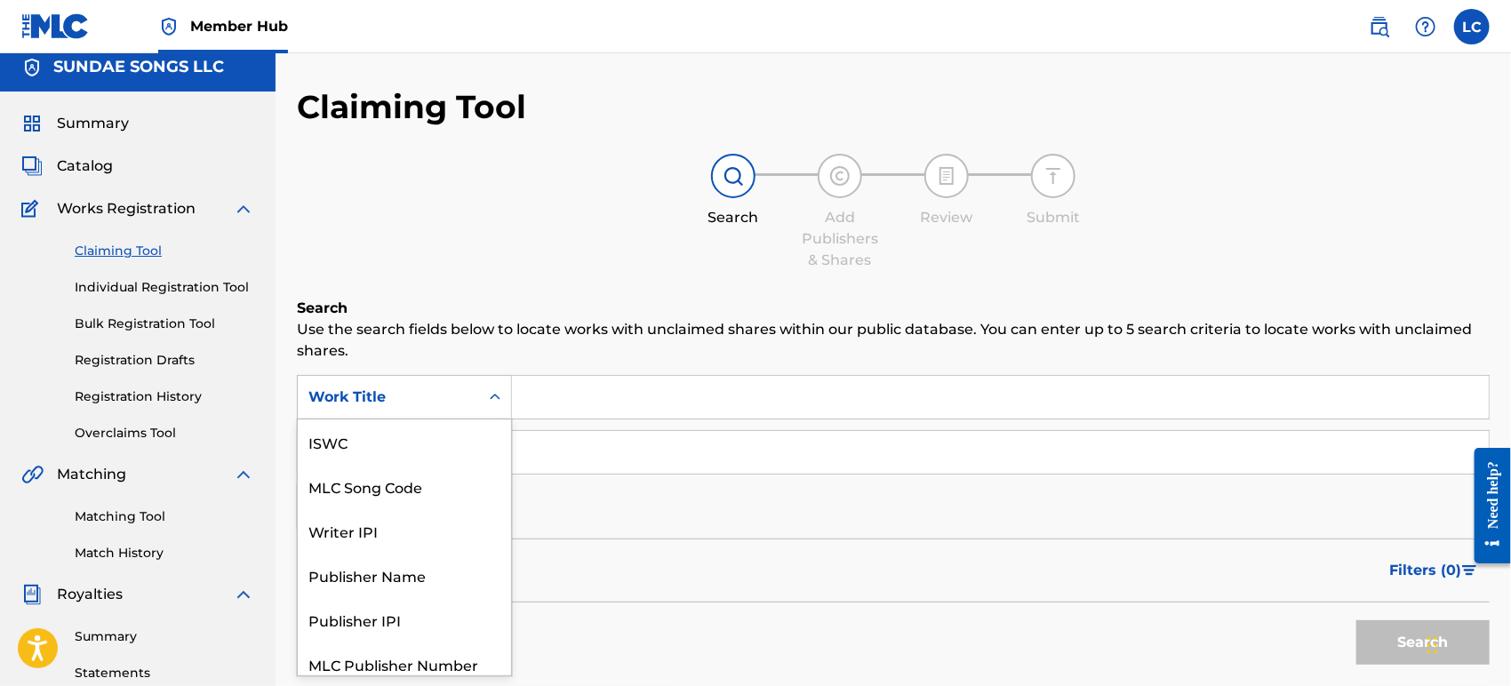
scroll to position [44, 0]
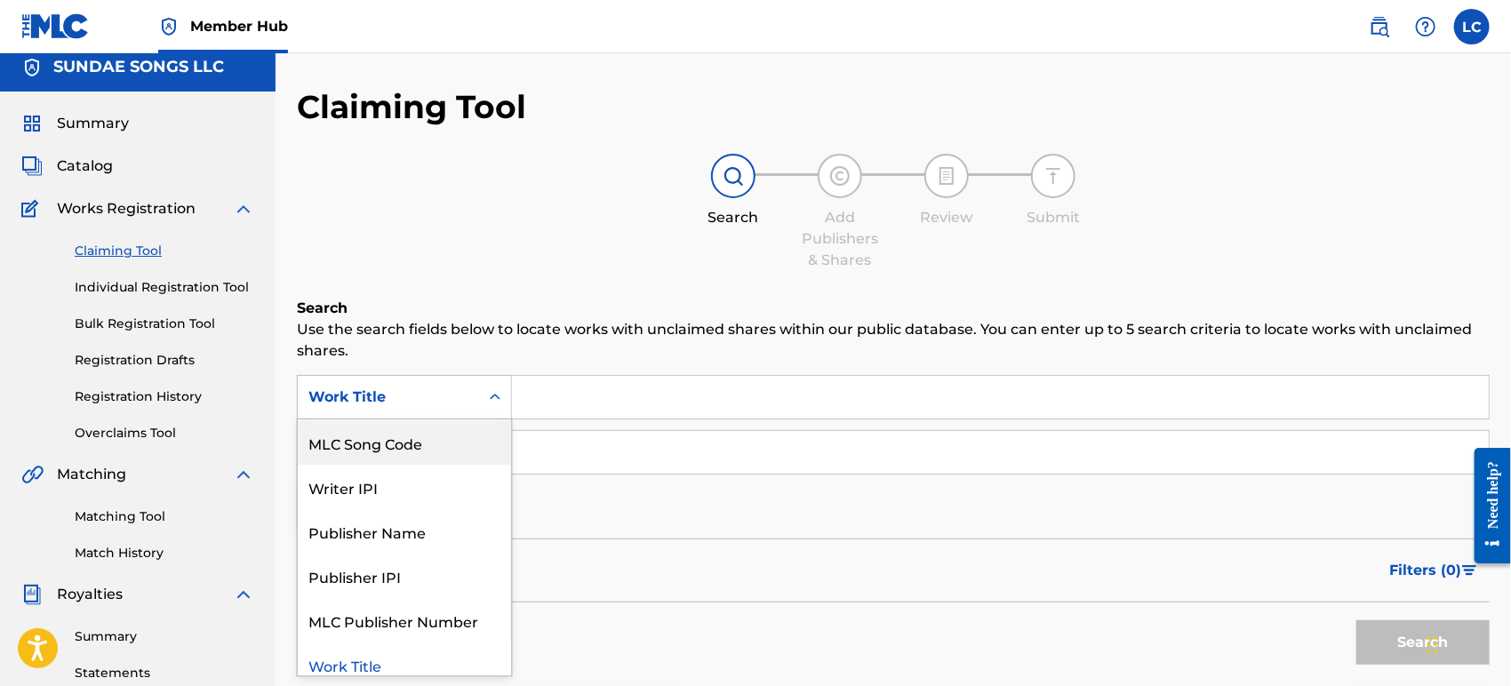
click at [420, 429] on div "MLC Song Code" at bounding box center [404, 443] width 213 height 44
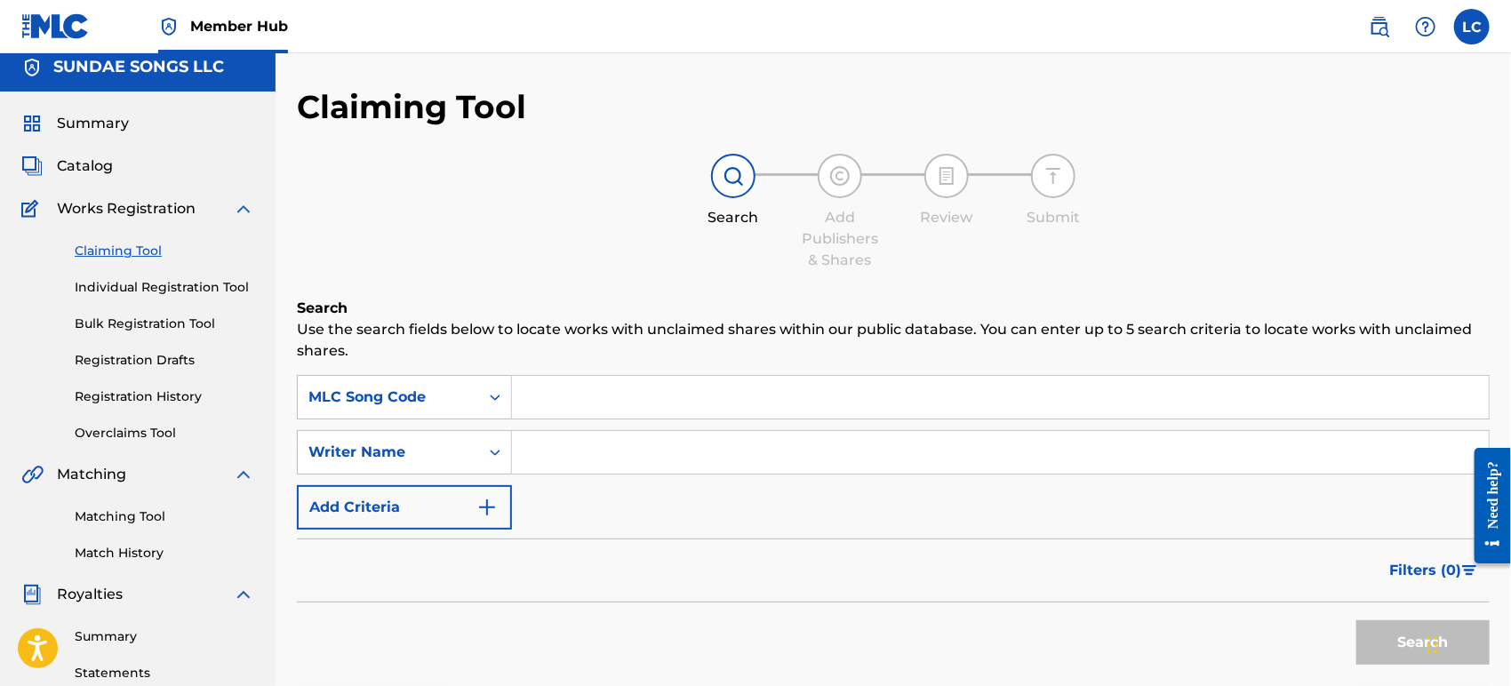
paste input "SC2JRF"
type input "SC2JRF"
click at [1366, 646] on button "Search" at bounding box center [1423, 643] width 133 height 44
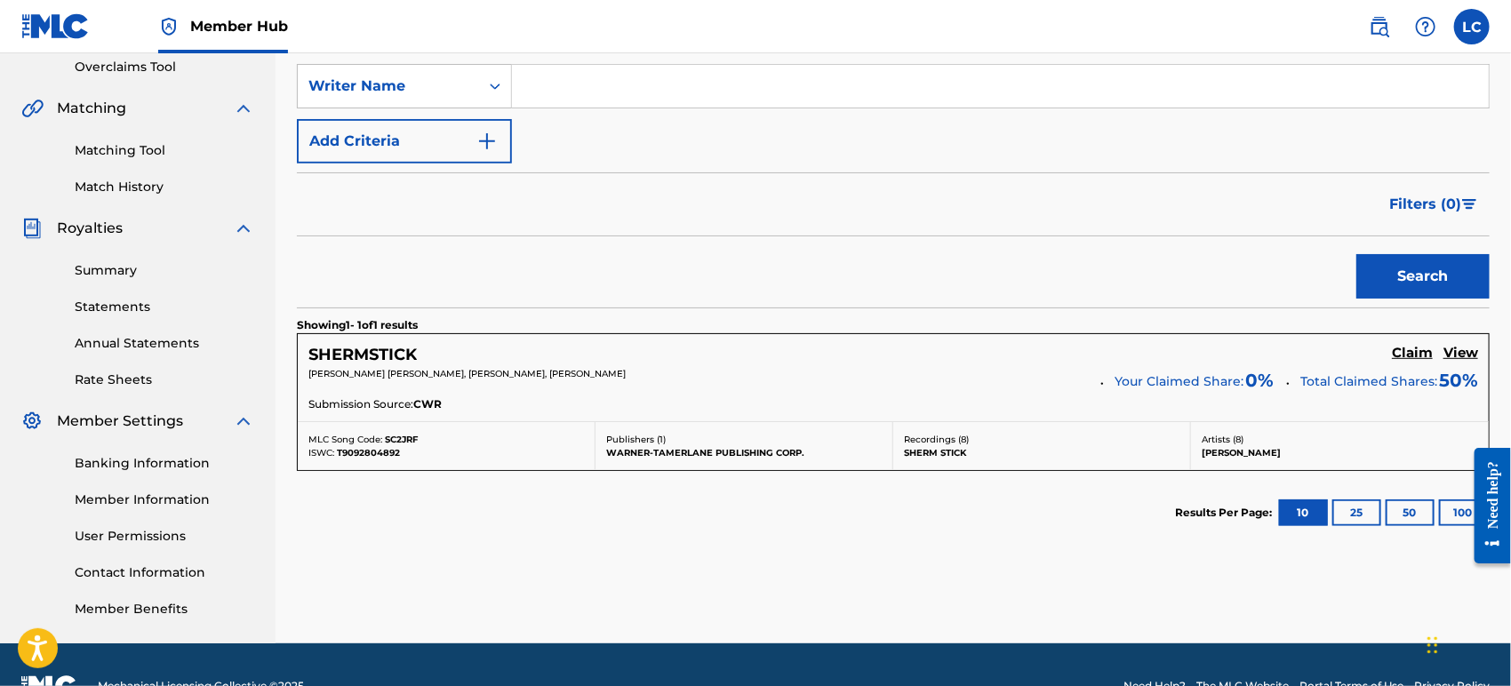
scroll to position [405, 0]
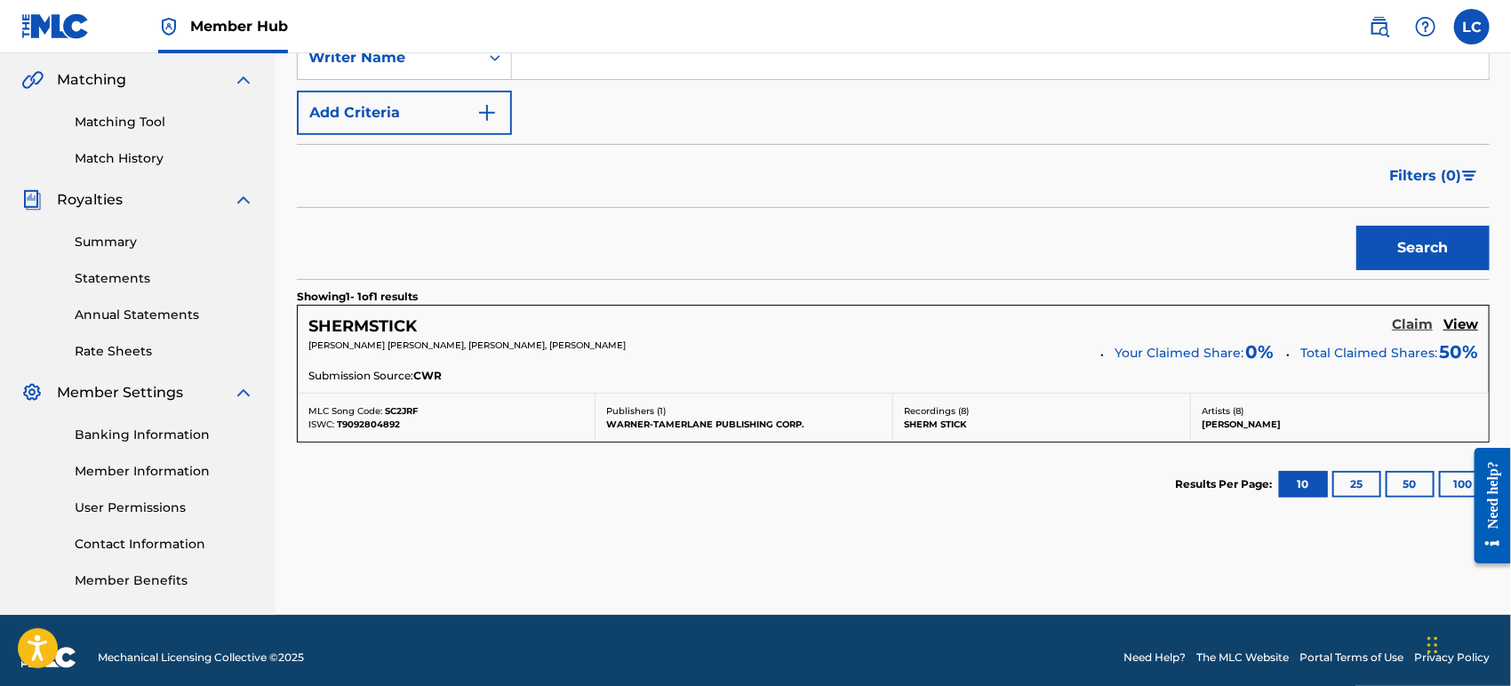
click at [1416, 326] on h5 "Claim" at bounding box center [1412, 325] width 41 height 17
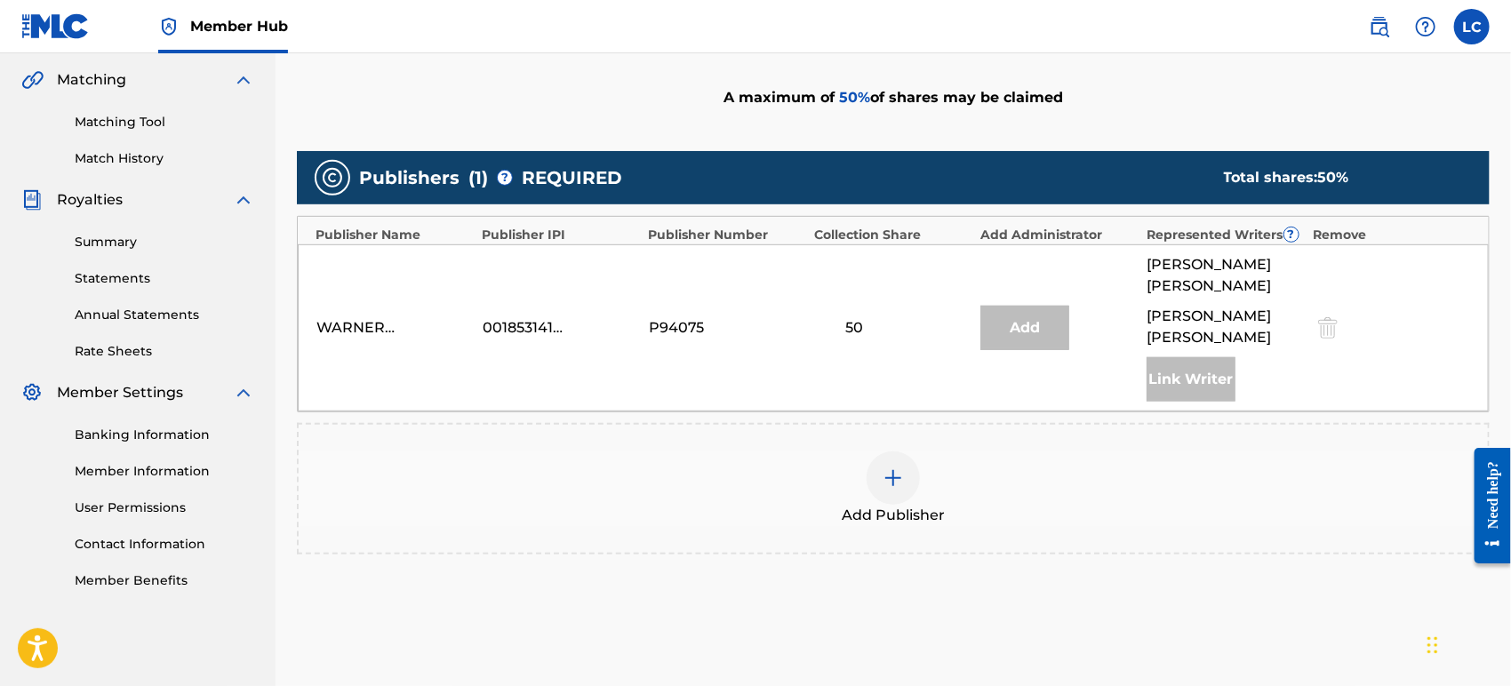
click at [945, 460] on div "Add Publisher" at bounding box center [894, 489] width 1190 height 75
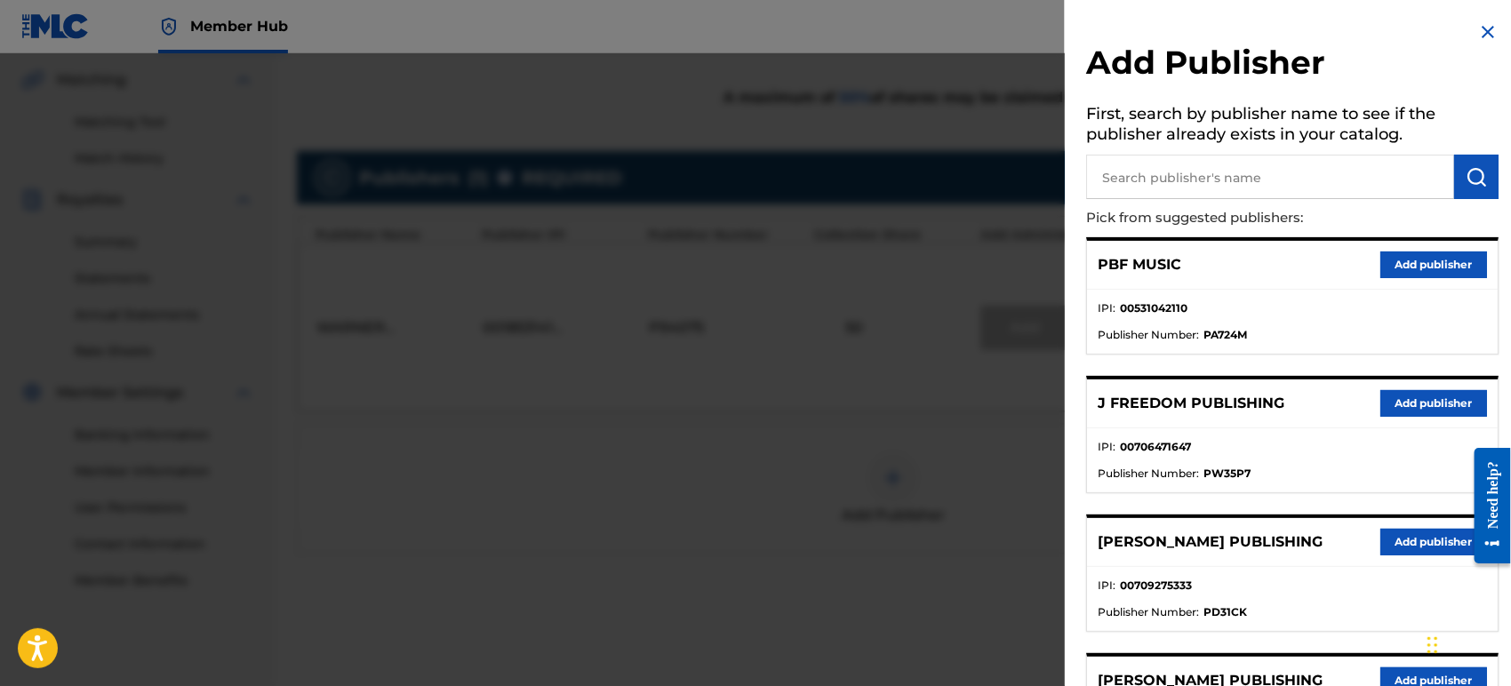
click at [1214, 177] on input "text" at bounding box center [1270, 177] width 368 height 44
type input "big b"
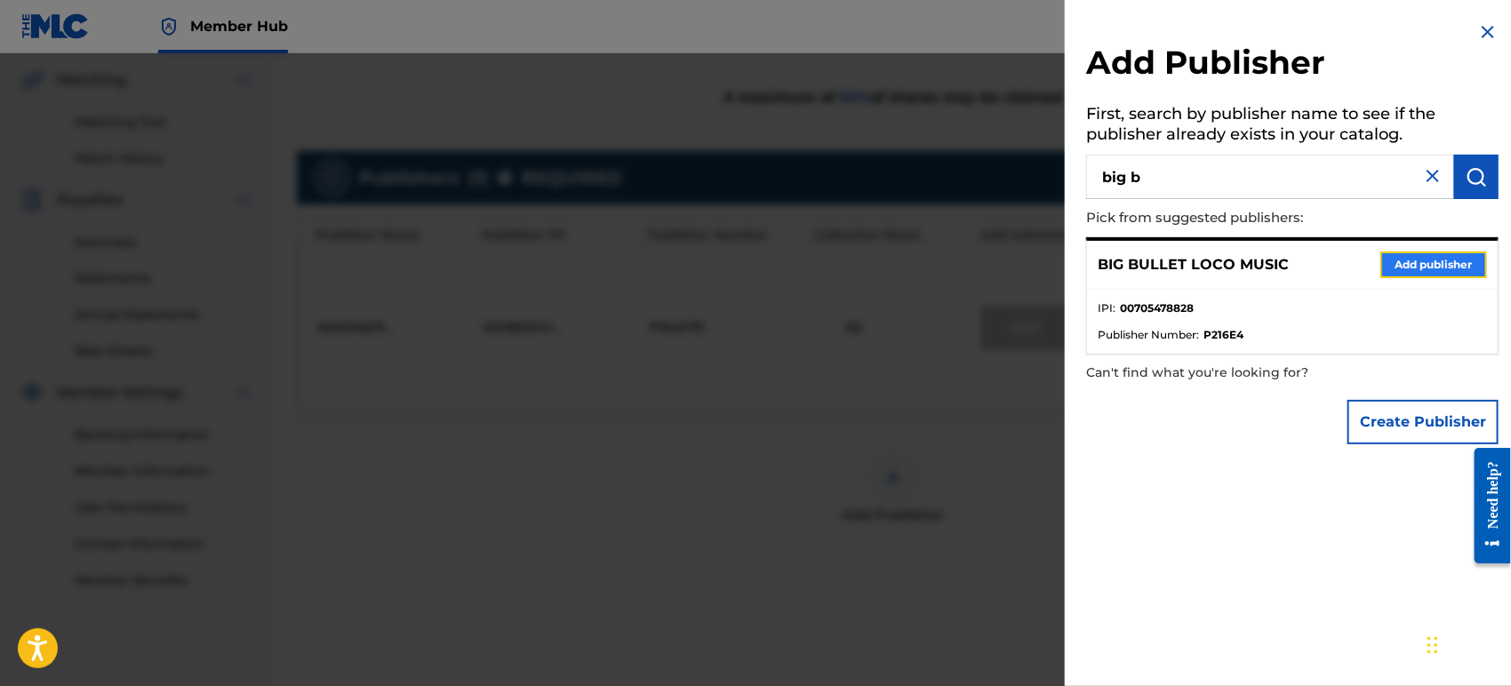
click at [1410, 261] on button "Add publisher" at bounding box center [1434, 265] width 107 height 27
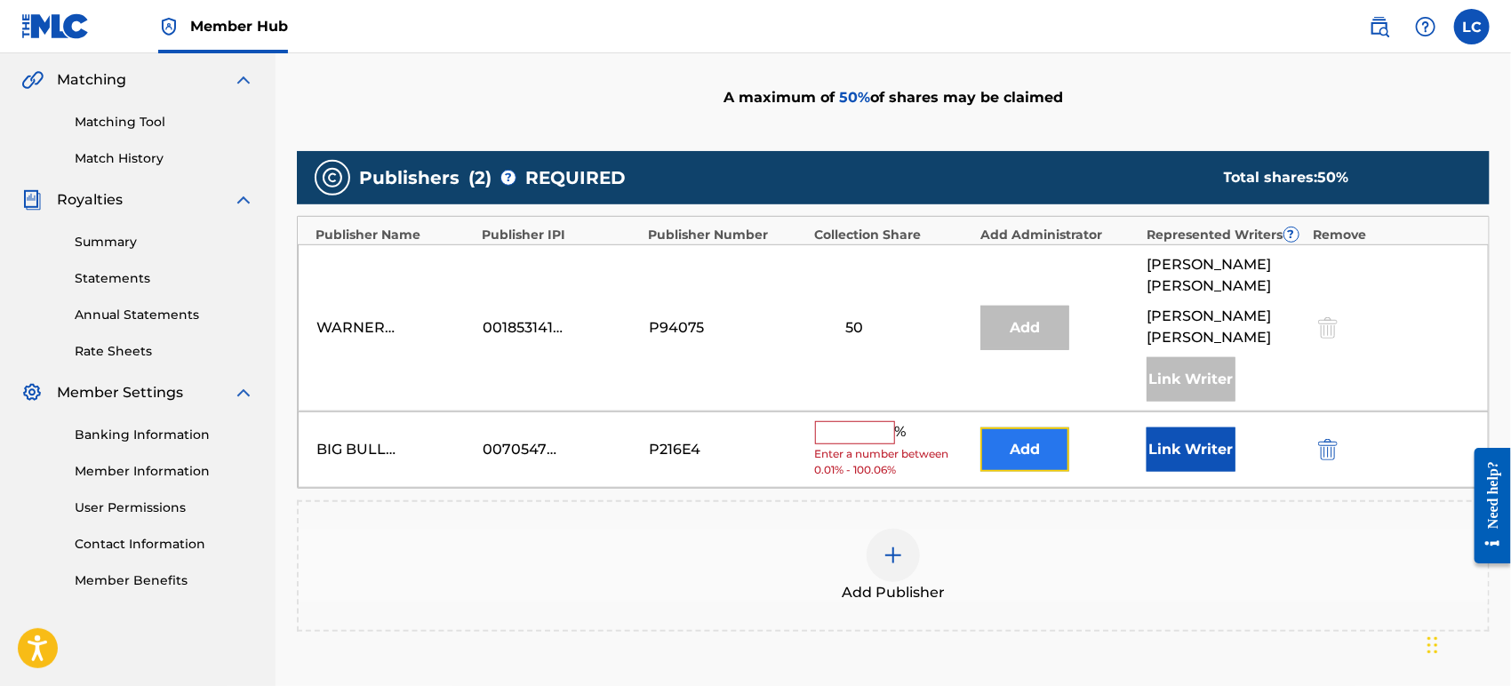
click at [1038, 428] on button "Add" at bounding box center [1025, 450] width 89 height 44
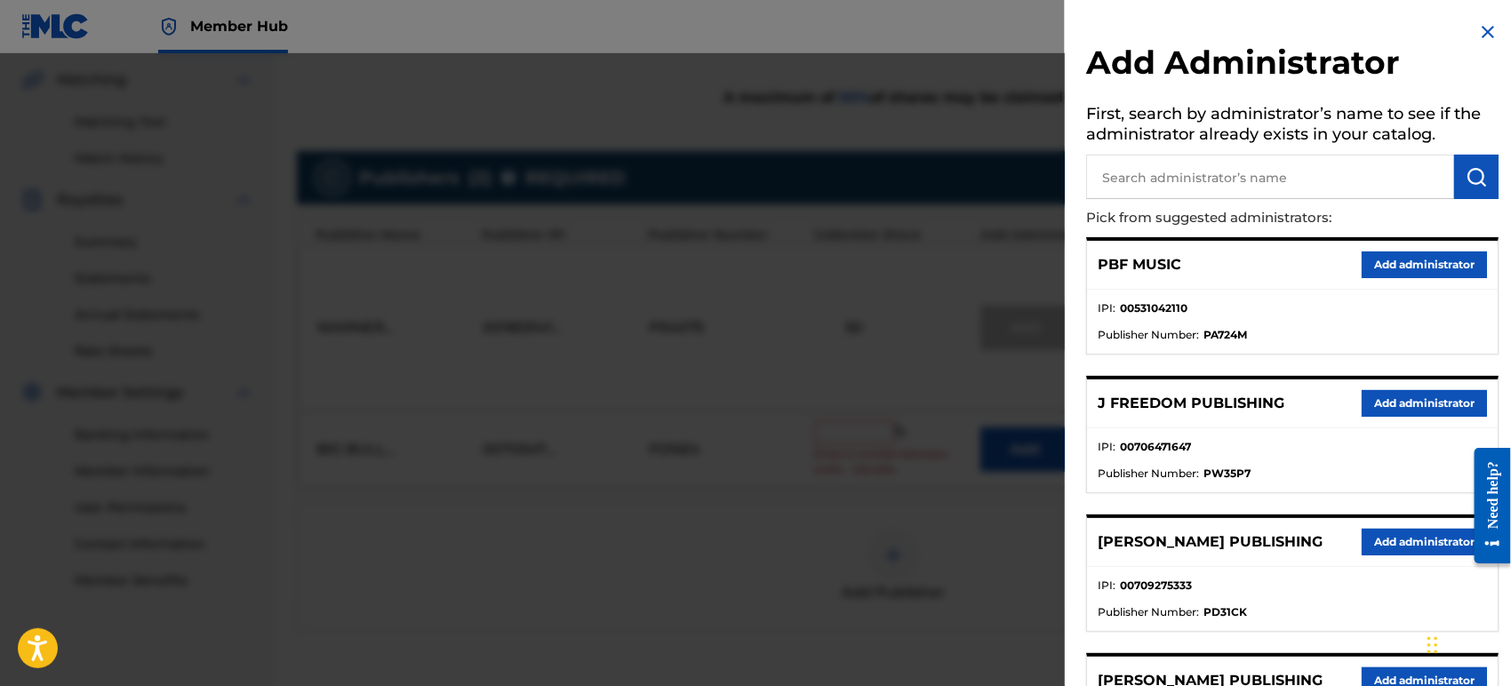
click at [1223, 164] on input "text" at bounding box center [1270, 177] width 368 height 44
type input "bana"
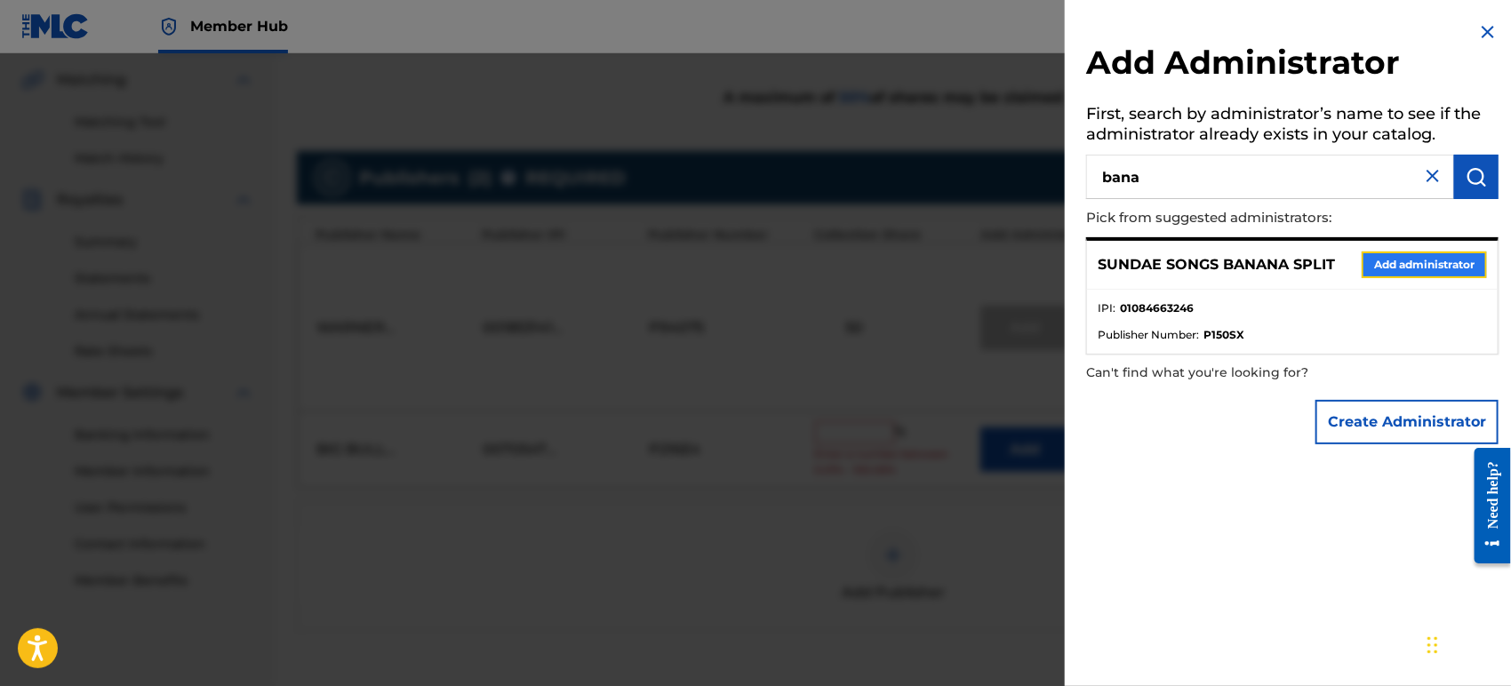
click at [1433, 267] on button "Add administrator" at bounding box center [1424, 265] width 125 height 27
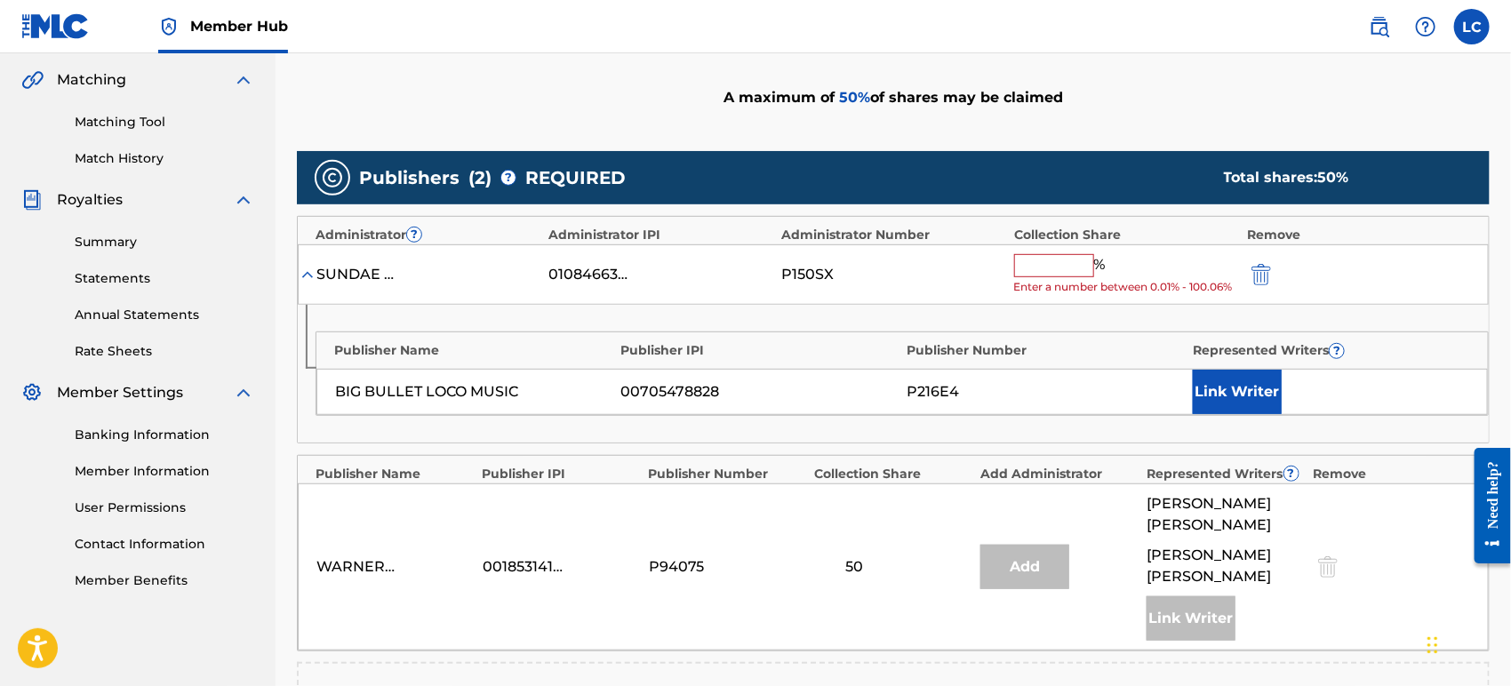
click at [1062, 254] on input "text" at bounding box center [1054, 265] width 80 height 23
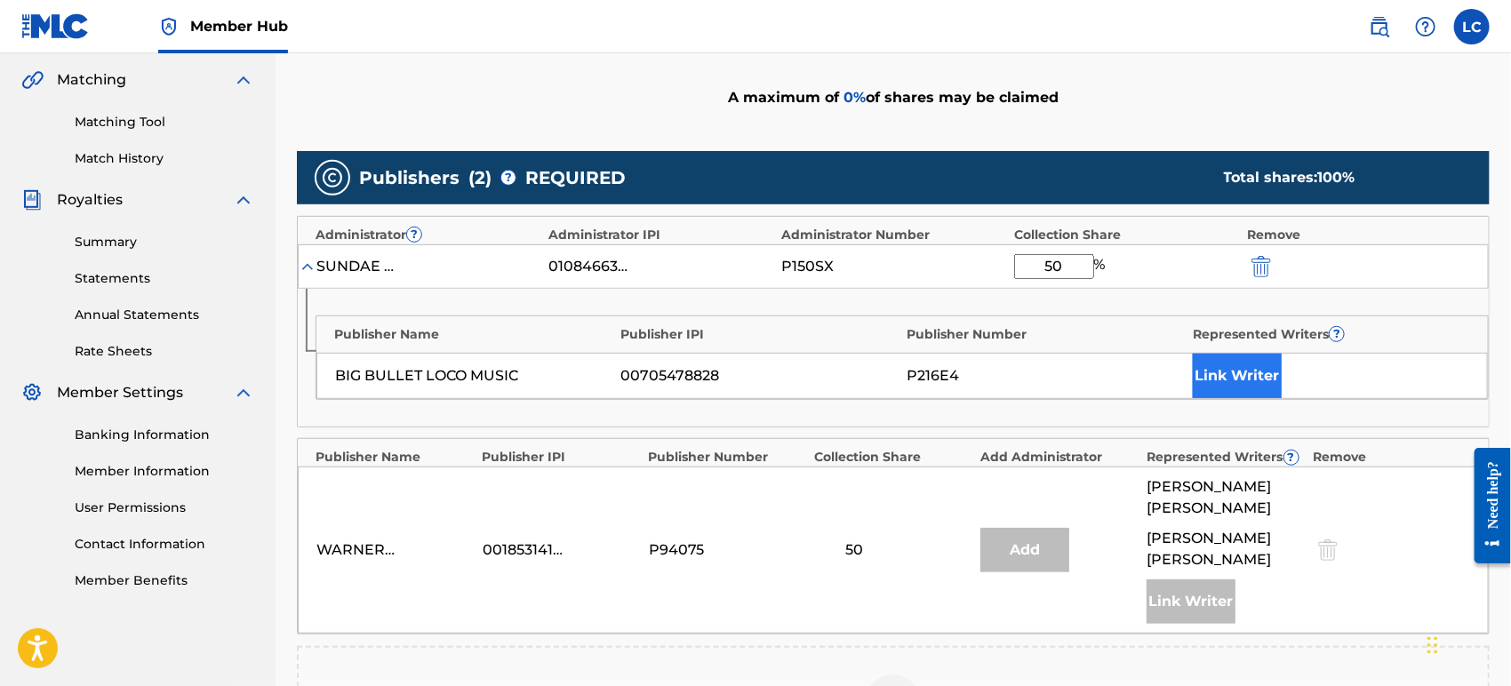
type input "50"
click at [1255, 386] on button "Link Writer" at bounding box center [1237, 376] width 89 height 44
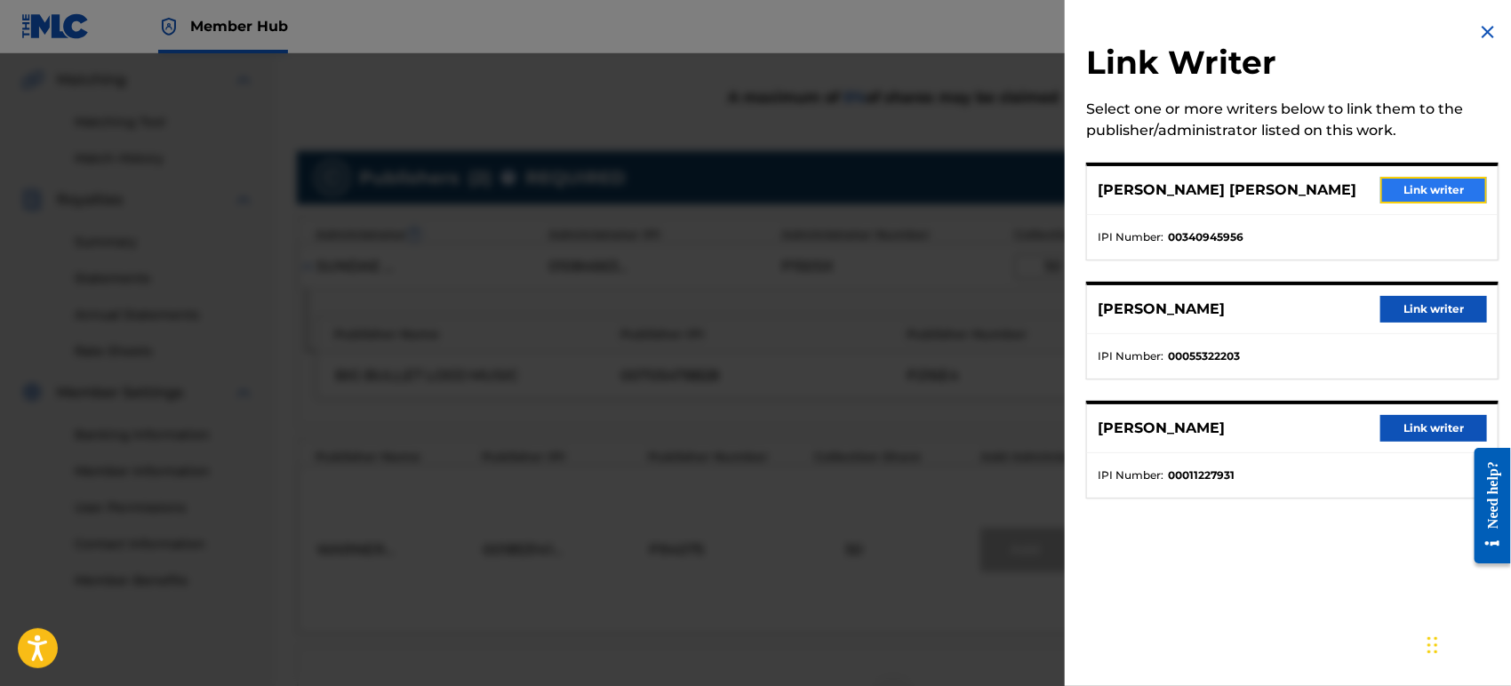
click at [1411, 197] on button "Link writer" at bounding box center [1434, 190] width 107 height 27
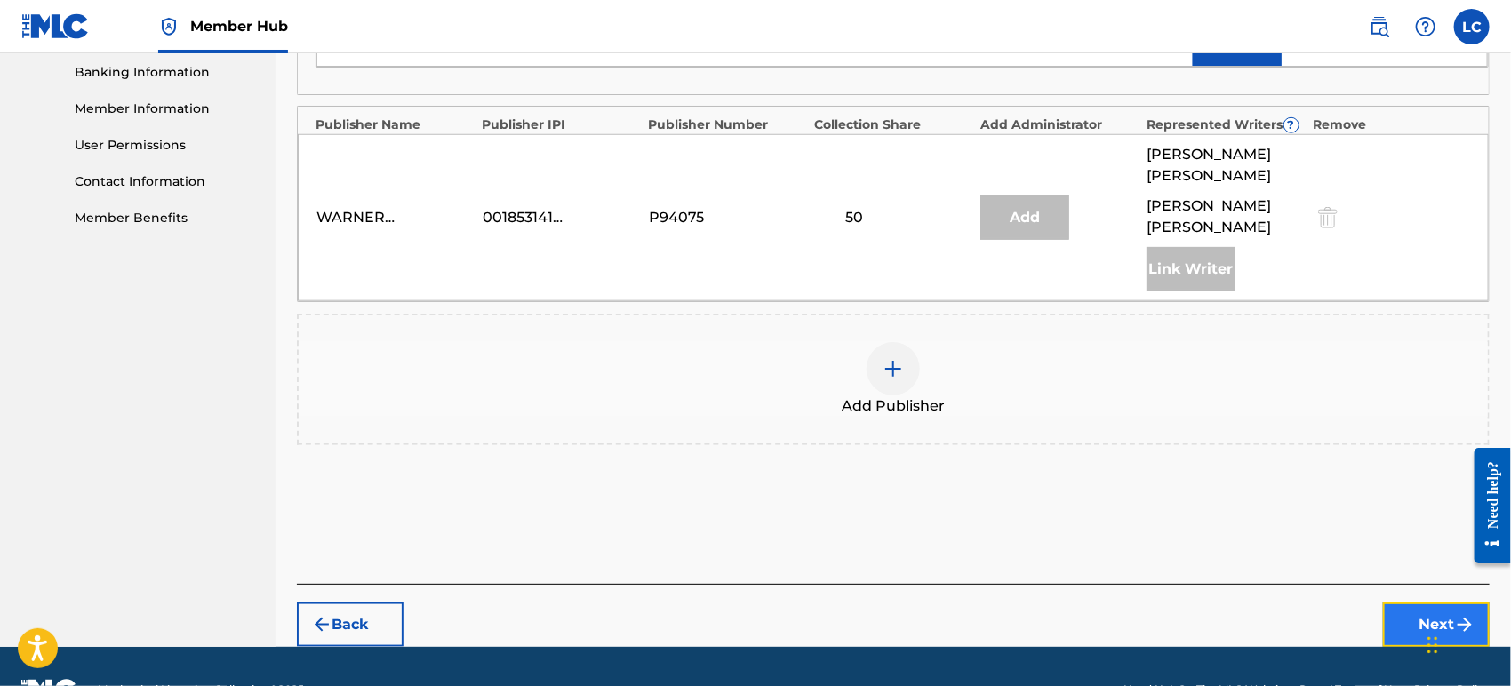
click at [1391, 603] on button "Next" at bounding box center [1436, 625] width 107 height 44
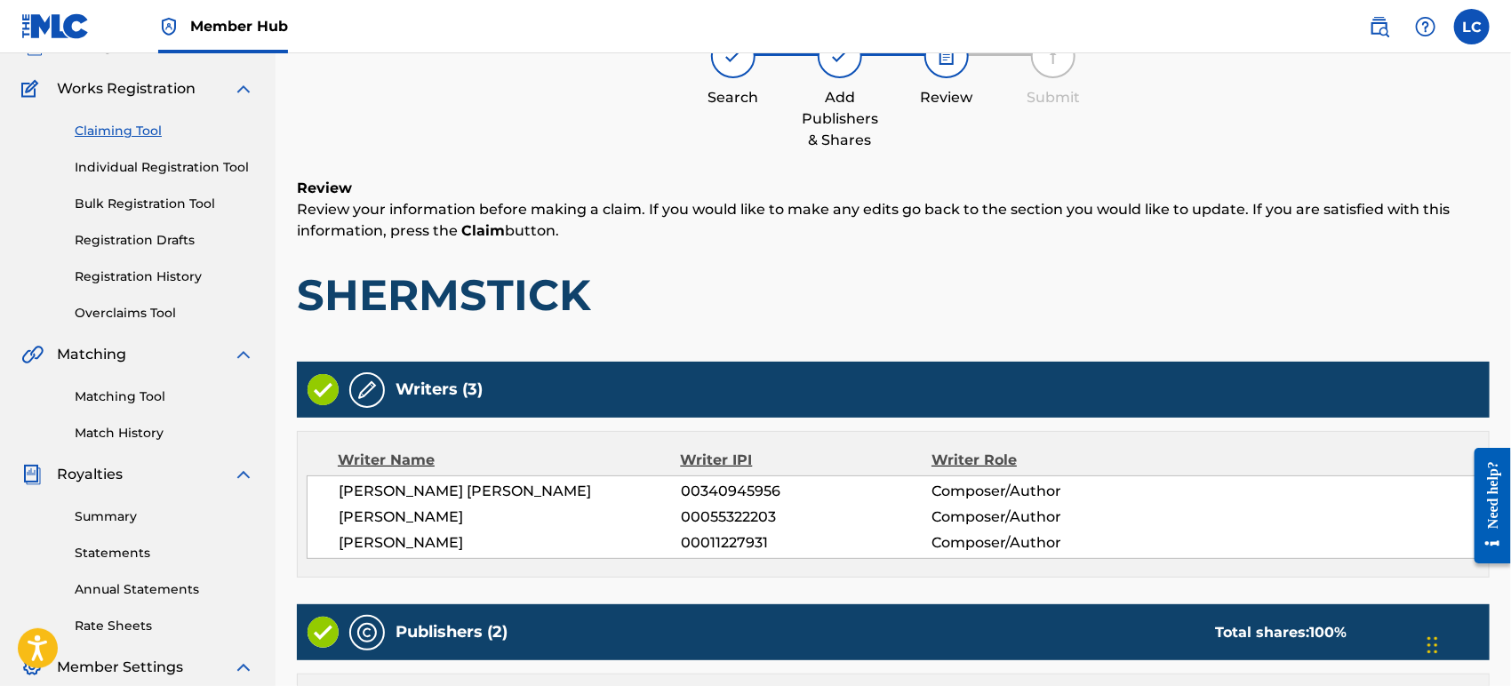
scroll to position [669, 0]
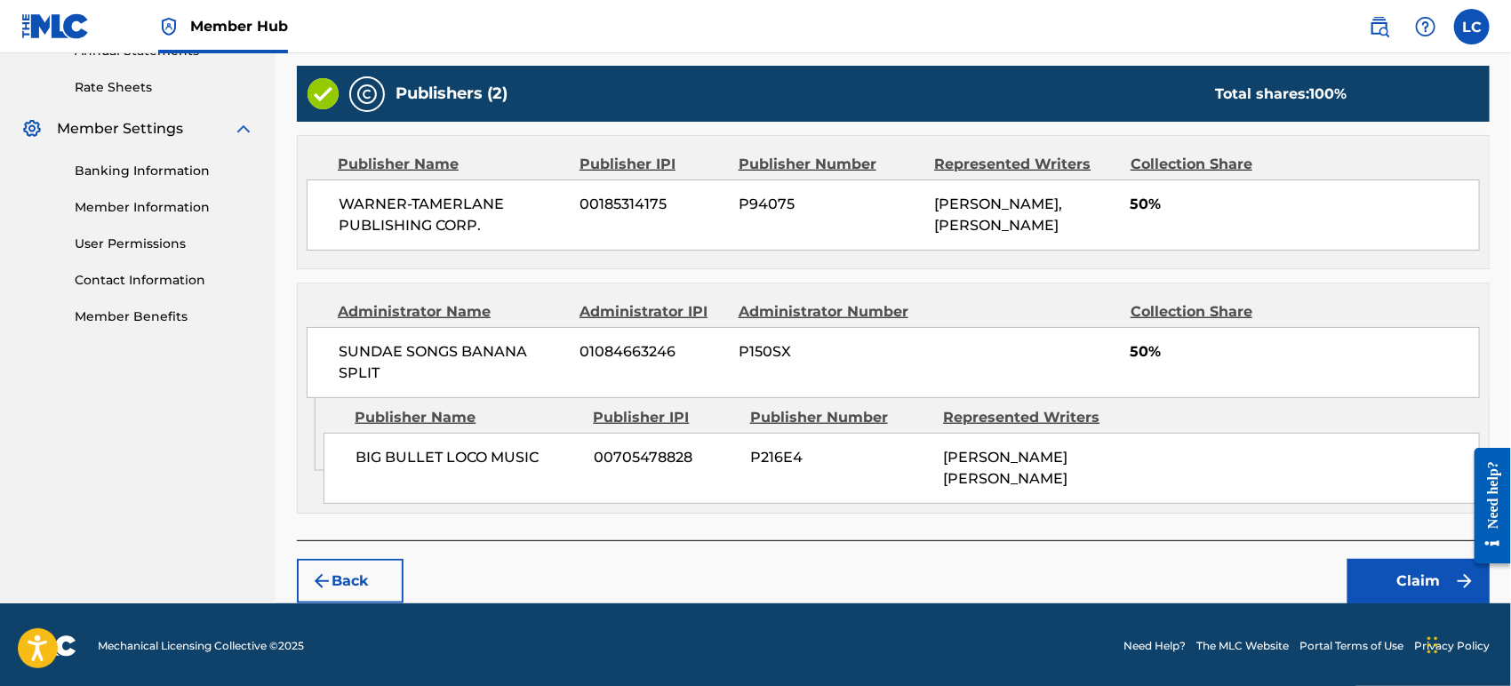
click at [1397, 556] on div "Back Claim" at bounding box center [893, 572] width 1193 height 63
click at [1400, 578] on button "Claim" at bounding box center [1419, 581] width 142 height 44
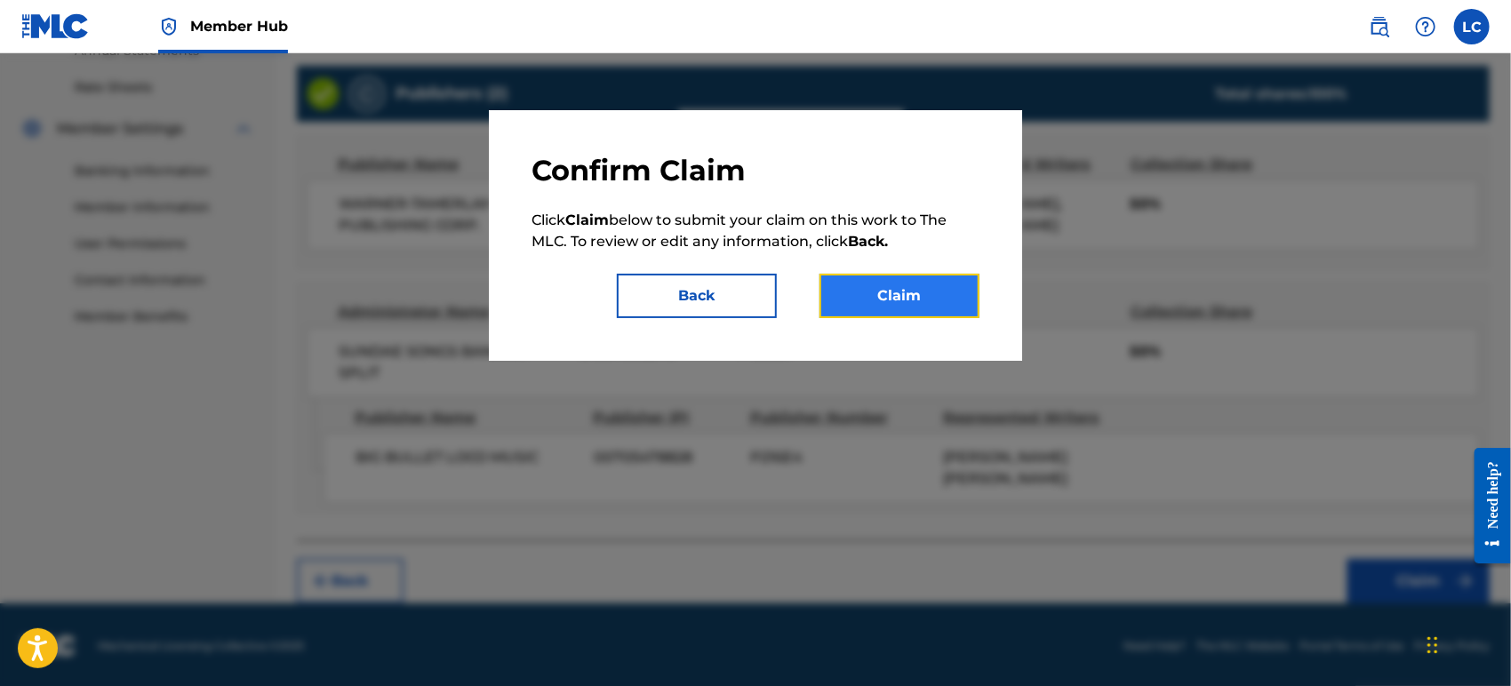
click at [870, 297] on button "Claim" at bounding box center [900, 296] width 160 height 44
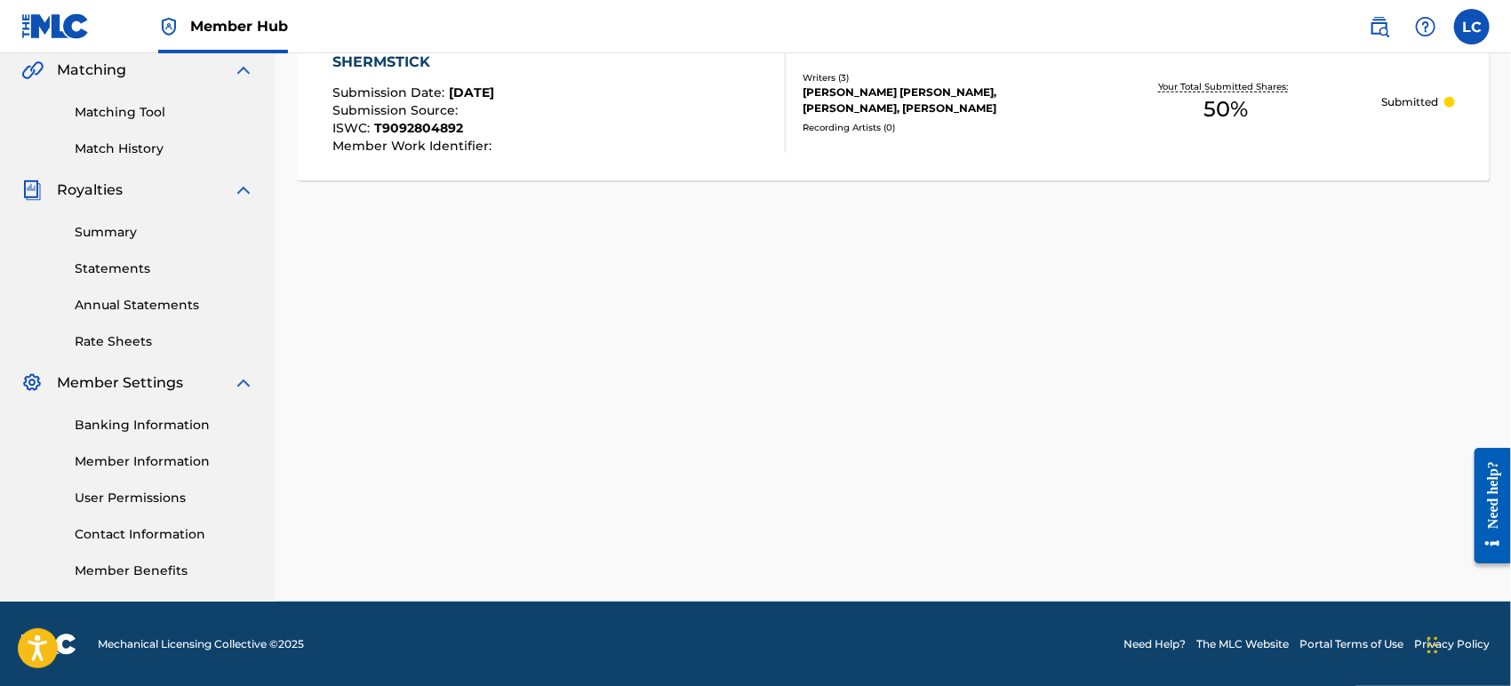
scroll to position [0, 0]
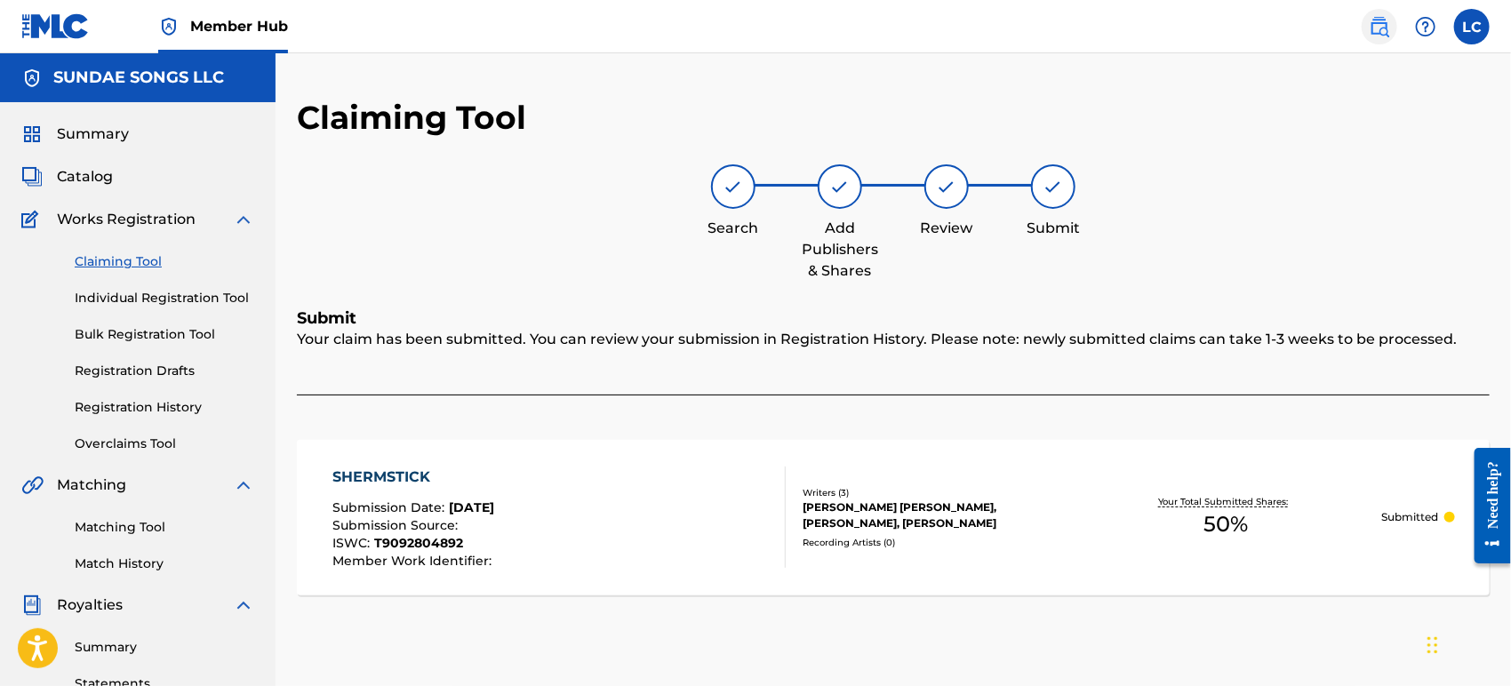
click at [1381, 29] on img at bounding box center [1379, 26] width 21 height 21
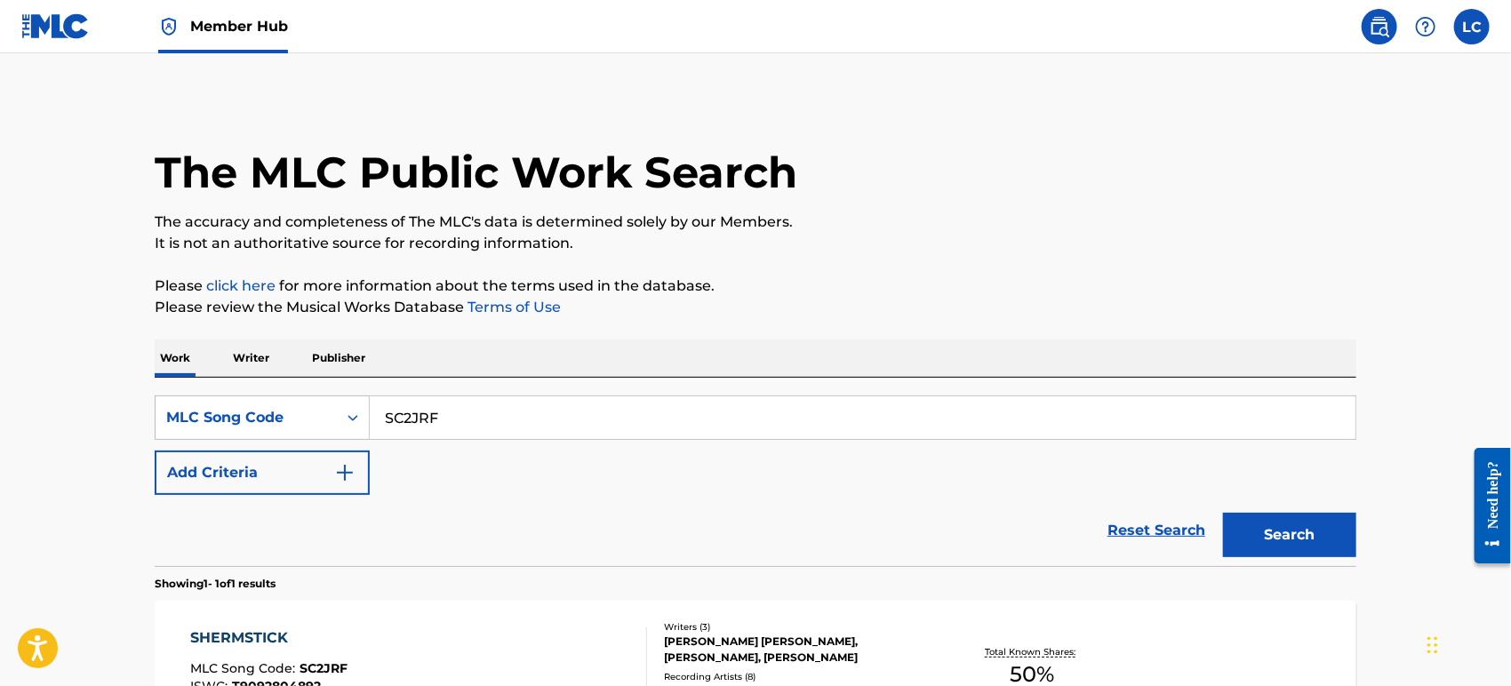
click at [434, 413] on input "SC2JRF" at bounding box center [863, 418] width 986 height 43
paste input "T77943"
type input "T77943"
click at [1260, 535] on button "Search" at bounding box center [1289, 535] width 133 height 44
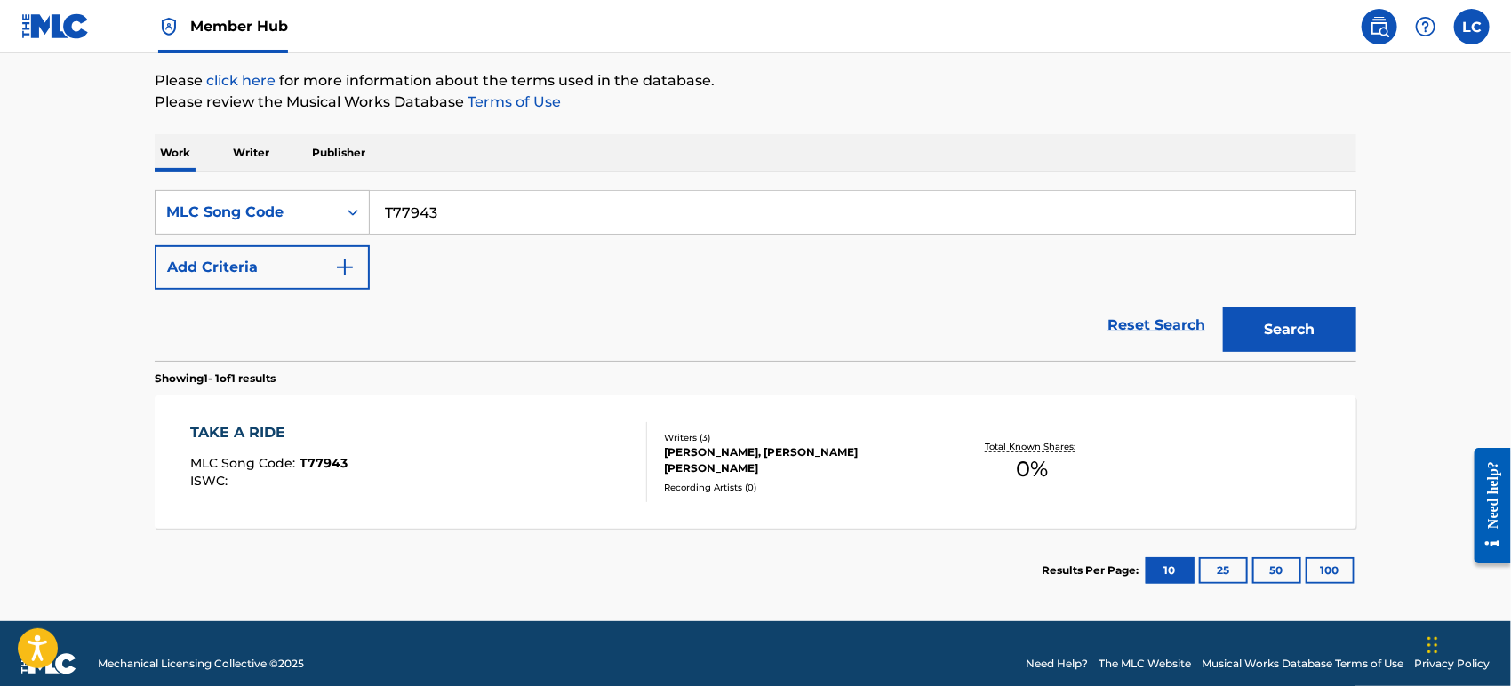
scroll to position [225, 0]
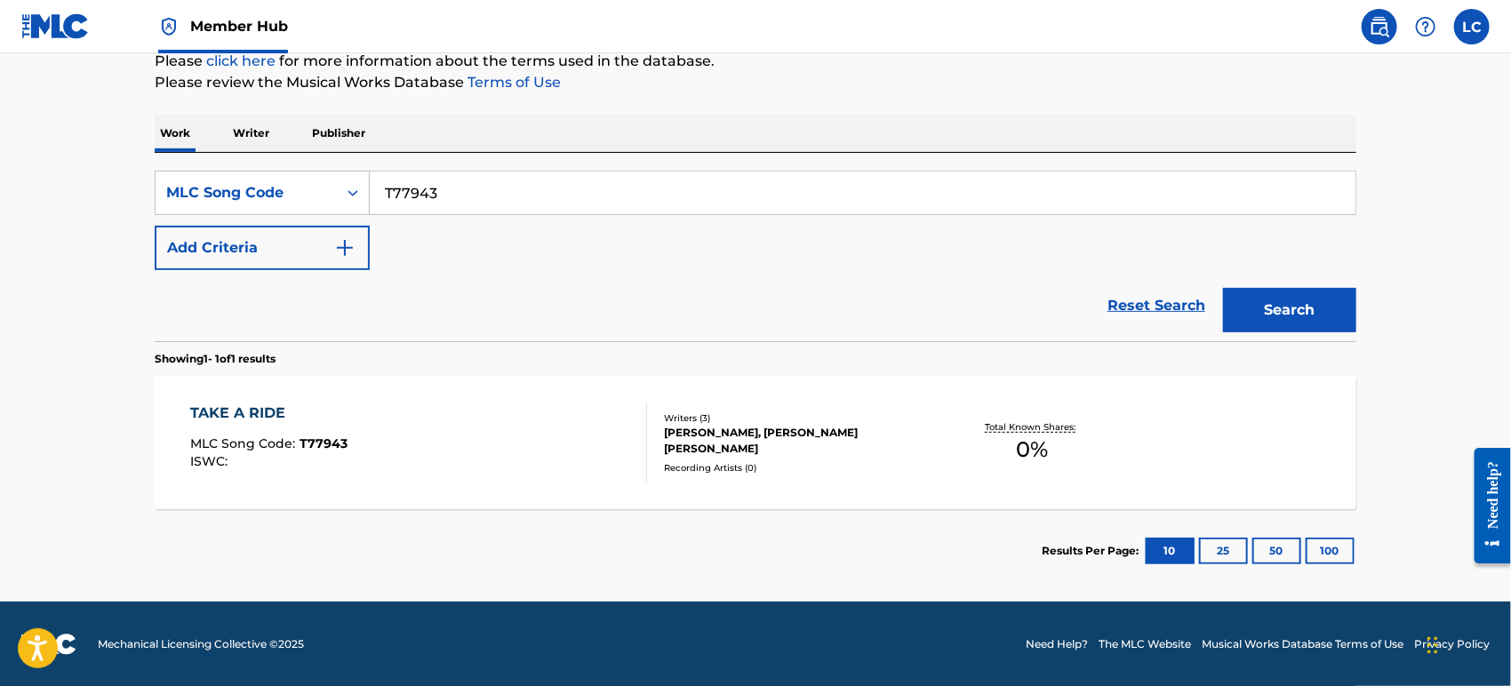
click at [884, 437] on div "[PERSON_NAME], [PERSON_NAME] [PERSON_NAME]" at bounding box center [798, 441] width 269 height 32
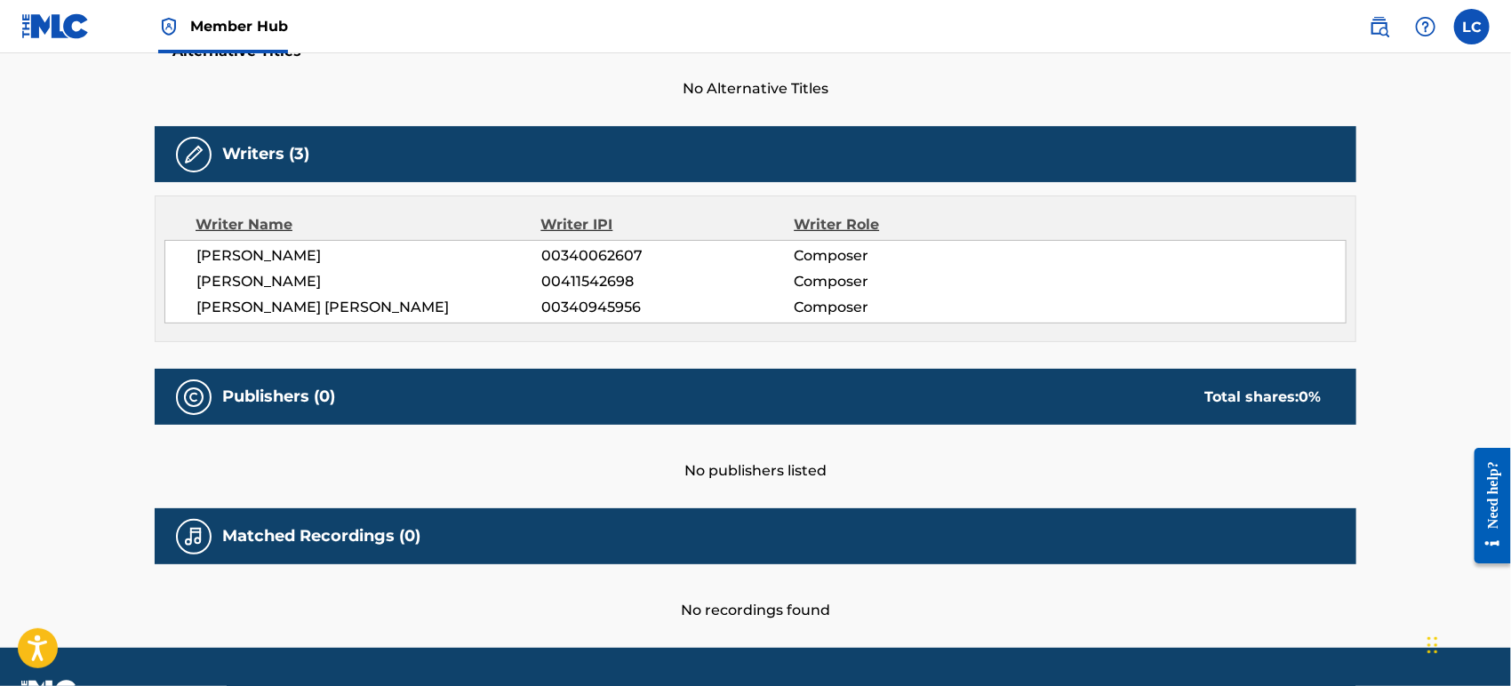
scroll to position [447, 0]
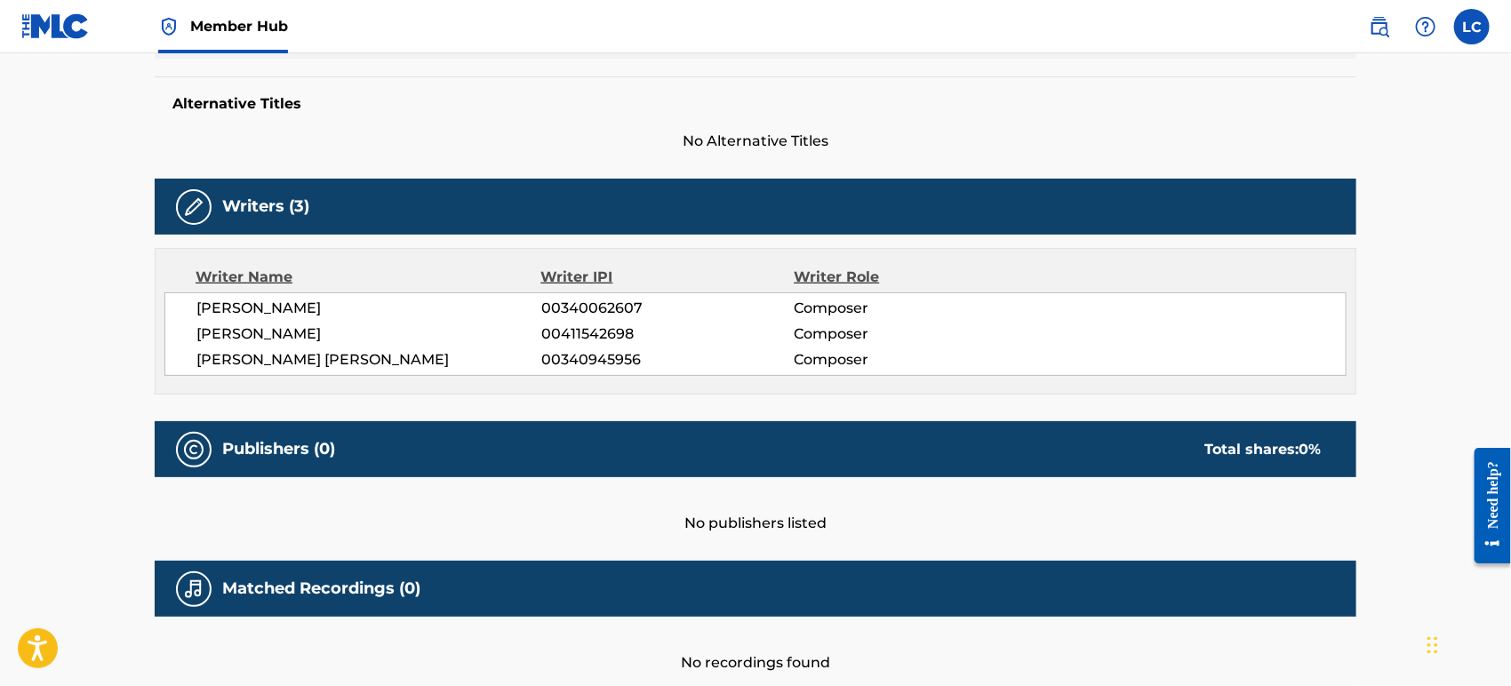
click at [65, 13] on img at bounding box center [55, 26] width 68 height 26
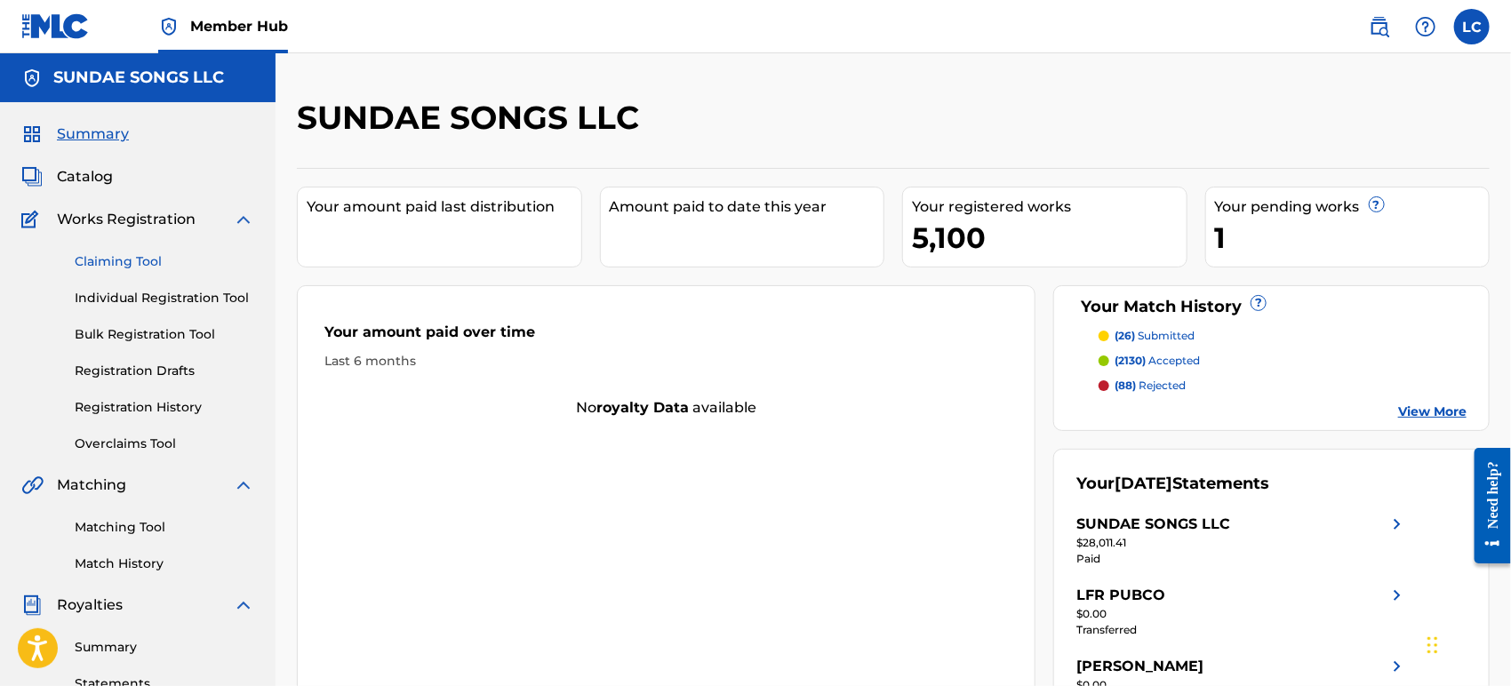
click at [122, 268] on link "Claiming Tool" at bounding box center [165, 262] width 180 height 19
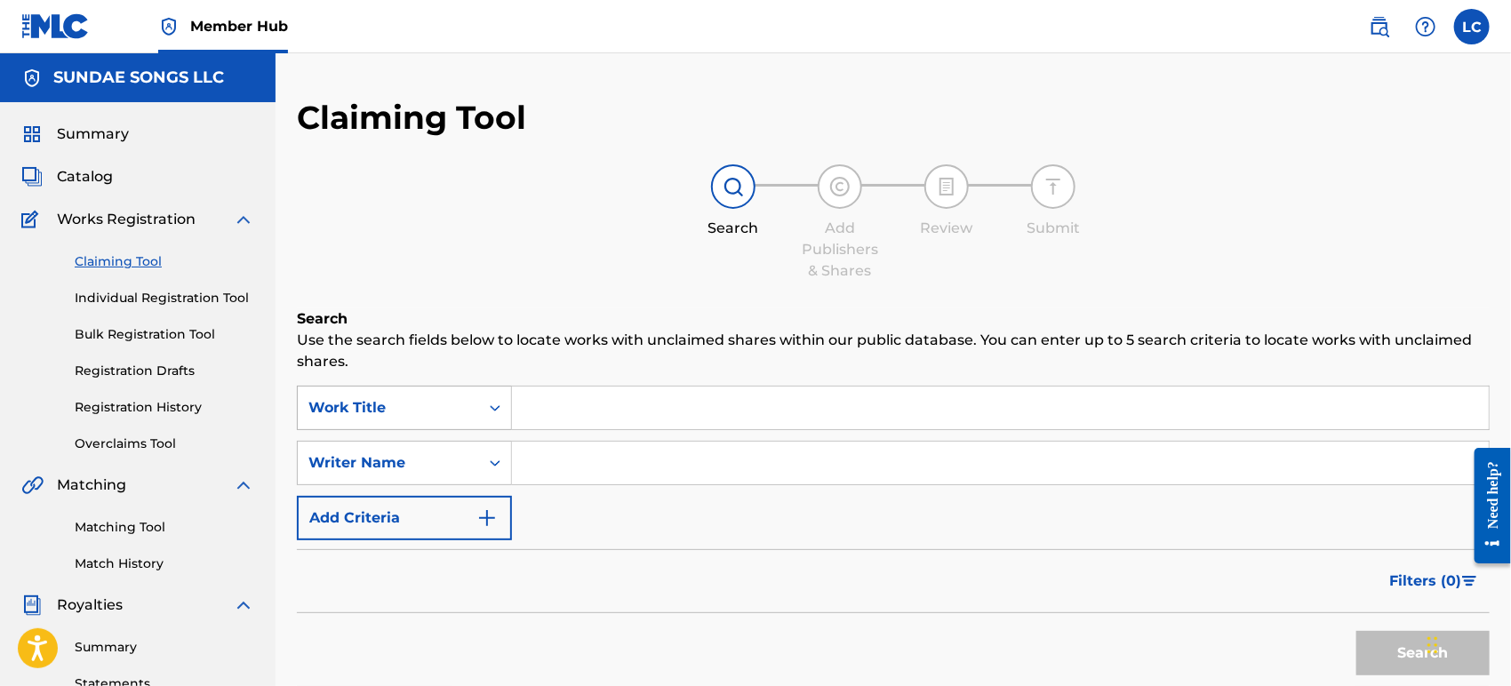
scroll to position [11, 0]
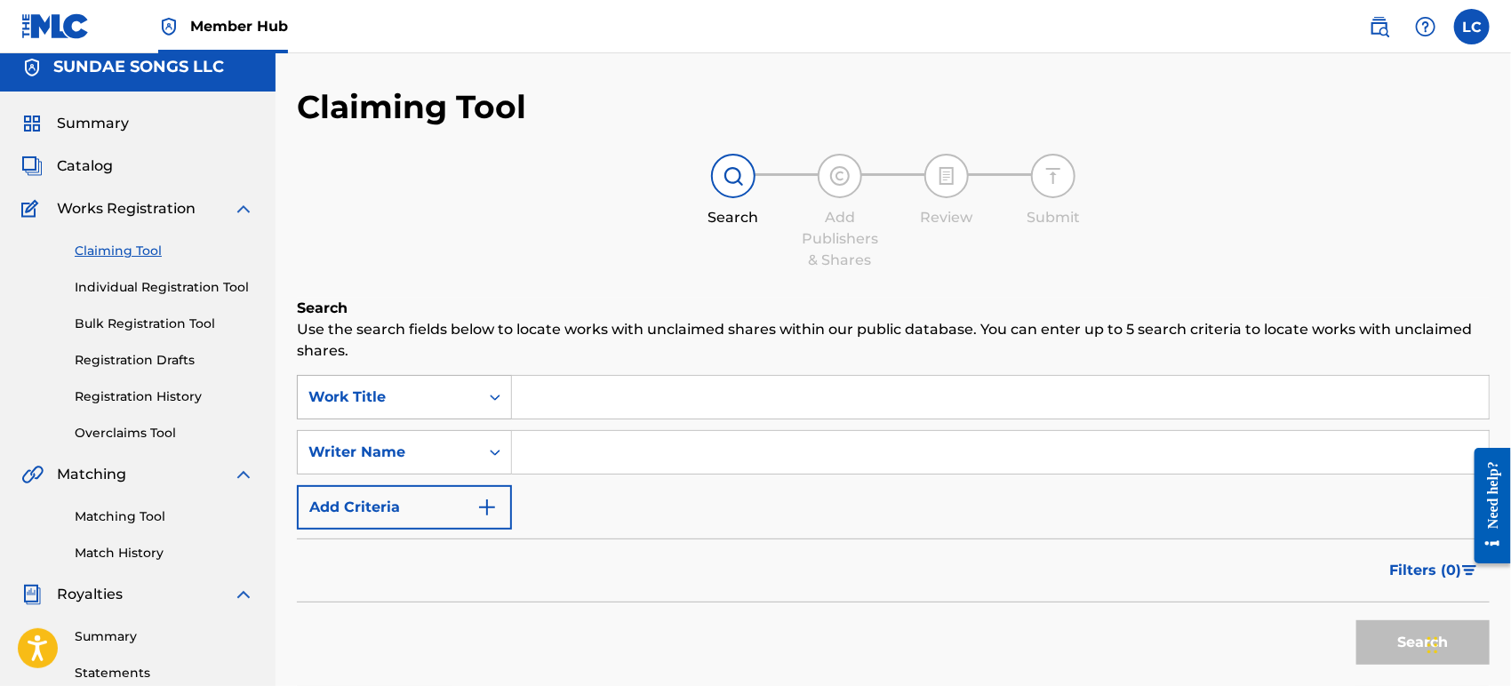
click at [426, 412] on div "Work Title" at bounding box center [388, 398] width 181 height 34
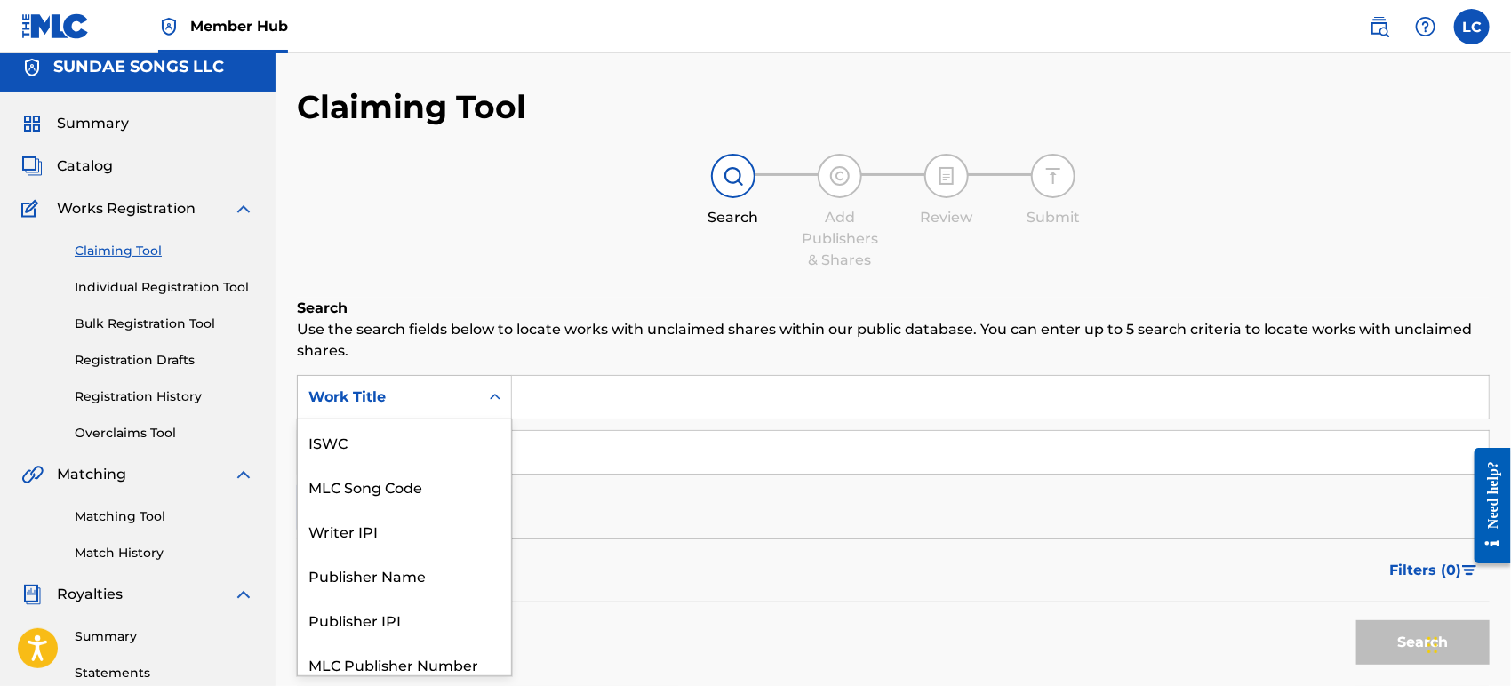
scroll to position [44, 0]
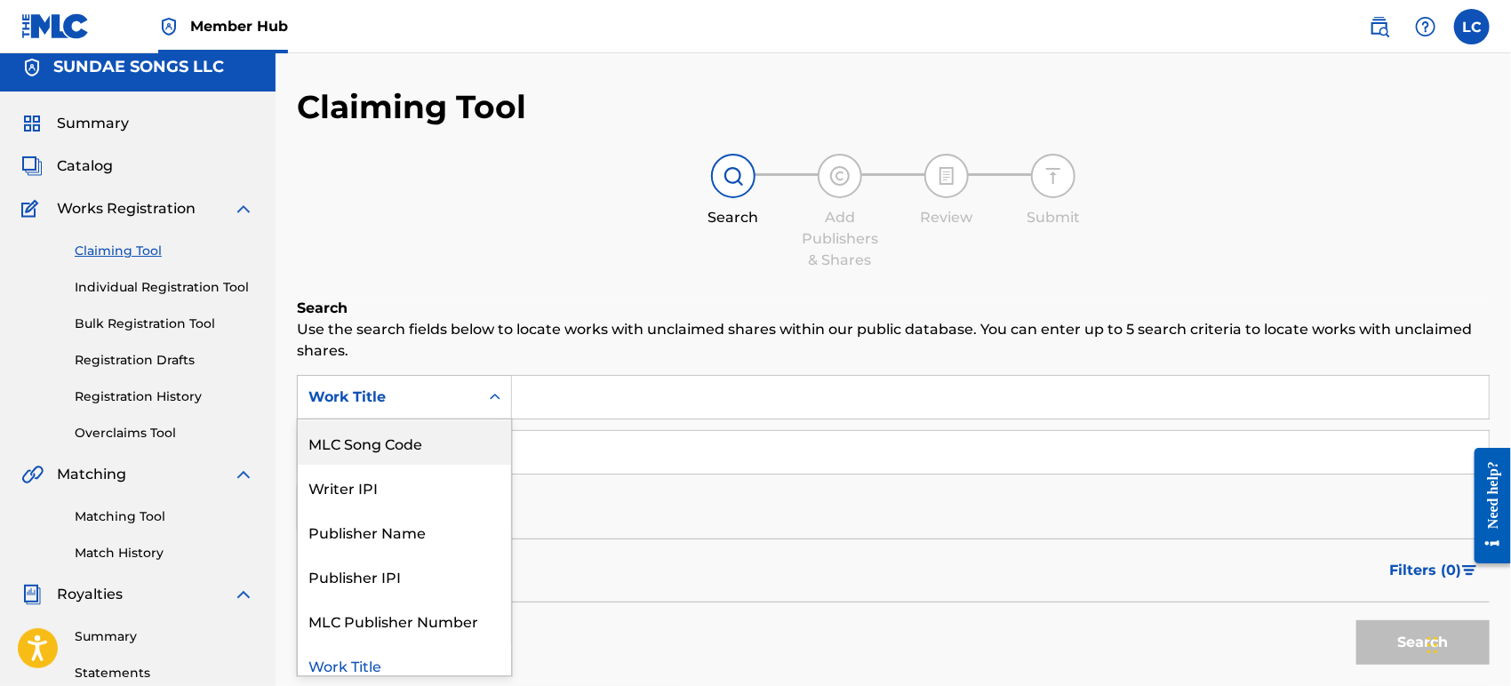
click at [424, 429] on div "MLC Song Code" at bounding box center [404, 443] width 213 height 44
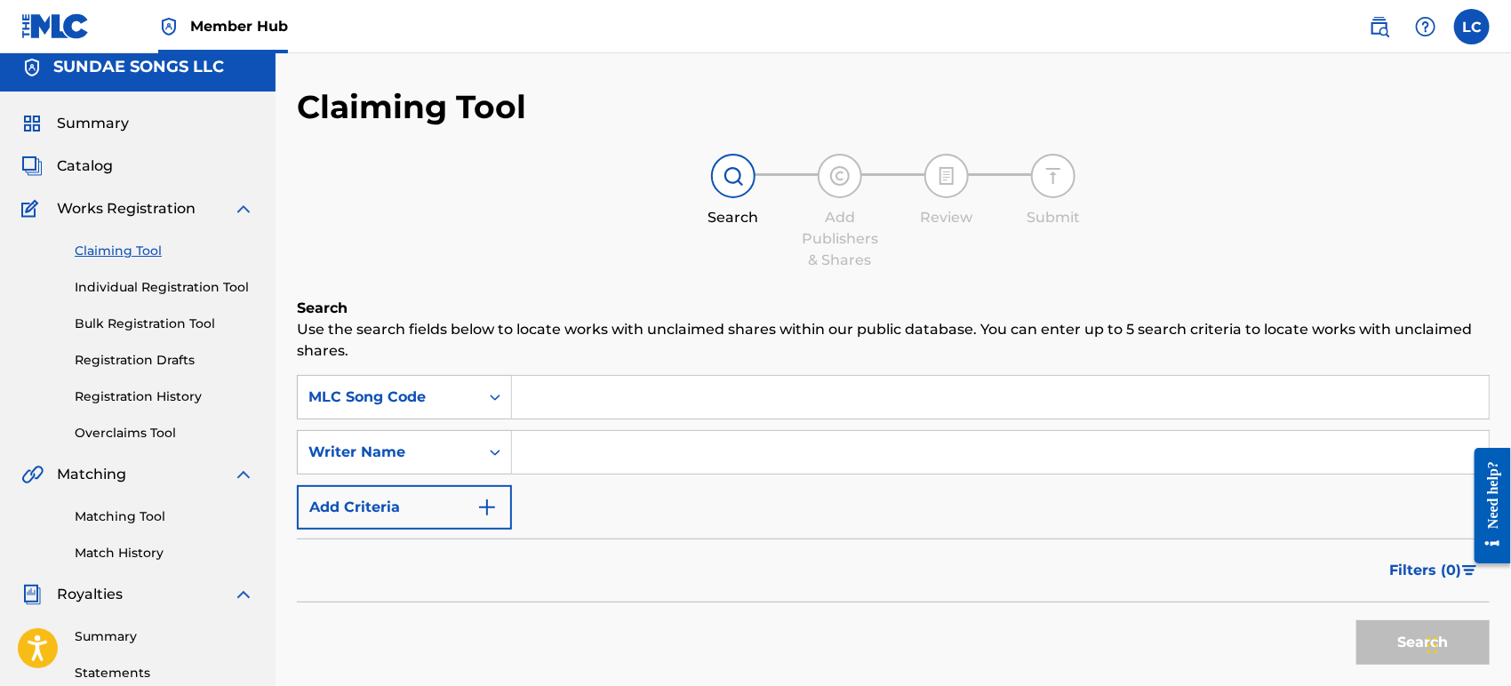
paste input "T77943"
type input "T77943"
click at [1374, 649] on button "Search" at bounding box center [1423, 643] width 133 height 44
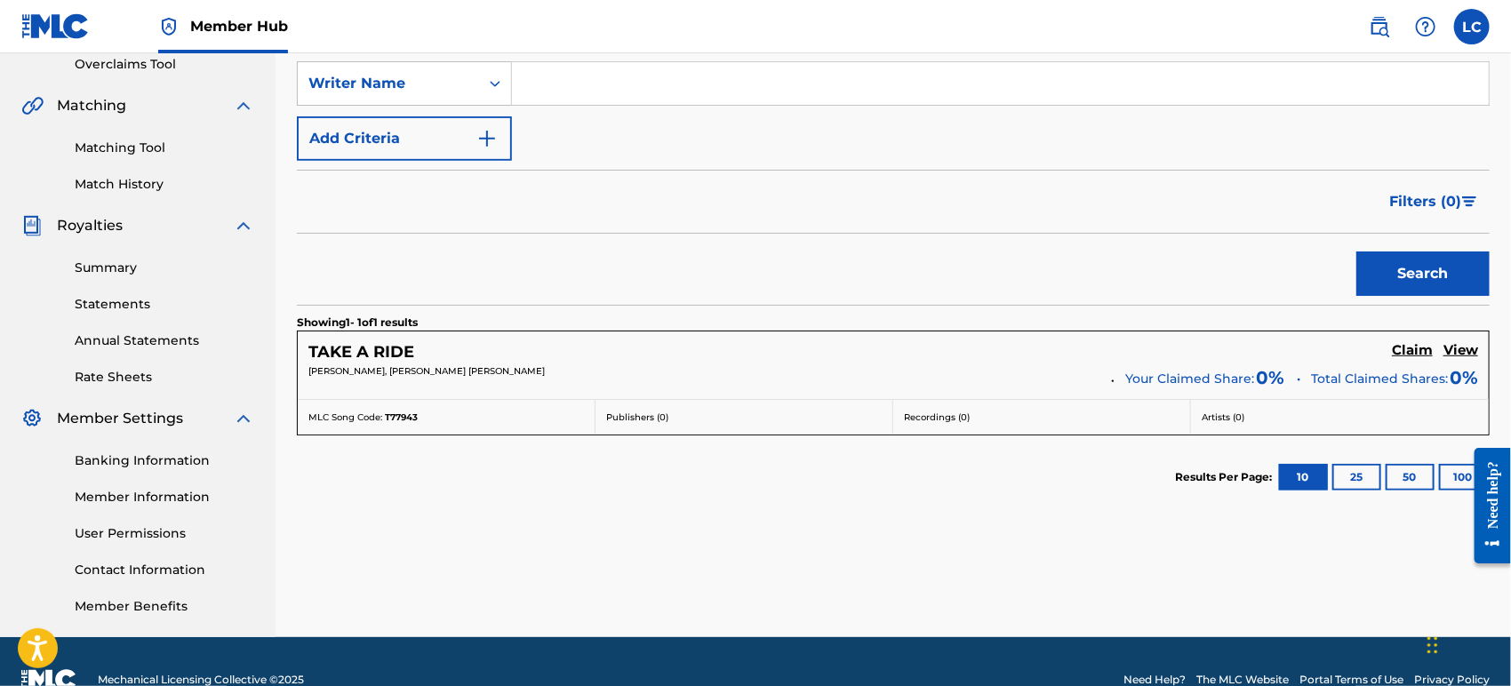
scroll to position [405, 0]
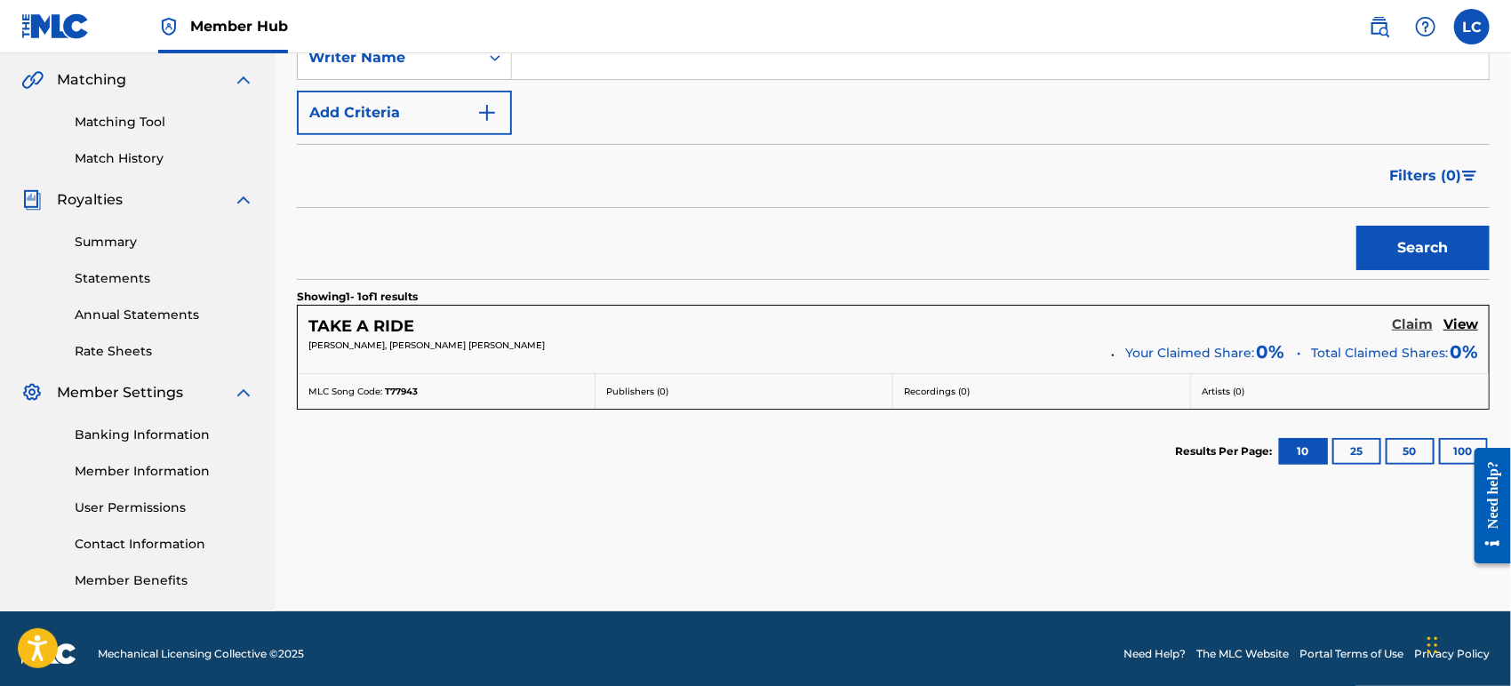
click at [1409, 323] on h5 "Claim" at bounding box center [1412, 325] width 41 height 17
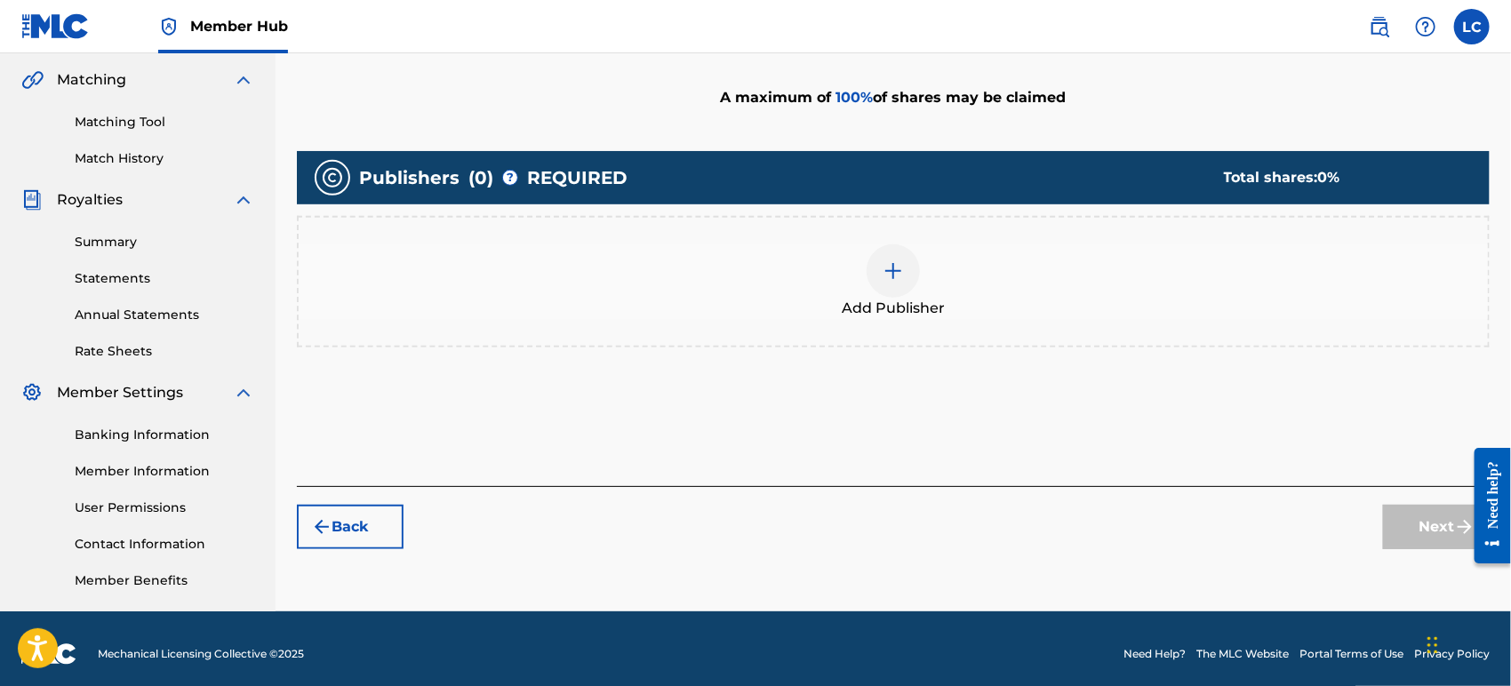
click at [845, 281] on div "Add Publisher" at bounding box center [894, 281] width 1190 height 75
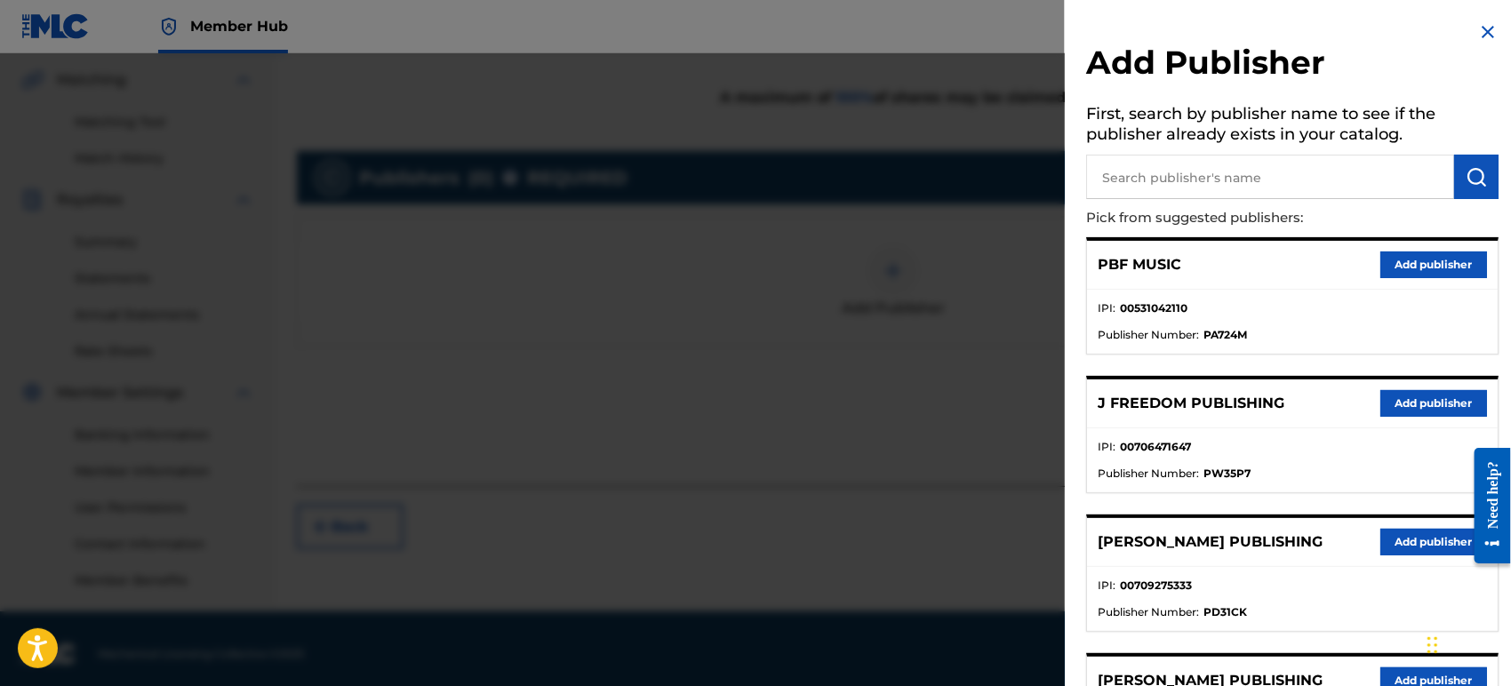
click at [1230, 154] on h5 "First, search by publisher name to see if the publisher already exists in your …" at bounding box center [1292, 127] width 413 height 56
click at [1216, 169] on input "text" at bounding box center [1270, 177] width 368 height 44
type input "big b"
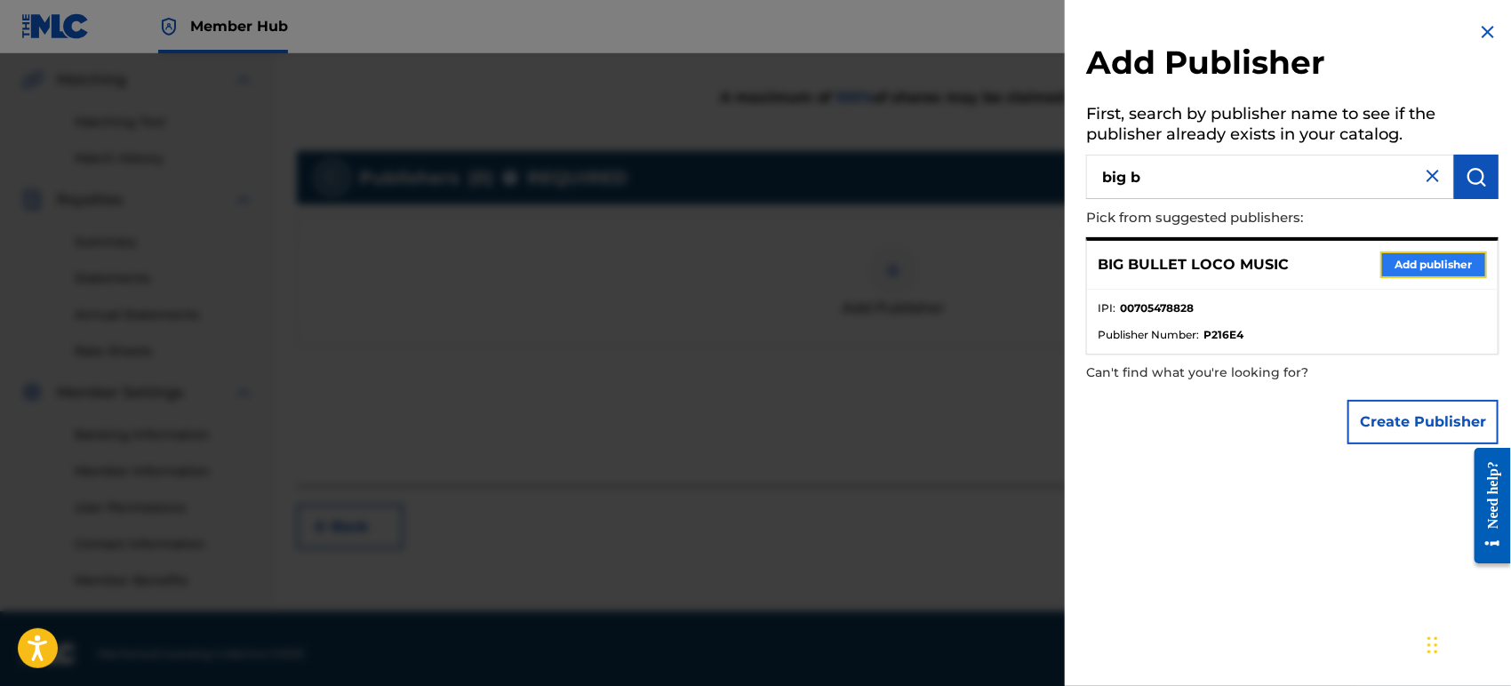
click at [1433, 264] on button "Add publisher" at bounding box center [1434, 265] width 107 height 27
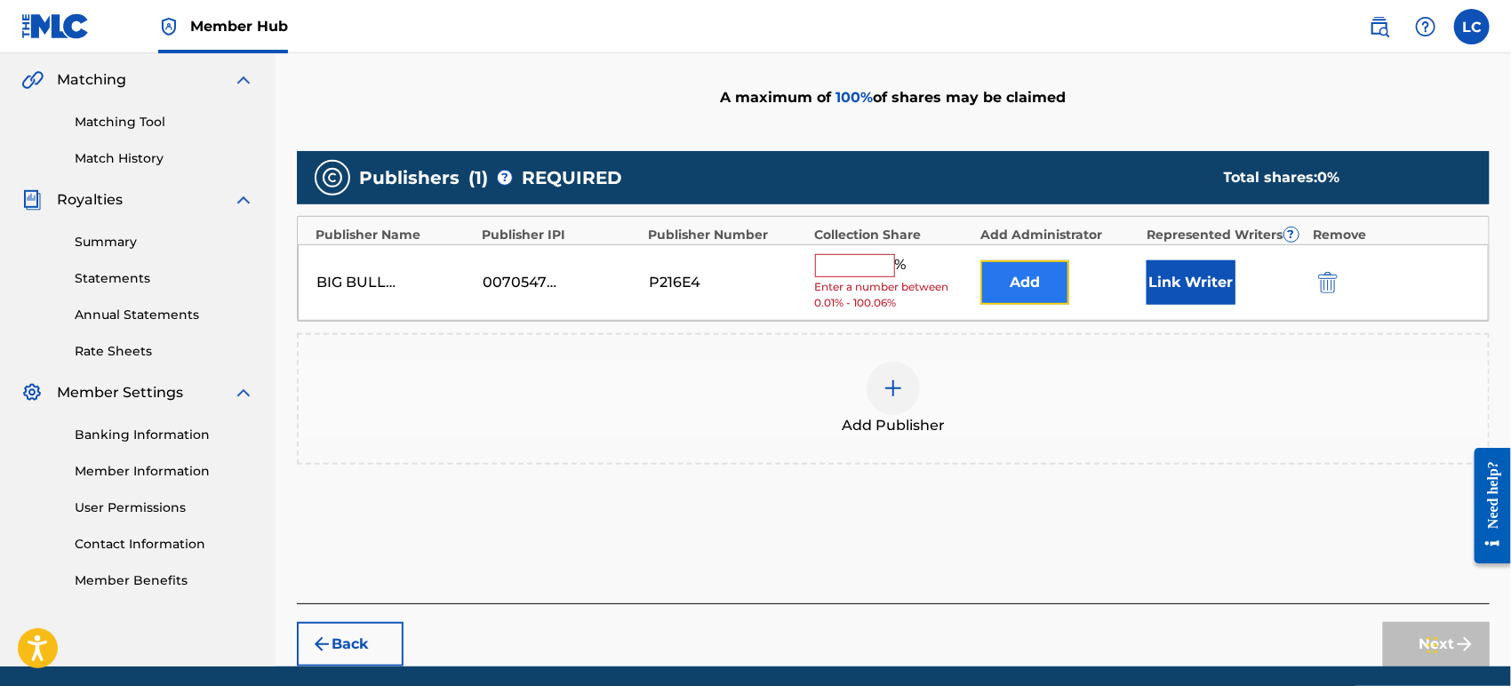
click at [1014, 277] on button "Add" at bounding box center [1025, 283] width 89 height 44
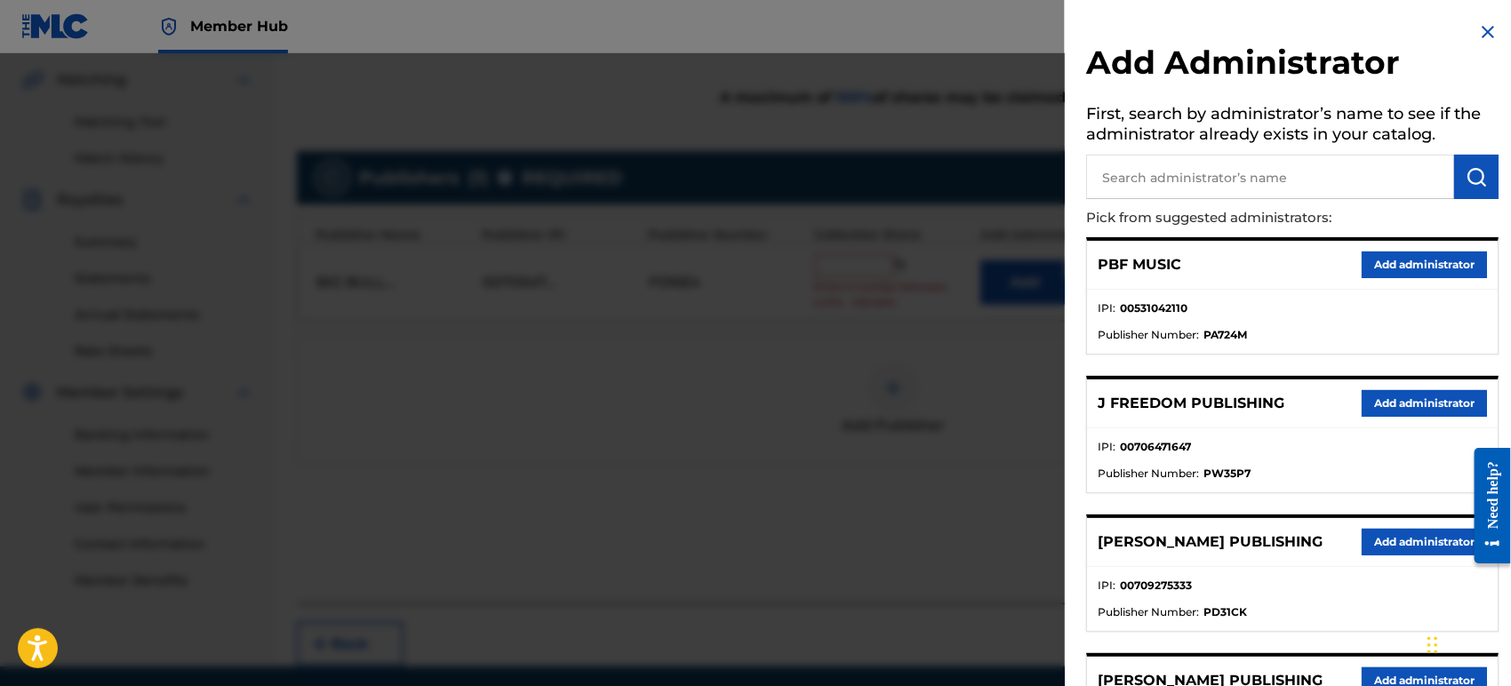
click at [1180, 176] on input "text" at bounding box center [1270, 177] width 368 height 44
type input "bana"
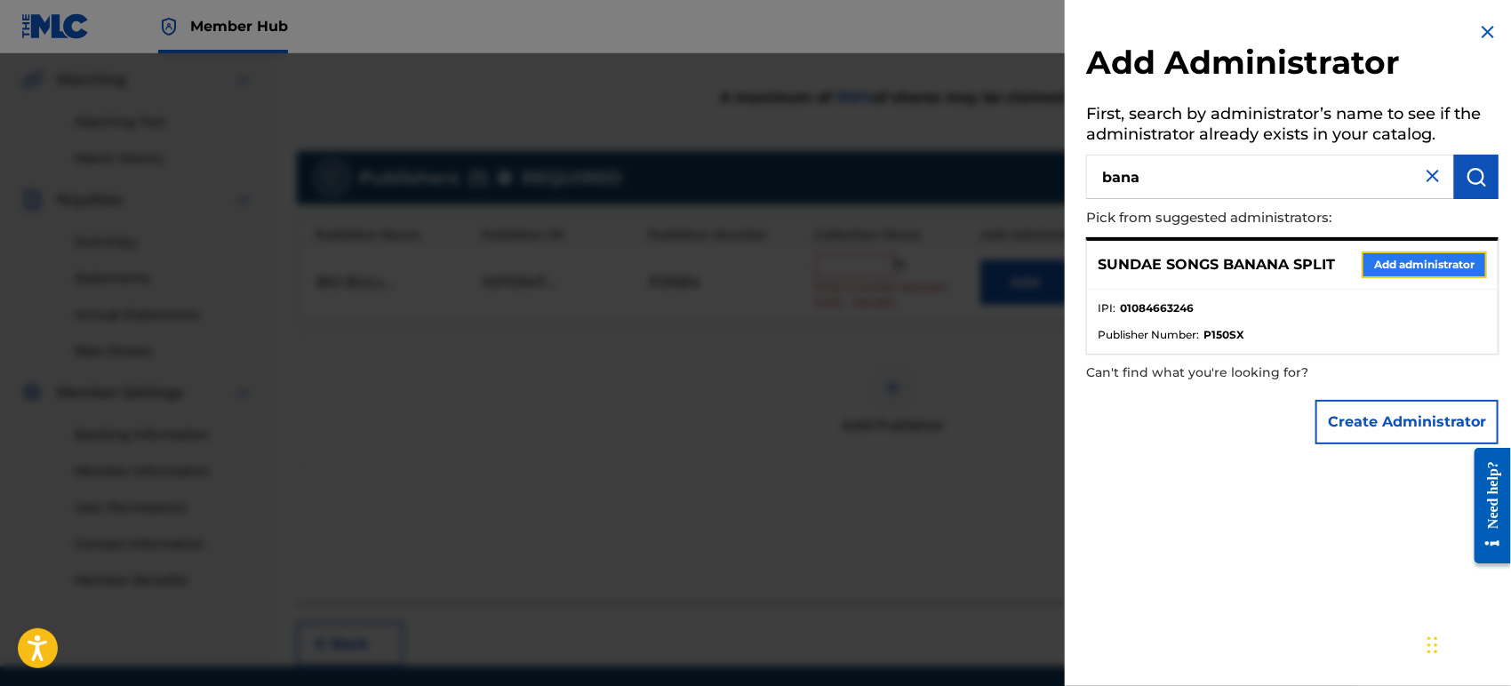
click at [1436, 254] on button "Add administrator" at bounding box center [1424, 265] width 125 height 27
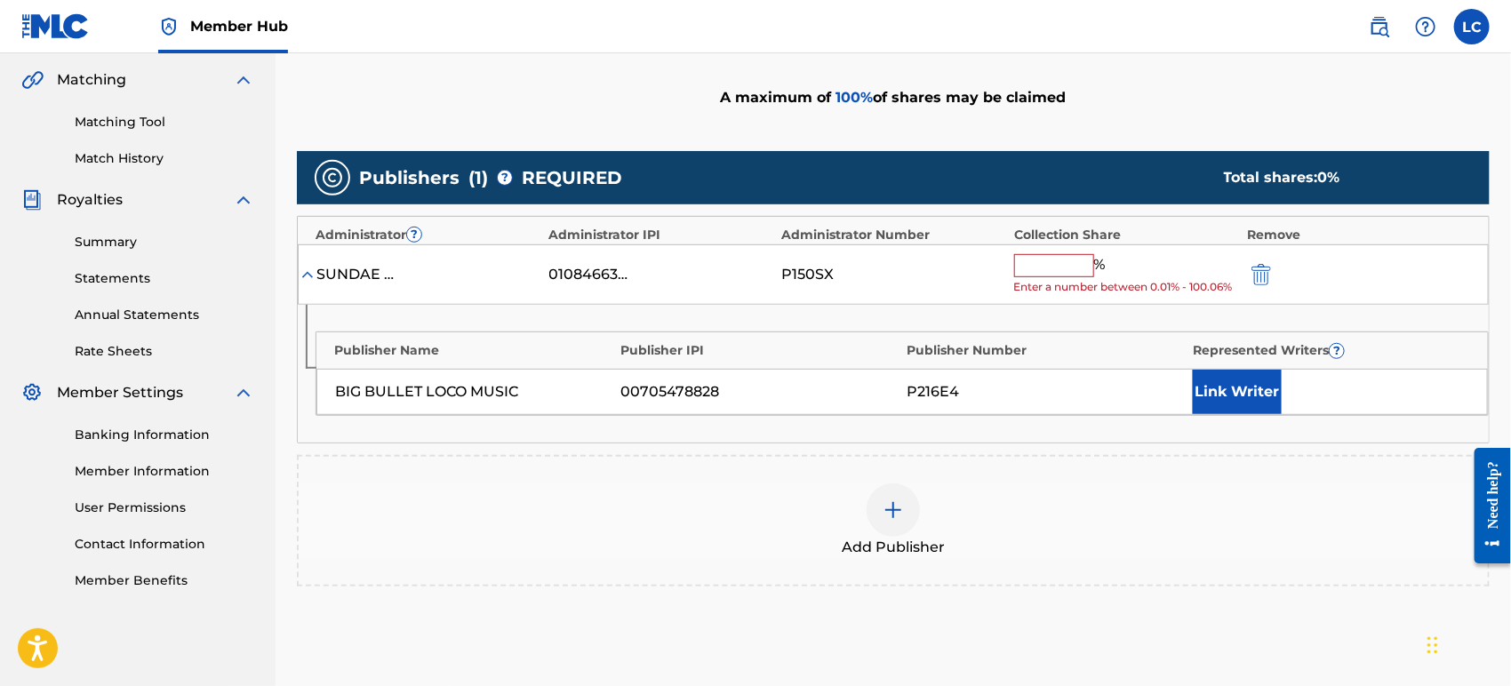
click at [1059, 257] on input "text" at bounding box center [1054, 265] width 80 height 23
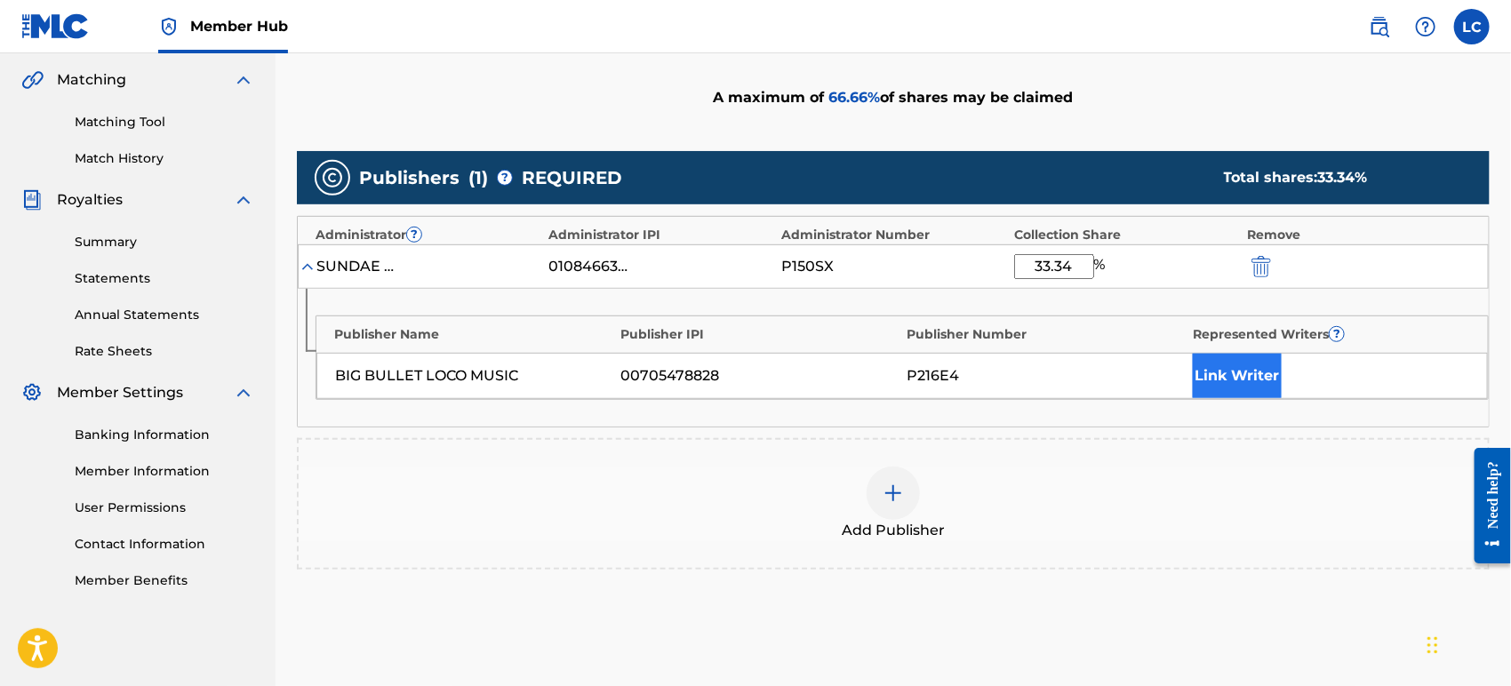
type input "33.34"
click at [1256, 355] on button "Link Writer" at bounding box center [1237, 376] width 89 height 44
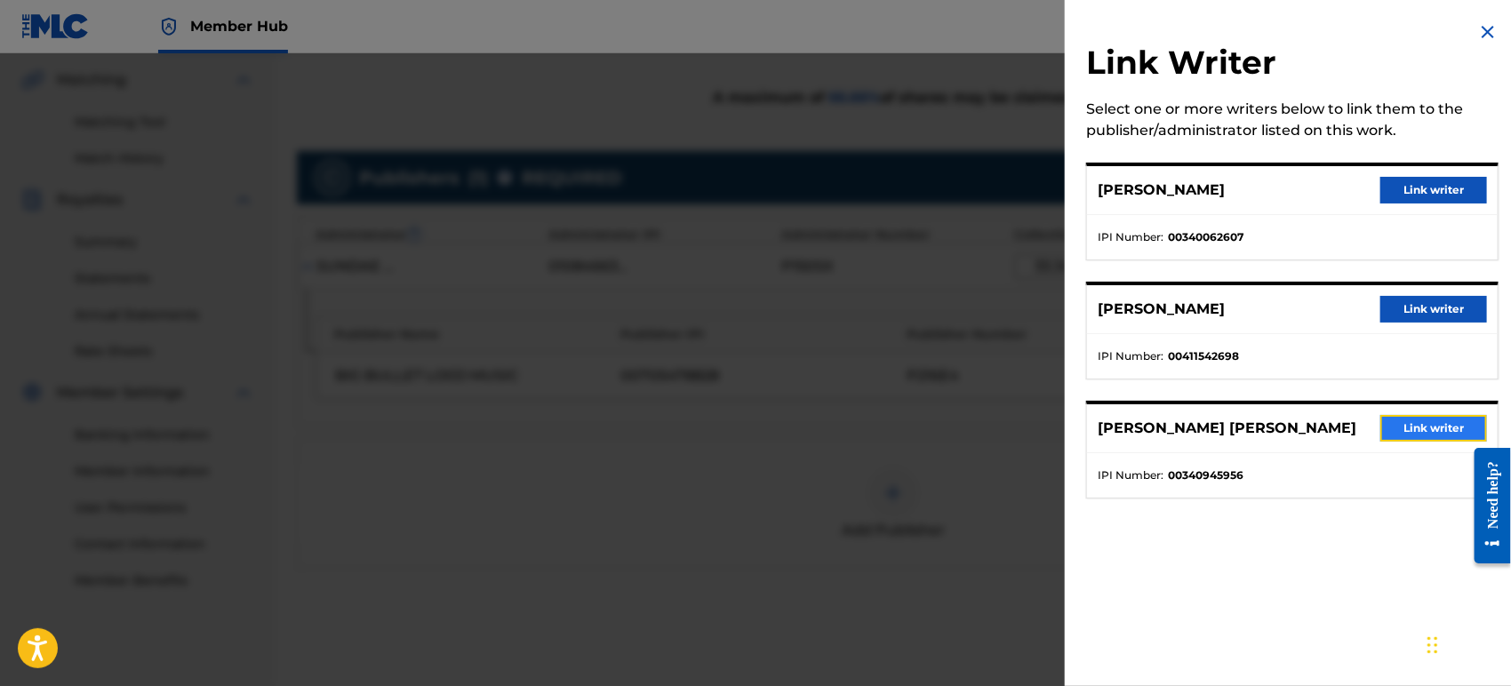
click at [1430, 421] on button "Link writer" at bounding box center [1434, 428] width 107 height 27
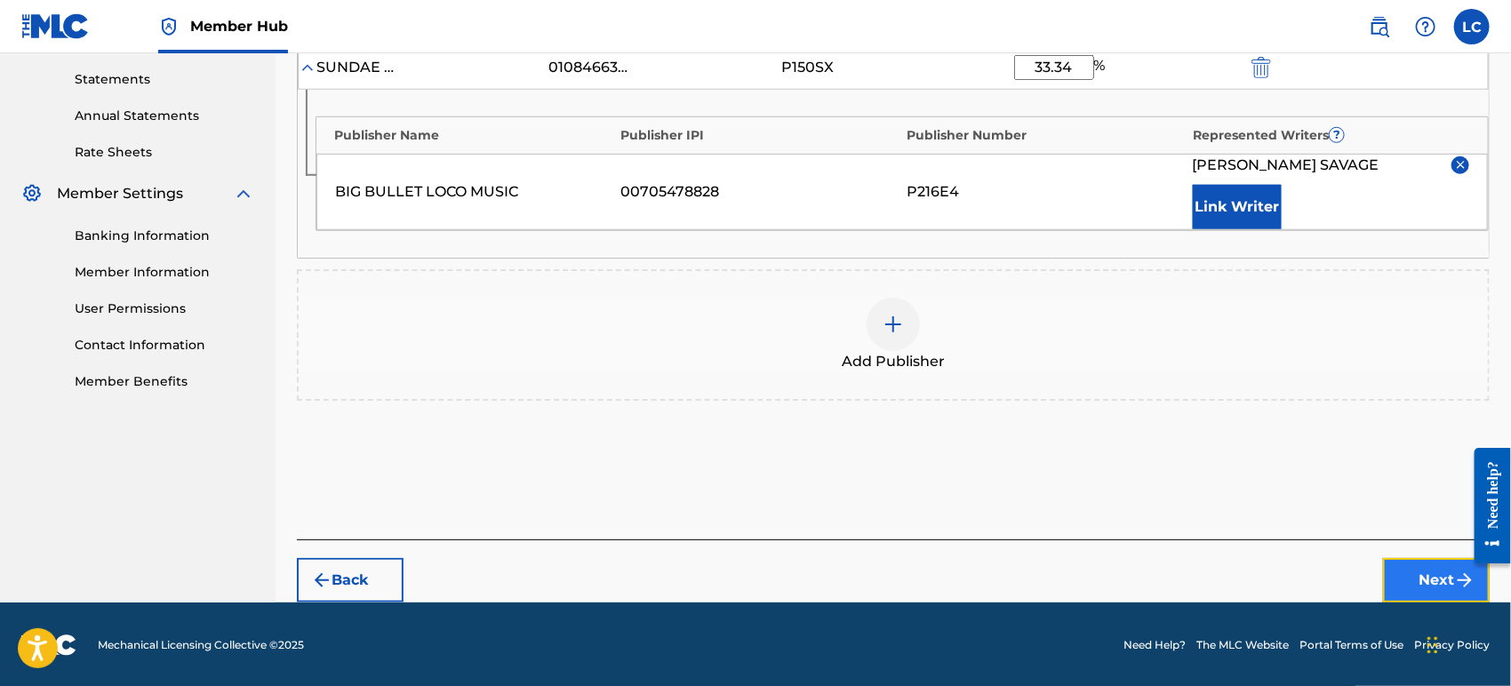
click at [1406, 570] on button "Next" at bounding box center [1436, 580] width 107 height 44
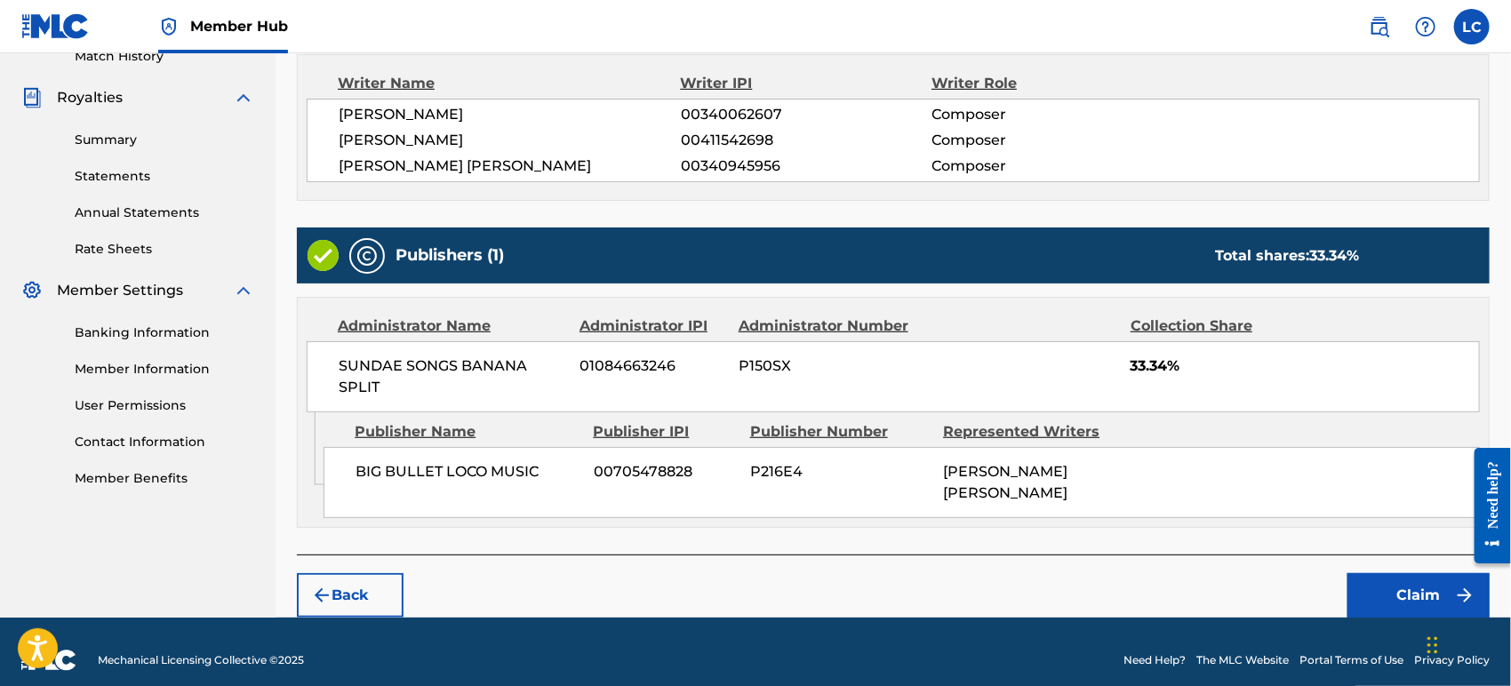
scroll to position [523, 0]
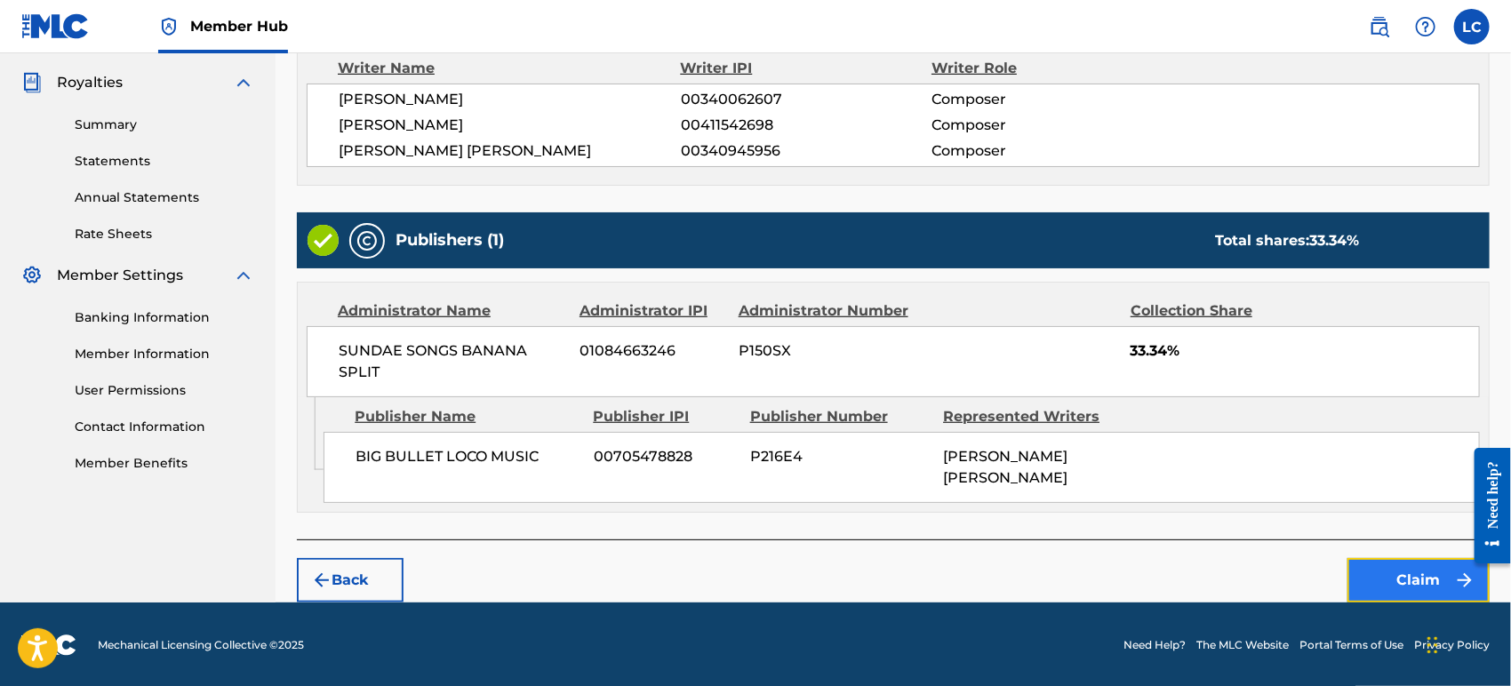
click at [1406, 579] on button "Claim" at bounding box center [1419, 580] width 142 height 44
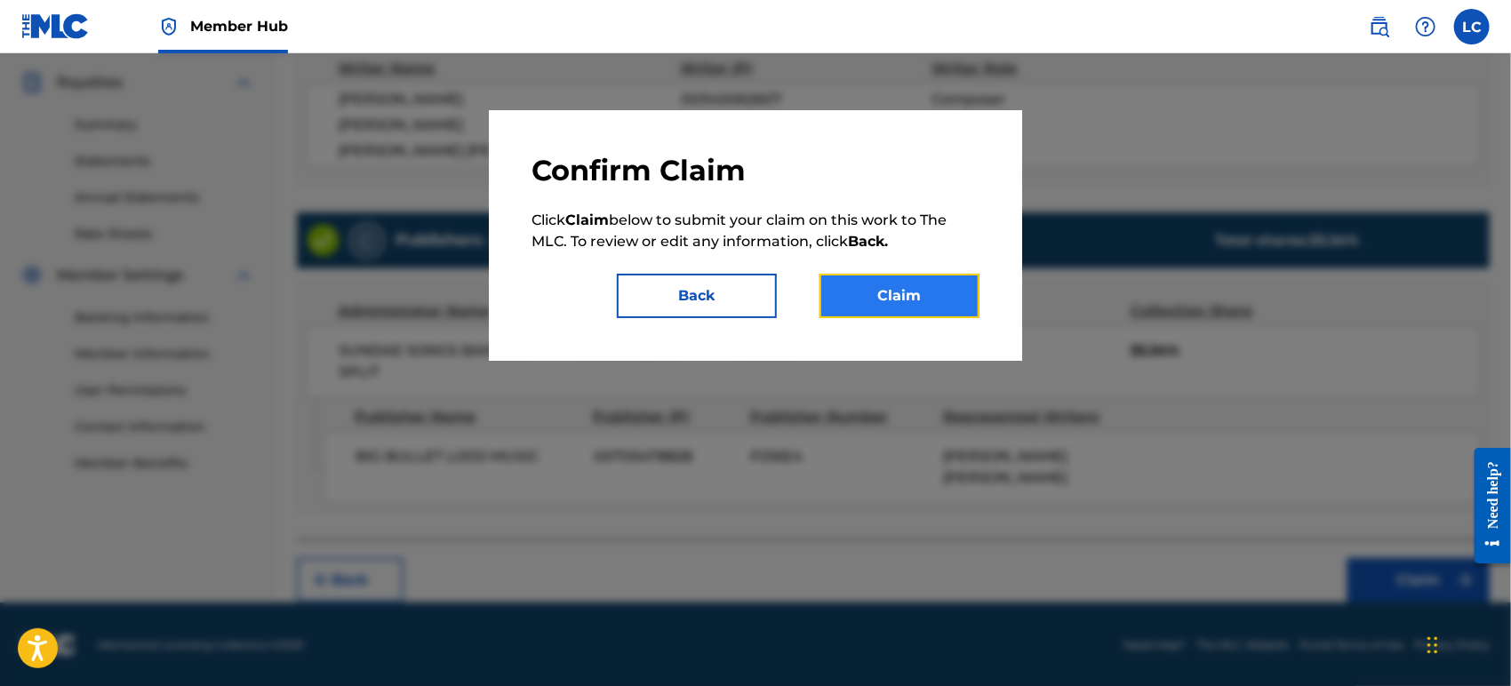
click at [911, 295] on button "Claim" at bounding box center [900, 296] width 160 height 44
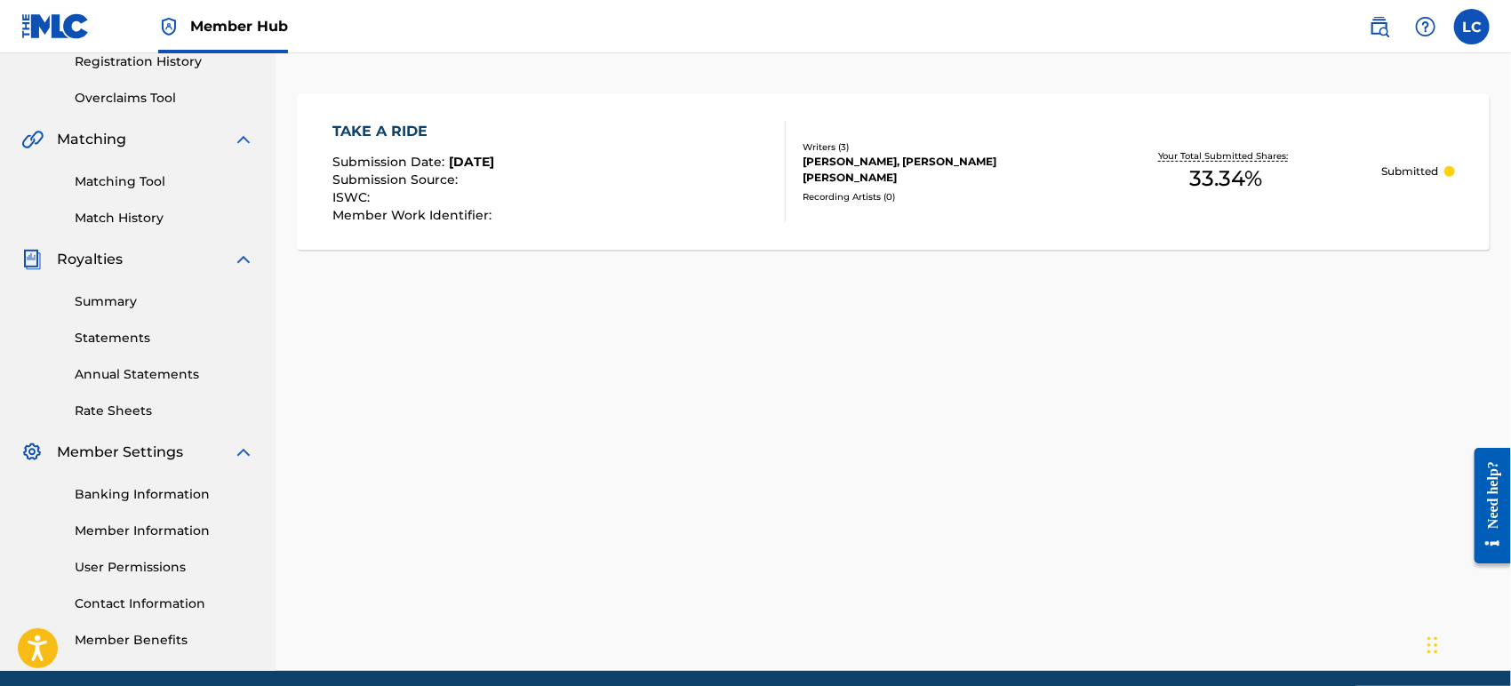
scroll to position [20, 0]
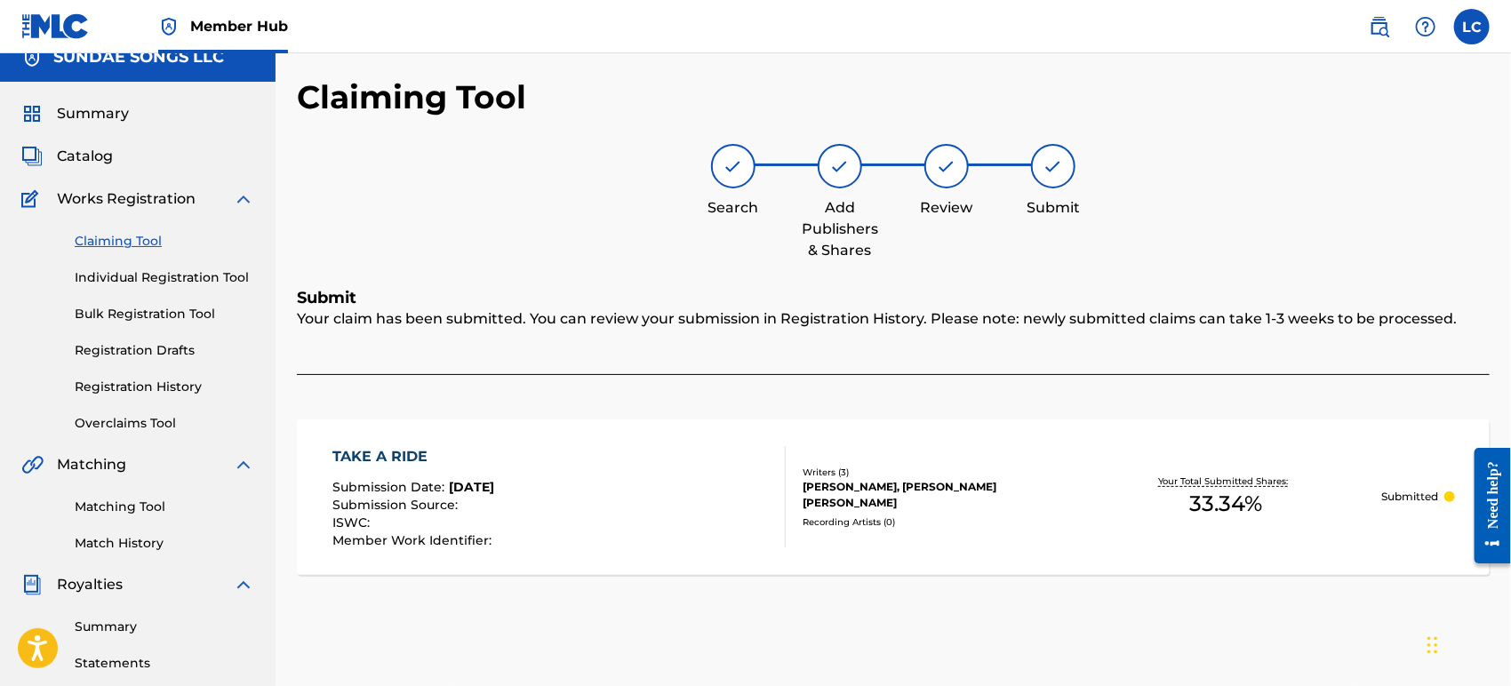
click at [114, 253] on div "Claiming Tool Individual Registration Tool Bulk Registration Tool Registration …" at bounding box center [137, 321] width 233 height 223
click at [134, 240] on link "Claiming Tool" at bounding box center [165, 241] width 180 height 19
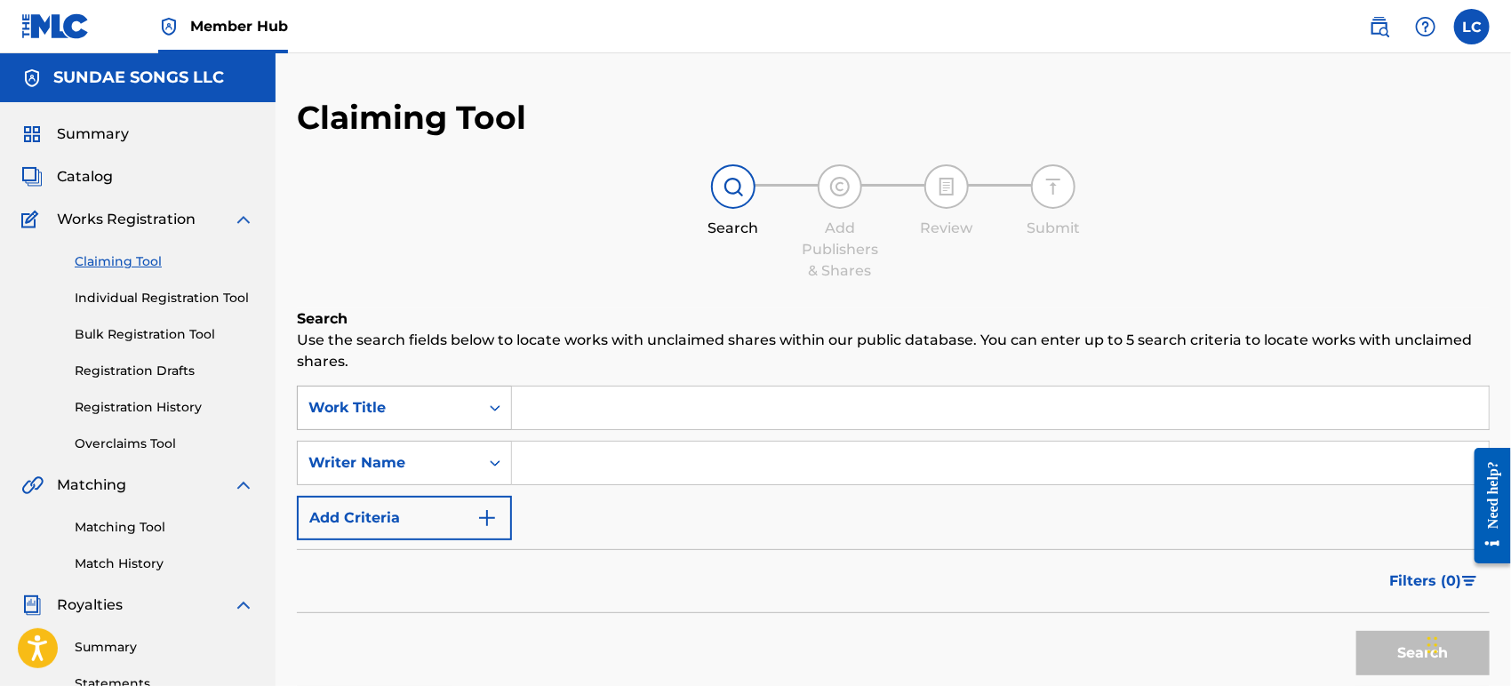
scroll to position [11, 0]
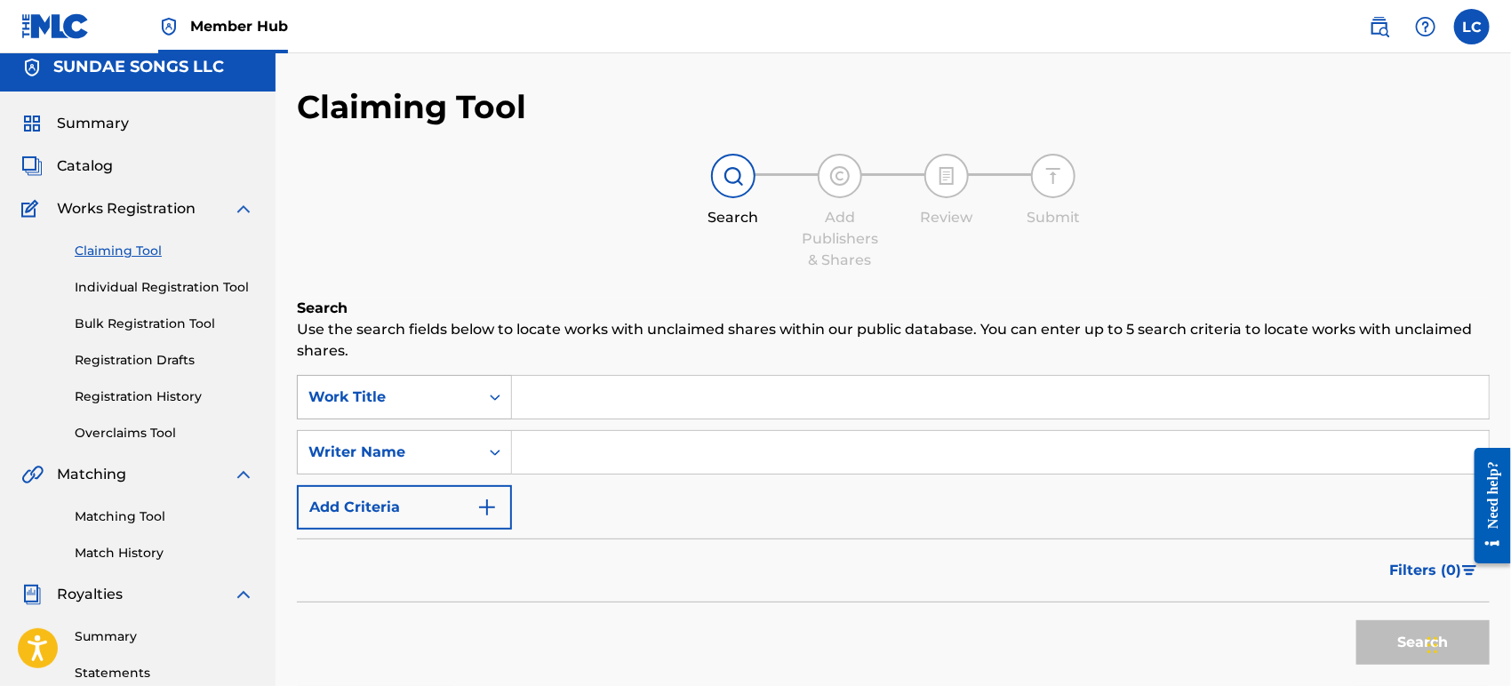
click at [405, 389] on div "Work Title" at bounding box center [404, 397] width 215 height 44
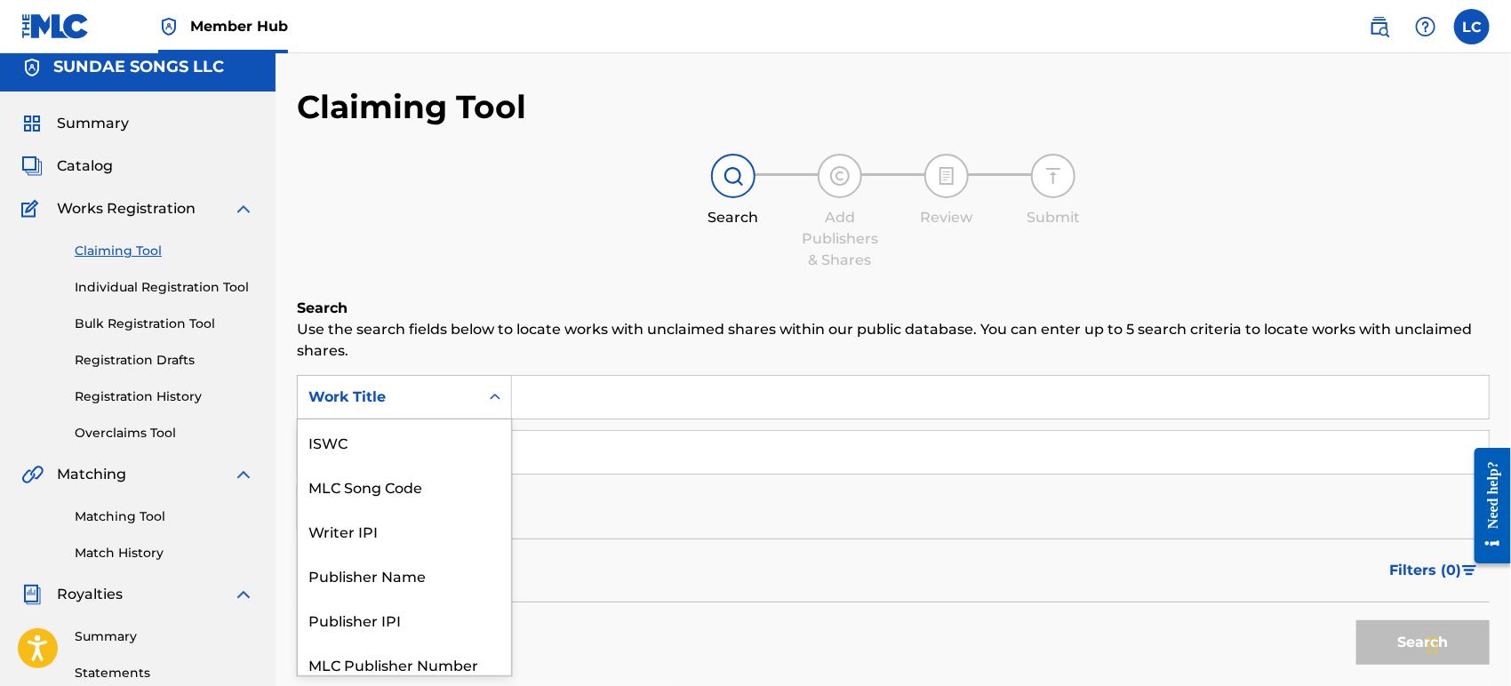
scroll to position [44, 0]
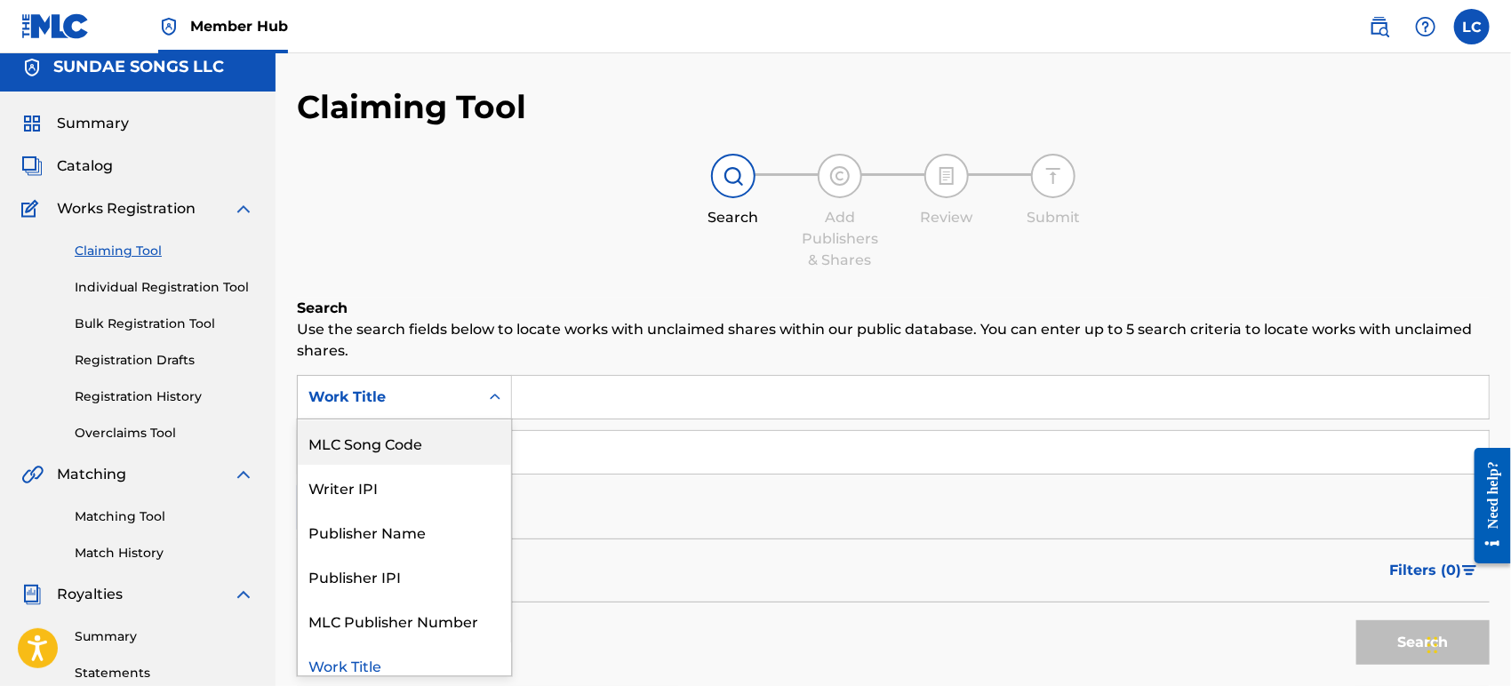
click at [398, 431] on div "MLC Song Code" at bounding box center [404, 443] width 213 height 44
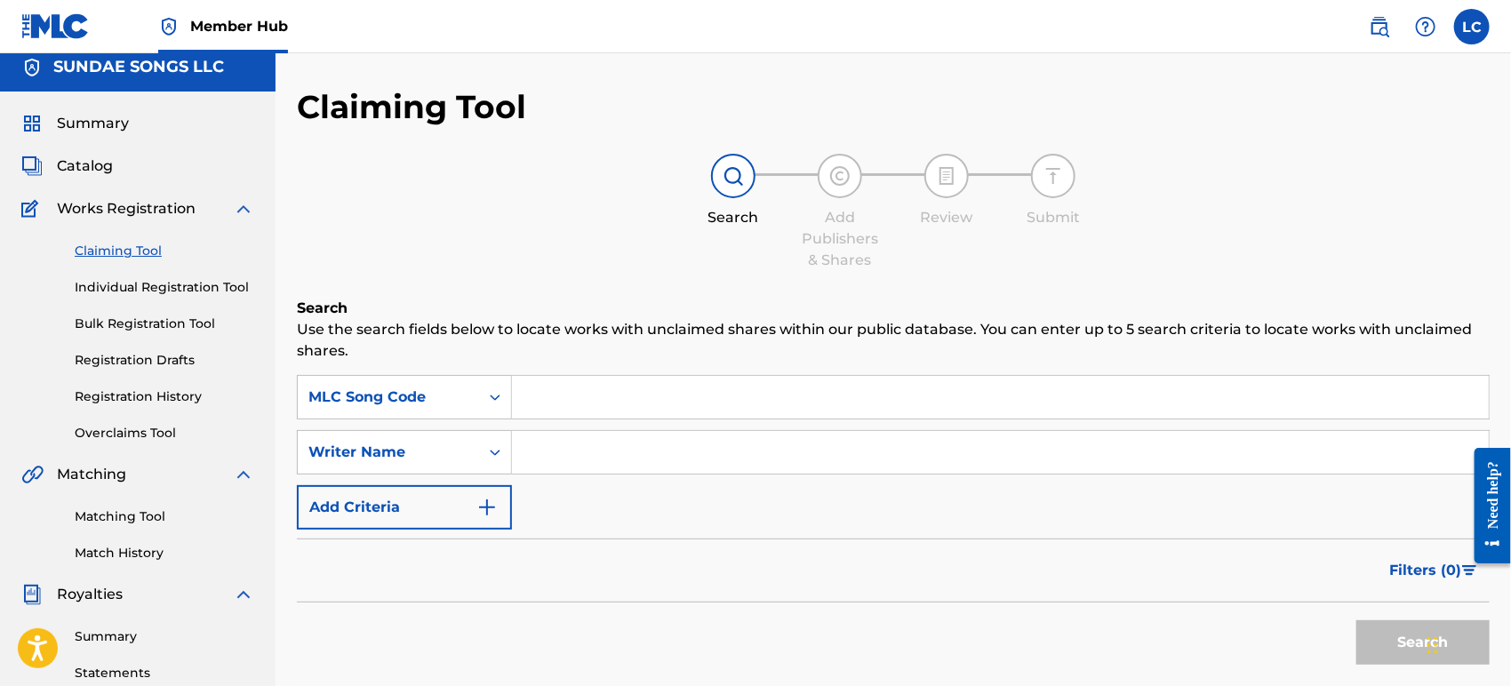
paste input "L13637"
type input "L13637"
click at [1404, 650] on button "Search" at bounding box center [1423, 643] width 133 height 44
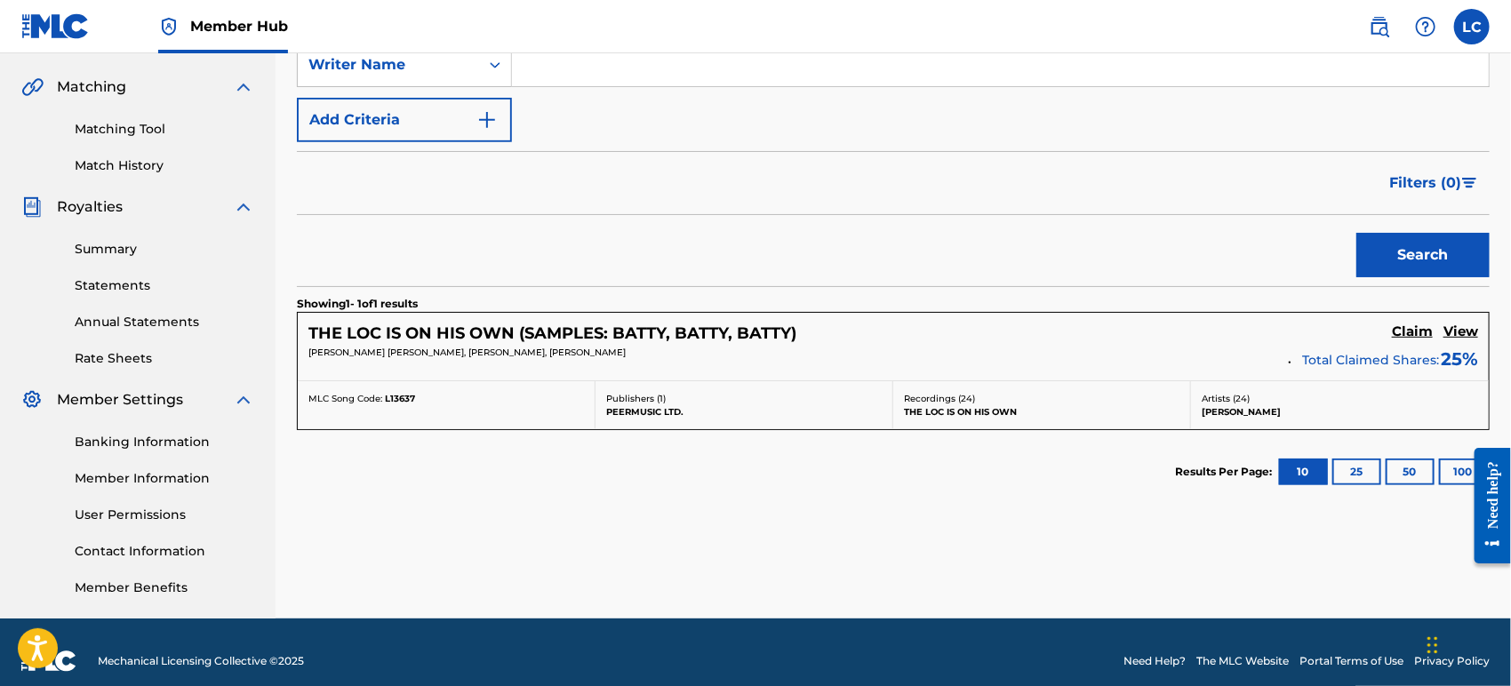
scroll to position [415, 0]
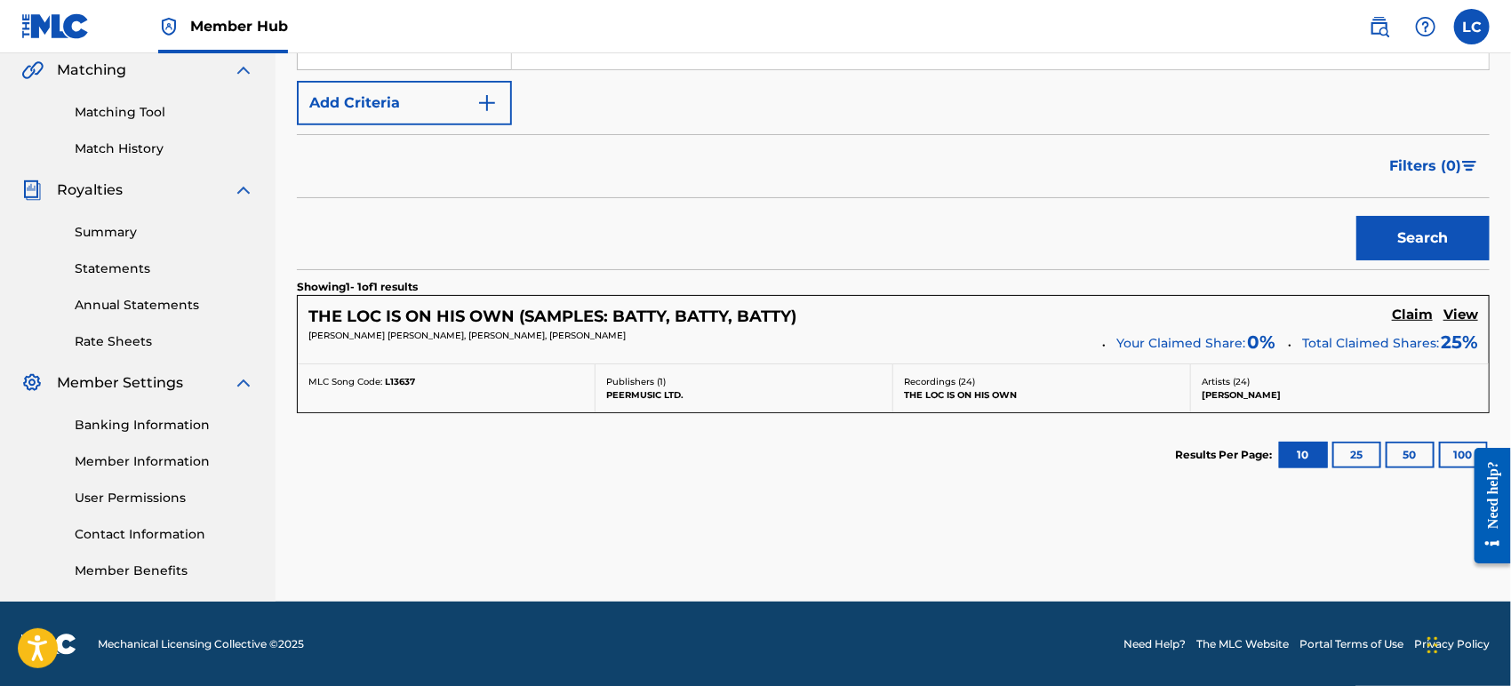
click at [1036, 361] on div "THE LOC IS ON HIS OWN (SAMPLES: BATTY, BATTY, BATTY) Claim View [PERSON_NAME] […" at bounding box center [893, 330] width 1191 height 68
click at [523, 307] on h5 "THE LOC IS ON HIS OWN (SAMPLES: BATTY, BATTY, BATTY)" at bounding box center [553, 317] width 488 height 20
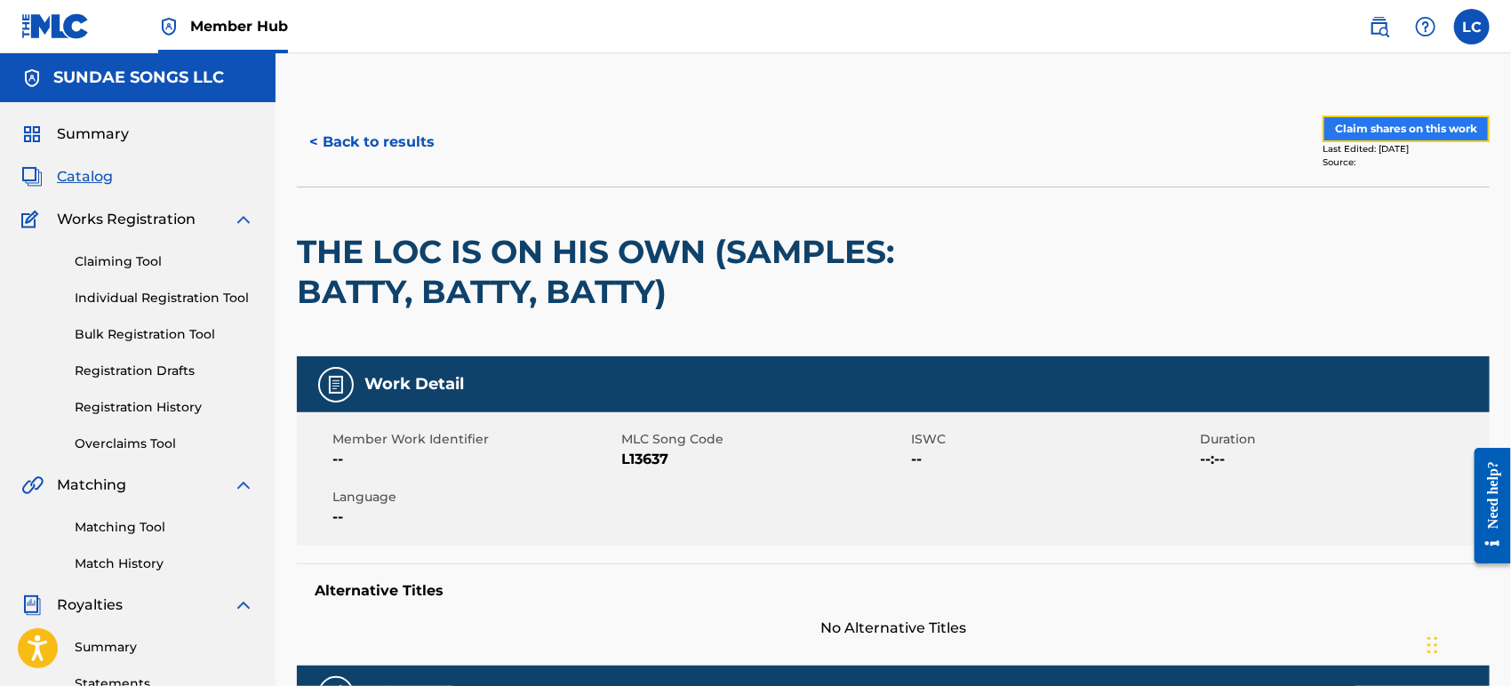
click at [1362, 129] on button "Claim shares on this work" at bounding box center [1406, 129] width 167 height 27
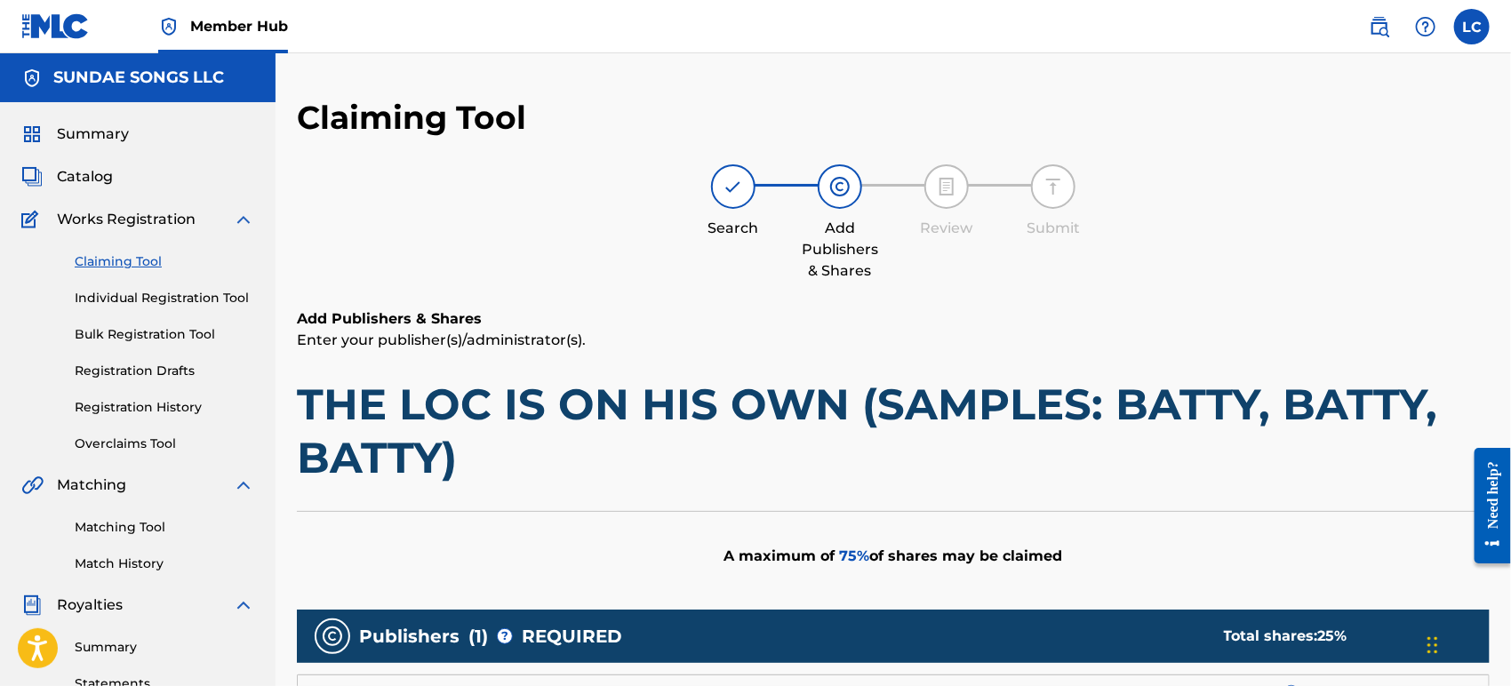
click at [102, 261] on link "Claiming Tool" at bounding box center [165, 262] width 180 height 19
click at [147, 261] on link "Claiming Tool" at bounding box center [165, 262] width 180 height 19
click at [154, 297] on link "Individual Registration Tool" at bounding box center [165, 298] width 180 height 19
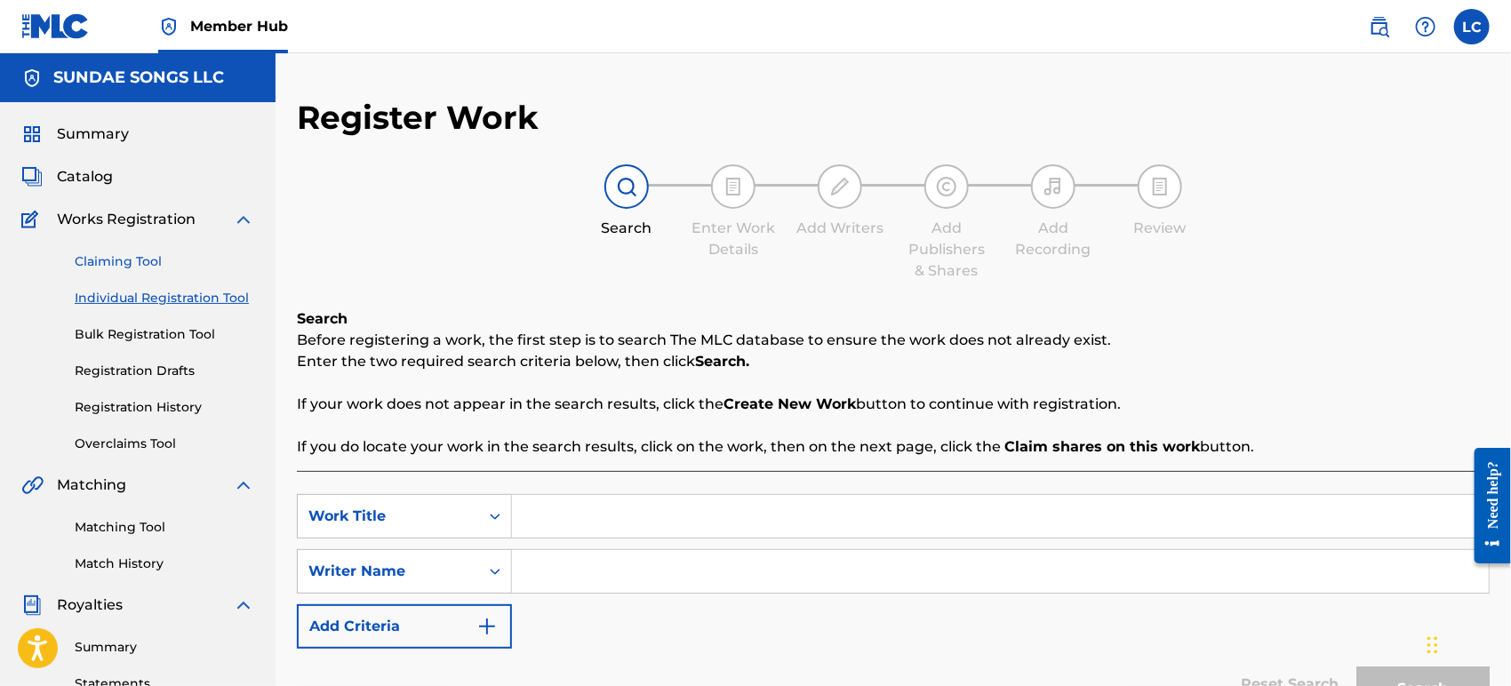
click at [131, 261] on link "Claiming Tool" at bounding box center [165, 262] width 180 height 19
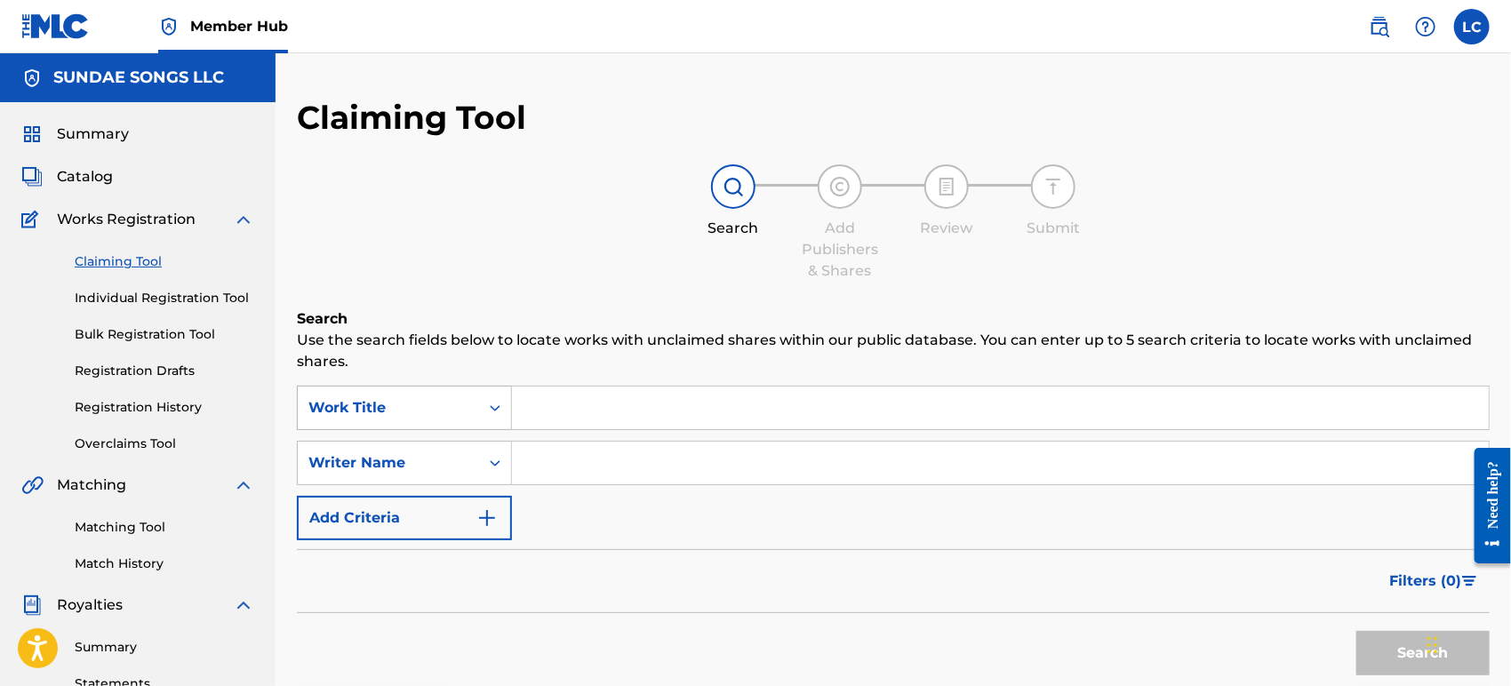
scroll to position [11, 0]
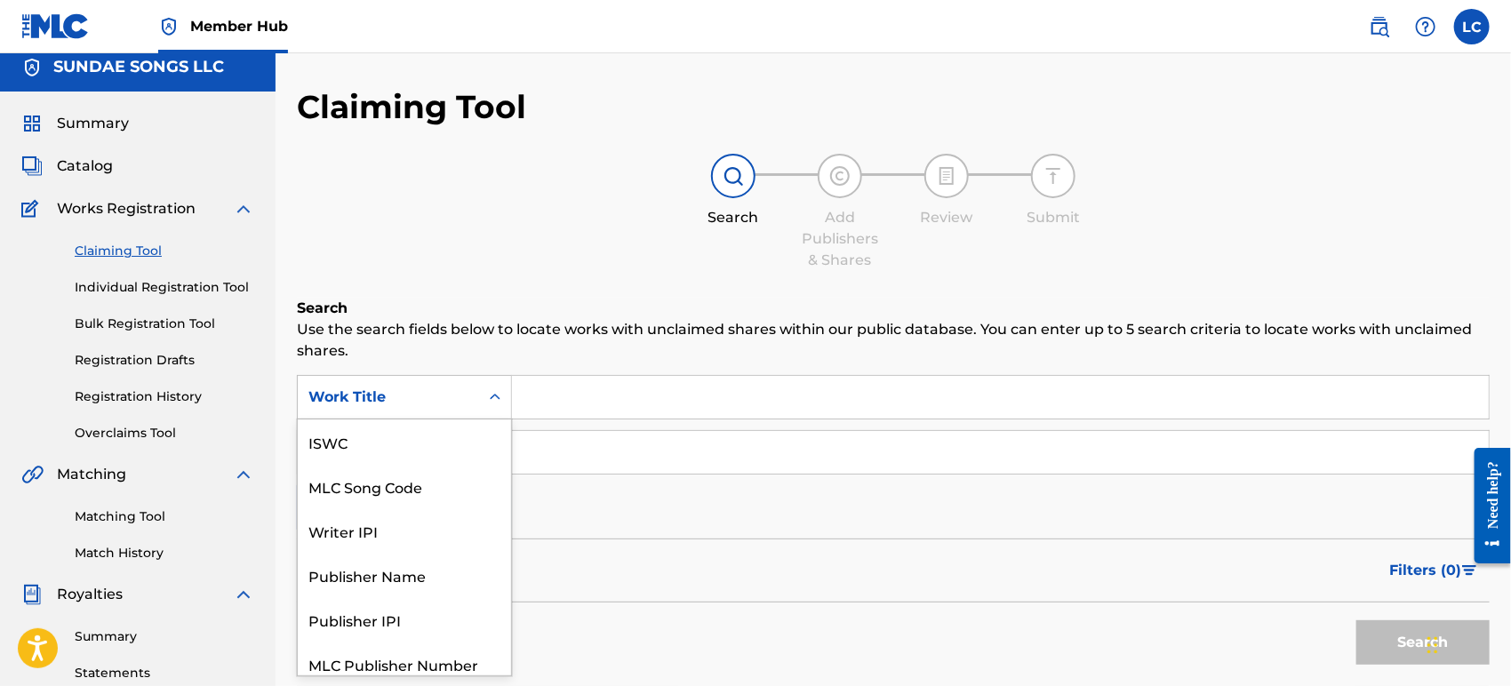
click at [357, 417] on div "Work Title" at bounding box center [404, 397] width 215 height 44
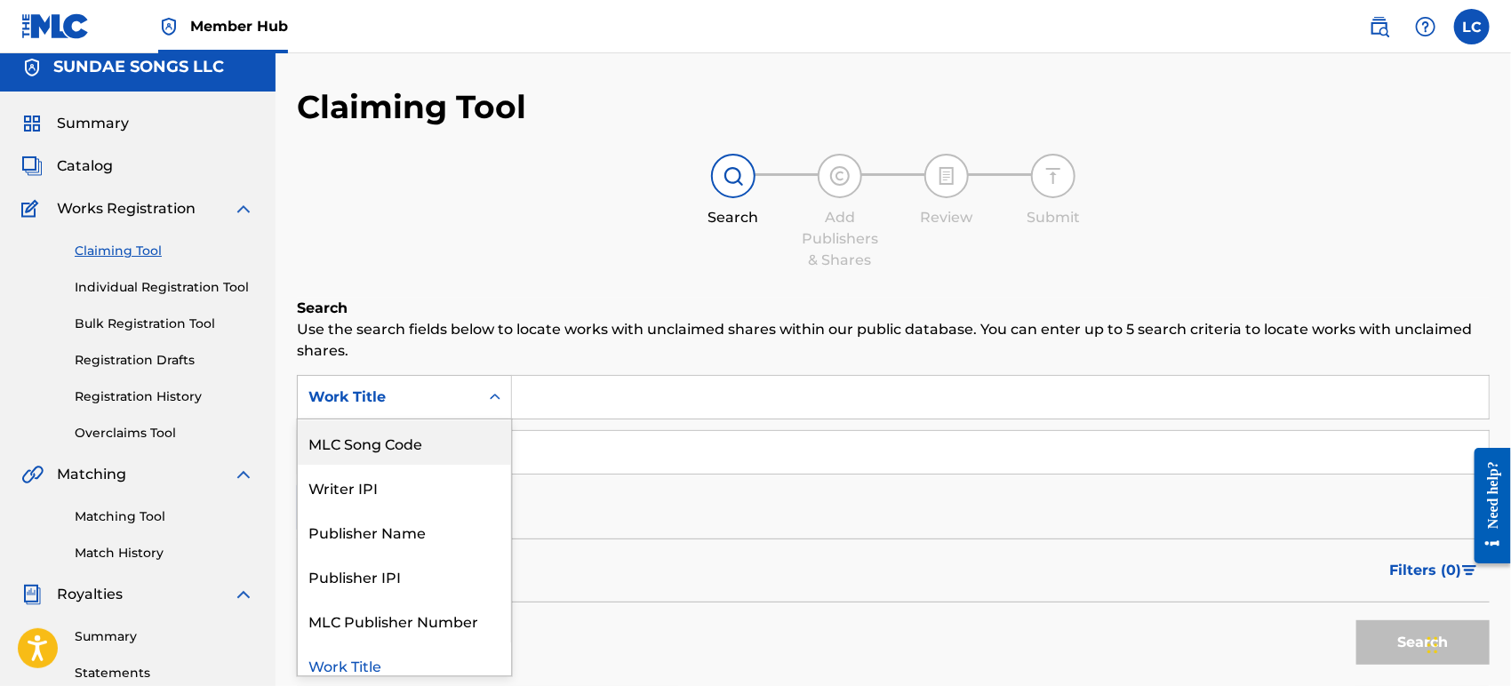
drag, startPoint x: 389, startPoint y: 437, endPoint x: 437, endPoint y: 421, distance: 50.6
click at [397, 437] on div "MLC Song Code" at bounding box center [404, 443] width 213 height 44
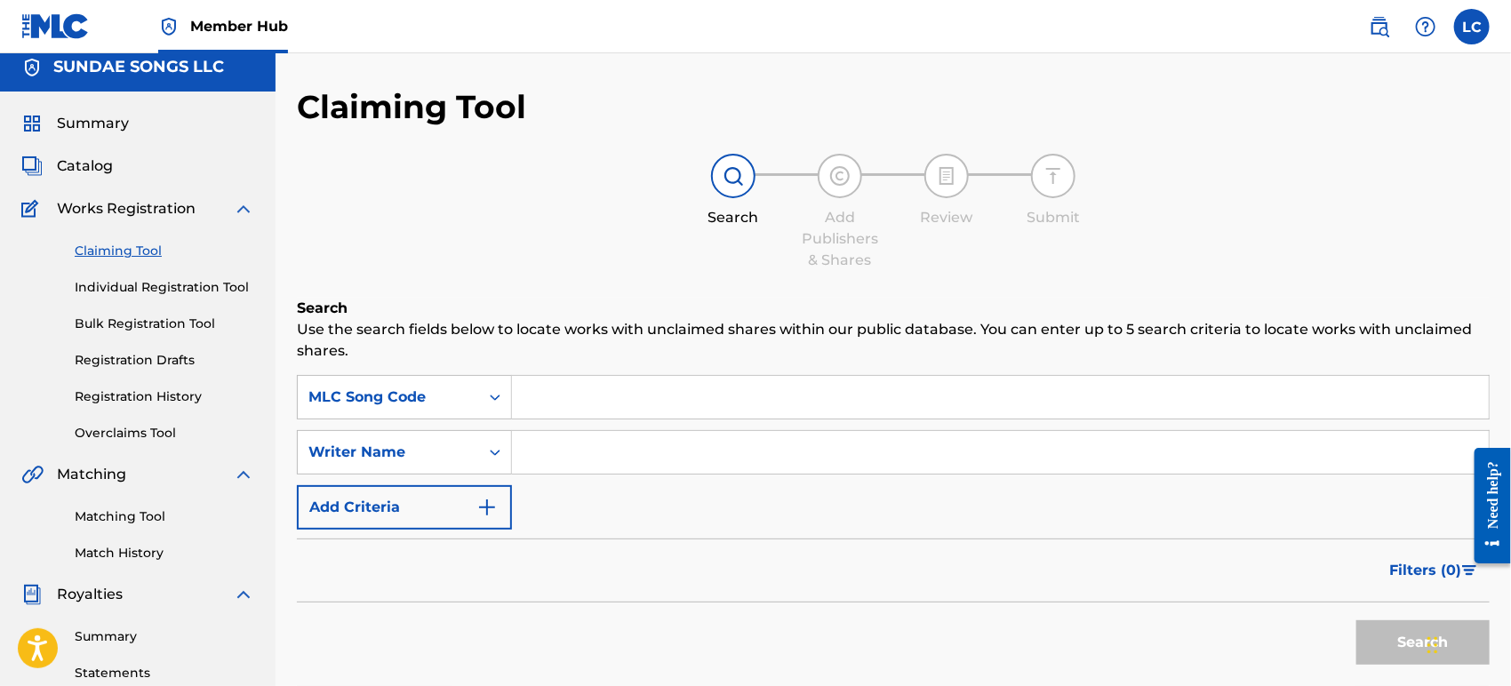
paste input "TE0VL8"
type input "TE0VL8"
click at [1393, 643] on button "Search" at bounding box center [1423, 643] width 133 height 44
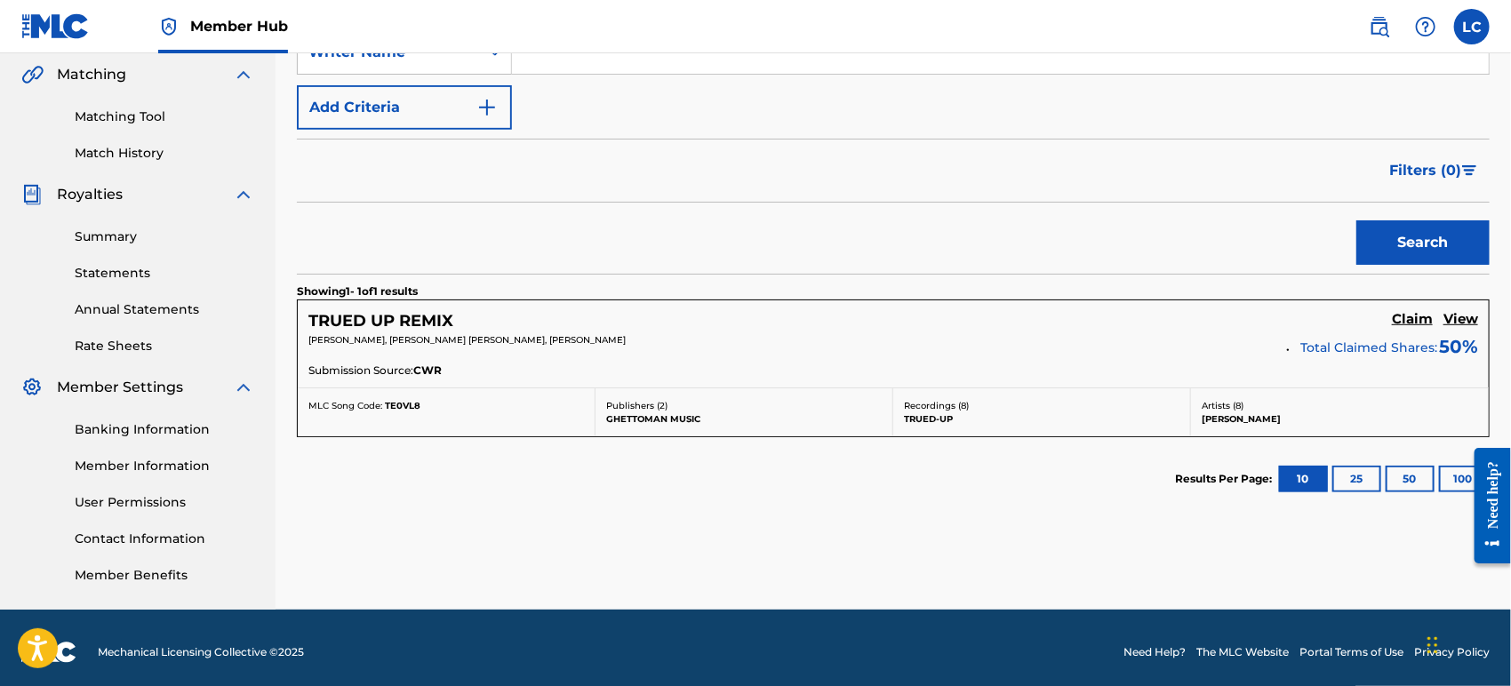
scroll to position [419, 0]
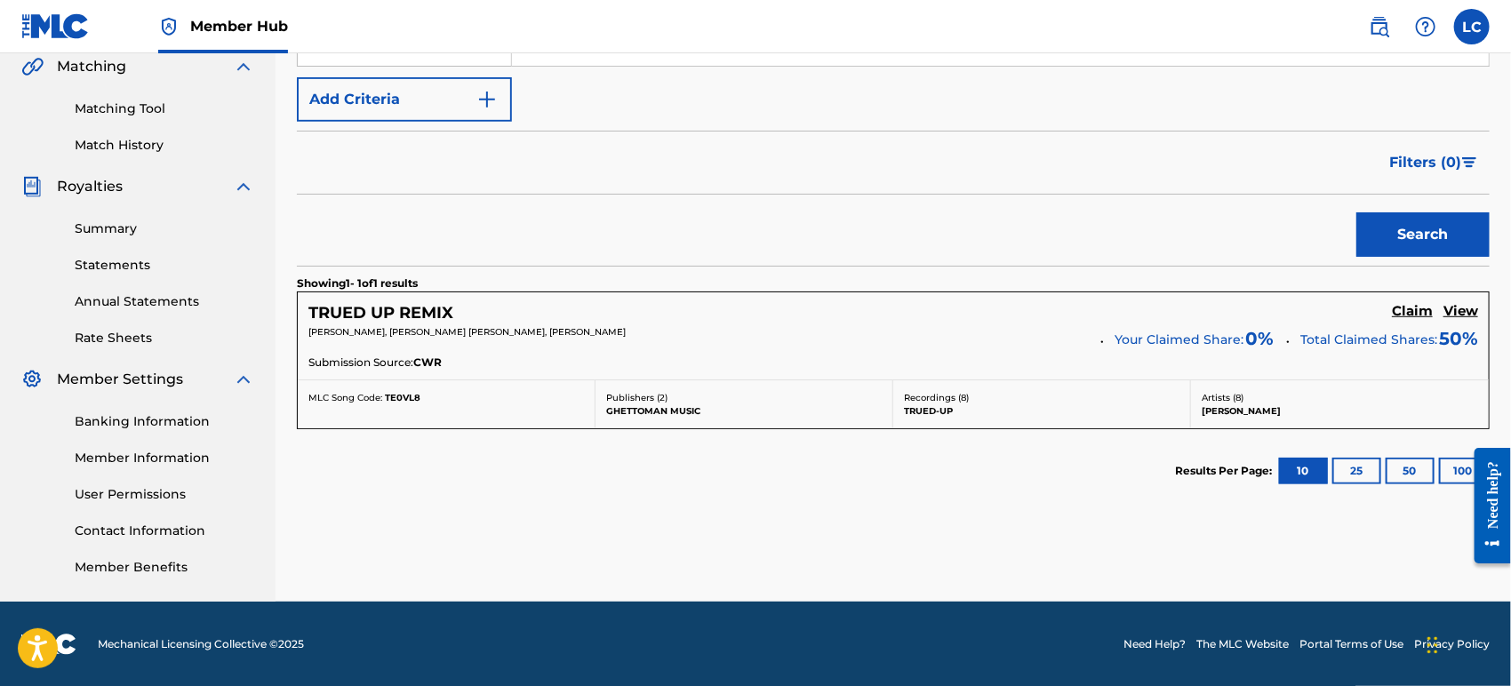
click at [945, 347] on div "[PERSON_NAME], [PERSON_NAME] [PERSON_NAME], [PERSON_NAME]" at bounding box center [699, 337] width 780 height 25
click at [429, 332] on span "[PERSON_NAME], [PERSON_NAME] [PERSON_NAME], [PERSON_NAME]" at bounding box center [467, 332] width 317 height 12
click at [428, 317] on h5 "TRUED UP REMIX" at bounding box center [381, 313] width 145 height 20
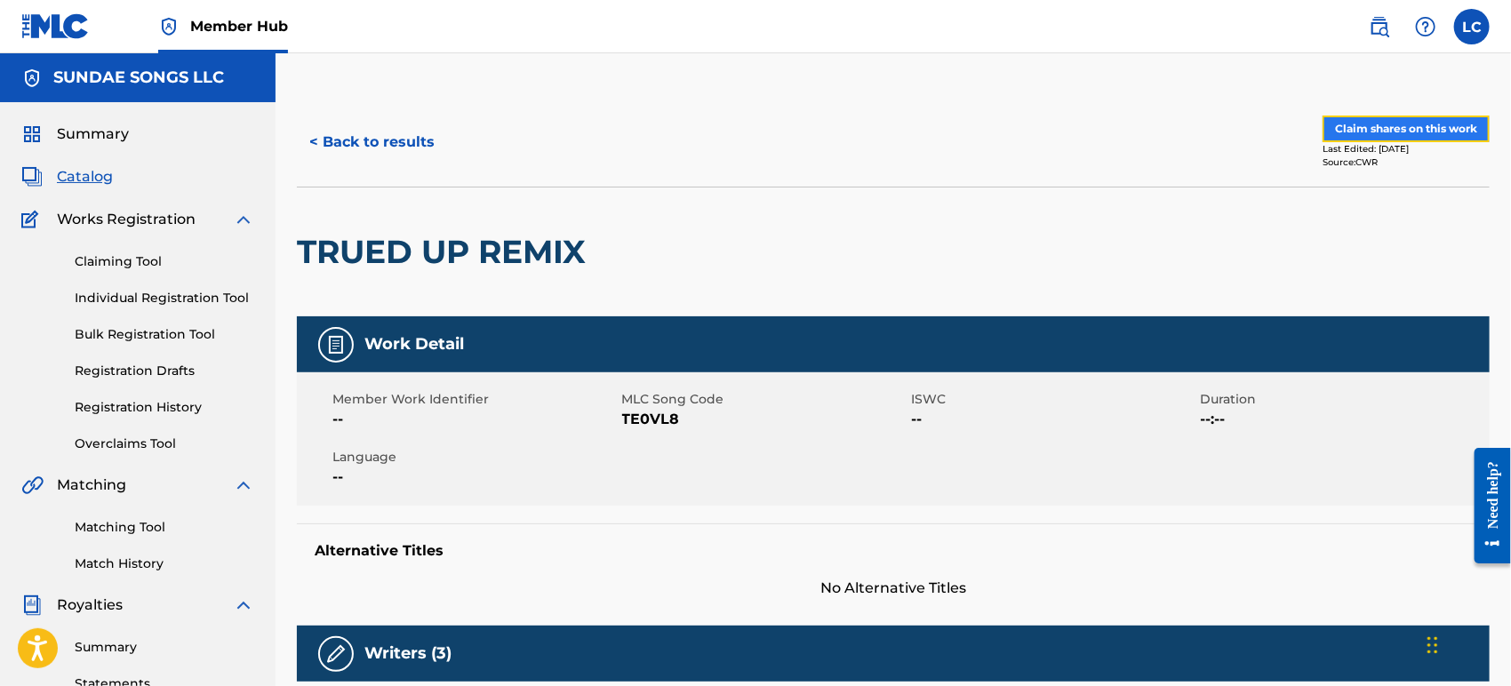
click at [1437, 132] on button "Claim shares on this work" at bounding box center [1406, 129] width 167 height 27
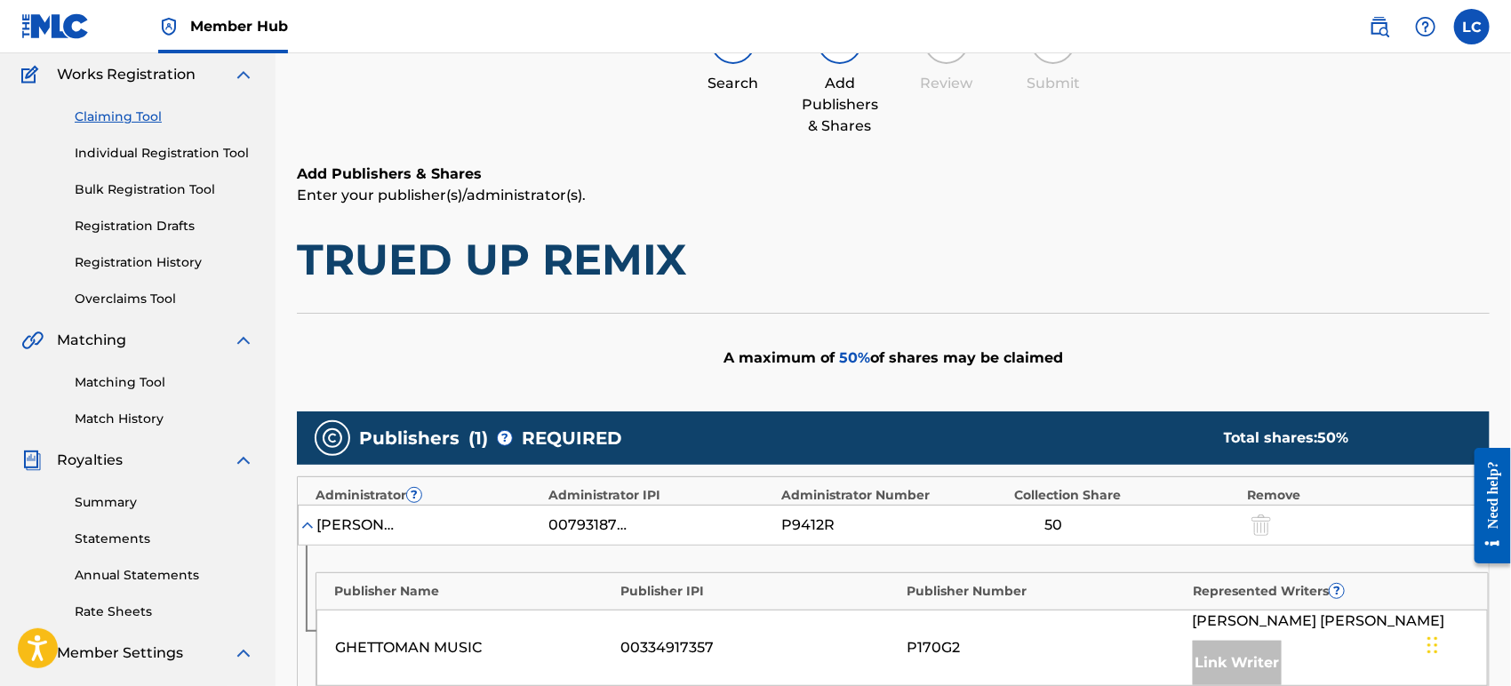
scroll to position [592, 0]
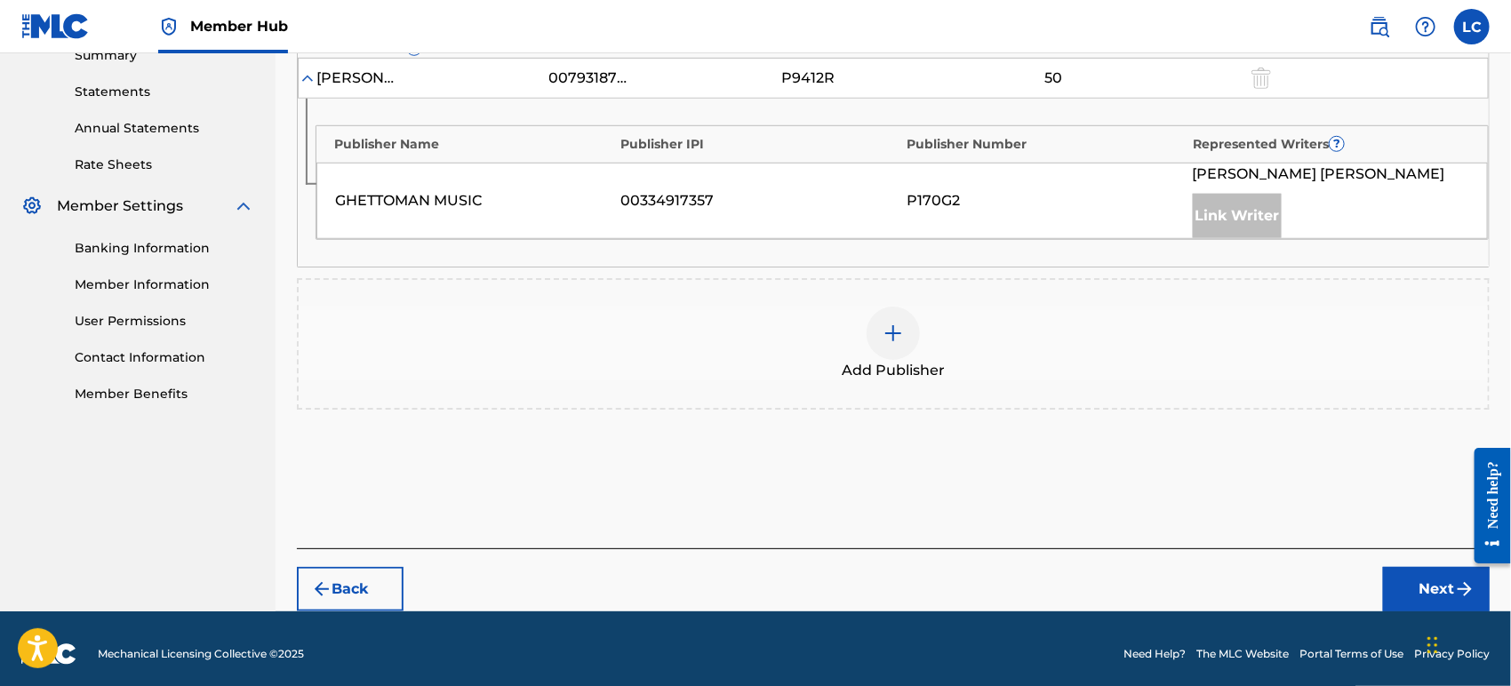
click at [899, 333] on img at bounding box center [893, 333] width 21 height 21
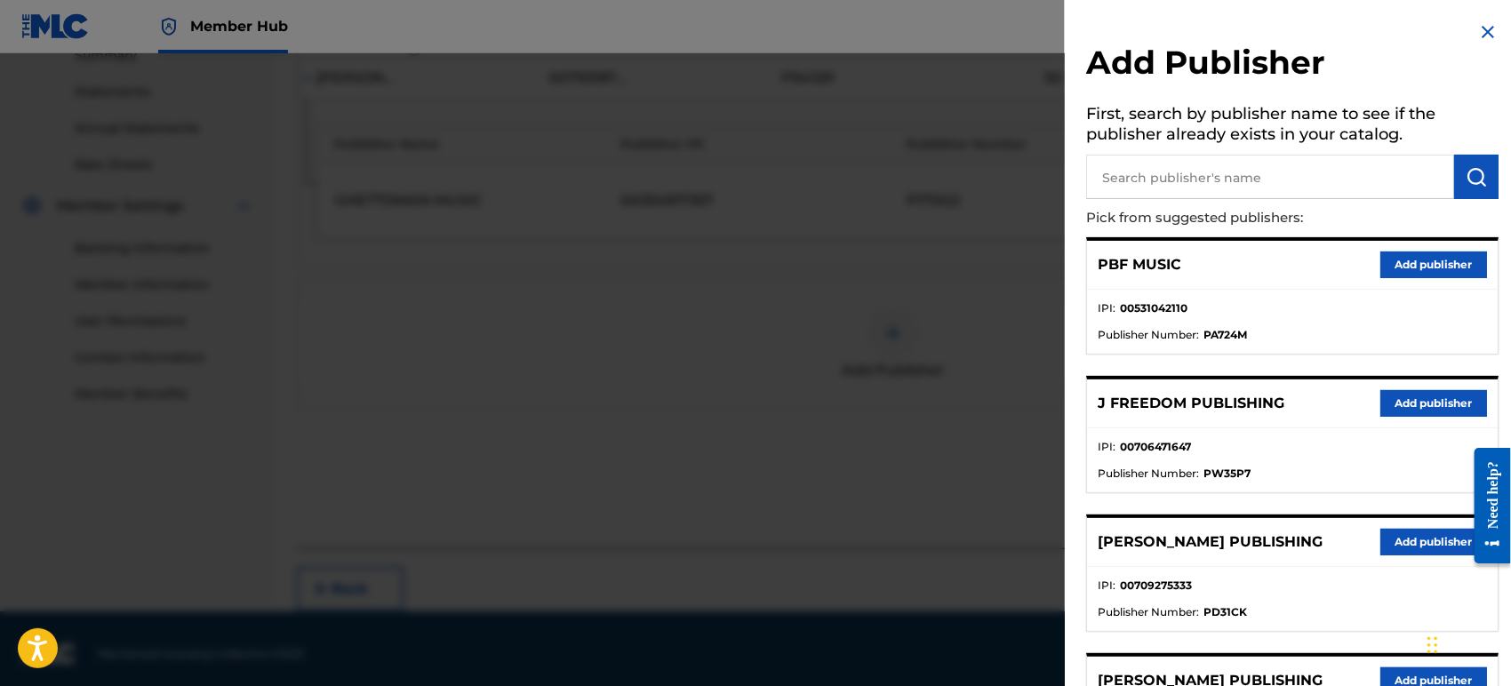
click at [1140, 176] on input "text" at bounding box center [1270, 177] width 368 height 44
type input "big b"
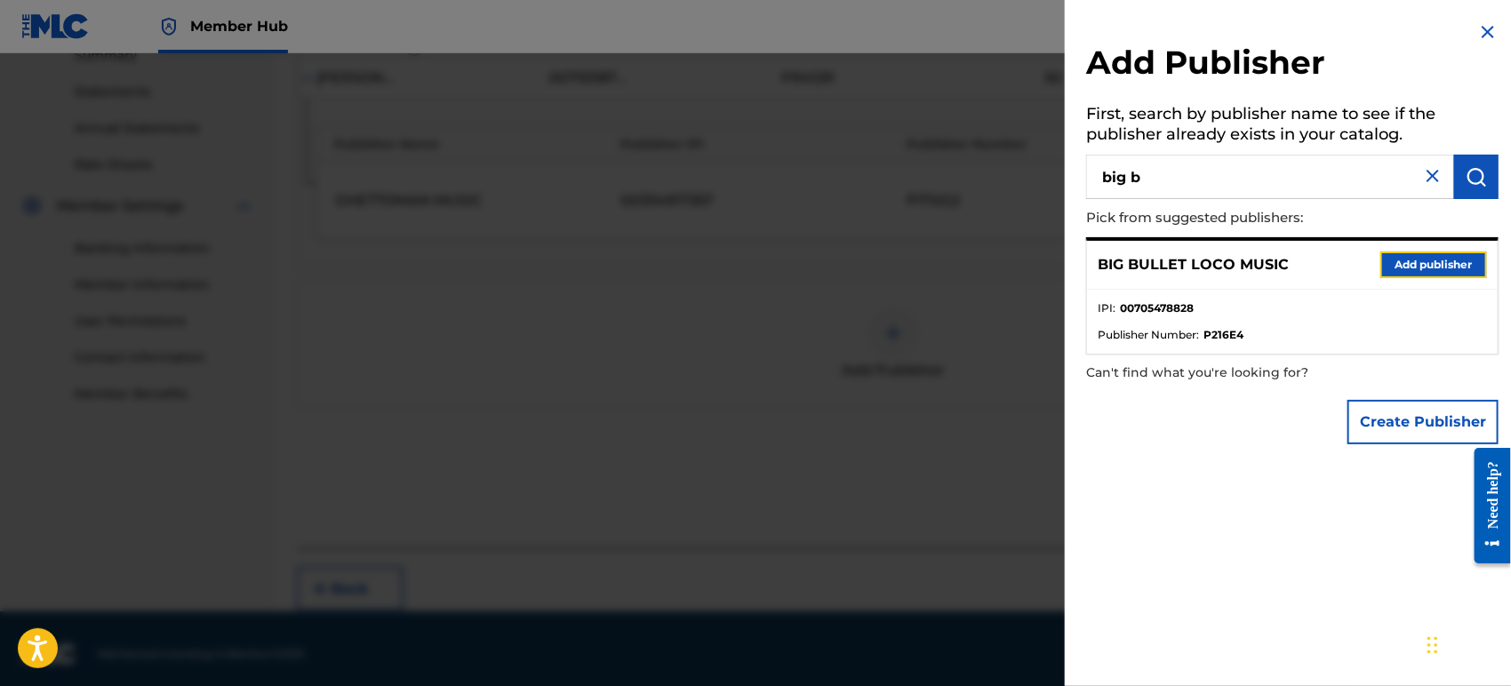
click at [1431, 265] on button "Add publisher" at bounding box center [1434, 265] width 107 height 27
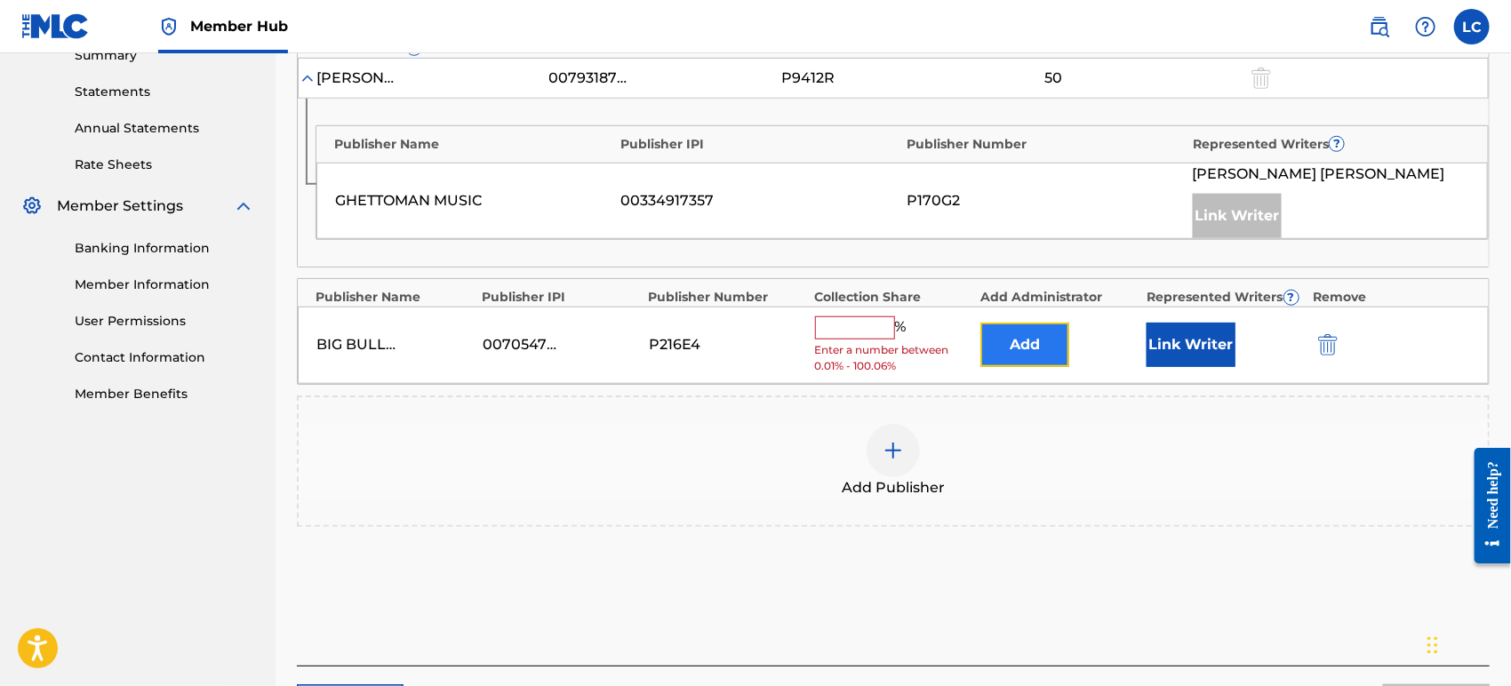
click at [1069, 343] on button "Add" at bounding box center [1025, 345] width 89 height 44
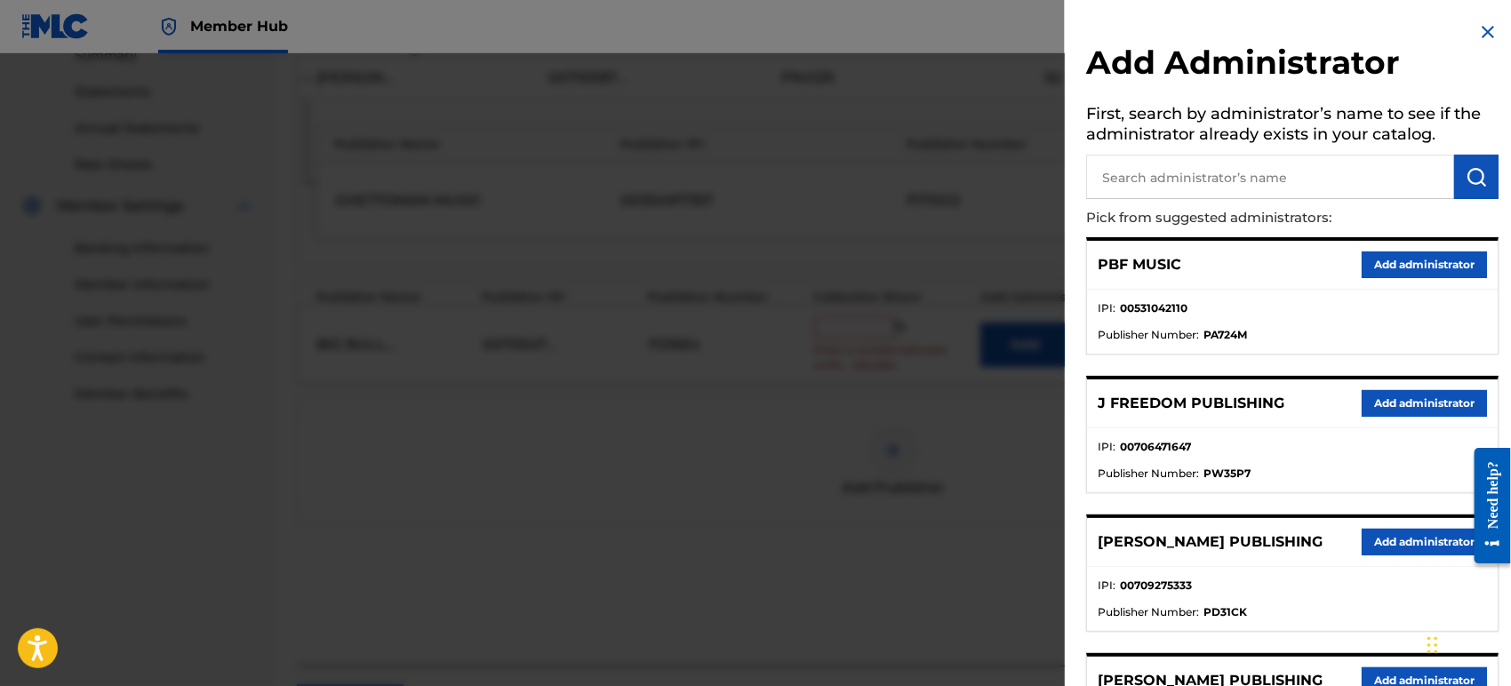
click at [1231, 177] on input "text" at bounding box center [1270, 177] width 368 height 44
type input "bana"
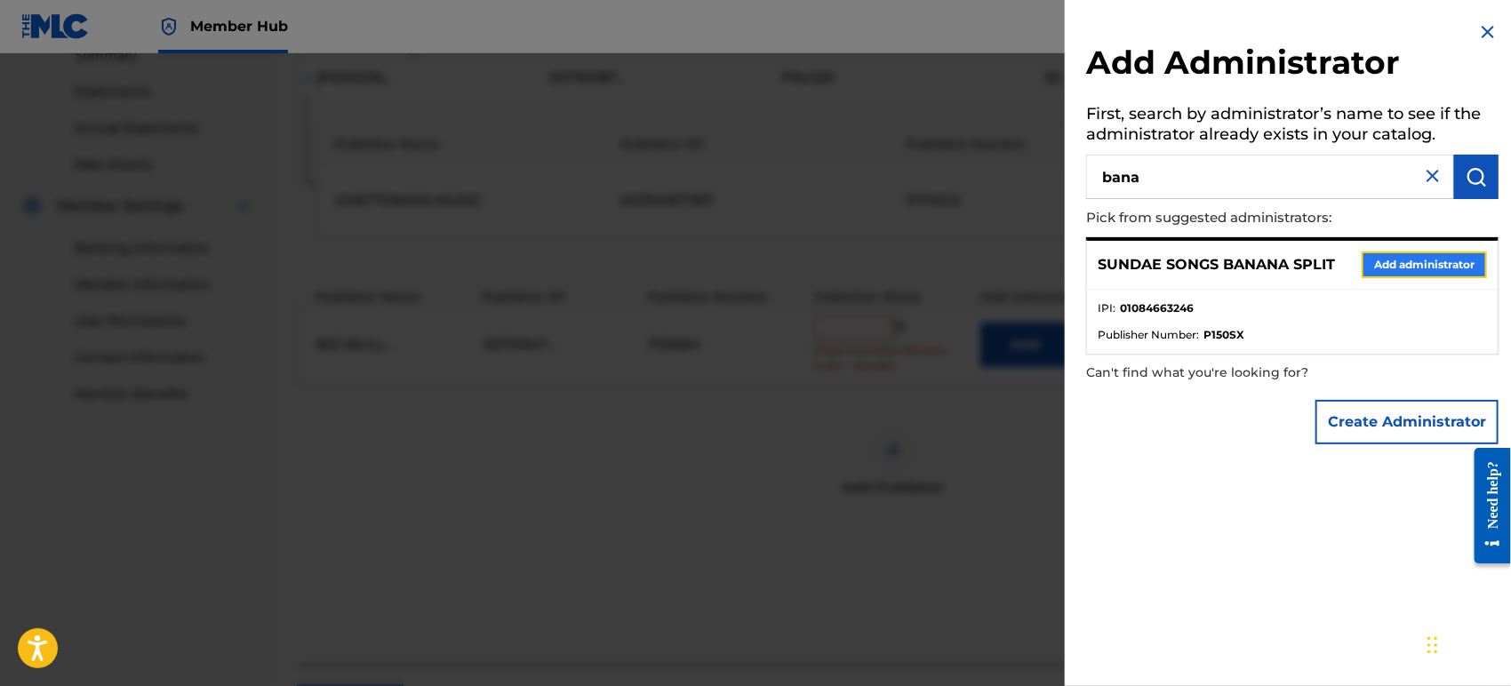
click at [1383, 271] on button "Add administrator" at bounding box center [1424, 265] width 125 height 27
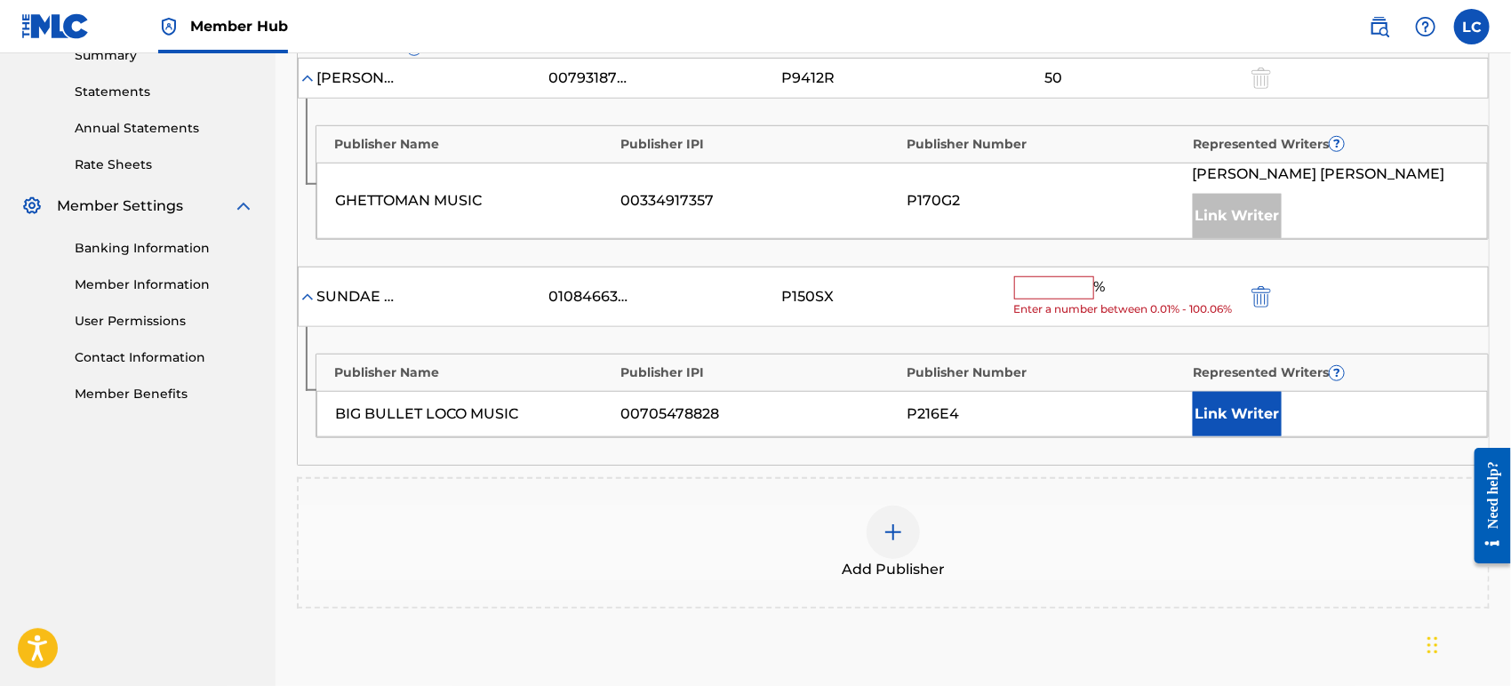
click at [1063, 294] on input "text" at bounding box center [1054, 288] width 80 height 23
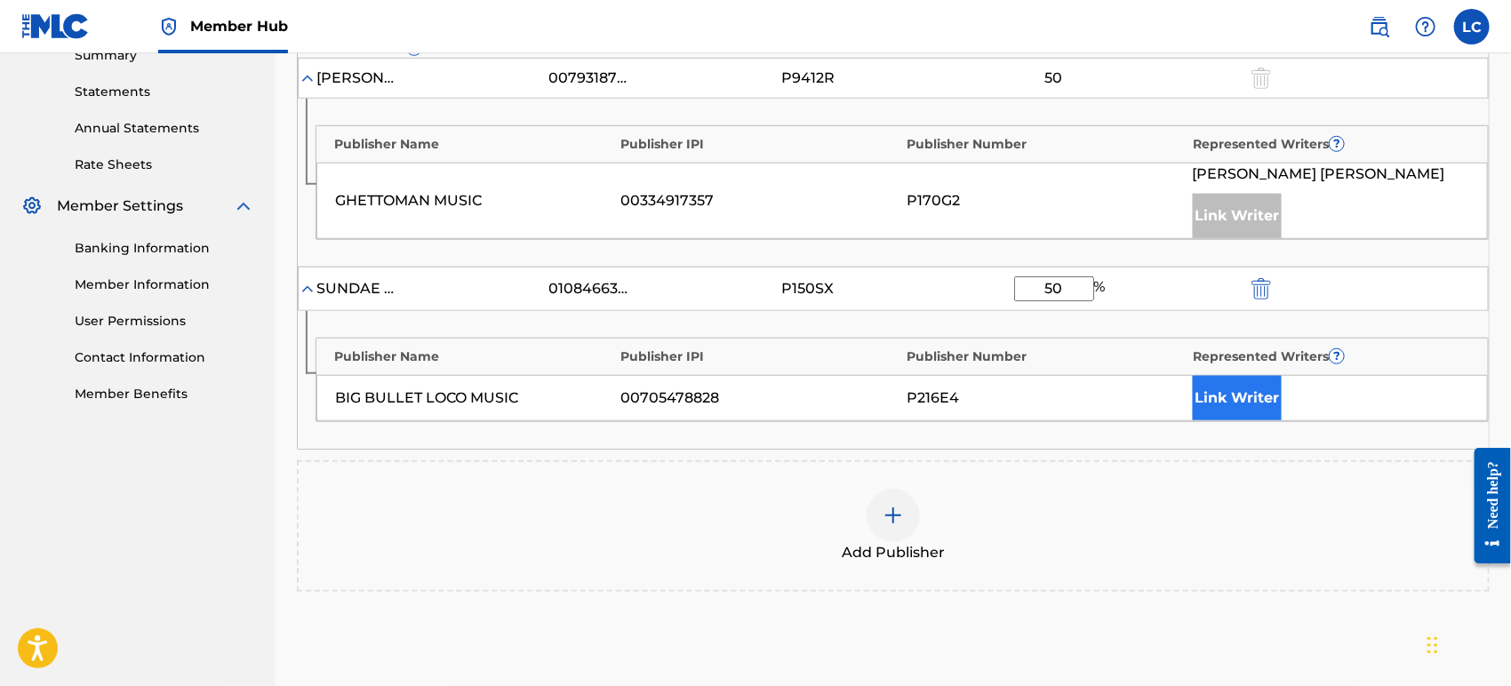
type input "50"
click at [1267, 382] on button "Link Writer" at bounding box center [1237, 398] width 89 height 44
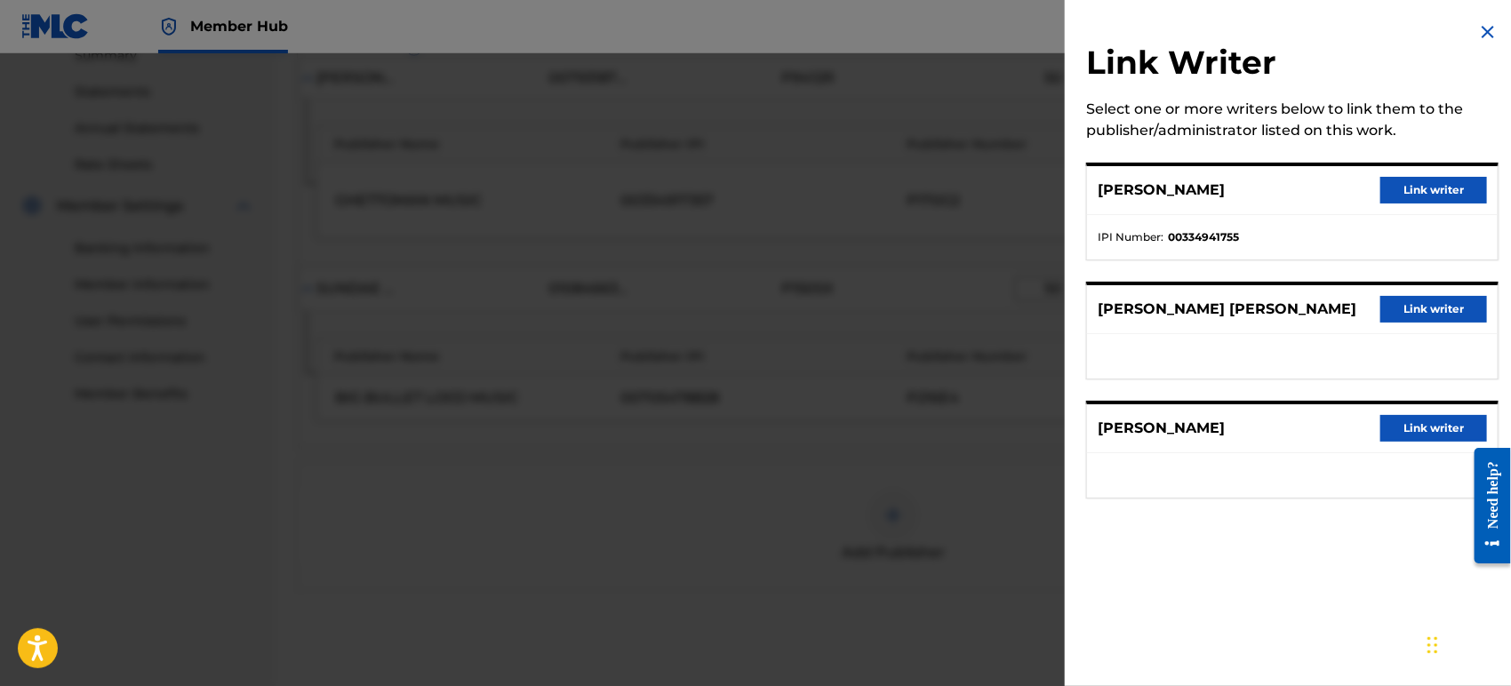
click at [1428, 291] on div "[PERSON_NAME] [PERSON_NAME] Link writer" at bounding box center [1292, 309] width 411 height 49
click at [1428, 301] on button "Link writer" at bounding box center [1434, 309] width 107 height 27
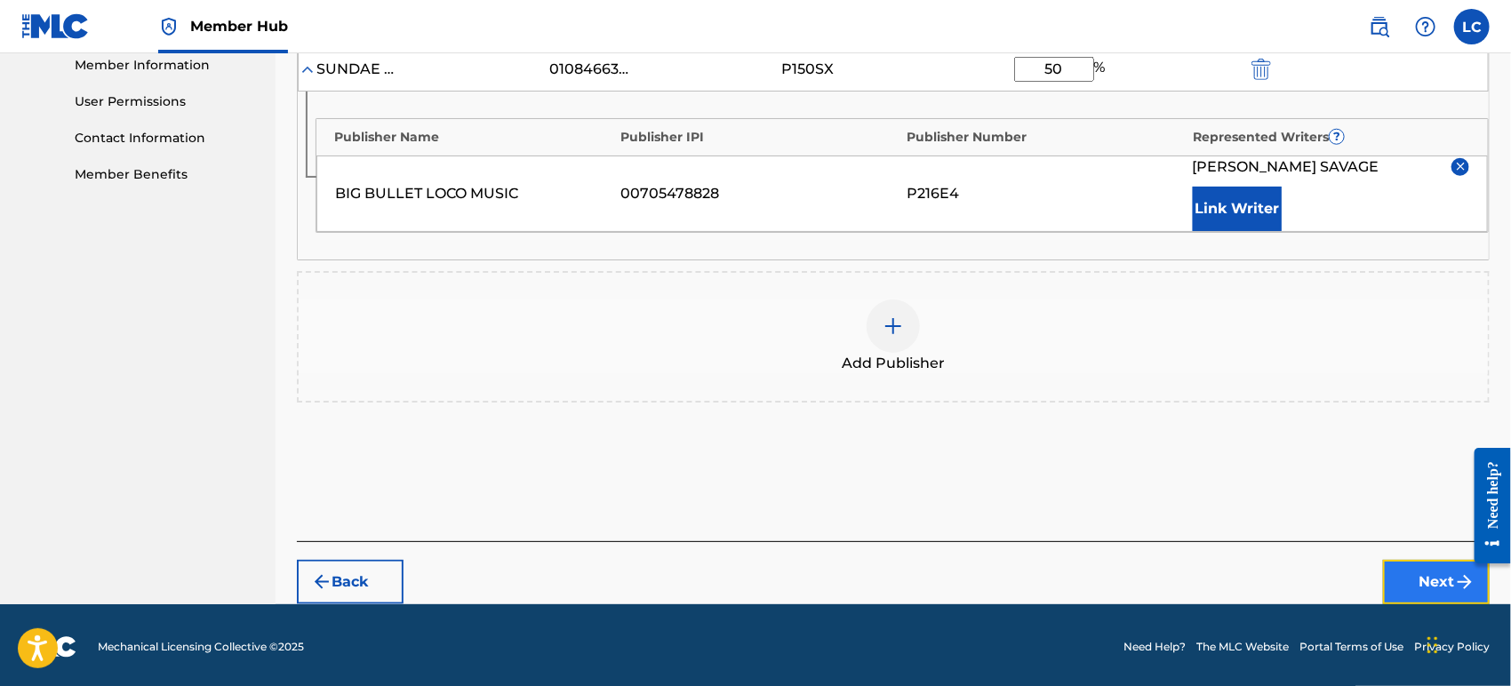
click at [1401, 593] on button "Next" at bounding box center [1436, 582] width 107 height 44
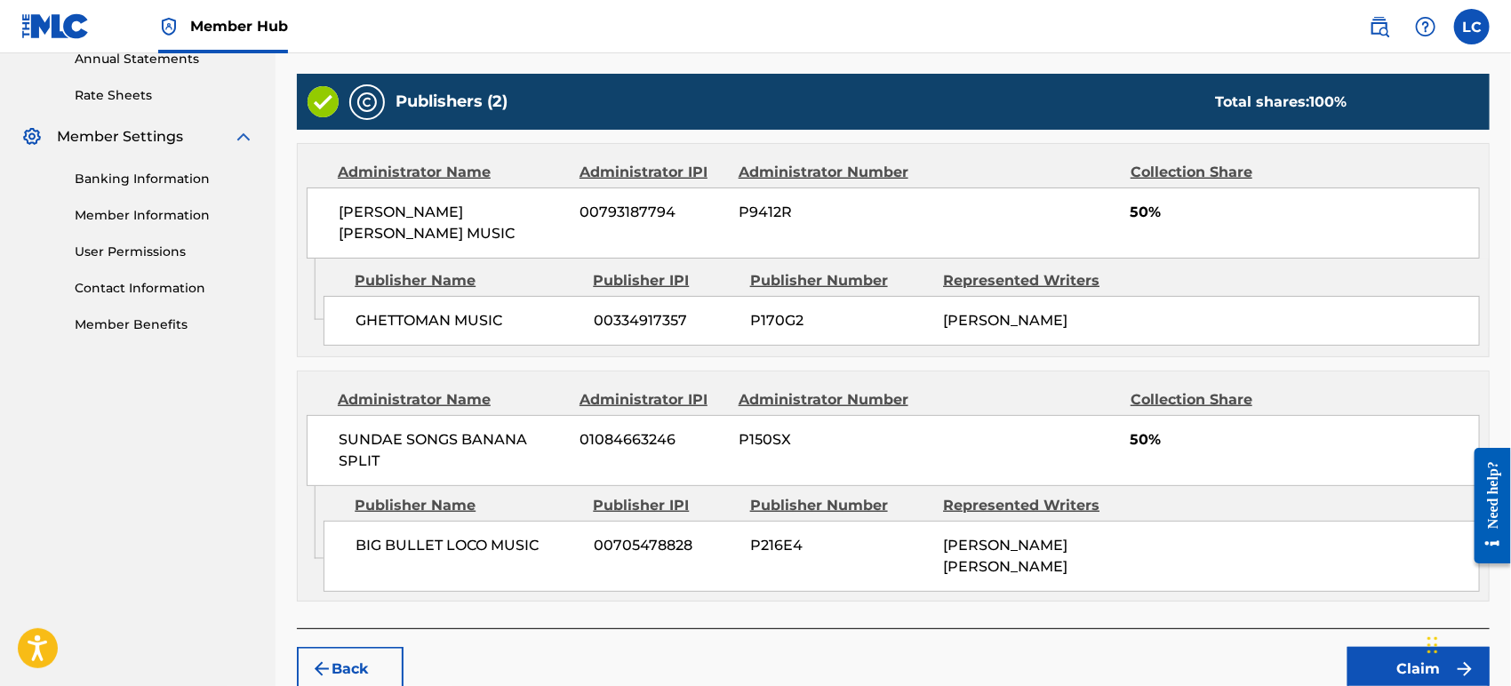
scroll to position [728, 0]
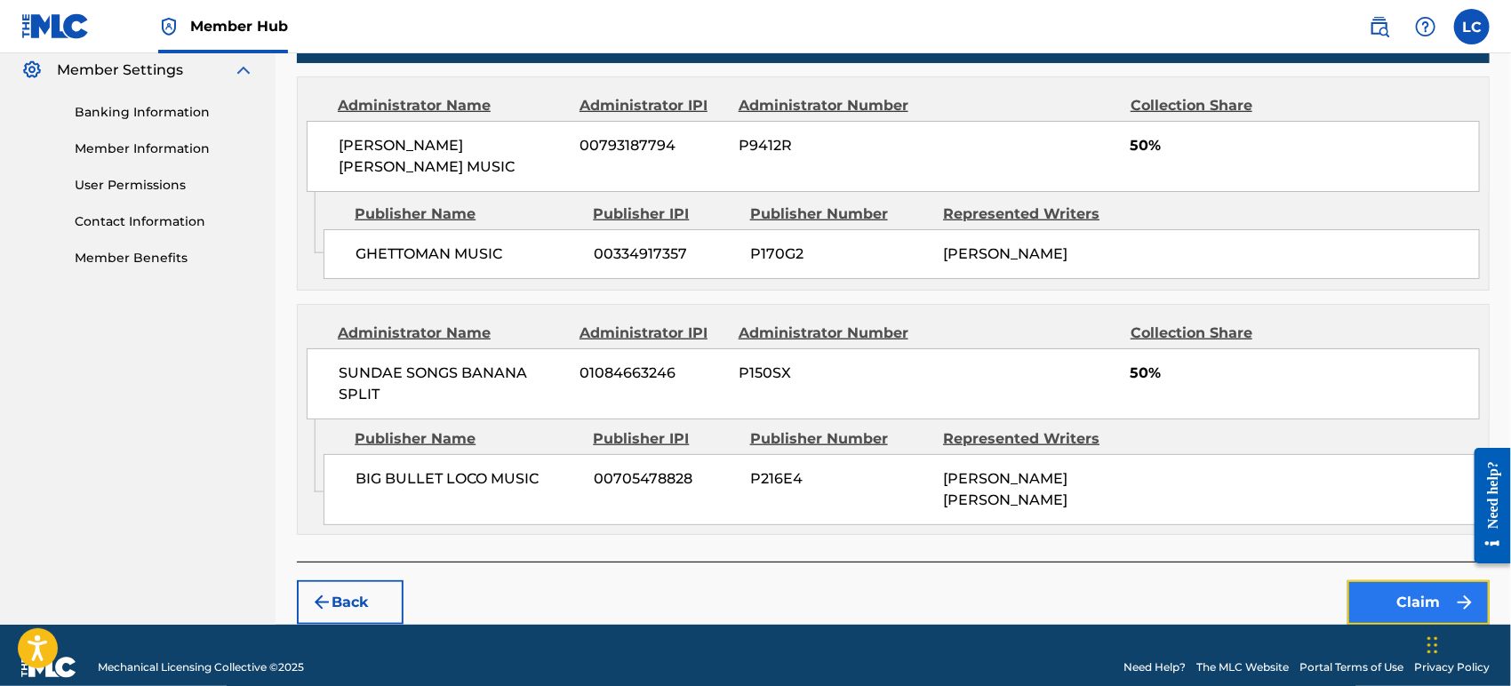
click at [1394, 581] on button "Claim" at bounding box center [1419, 603] width 142 height 44
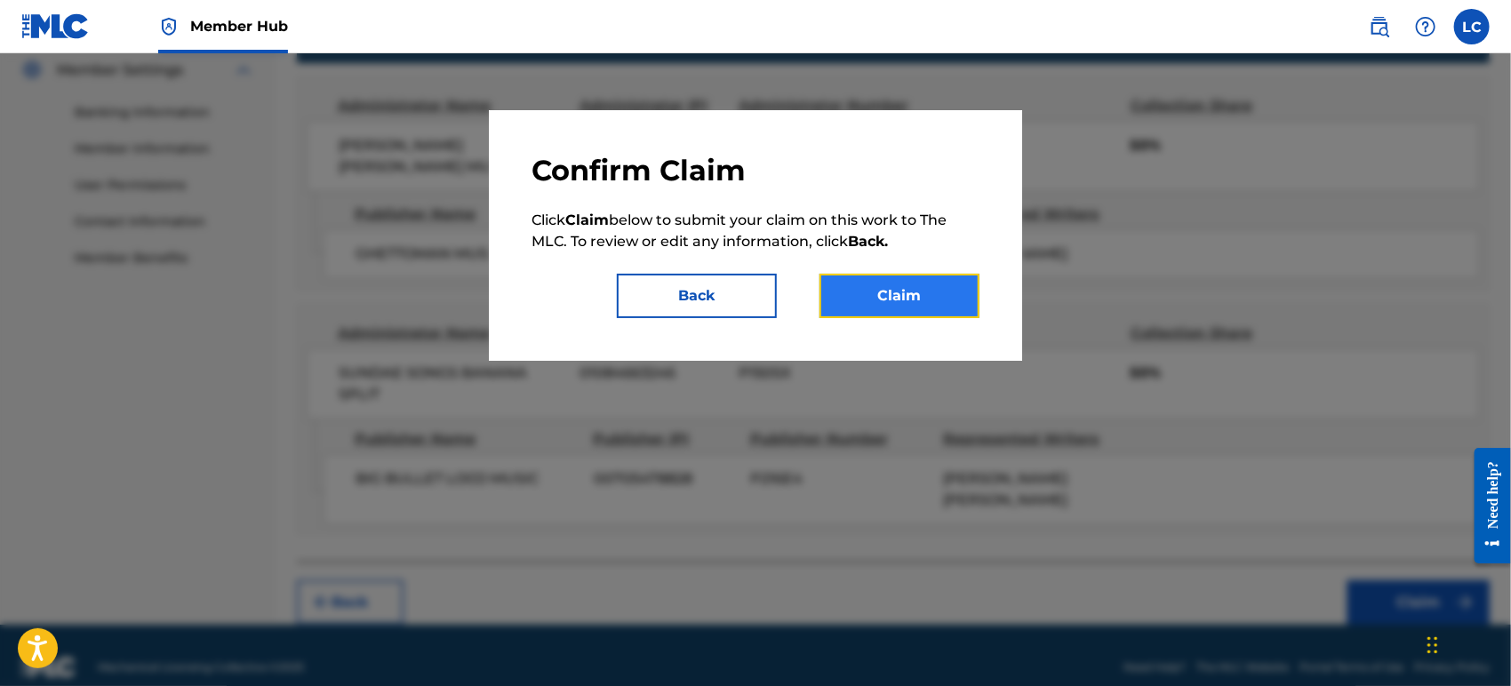
click at [955, 302] on button "Claim" at bounding box center [900, 296] width 160 height 44
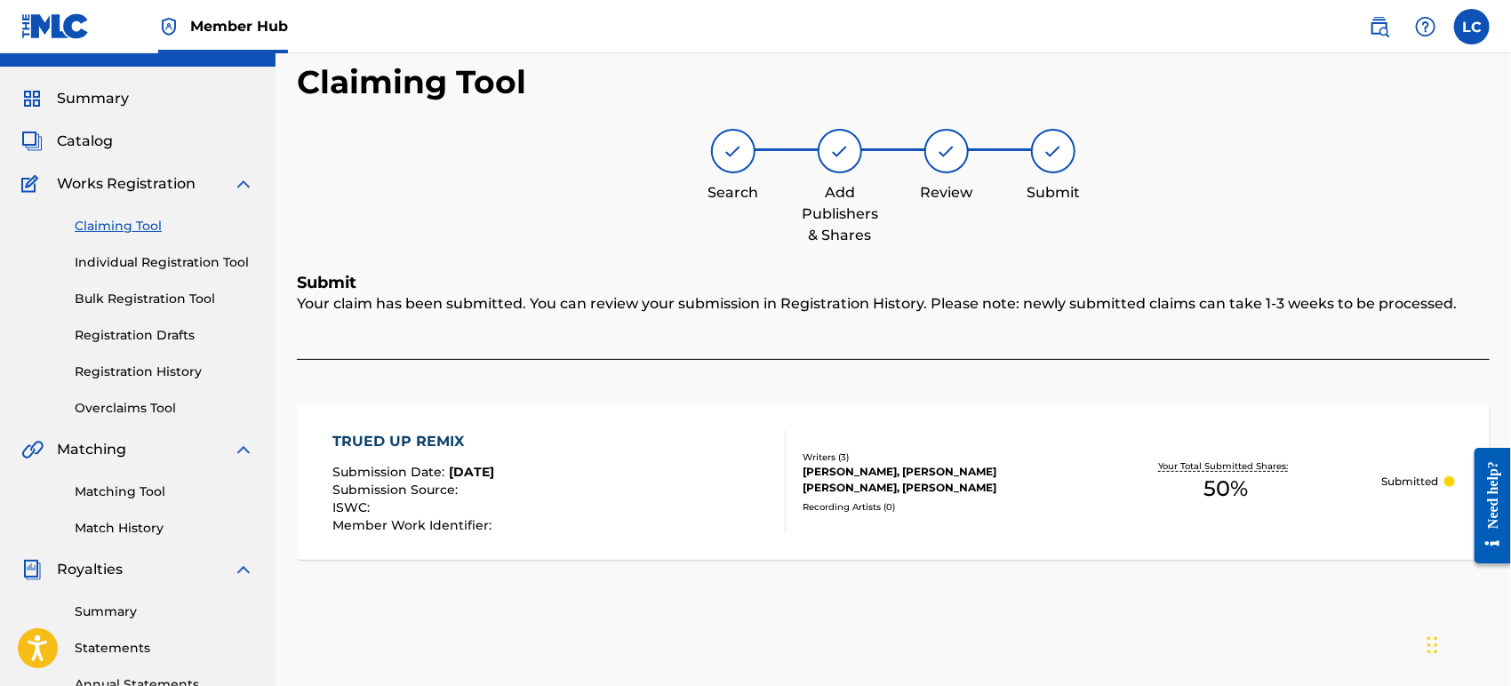
scroll to position [0, 0]
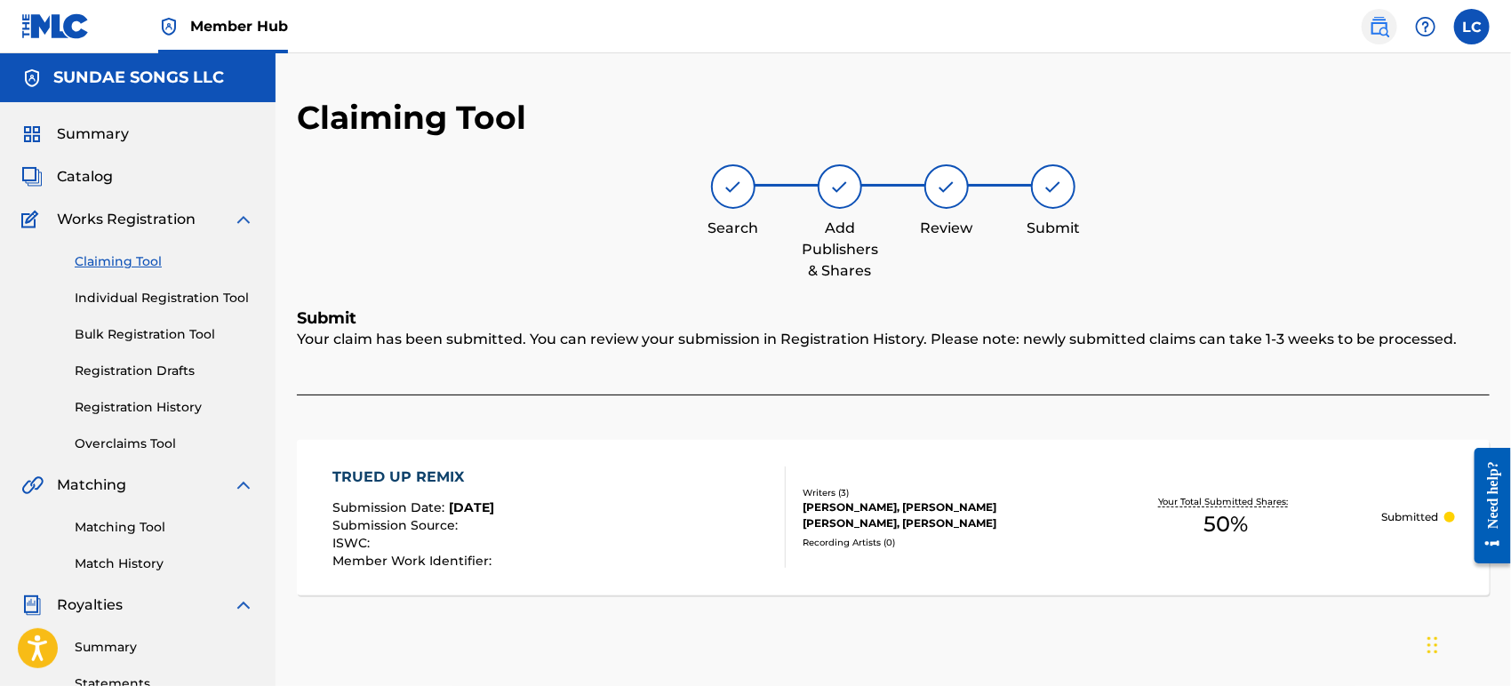
click at [1368, 32] on link at bounding box center [1380, 27] width 36 height 36
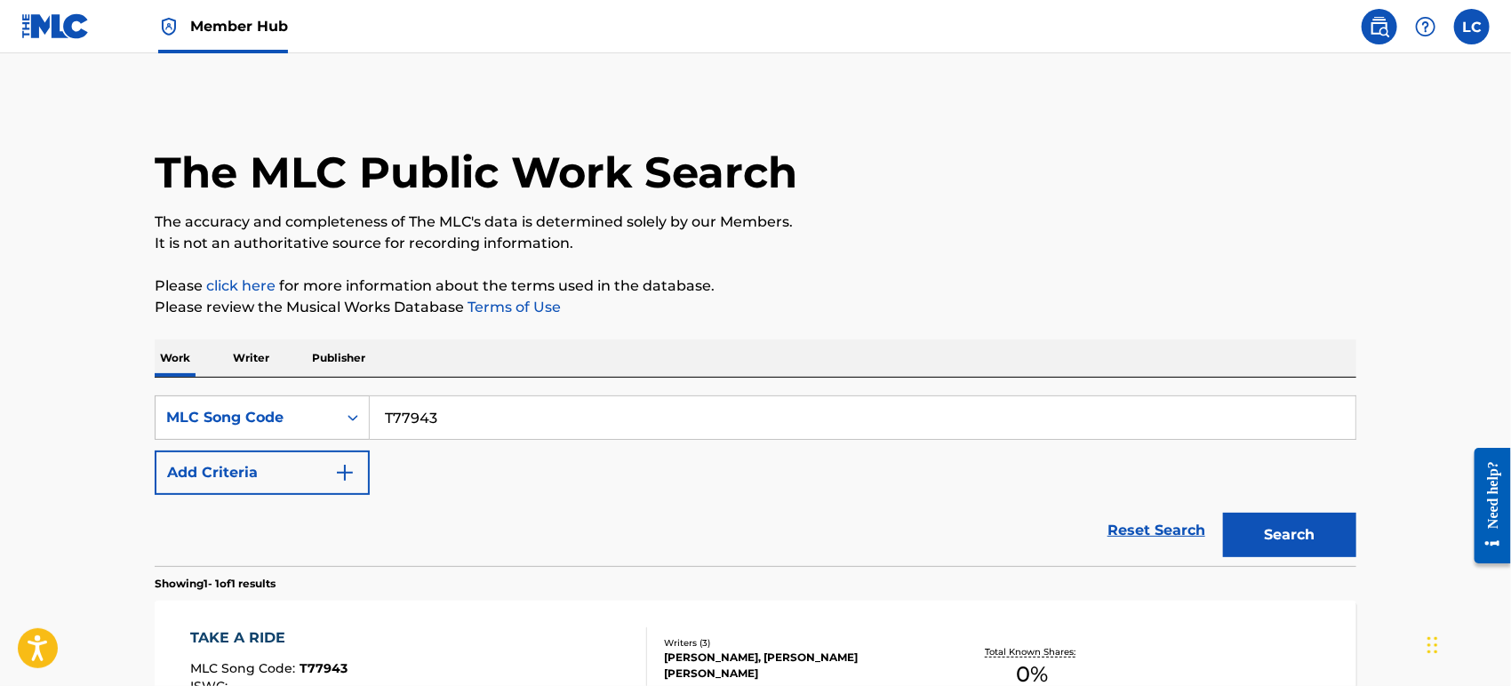
click at [421, 413] on input "T77943" at bounding box center [863, 418] width 986 height 43
paste input "E0VOA"
type input "TE0VOA"
click at [1300, 517] on button "Search" at bounding box center [1289, 535] width 133 height 44
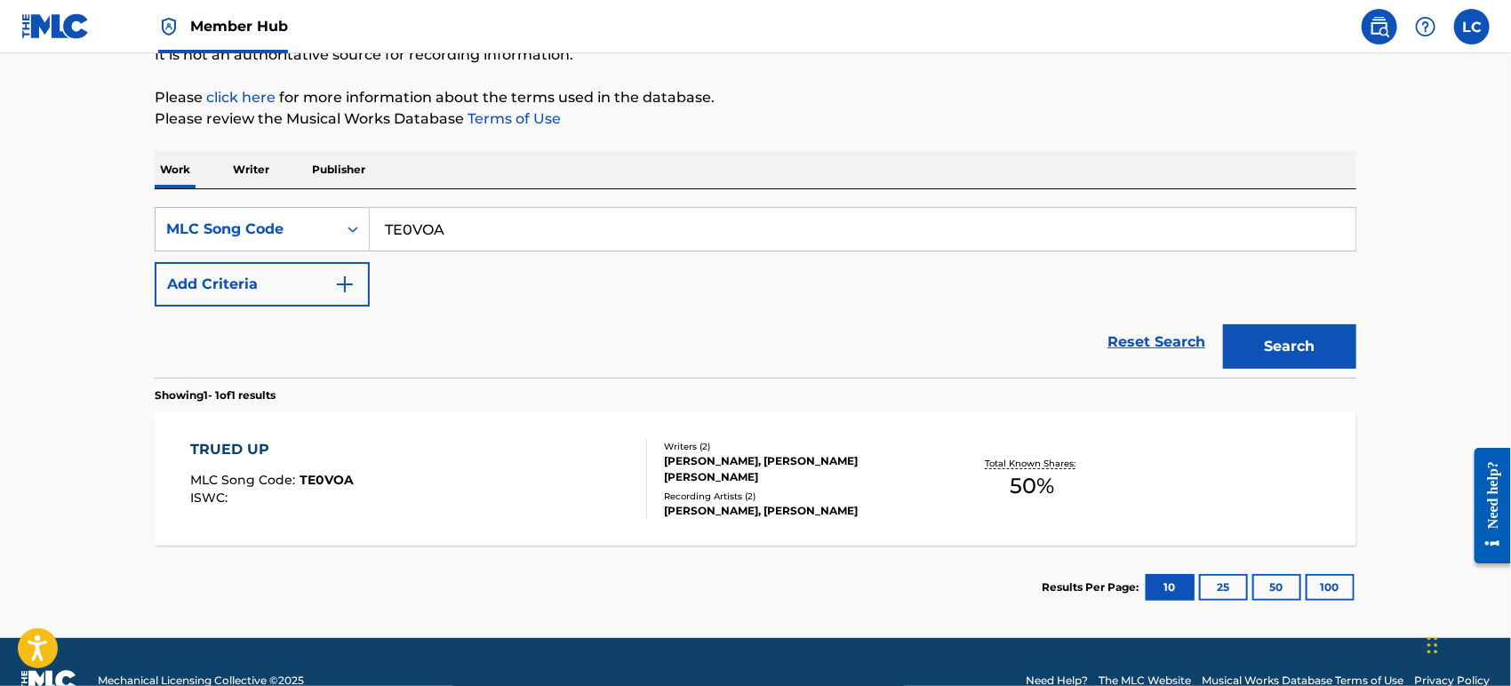
scroll to position [225, 0]
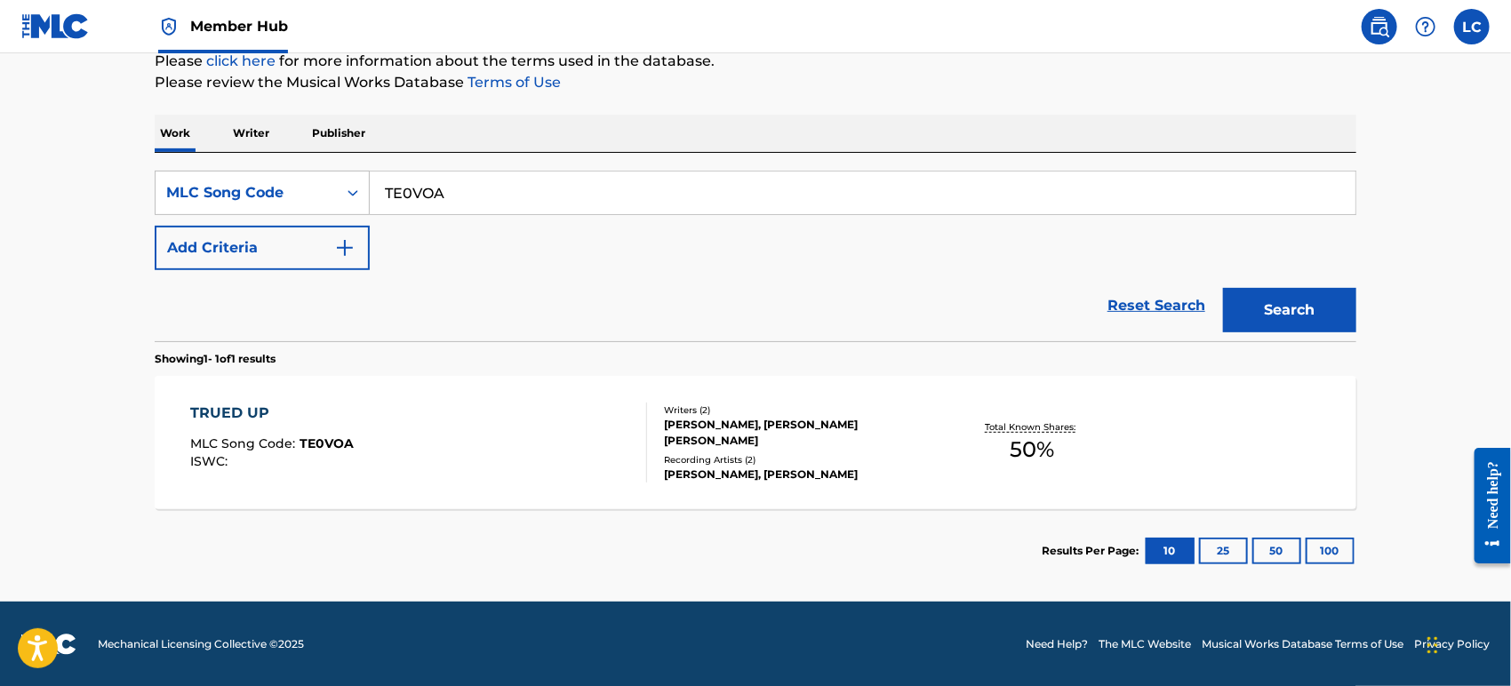
click at [868, 441] on div "Writers ( 2 ) [PERSON_NAME], [PERSON_NAME] [PERSON_NAME] Recording Artists ( 2 …" at bounding box center [789, 443] width 285 height 79
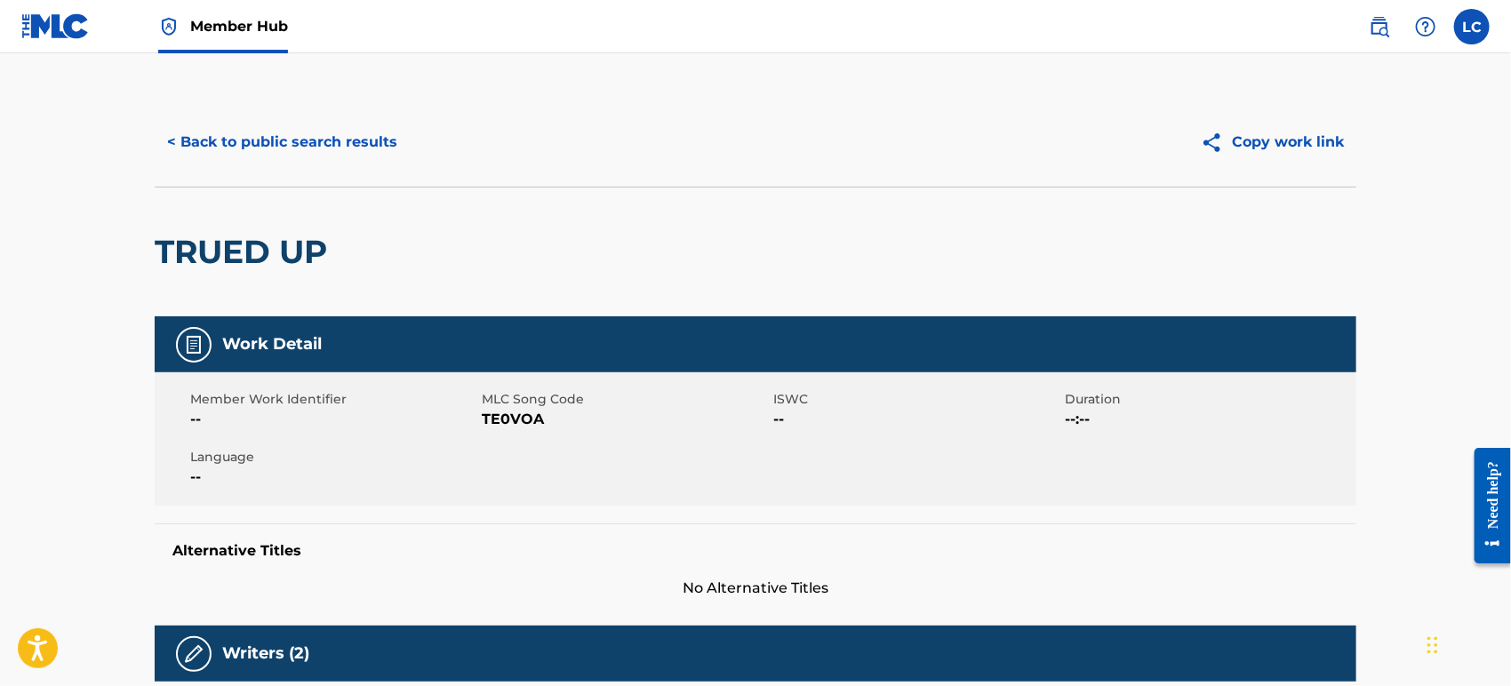
click at [82, 37] on img at bounding box center [55, 26] width 68 height 26
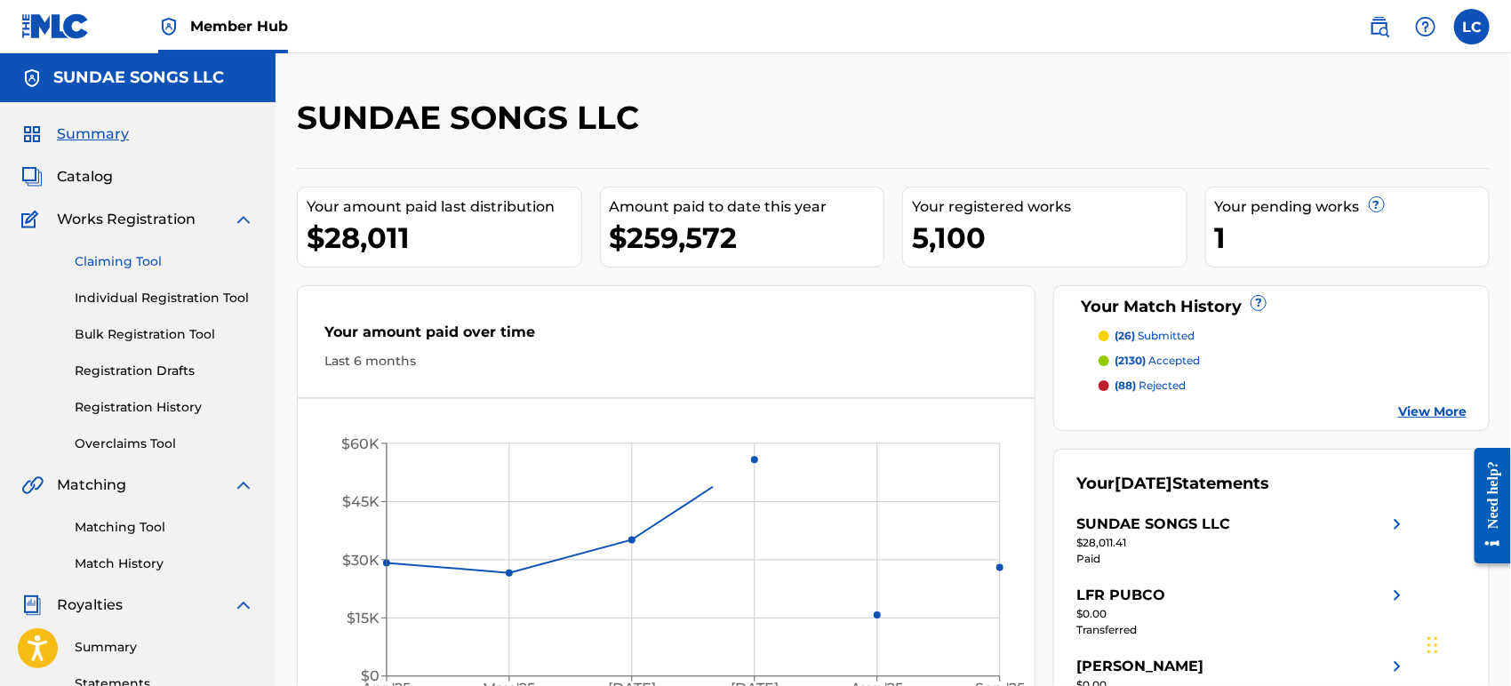
click at [129, 258] on link "Claiming Tool" at bounding box center [165, 262] width 180 height 19
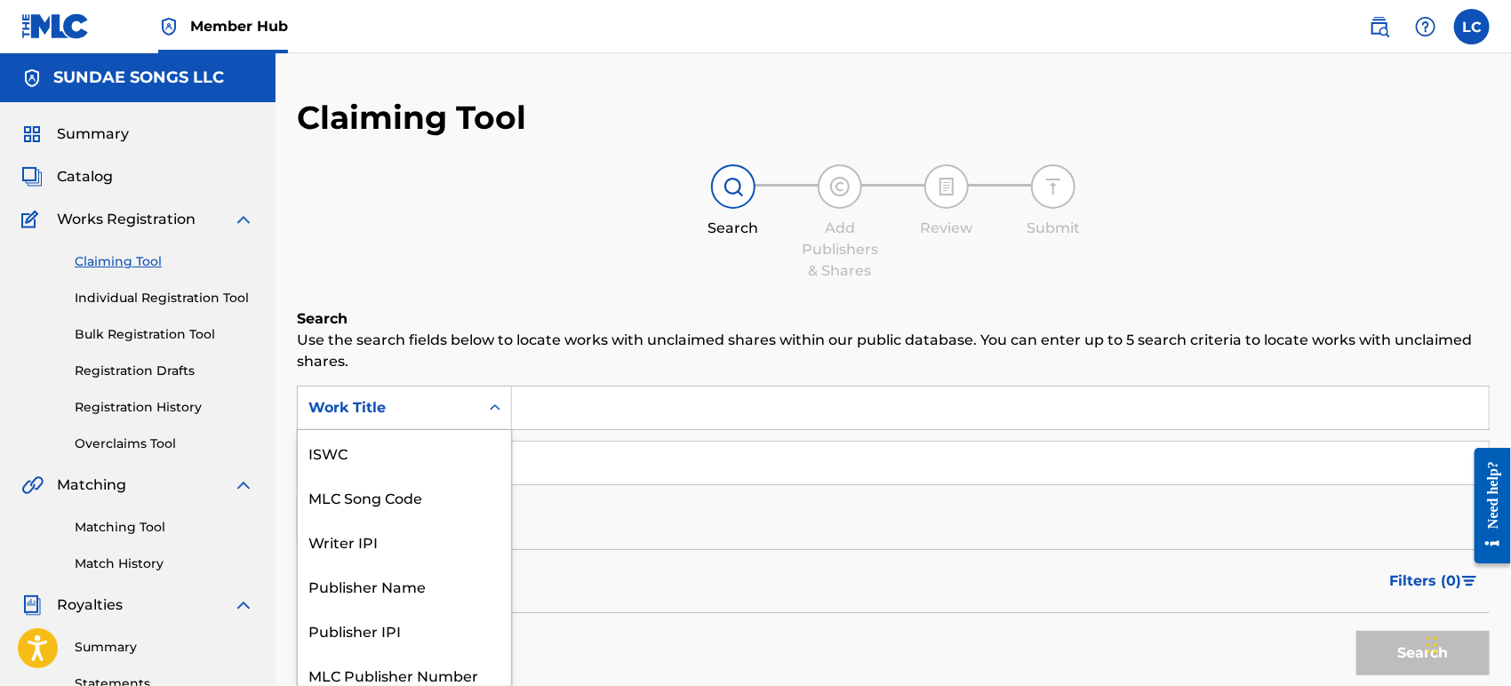
scroll to position [11, 0]
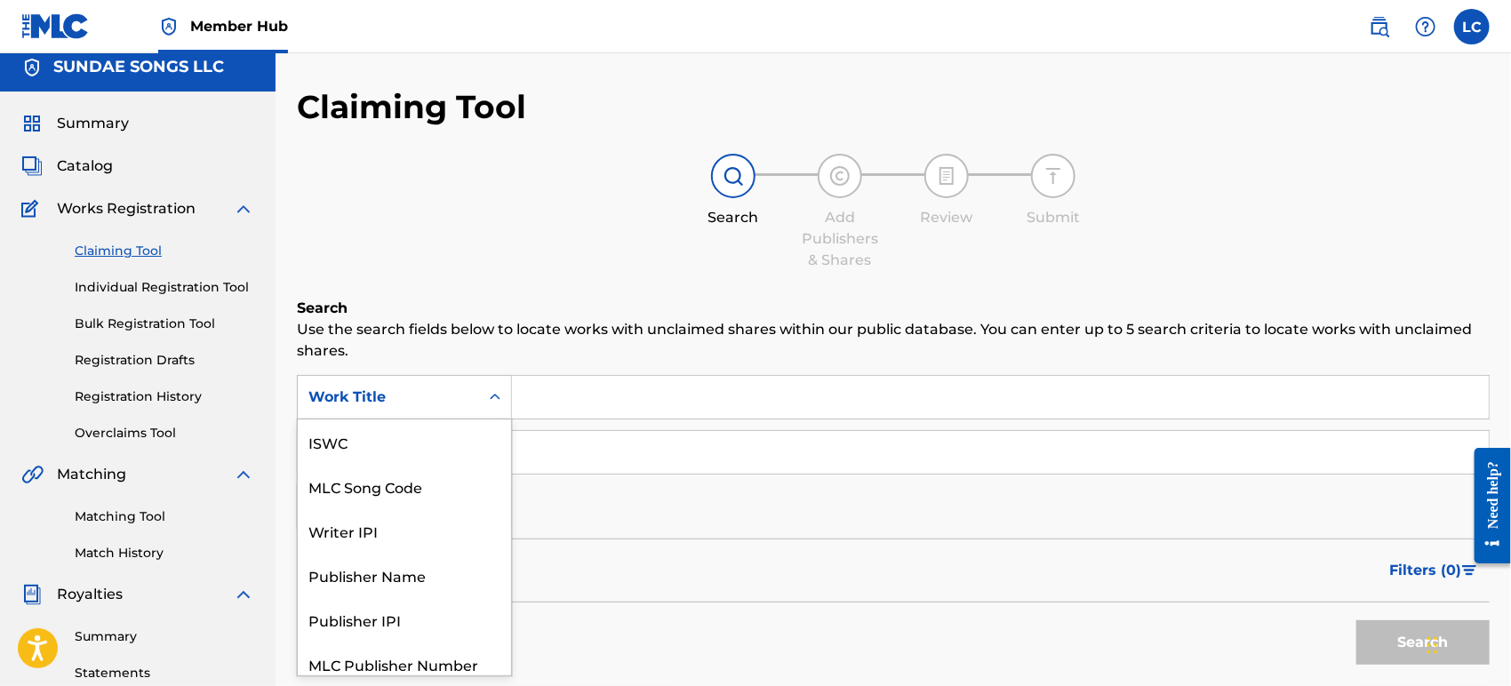
click at [370, 416] on div "Work Title" at bounding box center [404, 397] width 215 height 44
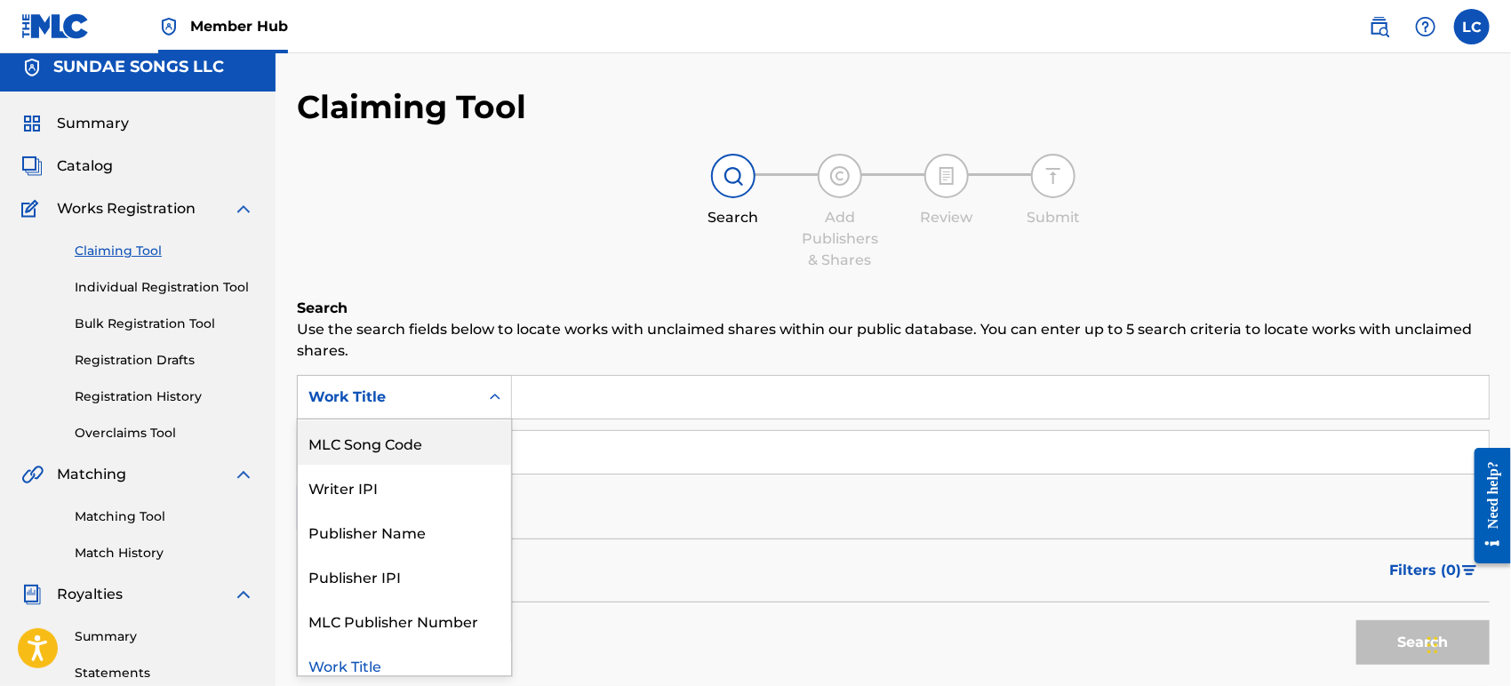
click at [387, 438] on div "MLC Song Code" at bounding box center [404, 443] width 213 height 44
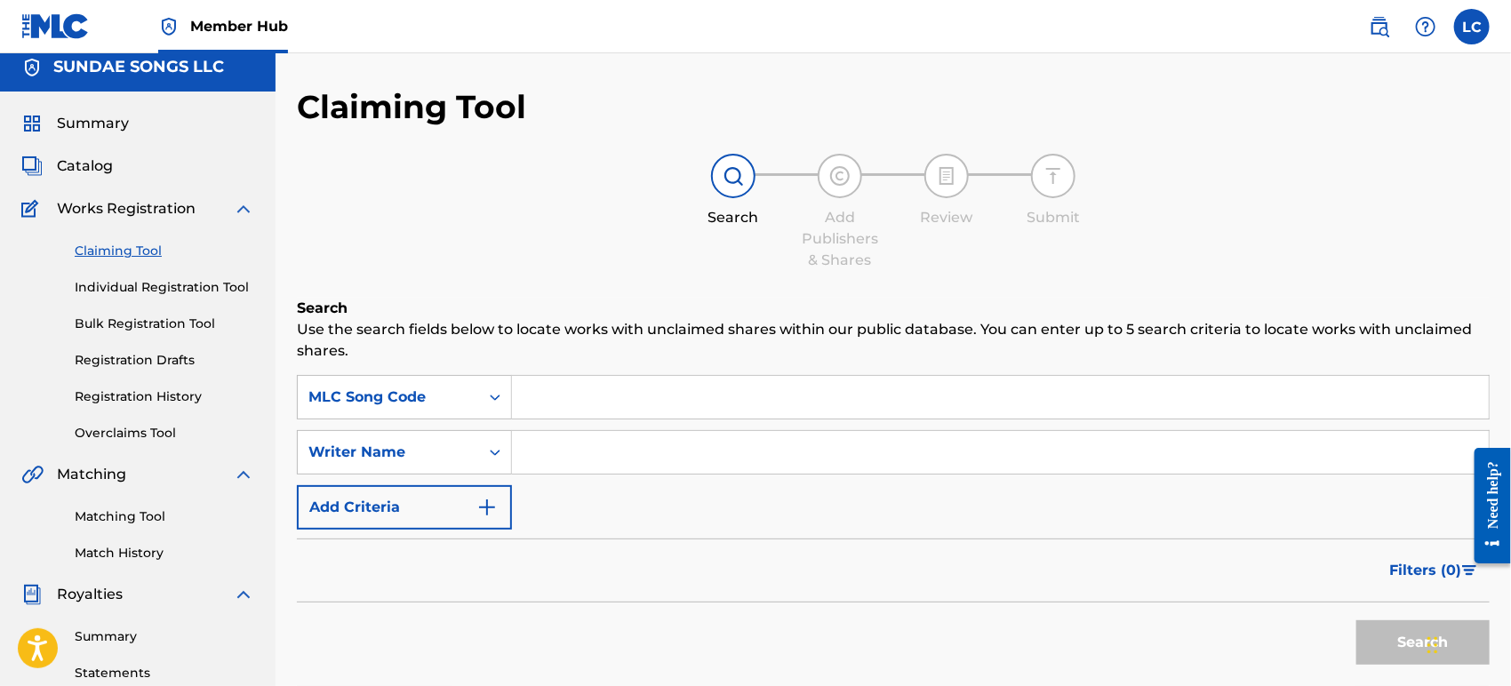
paste input "TE0VOA"
type input "TE0VOA"
click at [1370, 635] on button "Search" at bounding box center [1423, 643] width 133 height 44
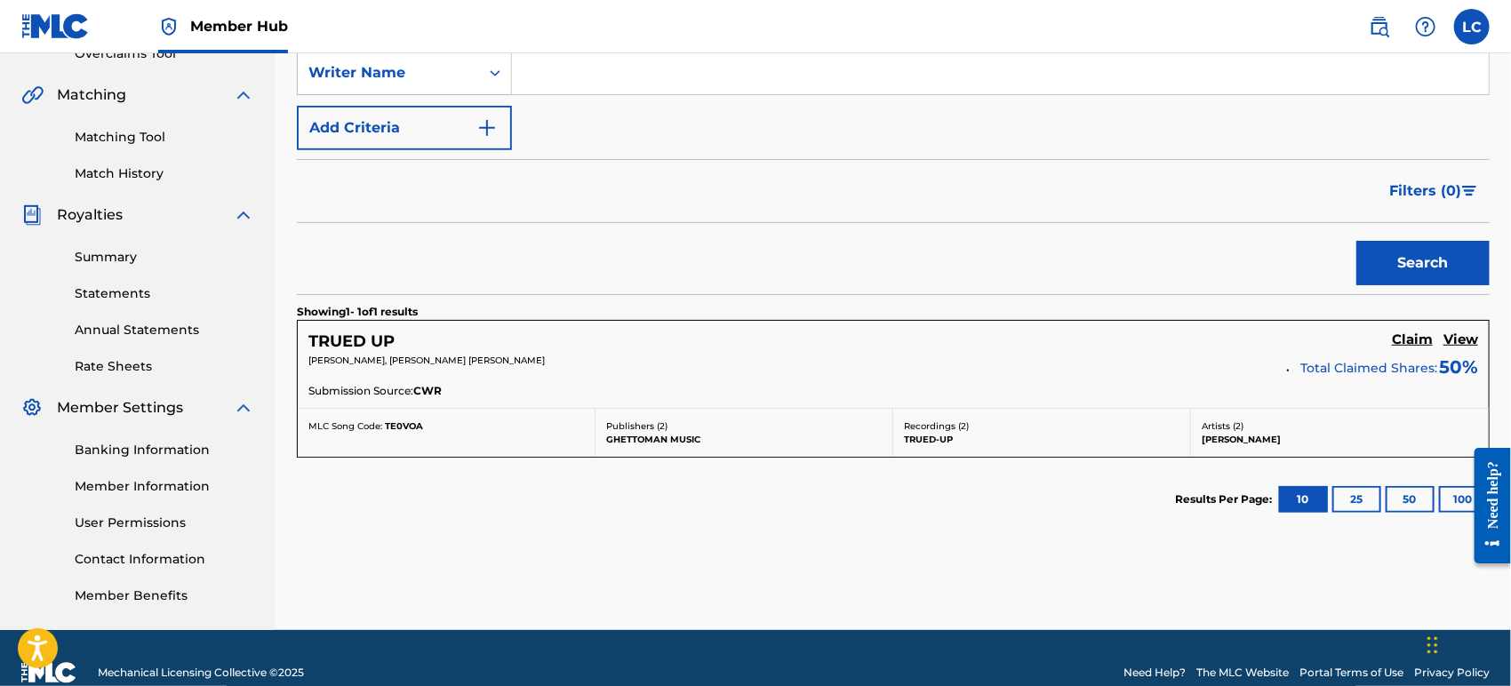
scroll to position [419, 0]
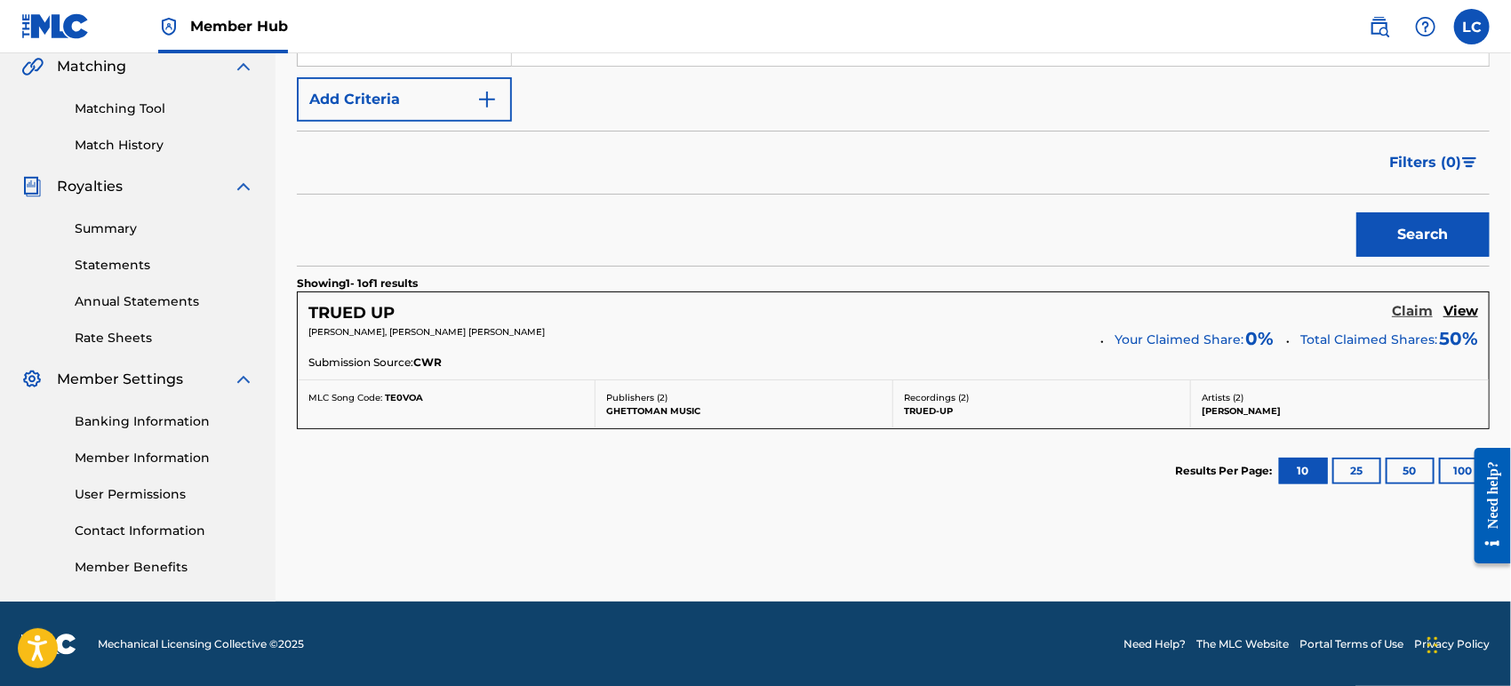
click at [1401, 311] on h5 "Claim" at bounding box center [1412, 311] width 41 height 17
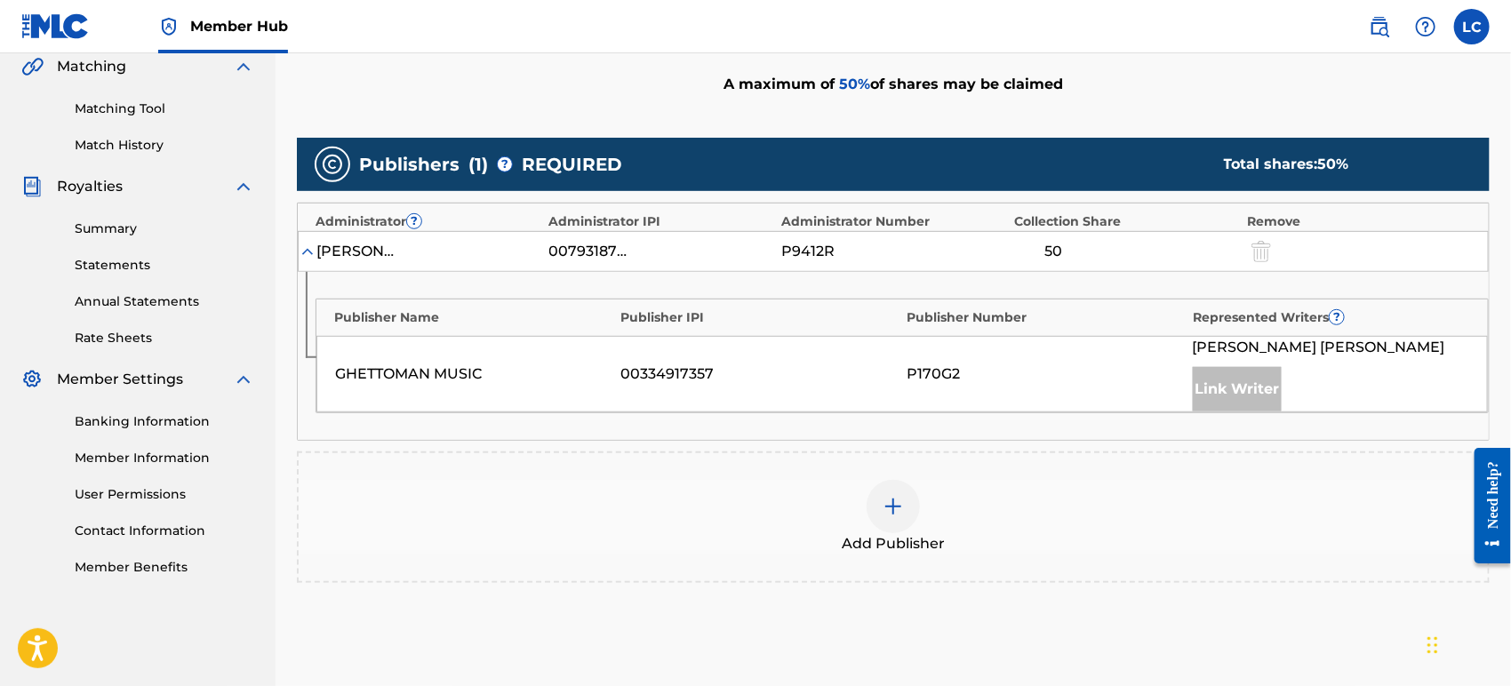
click at [875, 504] on div at bounding box center [893, 506] width 53 height 53
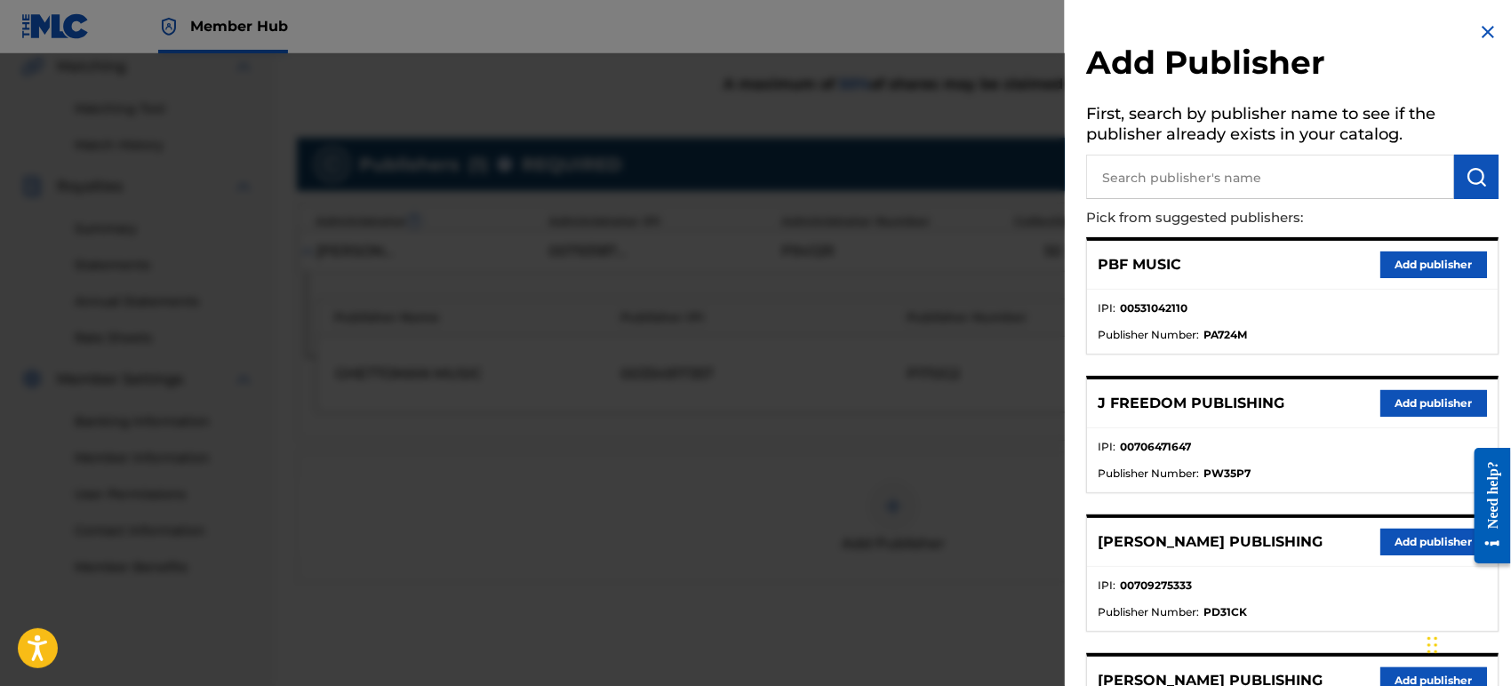
click at [1273, 187] on input "text" at bounding box center [1270, 177] width 368 height 44
type input "big b"
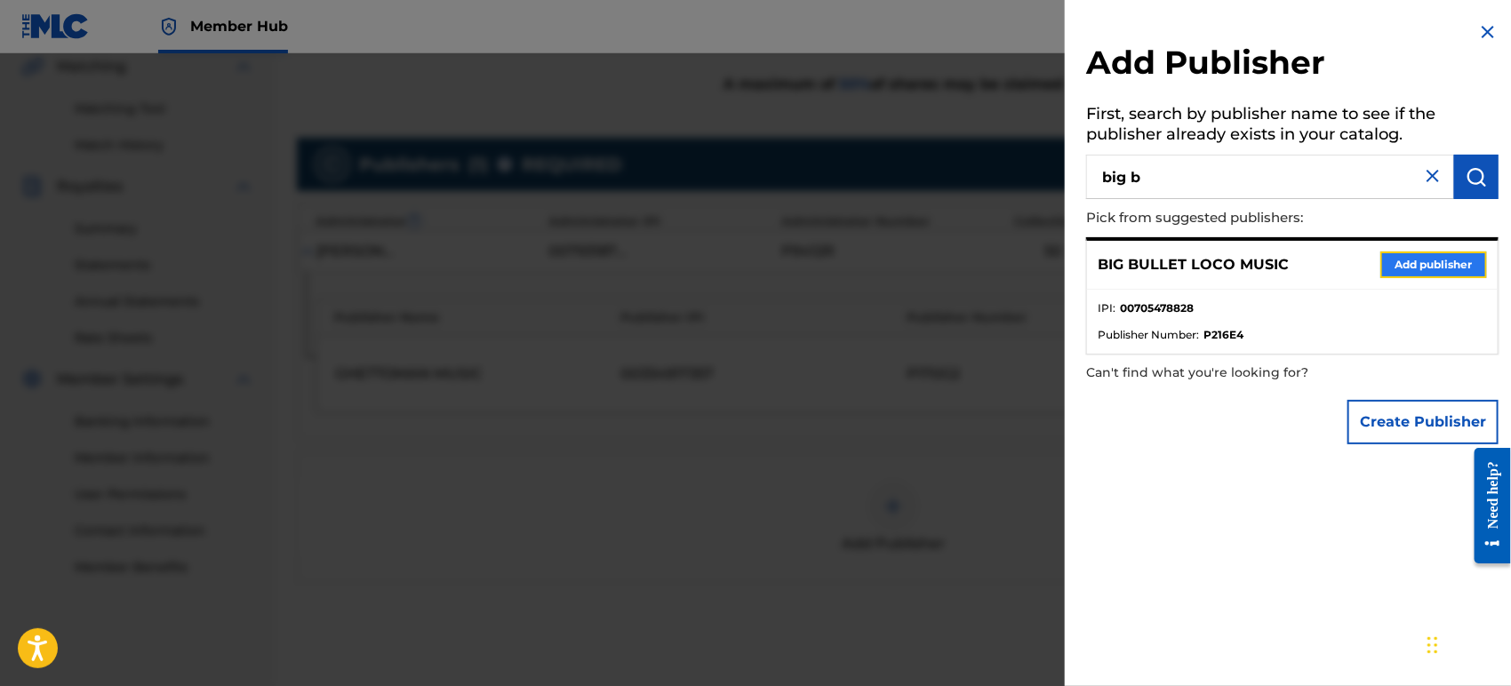
click at [1402, 252] on button "Add publisher" at bounding box center [1434, 265] width 107 height 27
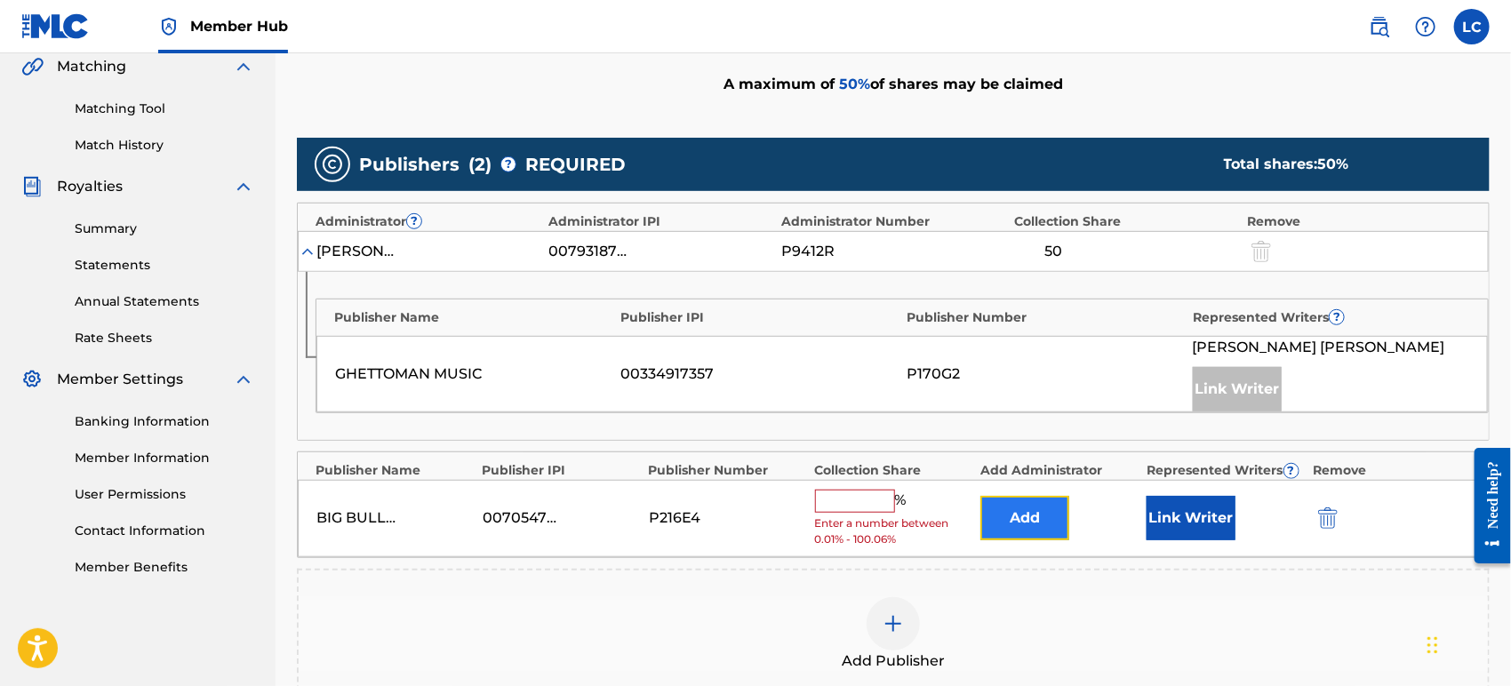
click at [1062, 501] on button "Add" at bounding box center [1025, 518] width 89 height 44
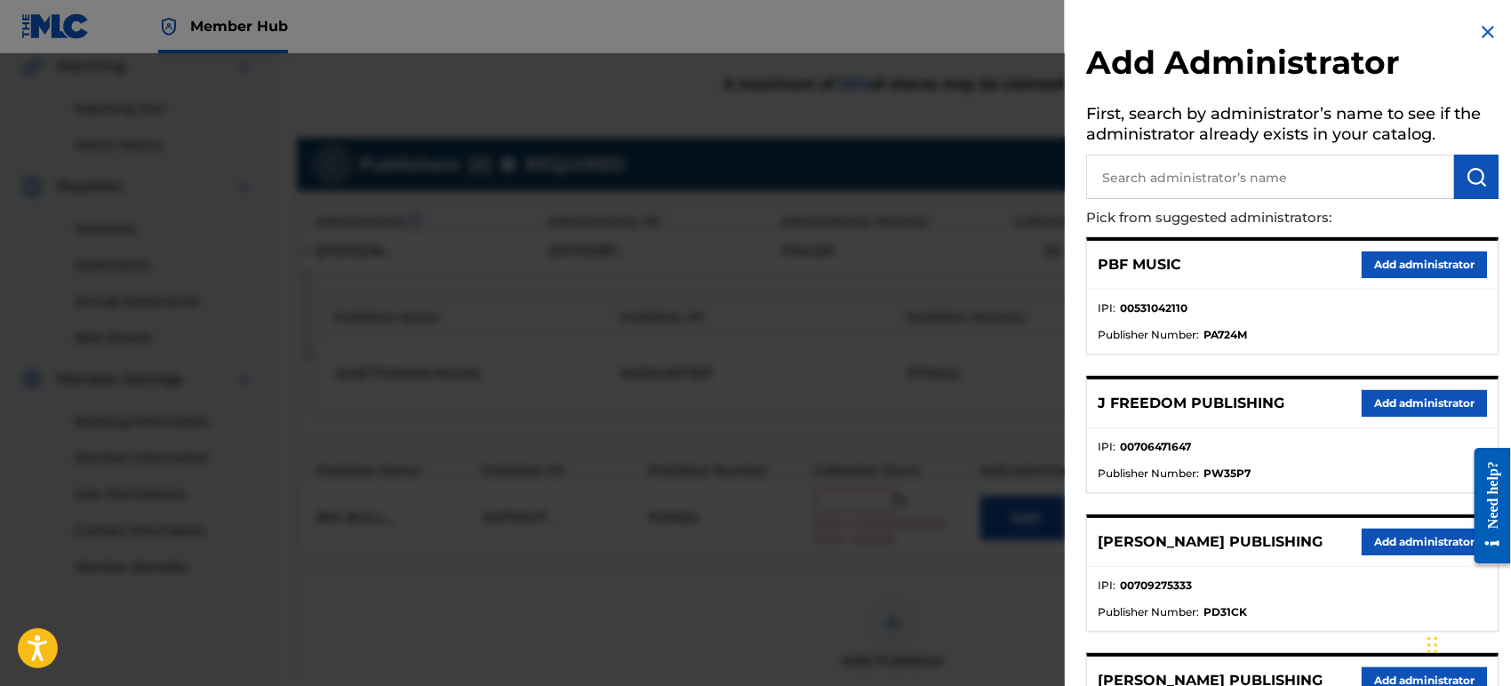
click at [1275, 184] on input "text" at bounding box center [1270, 177] width 368 height 44
type input "bana"
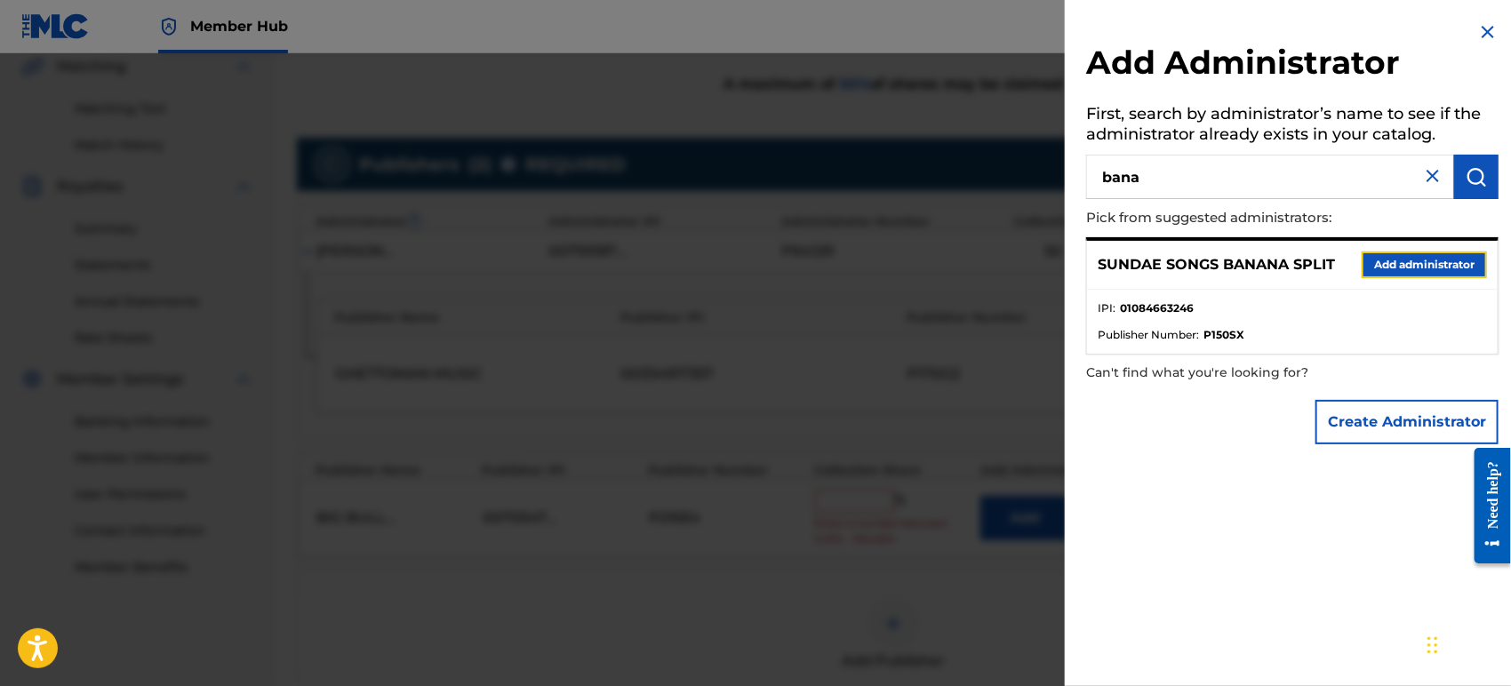
click at [1363, 266] on button "Add administrator" at bounding box center [1424, 265] width 125 height 27
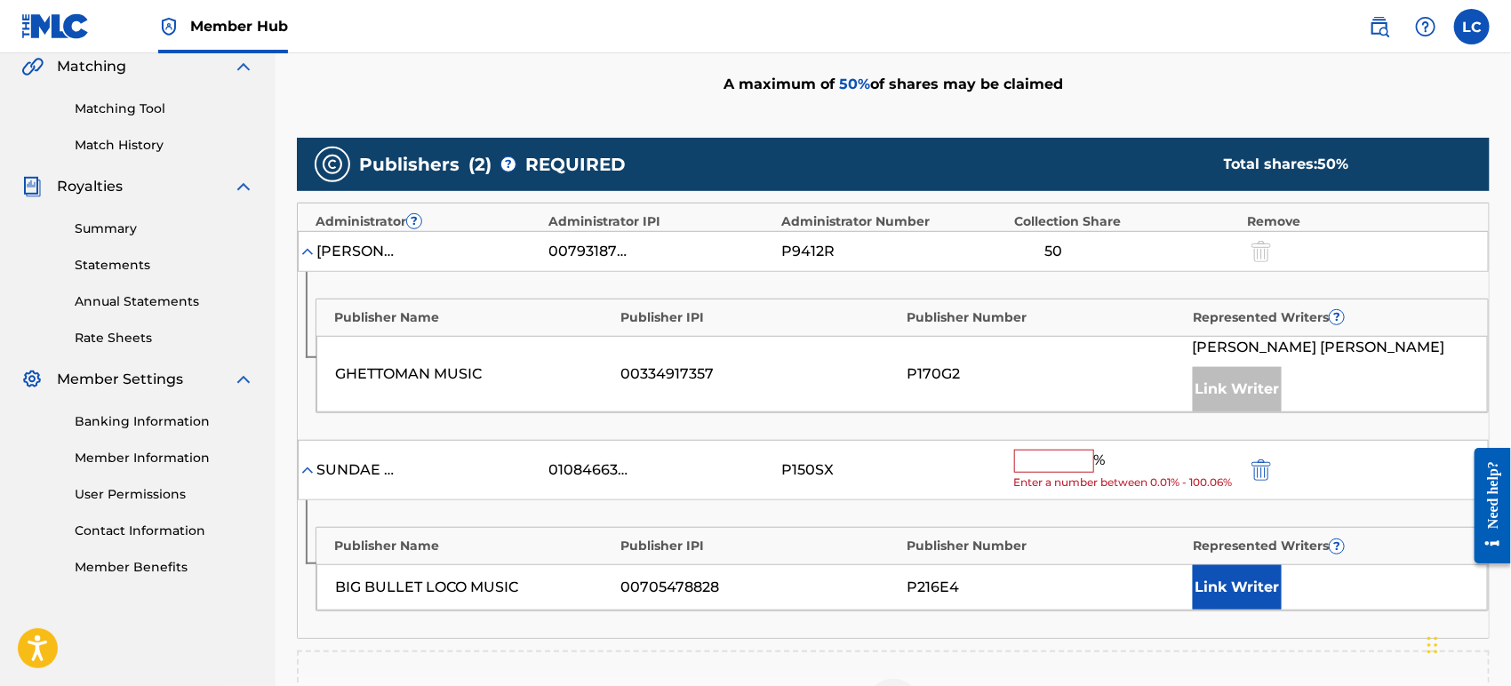
click at [1046, 453] on input "text" at bounding box center [1054, 461] width 80 height 23
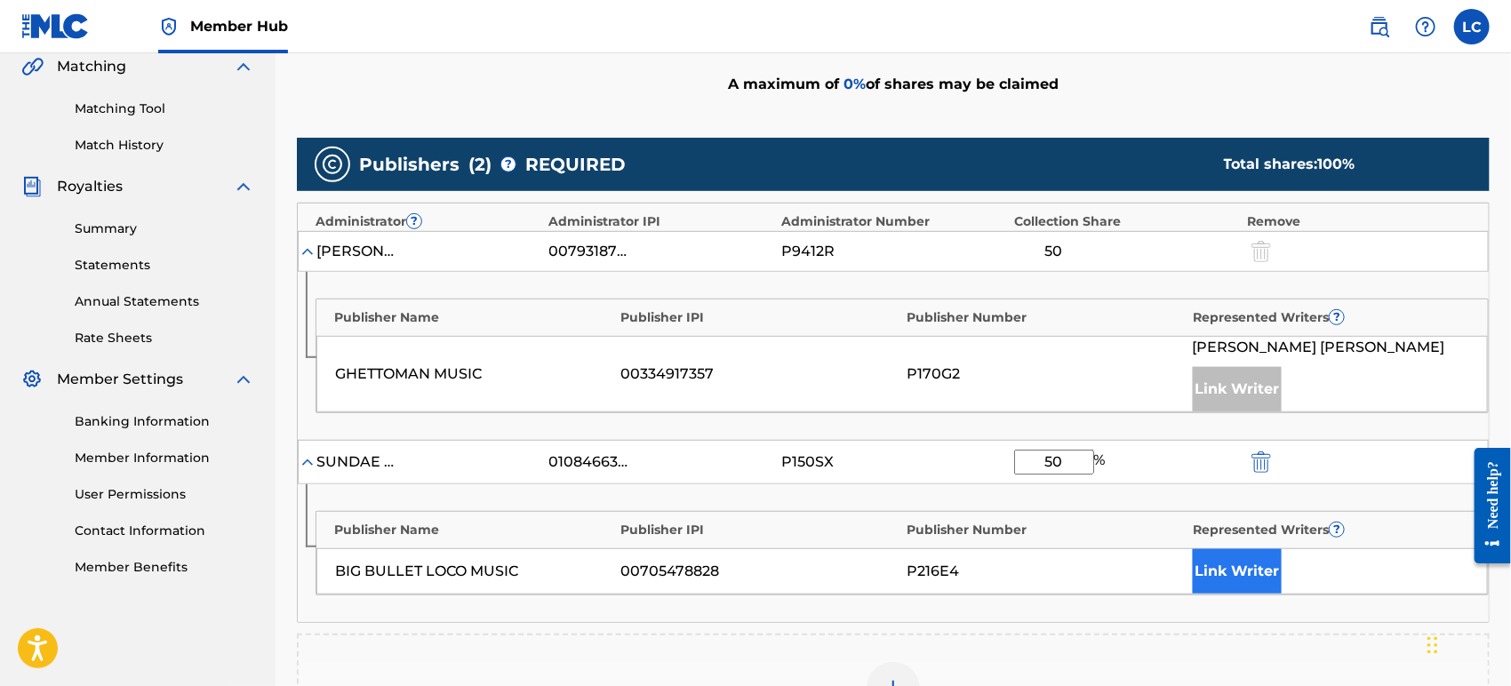
type input "50"
click at [1238, 577] on button "Link Writer" at bounding box center [1237, 571] width 89 height 44
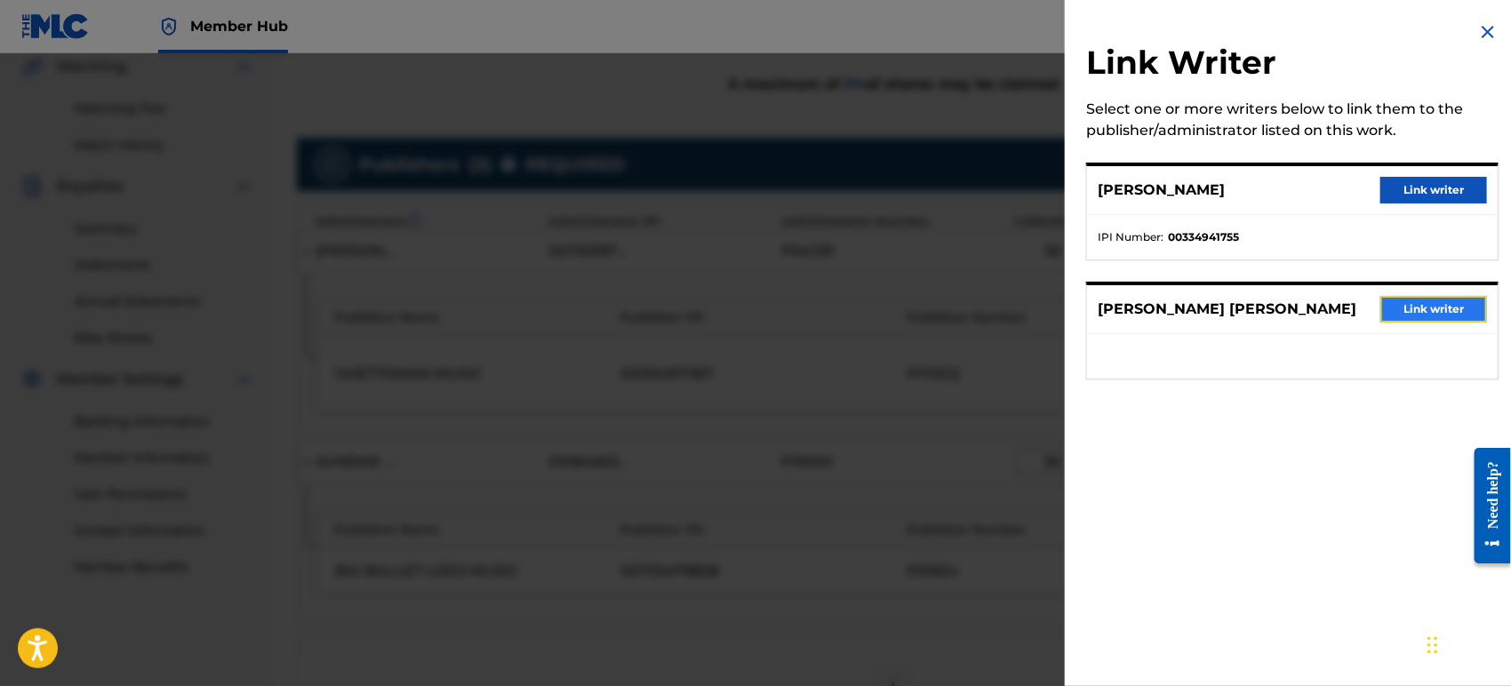
click at [1438, 298] on button "Link writer" at bounding box center [1434, 309] width 107 height 27
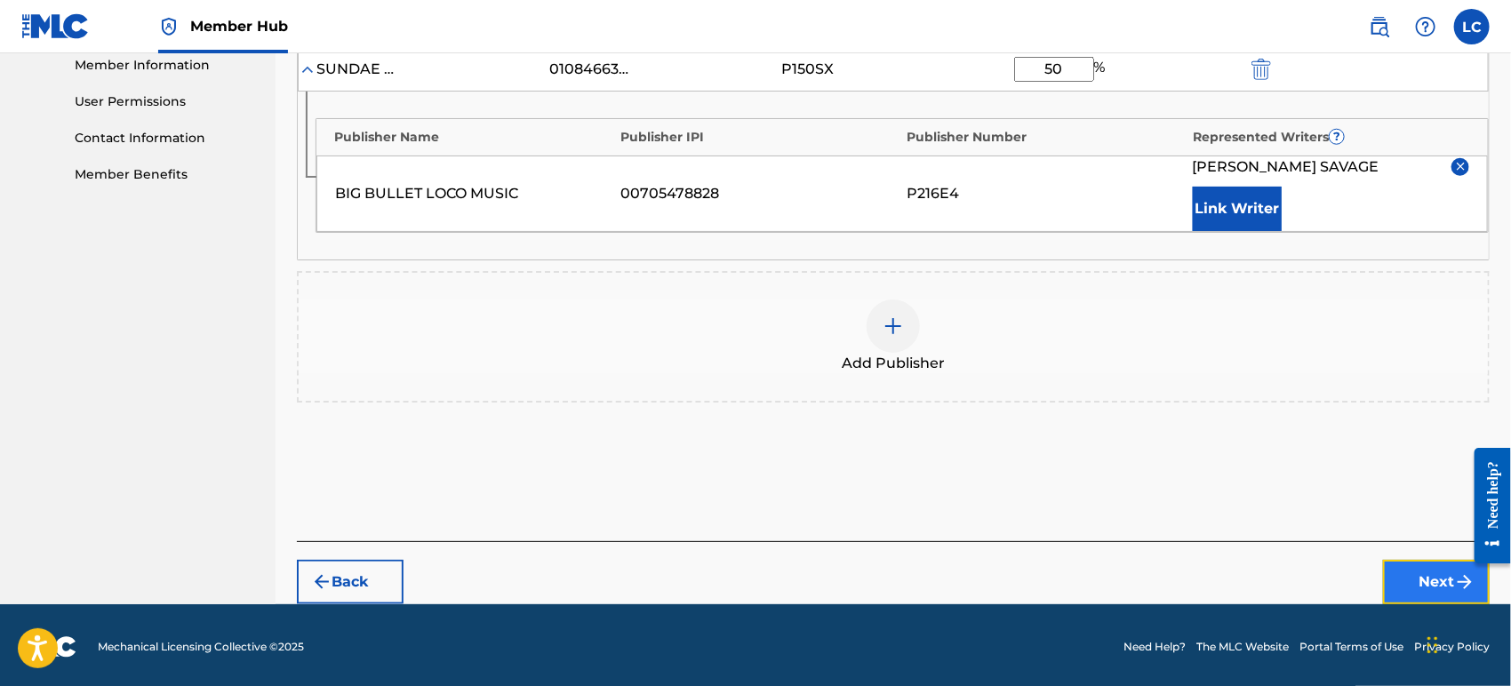
click at [1401, 584] on button "Next" at bounding box center [1436, 582] width 107 height 44
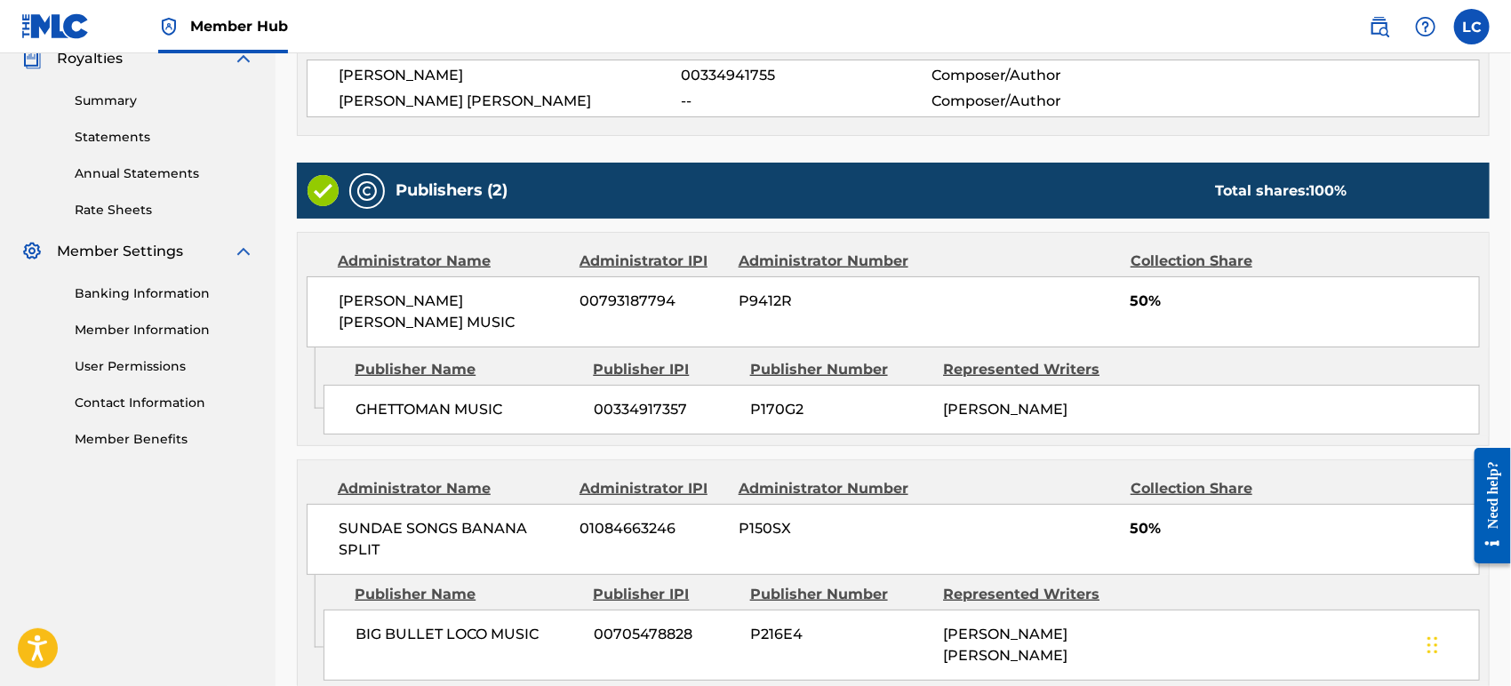
scroll to position [703, 0]
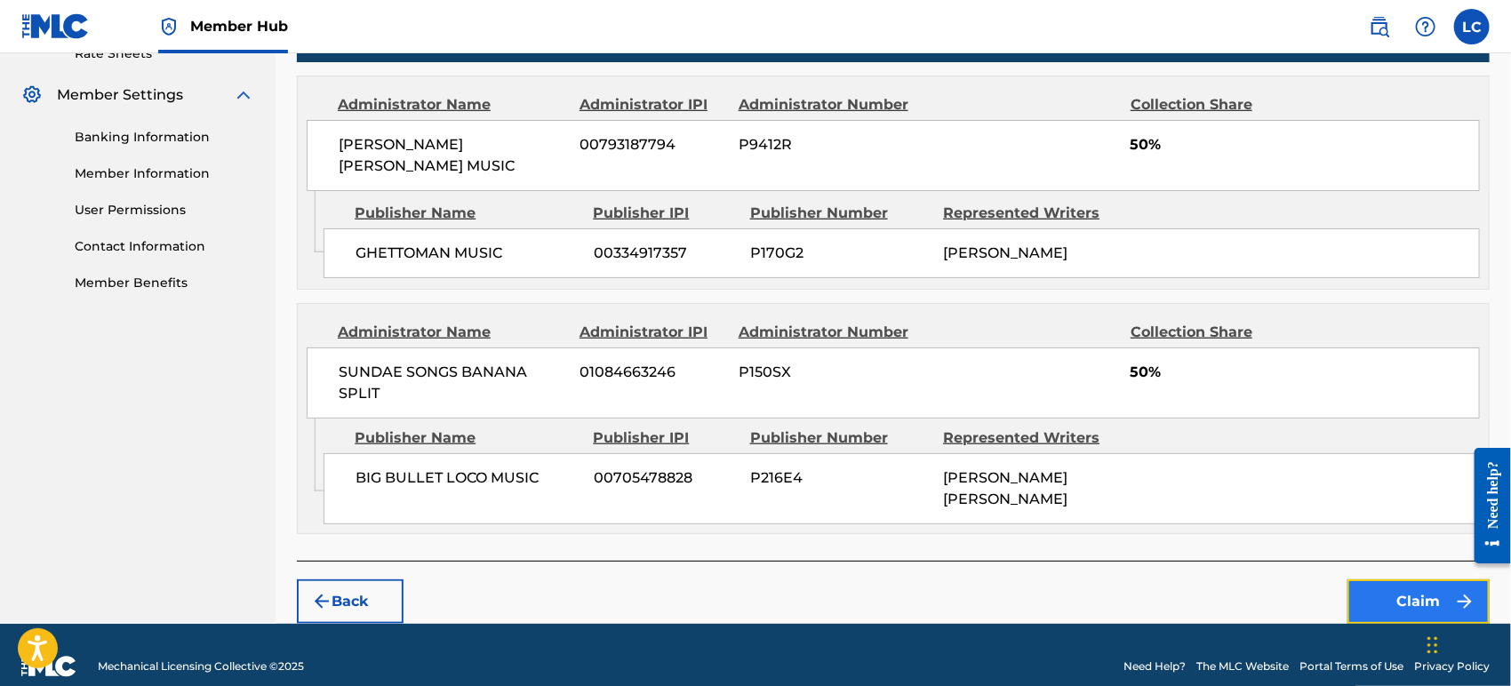
click at [1367, 580] on button "Claim" at bounding box center [1419, 602] width 142 height 44
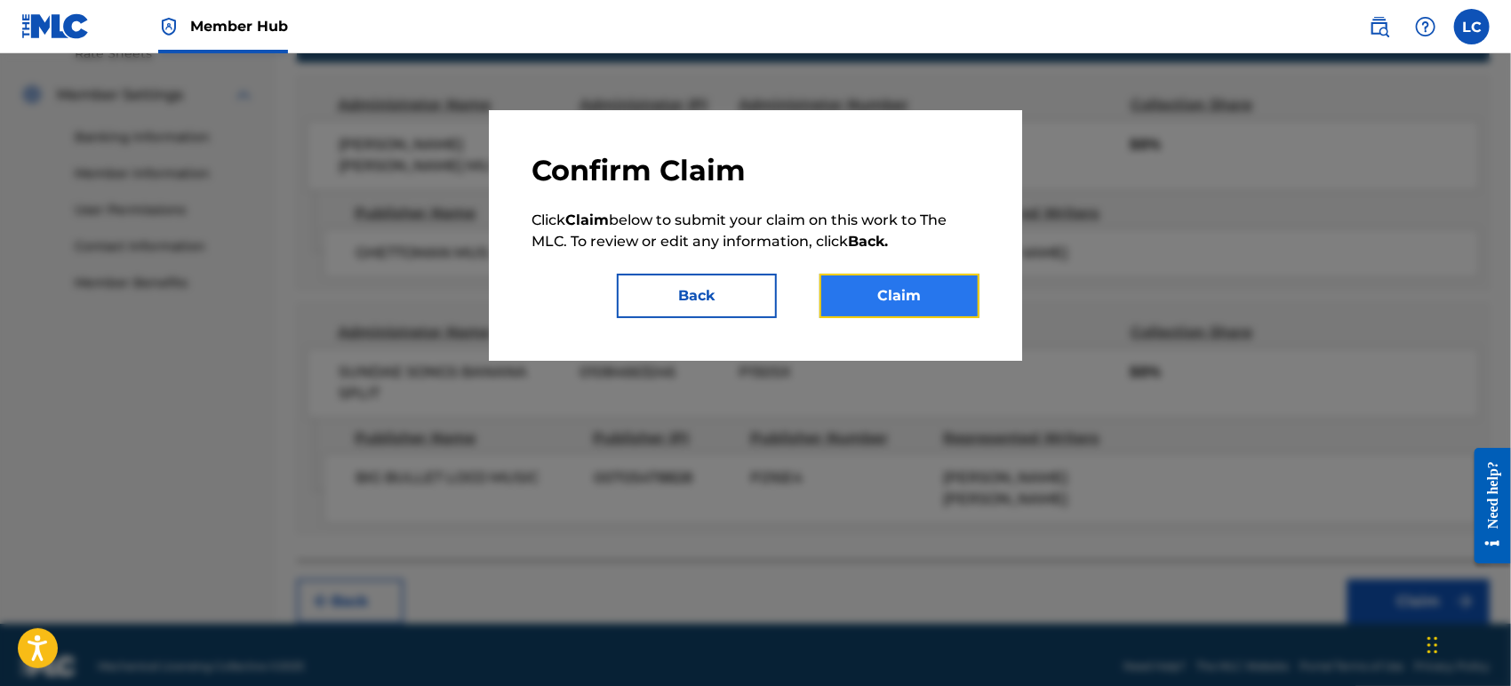
click at [973, 313] on button "Claim" at bounding box center [900, 296] width 160 height 44
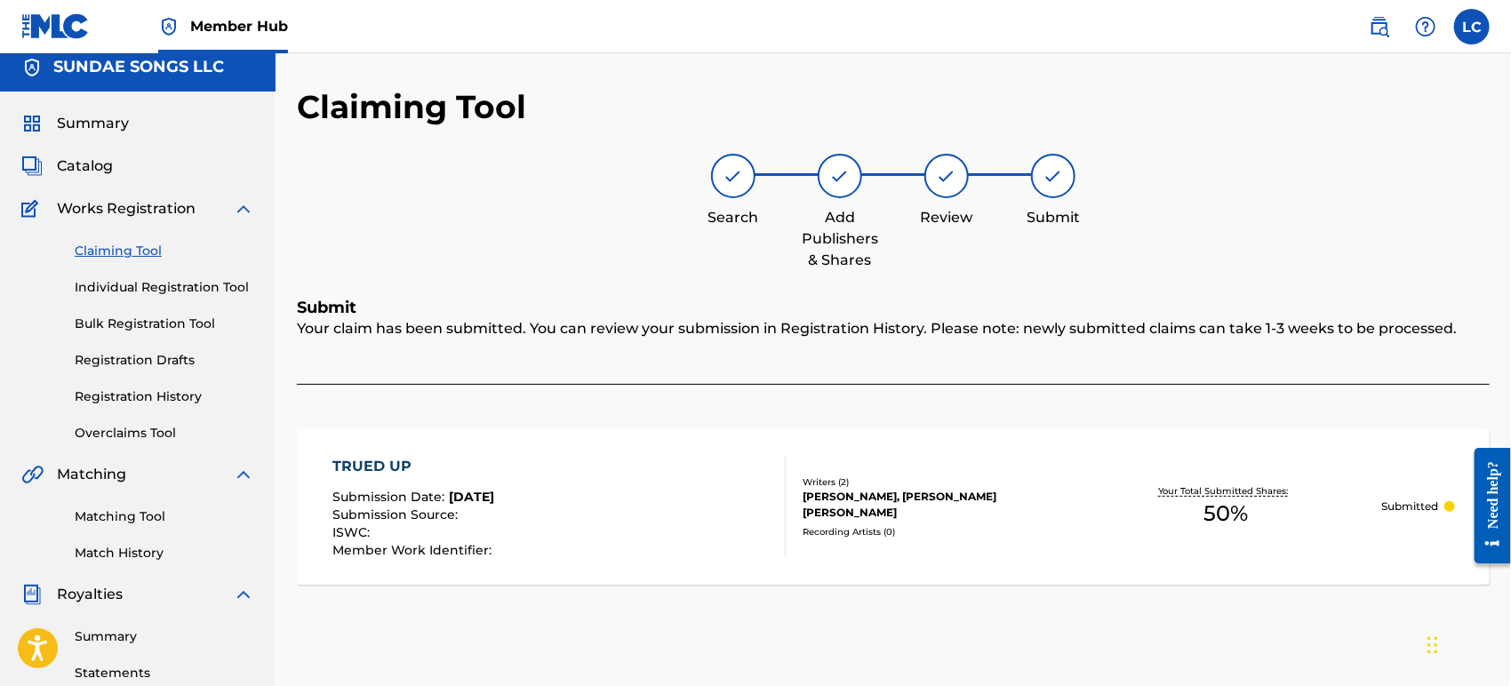
scroll to position [0, 0]
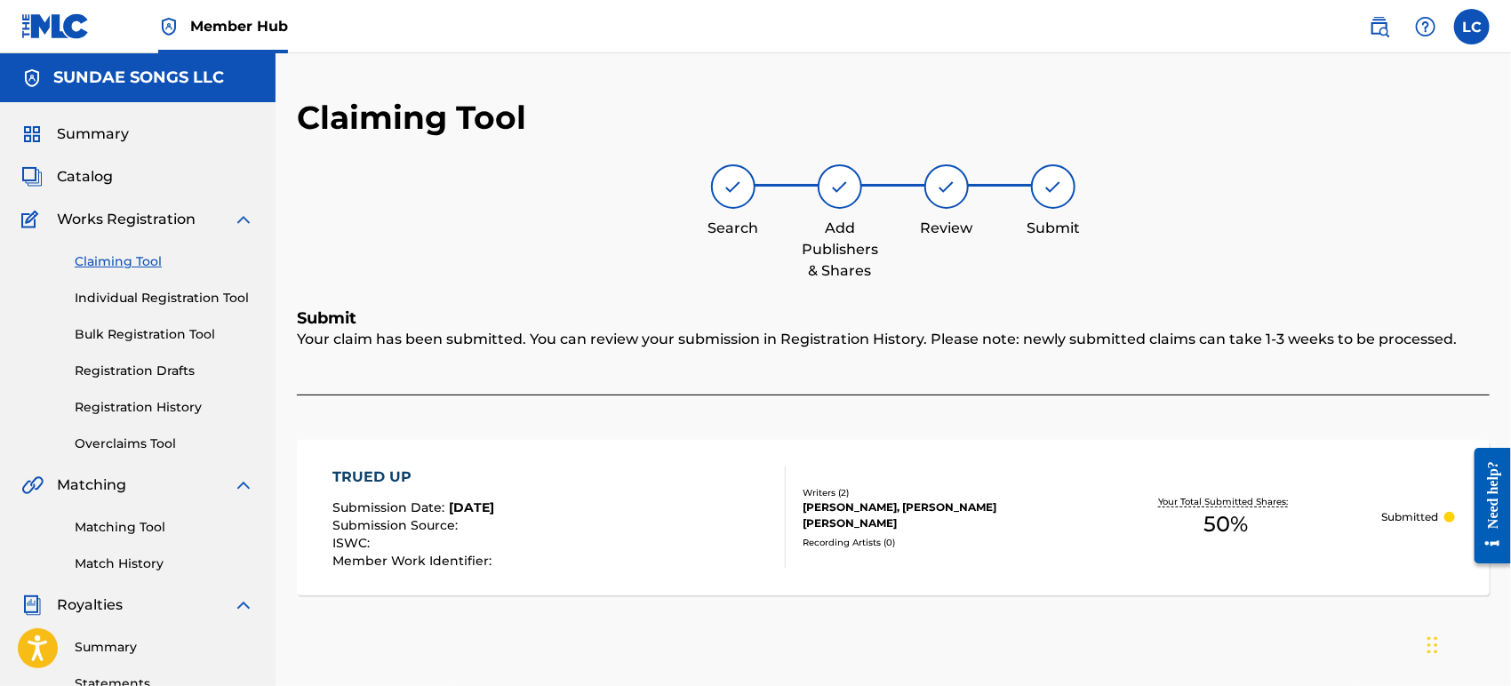
drag, startPoint x: 106, startPoint y: 259, endPoint x: 116, endPoint y: 259, distance: 10.7
click at [106, 259] on link "Claiming Tool" at bounding box center [165, 262] width 180 height 19
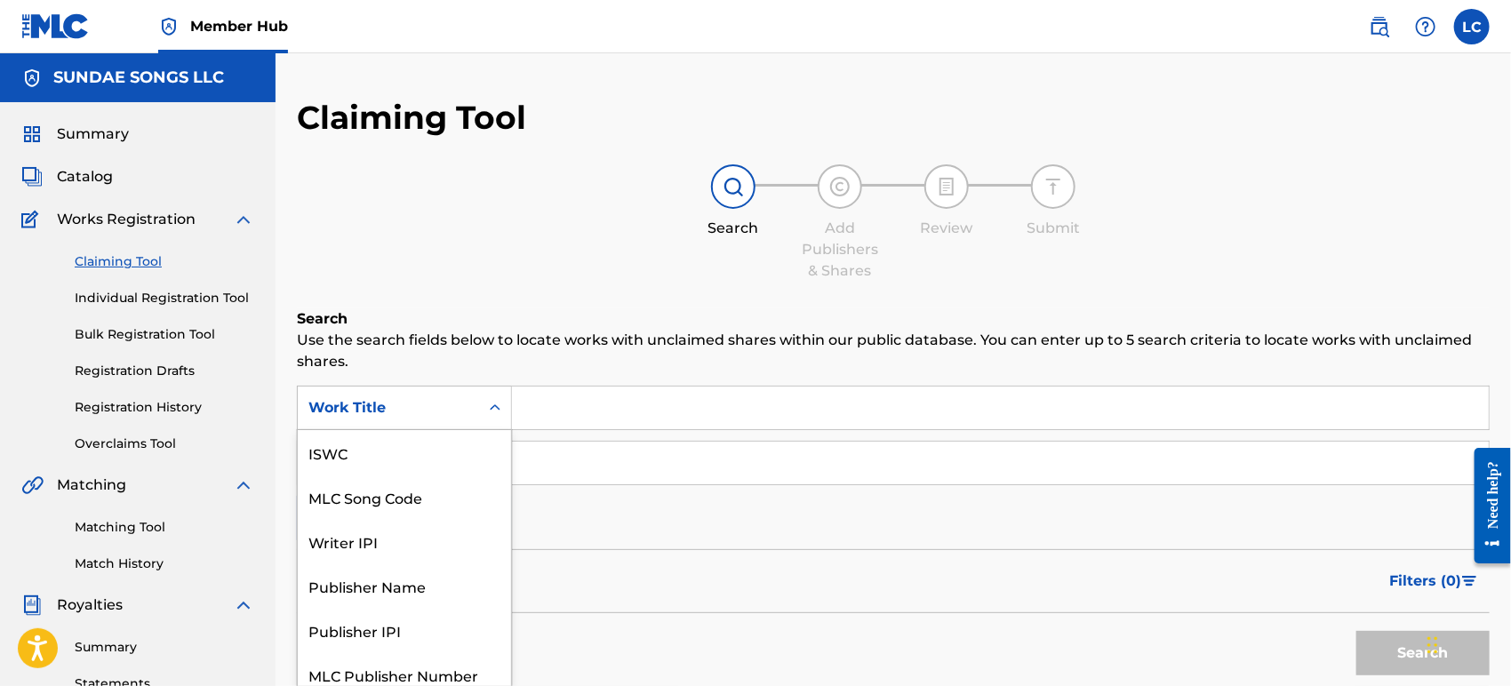
scroll to position [11, 0]
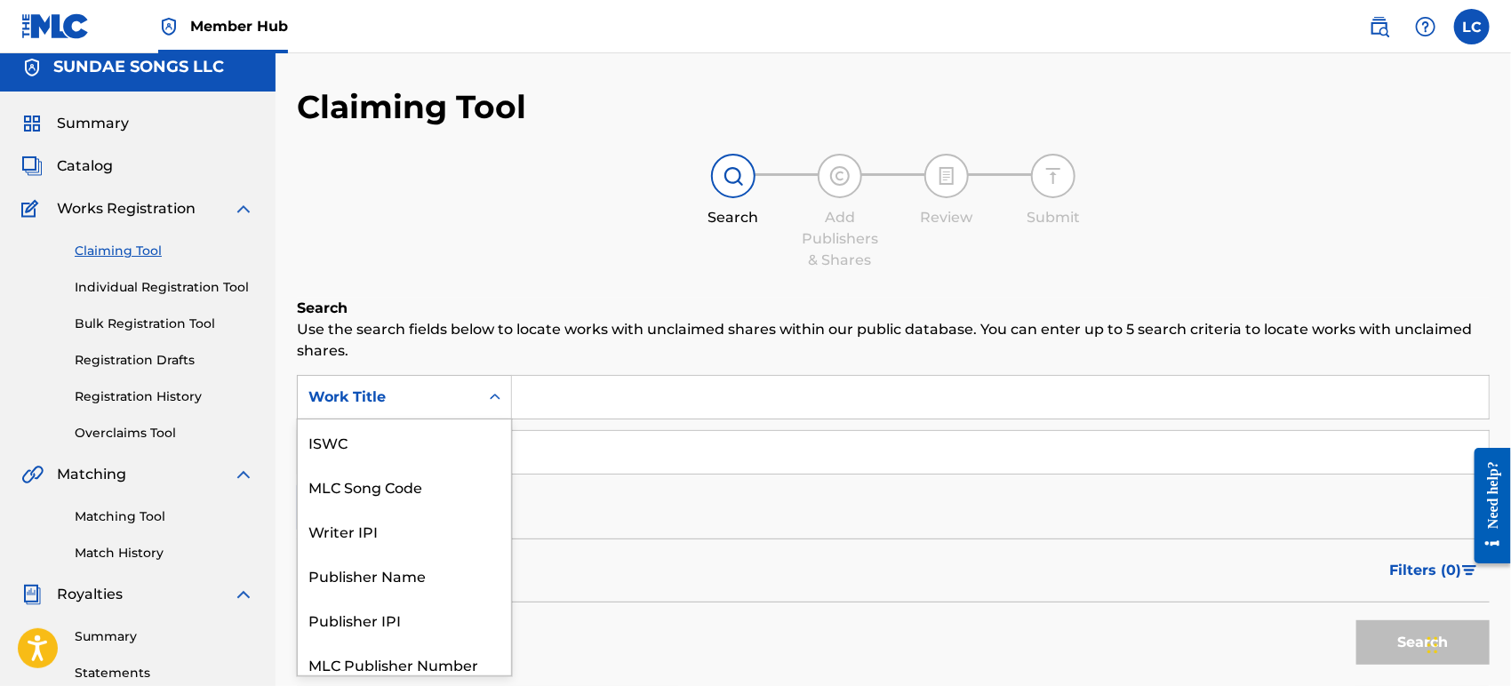
click at [485, 403] on div "Search Form" at bounding box center [495, 397] width 32 height 32
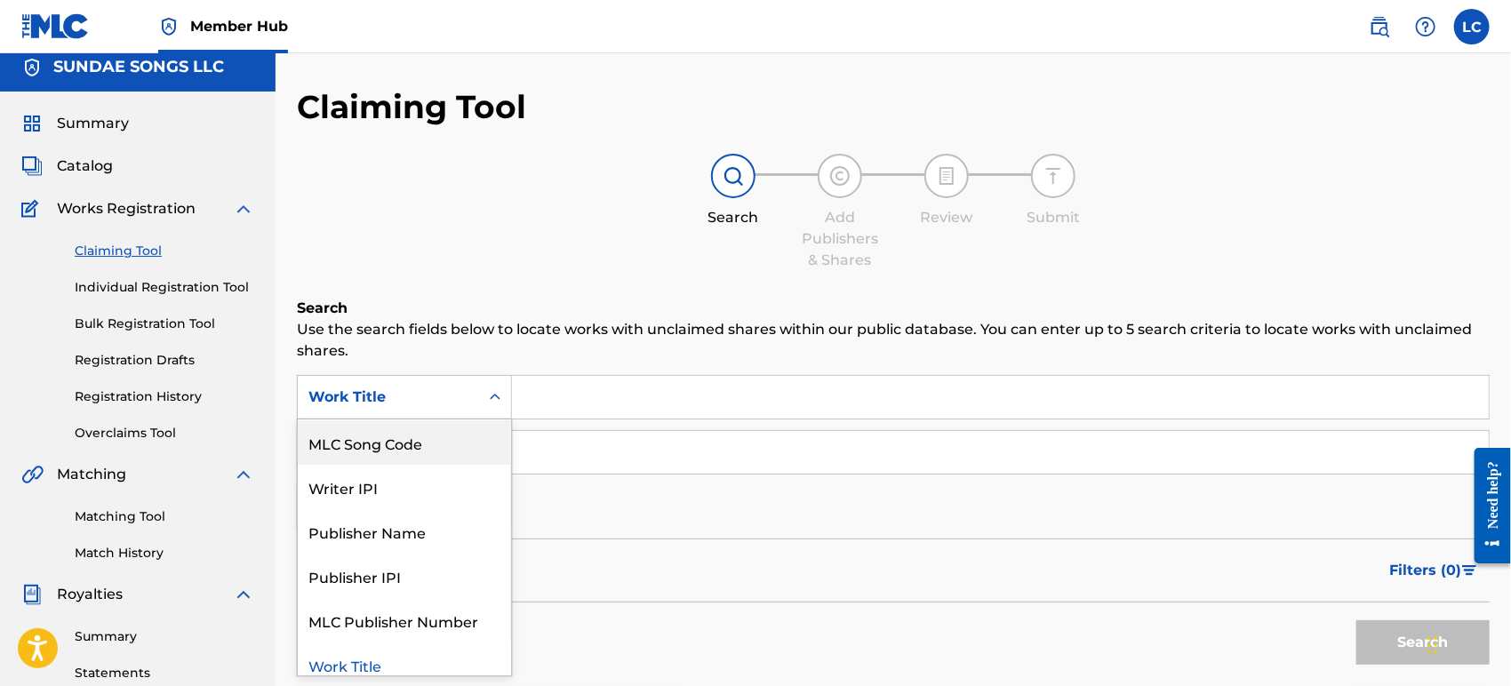
click at [460, 431] on div "MLC Song Code" at bounding box center [404, 443] width 213 height 44
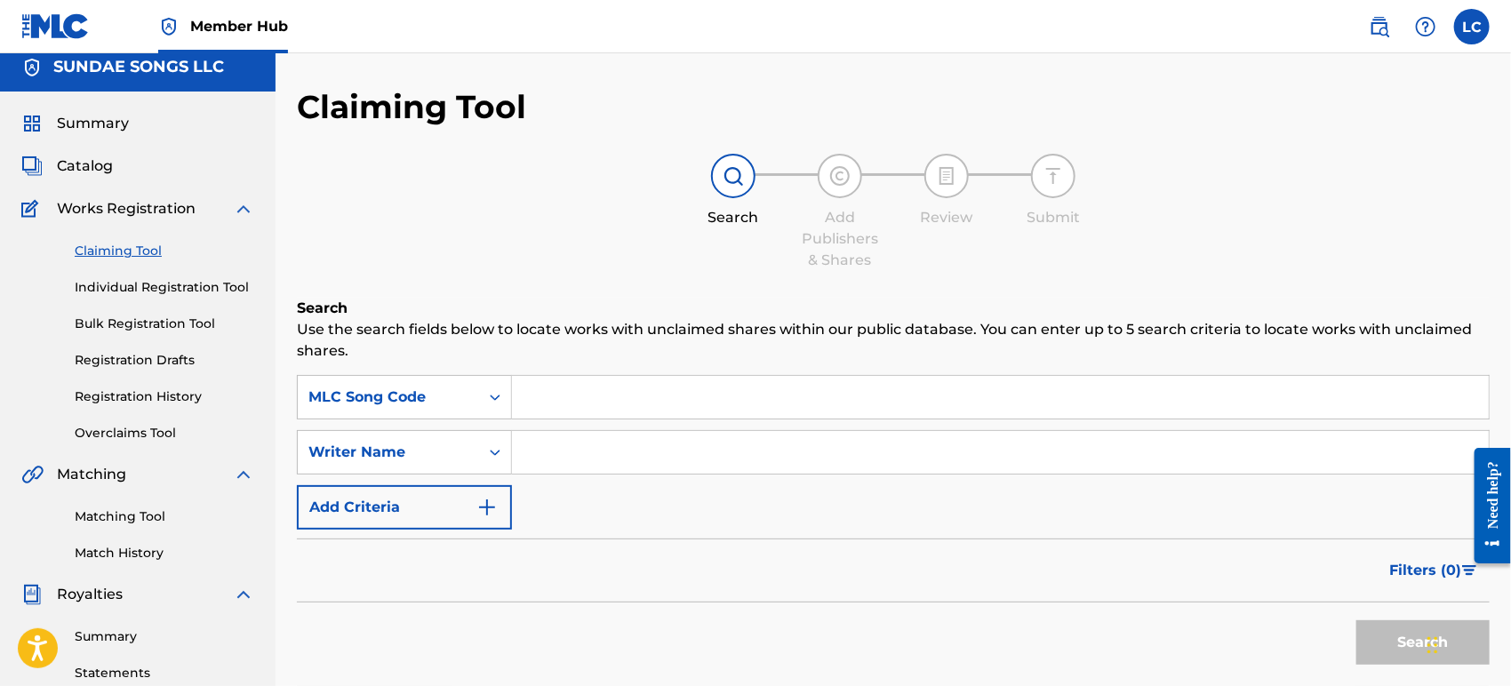
click at [594, 405] on input "Search Form" at bounding box center [1000, 397] width 977 height 43
paste input "W10945"
type input "W10945"
click at [1415, 649] on button "Search" at bounding box center [1423, 643] width 133 height 44
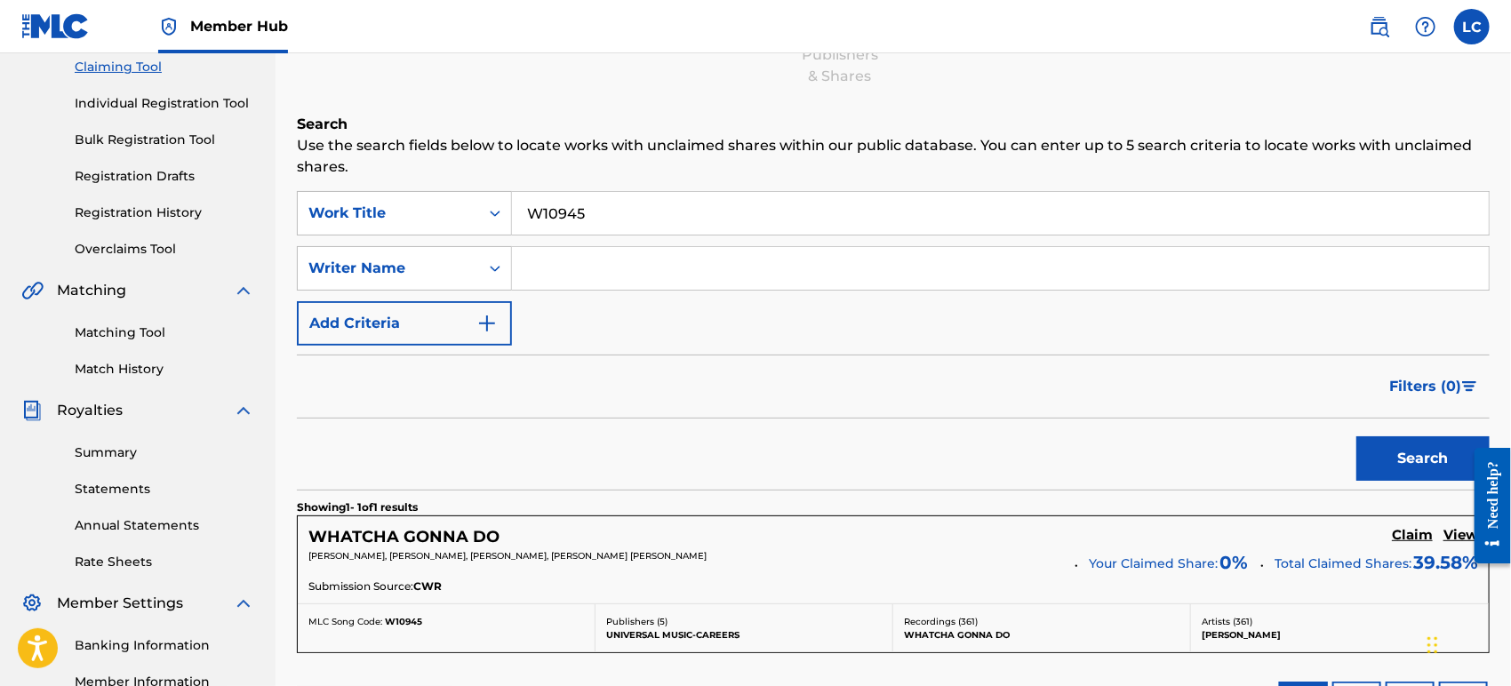
scroll to position [208, 0]
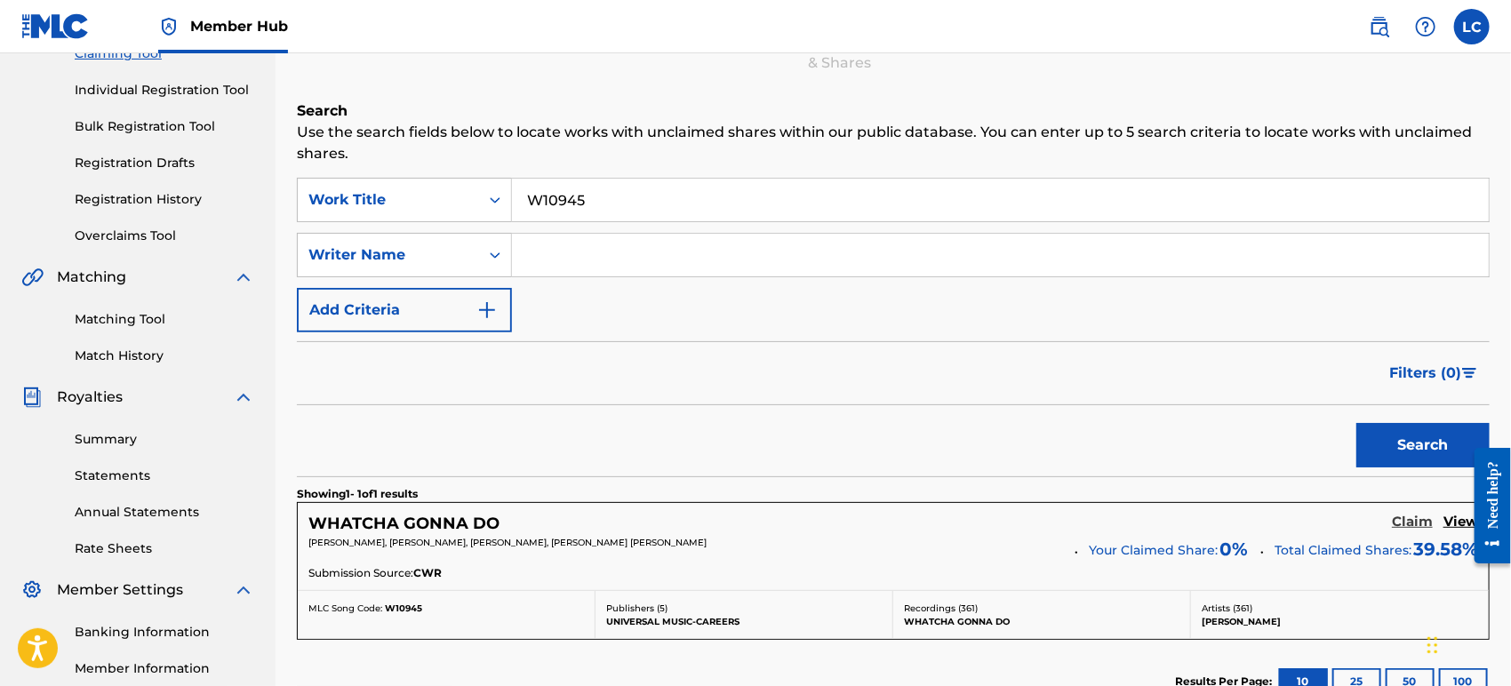
click at [1411, 519] on h5 "Claim" at bounding box center [1412, 522] width 41 height 17
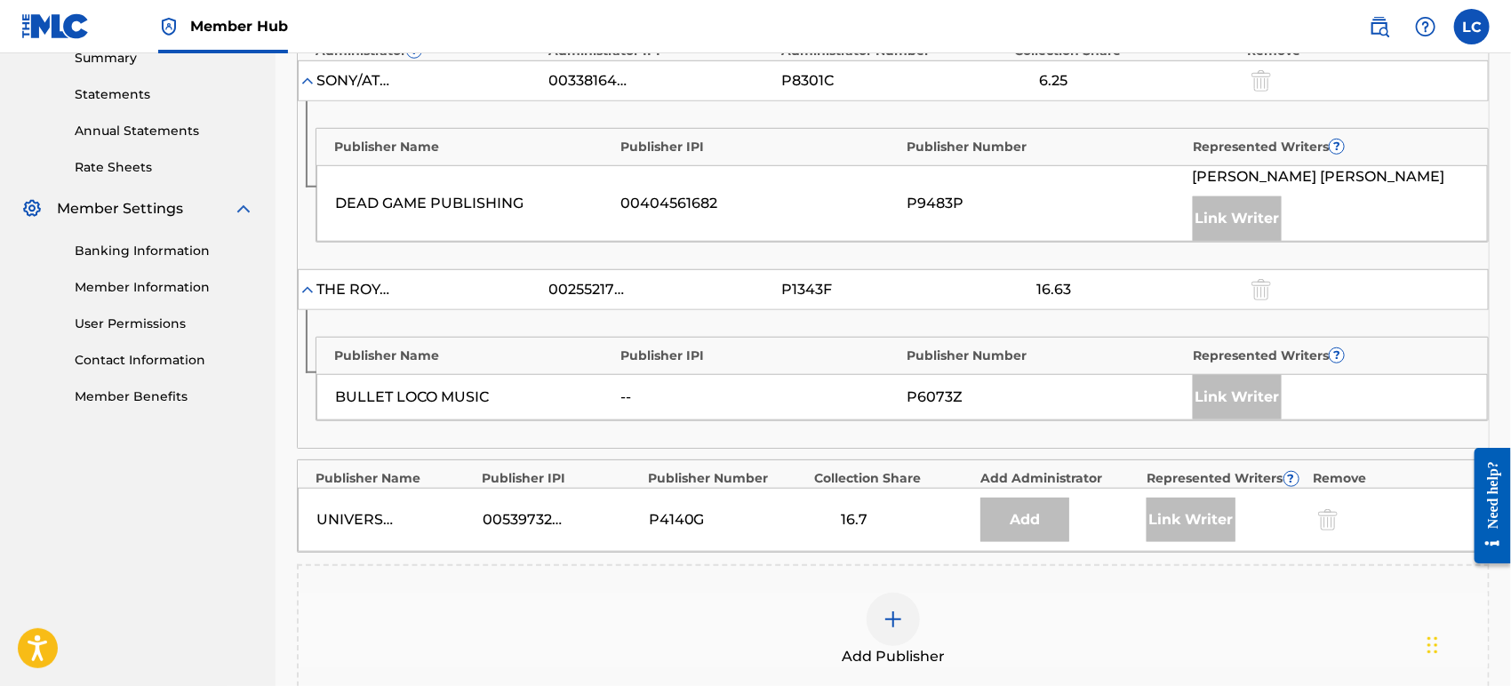
scroll to position [604, 0]
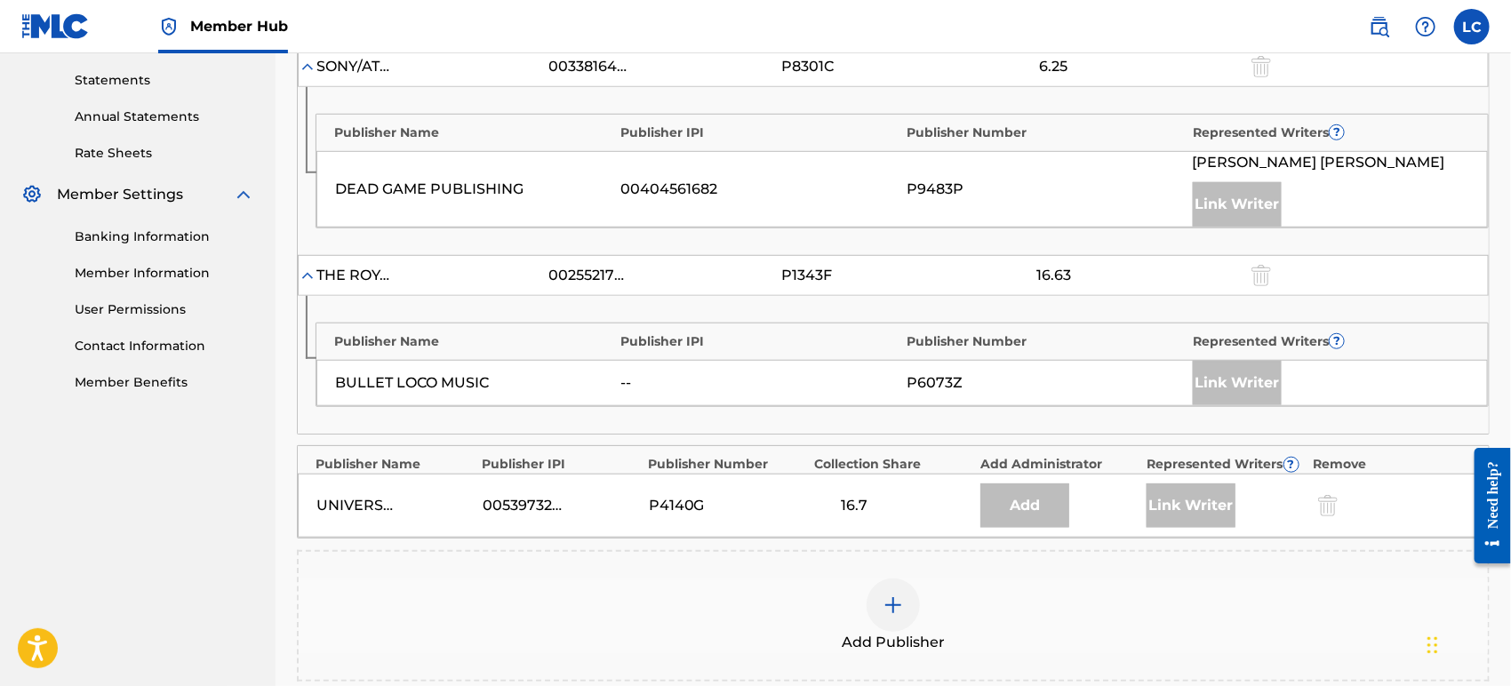
click at [906, 596] on div at bounding box center [893, 605] width 53 height 53
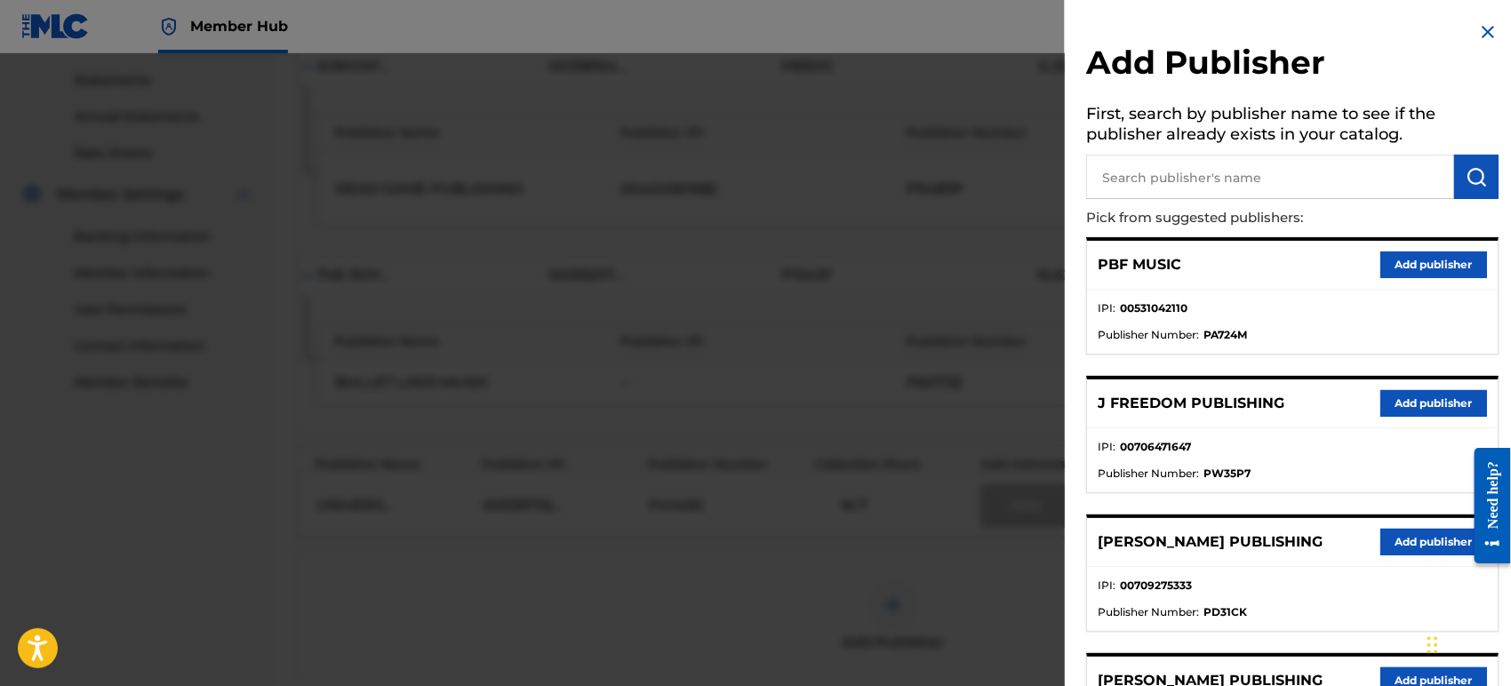
click at [1289, 176] on input "text" at bounding box center [1270, 177] width 368 height 44
type input "big b"
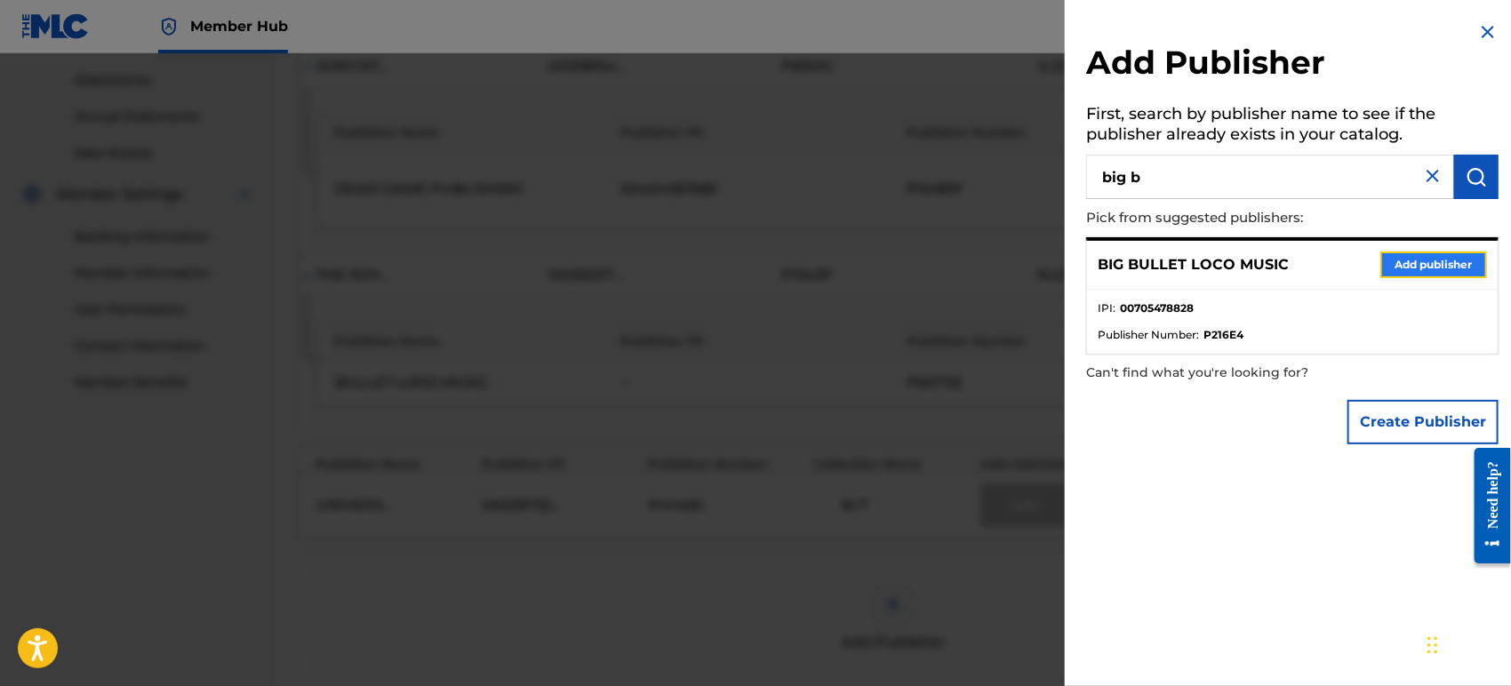
click at [1427, 269] on button "Add publisher" at bounding box center [1434, 265] width 107 height 27
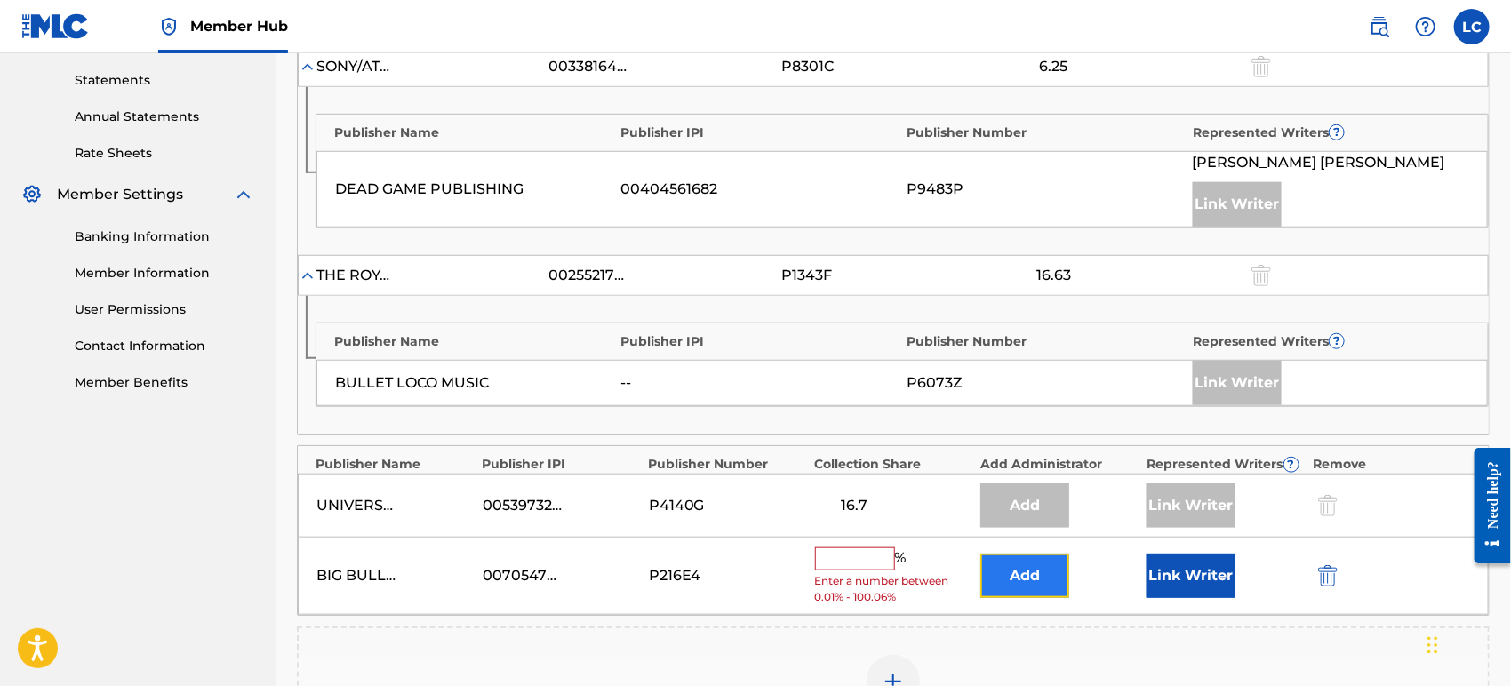
click at [1037, 584] on button "Add" at bounding box center [1025, 576] width 89 height 44
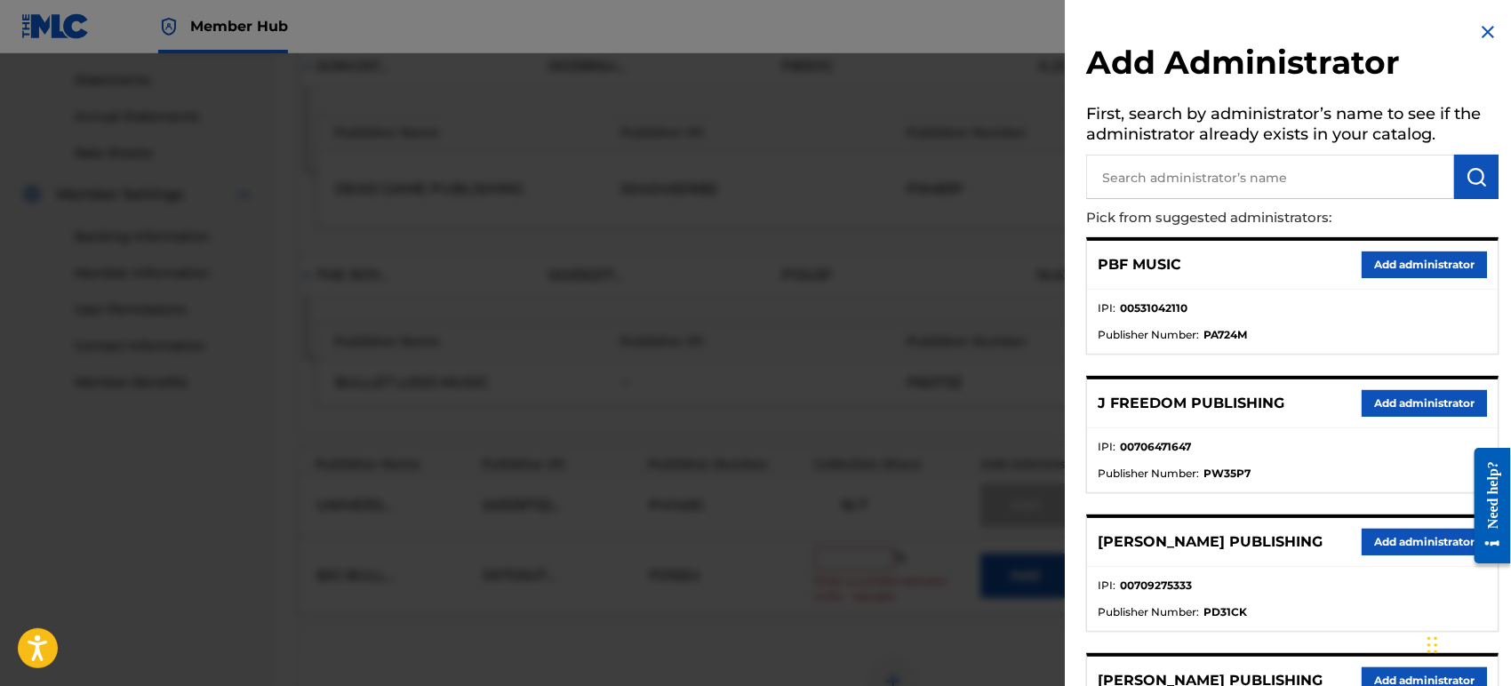
click at [1342, 188] on input "text" at bounding box center [1270, 177] width 368 height 44
type input "bana"
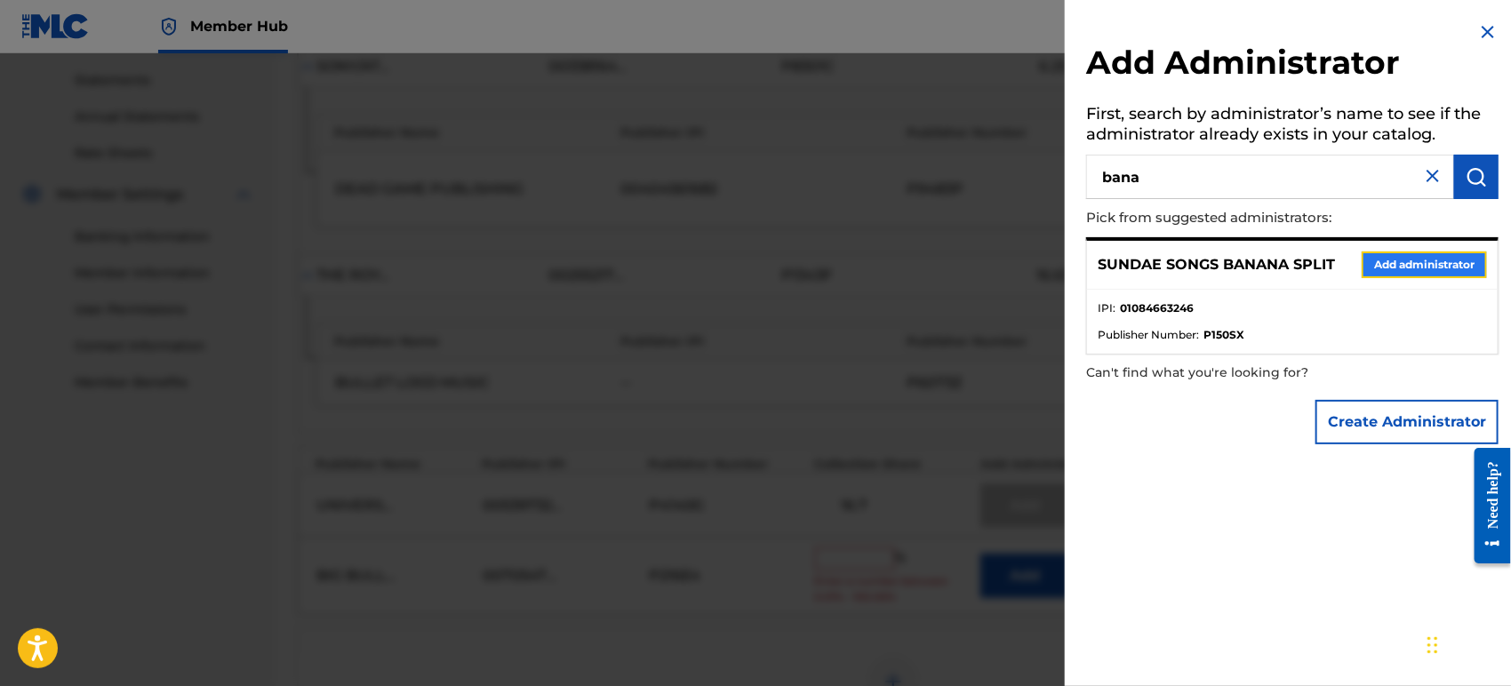
click at [1386, 259] on button "Add administrator" at bounding box center [1424, 265] width 125 height 27
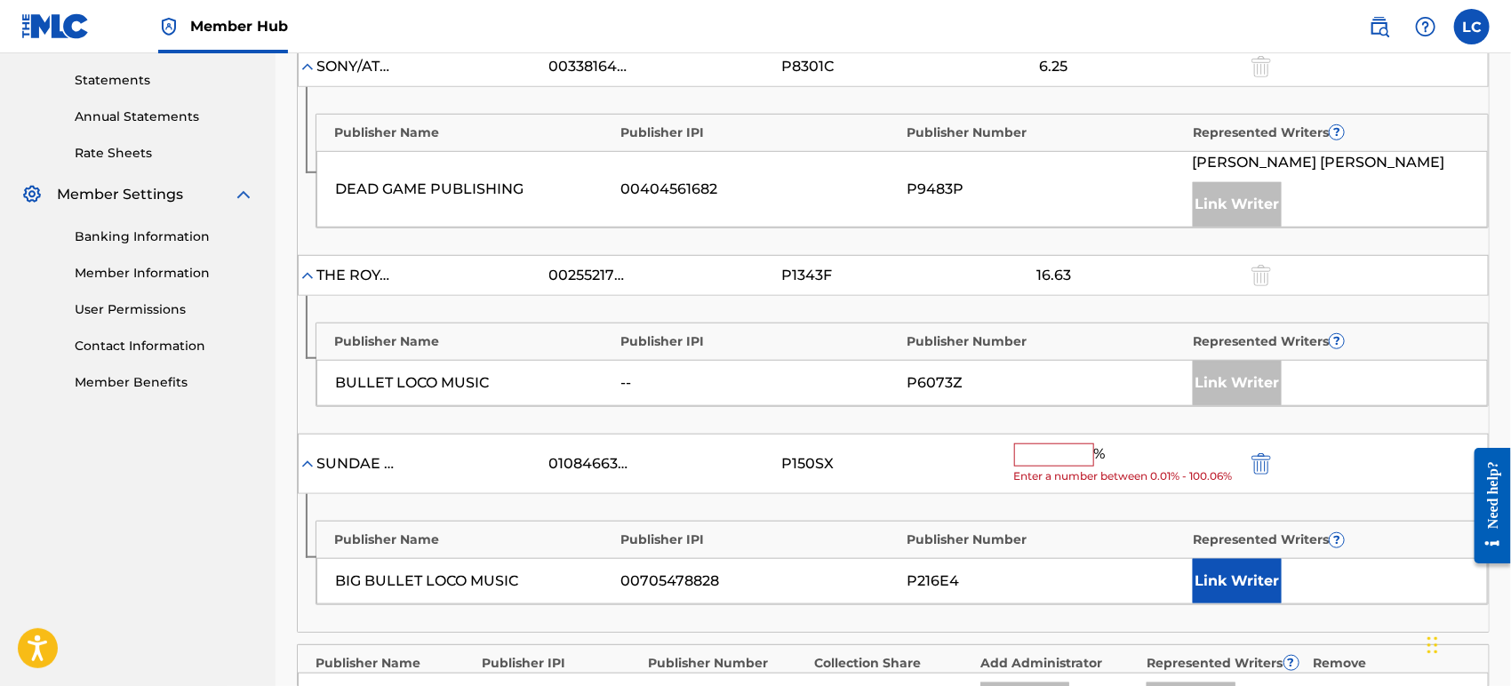
click at [1070, 451] on input "text" at bounding box center [1054, 455] width 80 height 23
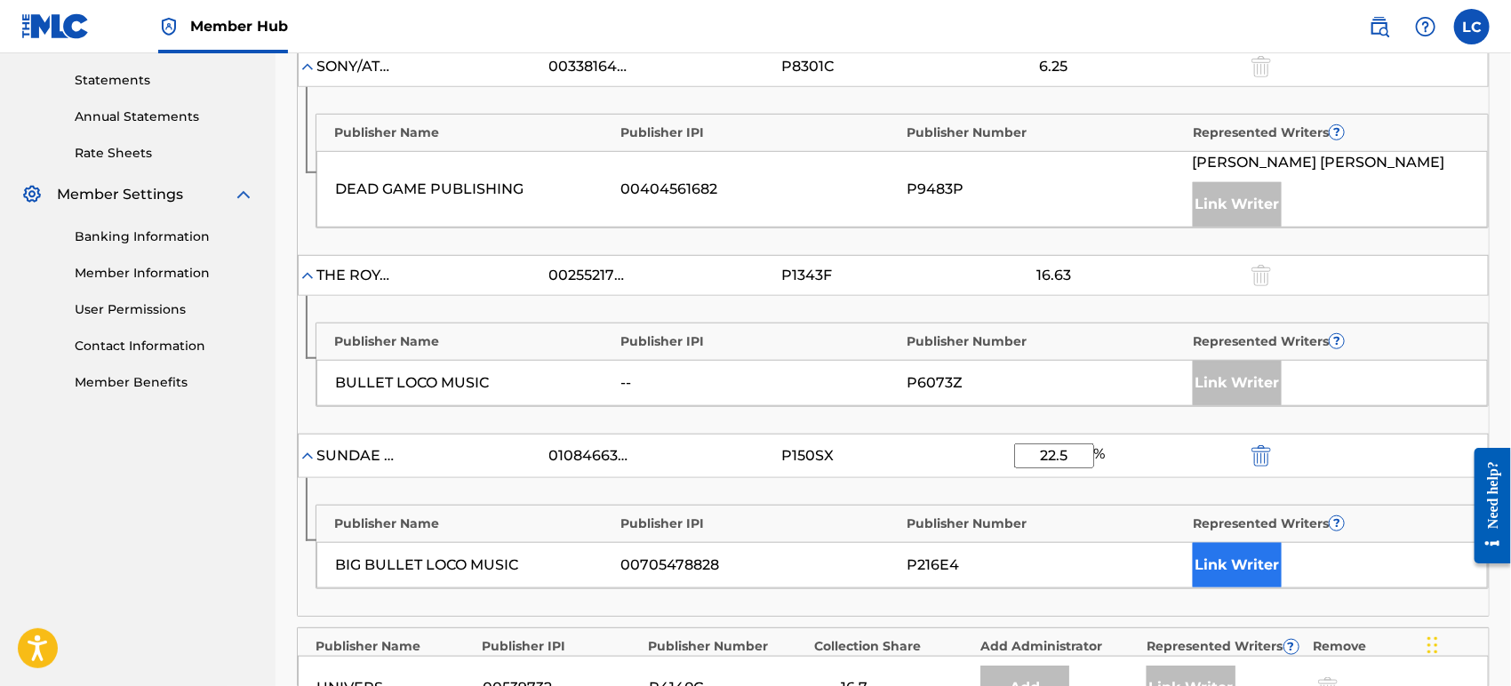
type input "22.5"
click at [1210, 560] on button "Link Writer" at bounding box center [1237, 565] width 89 height 44
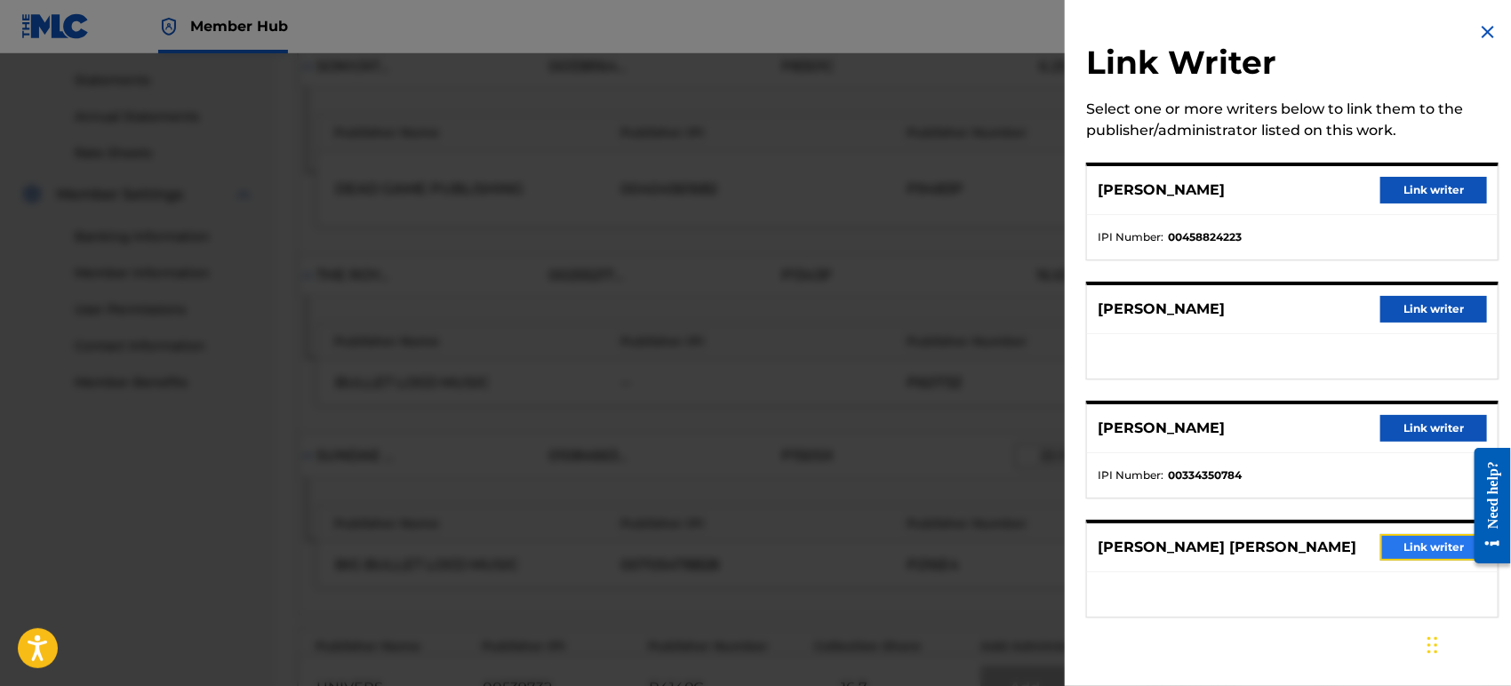
click at [1411, 540] on button "Link writer" at bounding box center [1434, 547] width 107 height 27
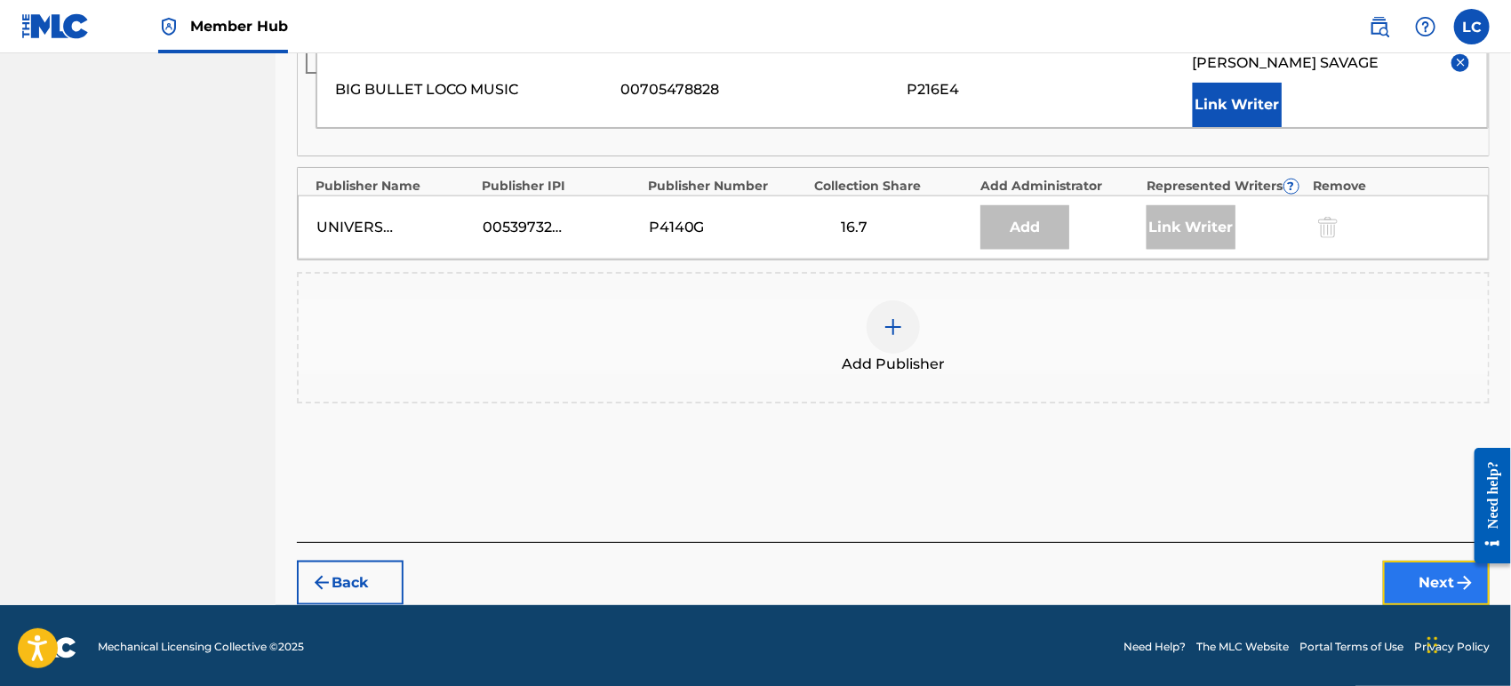
click at [1418, 574] on button "Next" at bounding box center [1436, 583] width 107 height 44
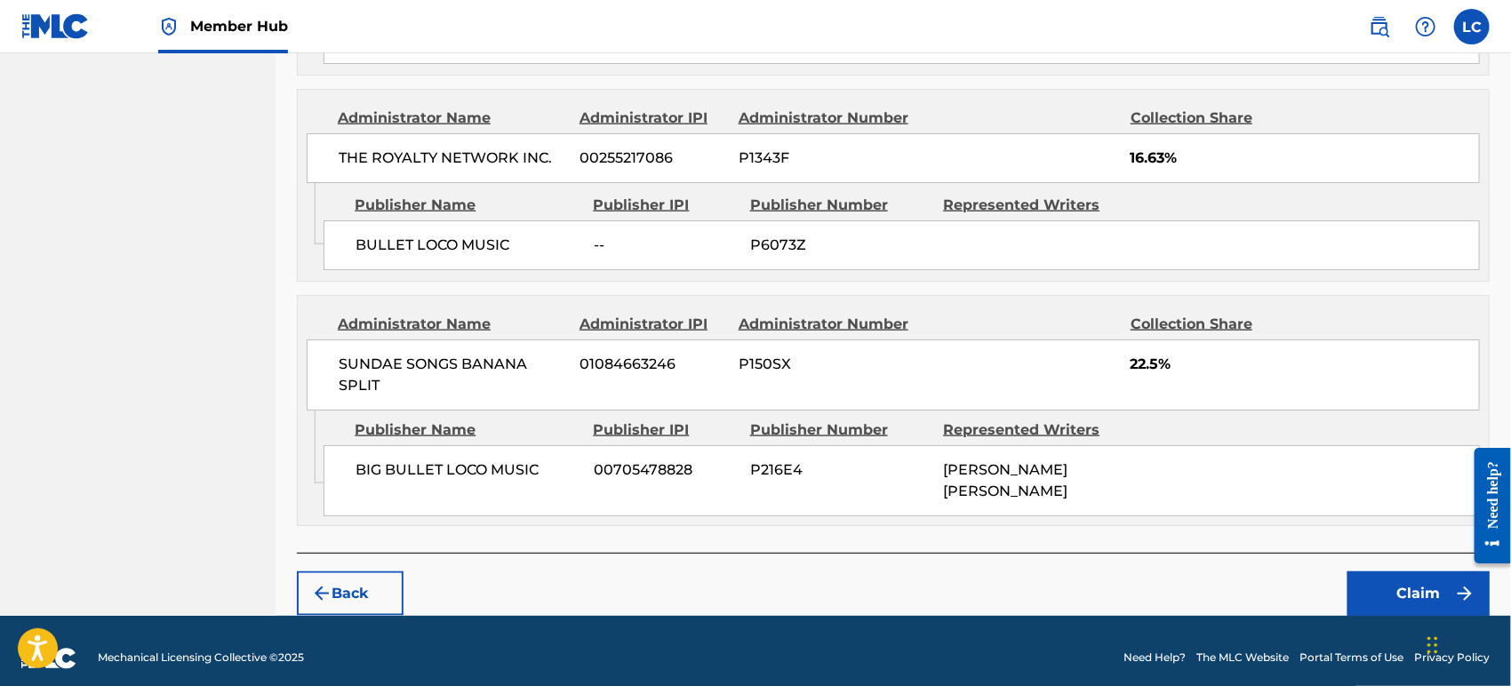
scroll to position [1086, 0]
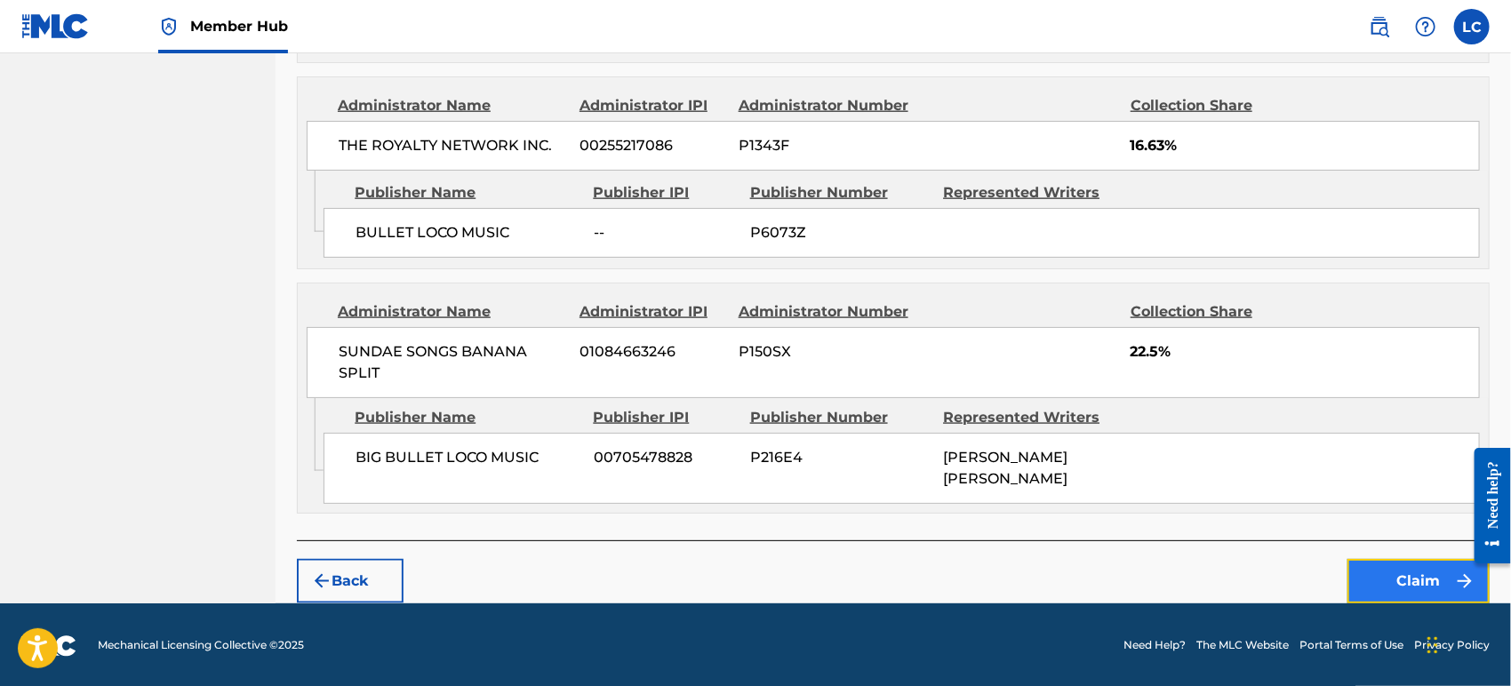
click at [1381, 573] on button "Claim" at bounding box center [1419, 581] width 142 height 44
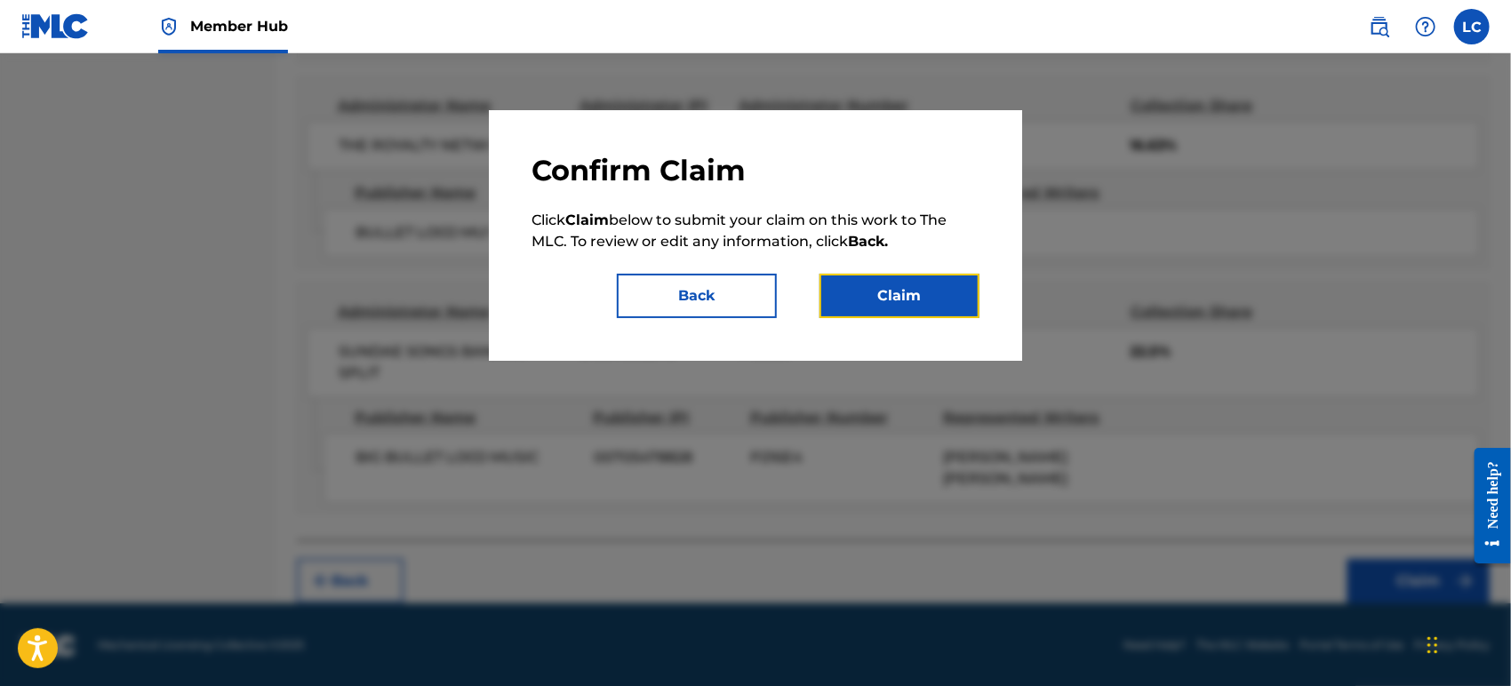
drag, startPoint x: 899, startPoint y: 293, endPoint x: 174, endPoint y: 42, distance: 766.8
click at [898, 292] on button "Claim" at bounding box center [900, 296] width 160 height 44
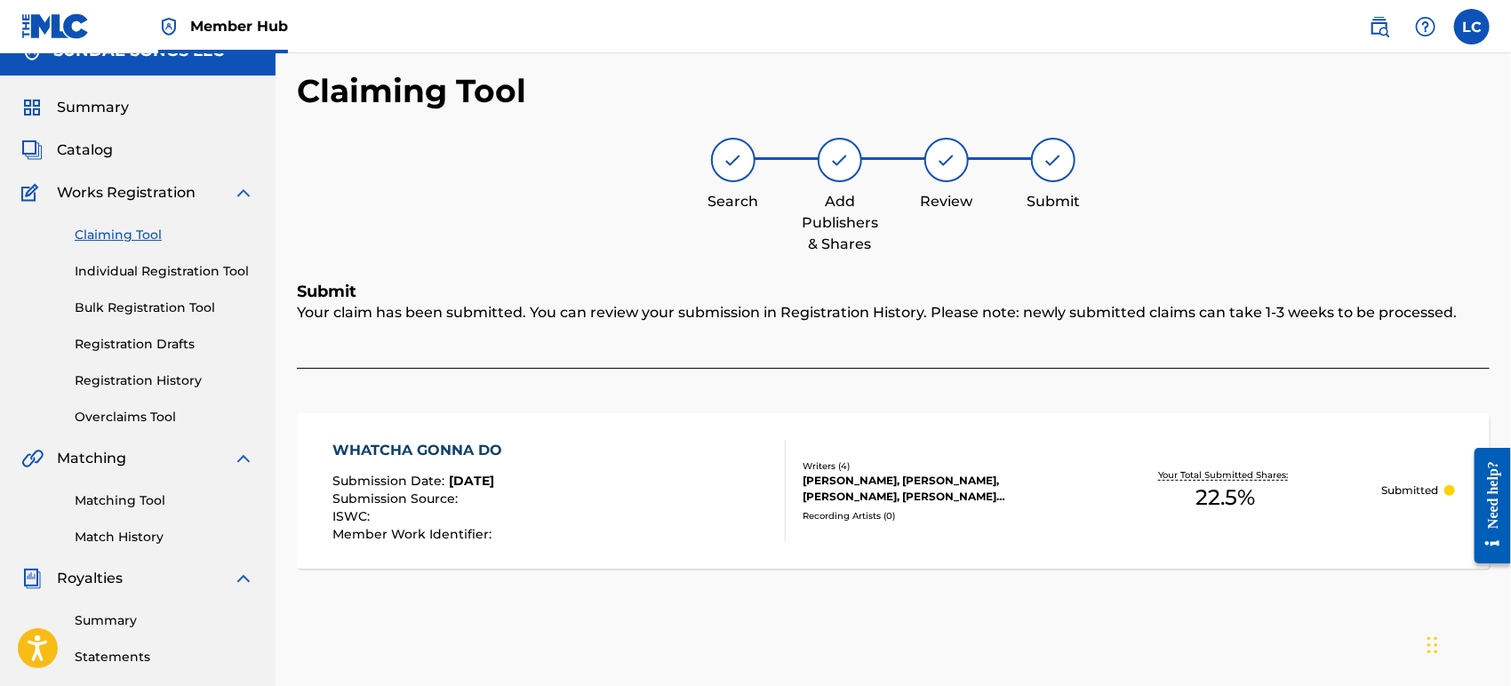
scroll to position [0, 0]
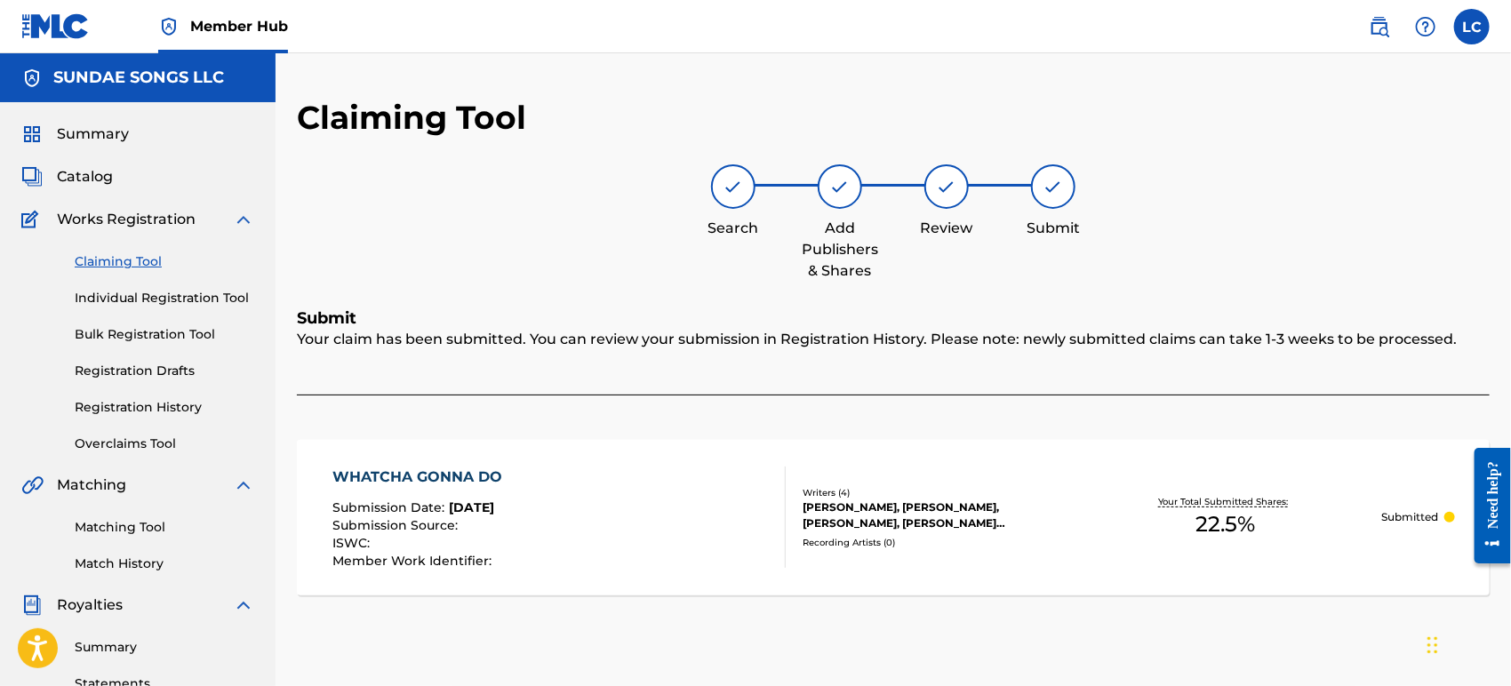
drag, startPoint x: 144, startPoint y: 268, endPoint x: 127, endPoint y: 266, distance: 17.0
click at [144, 268] on link "Claiming Tool" at bounding box center [165, 262] width 180 height 19
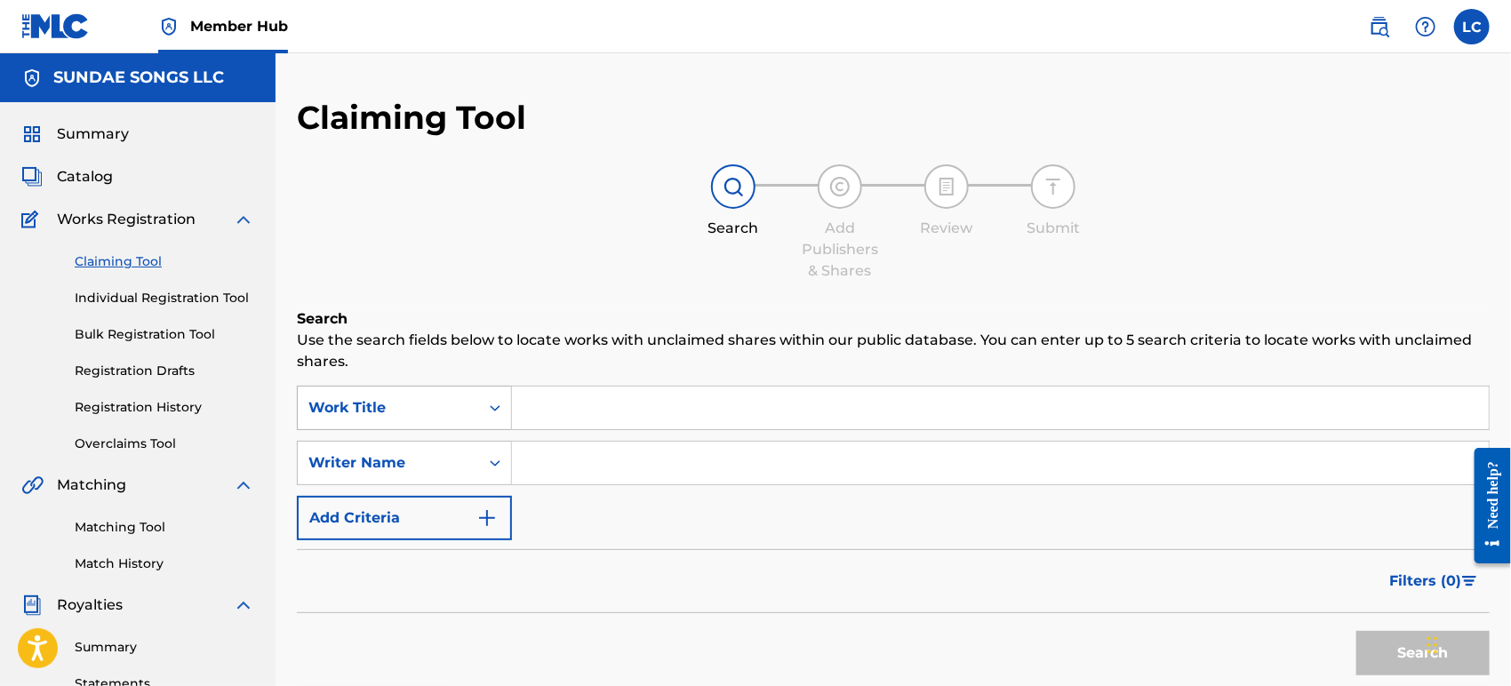
scroll to position [11, 0]
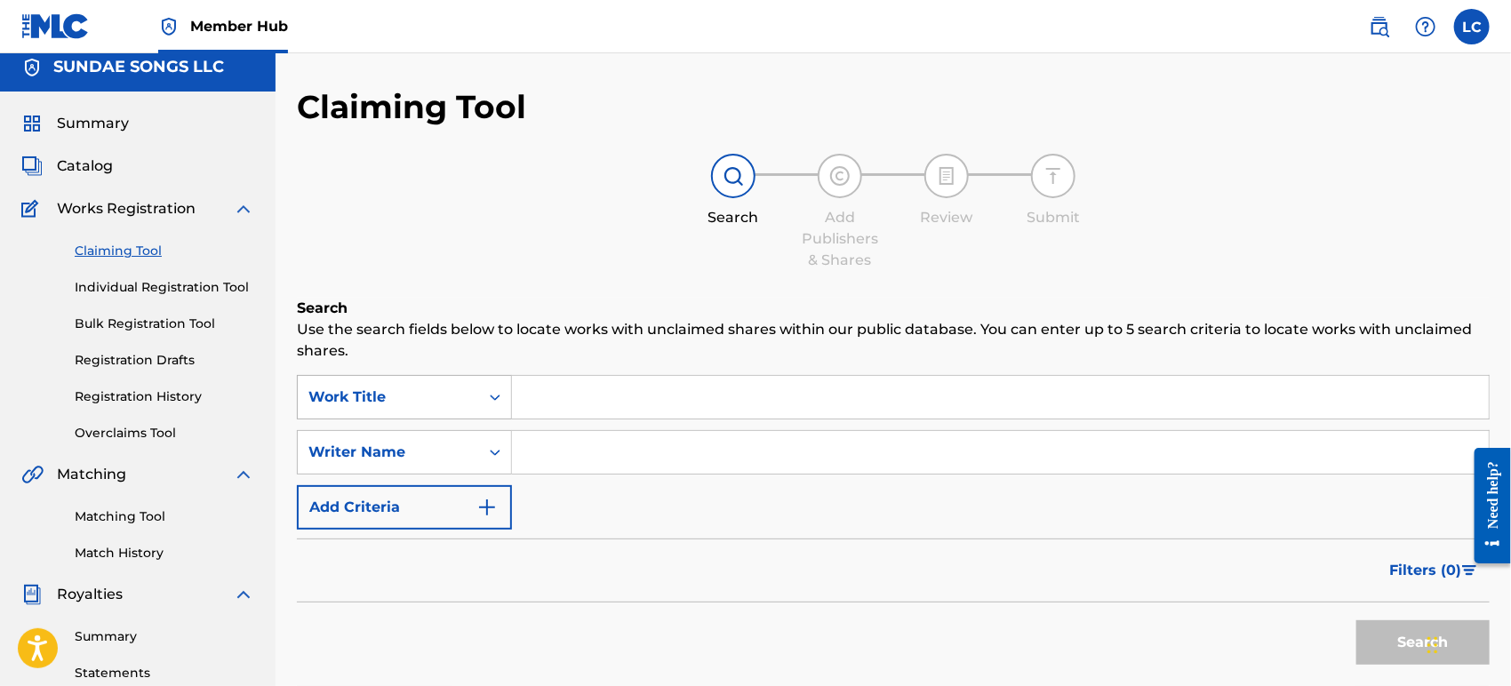
click at [399, 397] on div "Work Title" at bounding box center [389, 397] width 160 height 21
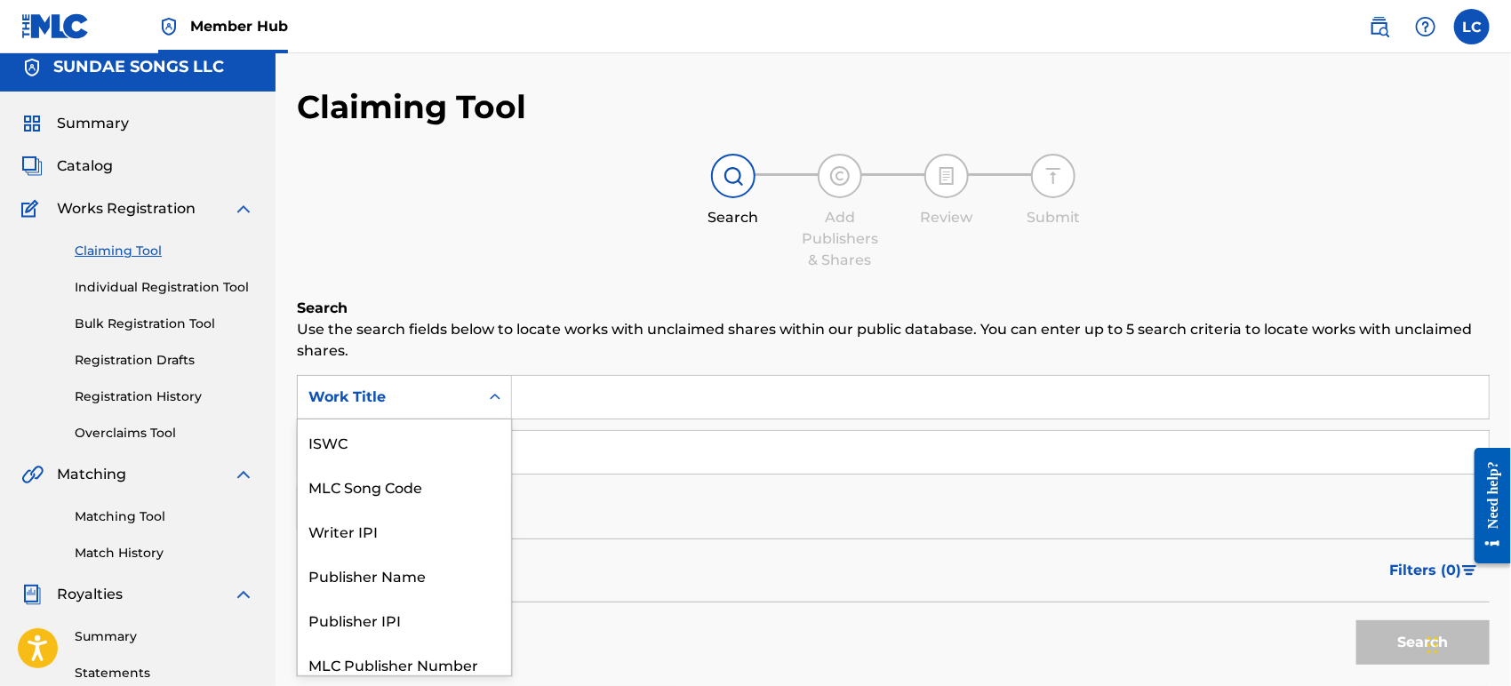
scroll to position [44, 0]
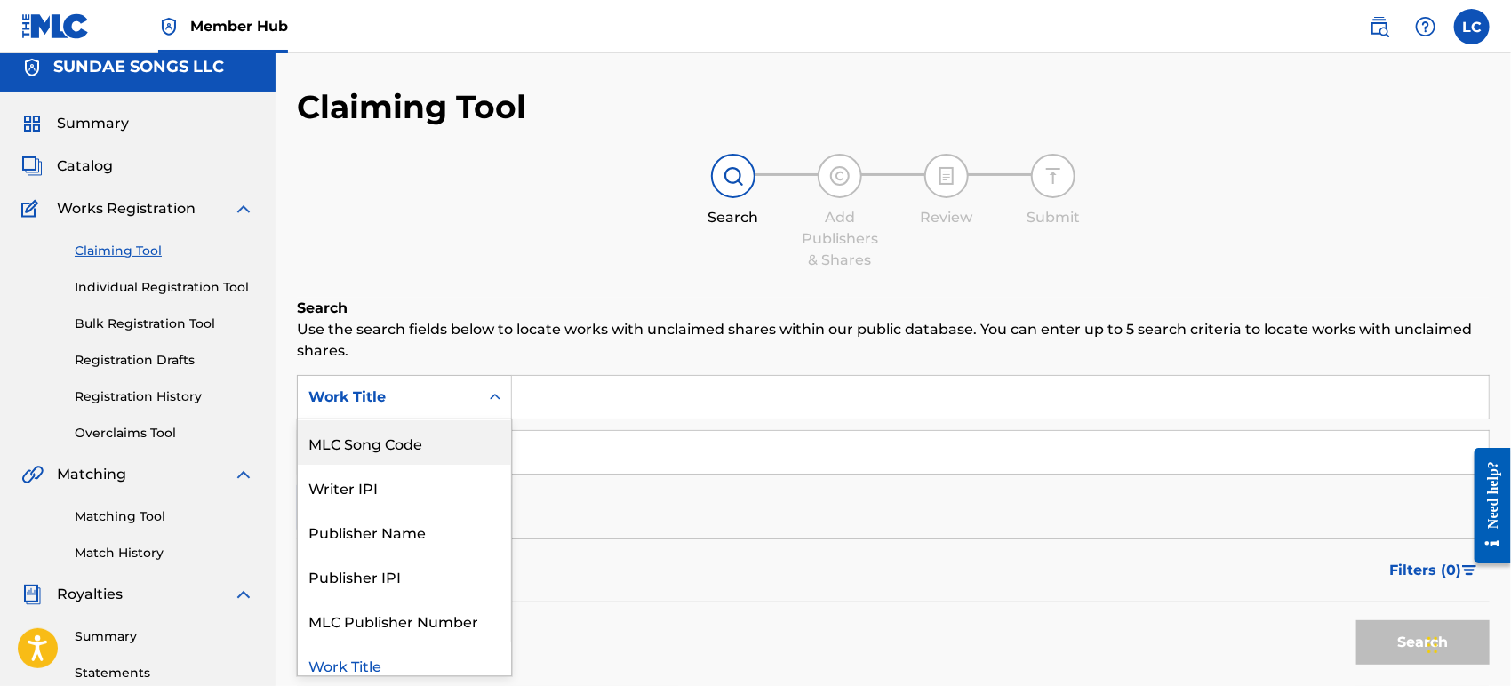
drag, startPoint x: 412, startPoint y: 432, endPoint x: 447, endPoint y: 426, distance: 36.1
click at [413, 432] on div "MLC Song Code" at bounding box center [404, 443] width 213 height 44
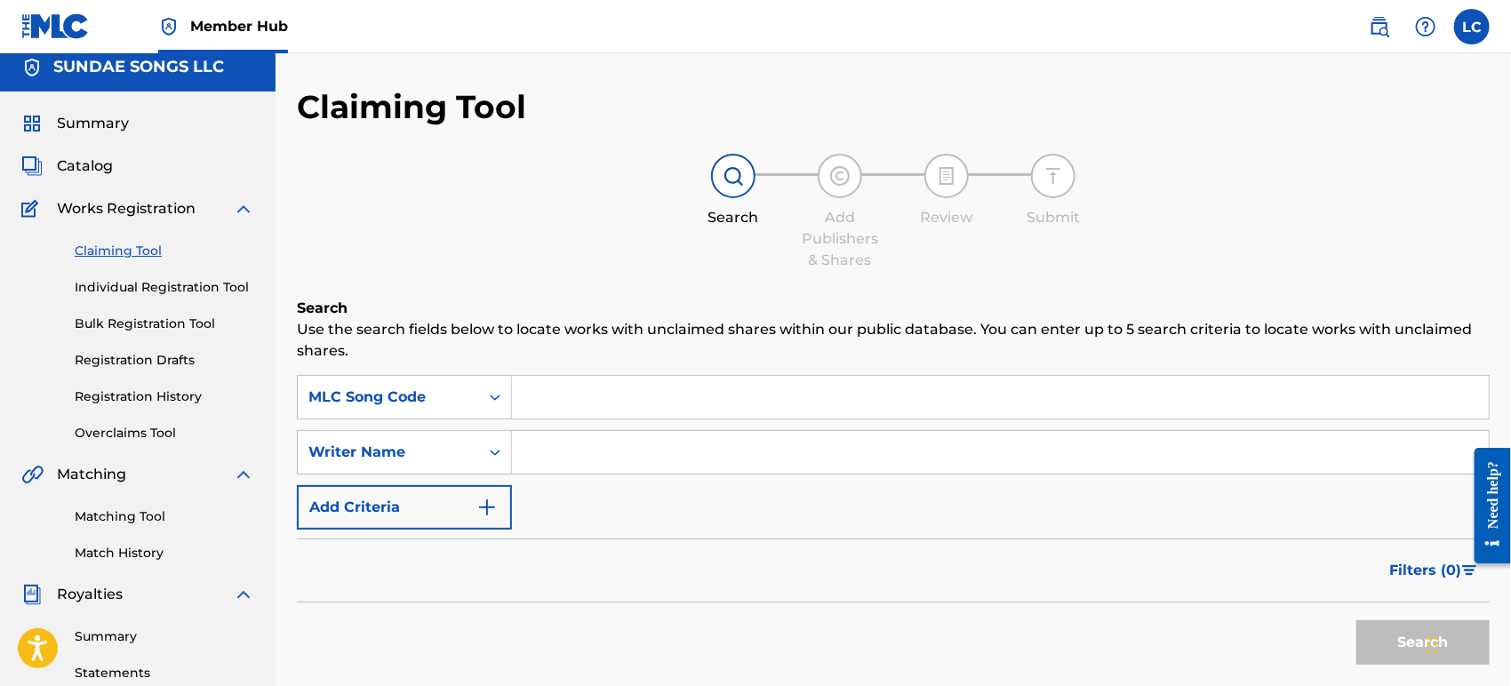
paste input "WC198D"
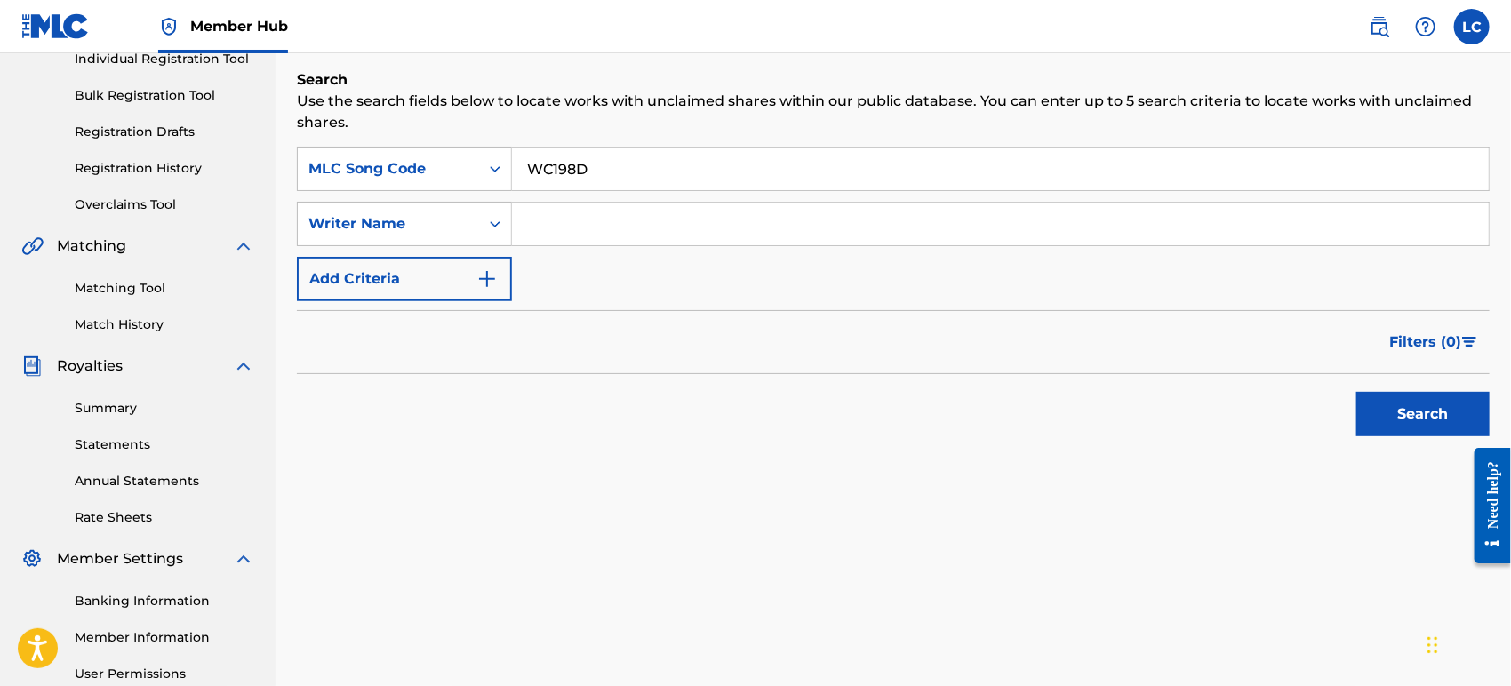
scroll to position [307, 0]
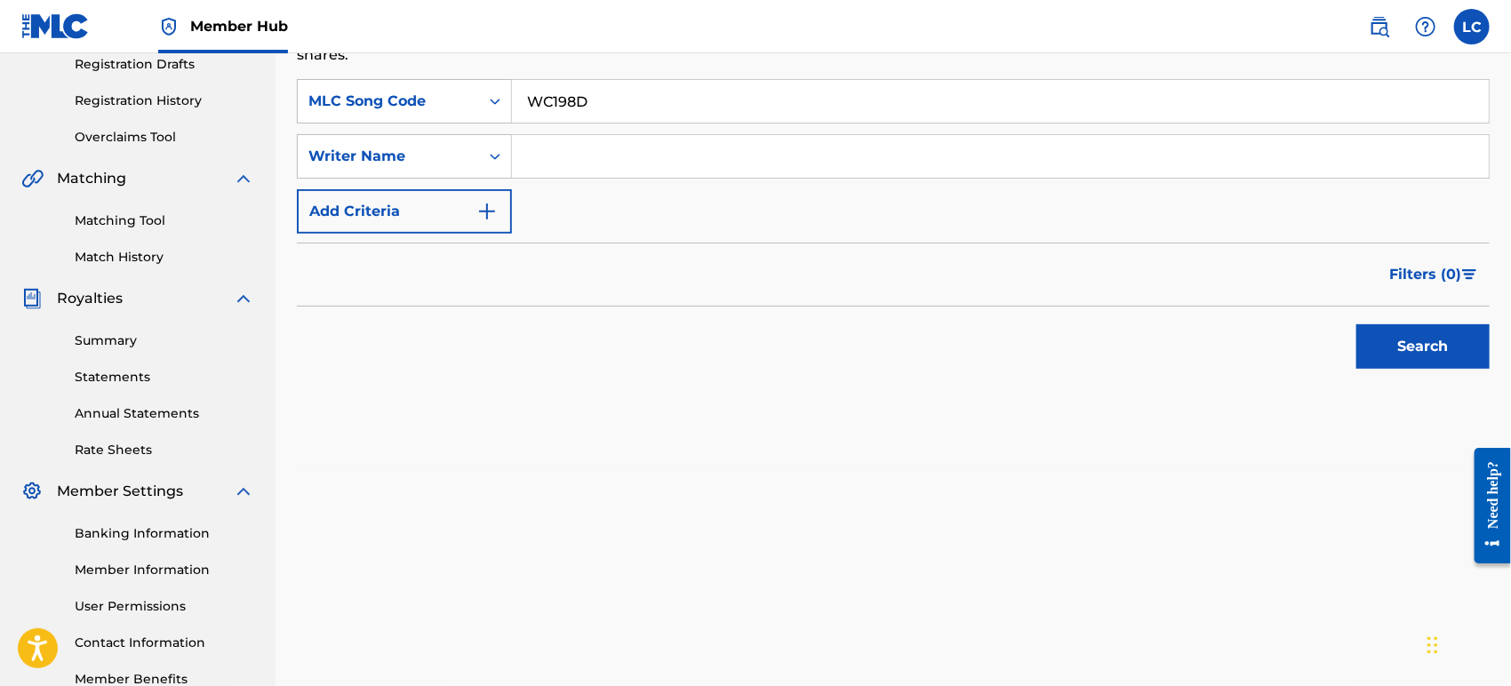
type input "WC198D"
click at [1394, 369] on div "Search" at bounding box center [1419, 342] width 142 height 71
click at [1390, 357] on button "Search" at bounding box center [1423, 347] width 133 height 44
click at [1373, 20] on img at bounding box center [1379, 26] width 21 height 21
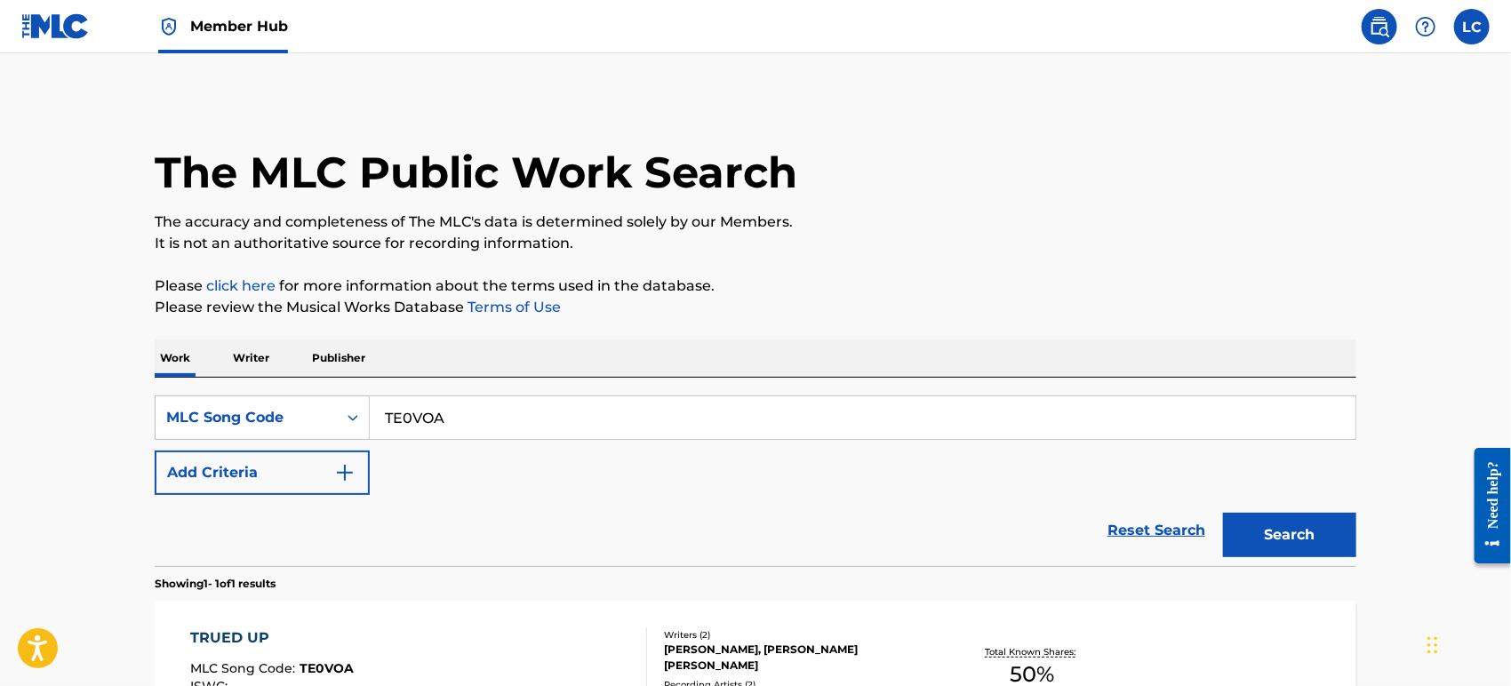
click at [450, 437] on input "TE0VOA" at bounding box center [863, 418] width 986 height 43
click at [452, 437] on input "TE0VOA" at bounding box center [863, 418] width 986 height 43
paste input "WC198D"
type input "WC198D"
click at [1275, 535] on button "Search" at bounding box center [1289, 535] width 133 height 44
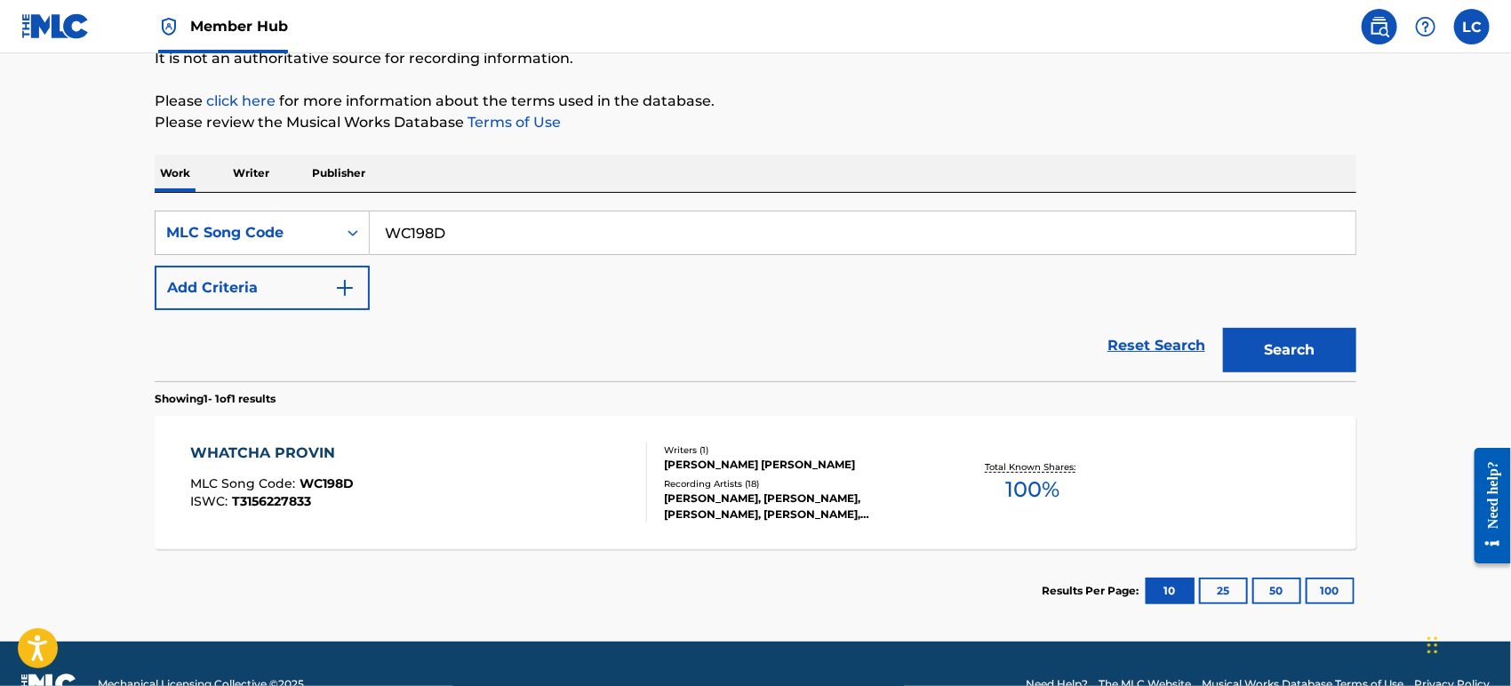
scroll to position [225, 0]
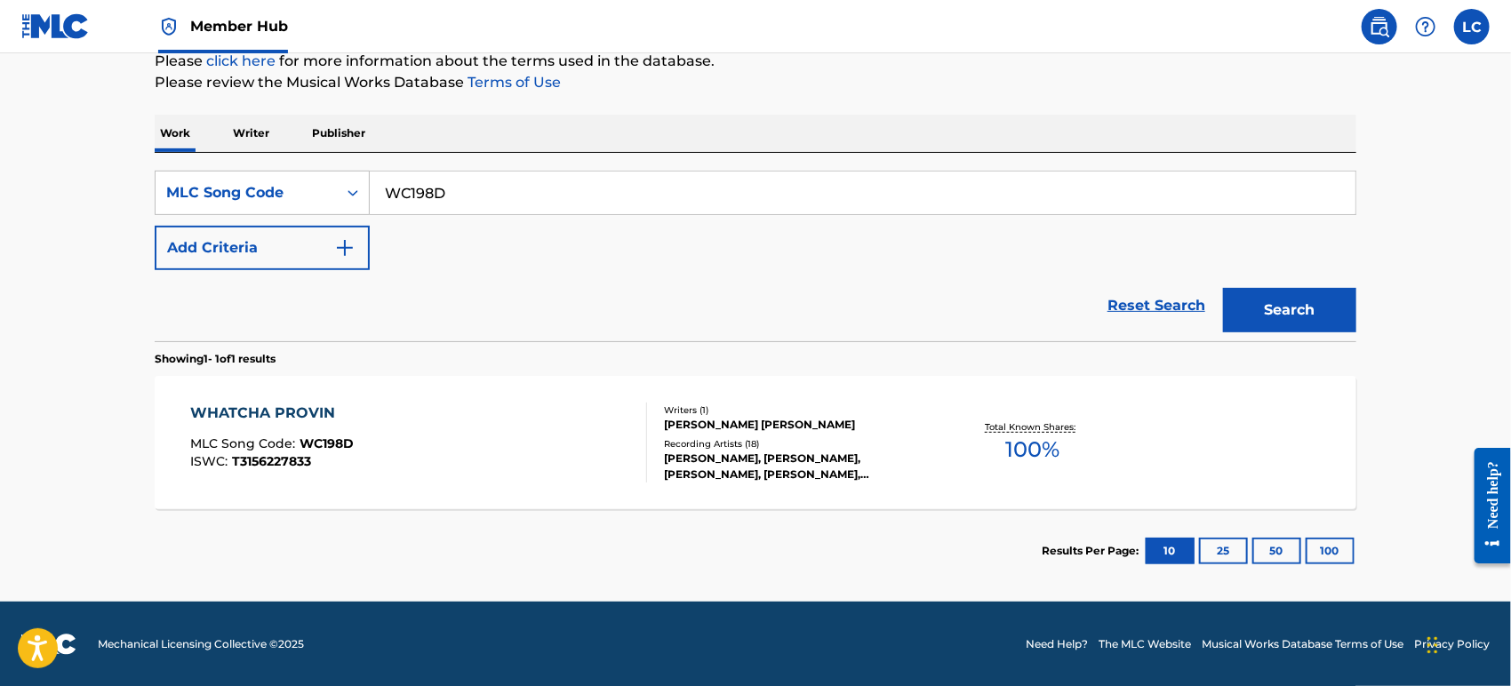
click at [1132, 530] on div "Results Per Page: 10 25 50 100" at bounding box center [1199, 551] width 315 height 84
click at [1123, 468] on div "Total Known Shares: 100 %" at bounding box center [1033, 443] width 200 height 54
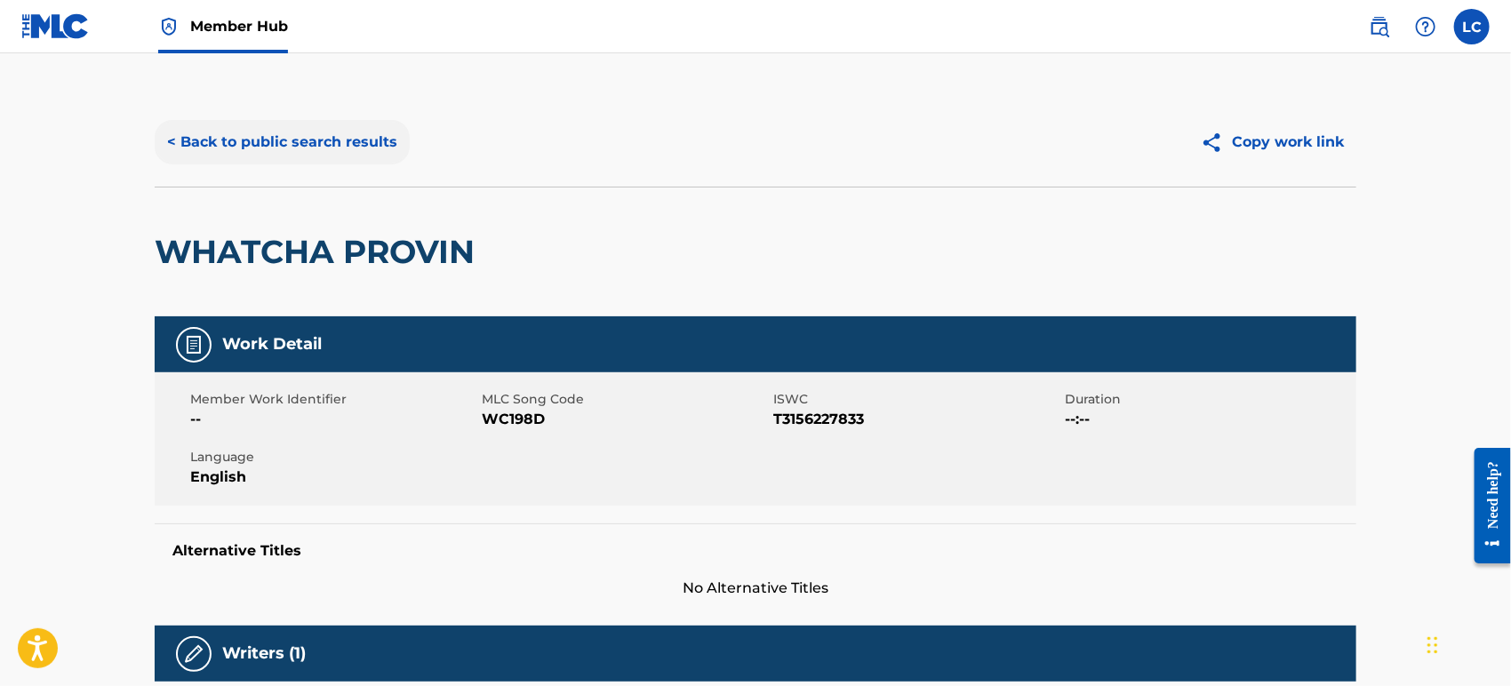
click at [318, 155] on button "< Back to public search results" at bounding box center [282, 142] width 255 height 44
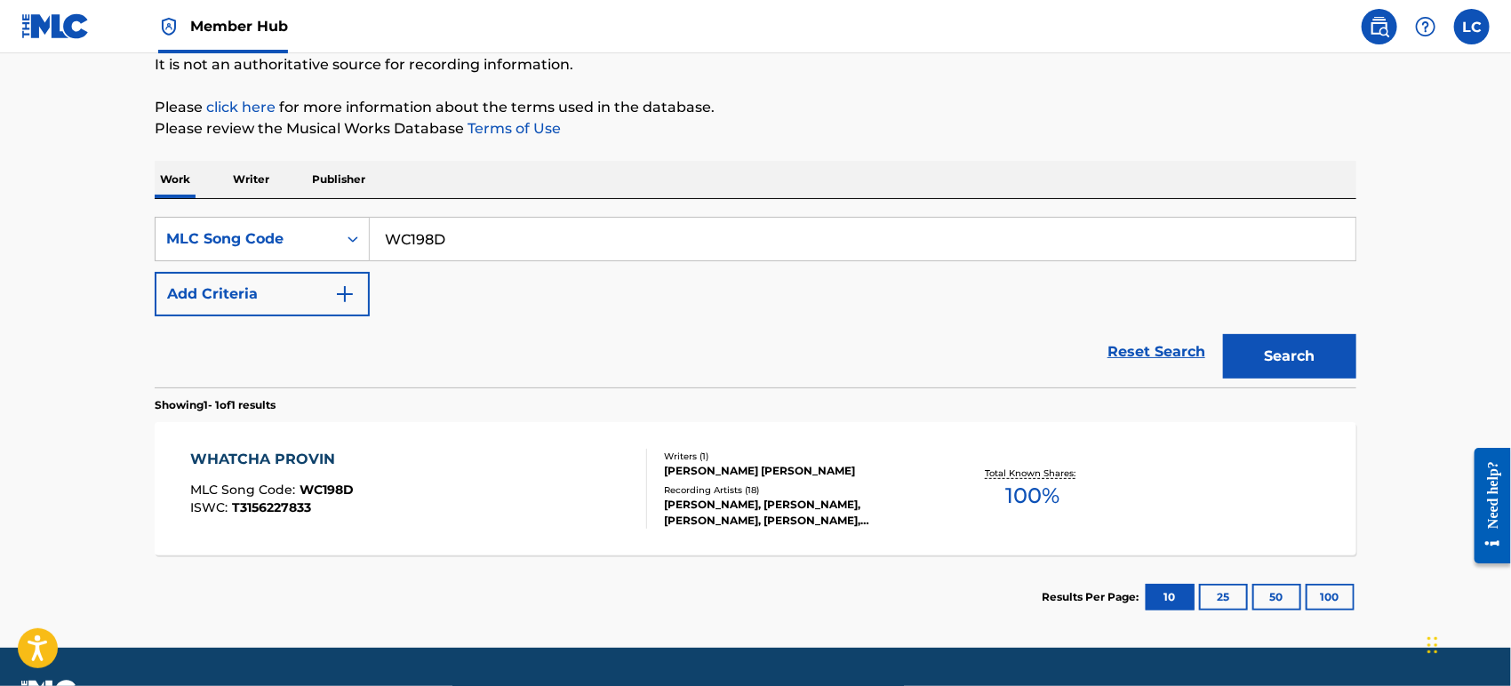
click at [481, 244] on input "WC198D" at bounding box center [863, 239] width 986 height 43
paste input "B14FB"
type input "WB14FB"
click at [1261, 353] on button "Search" at bounding box center [1289, 356] width 133 height 44
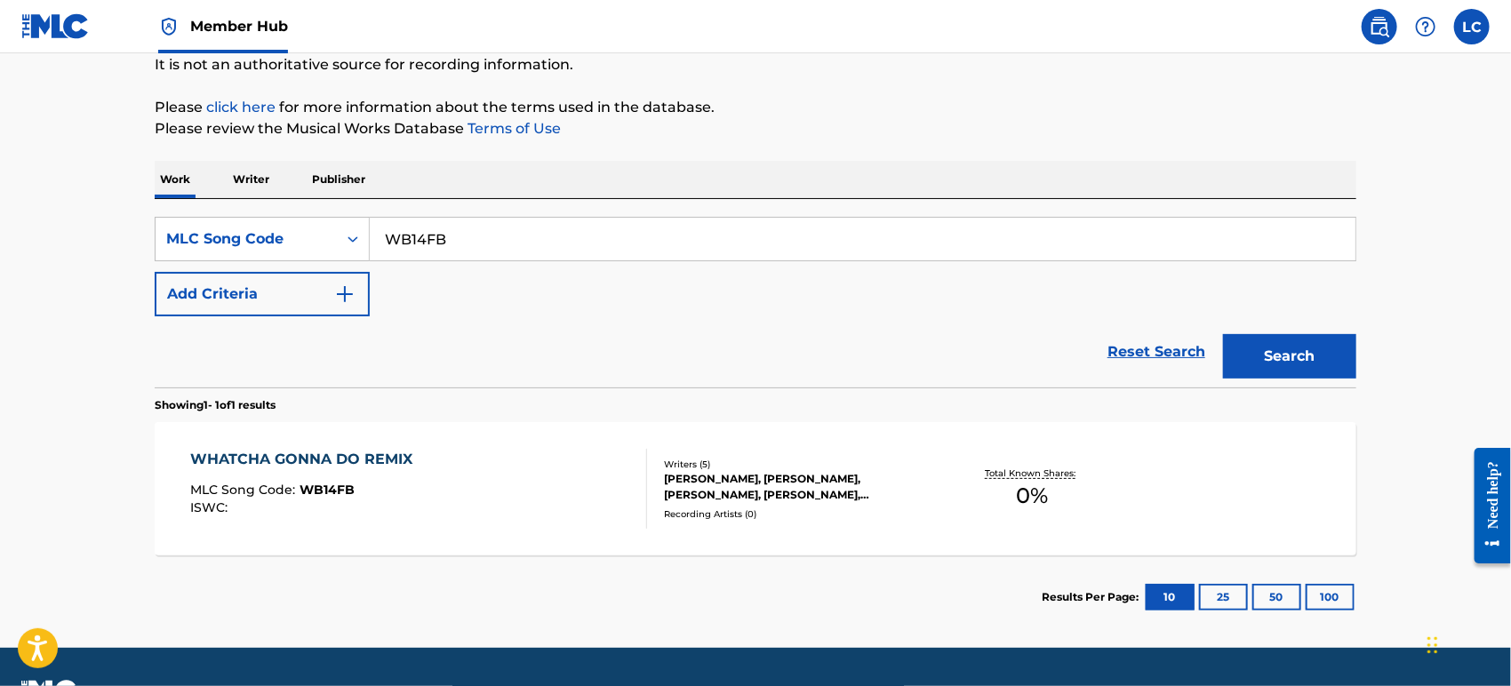
click at [1125, 482] on div "Total Known Shares: 0 %" at bounding box center [1033, 489] width 200 height 54
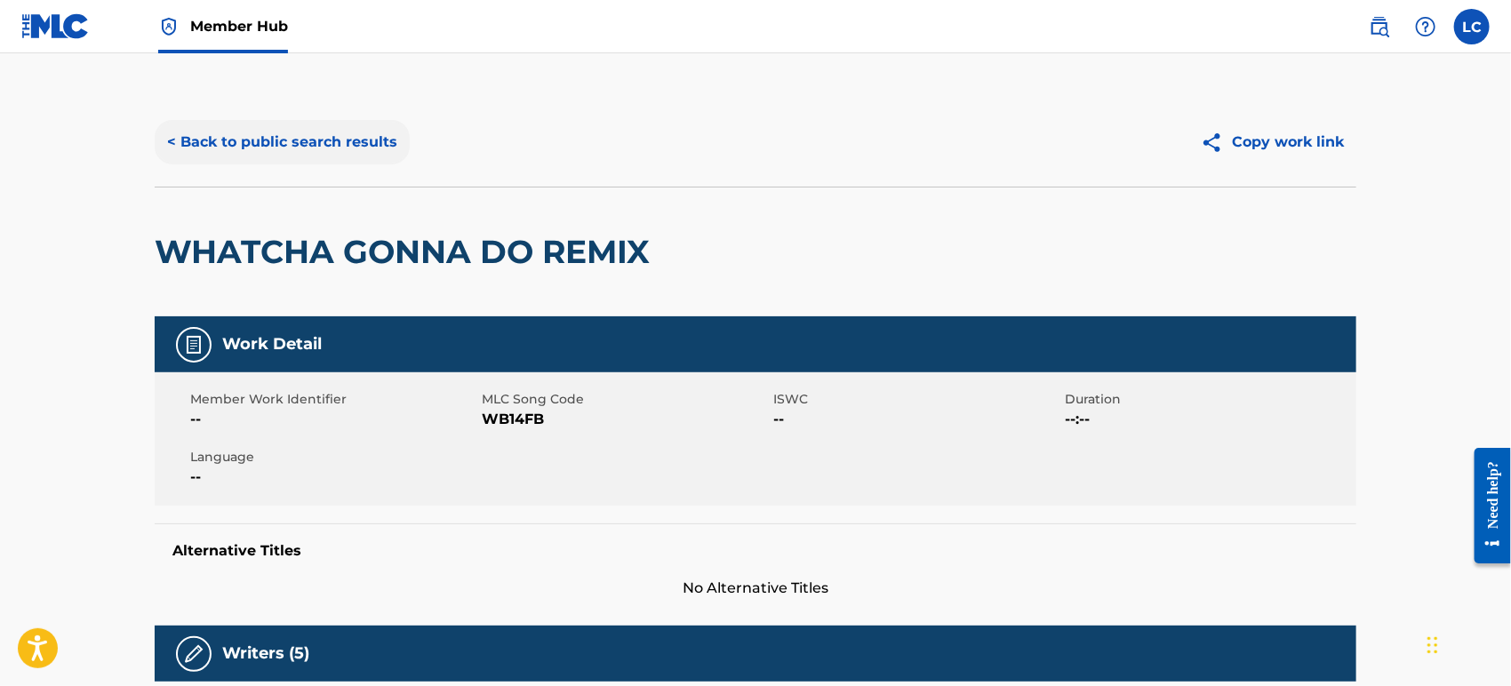
click at [310, 139] on button "< Back to public search results" at bounding box center [282, 142] width 255 height 44
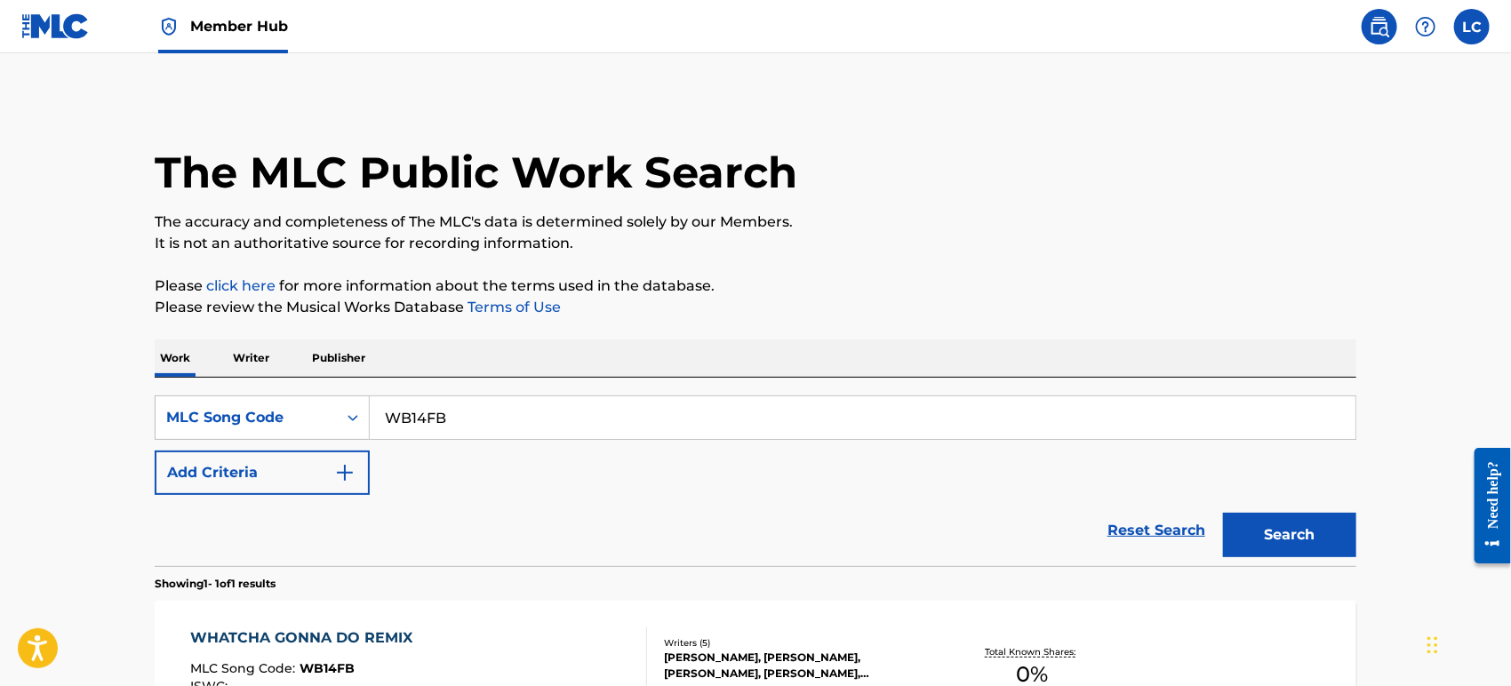
scroll to position [179, 0]
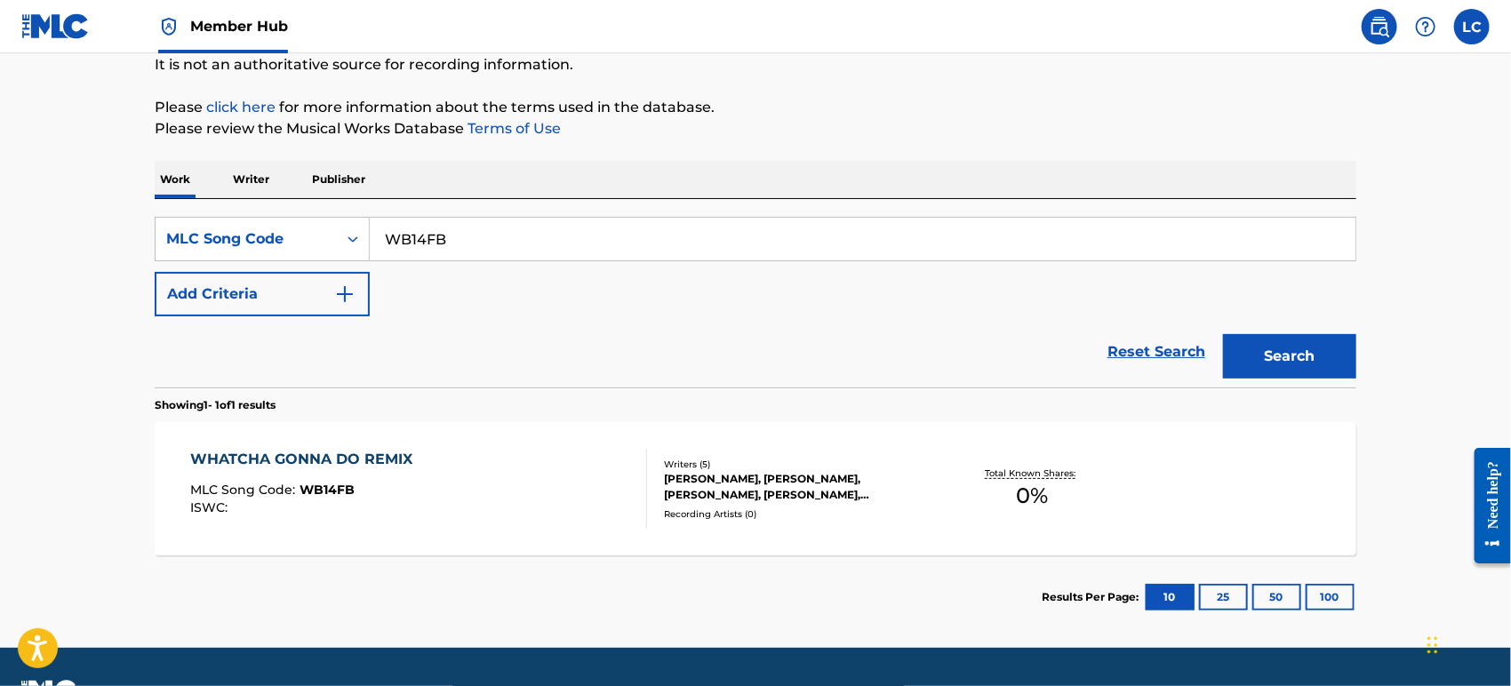
click at [617, 226] on input "WB14FB" at bounding box center [863, 239] width 986 height 43
paste input "WZR"
type input "WB1WZR"
click at [1267, 349] on button "Search" at bounding box center [1289, 356] width 133 height 44
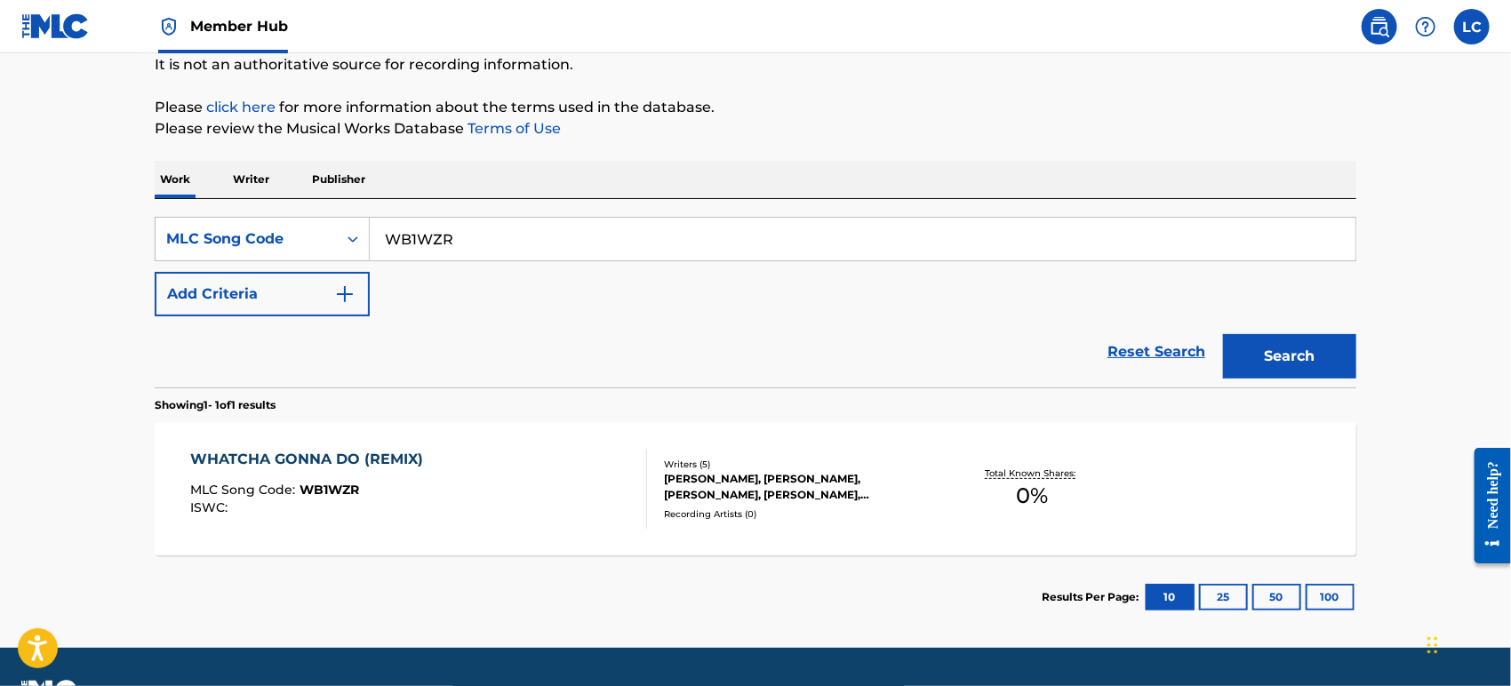
click at [589, 433] on div "WHATCHA GONNA DO (REMIX) MLC Song Code : WB1WZR ISWC : Writers ( 5 ) [PERSON_NA…" at bounding box center [756, 488] width 1202 height 133
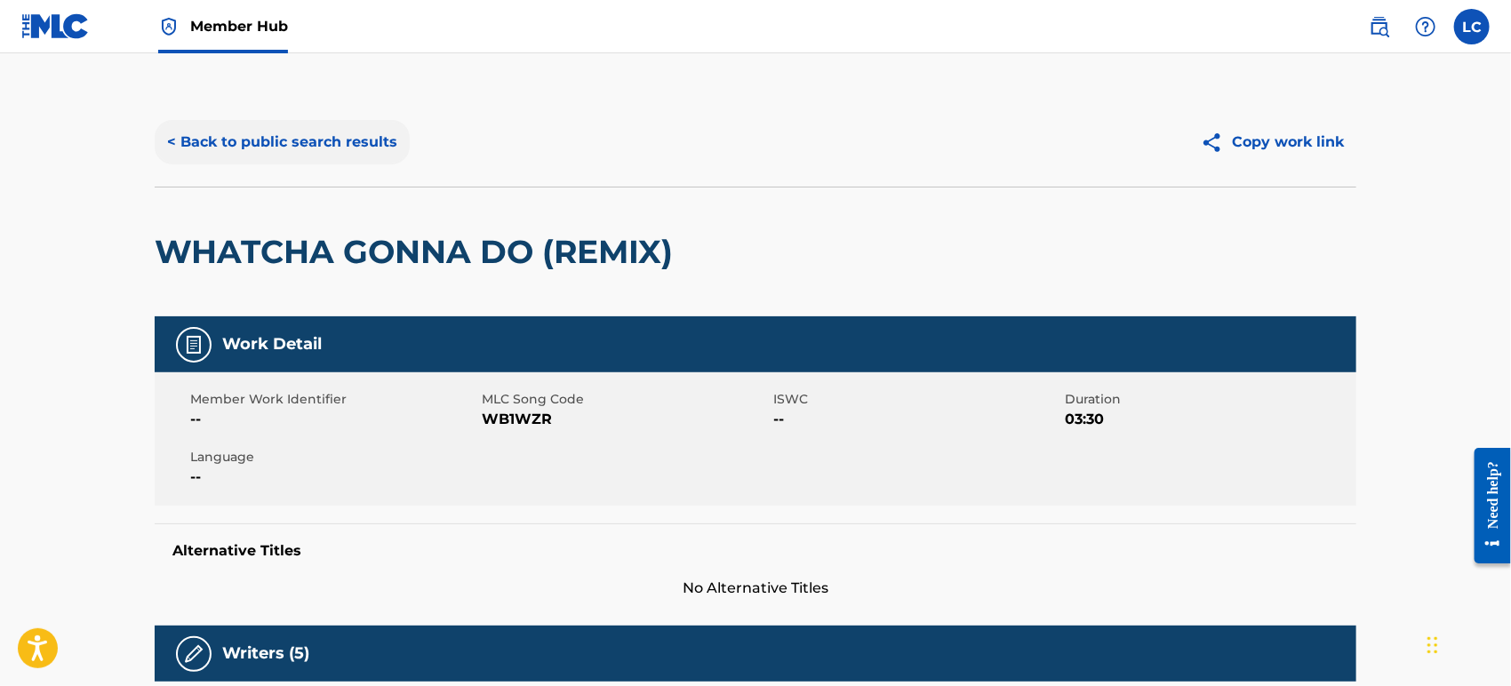
click at [333, 152] on button "< Back to public search results" at bounding box center [282, 142] width 255 height 44
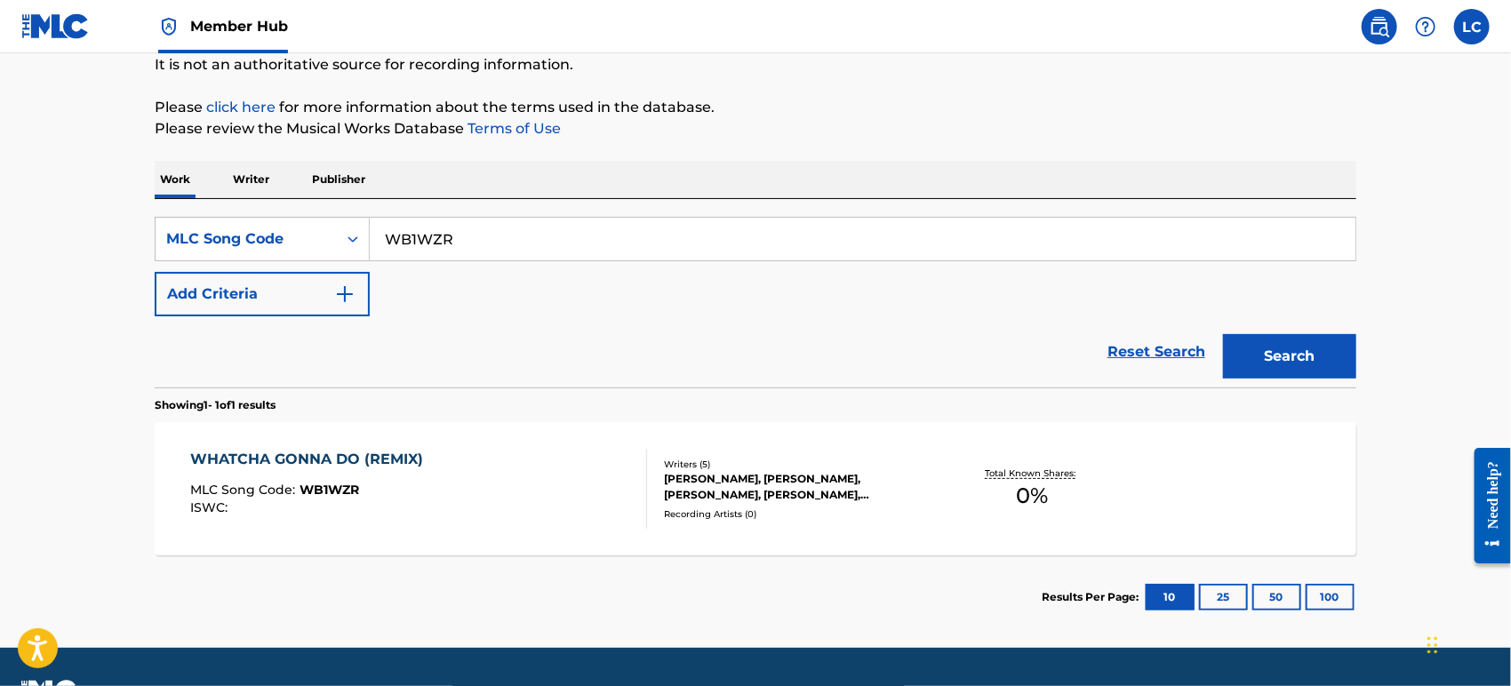
click at [621, 243] on input "WB1WZR" at bounding box center [863, 239] width 986 height 43
paste input "11595"
type input "W11595"
drag, startPoint x: 1307, startPoint y: 354, endPoint x: 1295, endPoint y: 353, distance: 11.6
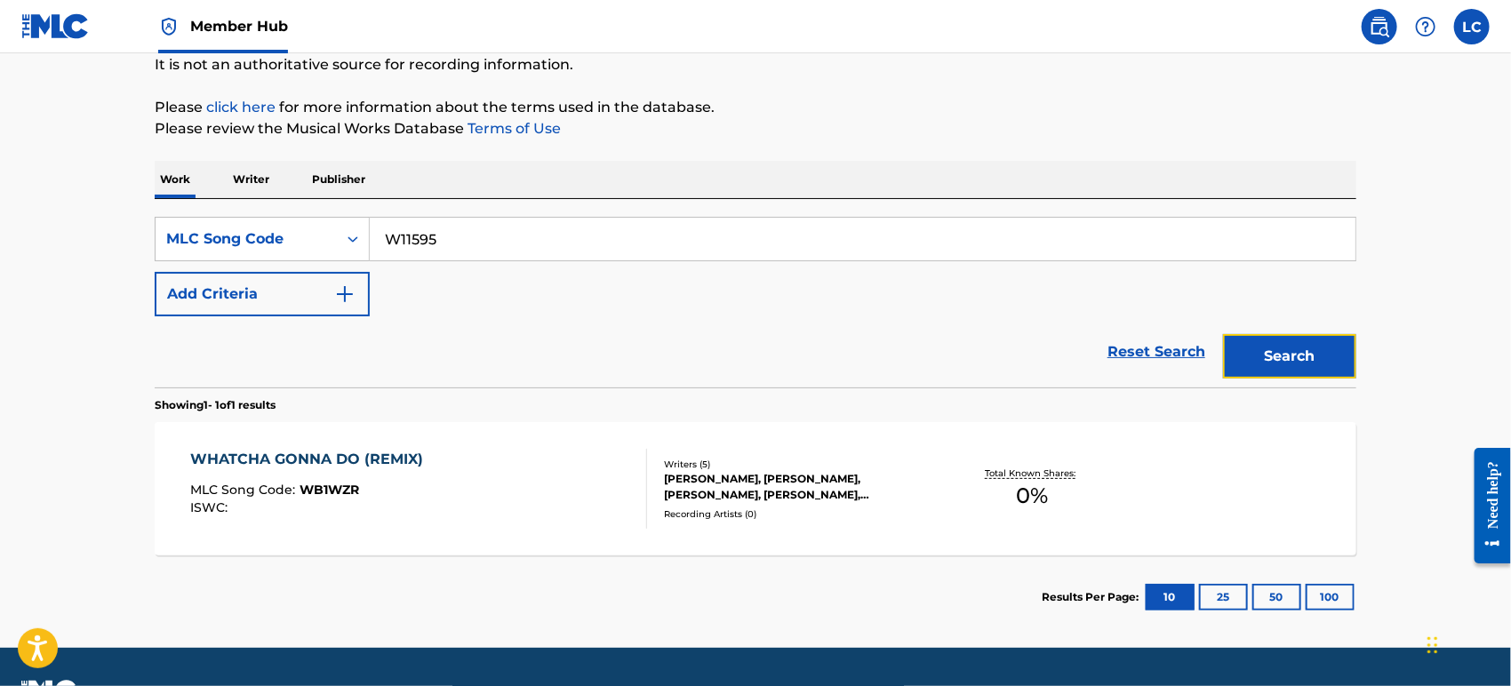
click at [1307, 353] on button "Search" at bounding box center [1289, 356] width 133 height 44
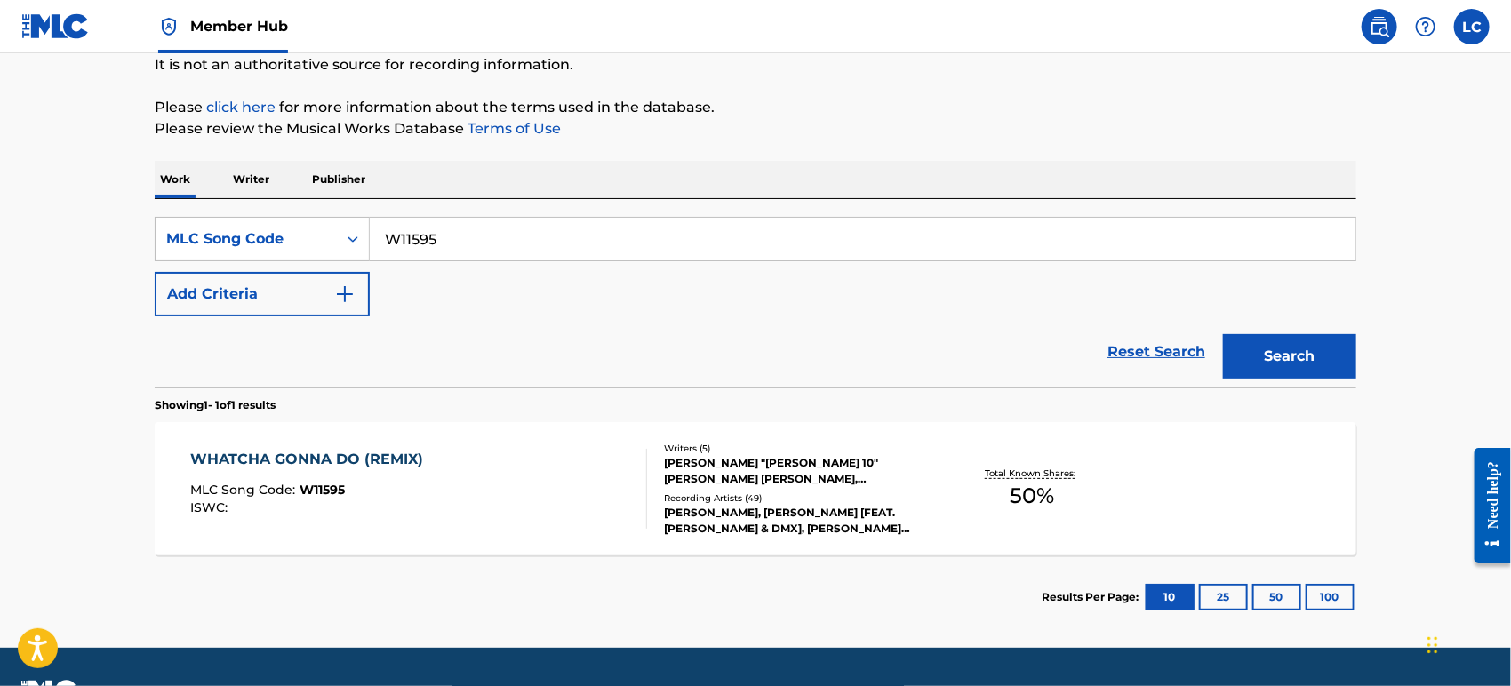
click at [916, 455] on div "[PERSON_NAME] "[PERSON_NAME] 10" [PERSON_NAME] [PERSON_NAME], [PERSON_NAME], [P…" at bounding box center [798, 471] width 269 height 32
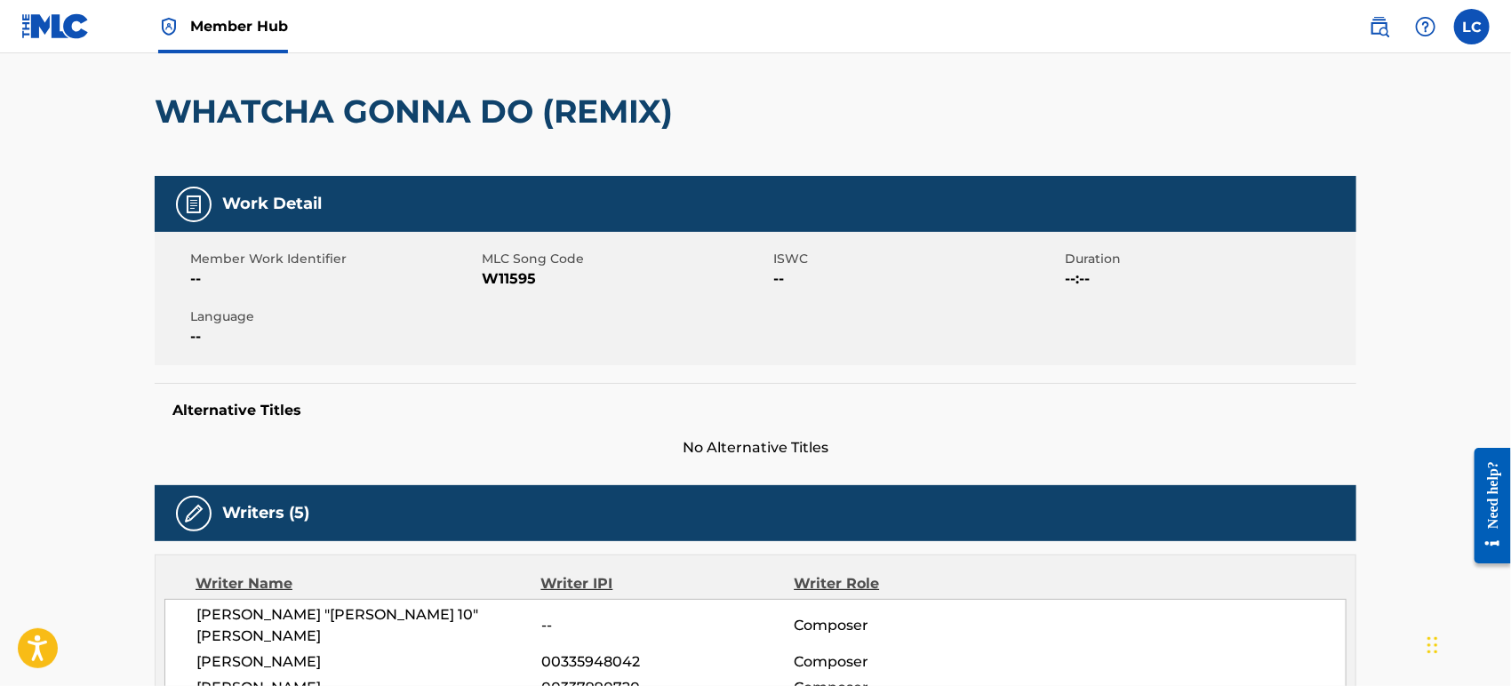
click at [60, 40] on link at bounding box center [55, 26] width 68 height 52
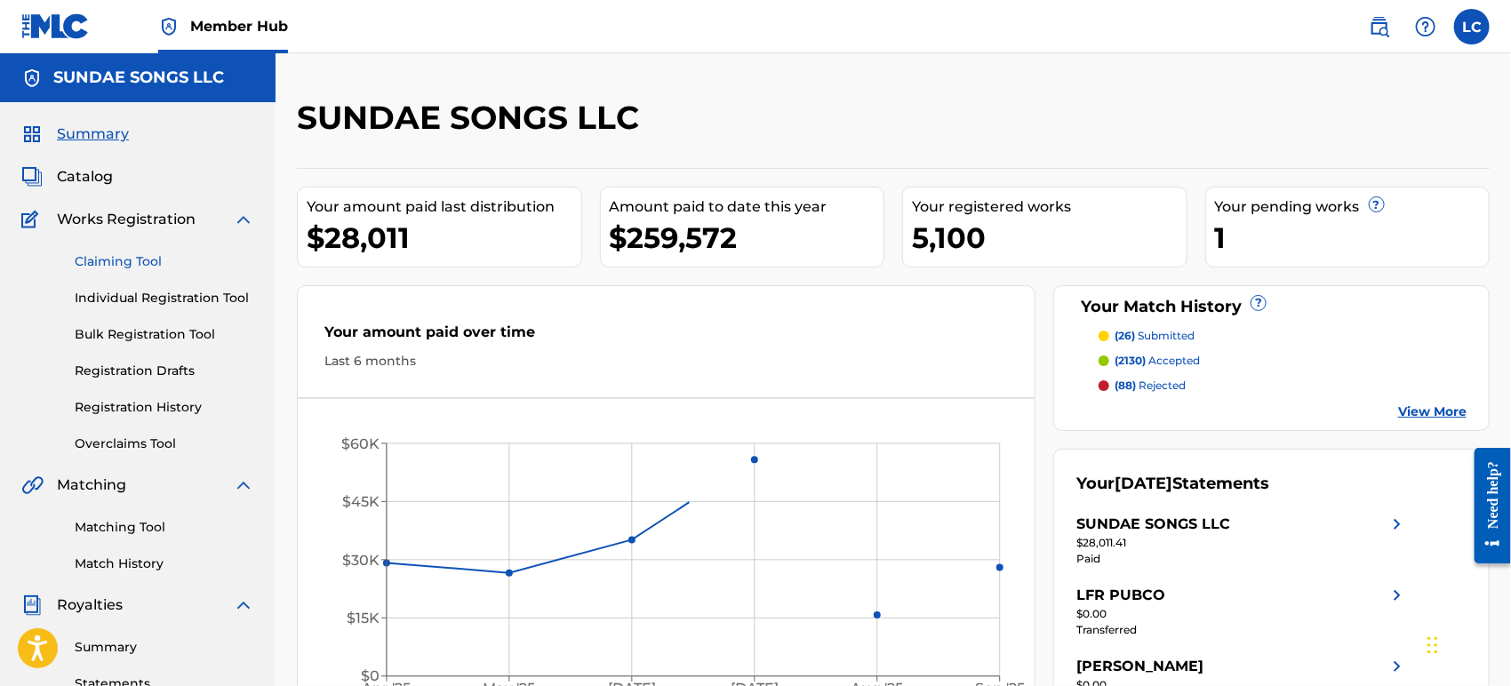
click at [142, 261] on link "Claiming Tool" at bounding box center [165, 262] width 180 height 19
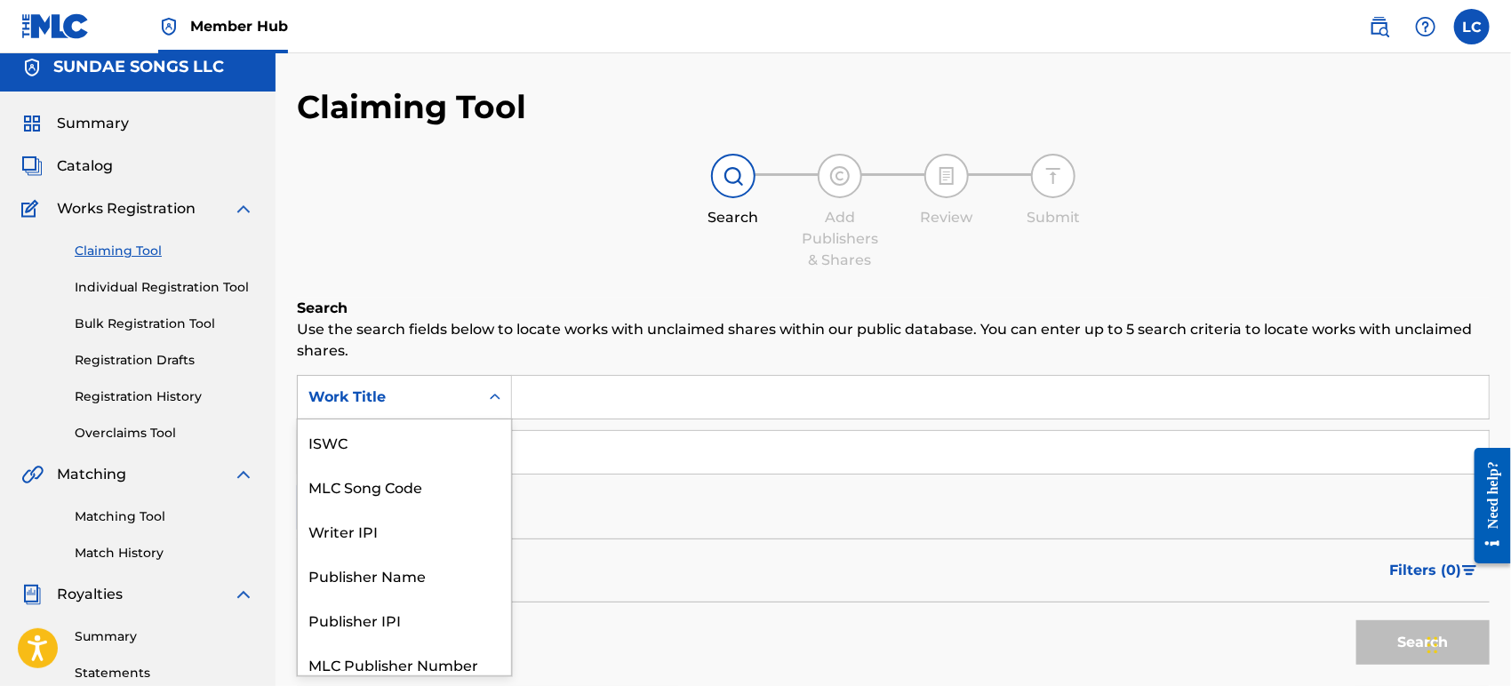
click at [422, 403] on div "Work Title" at bounding box center [389, 397] width 160 height 21
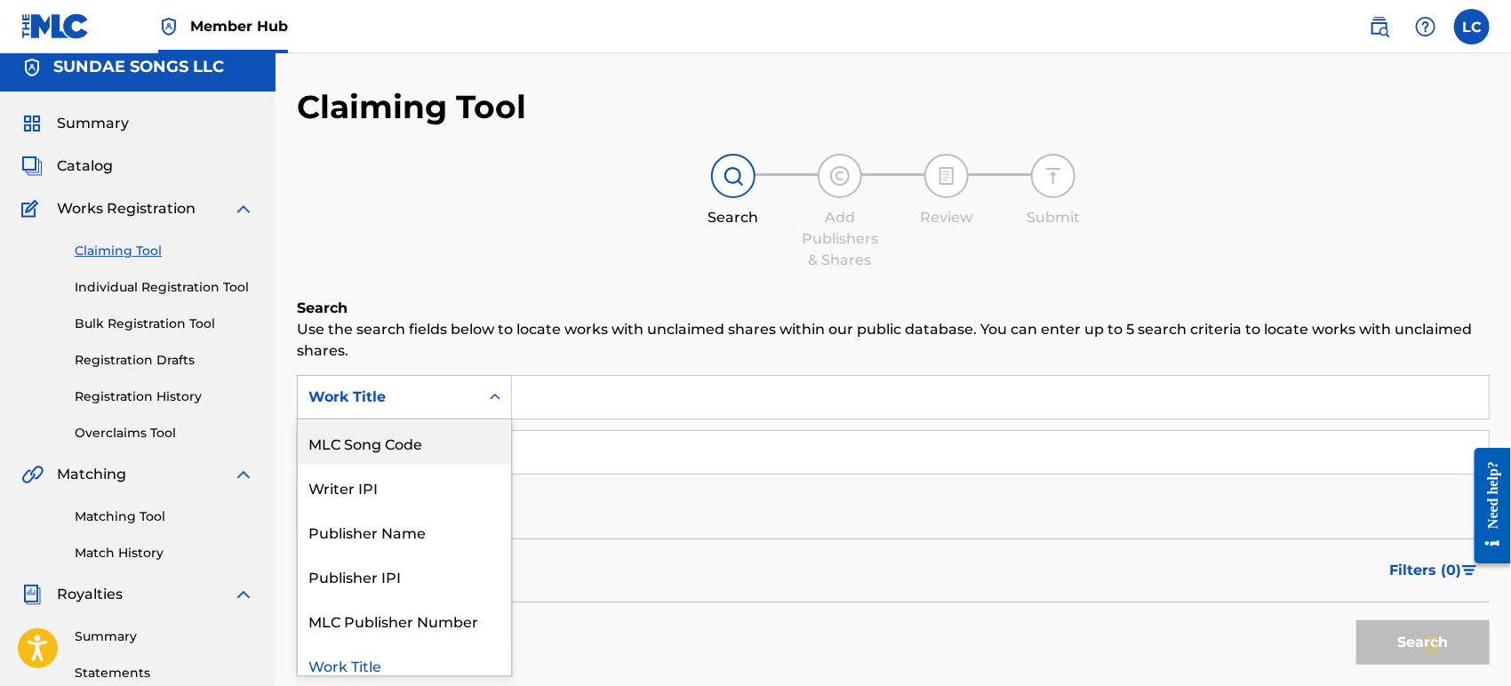
drag, startPoint x: 438, startPoint y: 444, endPoint x: 502, endPoint y: 419, distance: 68.7
click at [440, 444] on div "MLC Song Code" at bounding box center [404, 443] width 213 height 44
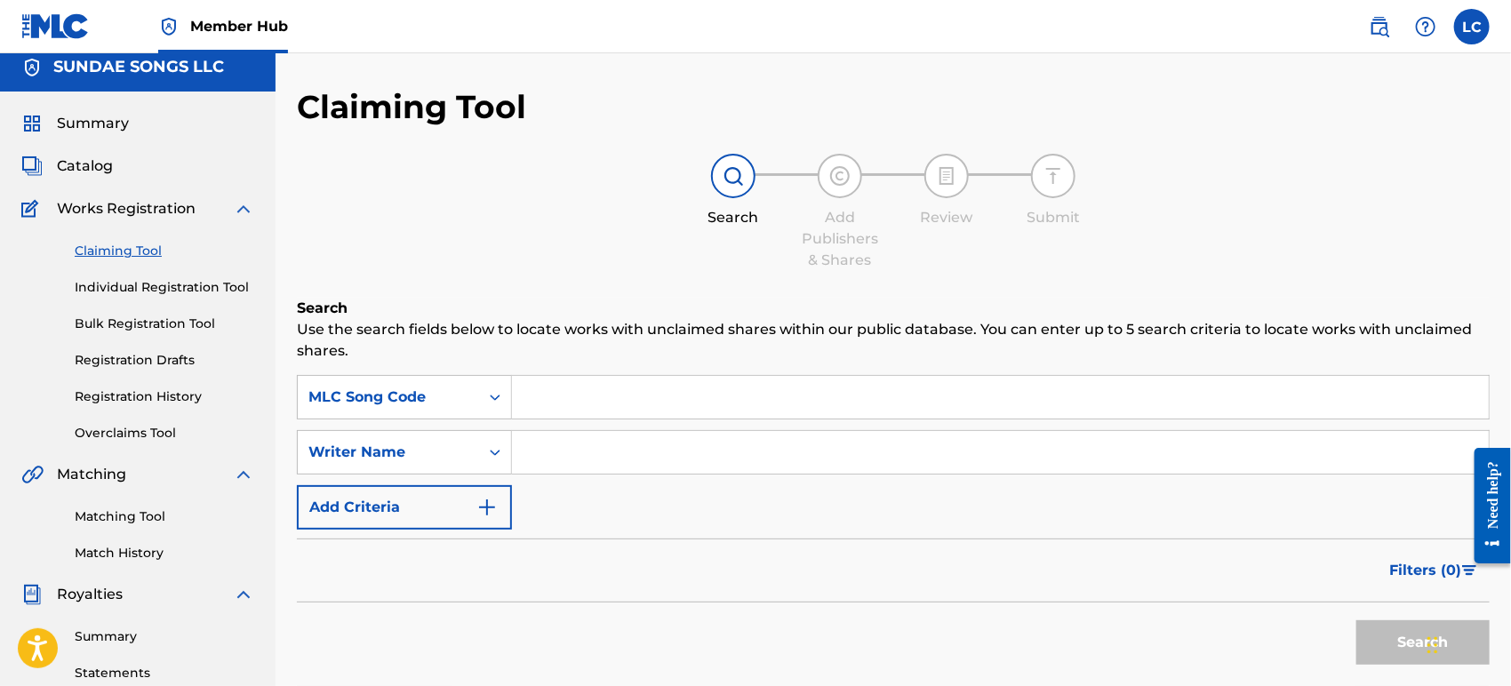
paste input "W11595"
type input "W11595"
click at [1382, 636] on button "Search" at bounding box center [1423, 643] width 133 height 44
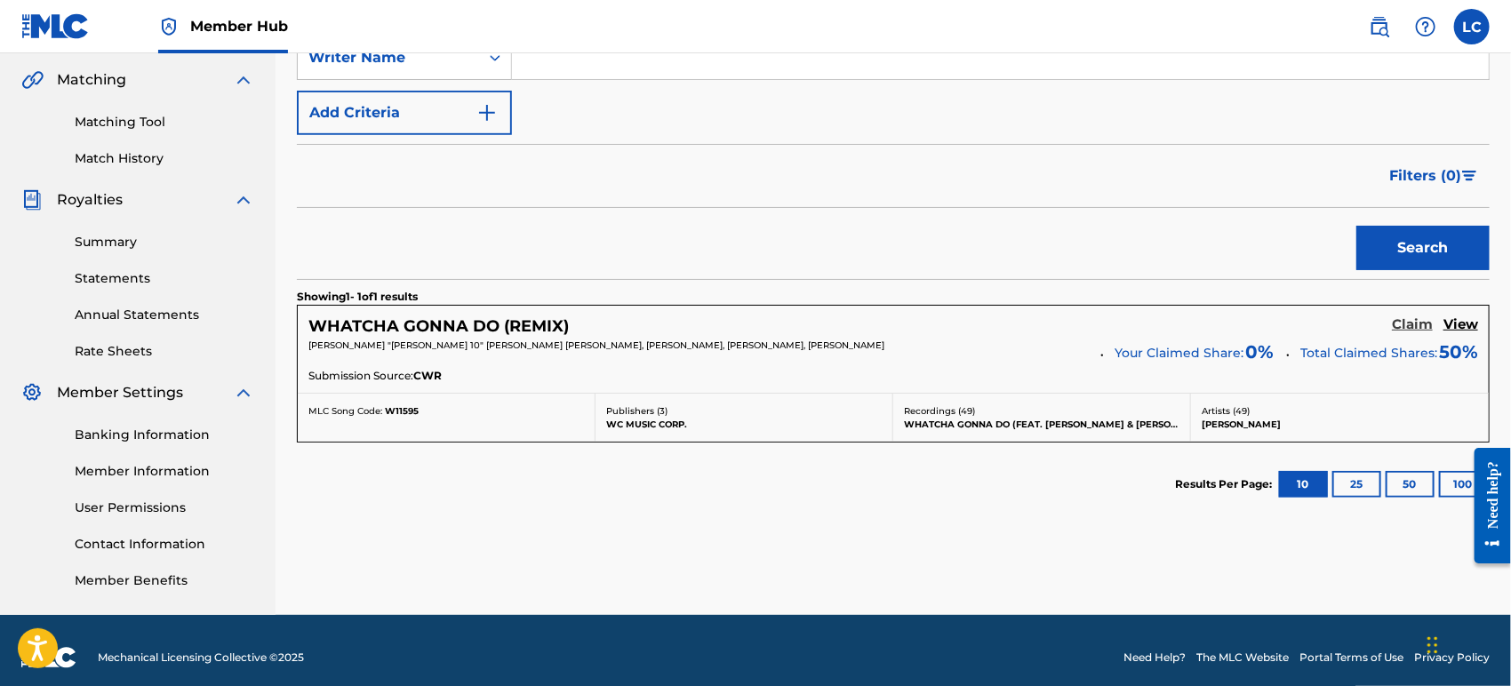
click at [1423, 326] on h5 "Claim" at bounding box center [1412, 325] width 41 height 17
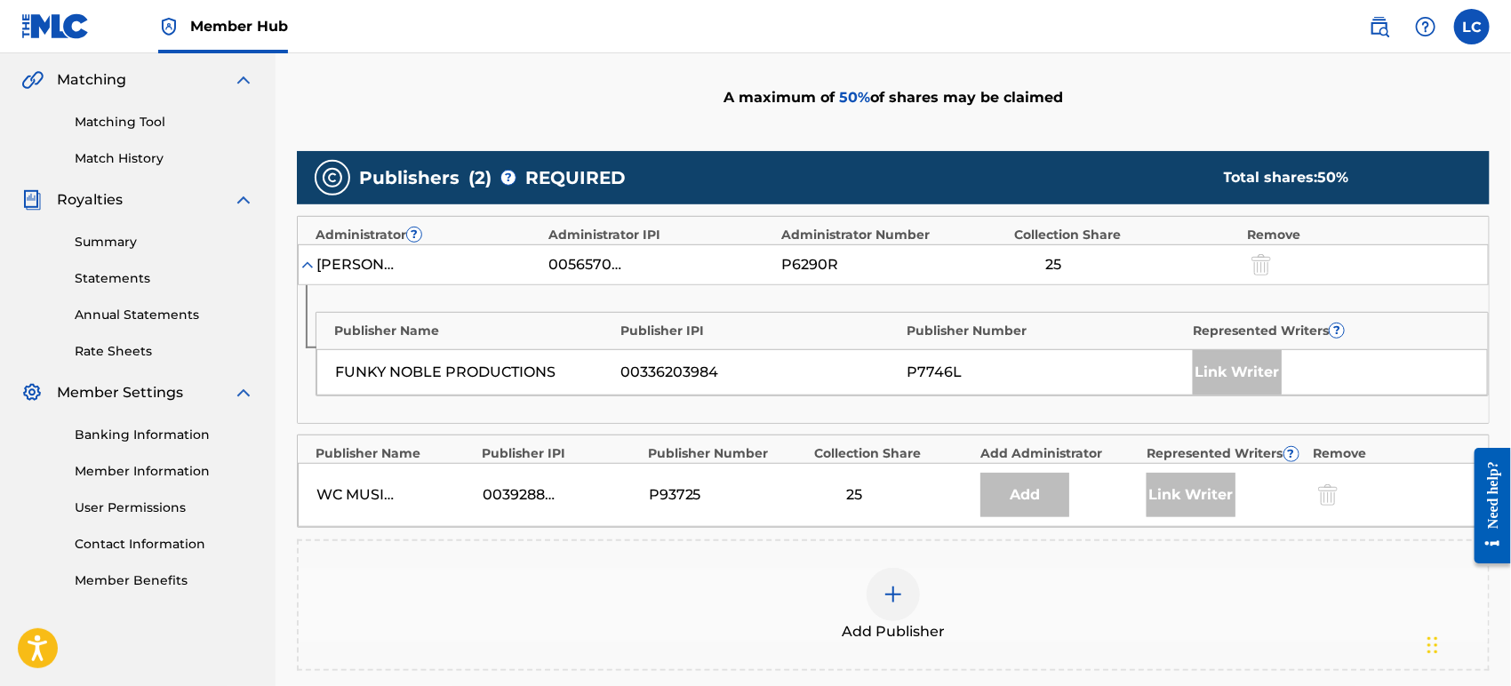
drag, startPoint x: 766, startPoint y: 574, endPoint x: 780, endPoint y: 570, distance: 14.9
click at [780, 570] on div "Add Publisher" at bounding box center [894, 605] width 1190 height 75
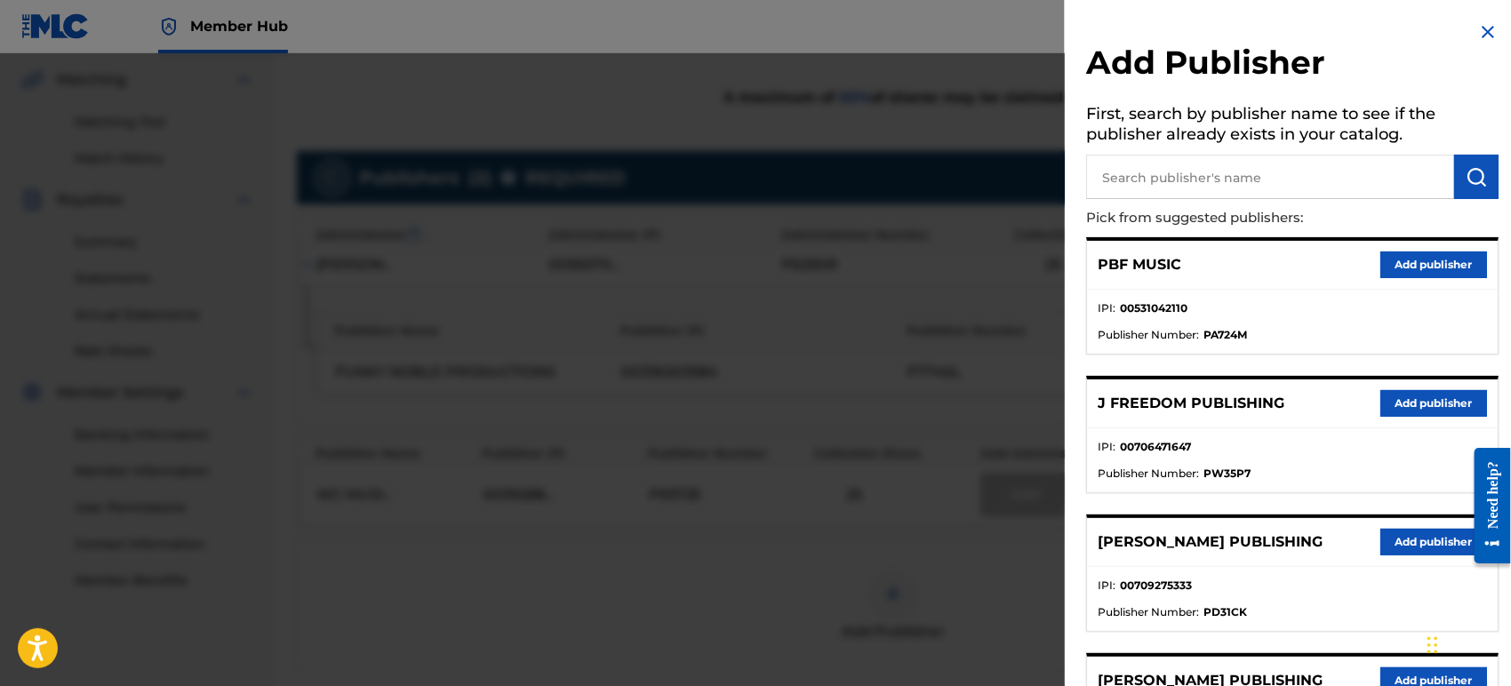
click at [1242, 167] on input "text" at bounding box center [1270, 177] width 368 height 44
type input "big b"
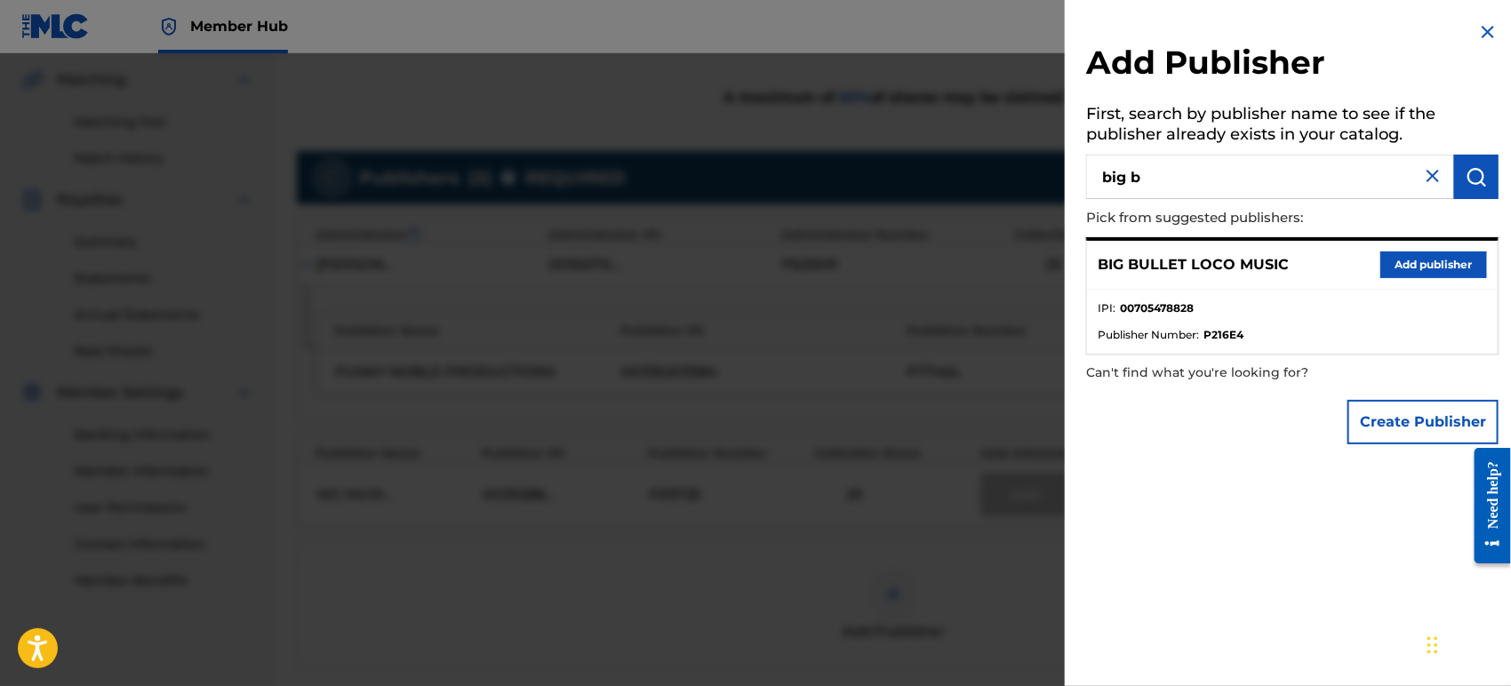
click at [1423, 248] on div "BIG BULLET LOCO MUSIC Add publisher" at bounding box center [1292, 265] width 411 height 49
click at [1425, 255] on button "Add publisher" at bounding box center [1434, 265] width 107 height 27
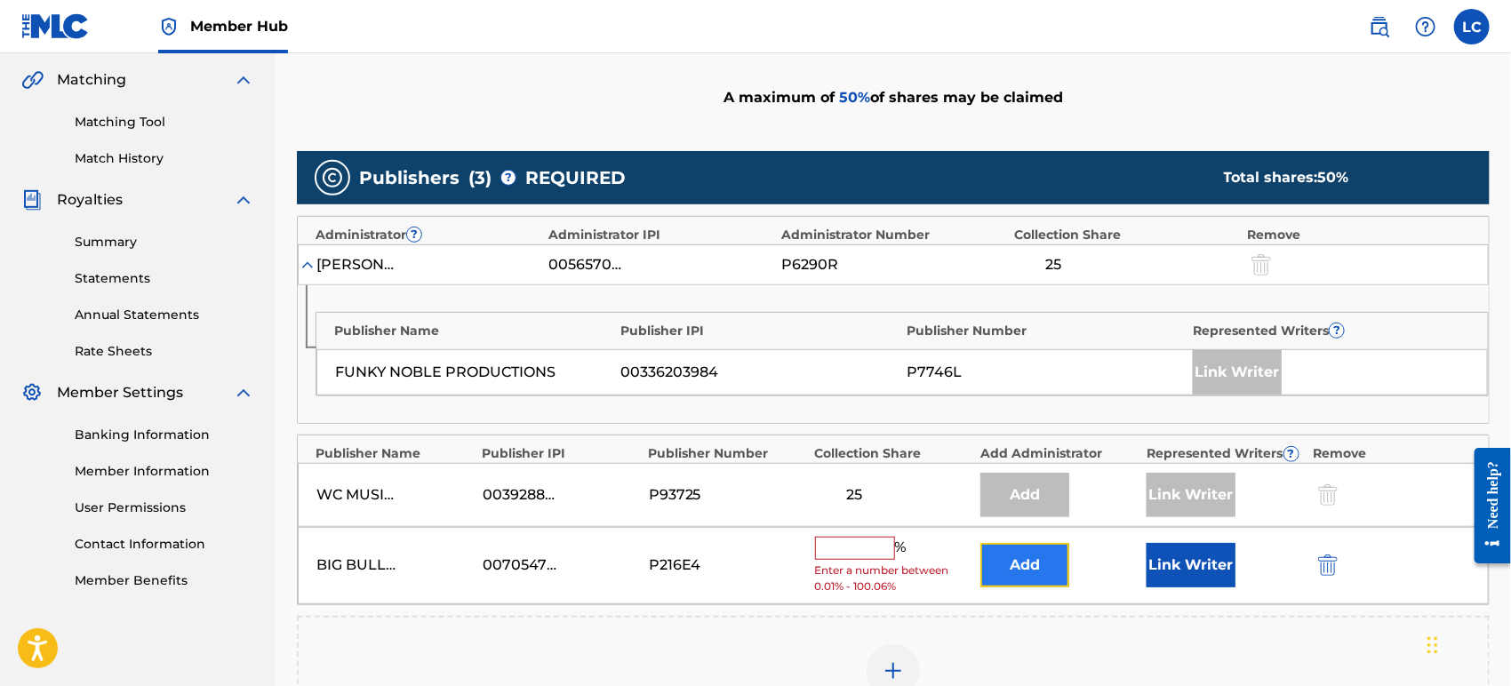
click at [1050, 565] on button "Add" at bounding box center [1025, 565] width 89 height 44
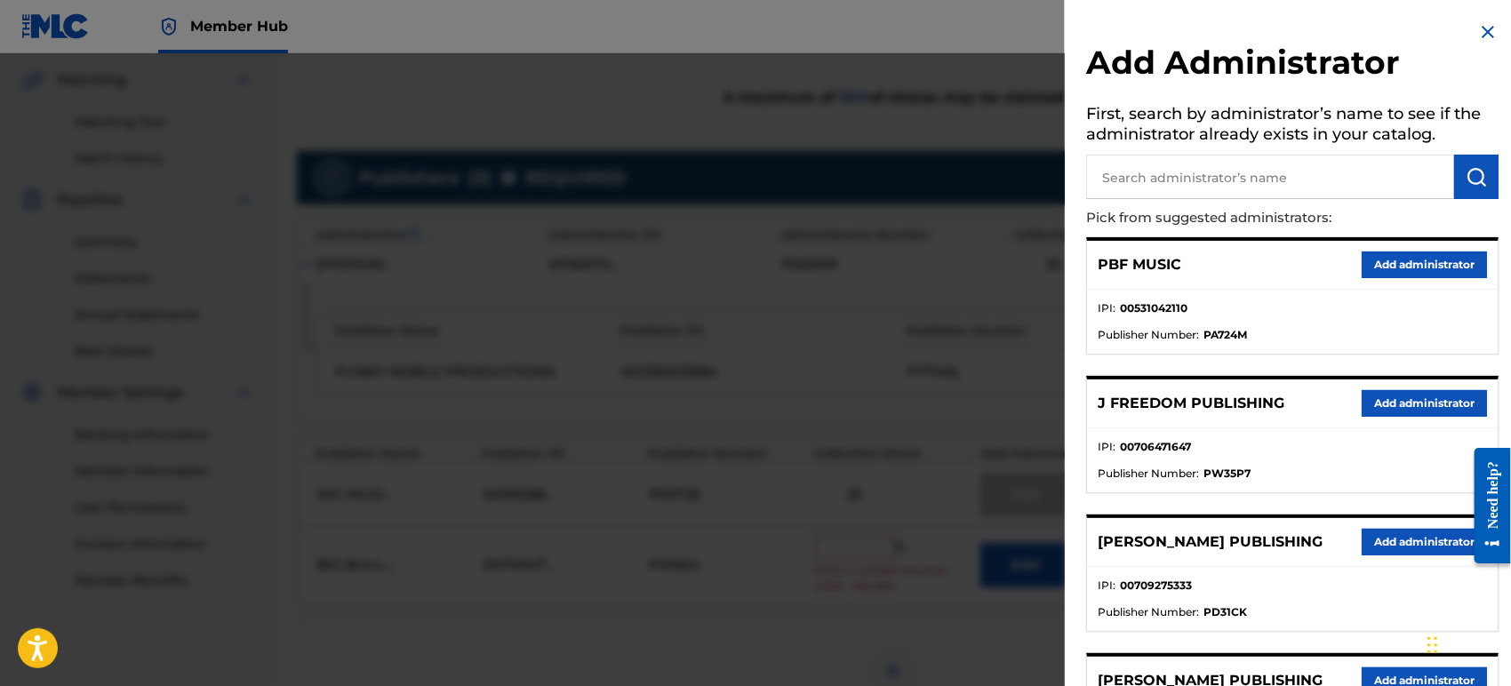
click at [1280, 185] on input "text" at bounding box center [1270, 177] width 368 height 44
type input "bana"
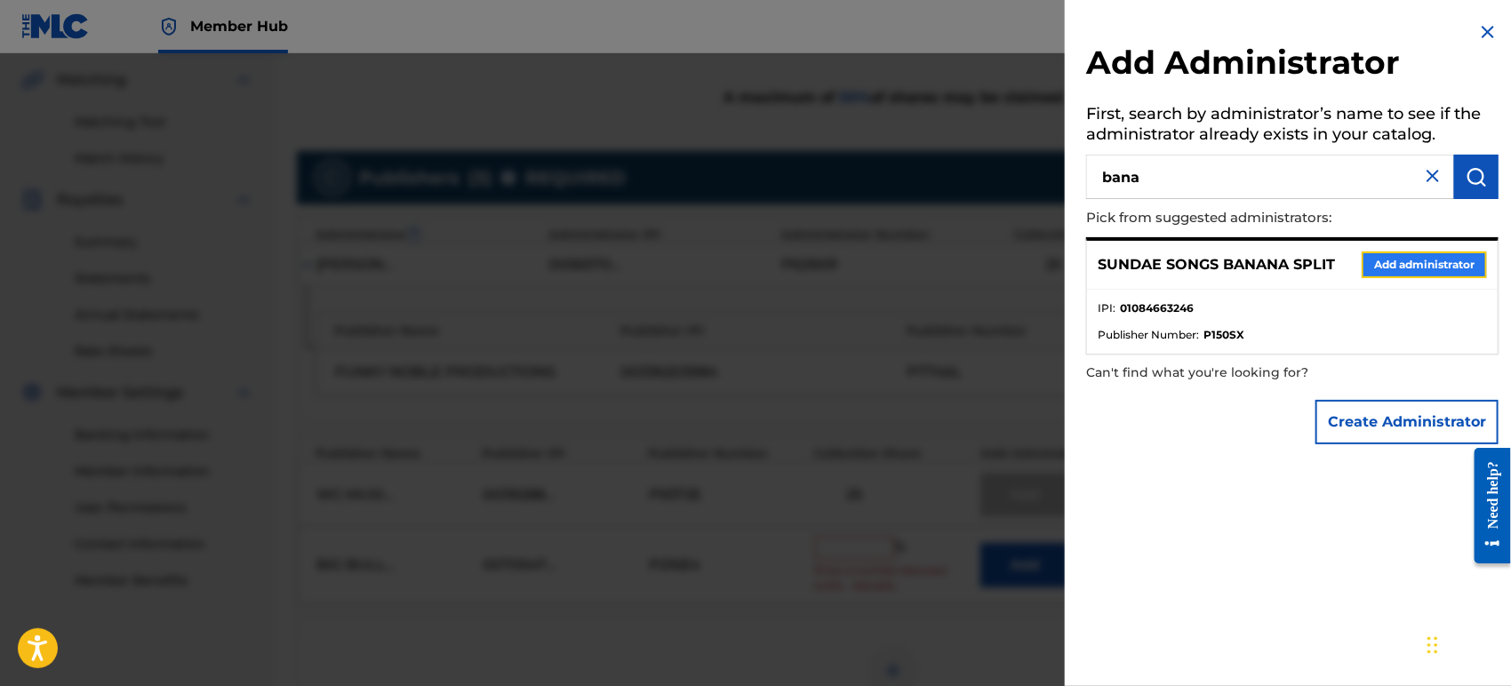
click at [1444, 256] on button "Add administrator" at bounding box center [1424, 265] width 125 height 27
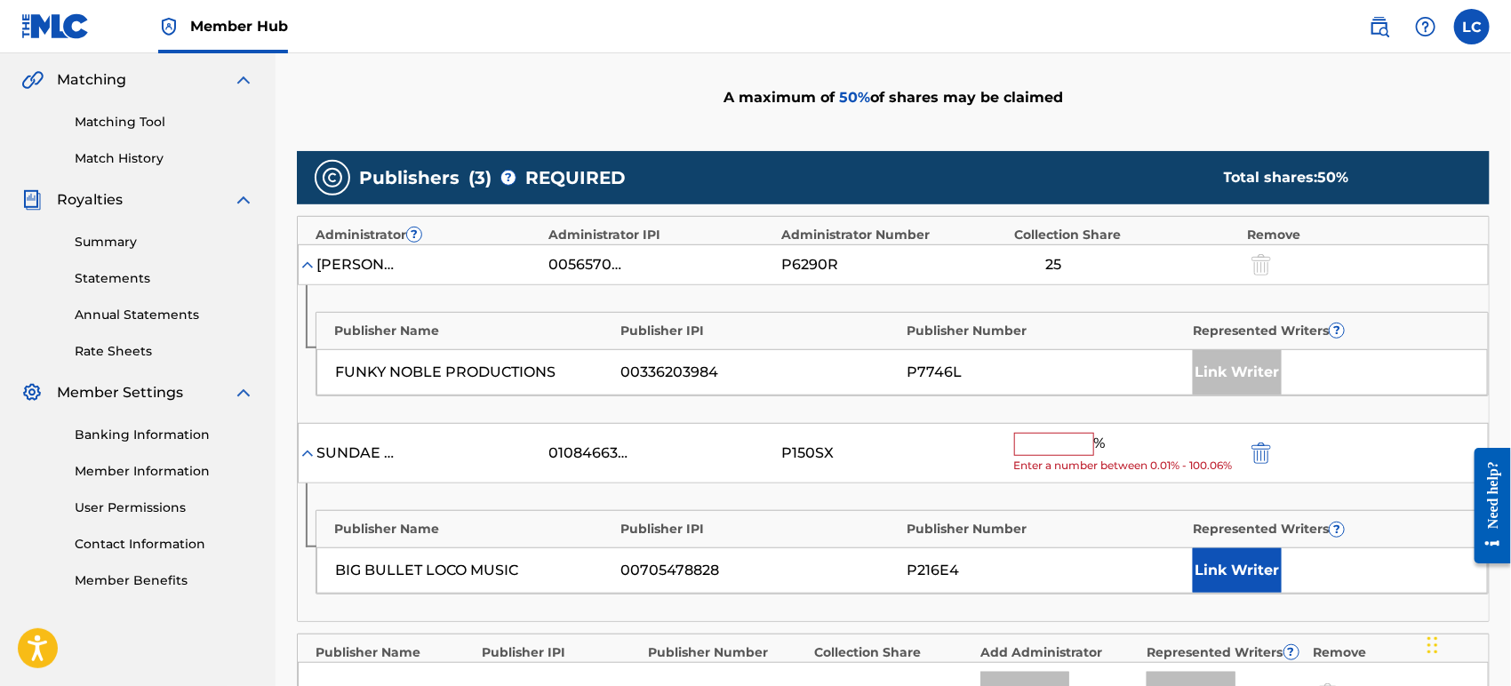
click at [1060, 460] on span "Enter a number between 0.01% - 100.06%" at bounding box center [1126, 466] width 224 height 16
click at [1057, 448] on input "text" at bounding box center [1054, 444] width 80 height 23
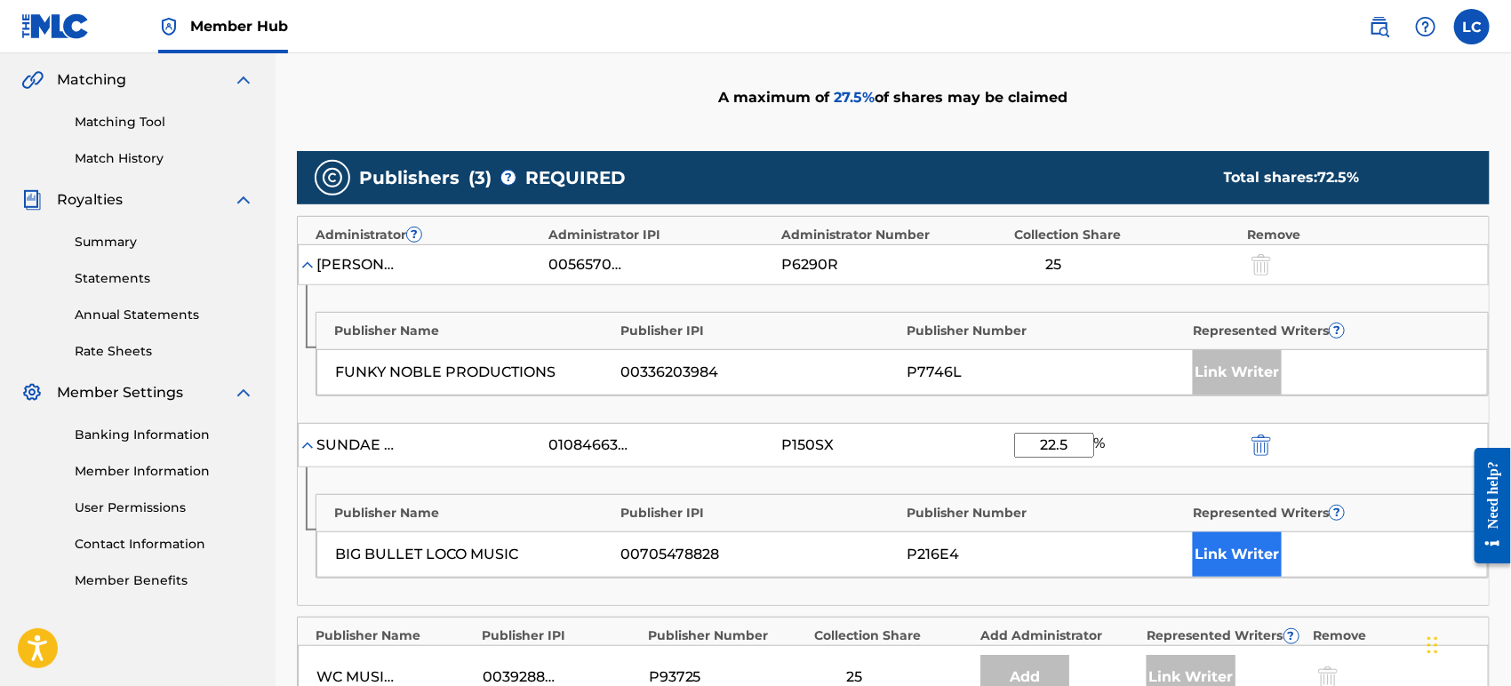
type input "22.5"
click at [1250, 533] on button "Link Writer" at bounding box center [1237, 555] width 89 height 44
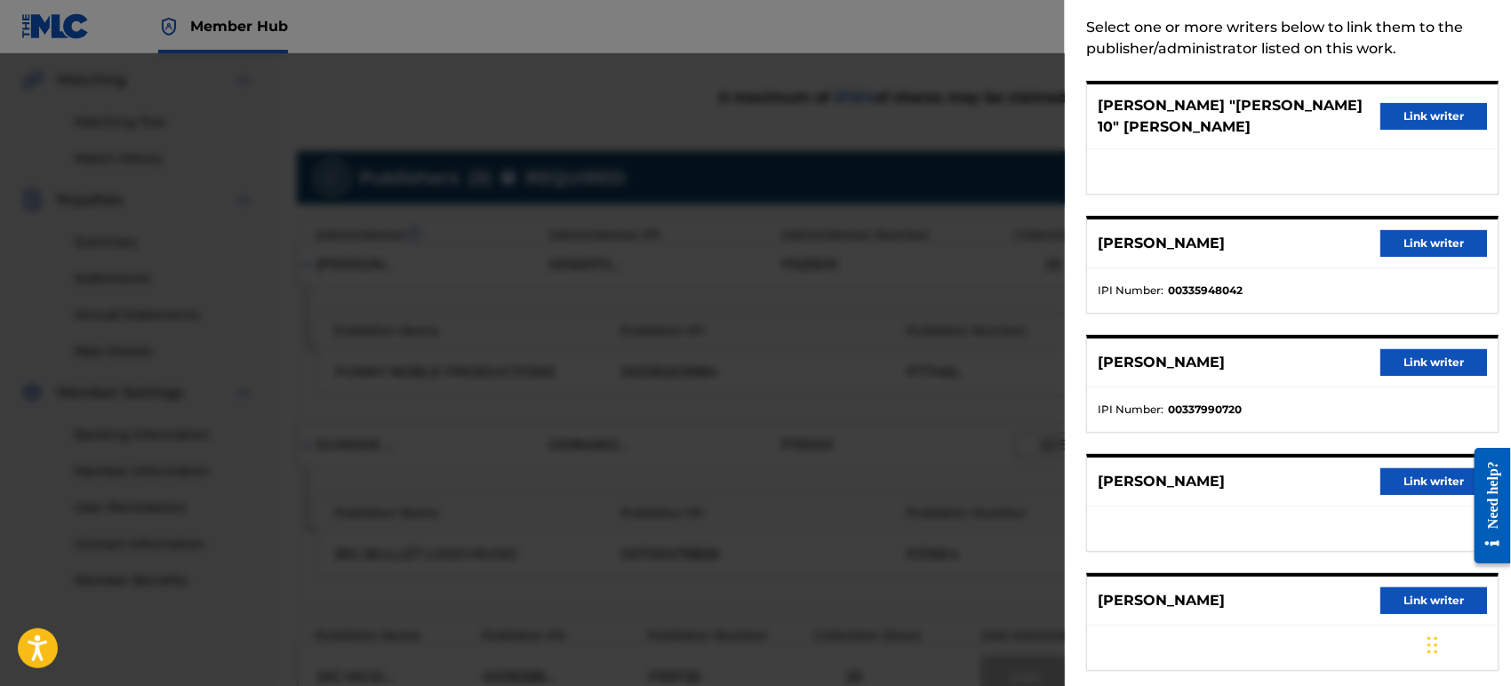
scroll to position [90, 0]
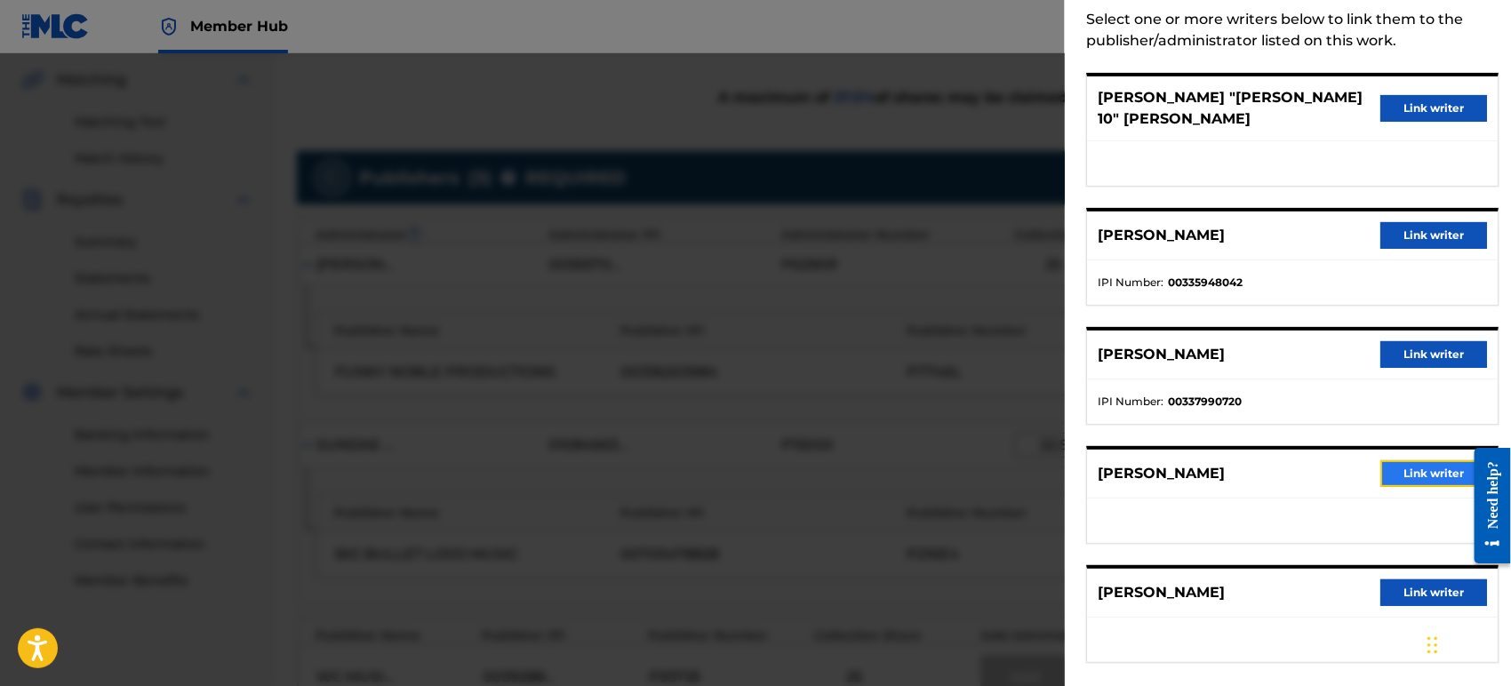
click at [1430, 461] on button "Link writer" at bounding box center [1434, 474] width 107 height 27
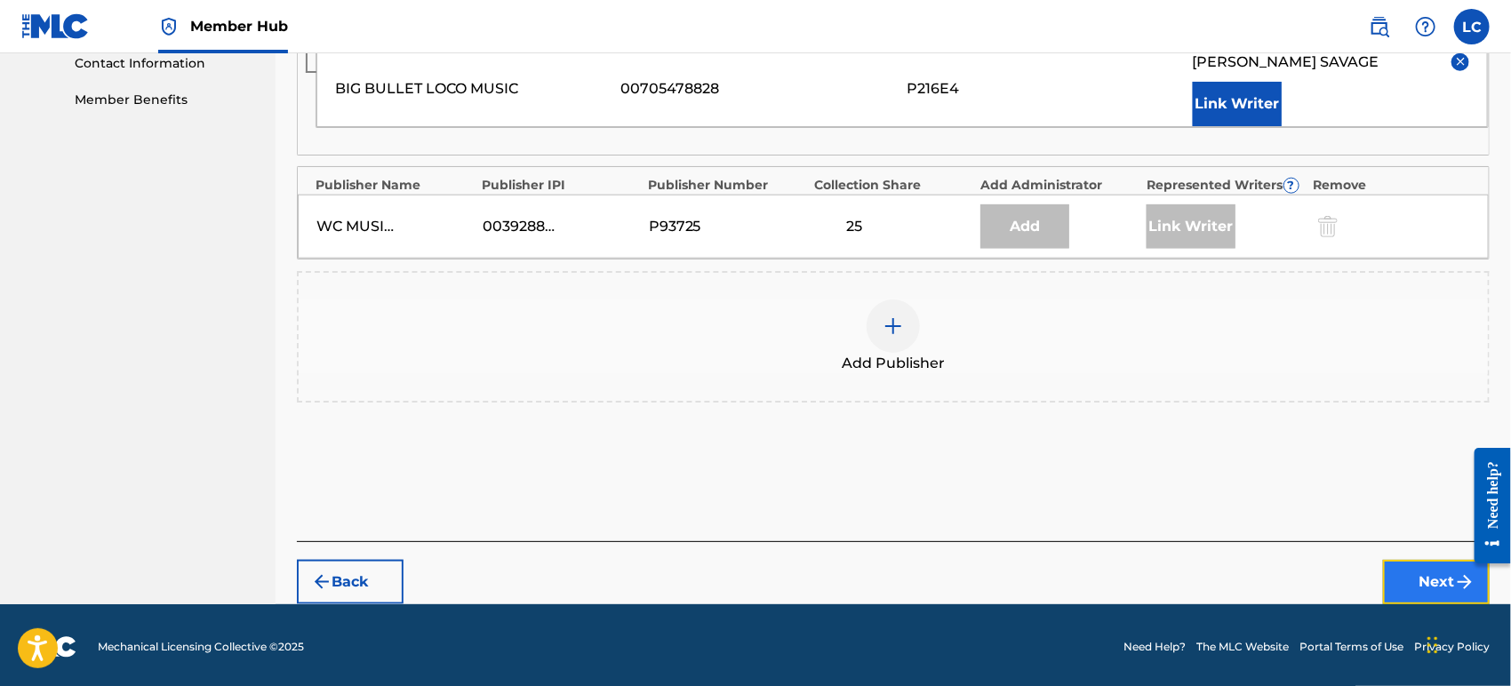
click at [1434, 567] on button "Next" at bounding box center [1436, 582] width 107 height 44
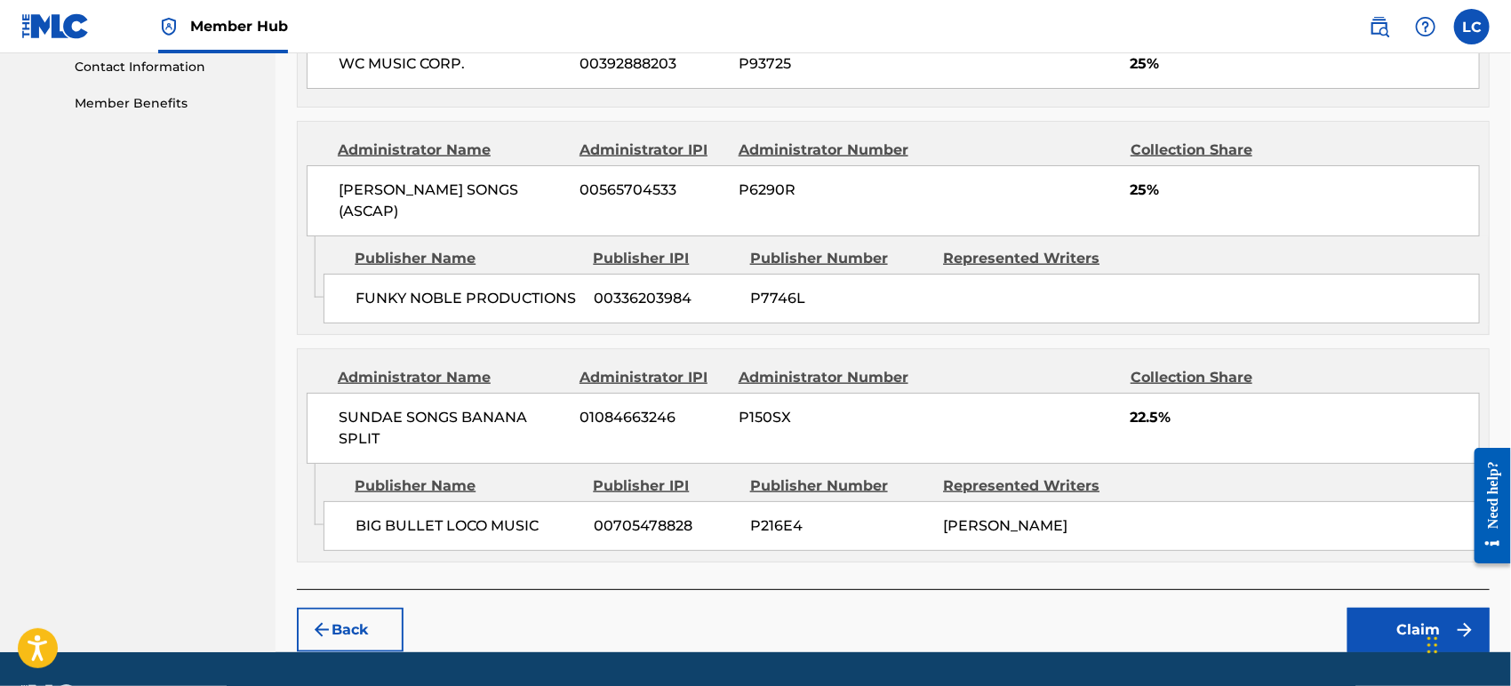
scroll to position [889, 0]
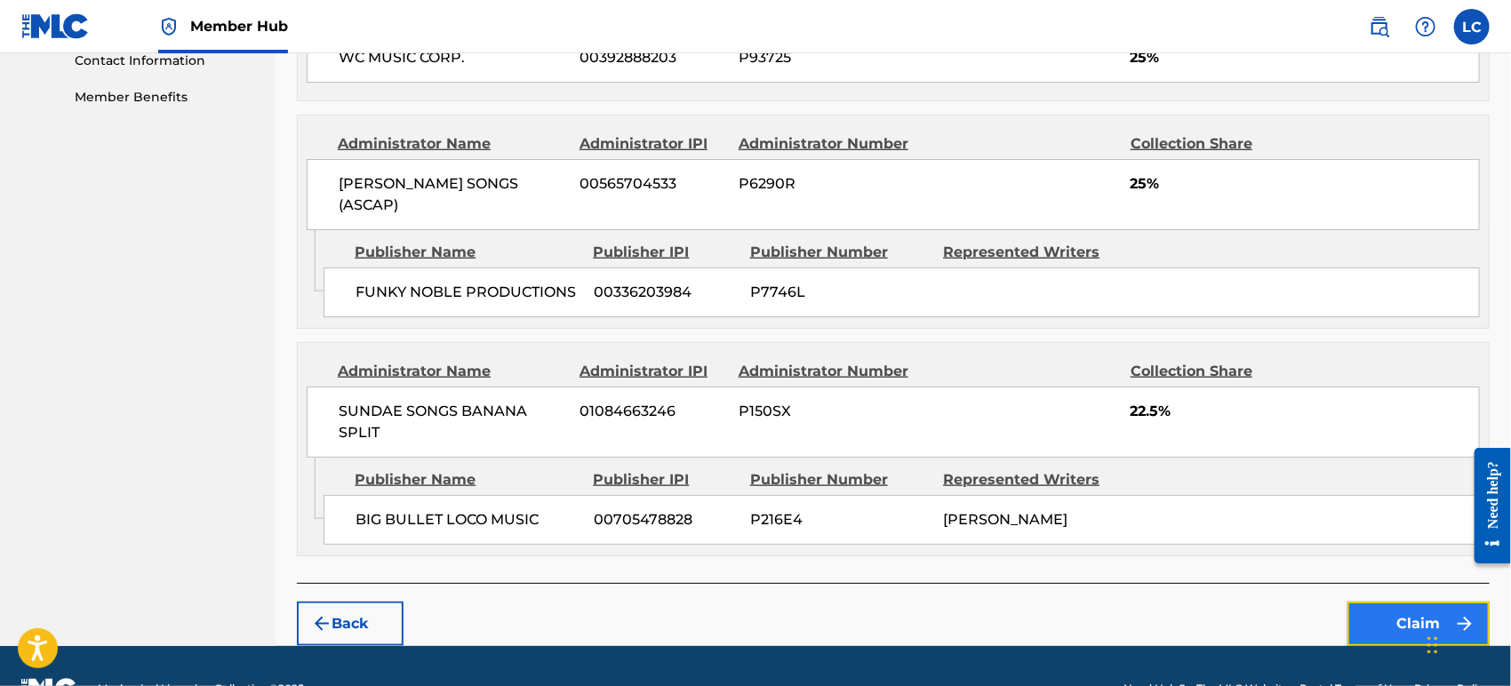
click at [1366, 602] on button "Claim" at bounding box center [1419, 624] width 142 height 44
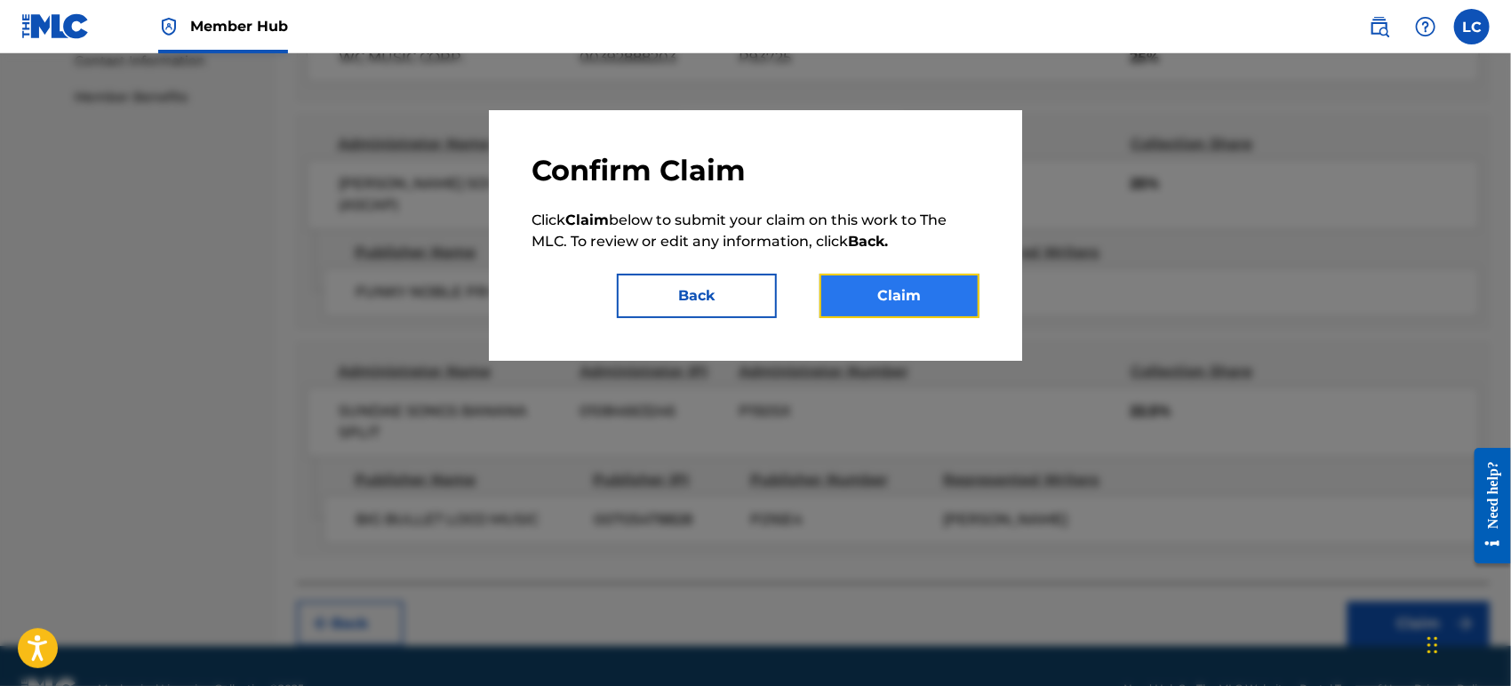
click at [934, 293] on button "Claim" at bounding box center [900, 296] width 160 height 44
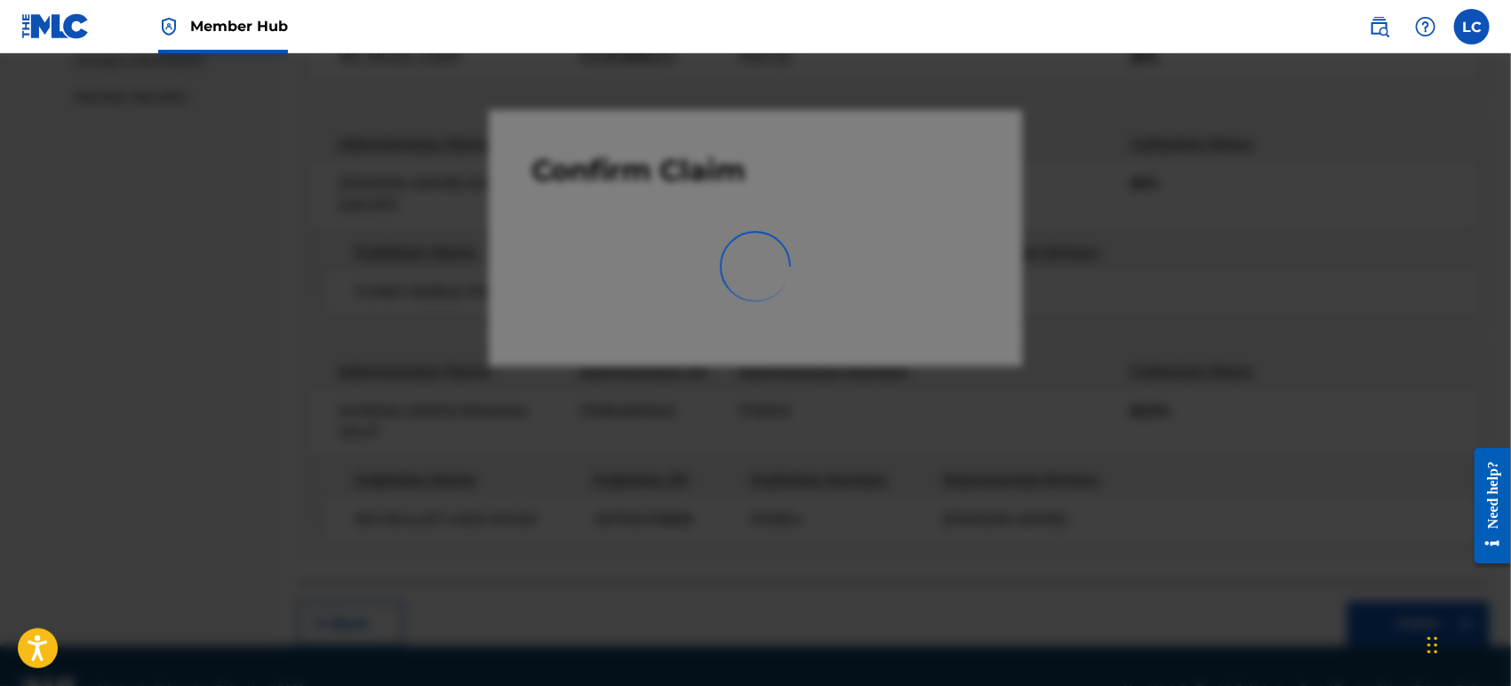
scroll to position [415, 0]
